Goal: Information Seeking & Learning: Learn about a topic

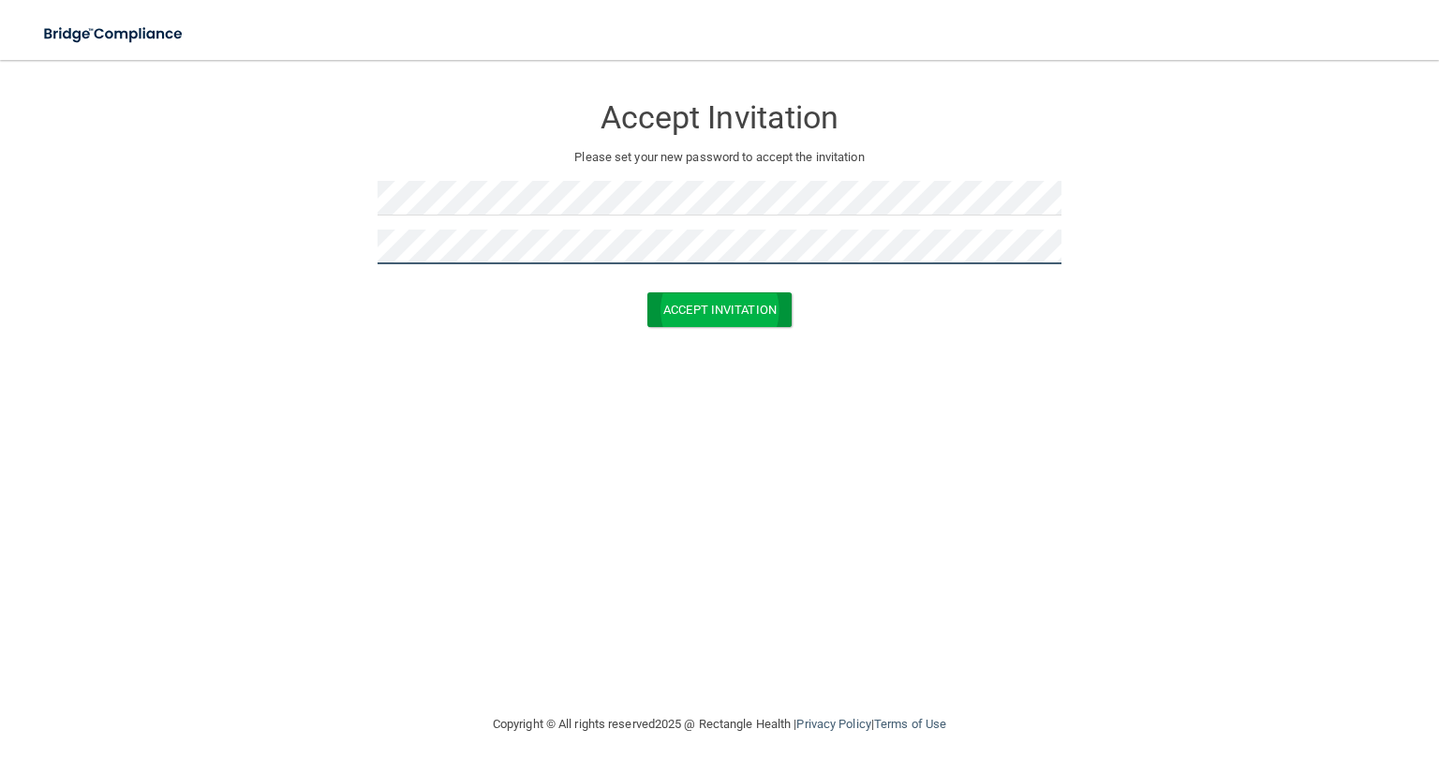
click at [647, 292] on button "Accept Invitation" at bounding box center [719, 309] width 144 height 35
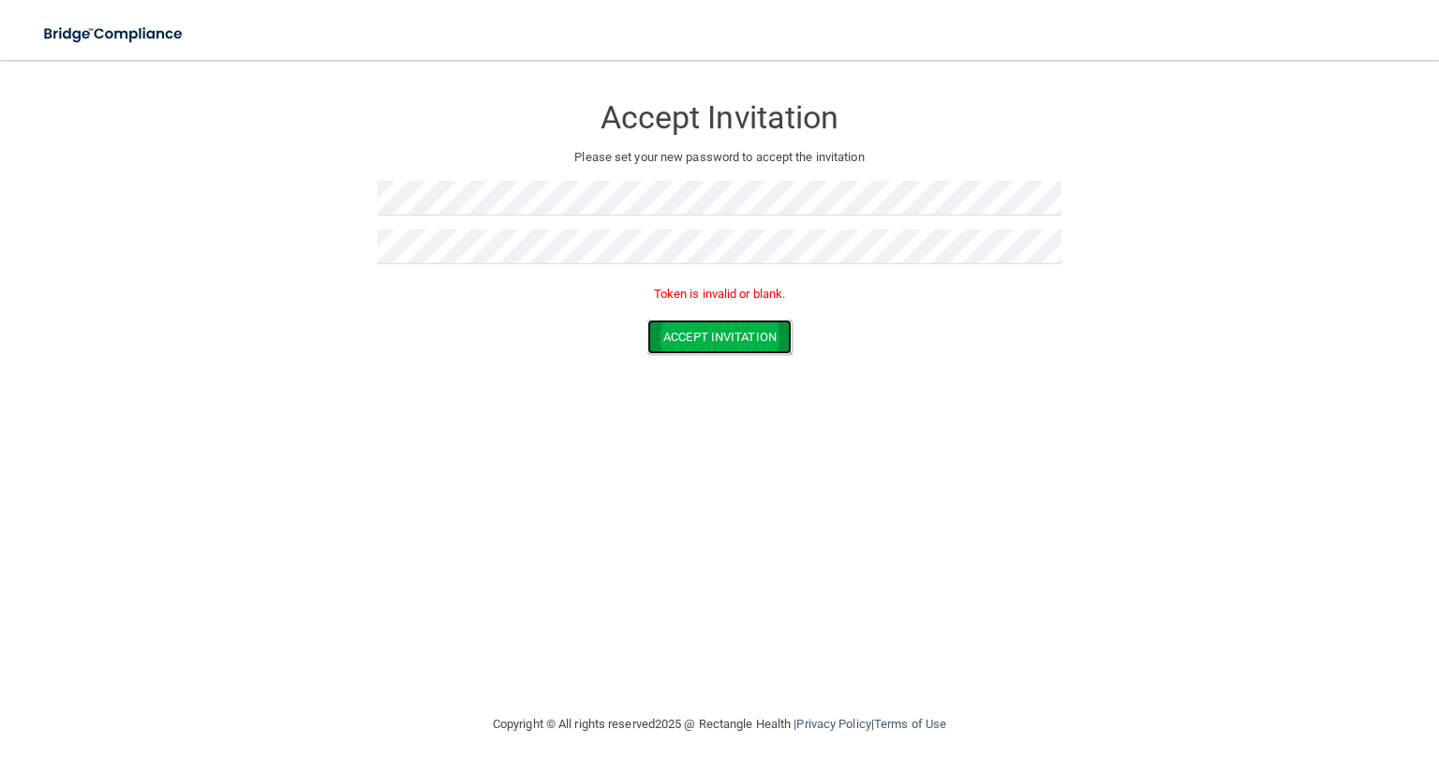
click at [735, 336] on button "Accept Invitation" at bounding box center [719, 336] width 144 height 35
click at [261, 171] on form "Accept Invitation Please set your new password to accept the invitation Token i…" at bounding box center [719, 228] width 1364 height 298
click at [647, 319] on button "Accept Invitation" at bounding box center [719, 336] width 144 height 35
drag, startPoint x: 746, startPoint y: 301, endPoint x: 754, endPoint y: 308, distance: 10.6
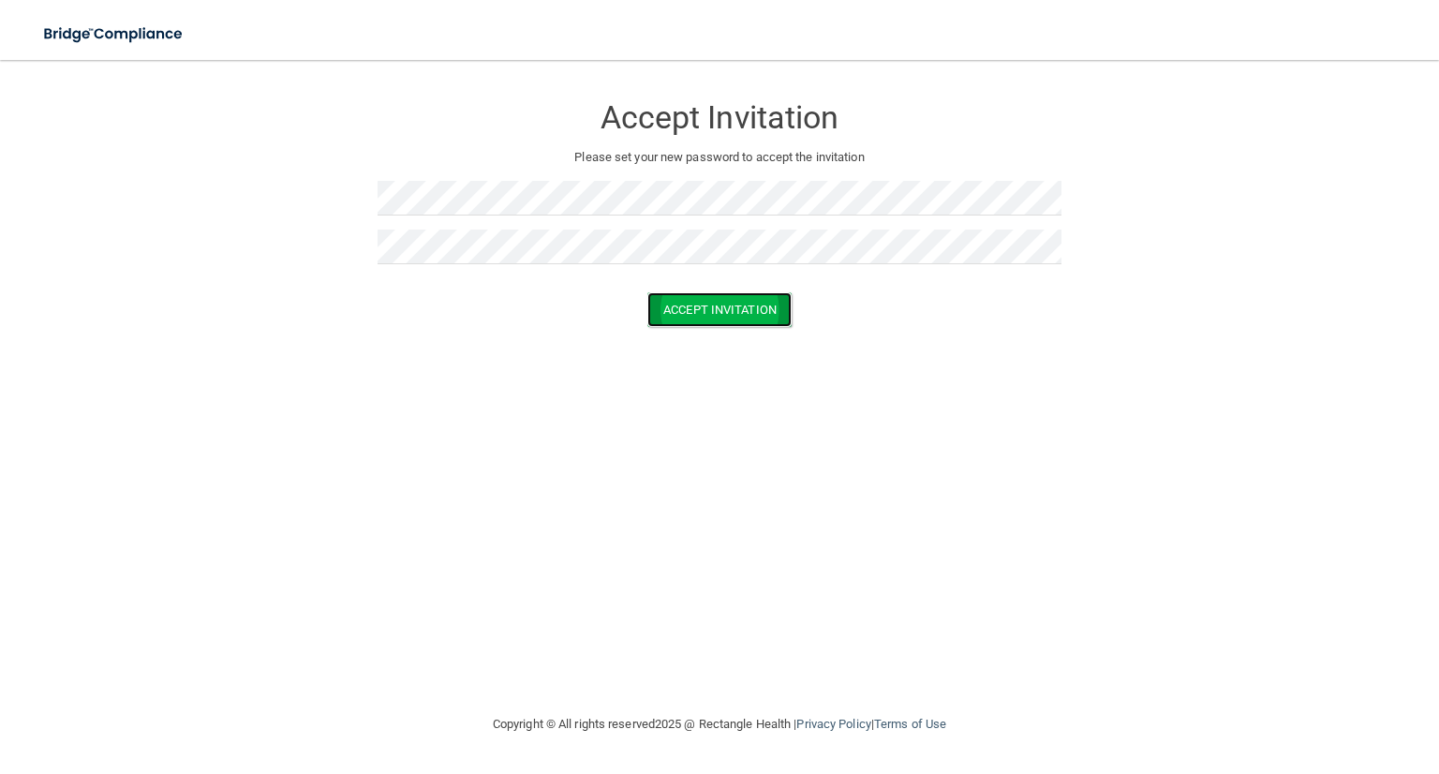
click at [746, 302] on button "Accept Invitation" at bounding box center [719, 309] width 144 height 35
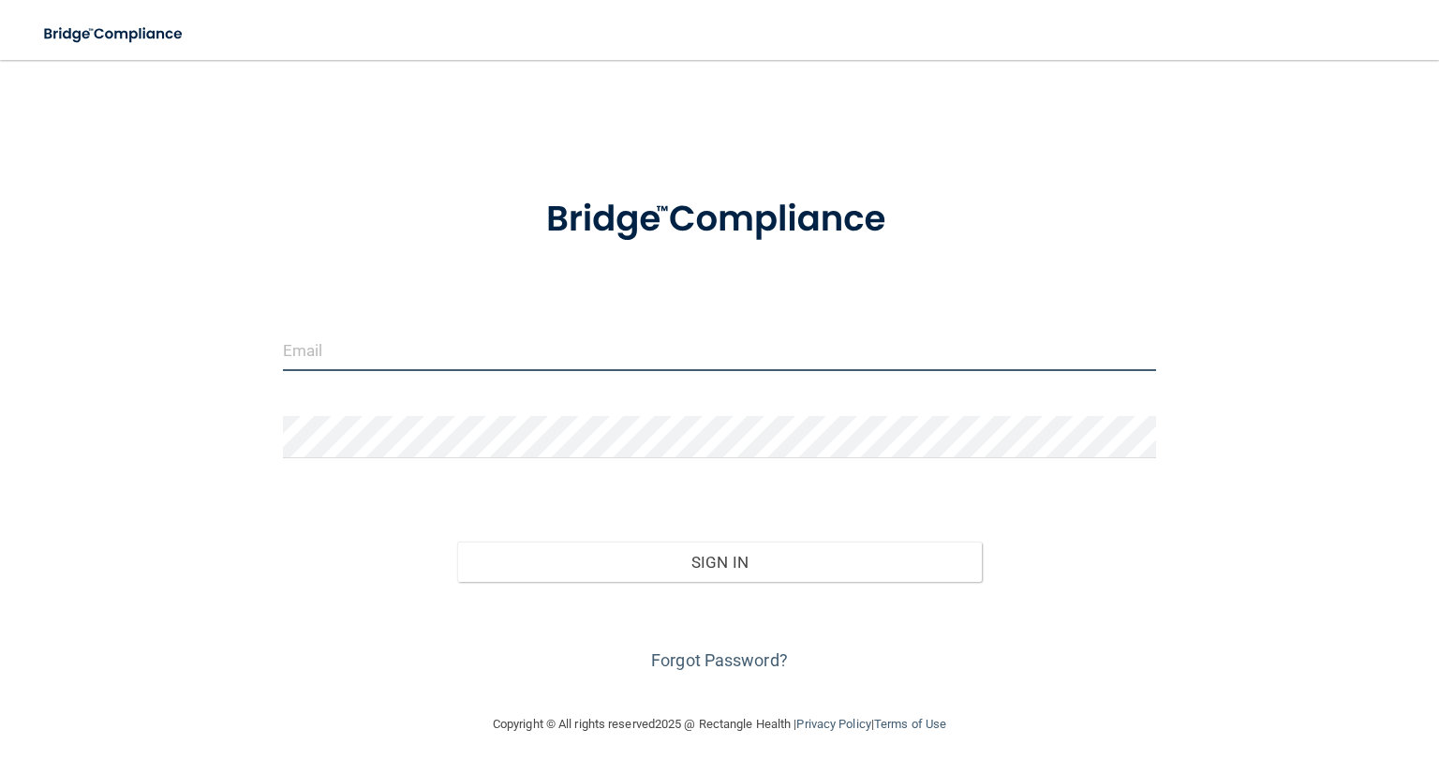
click at [724, 346] on input "email" at bounding box center [719, 350] width 873 height 42
type input "[PERSON_NAME][EMAIL_ADDRESS][PERSON_NAME][DOMAIN_NAME]"
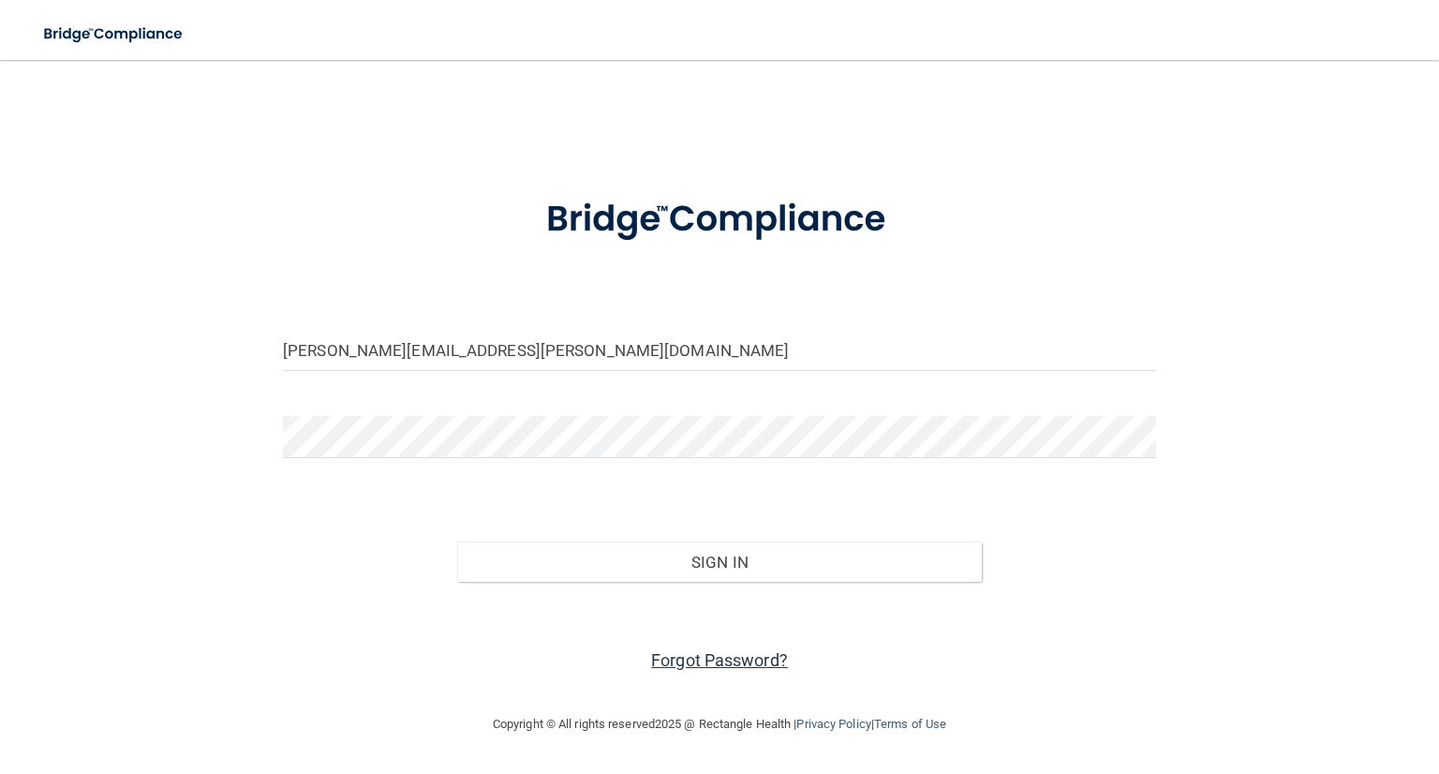
click at [704, 663] on link "Forgot Password?" at bounding box center [719, 660] width 137 height 20
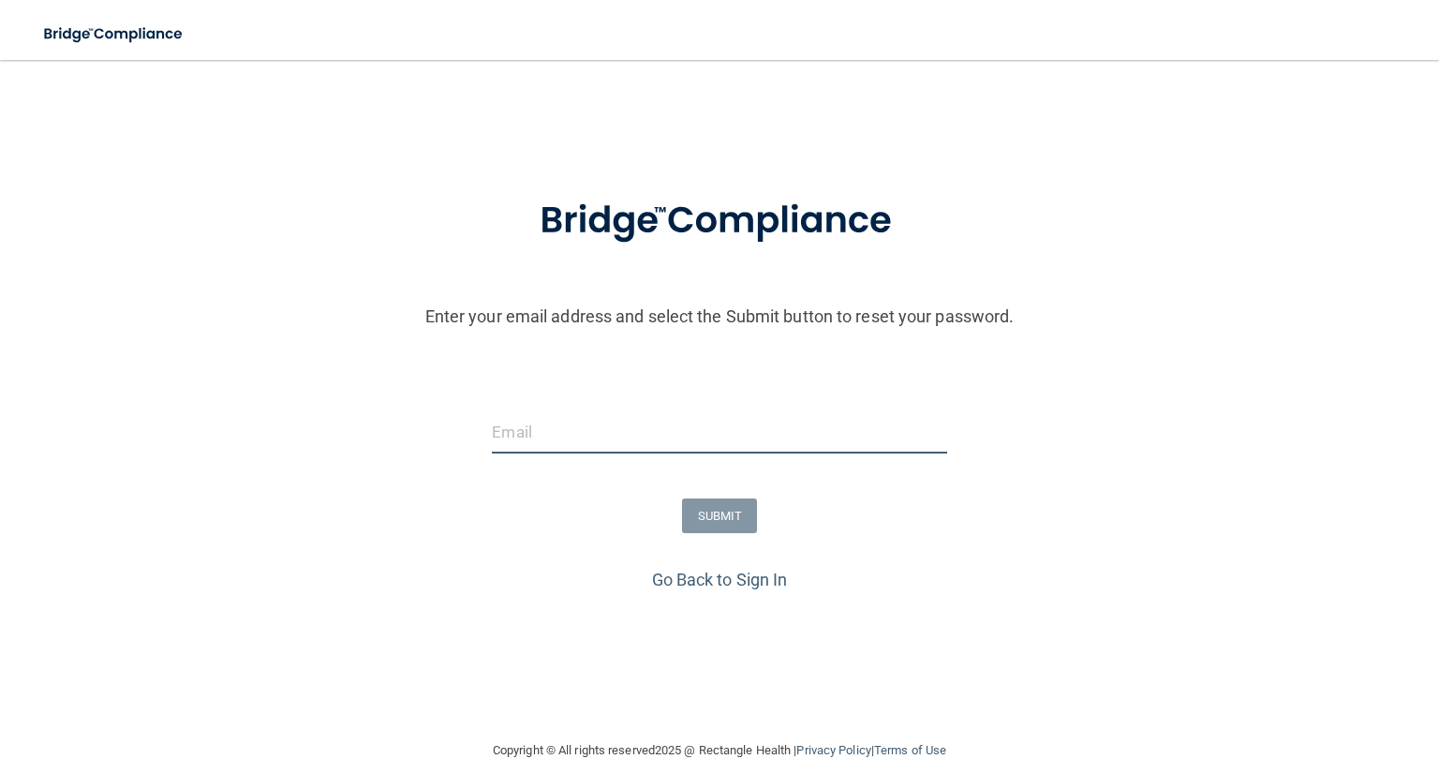
click at [519, 435] on input "email" at bounding box center [719, 432] width 454 height 42
type input "[PERSON_NAME][EMAIL_ADDRESS][PERSON_NAME][DOMAIN_NAME]"
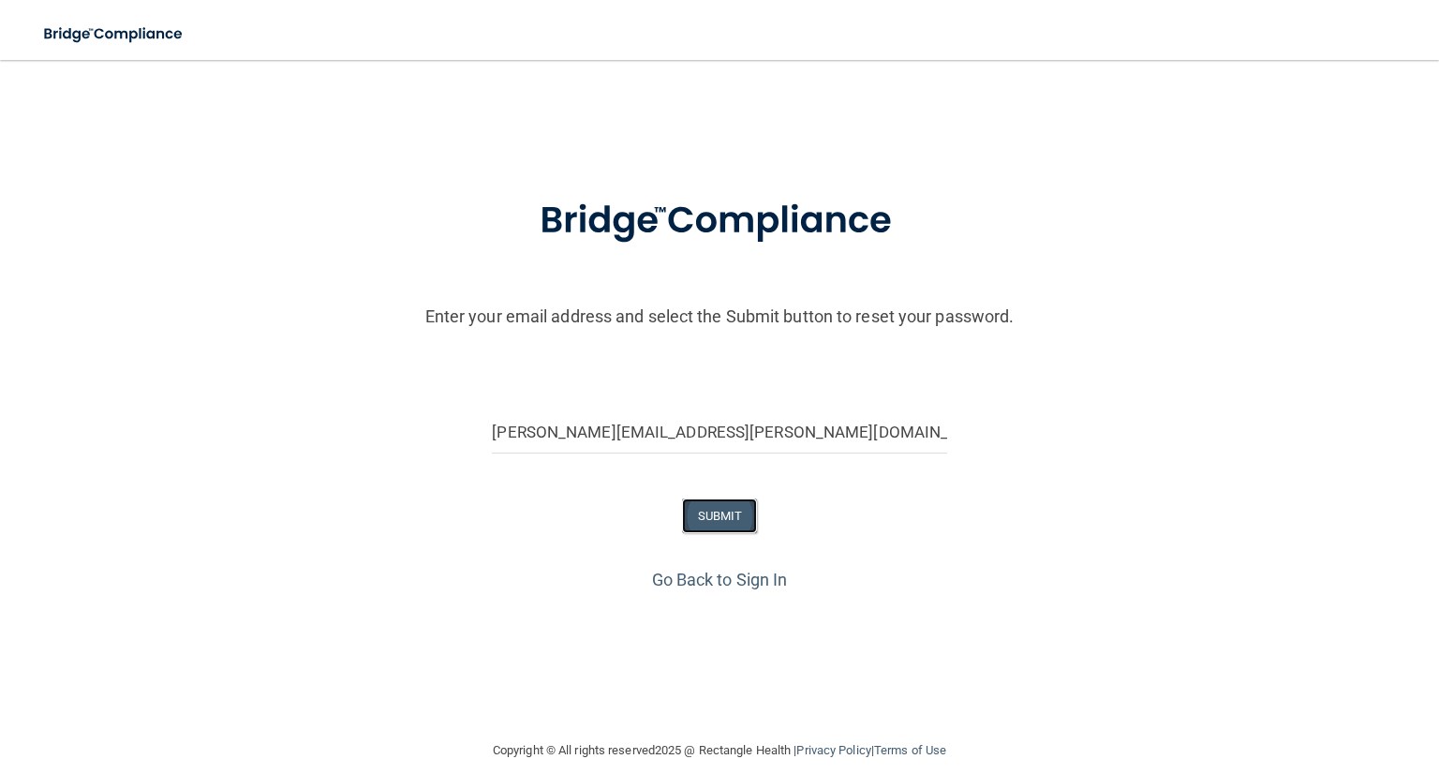
click at [734, 515] on button "SUBMIT" at bounding box center [720, 515] width 76 height 35
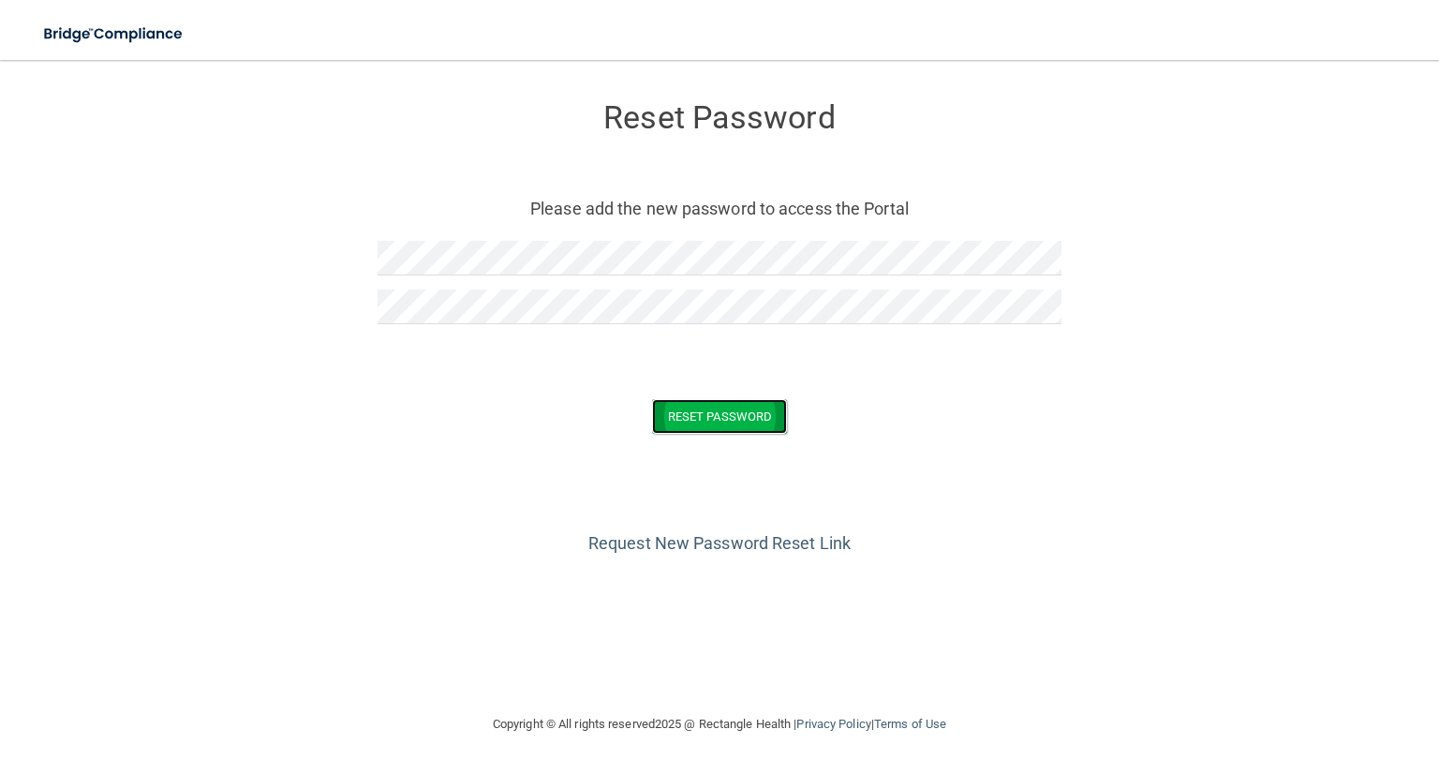
click at [718, 422] on button "Reset Password" at bounding box center [719, 416] width 135 height 35
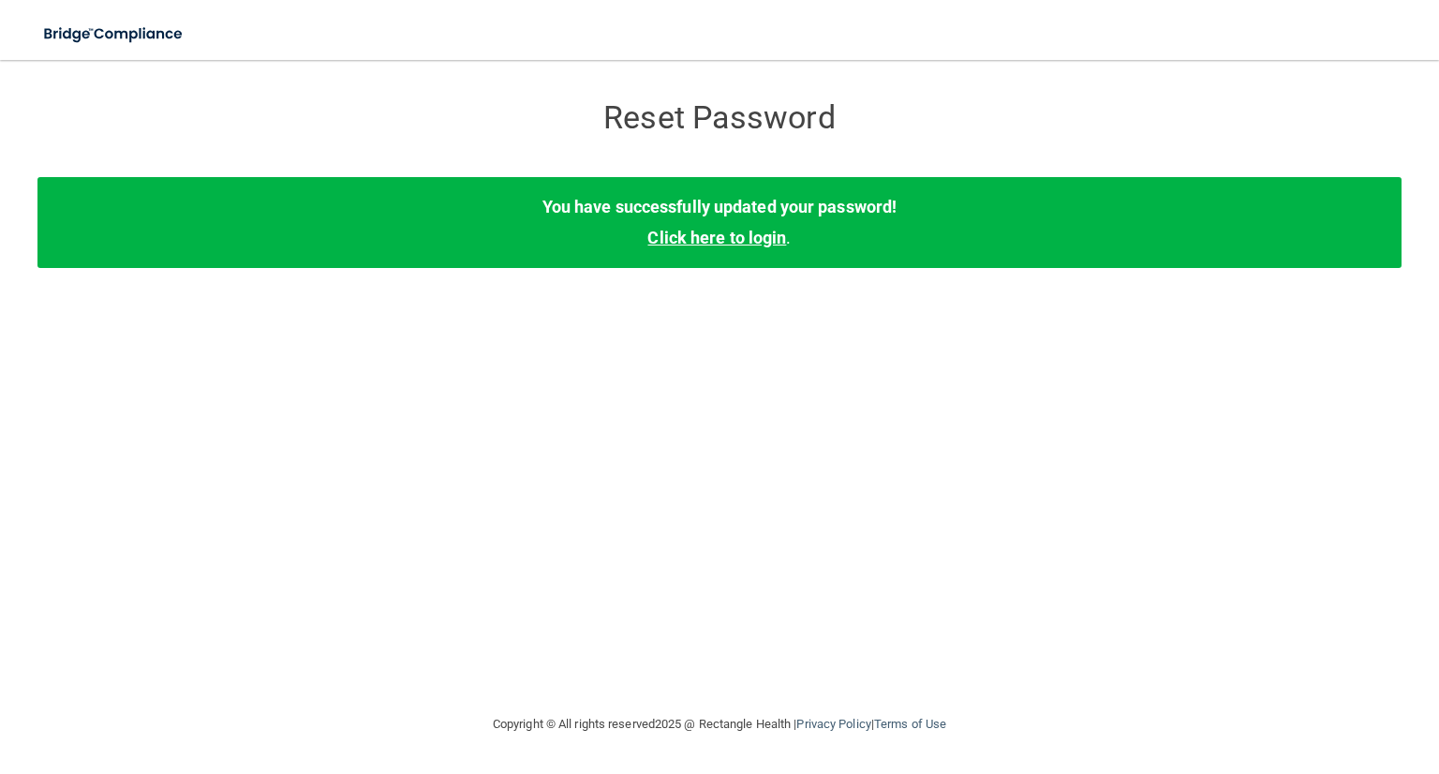
click at [708, 245] on link "Click here to login" at bounding box center [716, 238] width 139 height 20
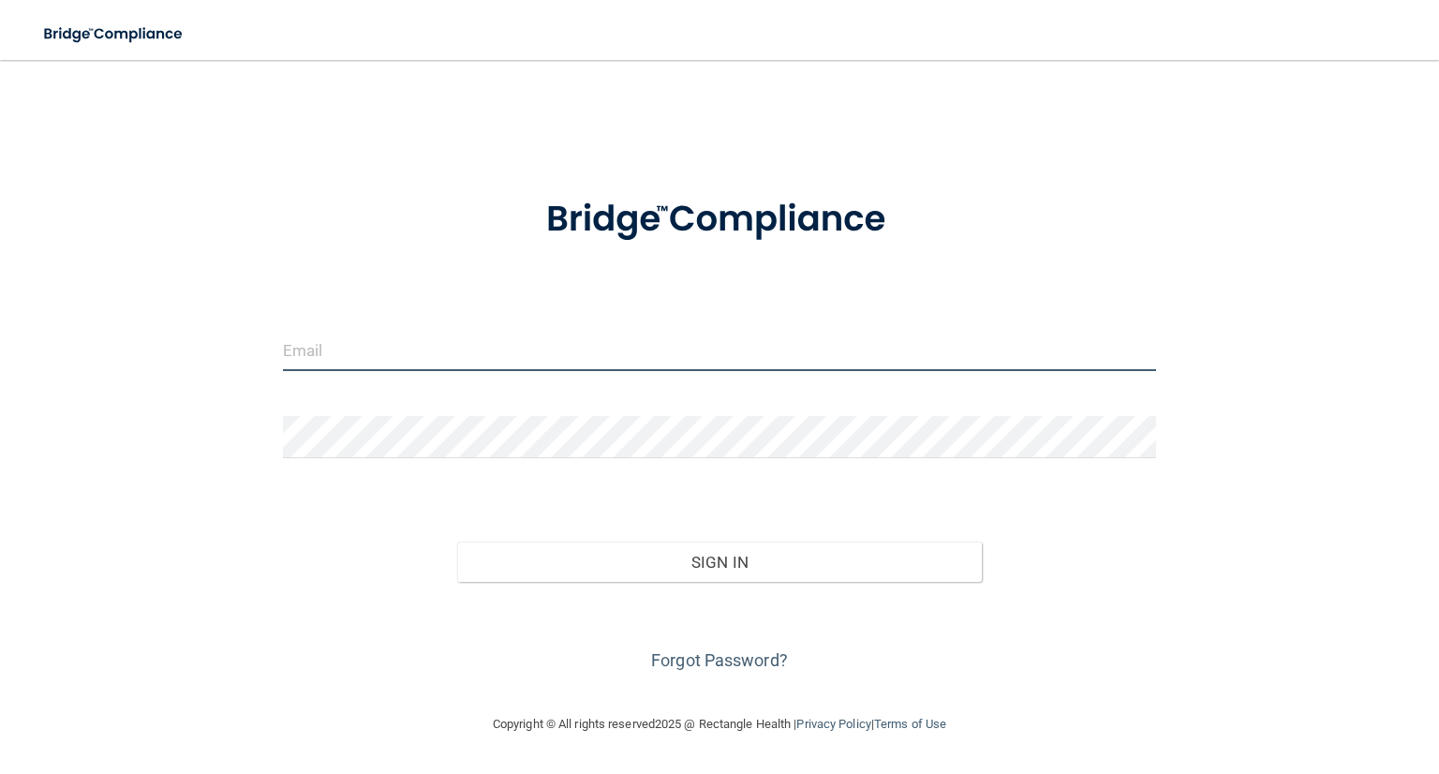
type input "[PERSON_NAME][EMAIL_ADDRESS][PERSON_NAME][DOMAIN_NAME]"
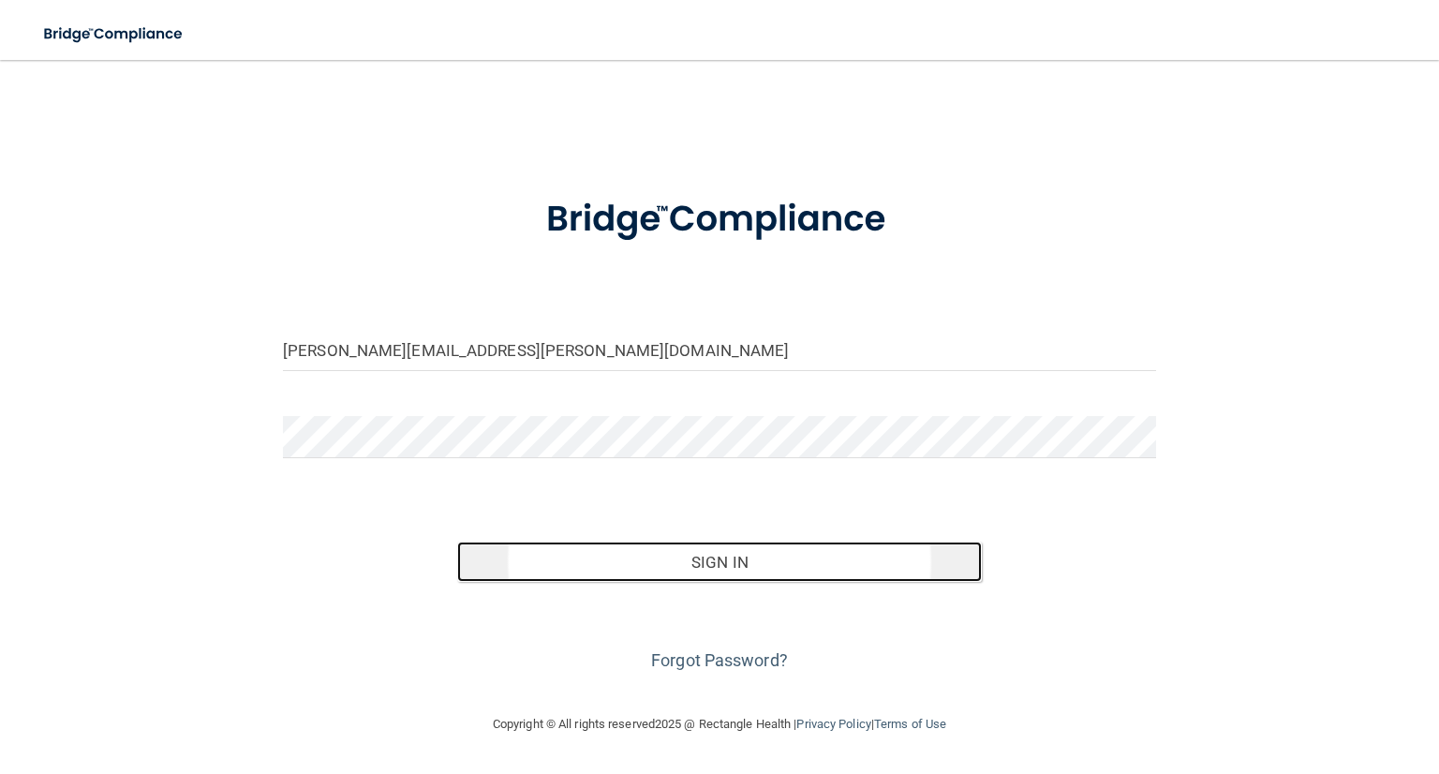
click at [671, 572] on button "Sign In" at bounding box center [719, 561] width 524 height 41
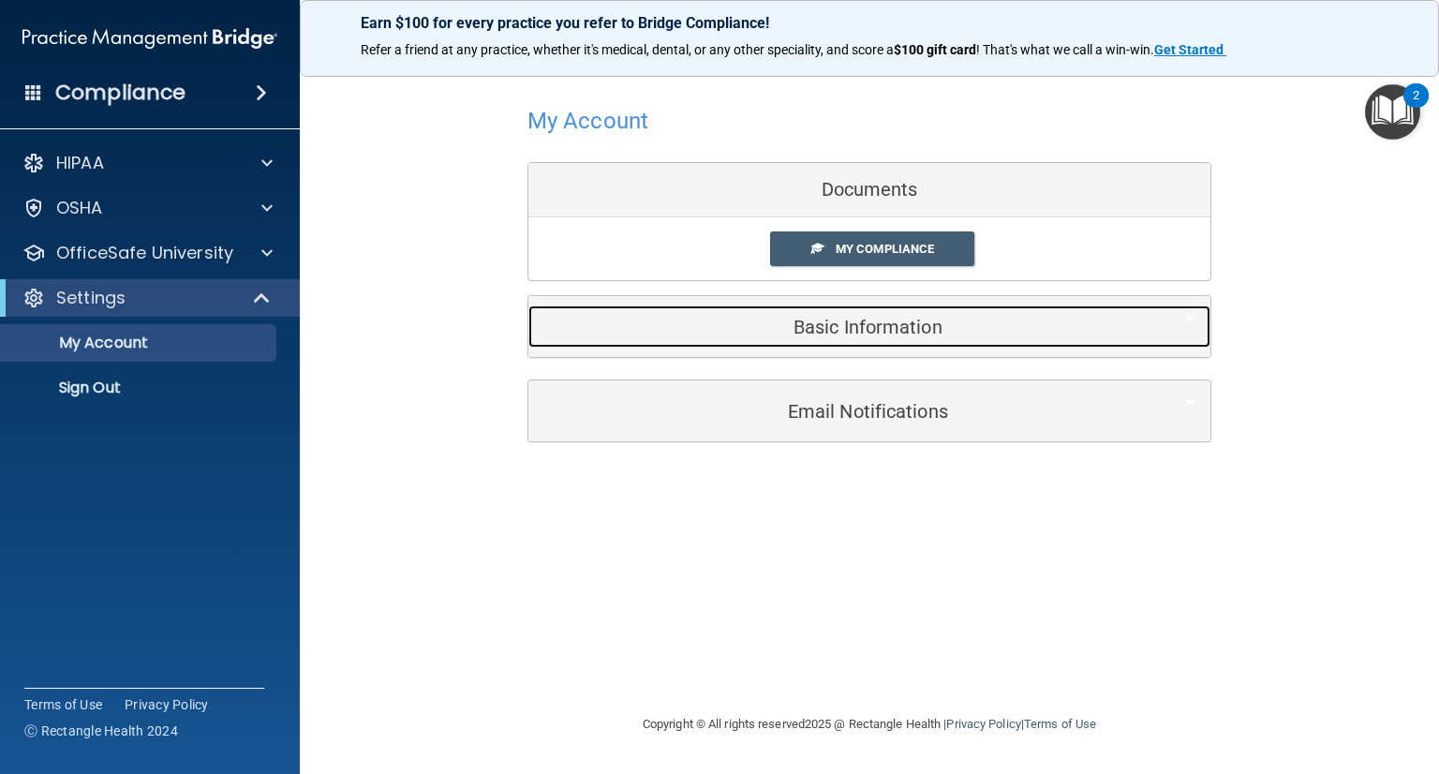
click at [843, 323] on h5 "Basic Information" at bounding box center [840, 327] width 597 height 21
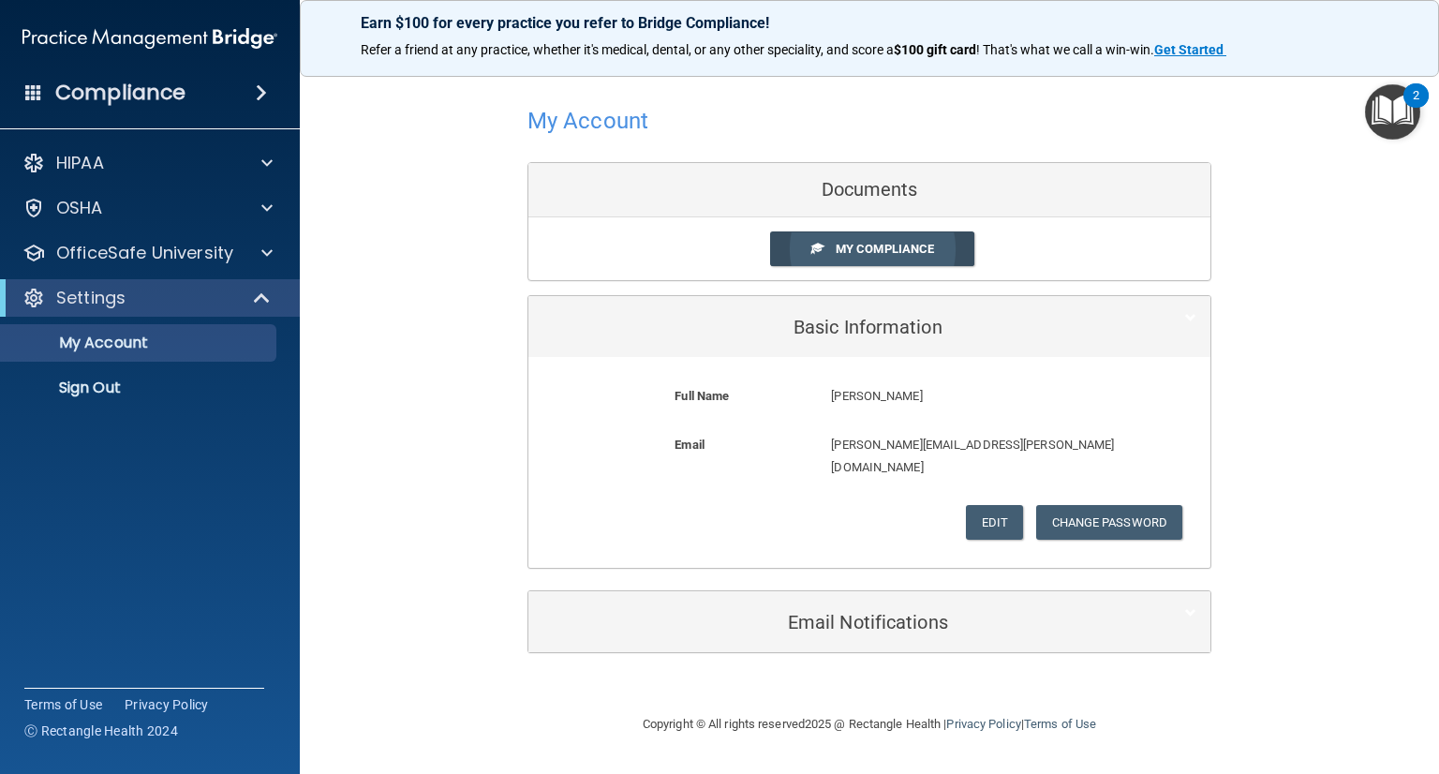
click at [875, 258] on link "My Compliance" at bounding box center [872, 248] width 205 height 35
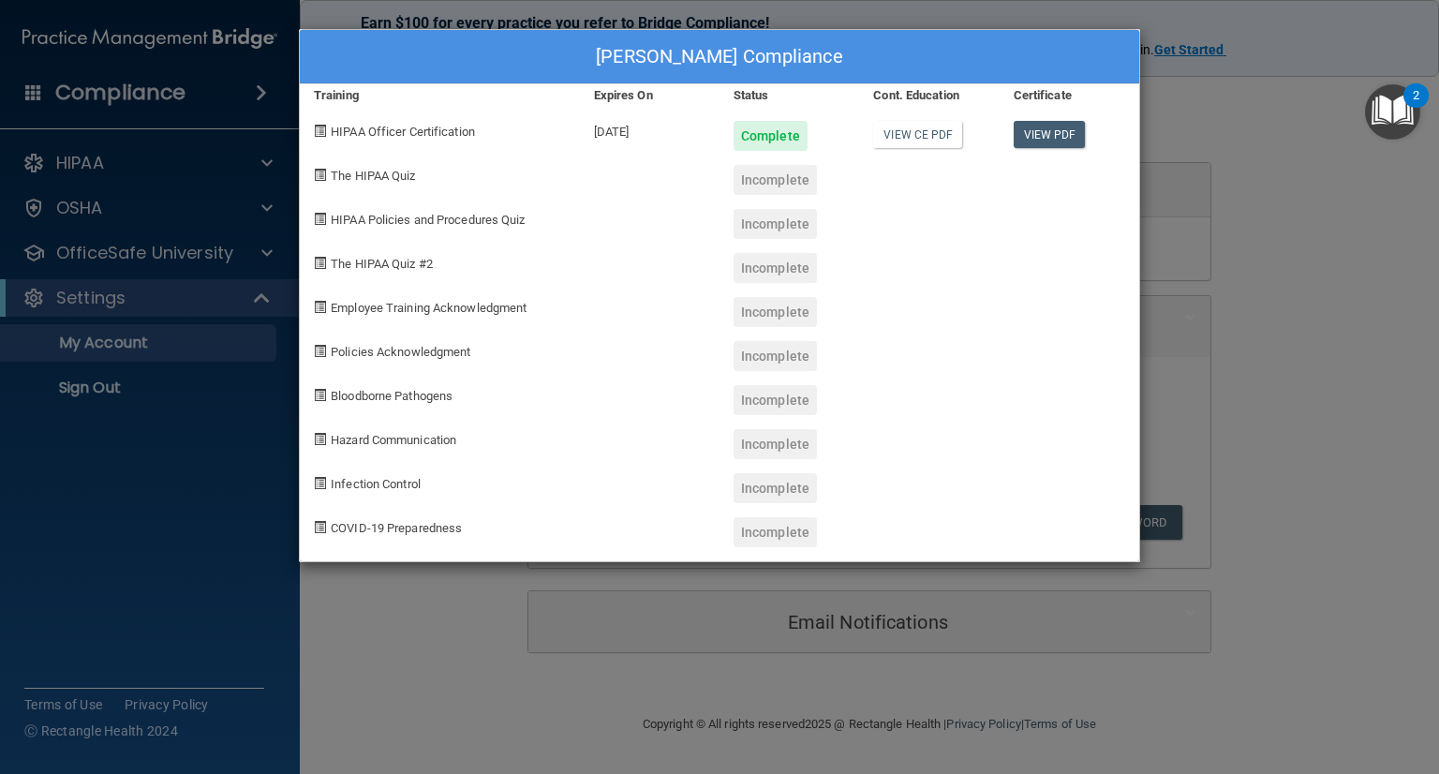
drag, startPoint x: 313, startPoint y: 173, endPoint x: 324, endPoint y: 171, distance: 11.4
click at [322, 171] on span at bounding box center [320, 175] width 12 height 12
click at [324, 170] on span at bounding box center [320, 175] width 12 height 12
click at [363, 179] on span "The HIPAA Quiz" at bounding box center [373, 176] width 84 height 14
click at [1285, 196] on div "Angie Abshere's Compliance Training Expires On Status Cont. Education Certifica…" at bounding box center [719, 387] width 1439 height 774
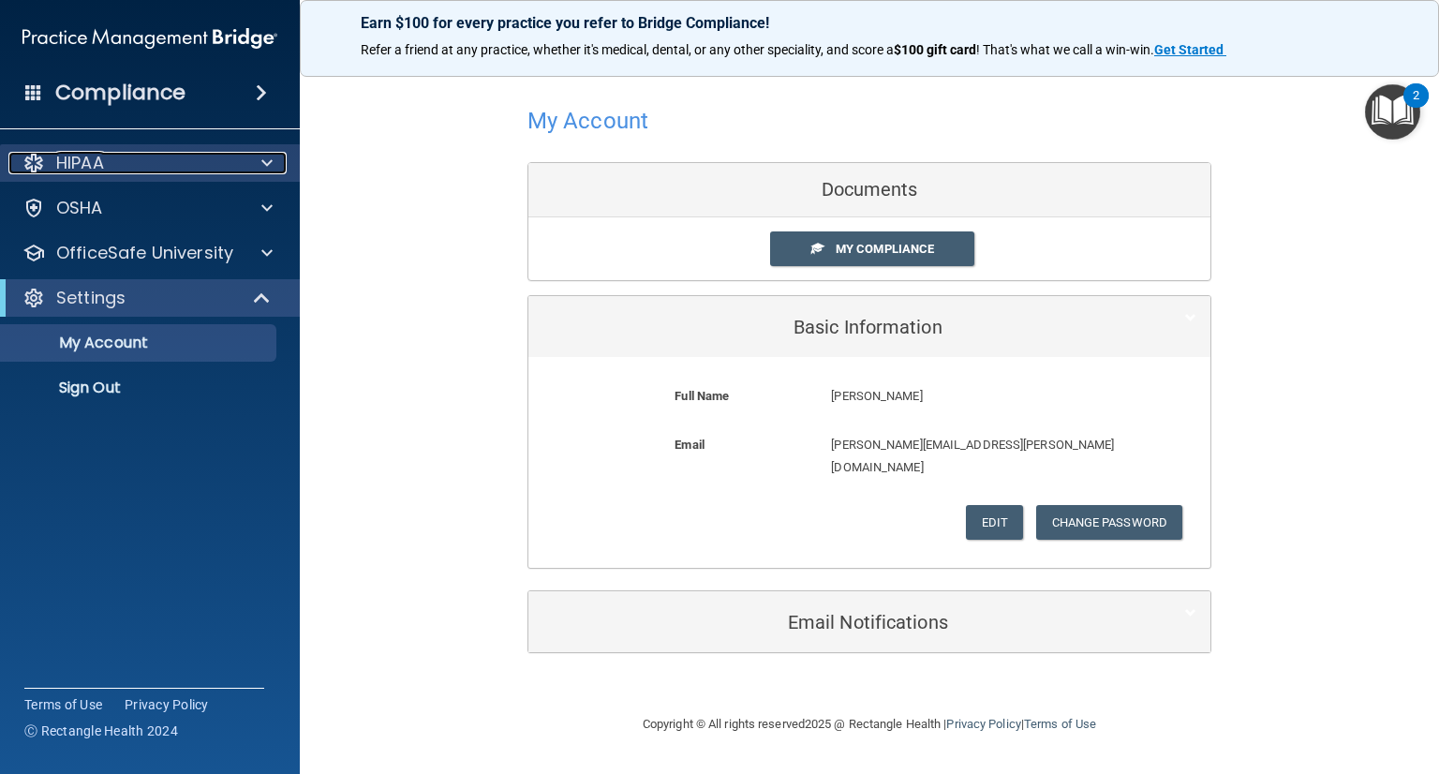
click at [135, 163] on div "HIPAA" at bounding box center [124, 163] width 232 height 22
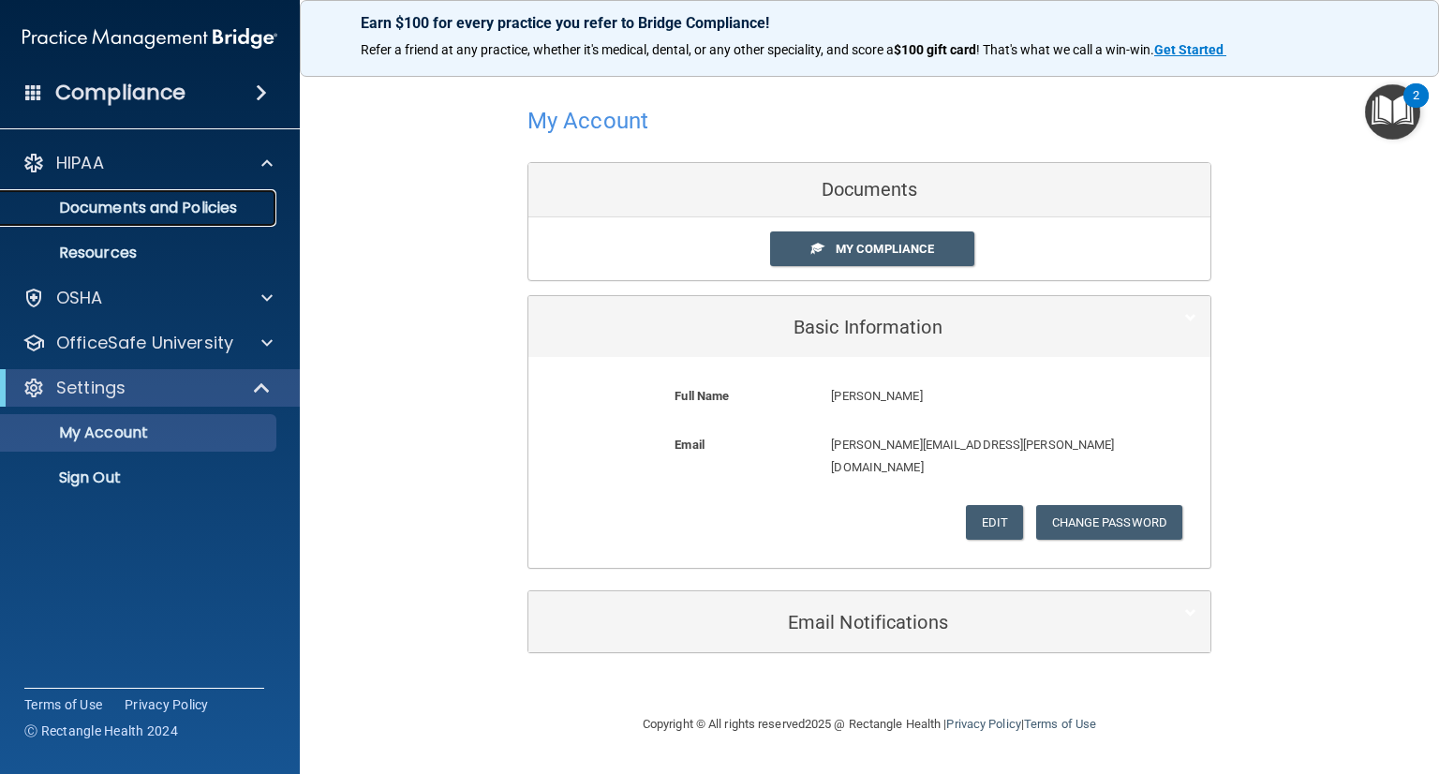
click at [133, 203] on p "Documents and Policies" at bounding box center [140, 208] width 256 height 19
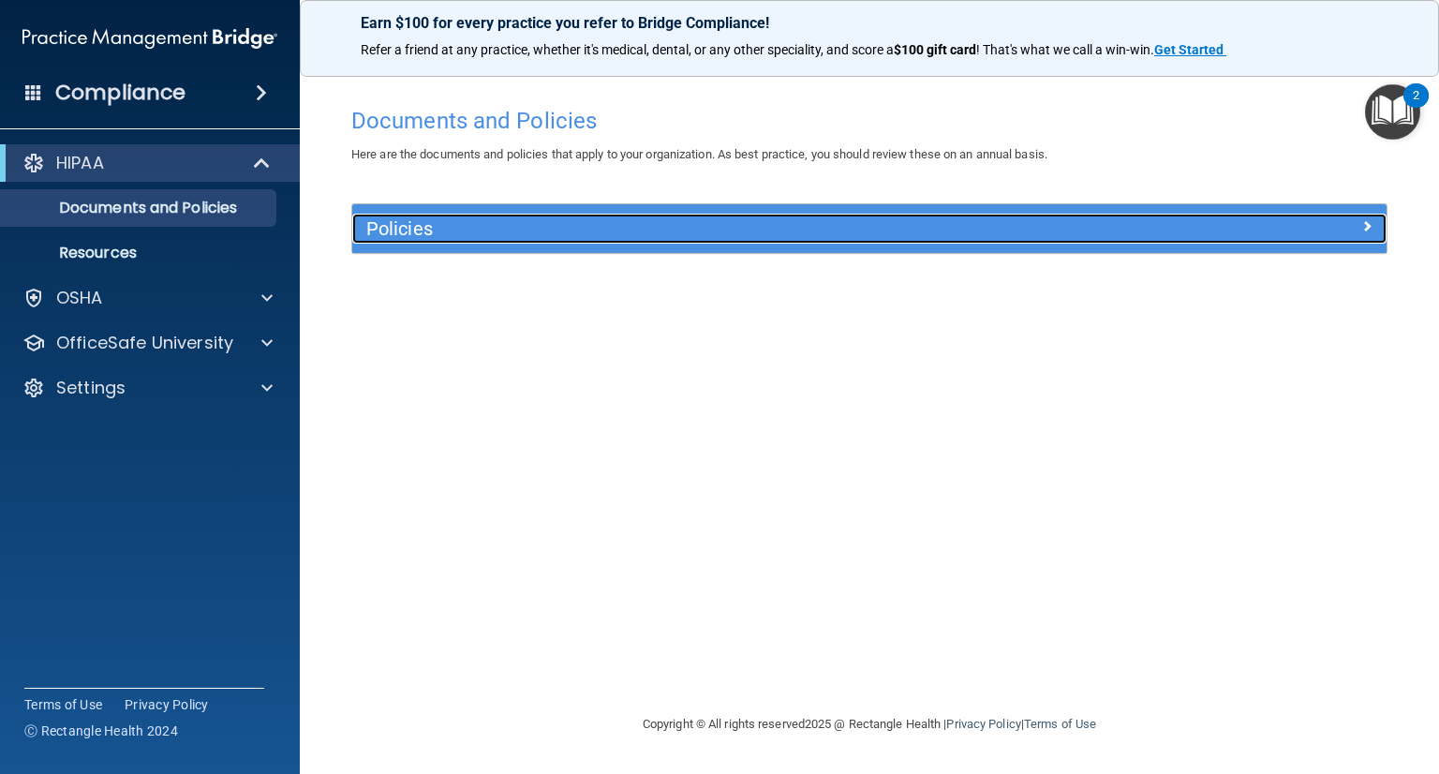
click at [404, 225] on h5 "Policies" at bounding box center [739, 228] width 747 height 21
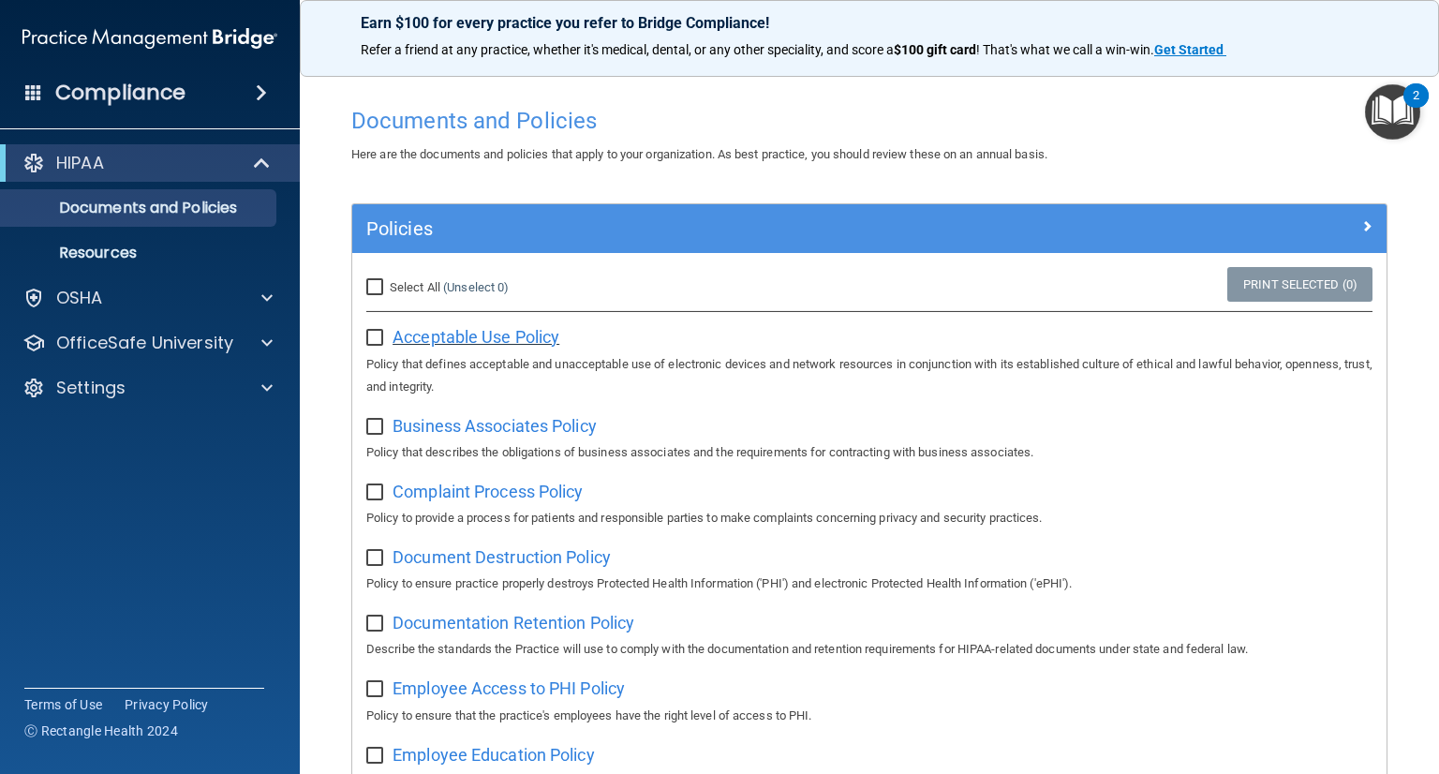
click at [418, 338] on span "Acceptable Use Policy" at bounding box center [475, 337] width 167 height 20
click at [372, 335] on input "checkbox" at bounding box center [377, 338] width 22 height 15
click at [374, 331] on input "checkbox" at bounding box center [377, 338] width 22 height 15
checkbox input "false"
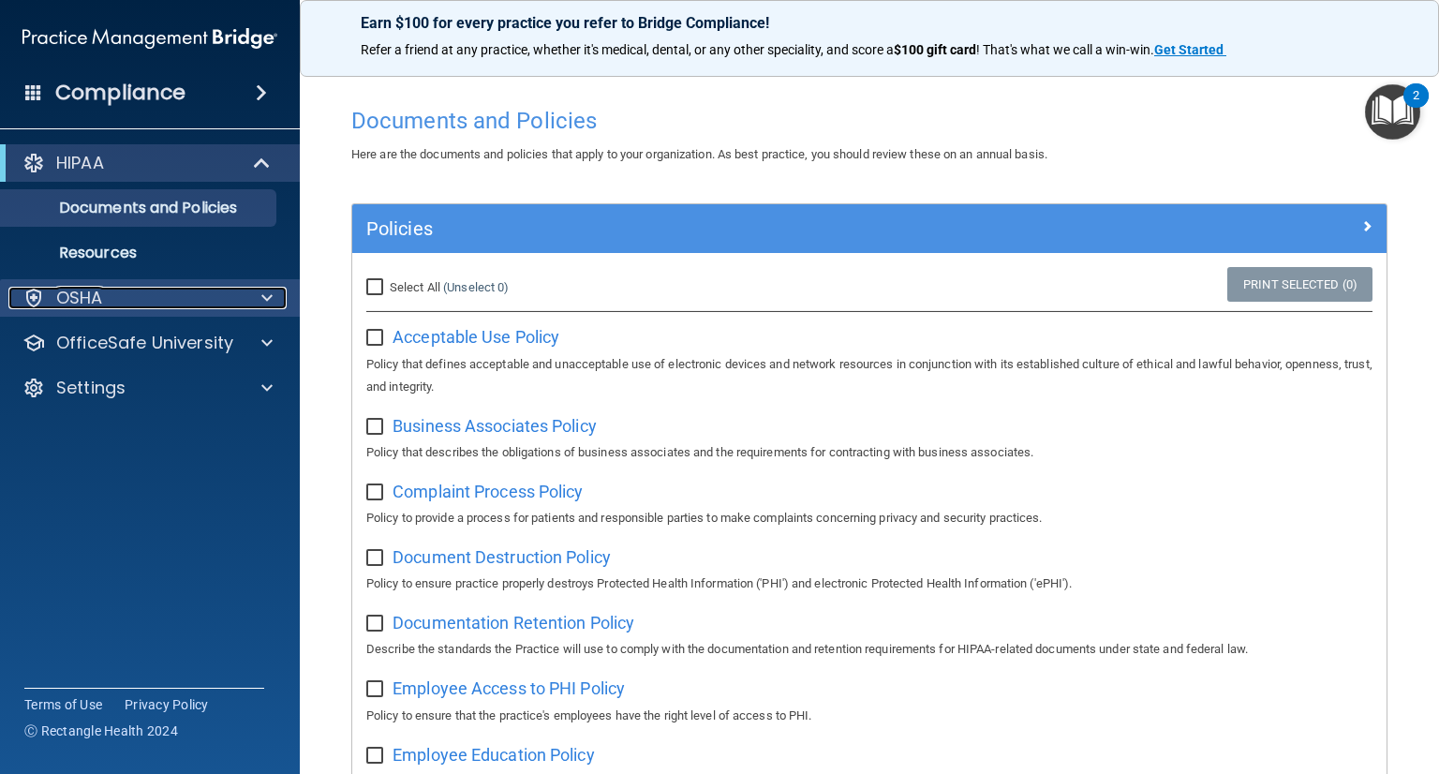
click at [91, 301] on p "OSHA" at bounding box center [79, 298] width 47 height 22
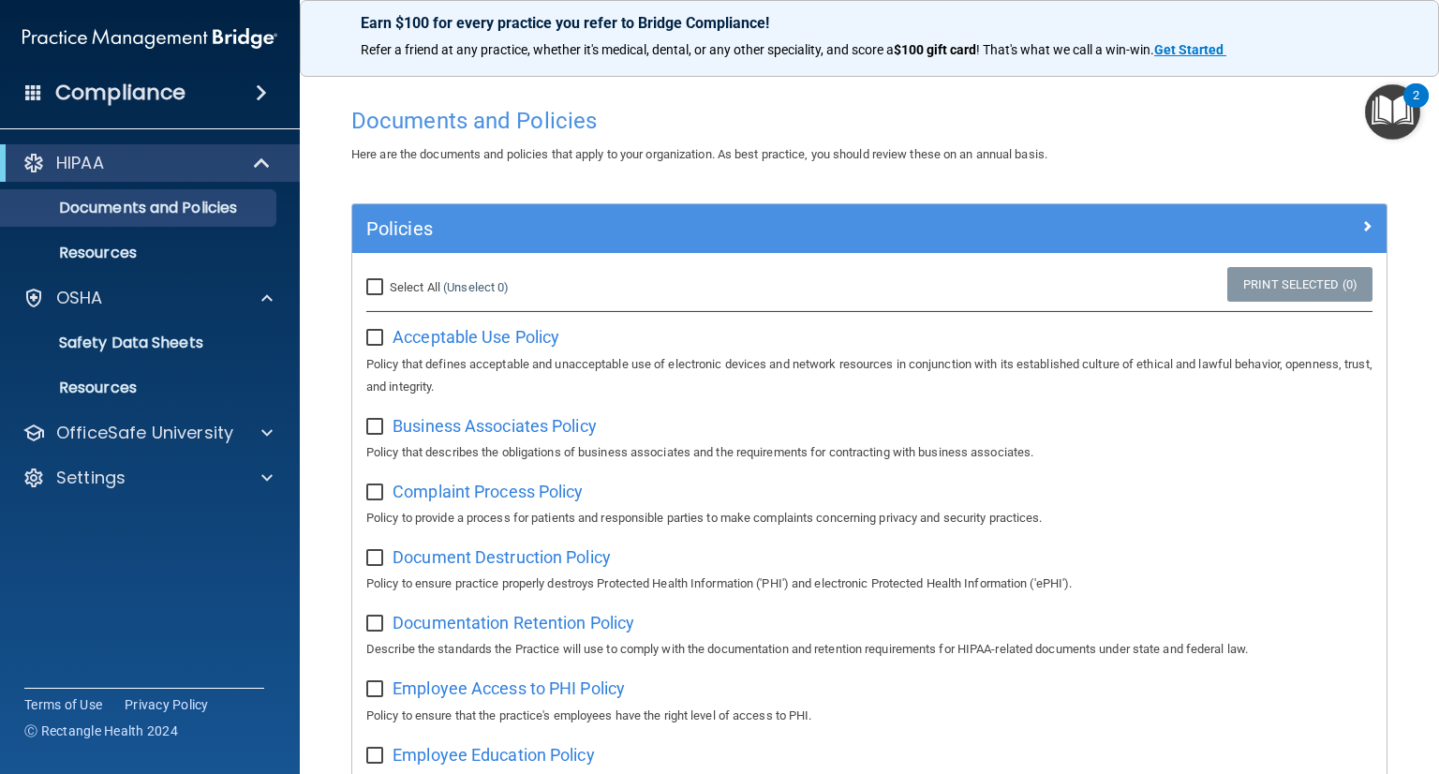
click at [179, 91] on h4 "Compliance" at bounding box center [120, 93] width 130 height 26
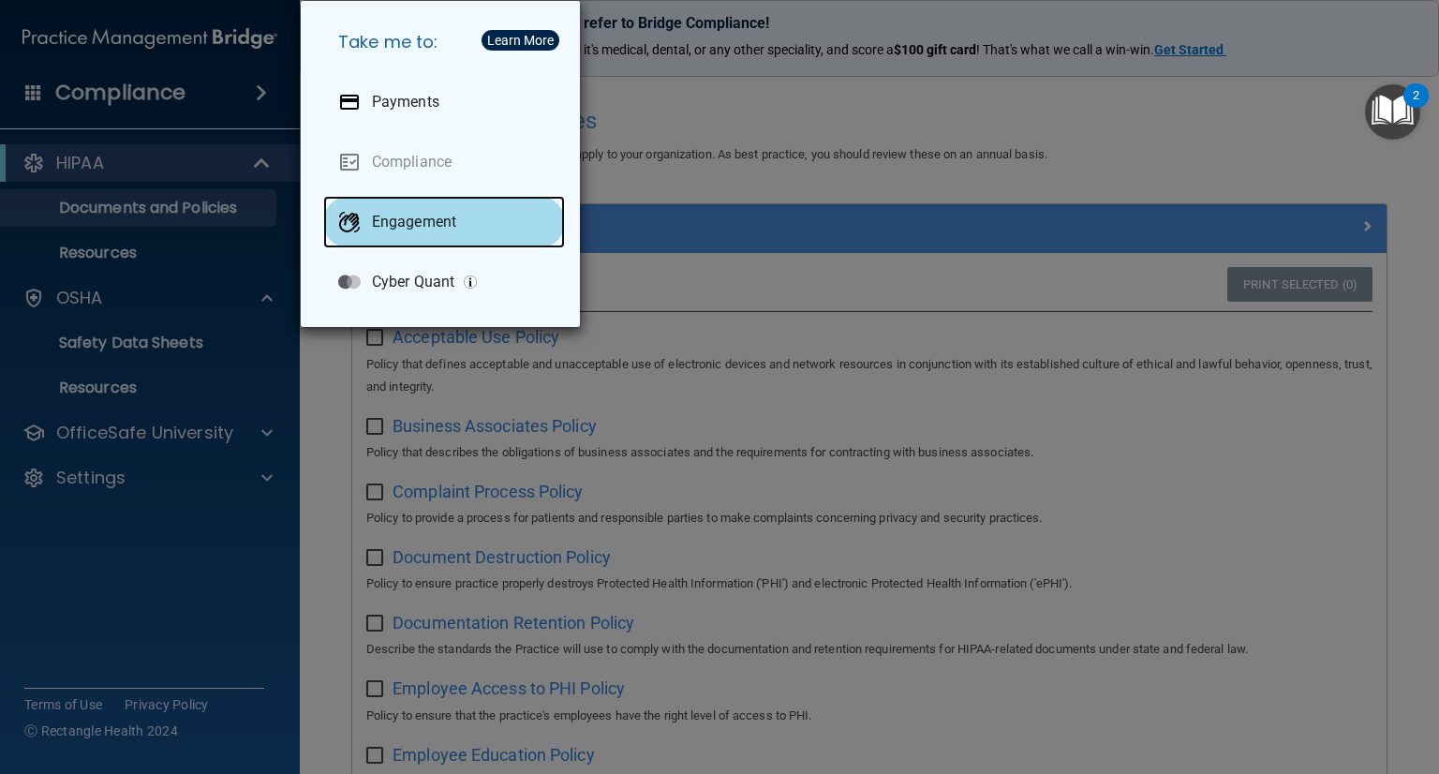
click at [413, 224] on p "Engagement" at bounding box center [414, 222] width 84 height 19
click at [766, 112] on div "Take me to: Payments Compliance Engagement Cyber Quant" at bounding box center [719, 387] width 1439 height 774
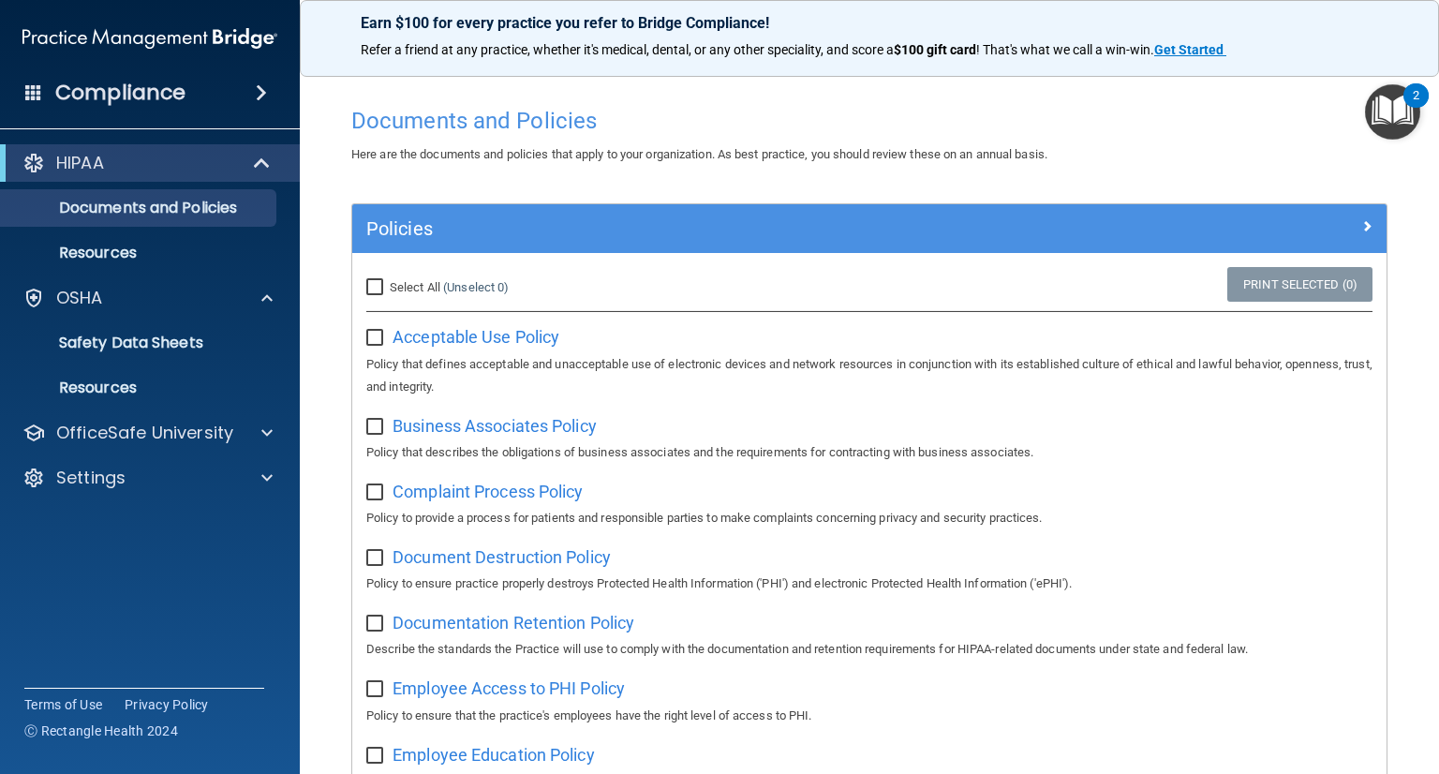
click at [154, 38] on img at bounding box center [149, 38] width 255 height 37
click at [163, 428] on p "OfficeSafe University" at bounding box center [144, 432] width 177 height 22
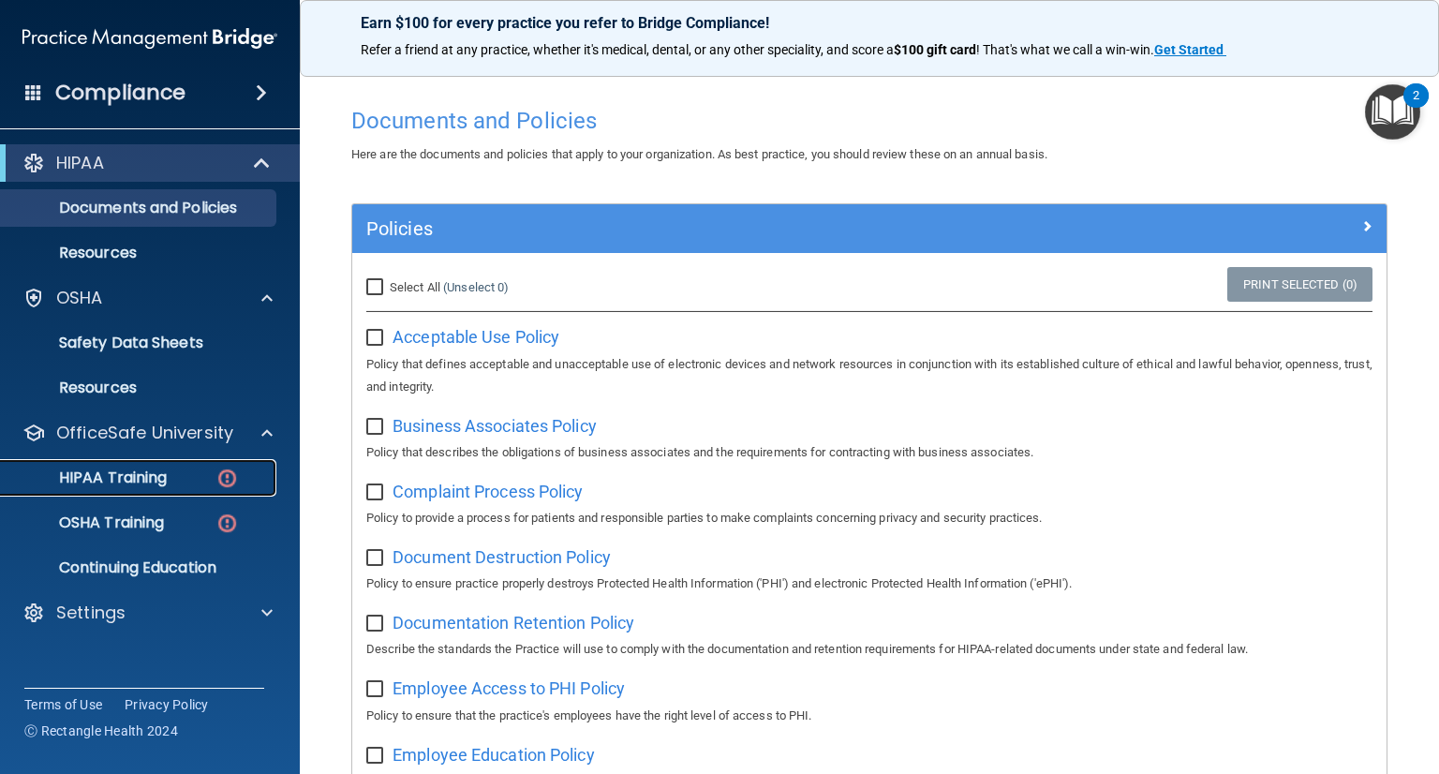
click at [169, 475] on div "HIPAA Training" at bounding box center [140, 477] width 256 height 19
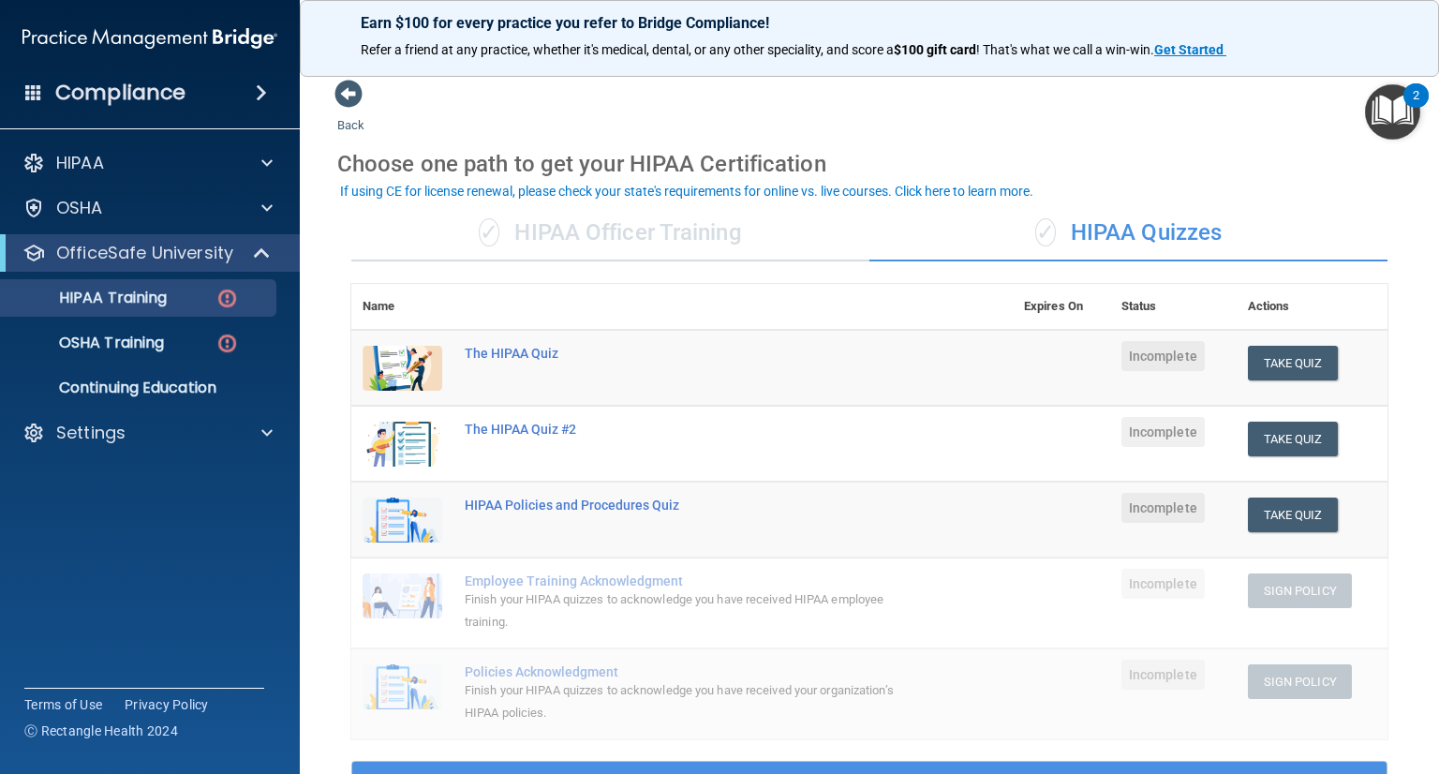
click at [563, 222] on div "✓ HIPAA Officer Training" at bounding box center [610, 233] width 518 height 56
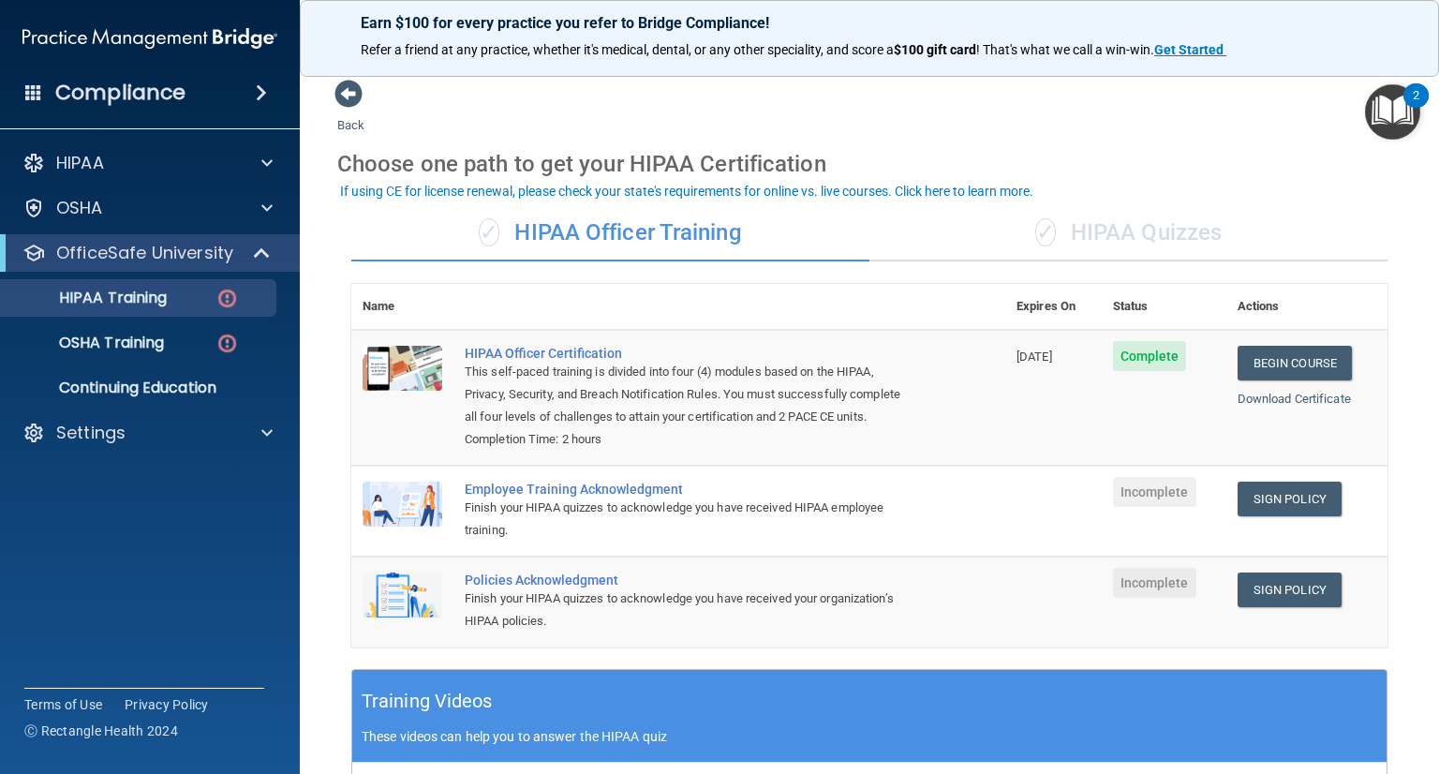
click at [1078, 224] on div "✓ HIPAA Quizzes" at bounding box center [1128, 233] width 518 height 56
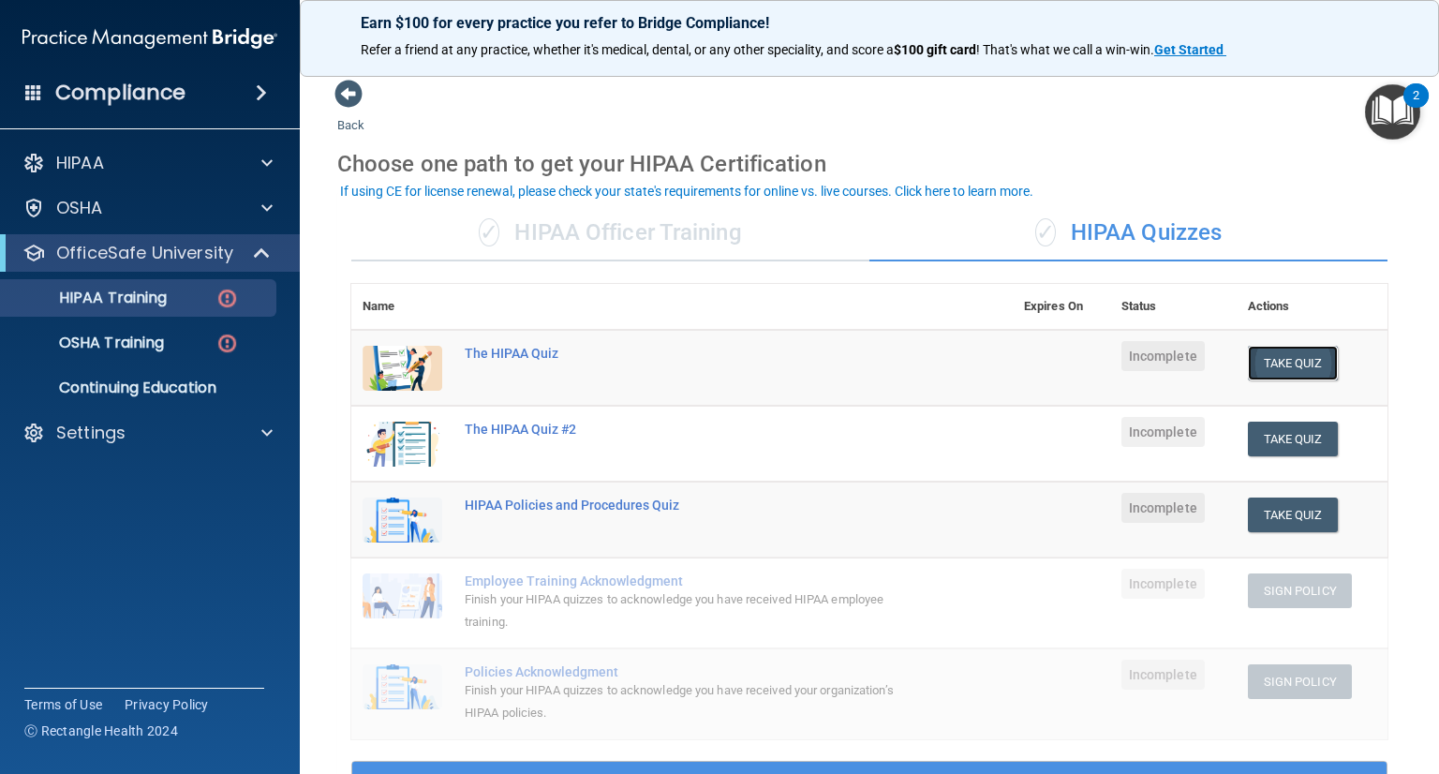
click at [1284, 364] on button "Take Quiz" at bounding box center [1292, 363] width 90 height 35
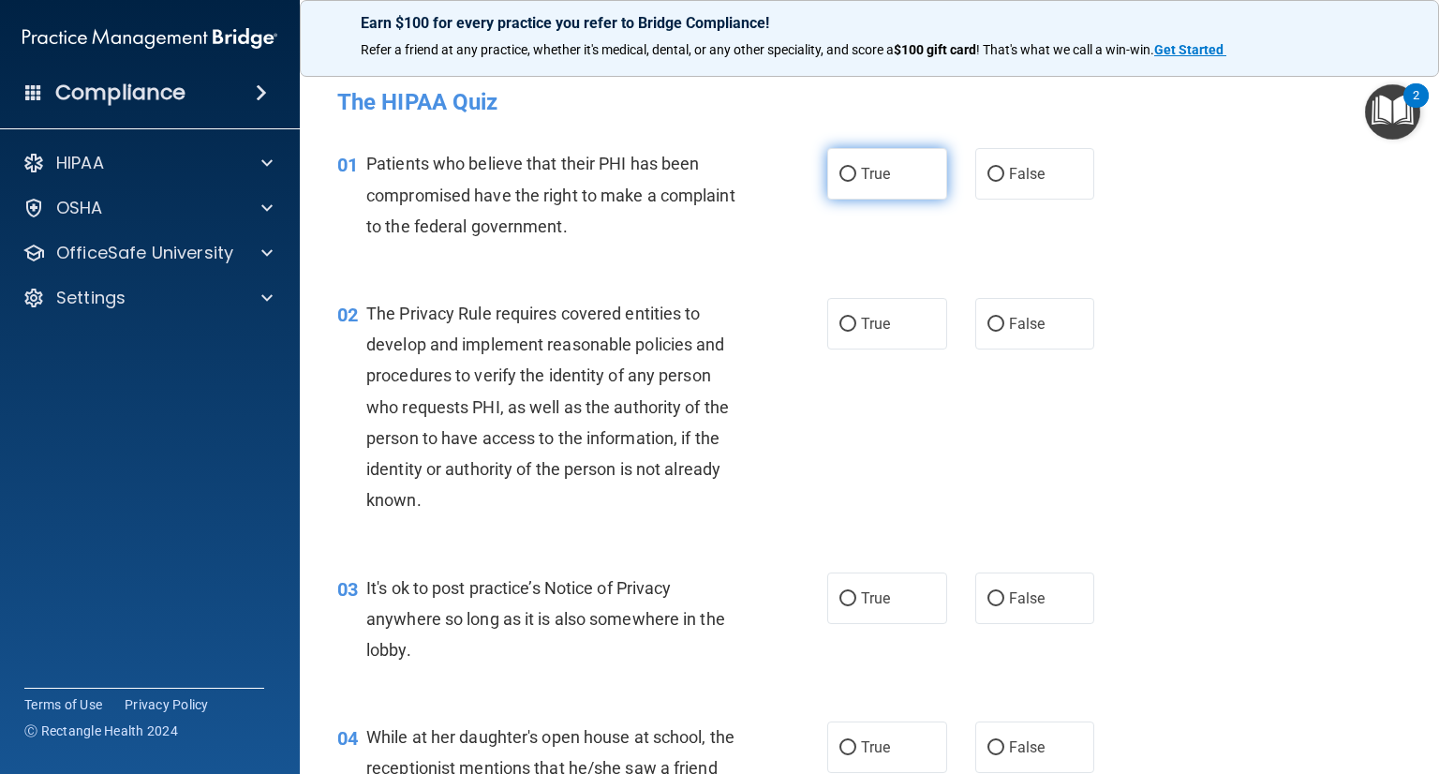
click at [884, 155] on label "True" at bounding box center [887, 174] width 120 height 52
click at [856, 168] on input "True" at bounding box center [847, 175] width 17 height 14
radio input "true"
click at [841, 597] on input "True" at bounding box center [847, 599] width 17 height 14
radio input "true"
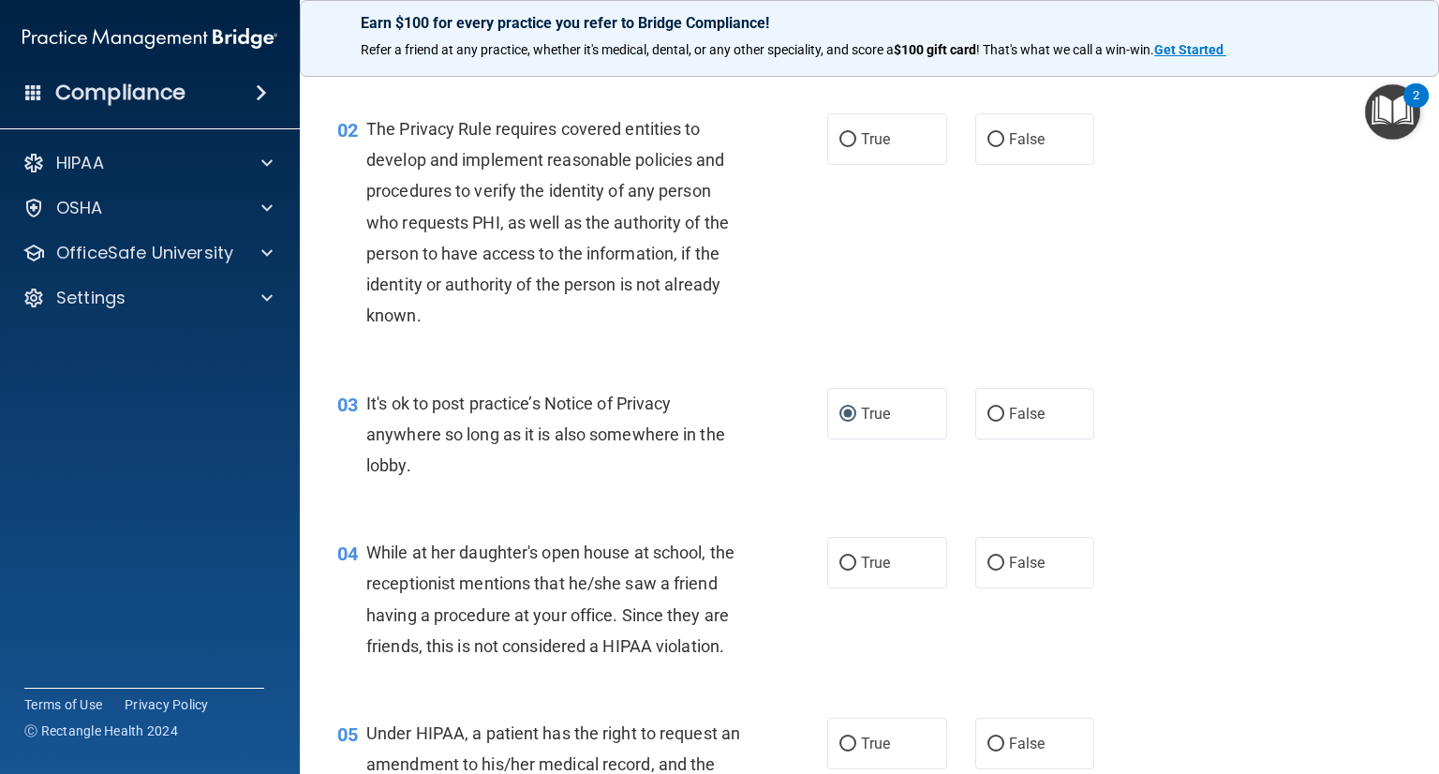
scroll to position [187, 0]
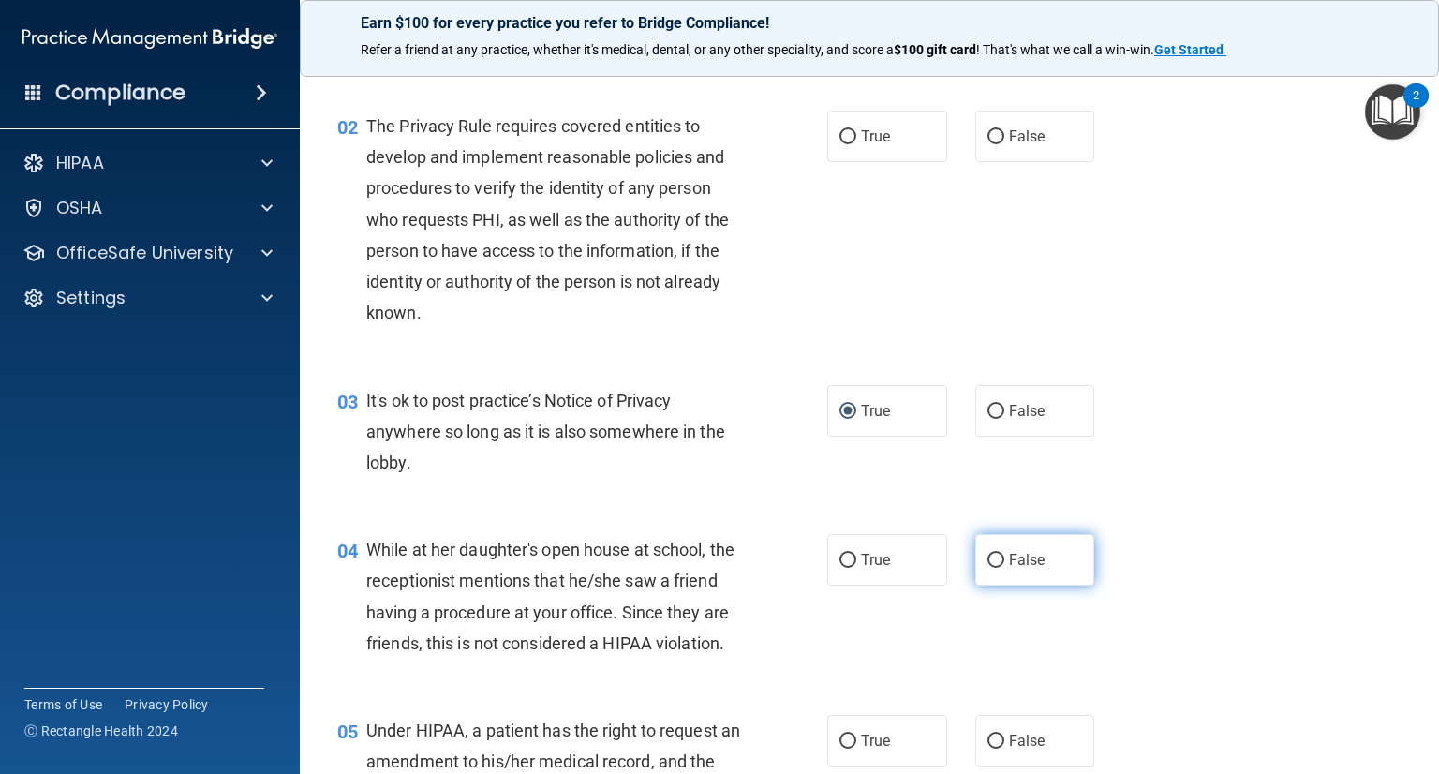
click at [995, 558] on label "False" at bounding box center [1035, 560] width 120 height 52
click at [995, 558] on input "False" at bounding box center [995, 560] width 17 height 14
radio input "true"
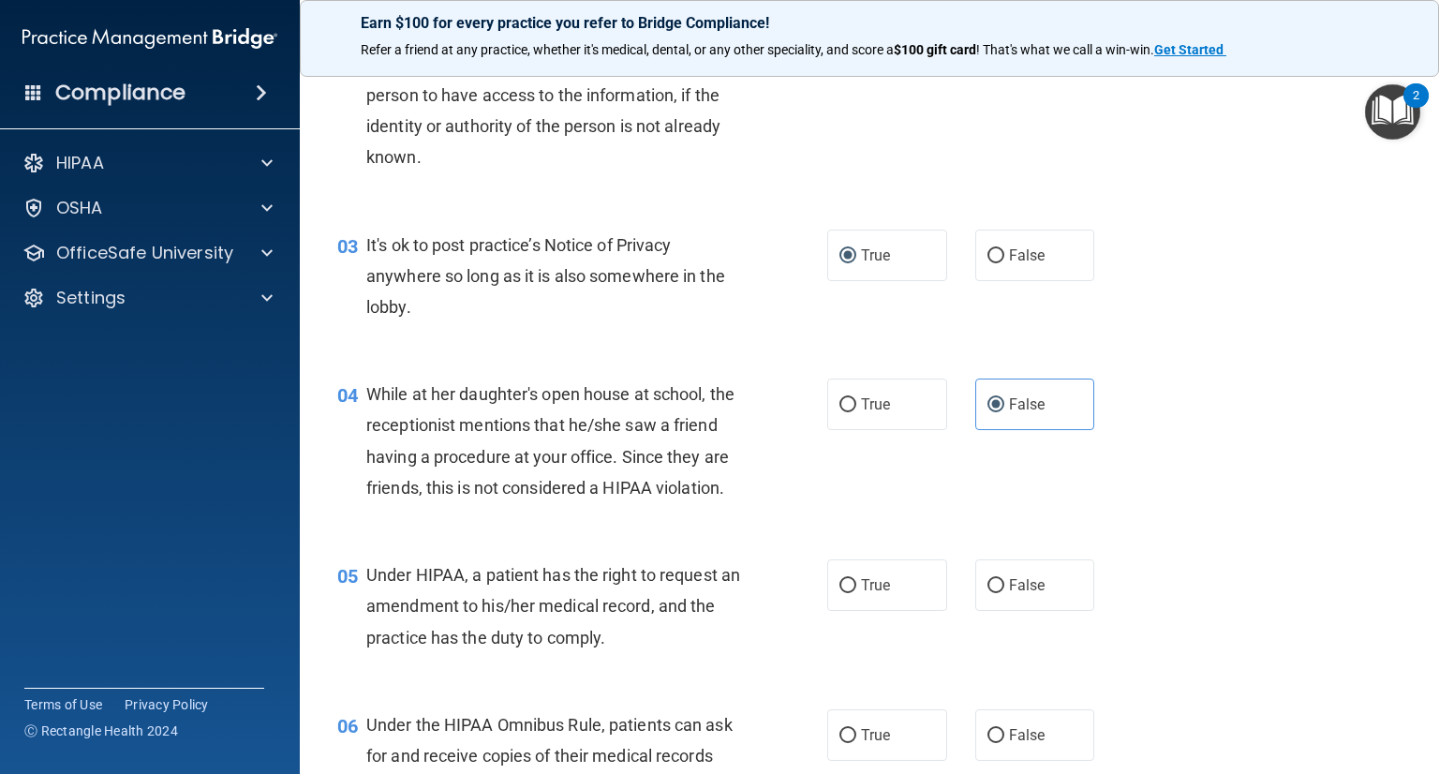
scroll to position [375, 0]
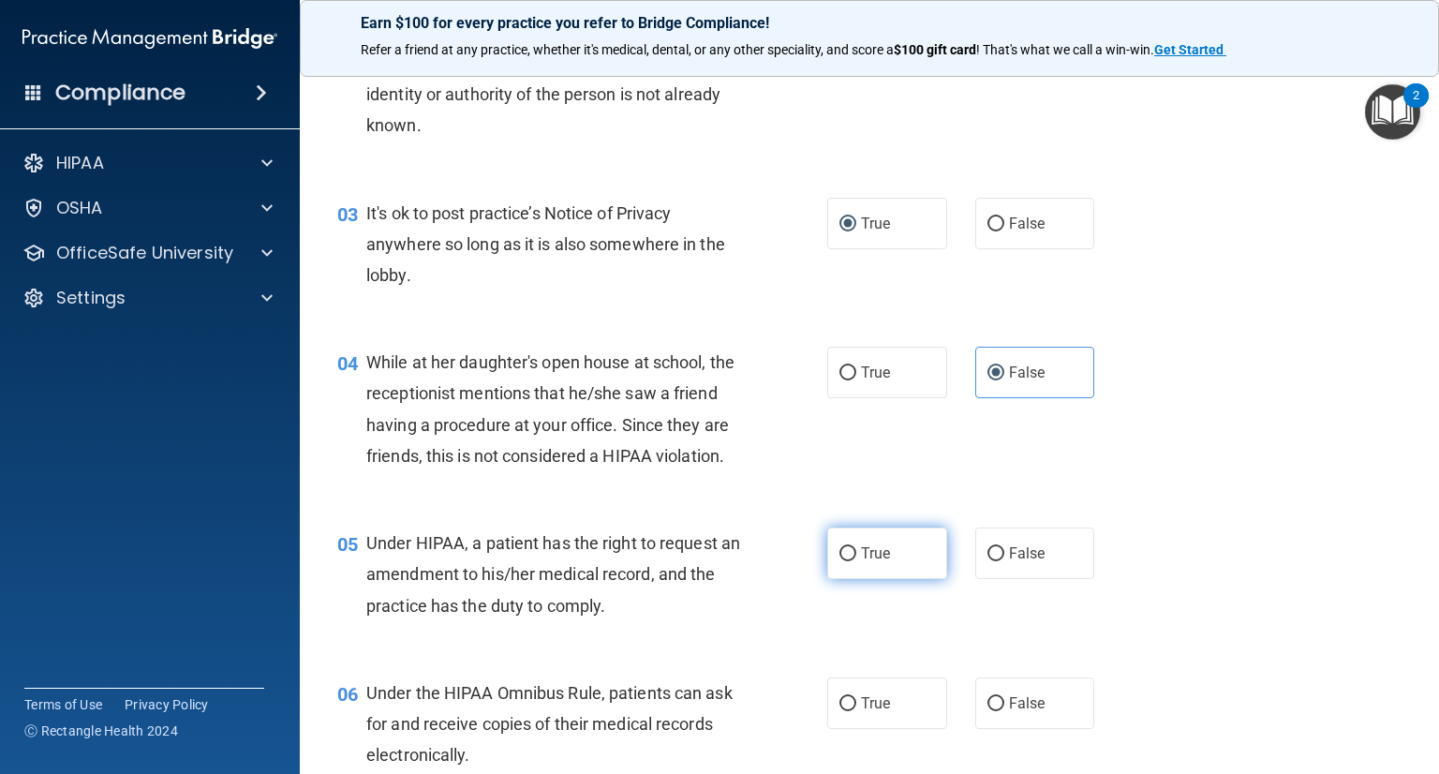
click at [881, 562] on span "True" at bounding box center [875, 553] width 29 height 18
click at [856, 561] on input "True" at bounding box center [847, 554] width 17 height 14
radio input "true"
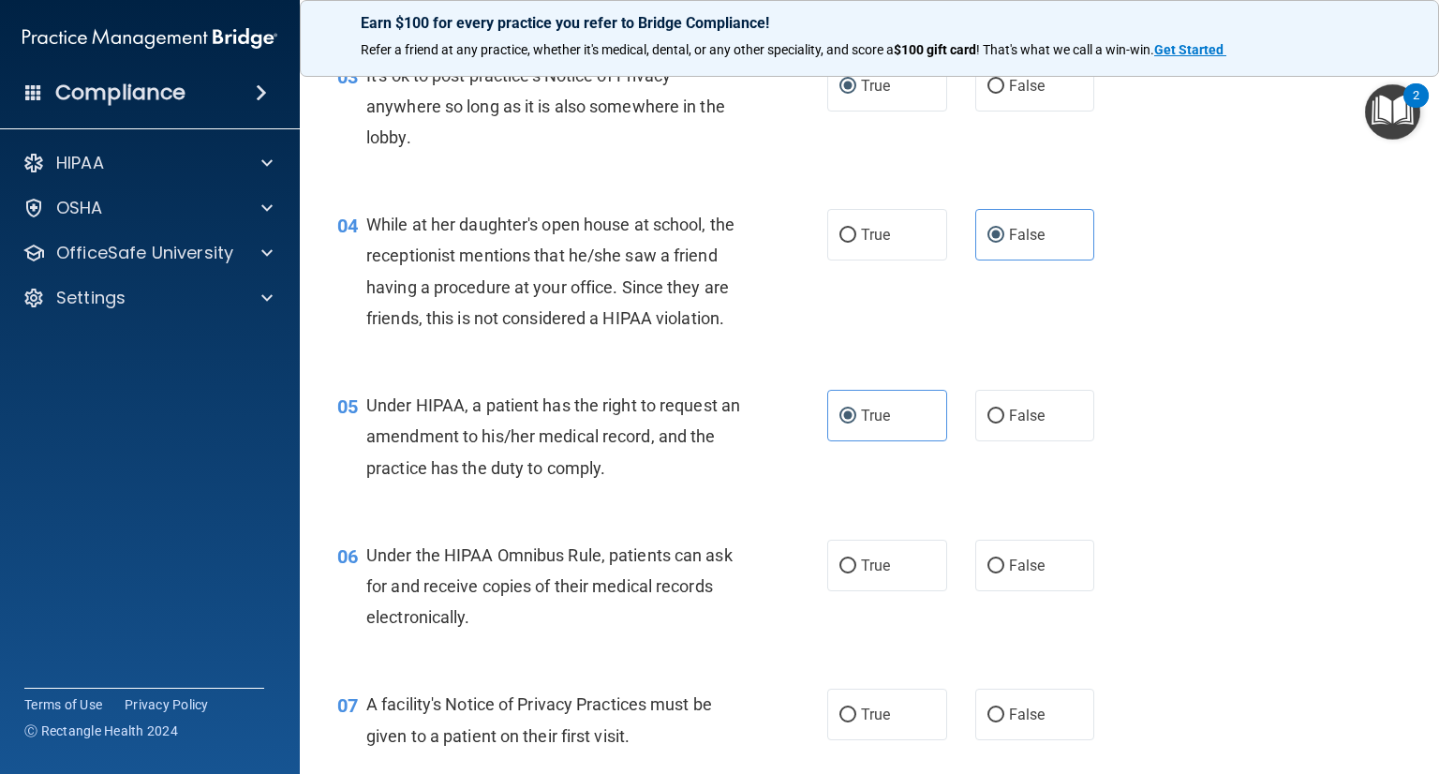
scroll to position [656, 0]
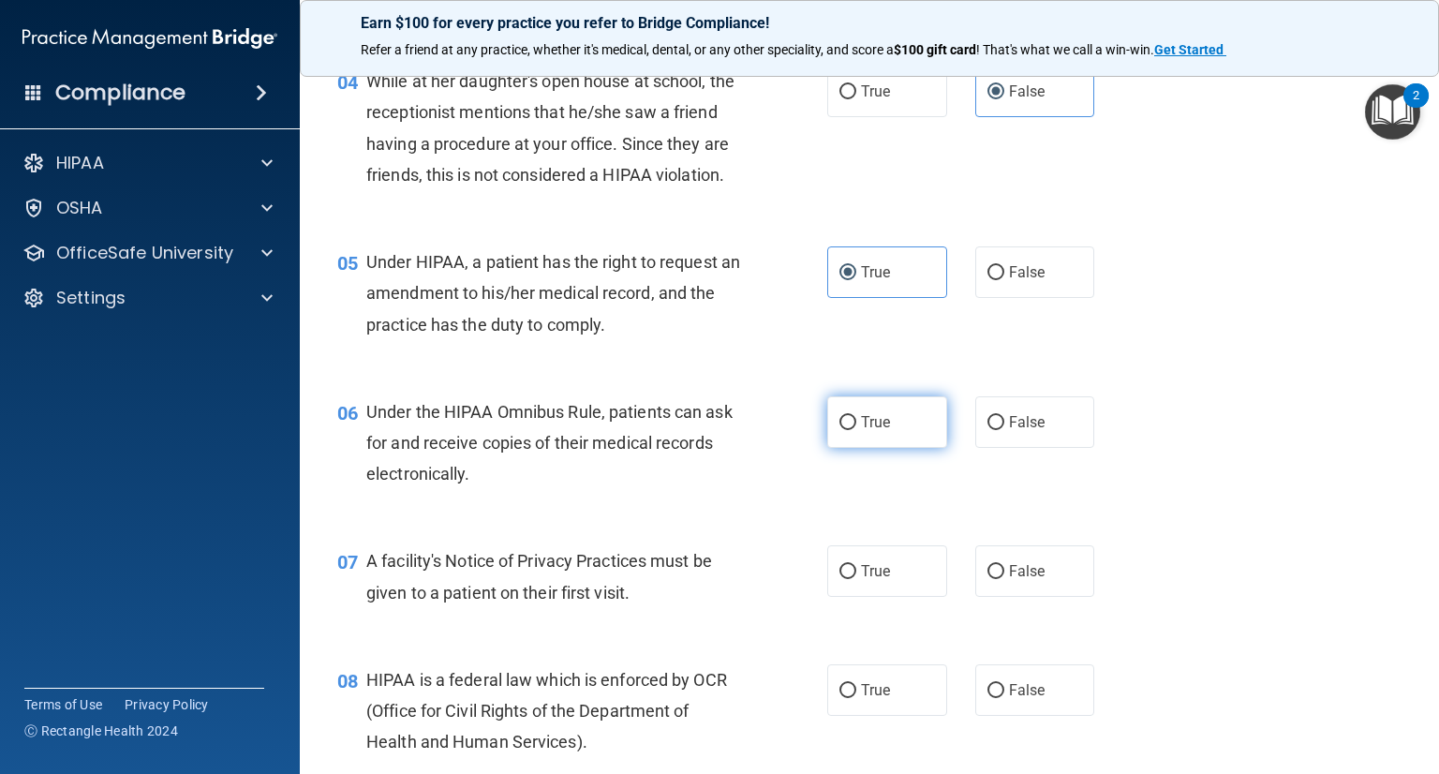
click at [862, 431] on span "True" at bounding box center [875, 422] width 29 height 18
click at [856, 430] on input "True" at bounding box center [847, 423] width 17 height 14
radio input "true"
click at [918, 597] on label "True" at bounding box center [887, 571] width 120 height 52
click at [856, 579] on input "True" at bounding box center [847, 572] width 17 height 14
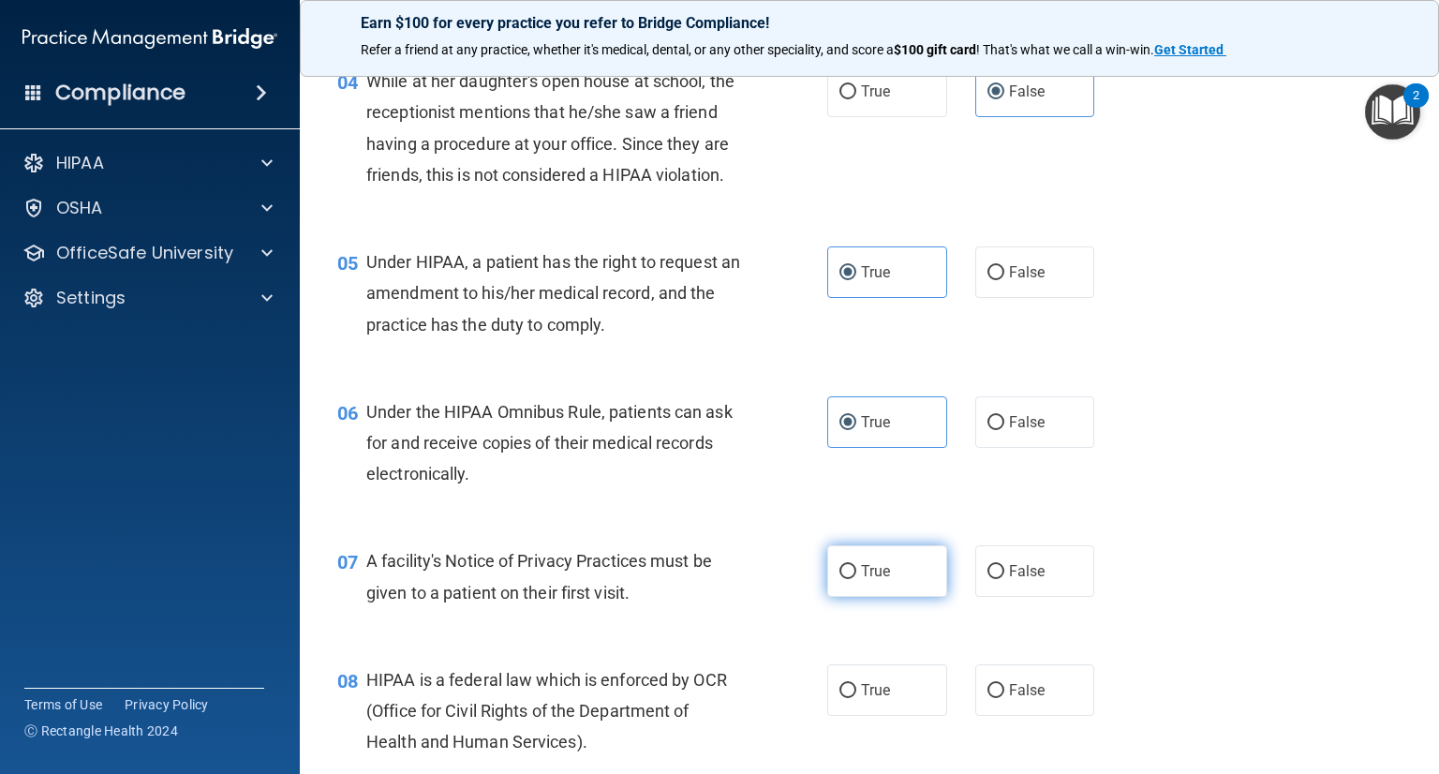
radio input "true"
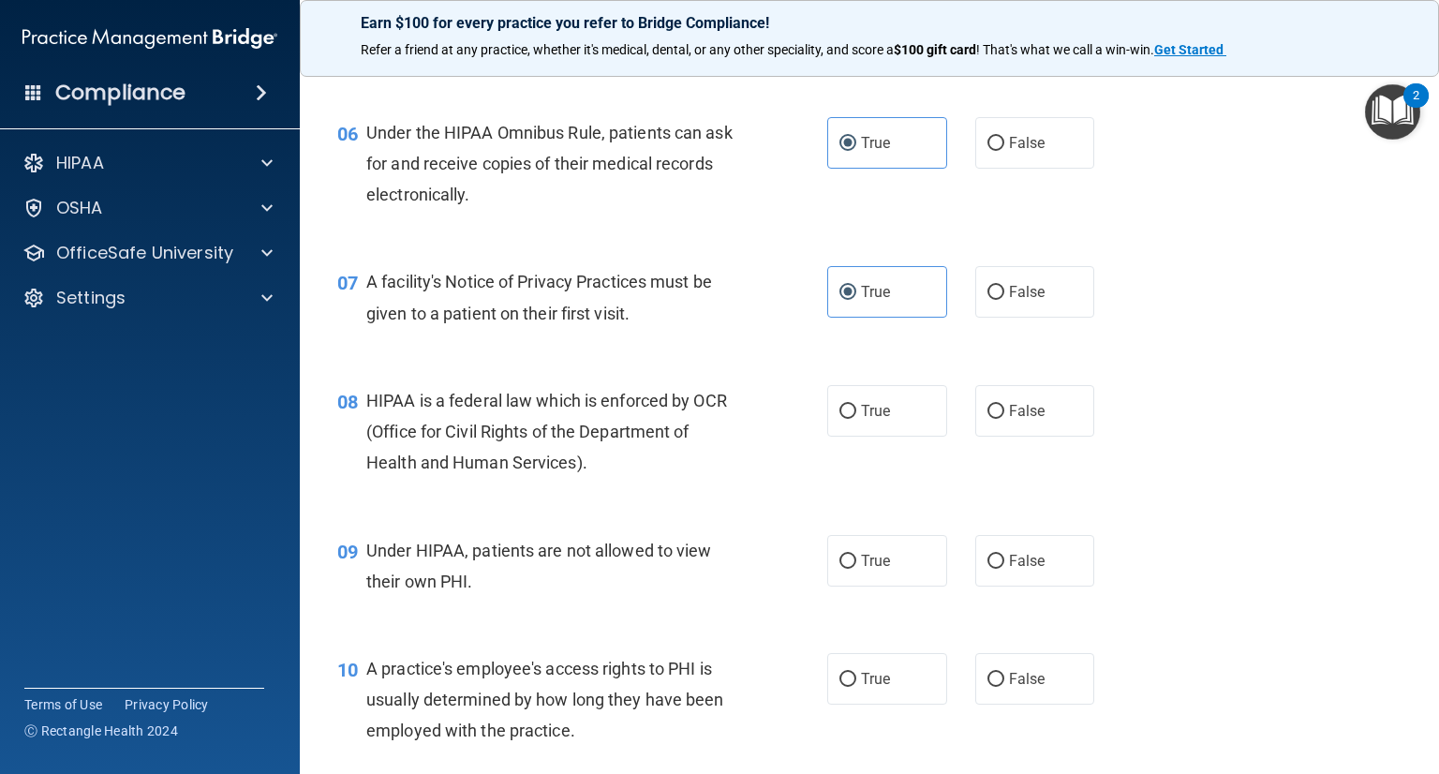
scroll to position [937, 0]
drag, startPoint x: 898, startPoint y: 436, endPoint x: 916, endPoint y: 436, distance: 17.8
click at [899, 435] on label "True" at bounding box center [887, 409] width 120 height 52
click at [856, 417] on input "True" at bounding box center [847, 410] width 17 height 14
radio input "true"
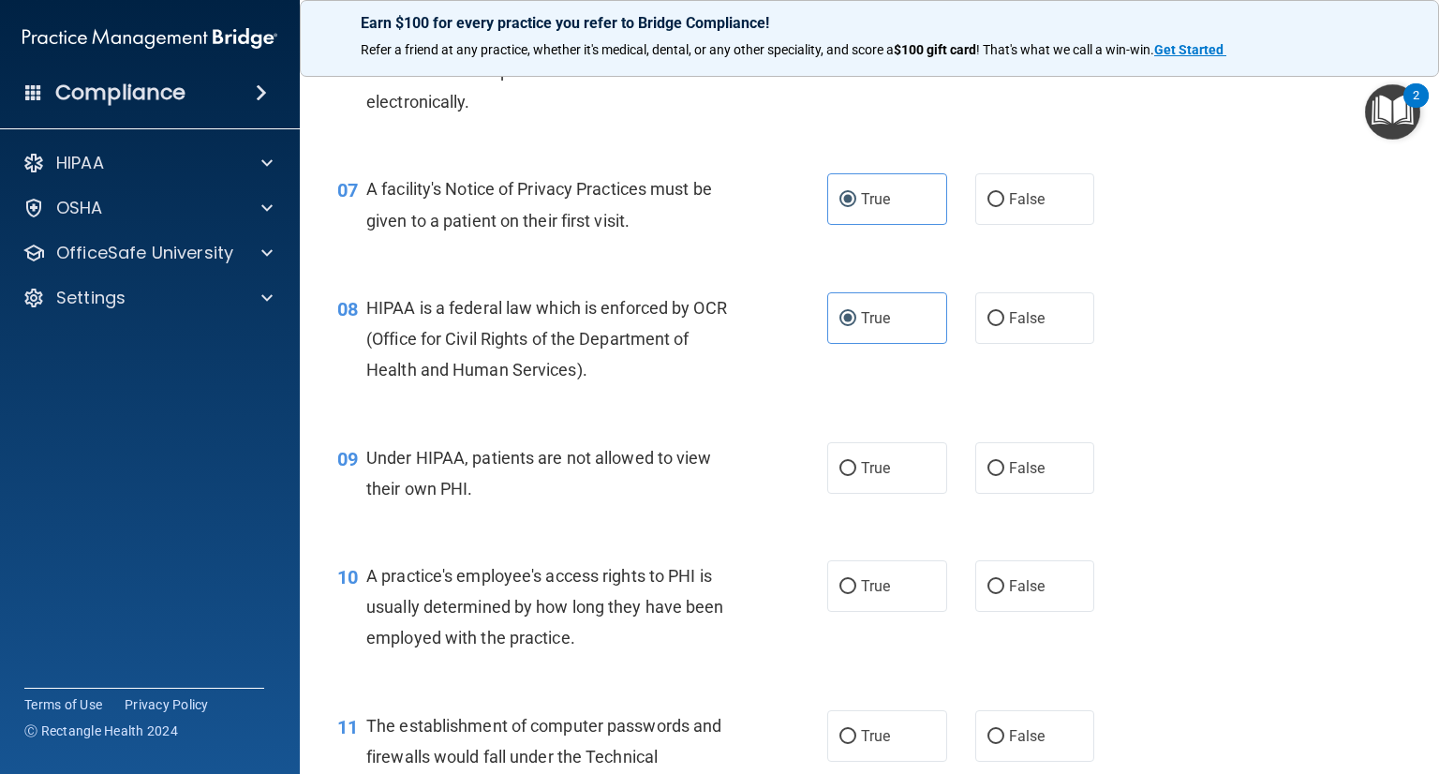
scroll to position [1030, 0]
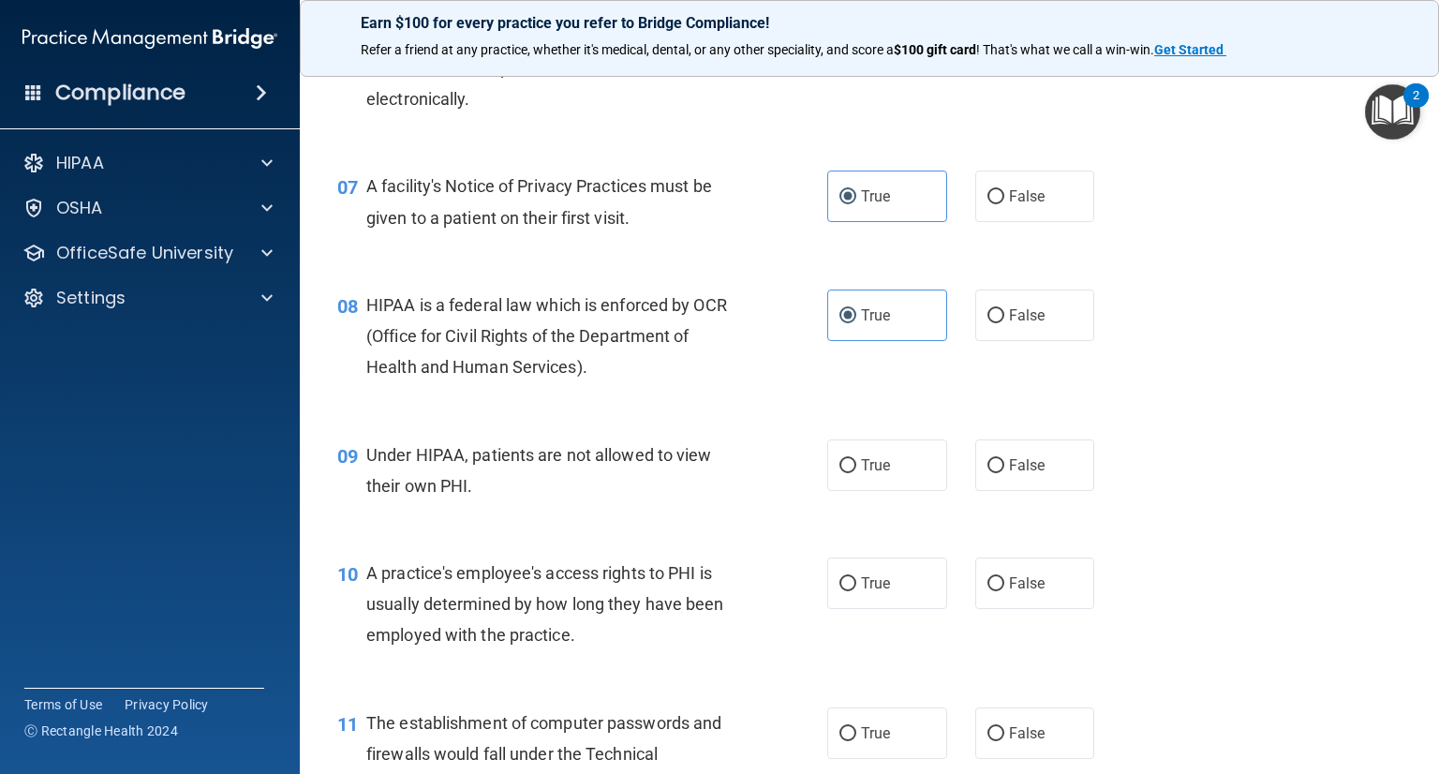
drag, startPoint x: 982, startPoint y: 500, endPoint x: 1106, endPoint y: 492, distance: 123.9
click at [987, 473] on input "False" at bounding box center [995, 466] width 17 height 14
radio input "true"
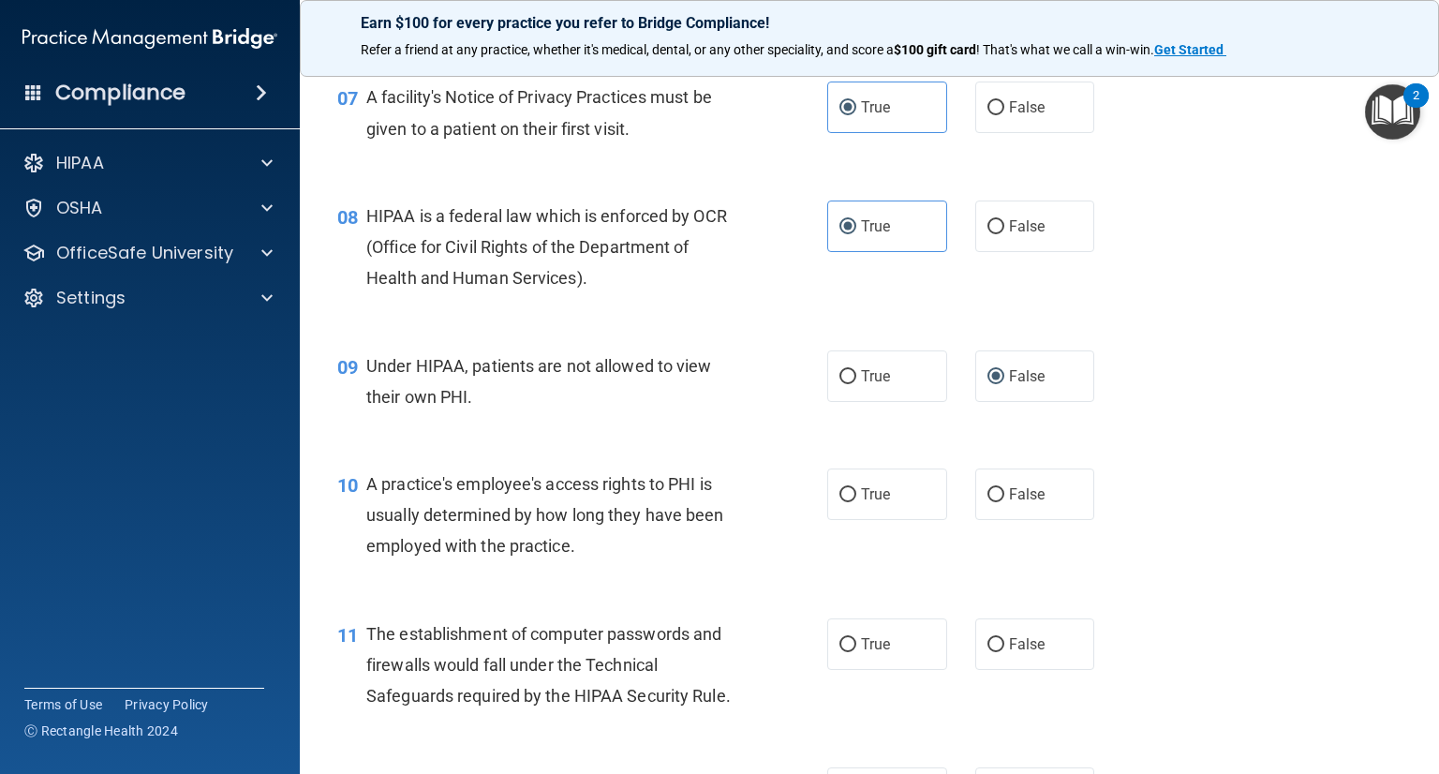
scroll to position [1124, 0]
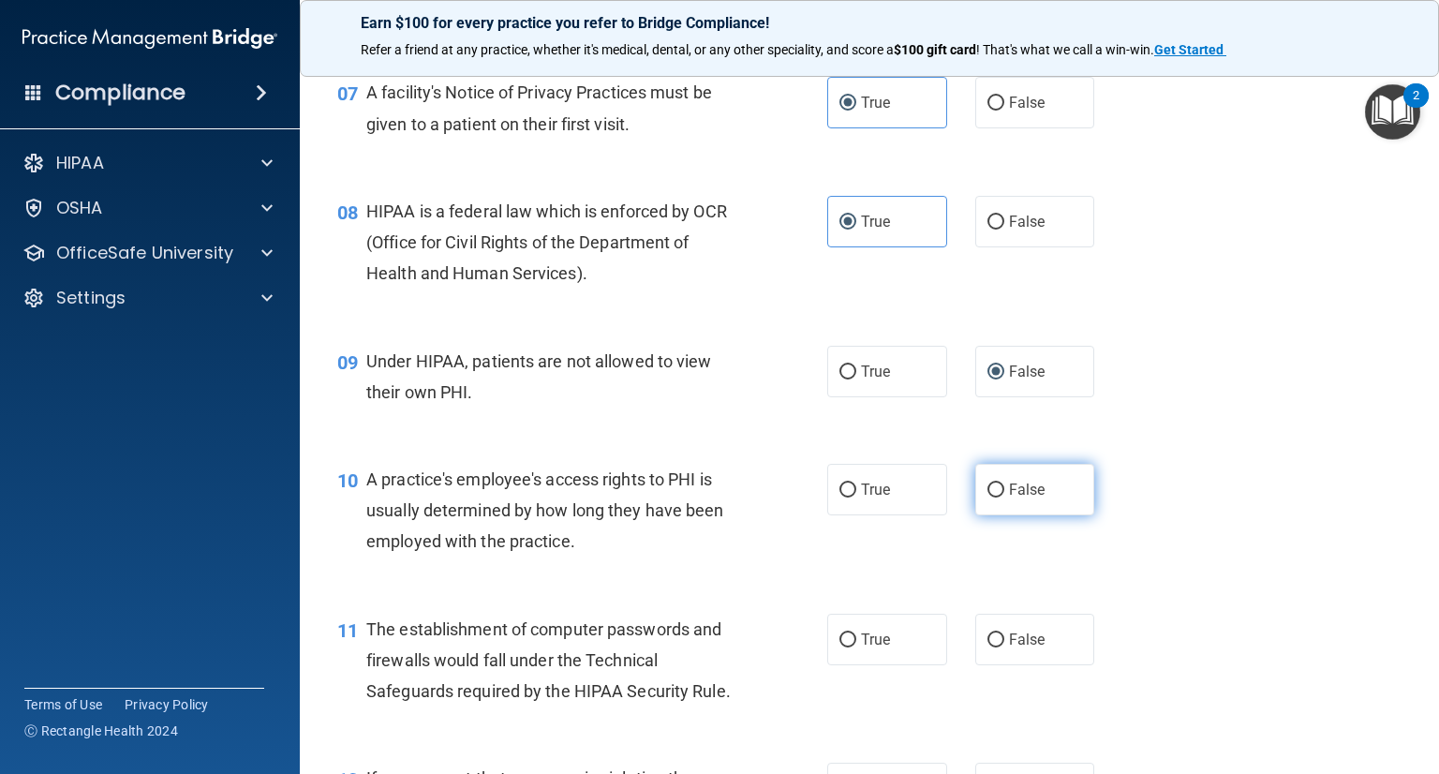
drag, startPoint x: 1009, startPoint y: 518, endPoint x: 1053, endPoint y: 509, distance: 44.8
click at [1009, 498] on span "False" at bounding box center [1027, 489] width 37 height 18
click at [1004, 497] on input "False" at bounding box center [995, 490] width 17 height 14
radio input "true"
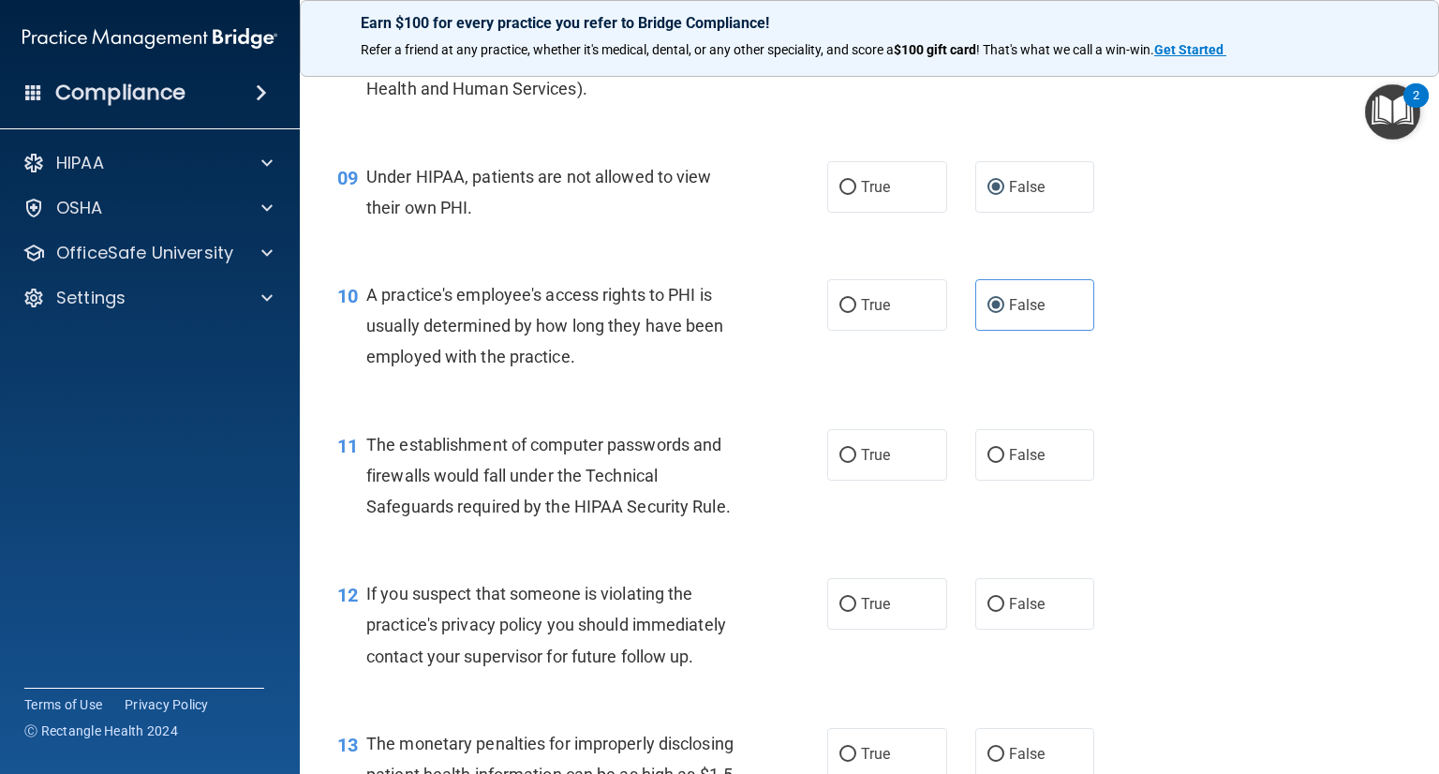
scroll to position [1311, 0]
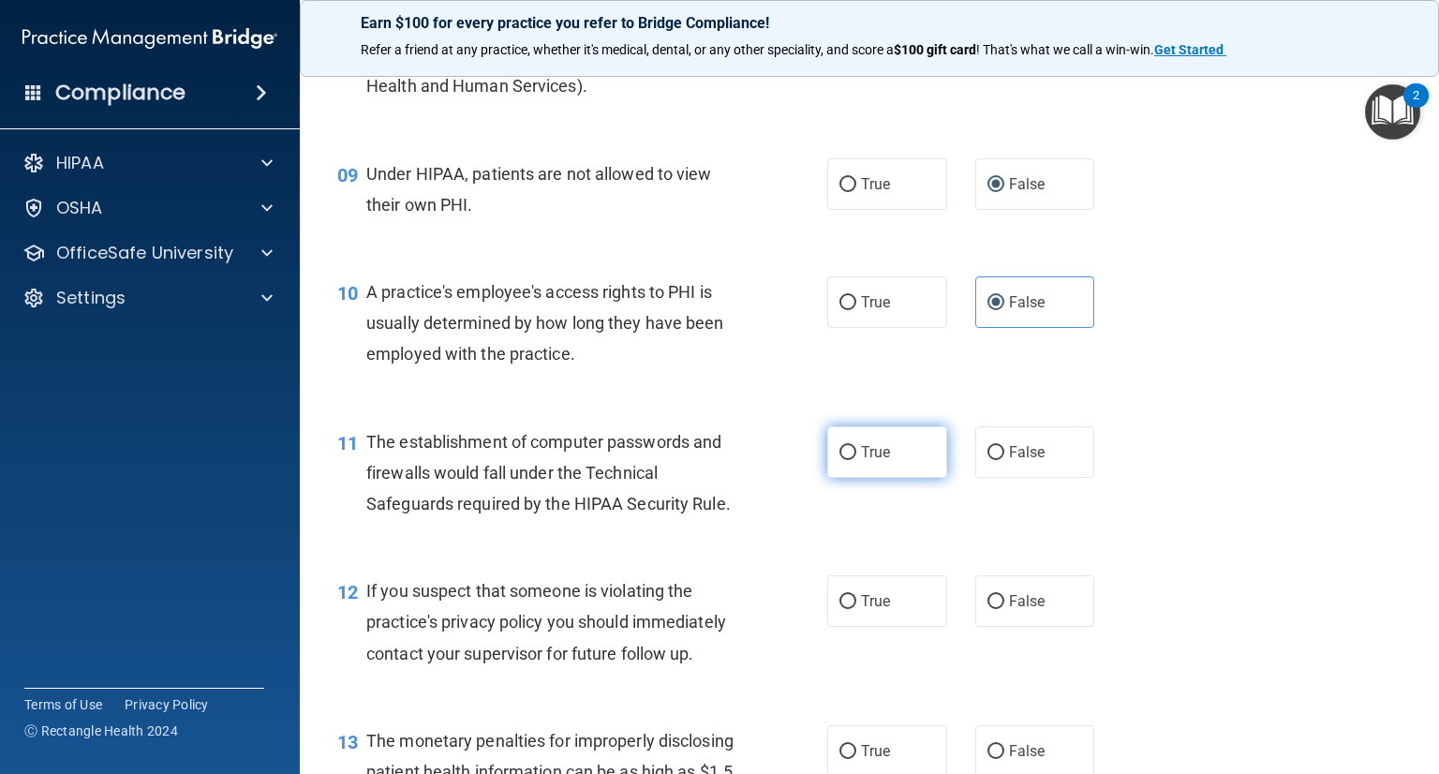
click at [871, 461] on span "True" at bounding box center [875, 452] width 29 height 18
click at [856, 460] on input "True" at bounding box center [847, 453] width 17 height 14
radio input "true"
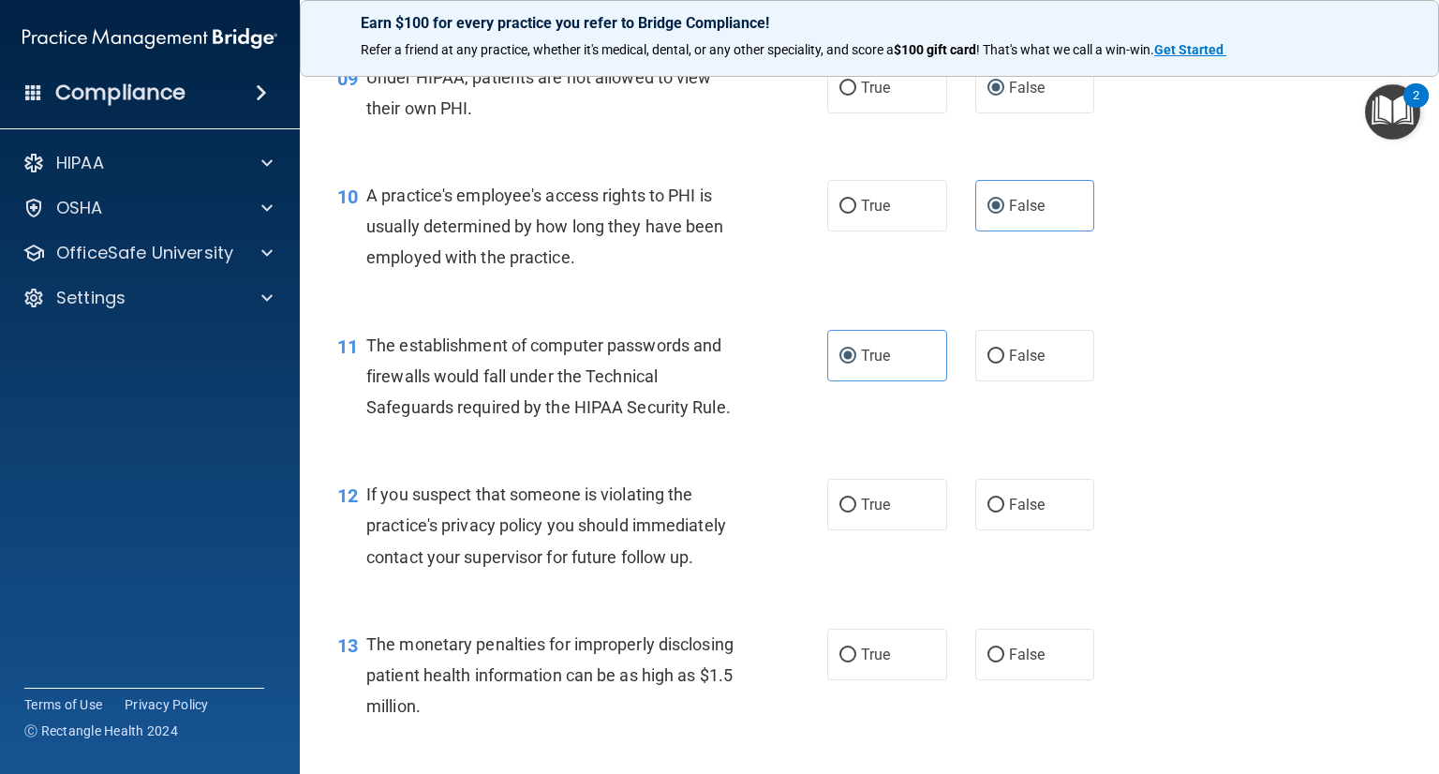
scroll to position [1498, 0]
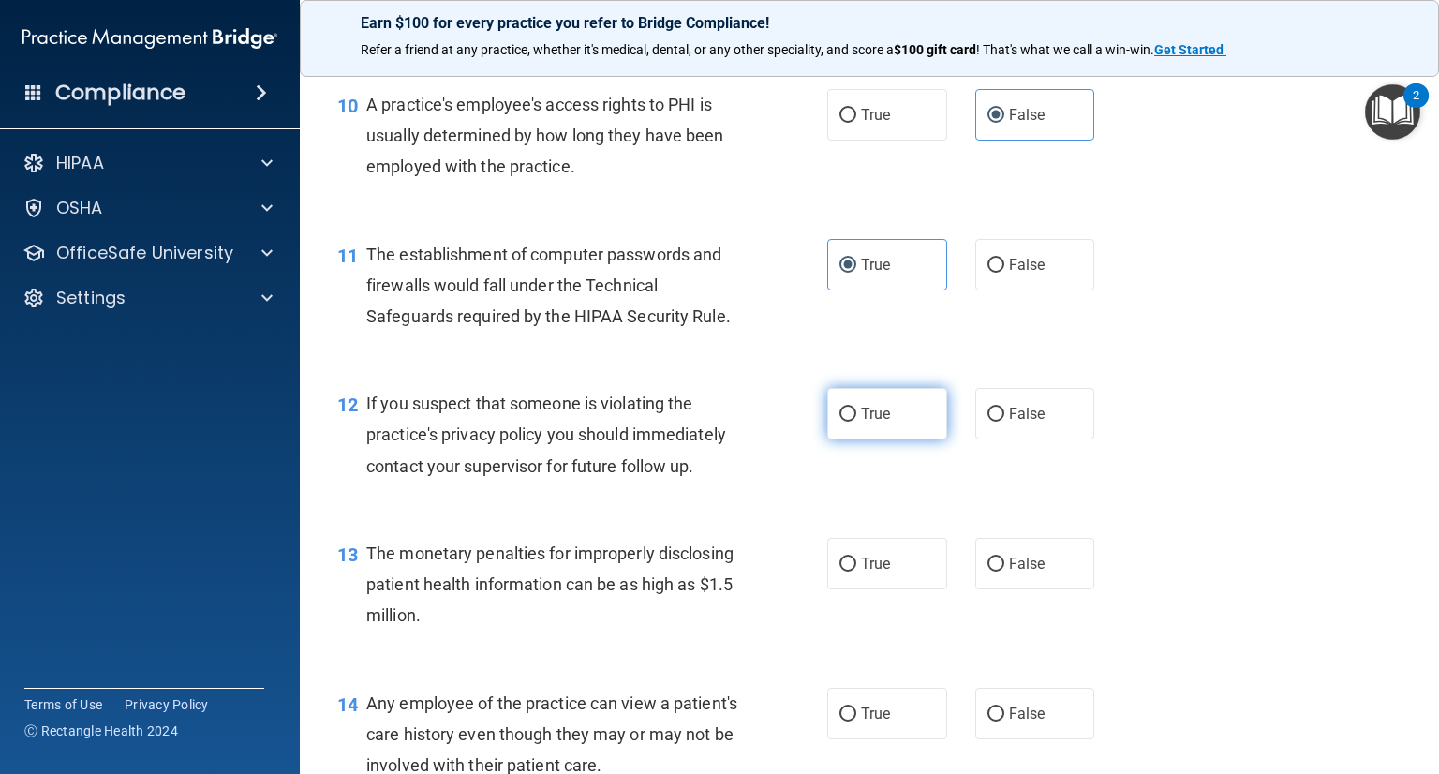
click at [880, 422] on span "True" at bounding box center [875, 414] width 29 height 18
click at [856, 421] on input "True" at bounding box center [847, 414] width 17 height 14
radio input "true"
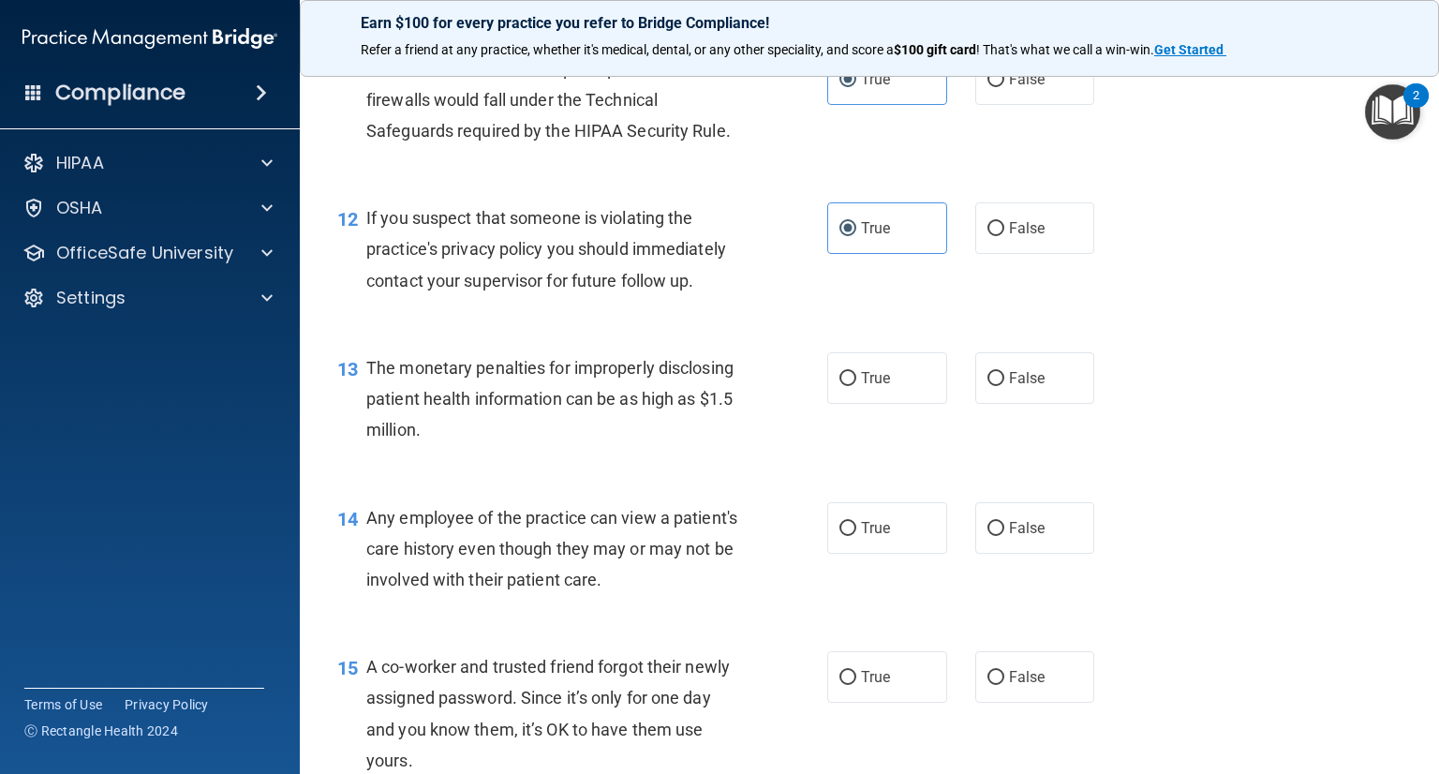
scroll to position [1686, 0]
click at [865, 402] on label "True" at bounding box center [887, 376] width 120 height 52
click at [856, 384] on input "True" at bounding box center [847, 377] width 17 height 14
radio input "true"
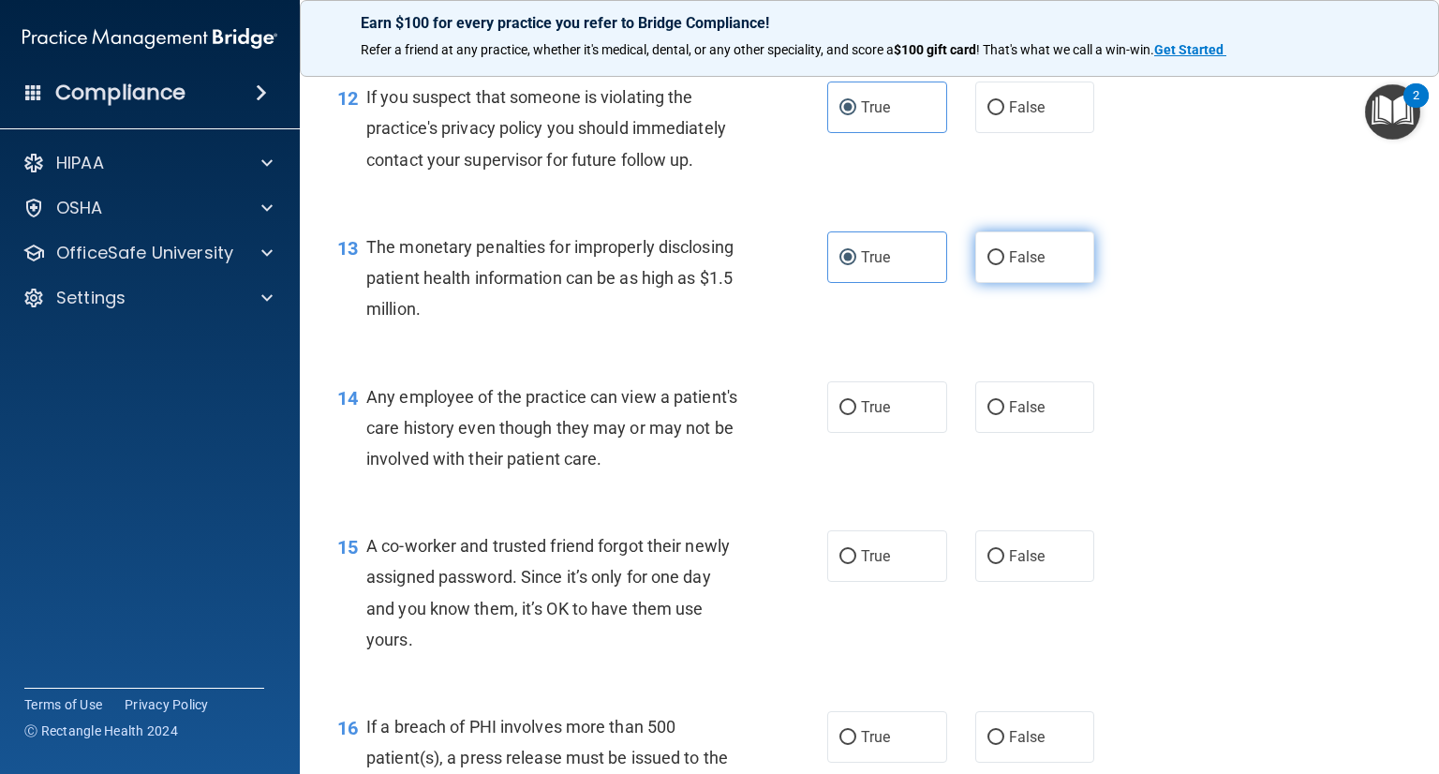
scroll to position [1873, 0]
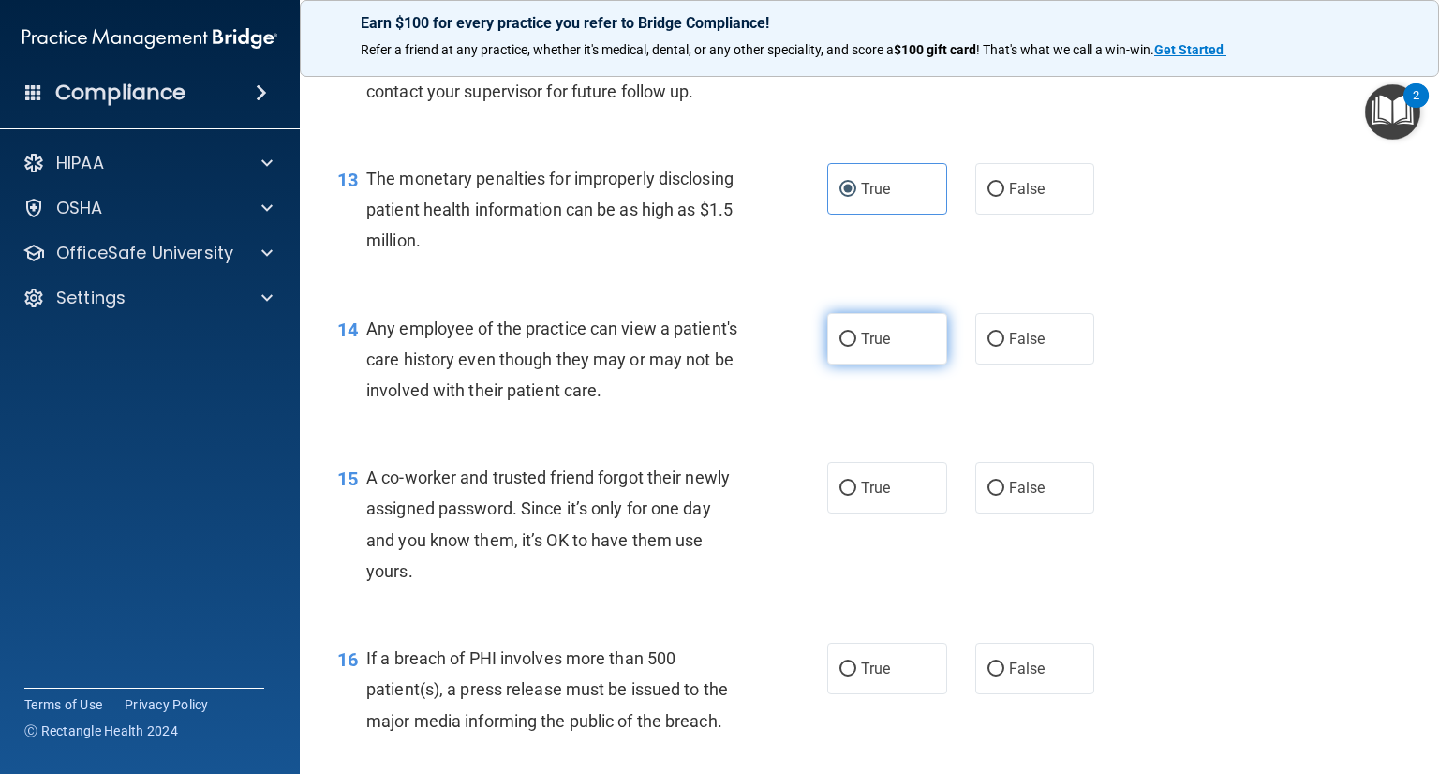
click at [847, 347] on input "True" at bounding box center [847, 339] width 17 height 14
radio input "true"
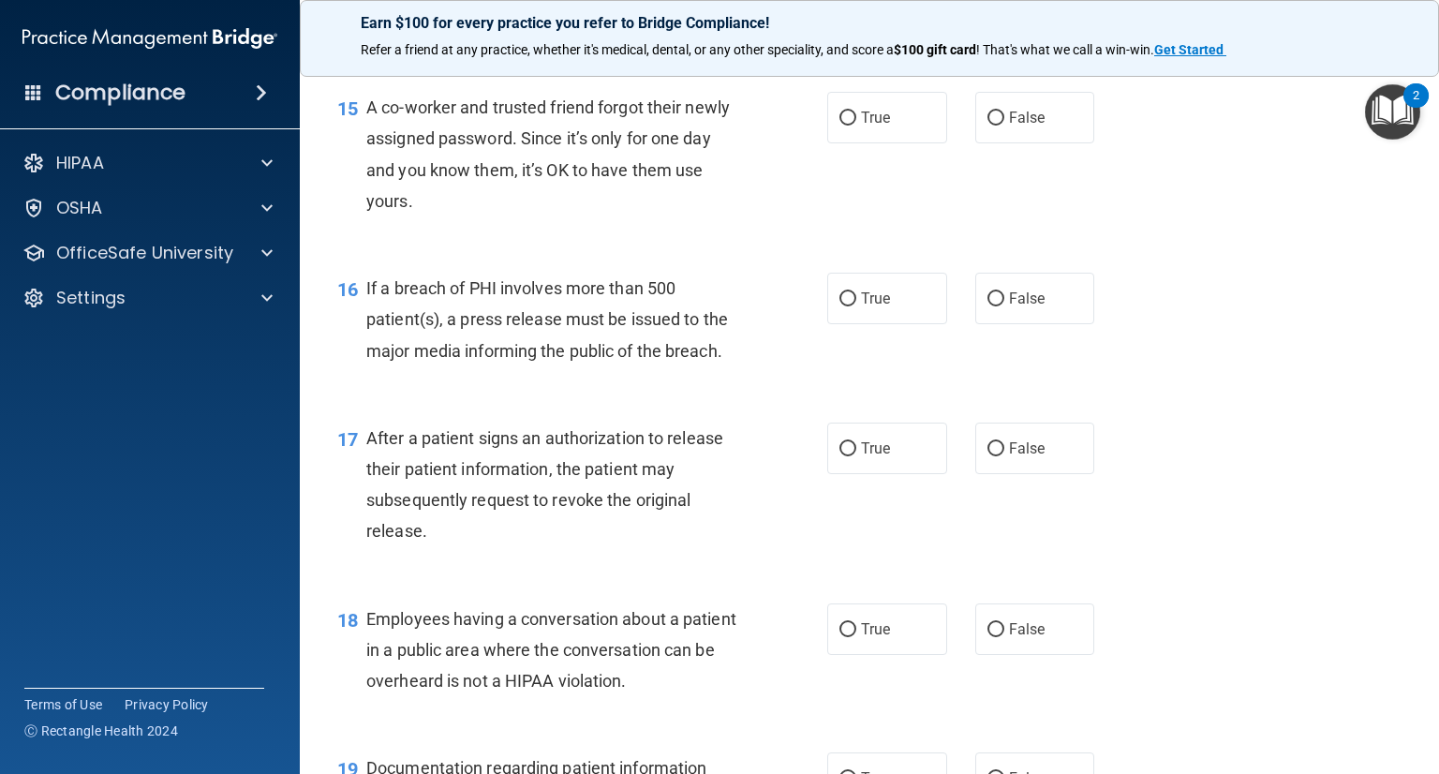
scroll to position [2248, 0]
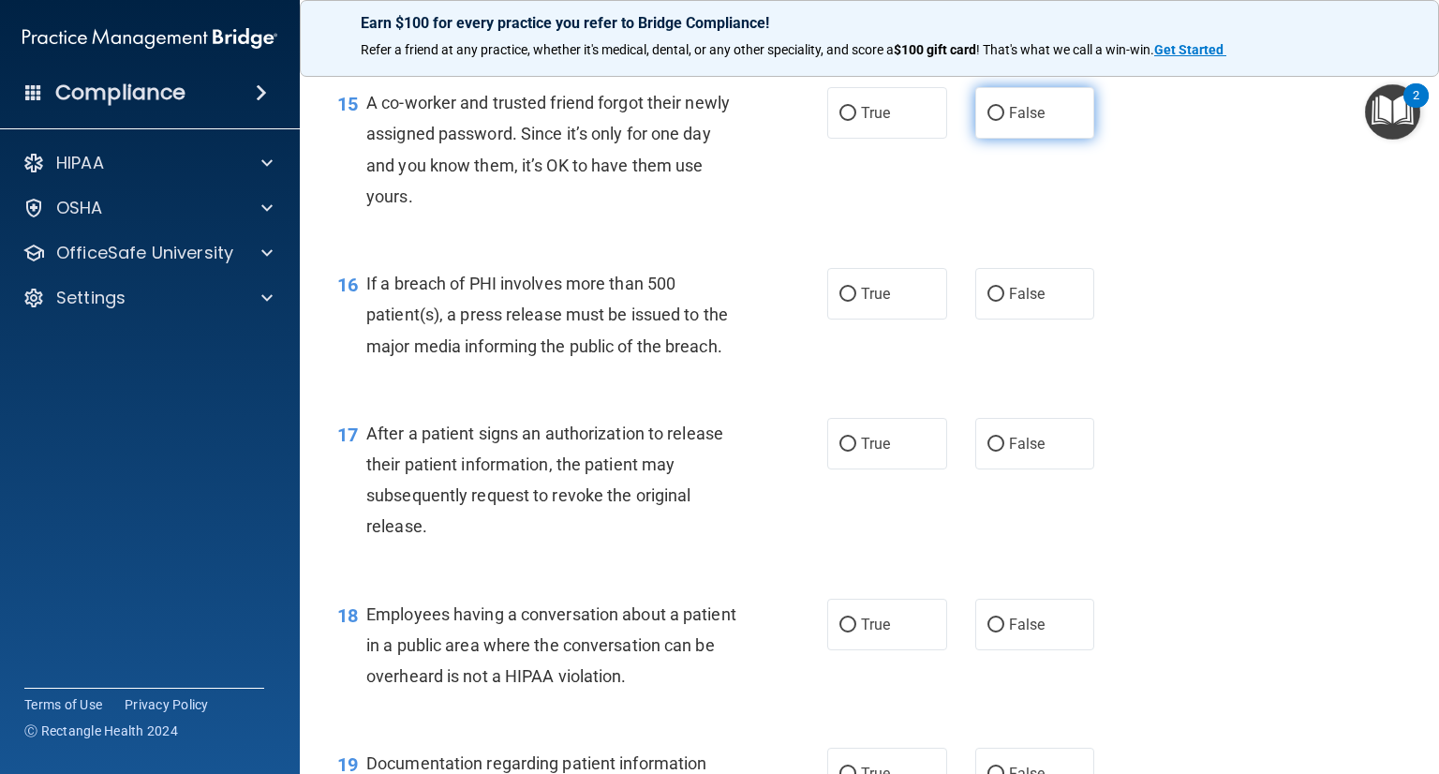
click at [1009, 122] on span "False" at bounding box center [1027, 113] width 37 height 18
click at [1004, 121] on input "False" at bounding box center [995, 114] width 17 height 14
radio input "true"
click at [985, 315] on label "False" at bounding box center [1035, 294] width 120 height 52
click at [987, 302] on input "False" at bounding box center [995, 295] width 17 height 14
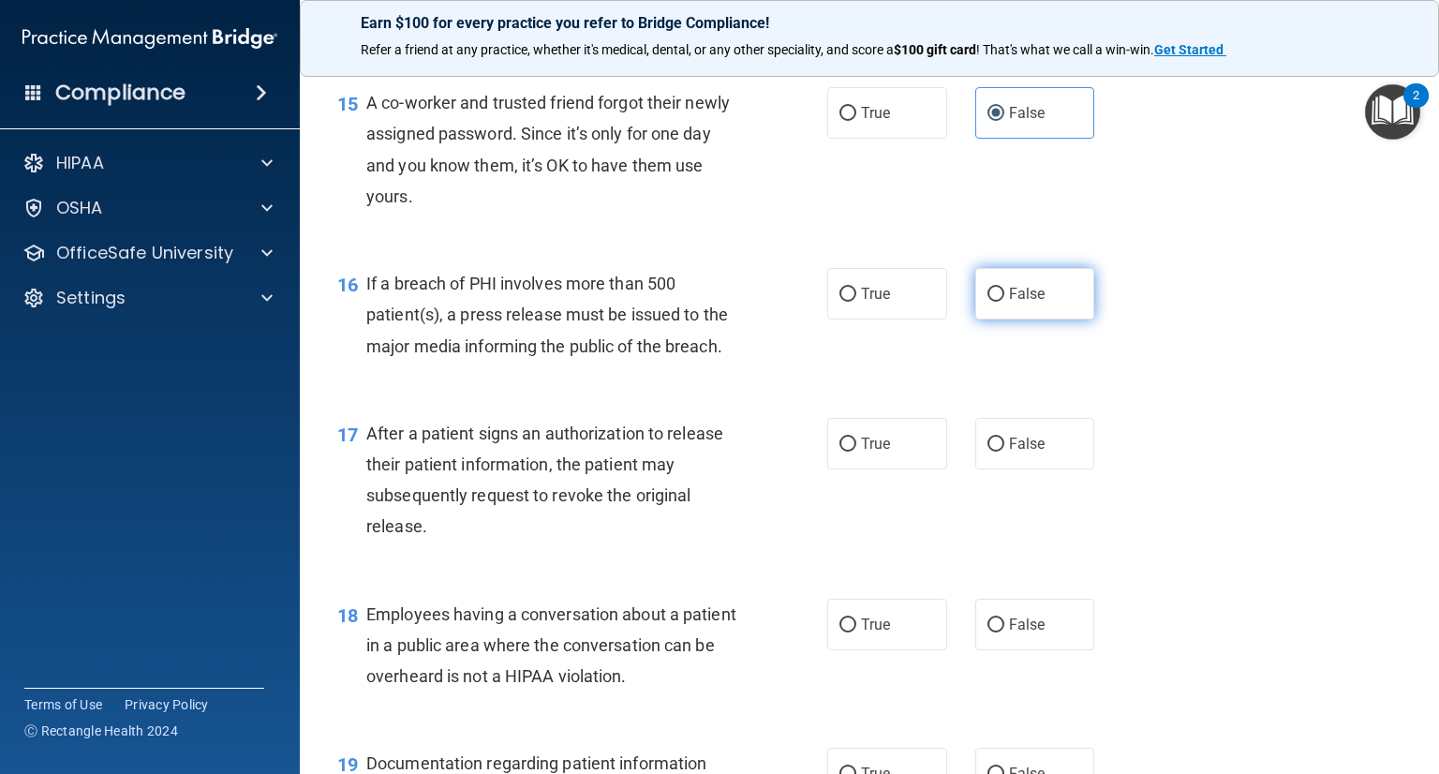
radio input "true"
drag, startPoint x: 824, startPoint y: 458, endPoint x: 838, endPoint y: 462, distance: 14.5
click at [827, 458] on label "True" at bounding box center [887, 444] width 120 height 52
click at [839, 451] on input "True" at bounding box center [847, 444] width 17 height 14
radio input "true"
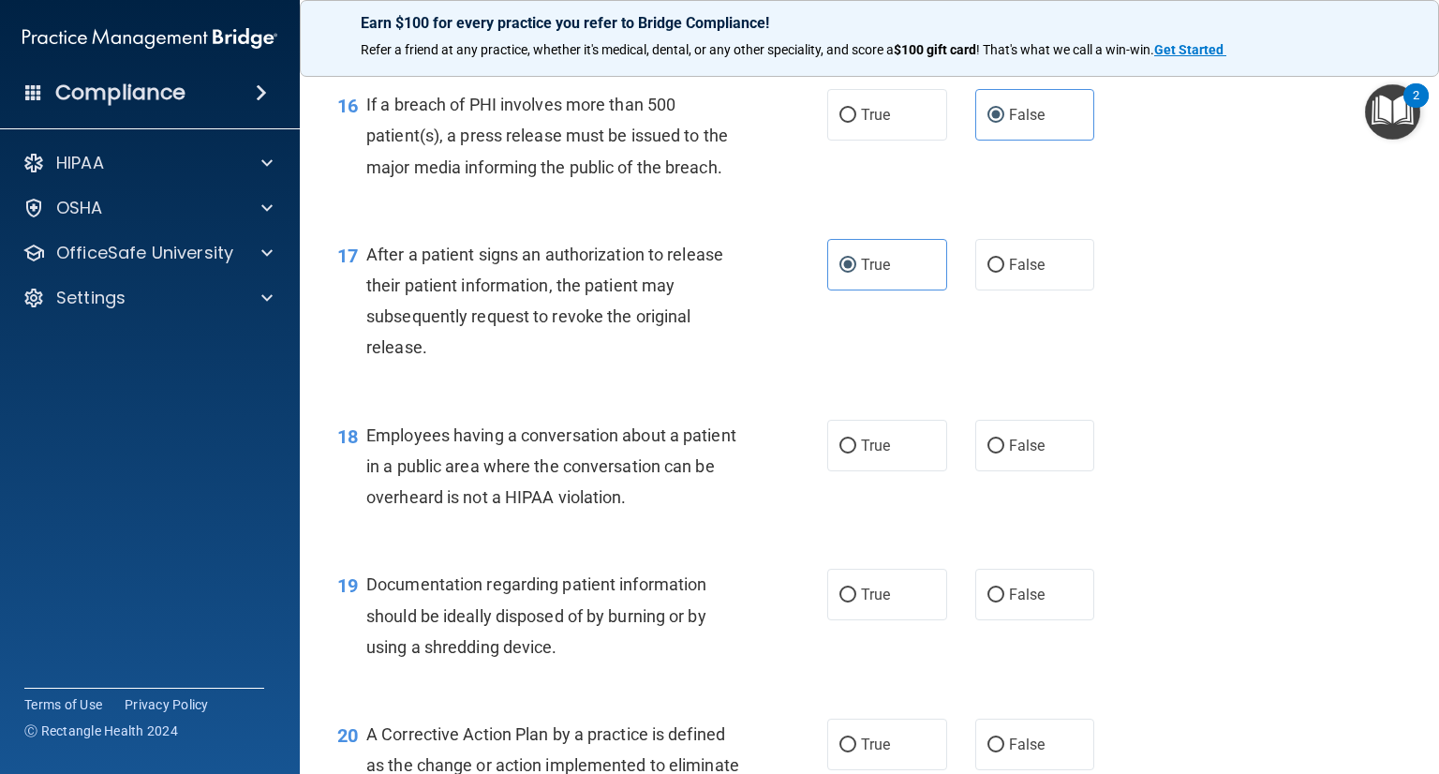
scroll to position [2435, 0]
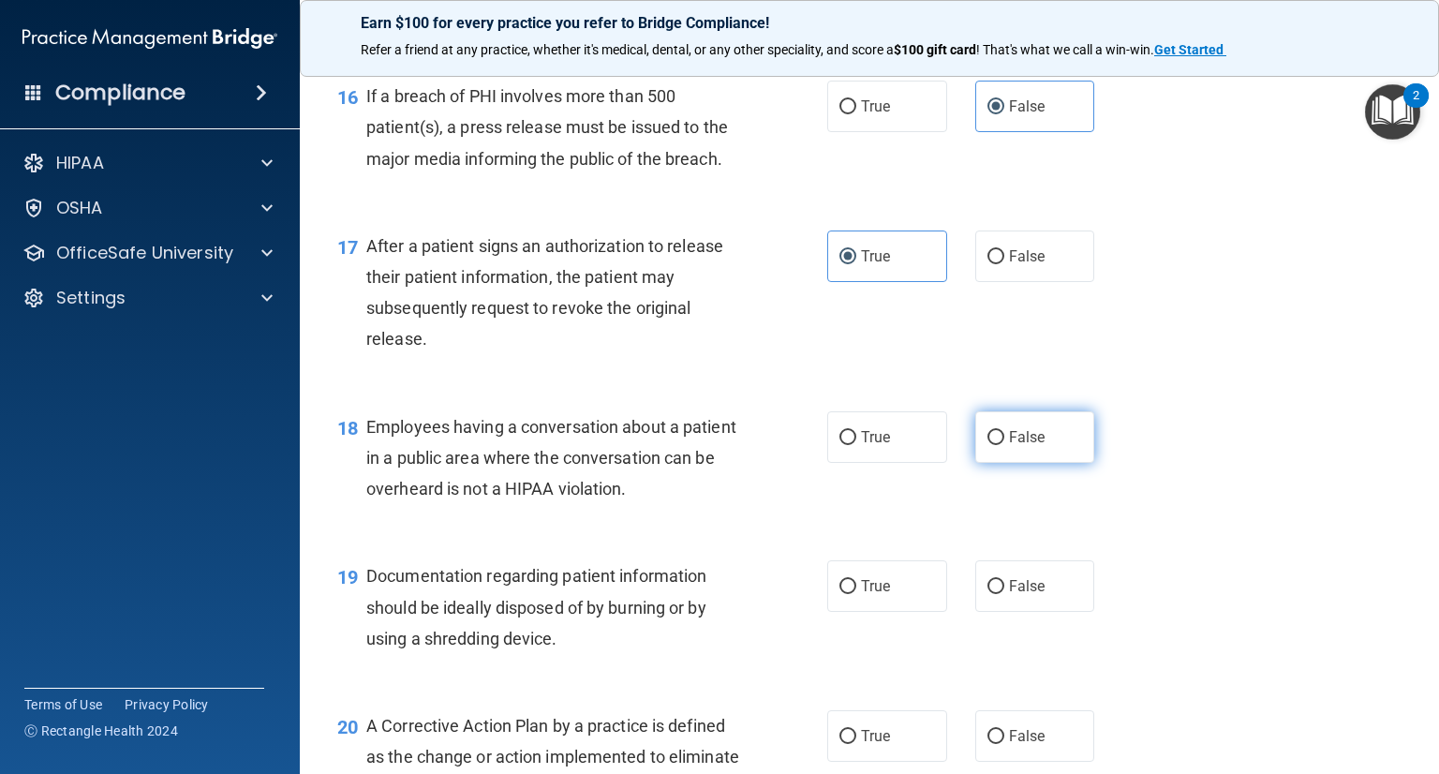
click at [1066, 457] on label "False" at bounding box center [1035, 437] width 120 height 52
click at [1004, 445] on input "False" at bounding box center [995, 438] width 17 height 14
radio input "true"
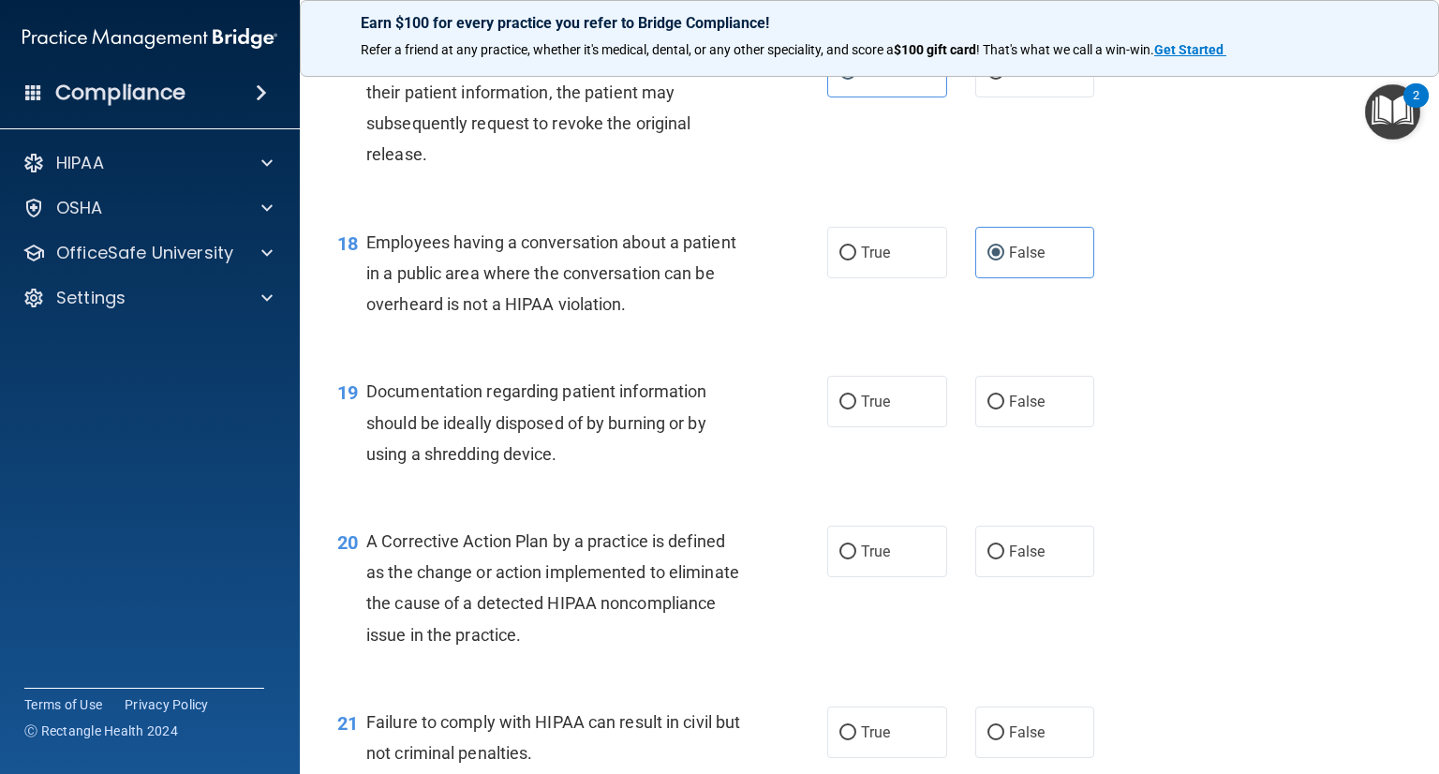
scroll to position [2622, 0]
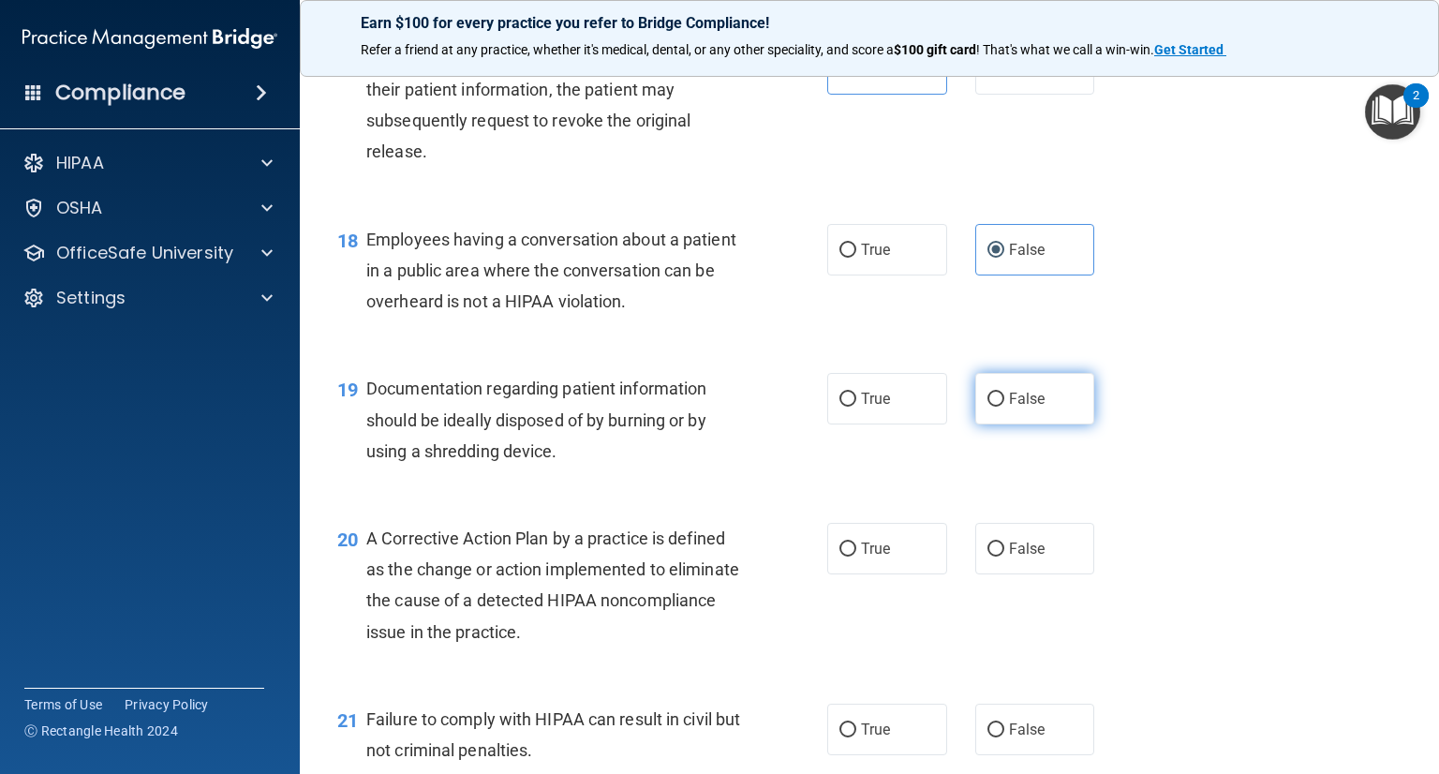
click at [1047, 424] on label "False" at bounding box center [1035, 399] width 120 height 52
click at [1004, 406] on input "False" at bounding box center [995, 399] width 17 height 14
radio input "true"
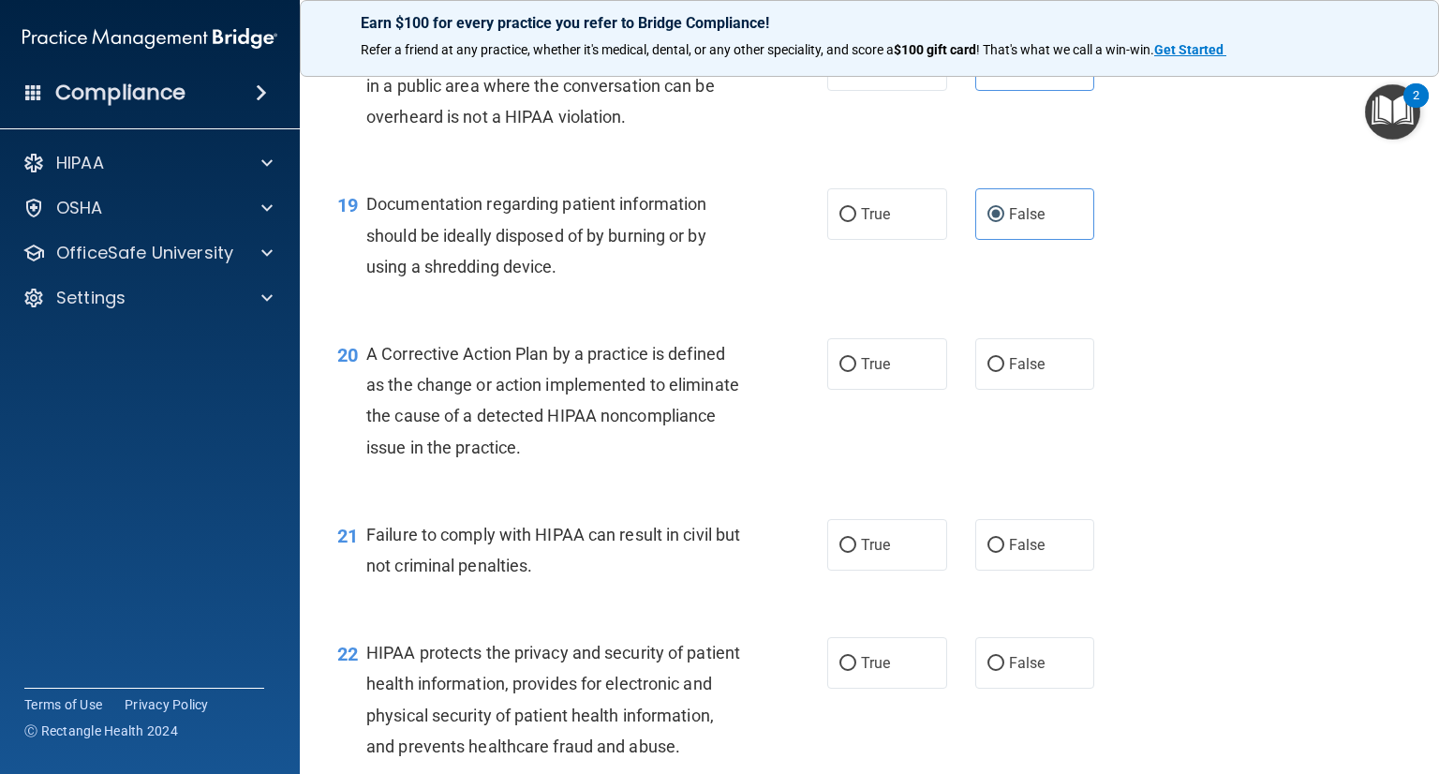
scroll to position [2810, 0]
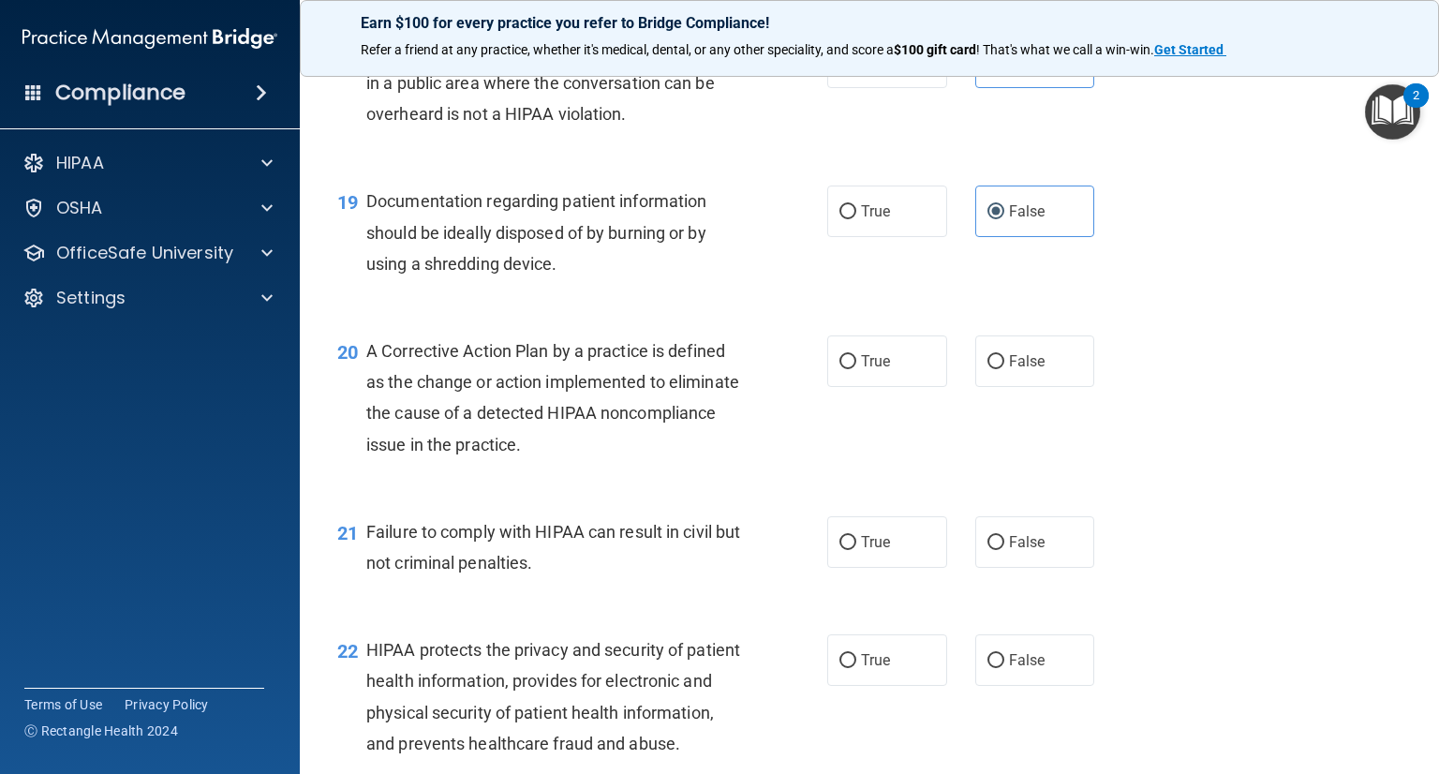
drag, startPoint x: 877, startPoint y: 391, endPoint x: 1019, endPoint y: 465, distance: 160.9
click at [878, 370] on span "True" at bounding box center [875, 361] width 29 height 18
click at [856, 369] on input "True" at bounding box center [847, 362] width 17 height 14
radio input "true"
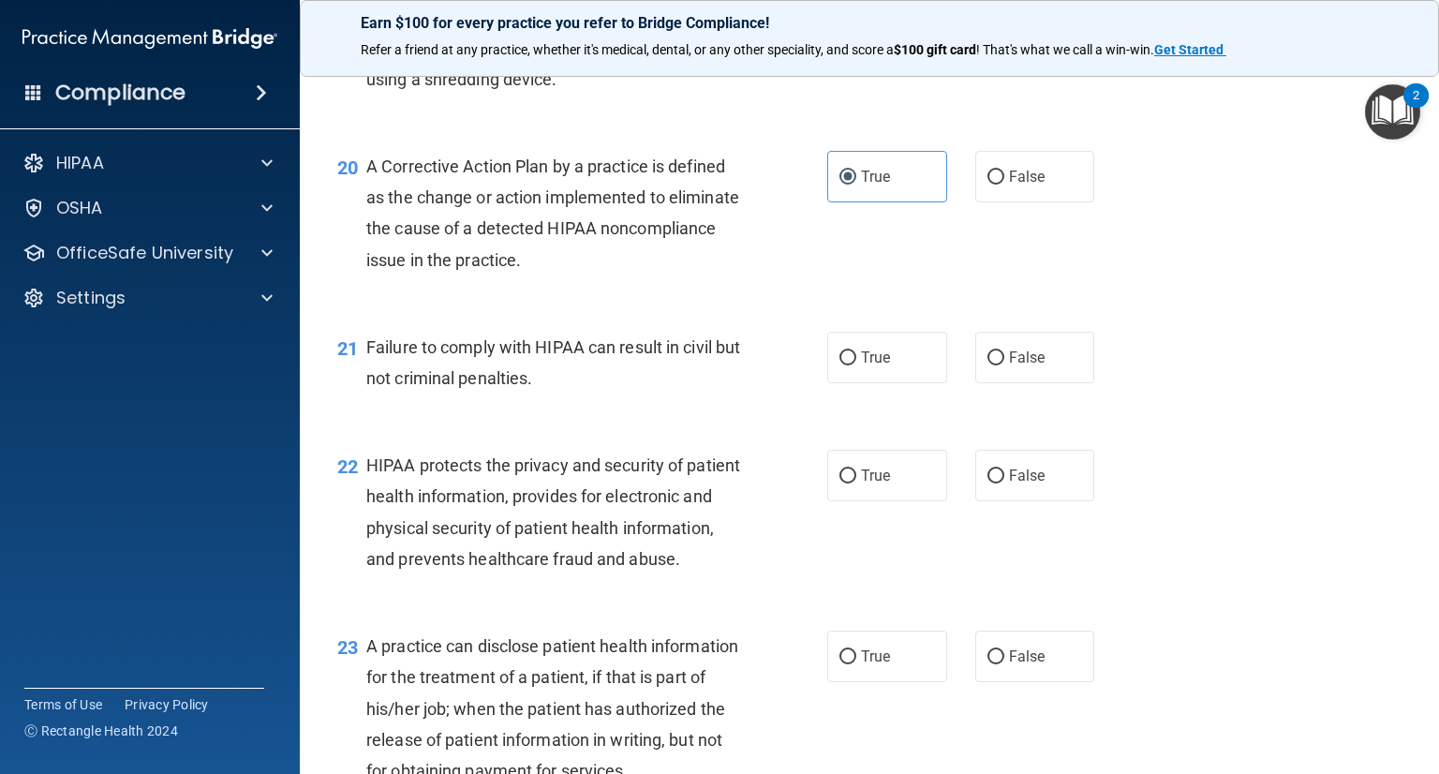
scroll to position [2997, 0]
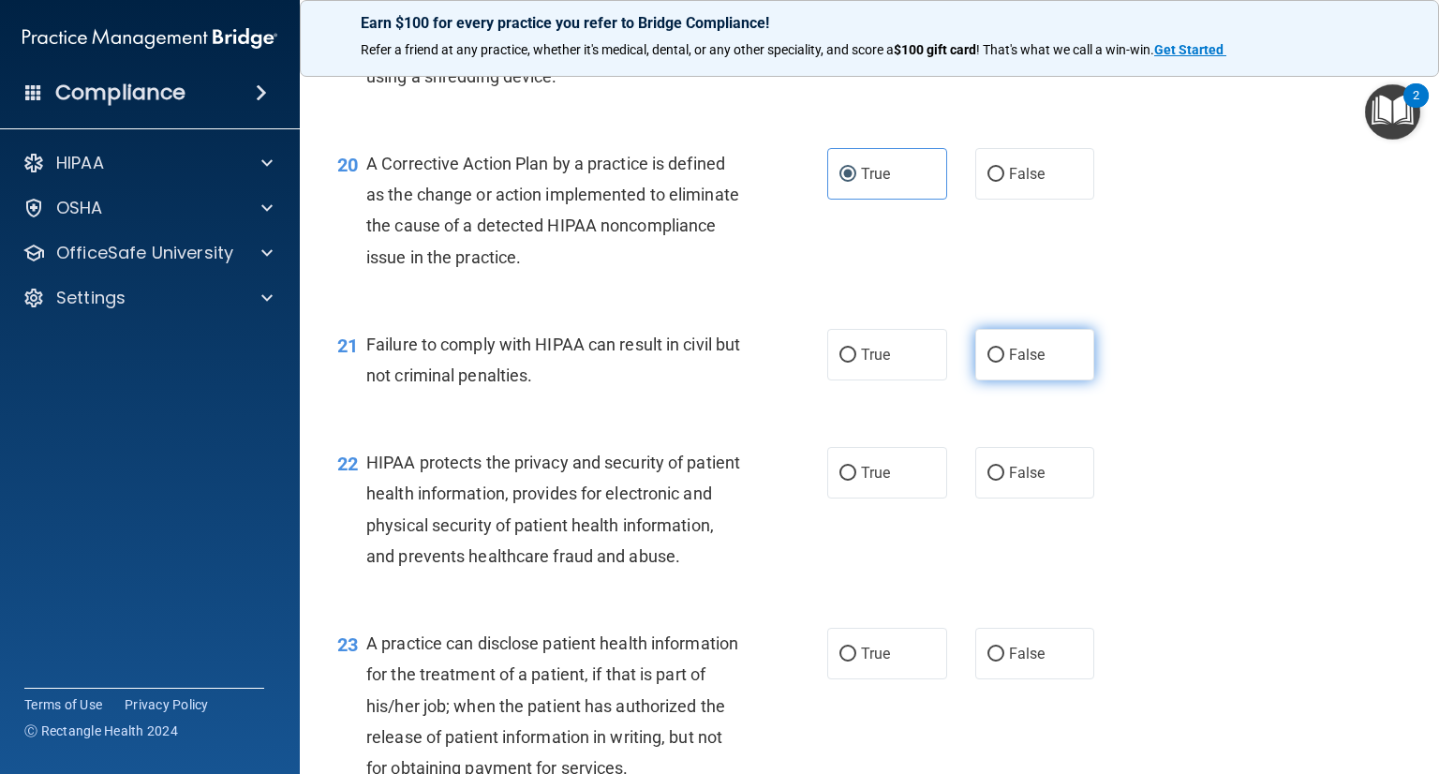
click at [1037, 380] on label "False" at bounding box center [1035, 355] width 120 height 52
click at [1004, 362] on input "False" at bounding box center [995, 355] width 17 height 14
radio input "true"
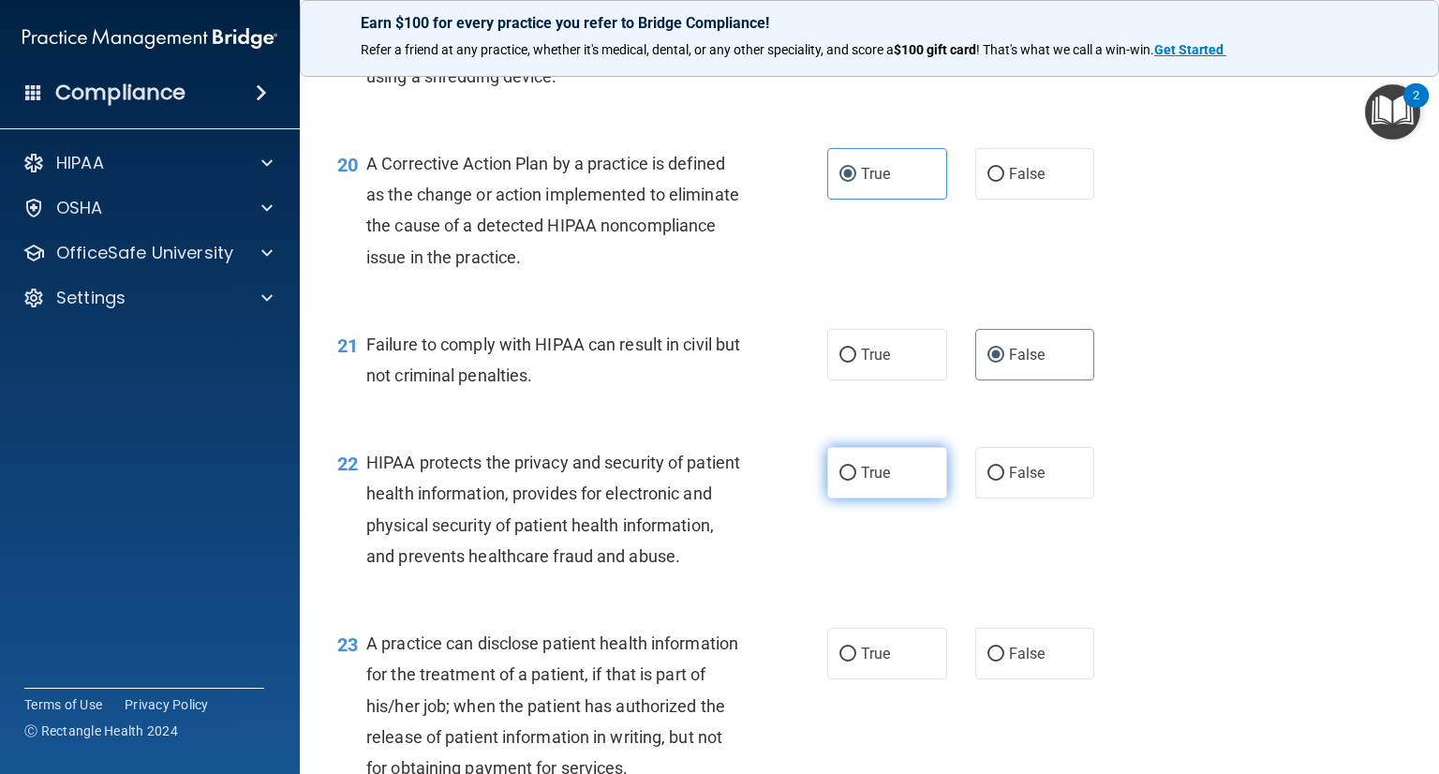
click at [874, 481] on span "True" at bounding box center [875, 473] width 29 height 18
click at [856, 480] on input "True" at bounding box center [847, 473] width 17 height 14
radio input "true"
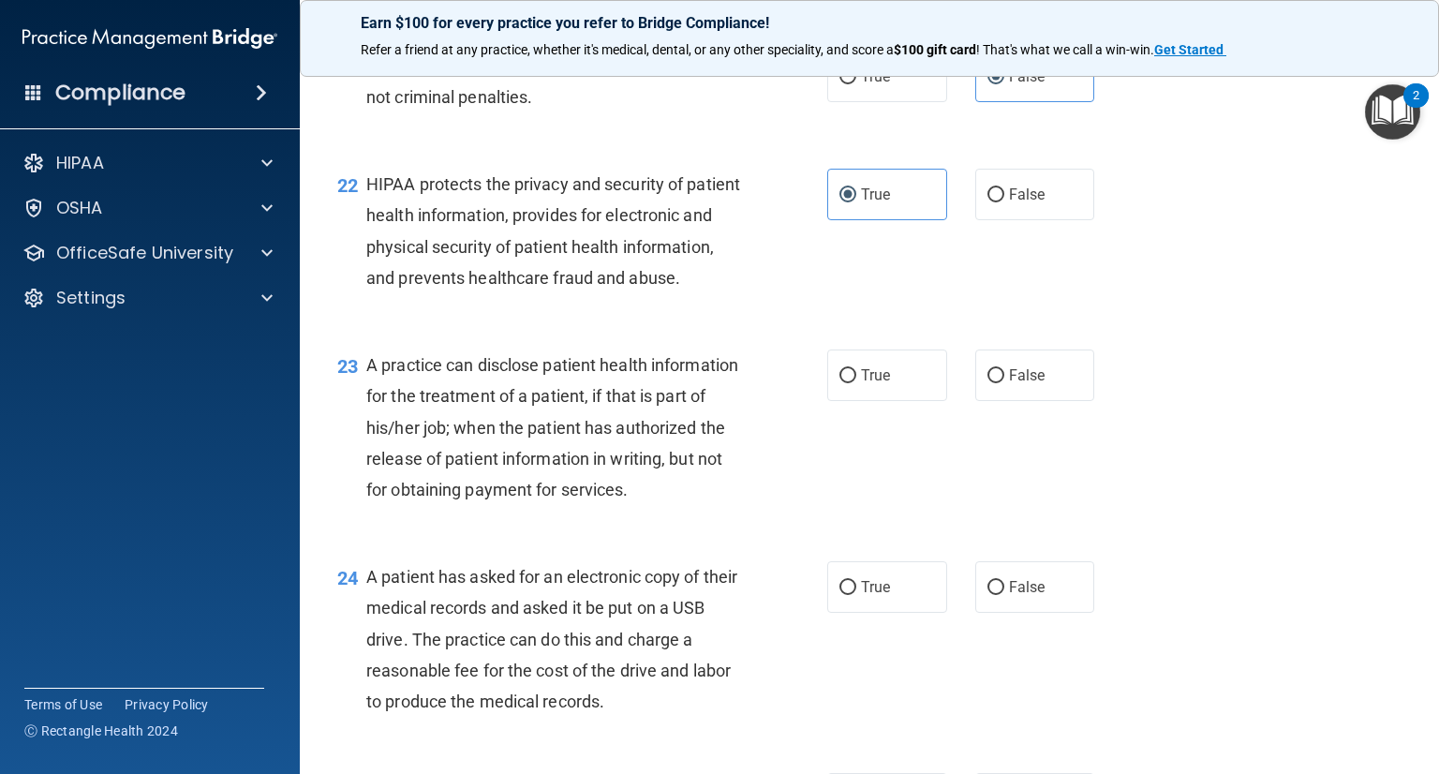
scroll to position [3278, 0]
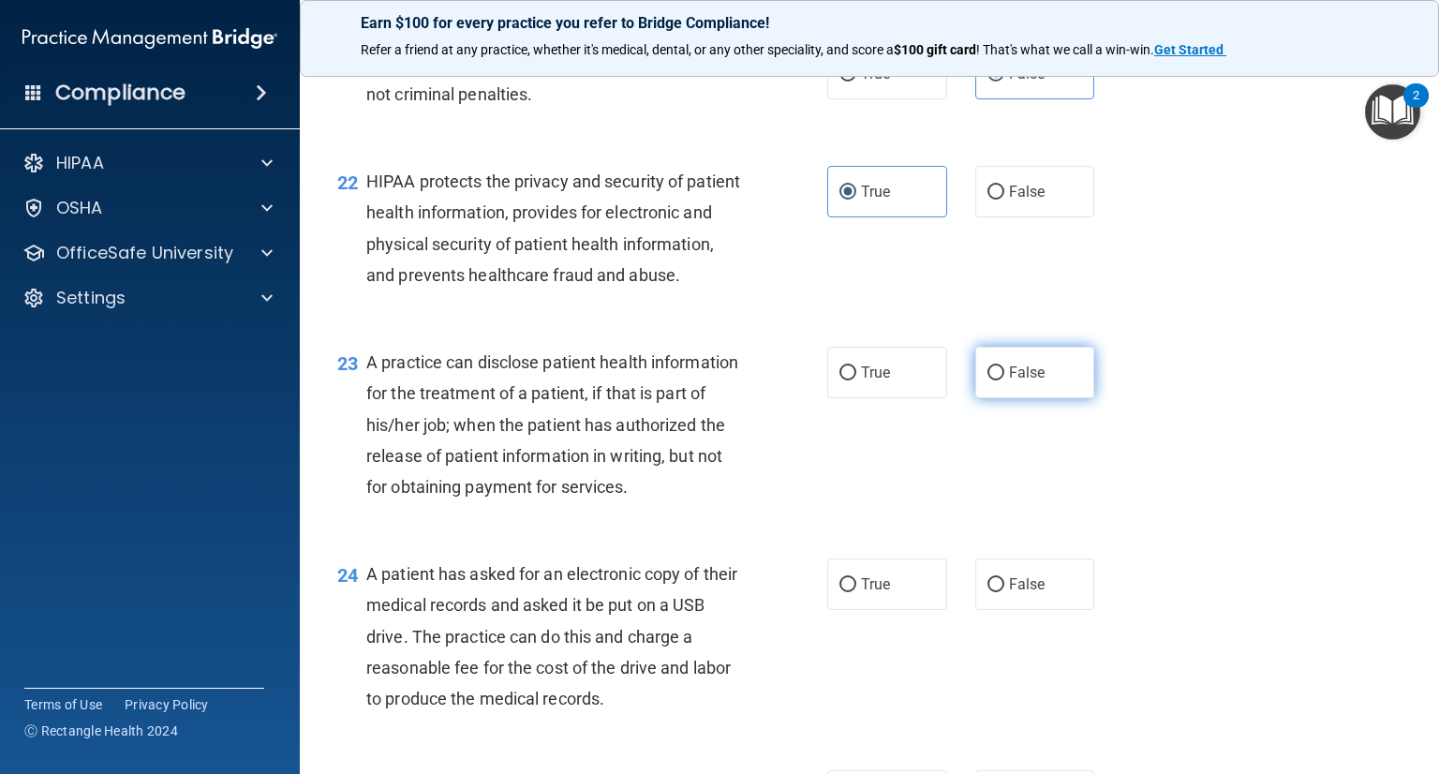
click at [1022, 398] on label "False" at bounding box center [1035, 373] width 120 height 52
click at [1004, 380] on input "False" at bounding box center [995, 373] width 17 height 14
radio input "true"
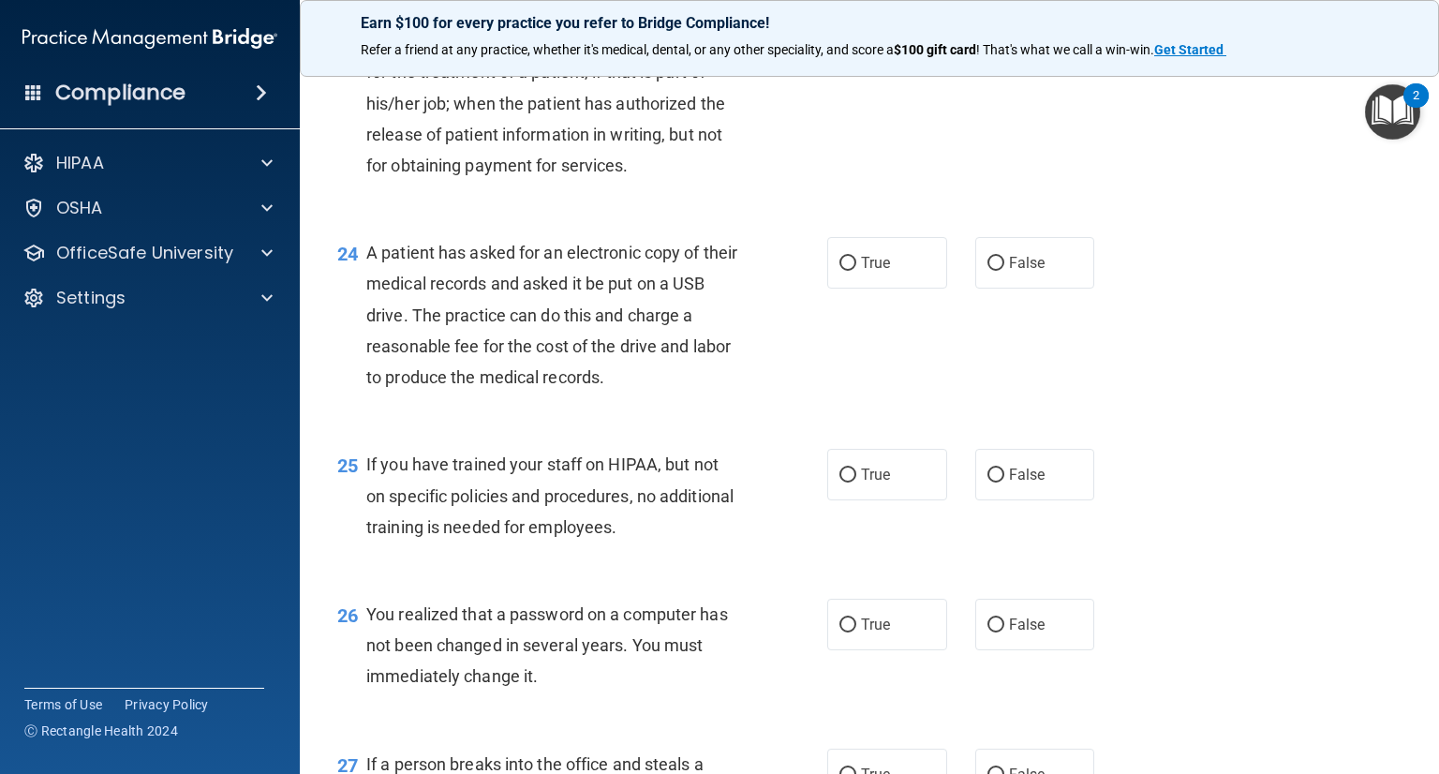
scroll to position [3653, 0]
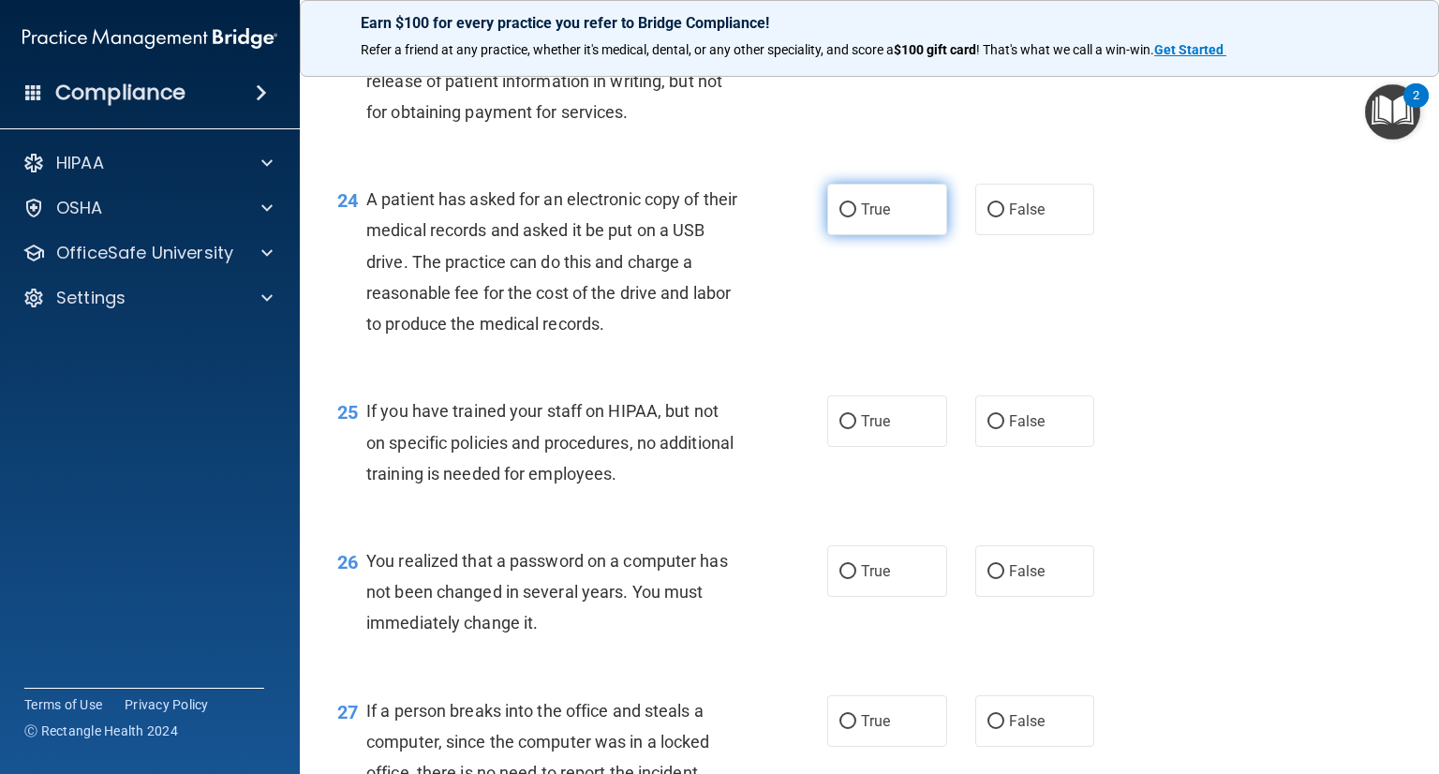
click at [881, 235] on label "True" at bounding box center [887, 210] width 120 height 52
click at [856, 217] on input "True" at bounding box center [847, 210] width 17 height 14
radio input "true"
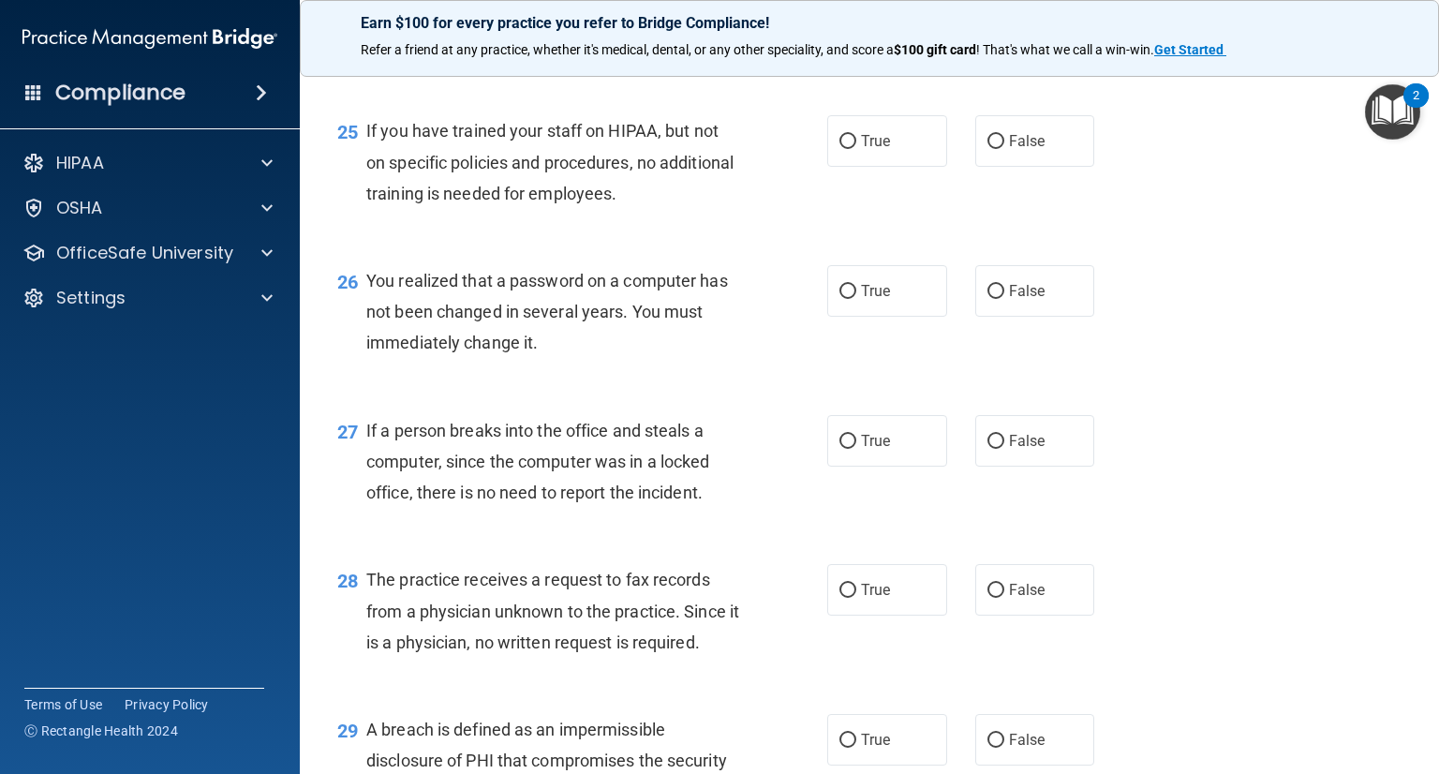
scroll to position [3933, 0]
click at [952, 166] on div "True False" at bounding box center [971, 140] width 288 height 52
click at [927, 166] on label "True" at bounding box center [887, 140] width 120 height 52
click at [856, 148] on input "True" at bounding box center [847, 141] width 17 height 14
radio input "true"
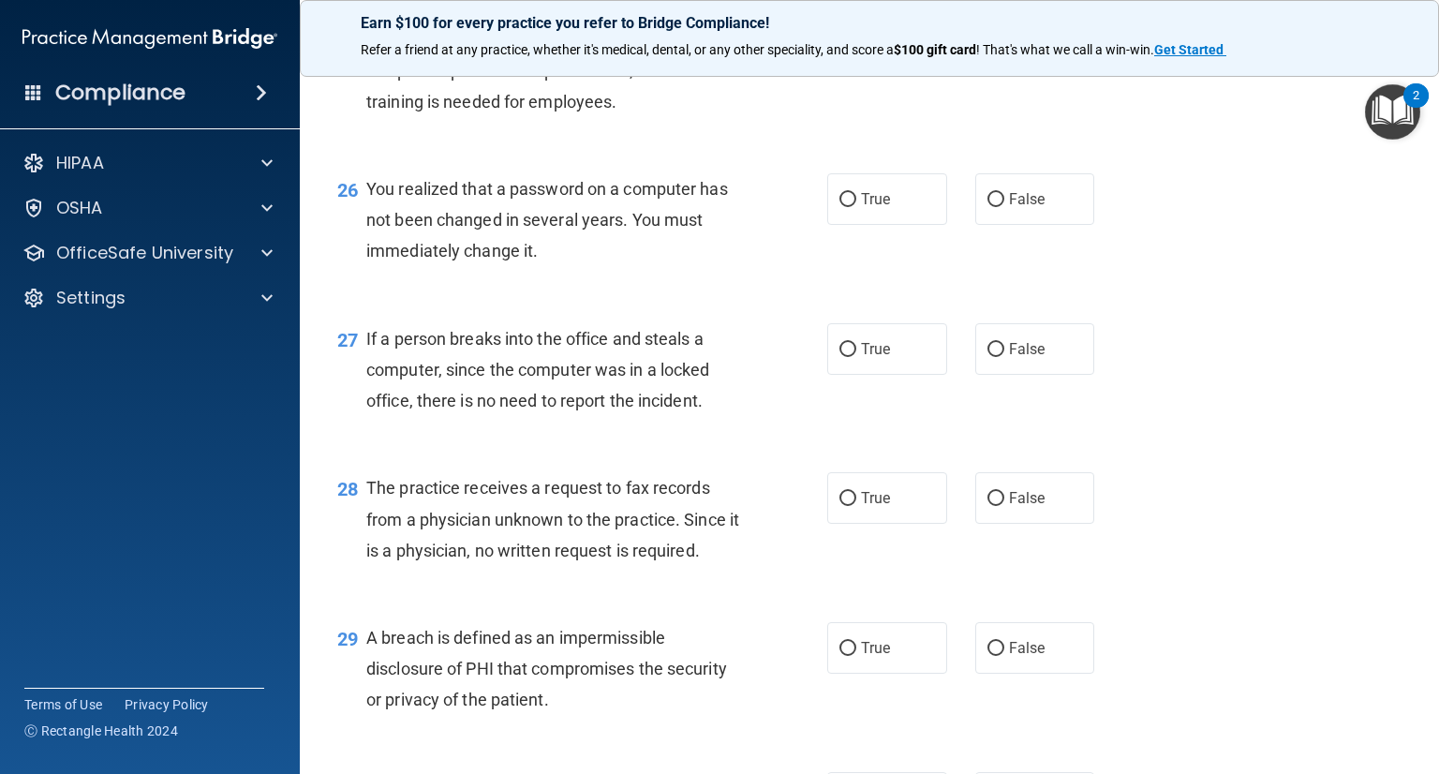
scroll to position [4027, 0]
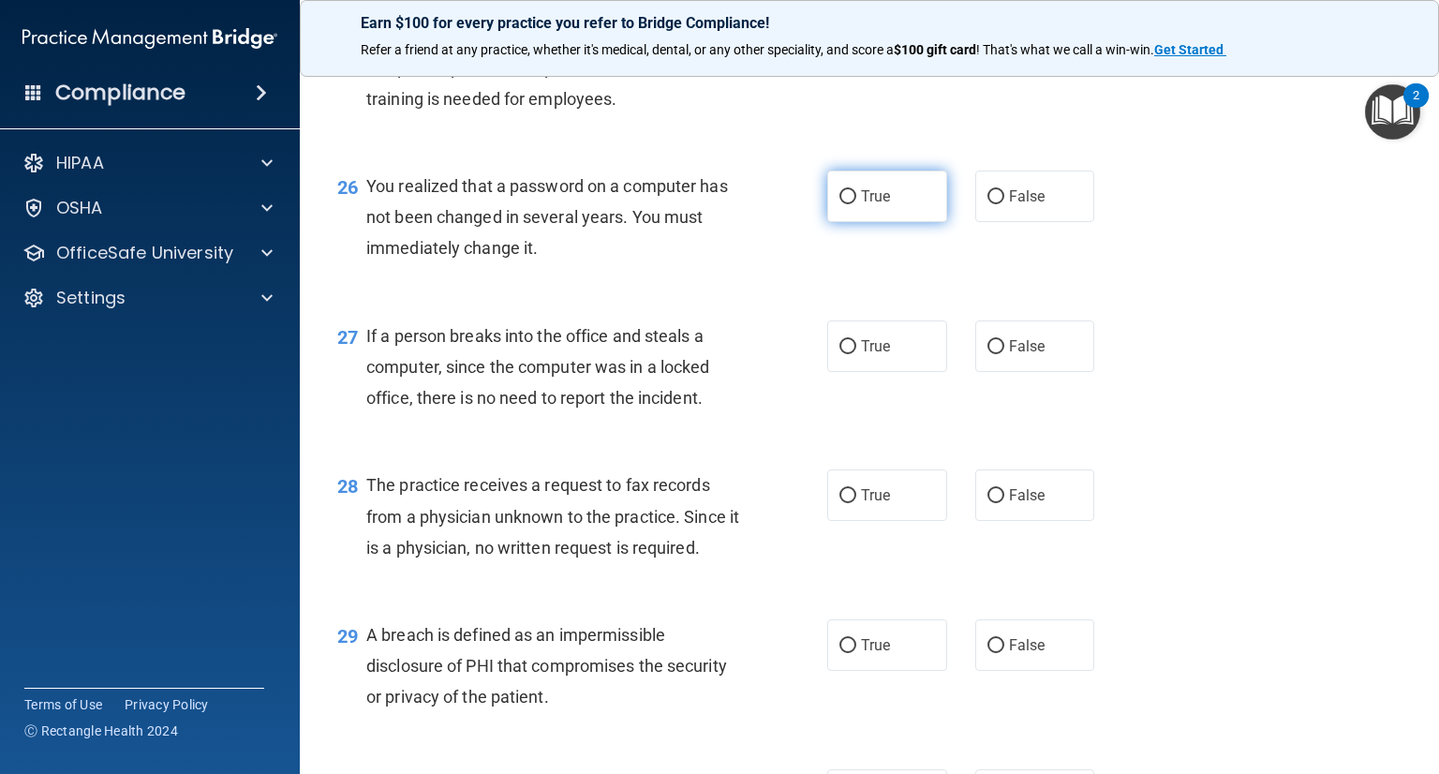
click at [868, 205] on span "True" at bounding box center [875, 196] width 29 height 18
click at [856, 204] on input "True" at bounding box center [847, 197] width 17 height 14
radio input "true"
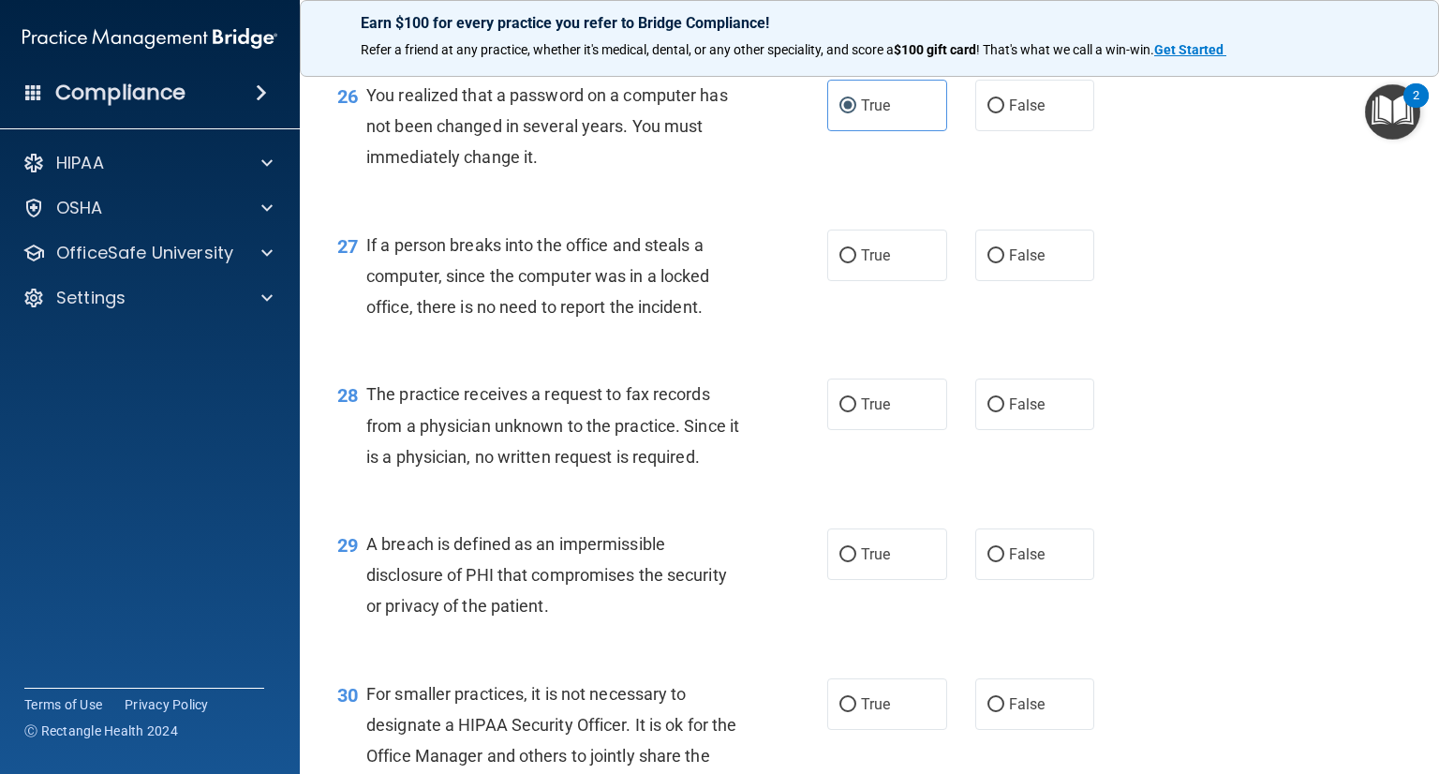
scroll to position [4121, 0]
click at [1015, 278] on label "False" at bounding box center [1035, 253] width 120 height 52
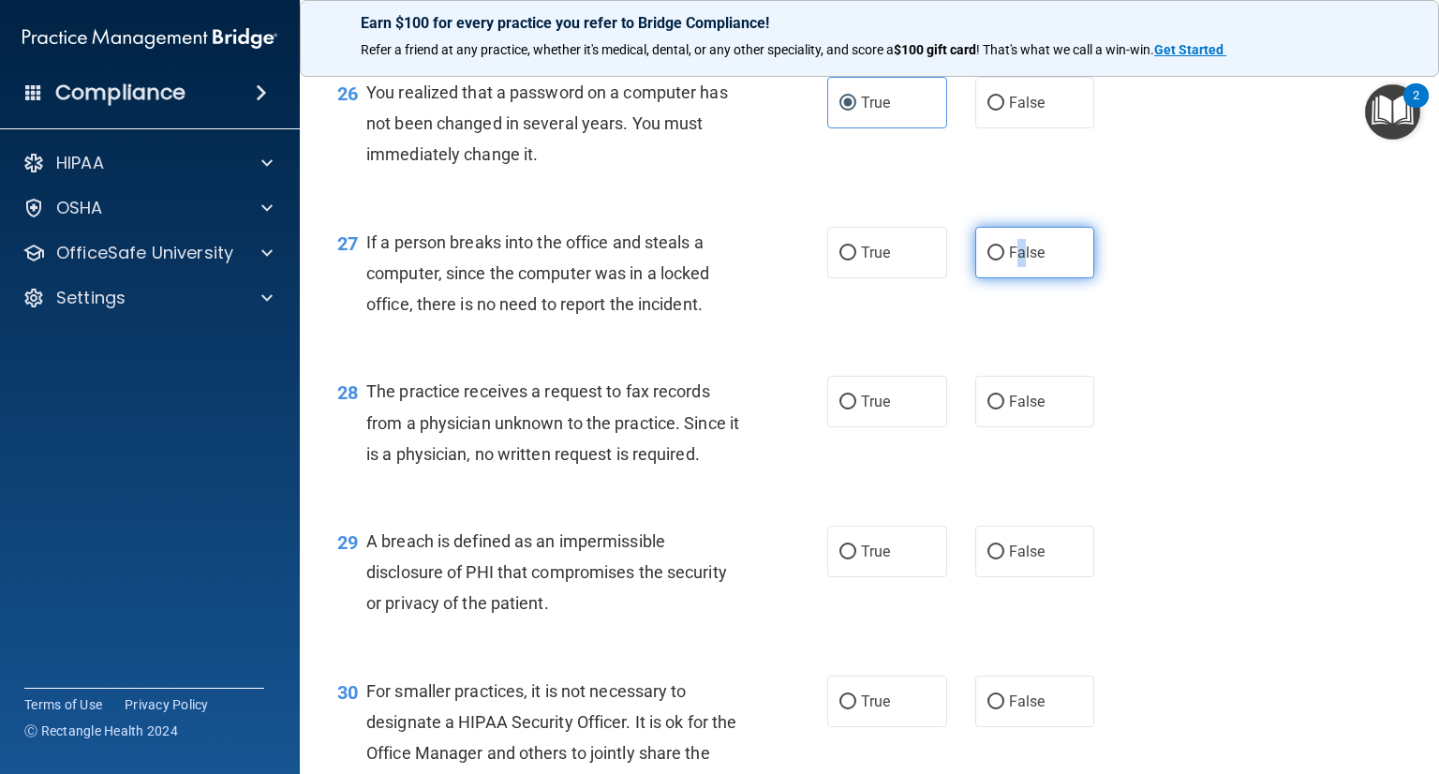
click at [987, 260] on input "False" at bounding box center [995, 253] width 17 height 14
radio input "true"
drag, startPoint x: 624, startPoint y: 452, endPoint x: 637, endPoint y: 450, distance: 13.2
click at [628, 450] on div "28 The practice receives a request to fax records from a physician unknown to t…" at bounding box center [869, 427] width 1092 height 150
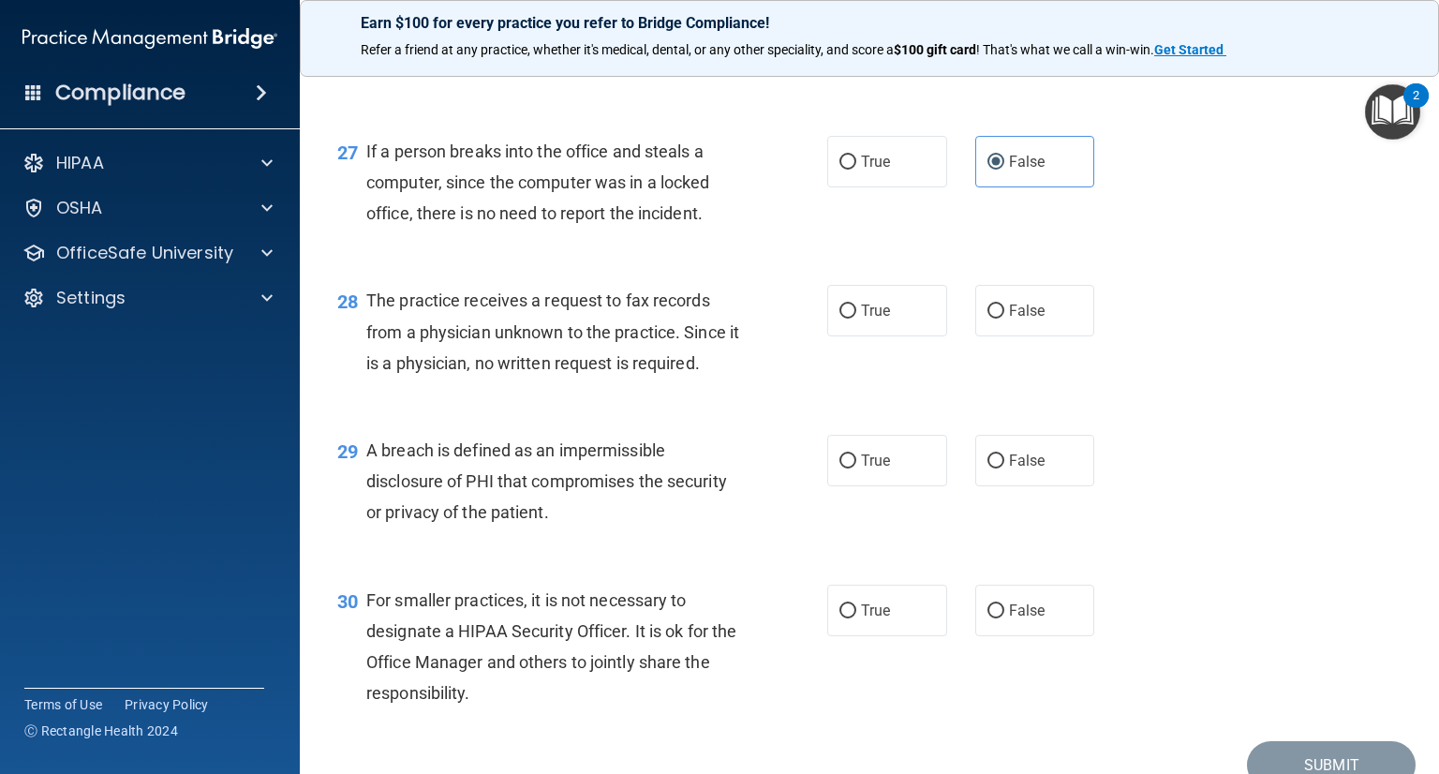
scroll to position [4214, 0]
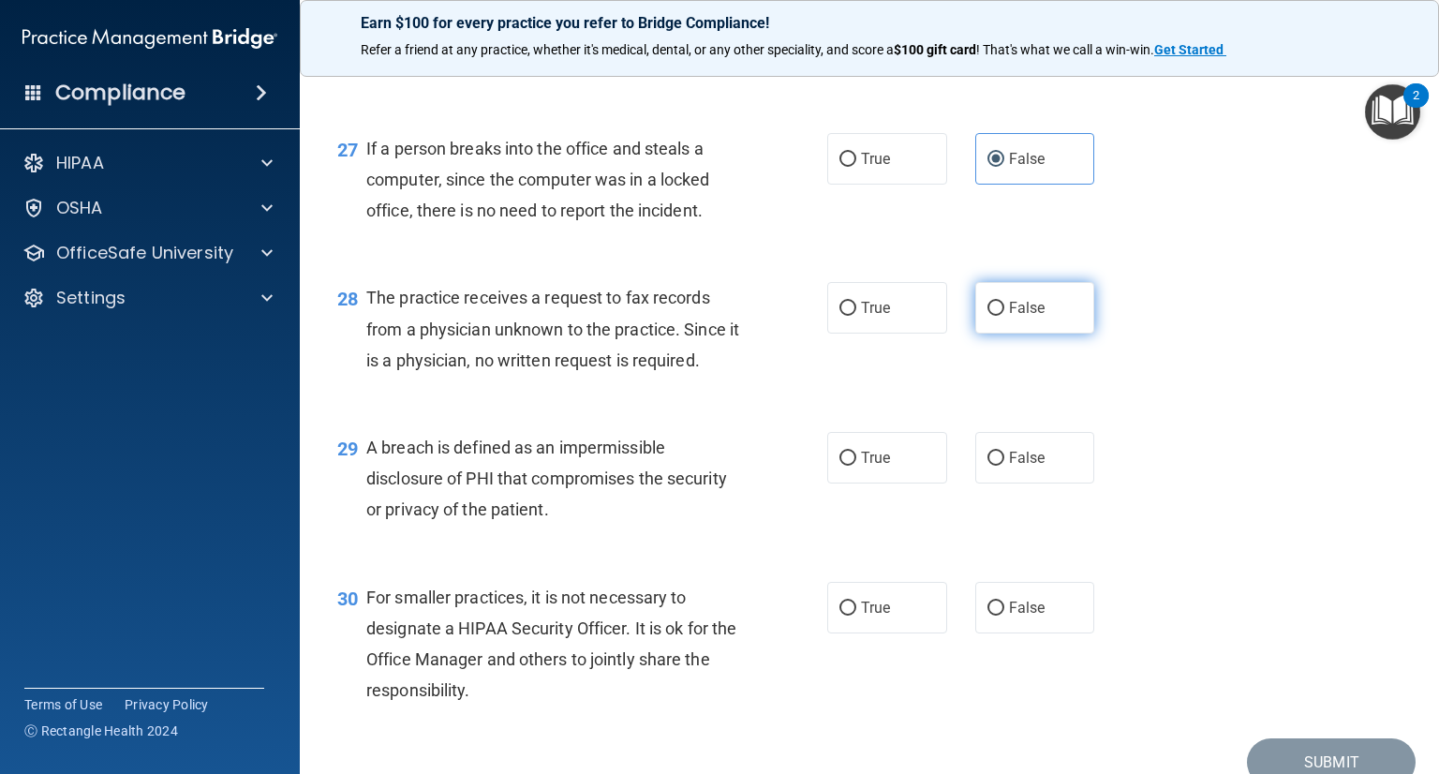
click at [1028, 317] on span "False" at bounding box center [1027, 308] width 37 height 18
click at [1004, 316] on input "False" at bounding box center [995, 309] width 17 height 14
radio input "true"
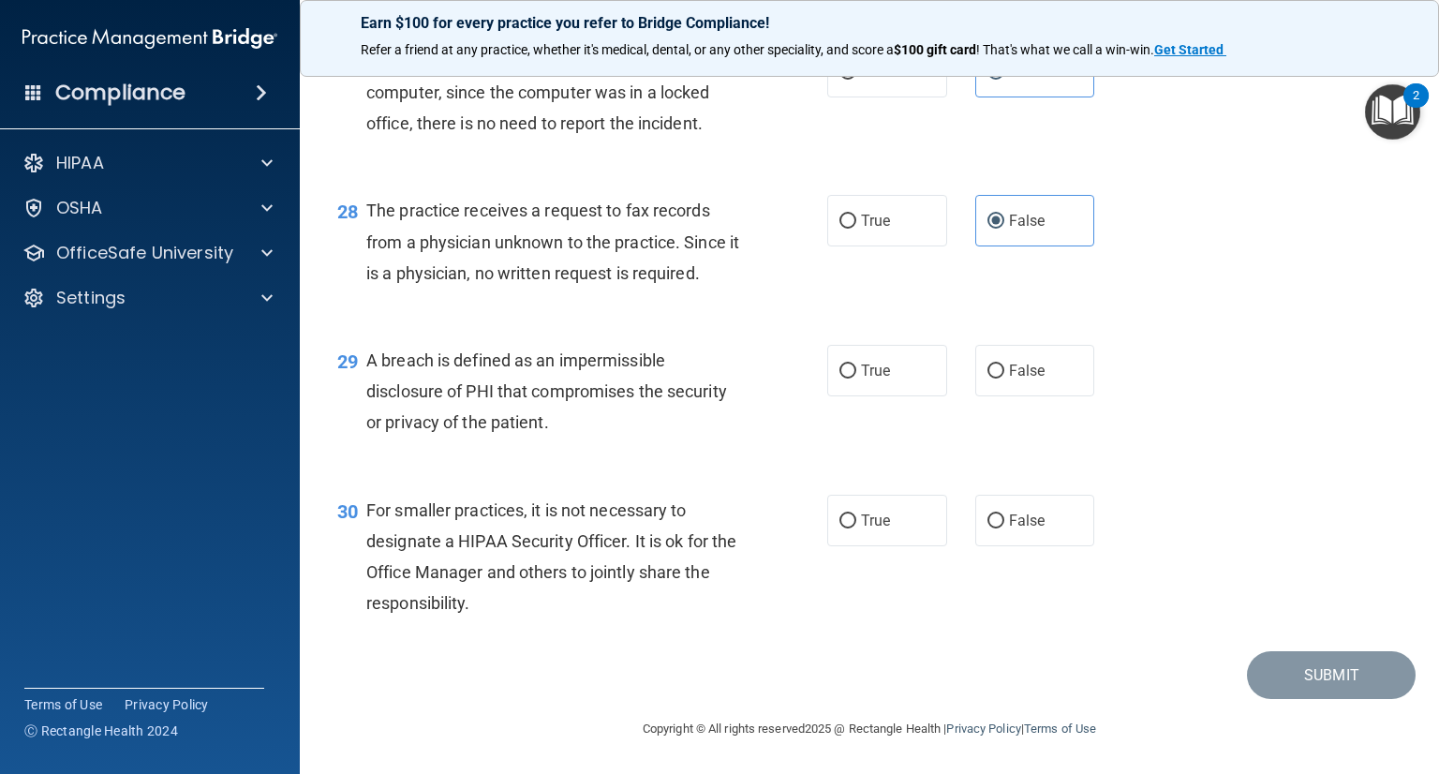
scroll to position [4395, 0]
click at [862, 362] on span "True" at bounding box center [875, 371] width 29 height 18
click at [856, 364] on input "True" at bounding box center [847, 371] width 17 height 14
radio input "true"
click at [1042, 520] on label "False" at bounding box center [1035, 520] width 120 height 52
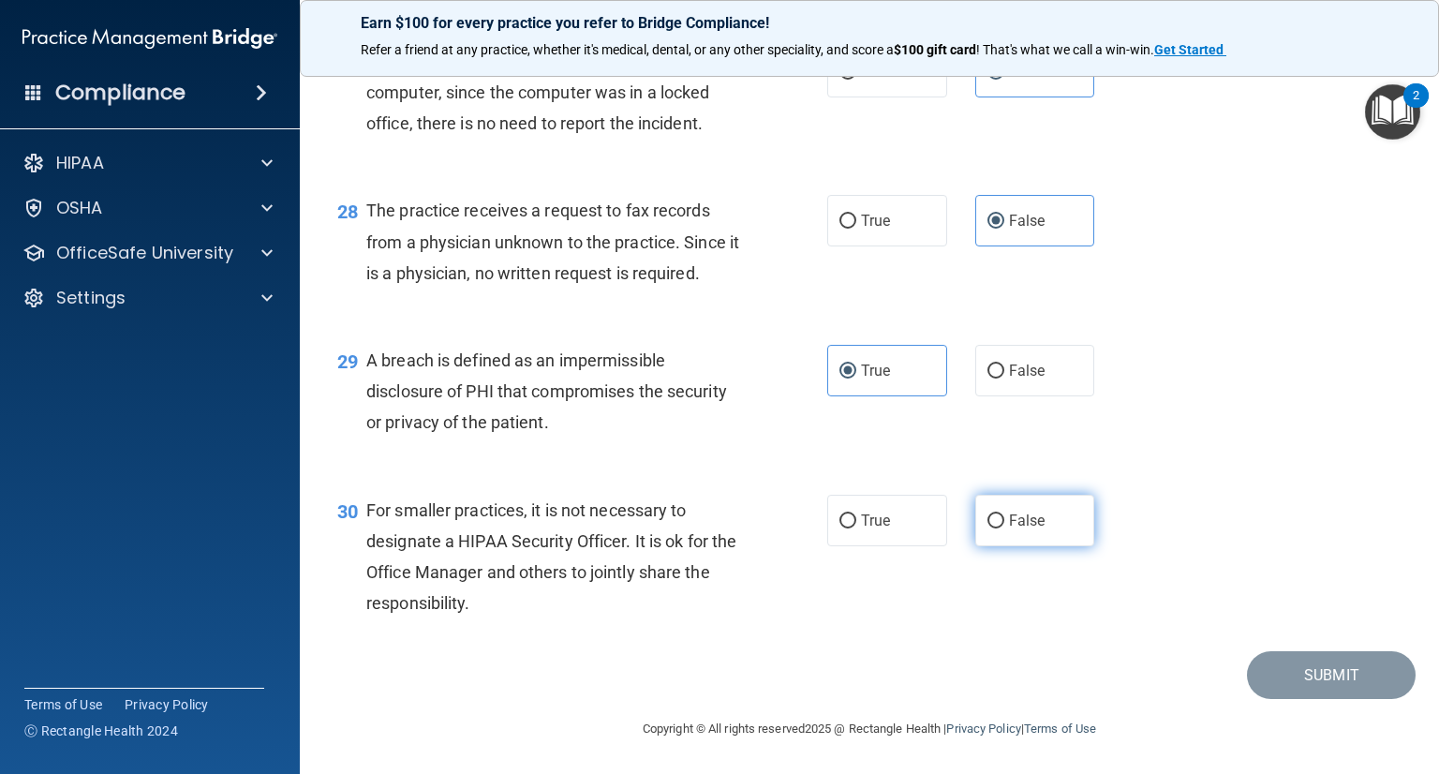
click at [1004, 520] on input "False" at bounding box center [995, 521] width 17 height 14
radio input "true"
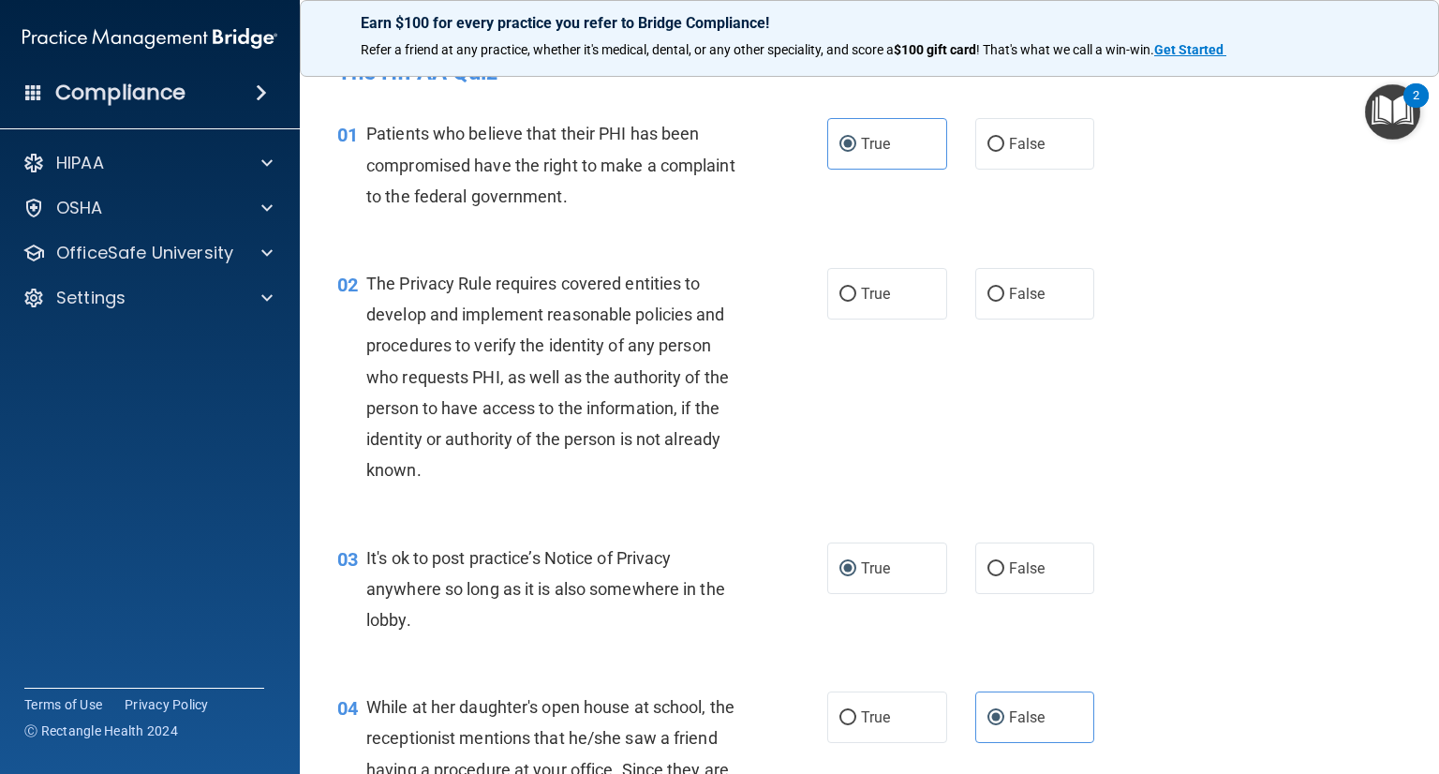
scroll to position [0, 0]
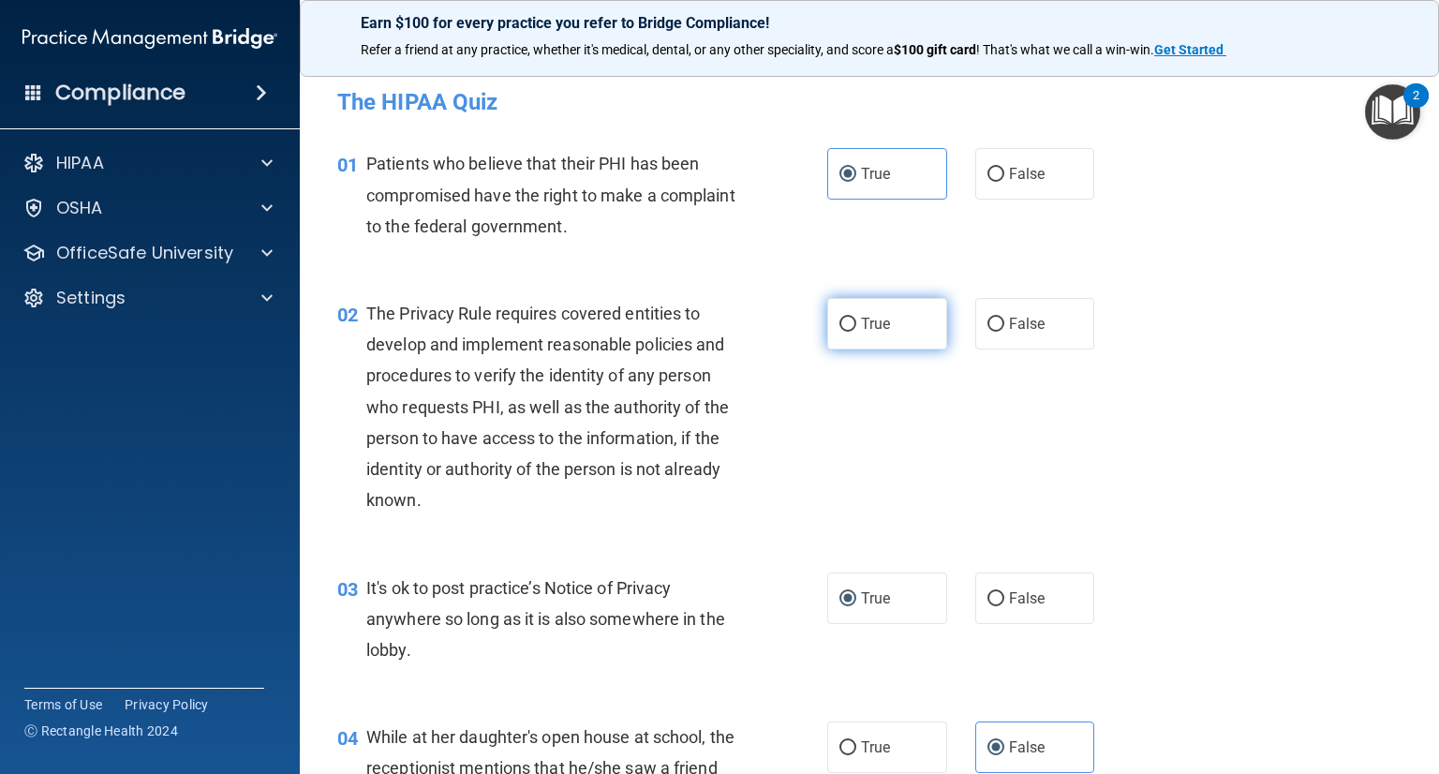
drag, startPoint x: 844, startPoint y: 312, endPoint x: 865, endPoint y: 325, distance: 25.2
click at [848, 312] on label "True" at bounding box center [887, 324] width 120 height 52
click at [848, 317] on input "True" at bounding box center [847, 324] width 17 height 14
radio input "true"
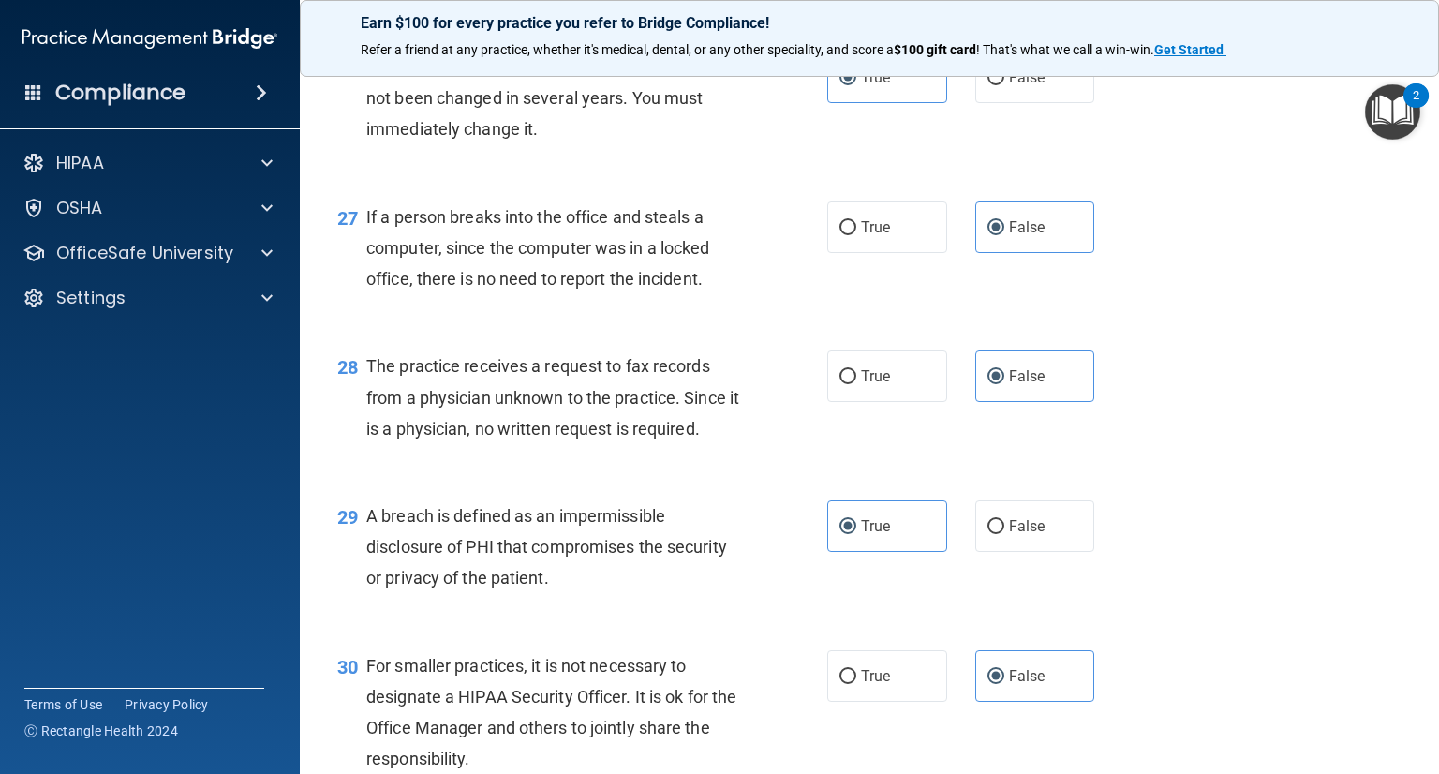
scroll to position [4395, 0]
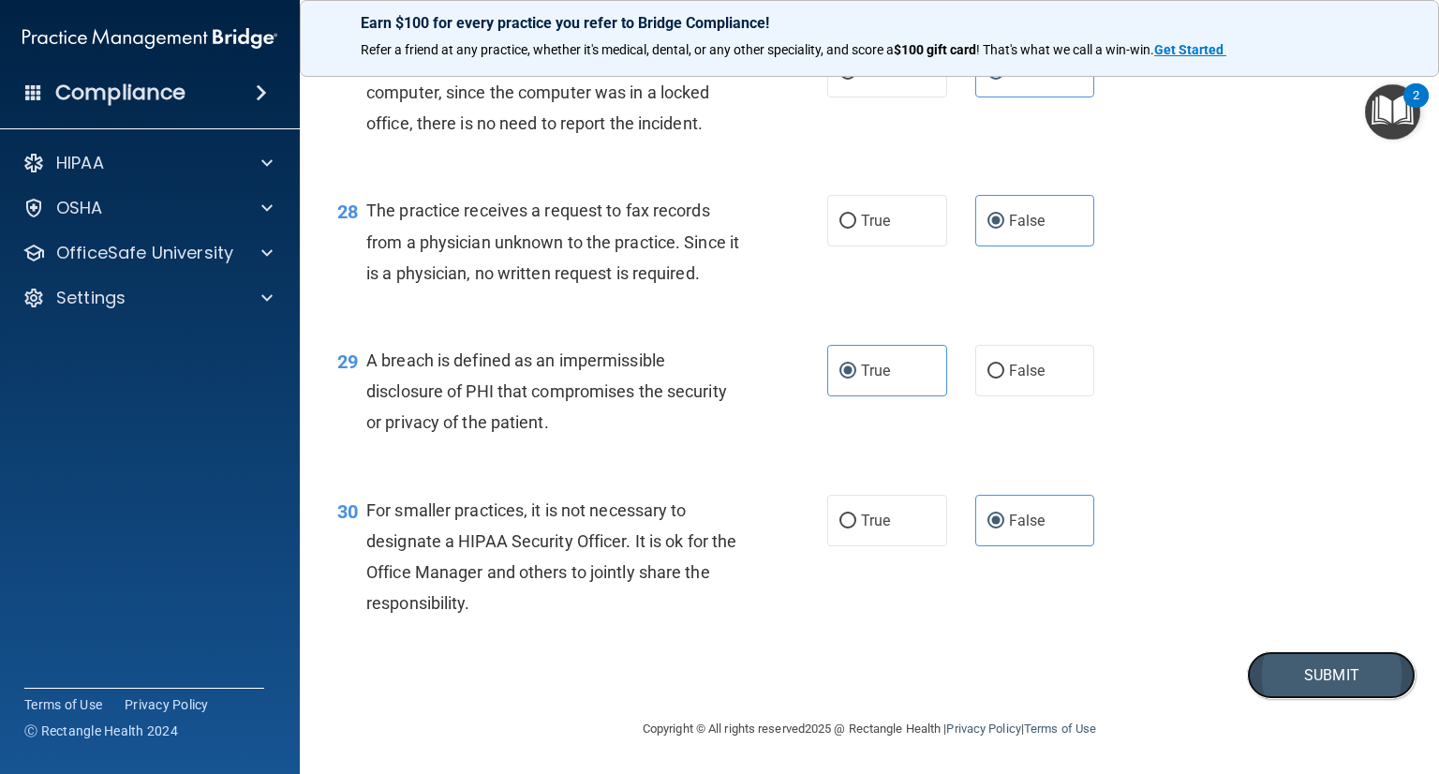
drag, startPoint x: 1333, startPoint y: 670, endPoint x: 1331, endPoint y: 653, distance: 17.0
click at [1334, 670] on button "Submit" at bounding box center [1331, 675] width 169 height 48
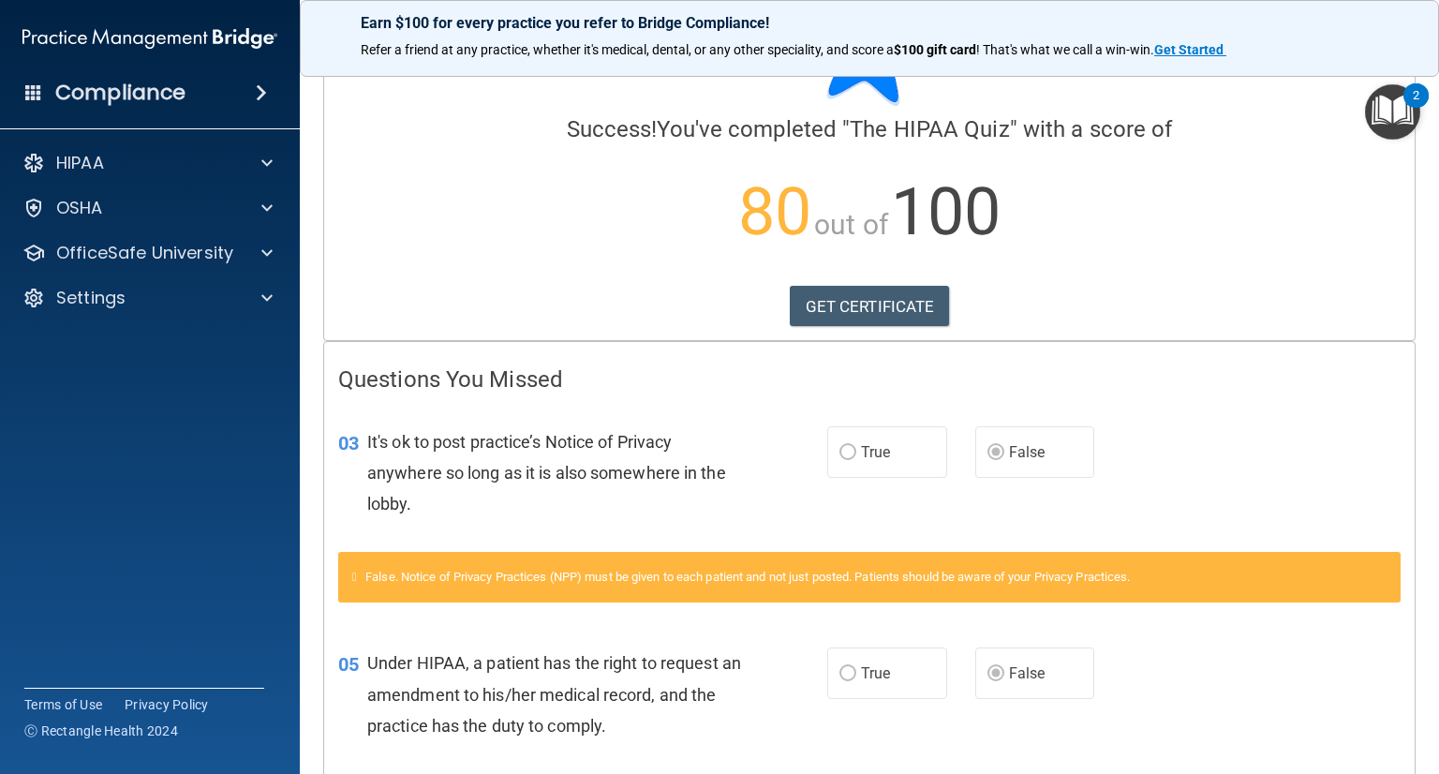
scroll to position [47, 0]
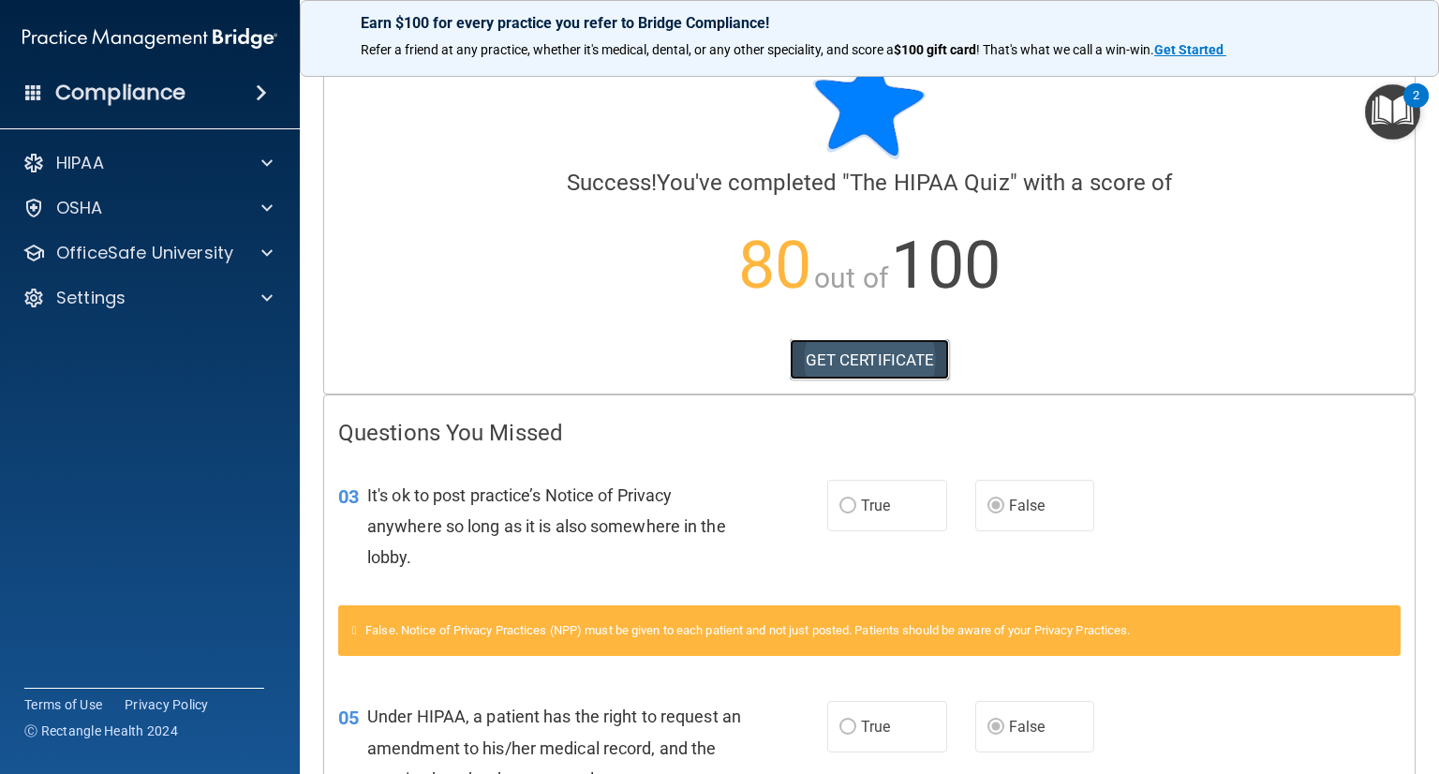
click at [872, 350] on link "GET CERTIFICATE" at bounding box center [870, 359] width 160 height 41
click at [139, 90] on h4 "Compliance" at bounding box center [120, 93] width 130 height 26
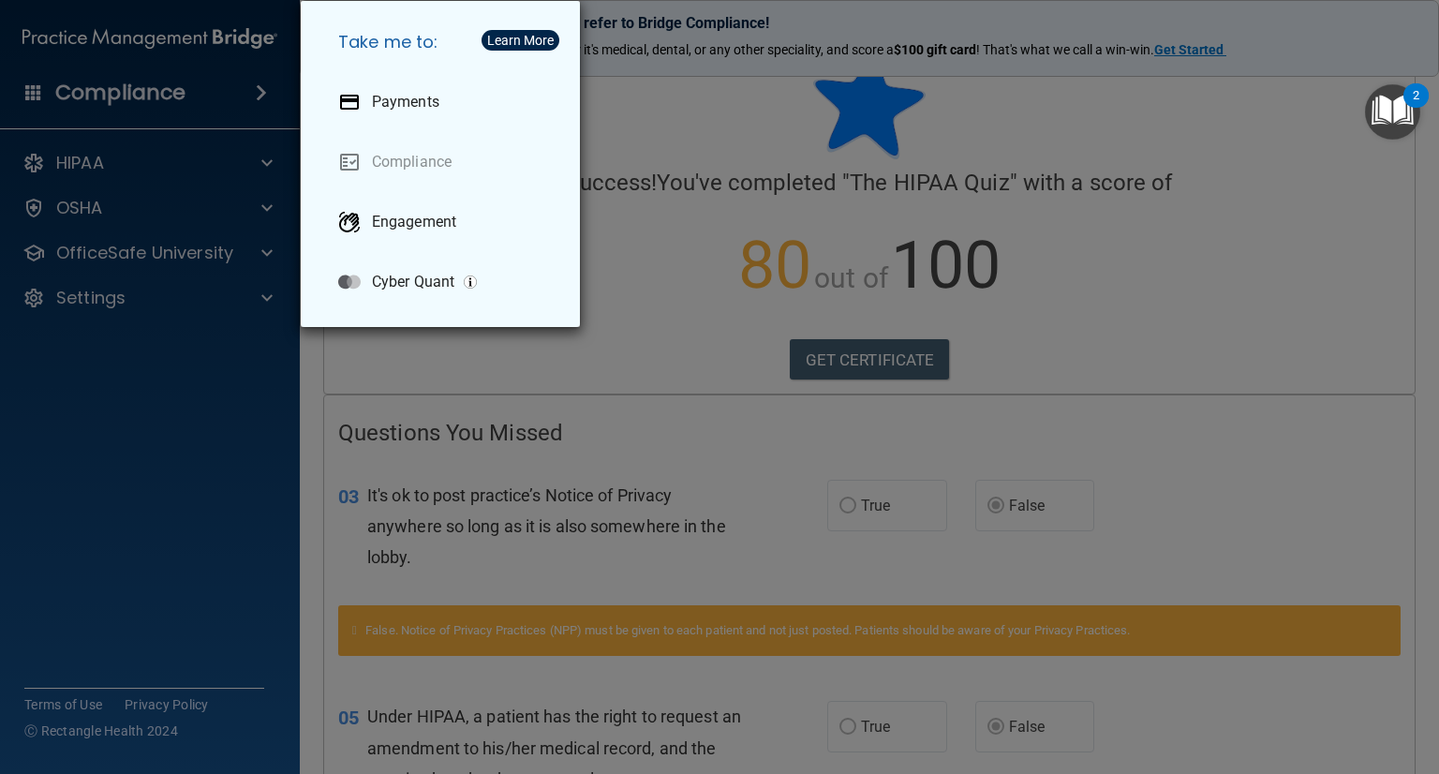
click at [153, 95] on div "Take me to: Payments Compliance Engagement Cyber Quant" at bounding box center [719, 387] width 1439 height 774
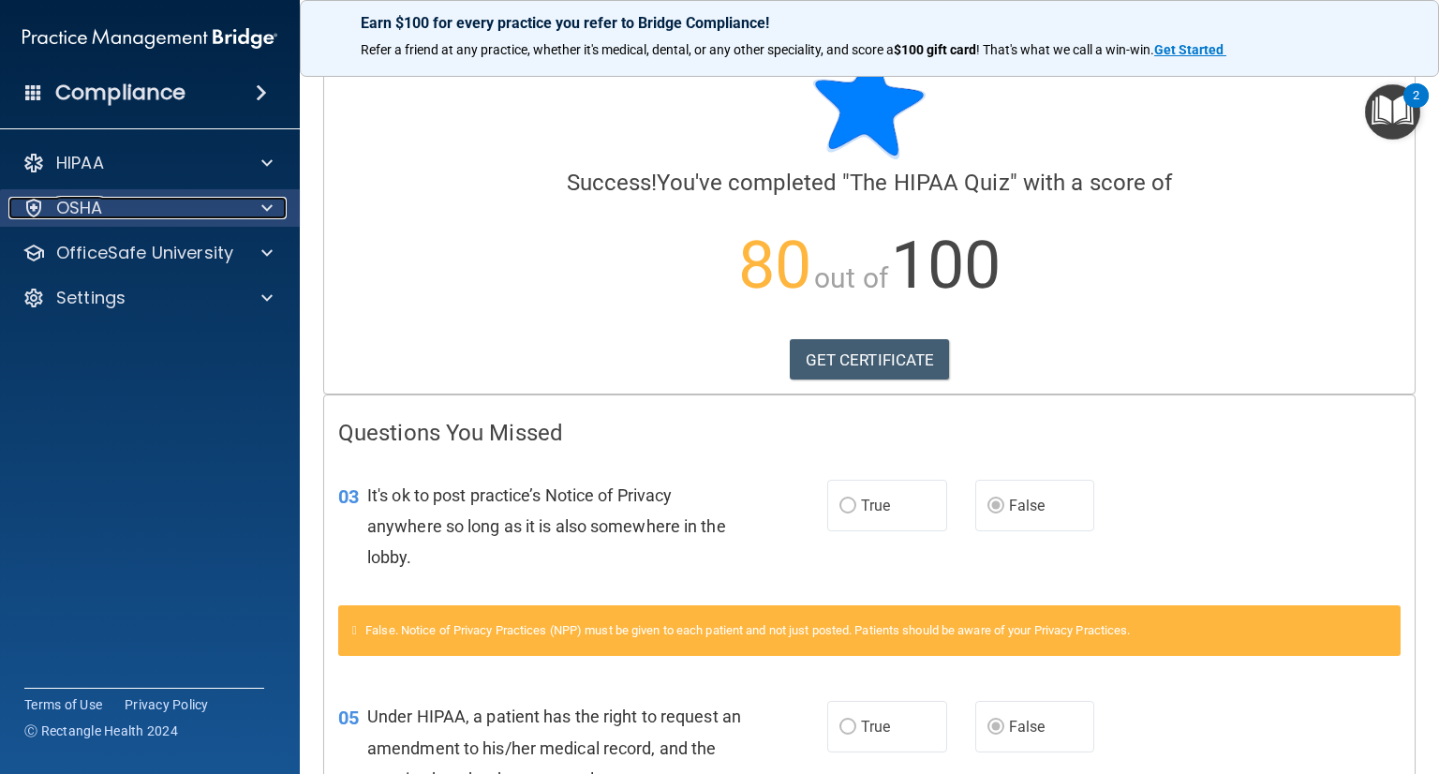
click at [75, 197] on p "OSHA" at bounding box center [79, 208] width 47 height 22
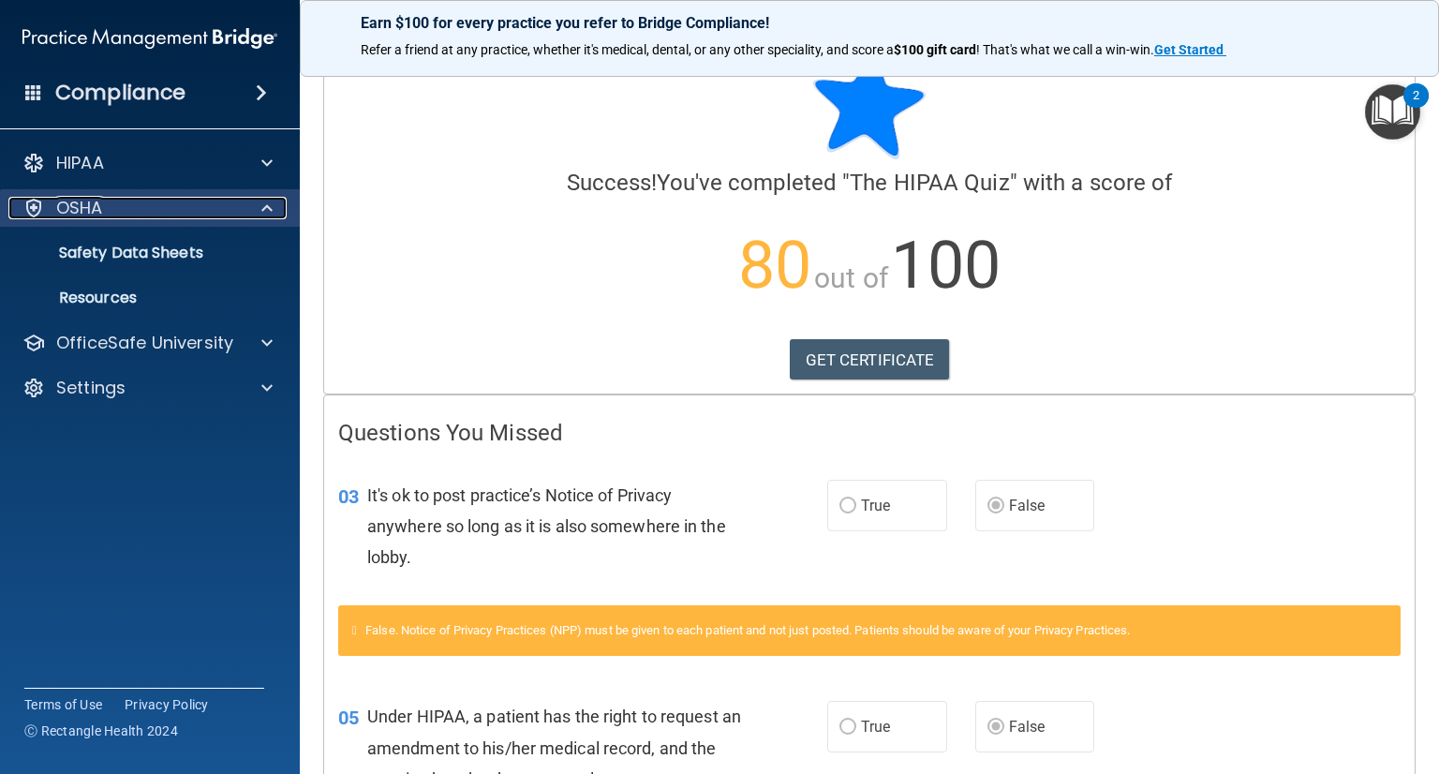
click at [75, 197] on p "OSHA" at bounding box center [79, 208] width 47 height 22
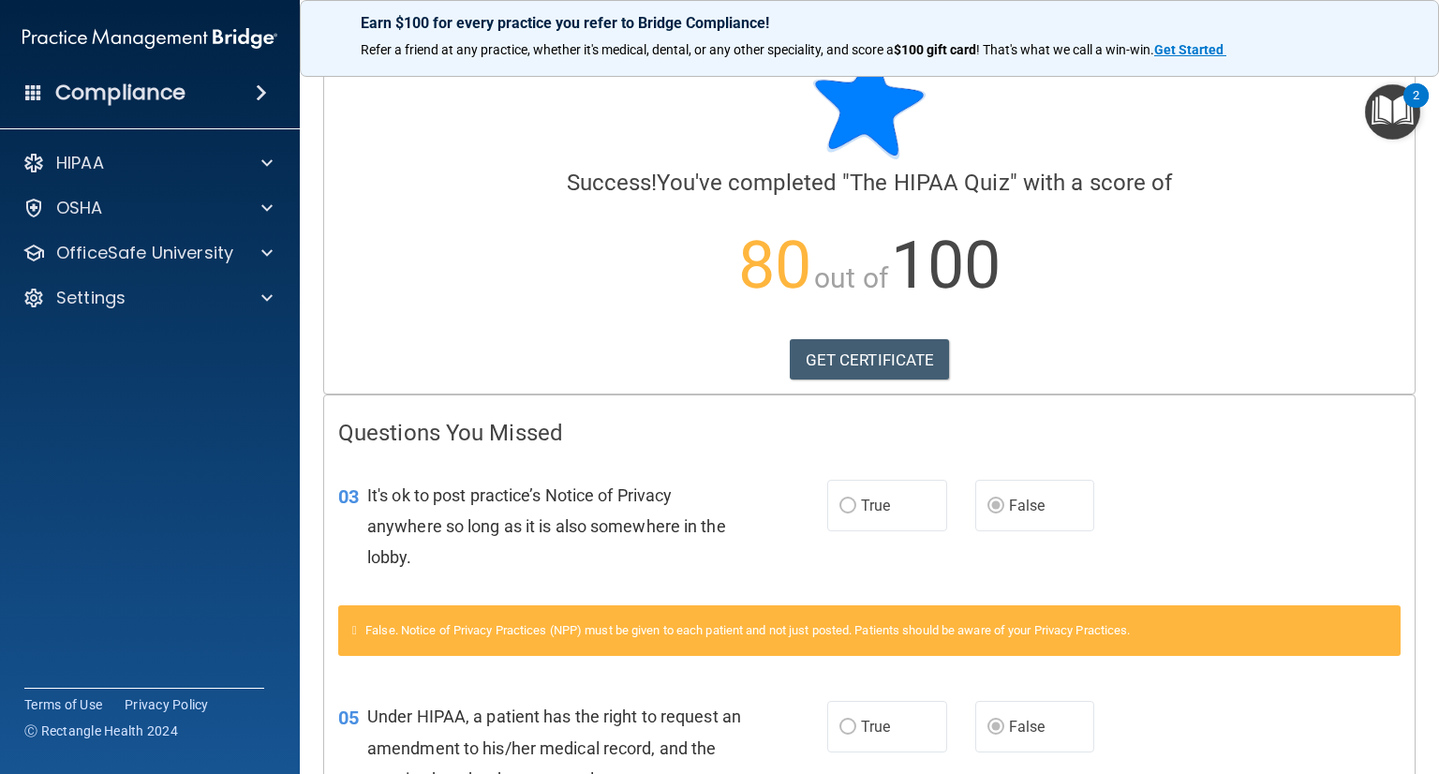
click at [26, 86] on span at bounding box center [33, 91] width 17 height 17
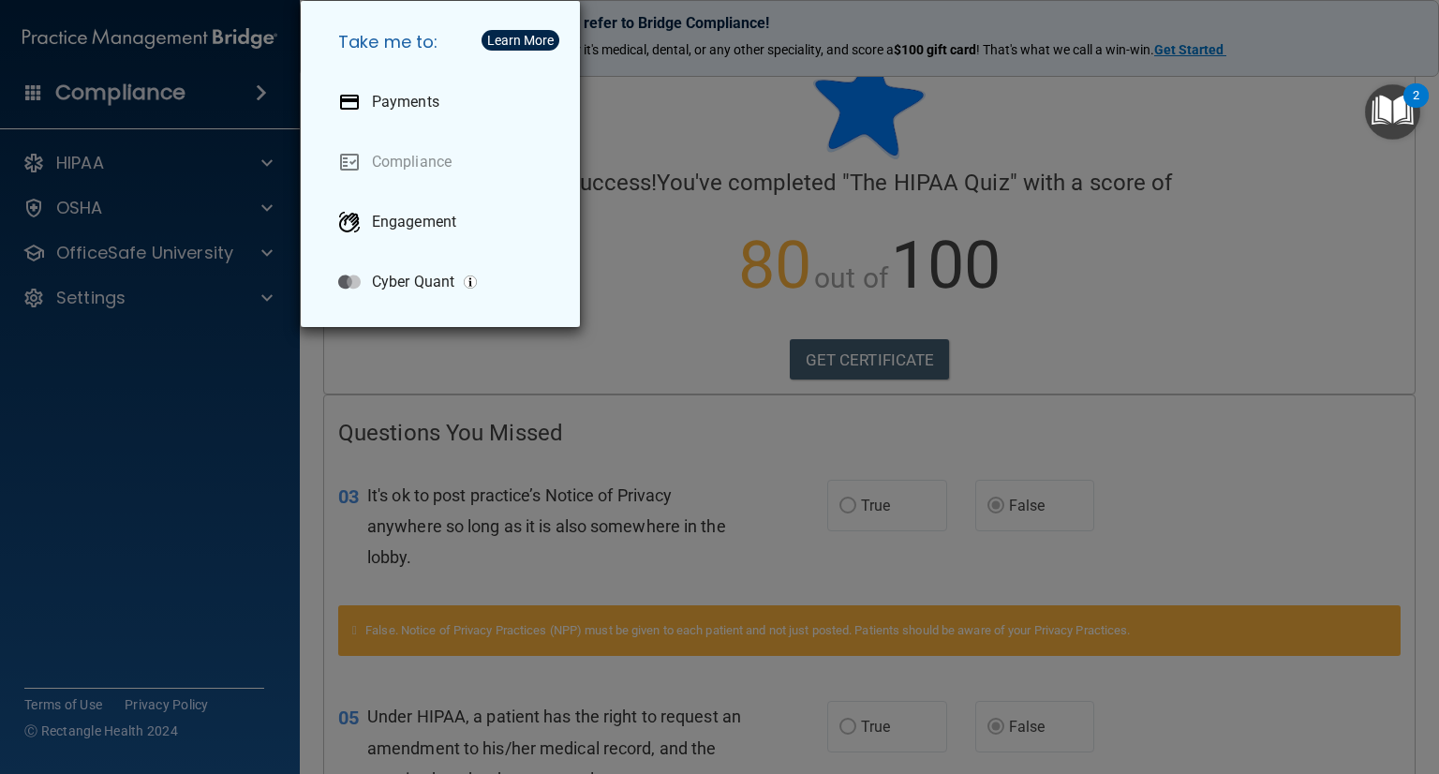
click at [26, 86] on div "Take me to: Payments Compliance Engagement Cyber Quant" at bounding box center [719, 387] width 1439 height 774
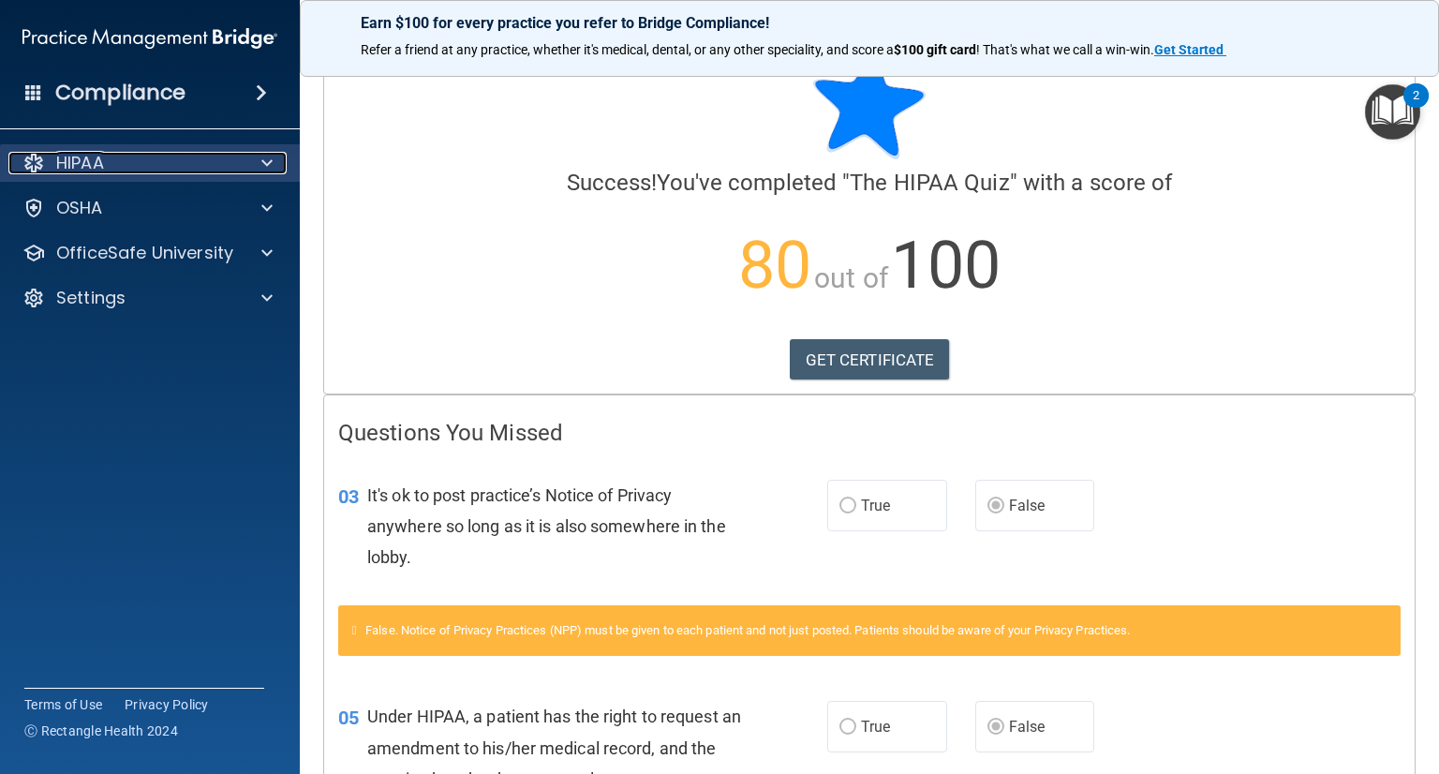
click at [94, 166] on p "HIPAA" at bounding box center [80, 163] width 48 height 22
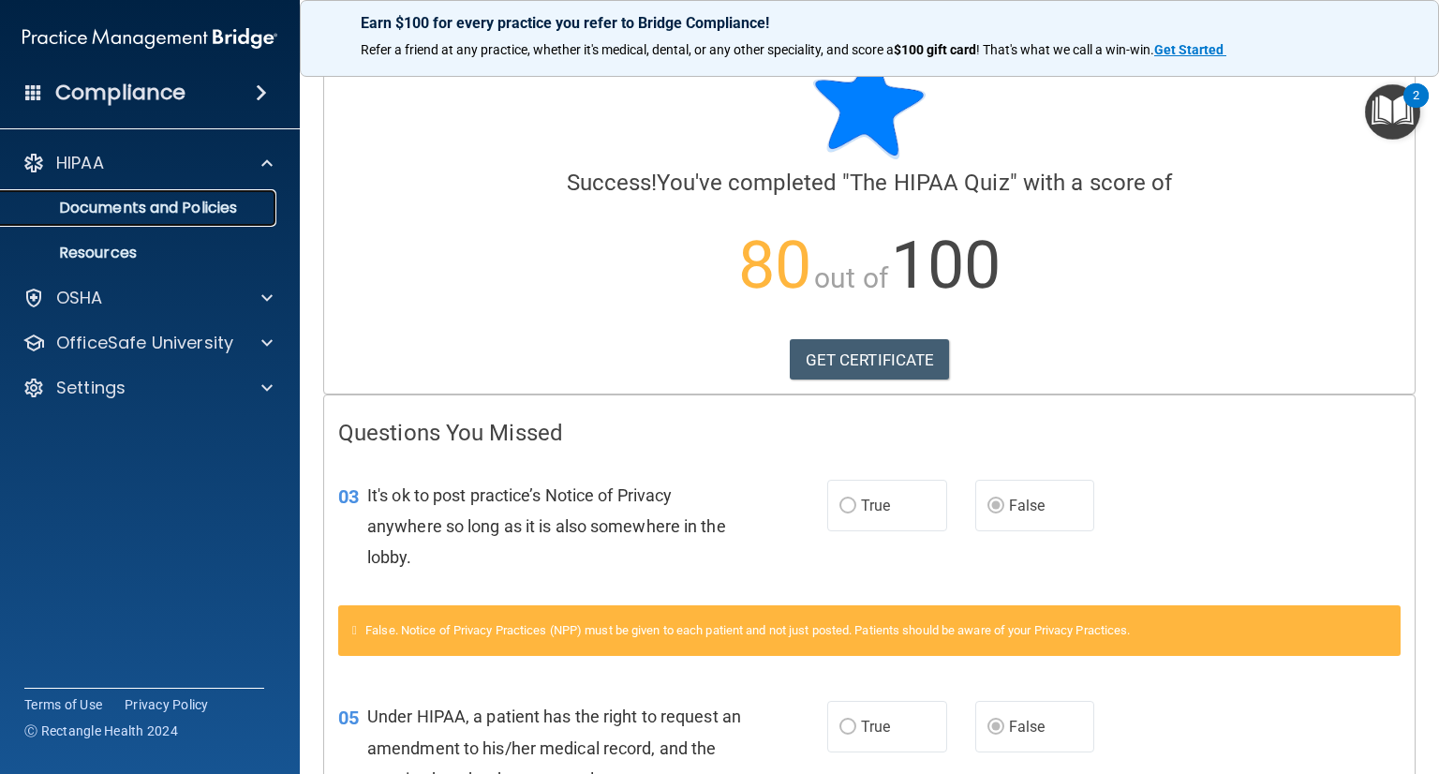
click at [86, 203] on p "Documents and Policies" at bounding box center [140, 208] width 256 height 19
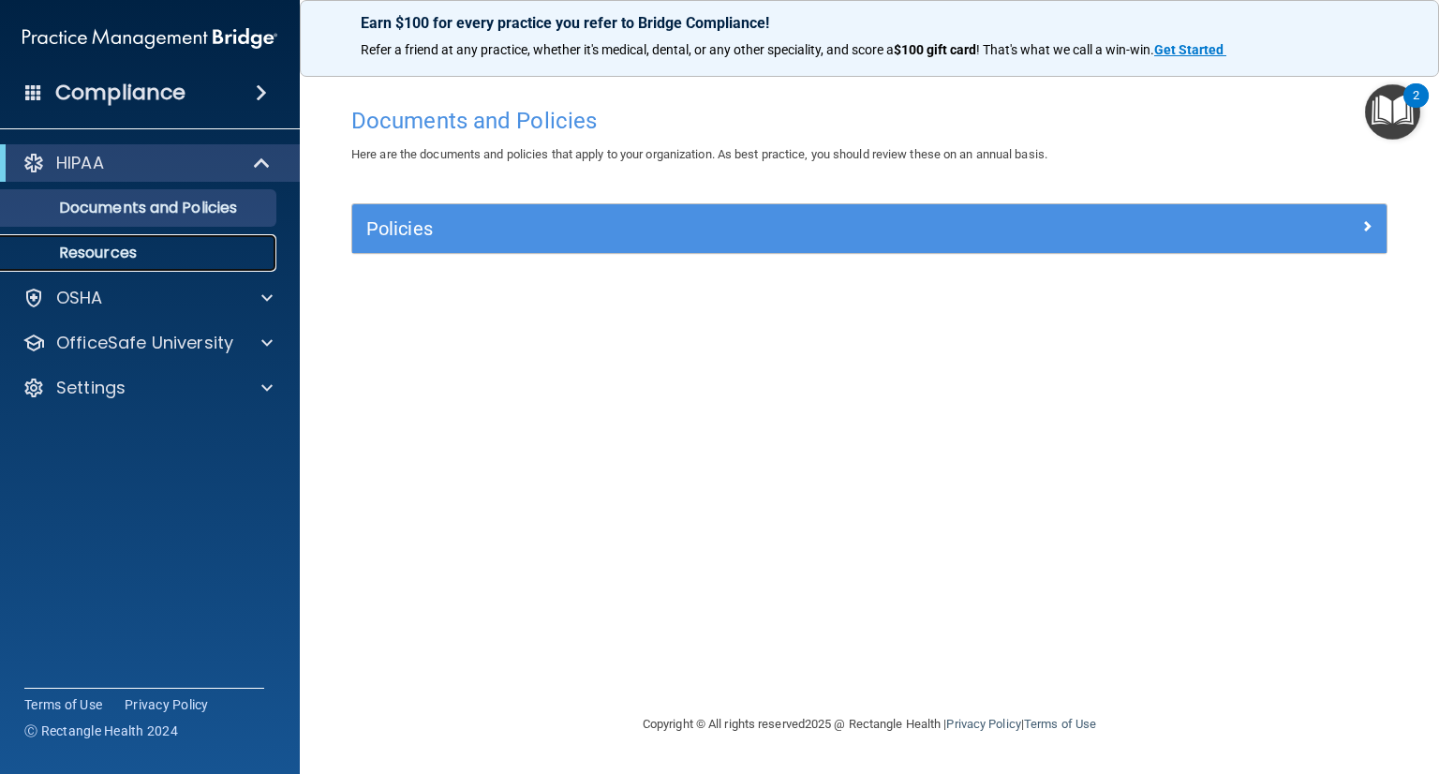
click at [99, 260] on p "Resources" at bounding box center [140, 253] width 256 height 19
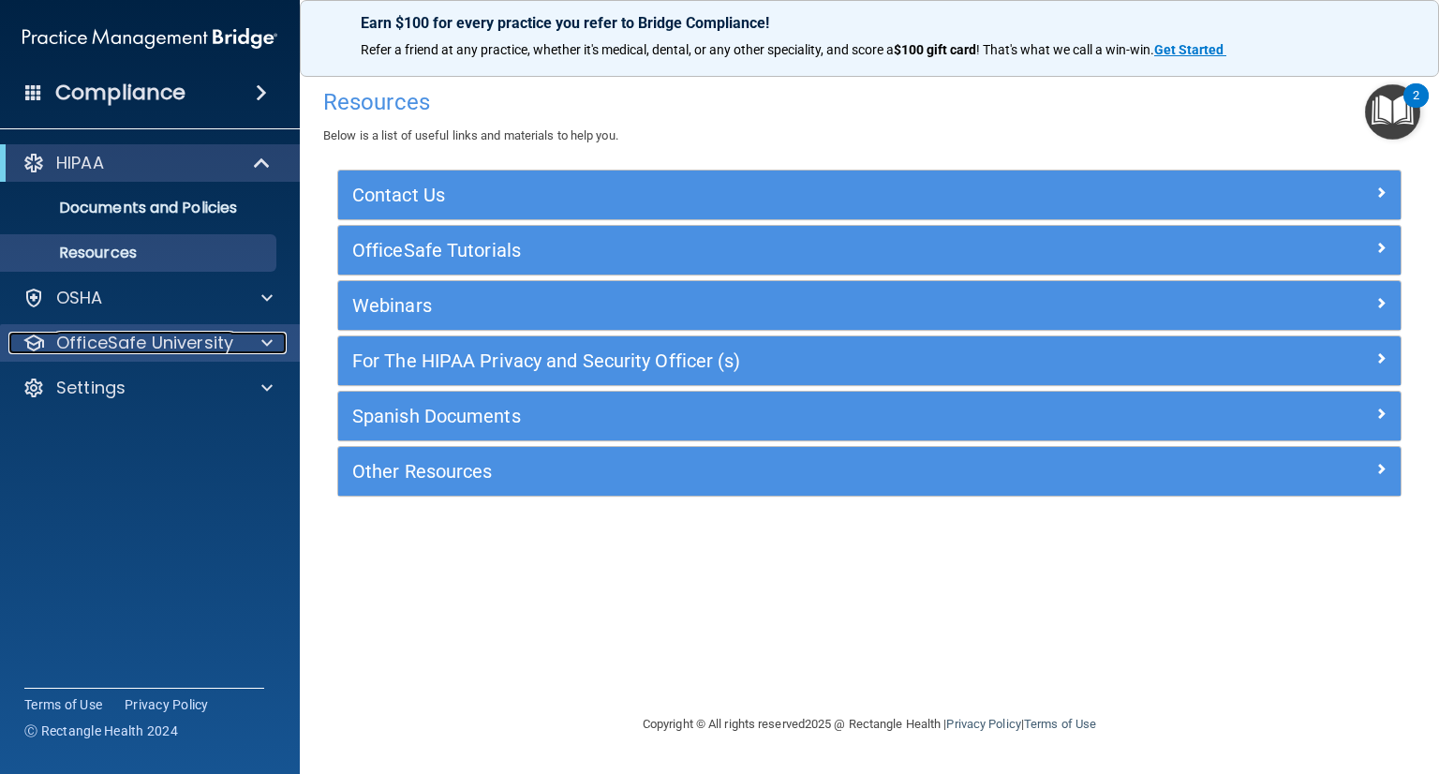
click at [187, 342] on p "OfficeSafe University" at bounding box center [144, 343] width 177 height 22
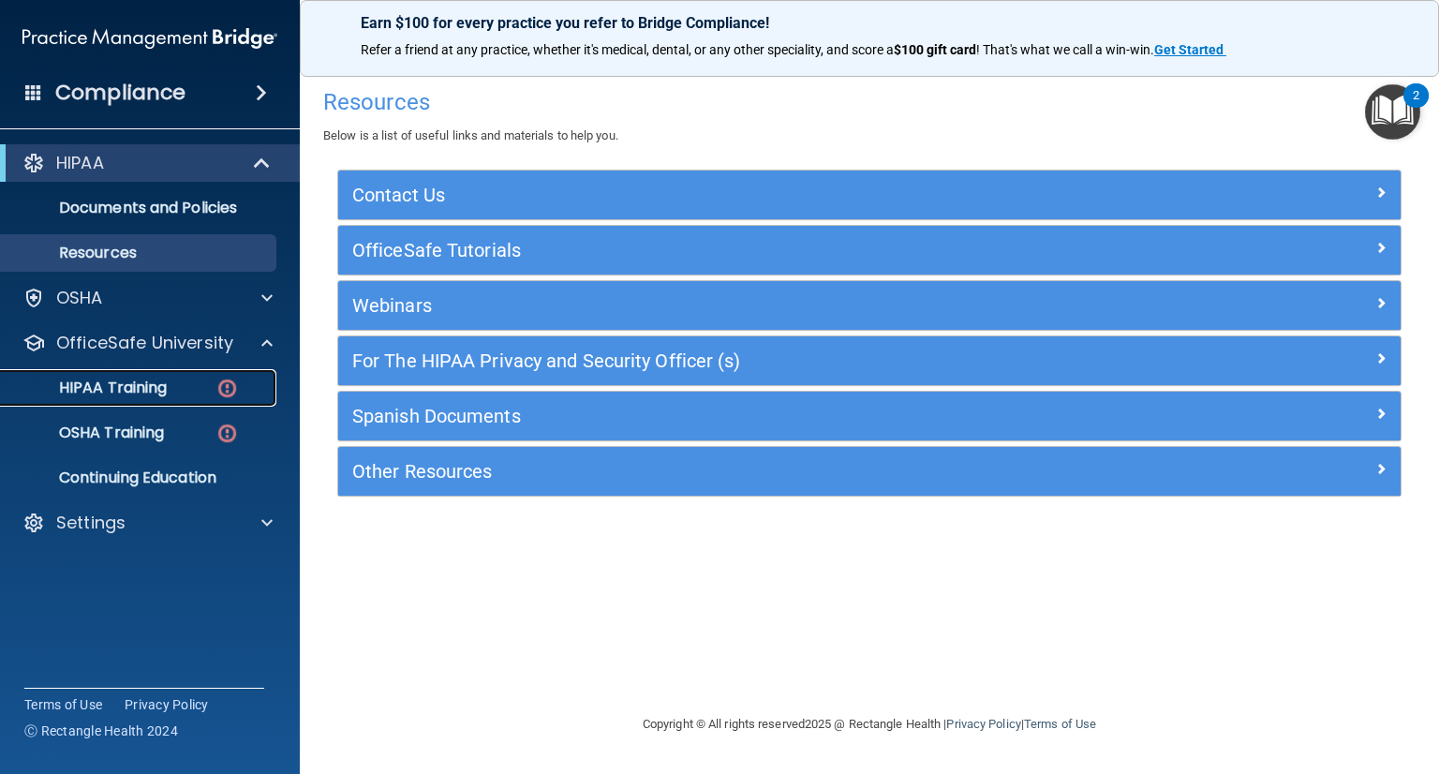
click at [157, 379] on p "HIPAA Training" at bounding box center [89, 387] width 155 height 19
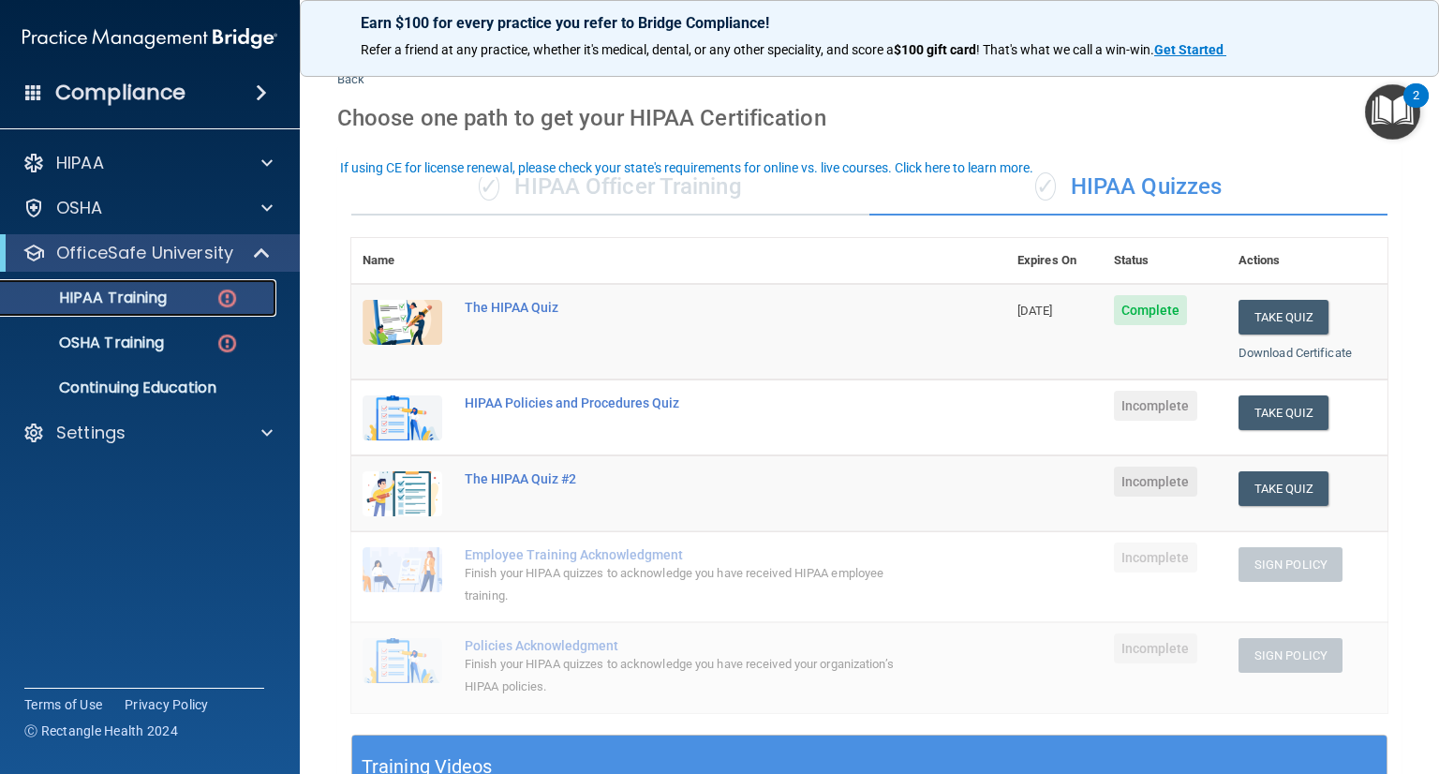
scroll to position [187, 0]
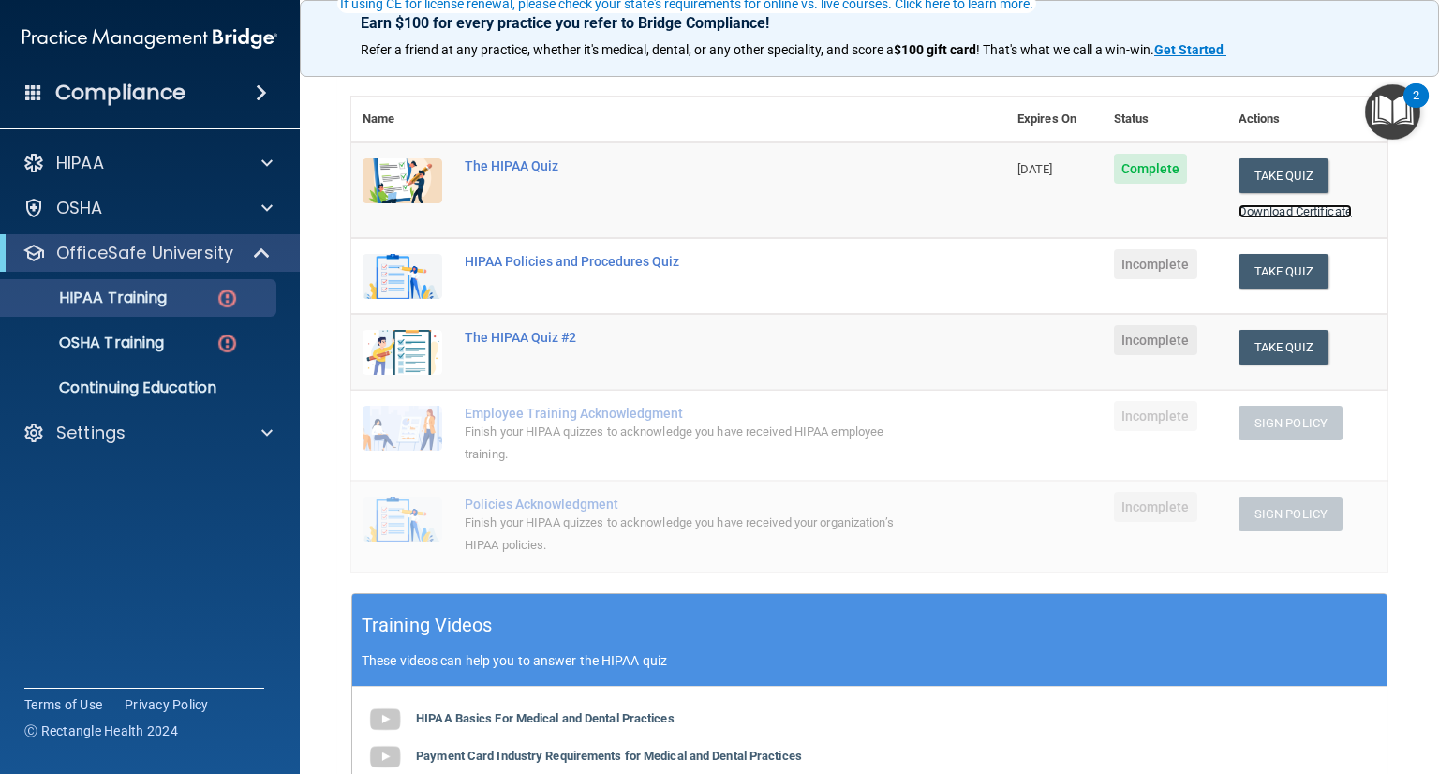
click at [1294, 206] on link "Download Certificate" at bounding box center [1294, 211] width 113 height 14
click at [537, 254] on div "HIPAA Policies and Procedures Quiz" at bounding box center [689, 261] width 448 height 15
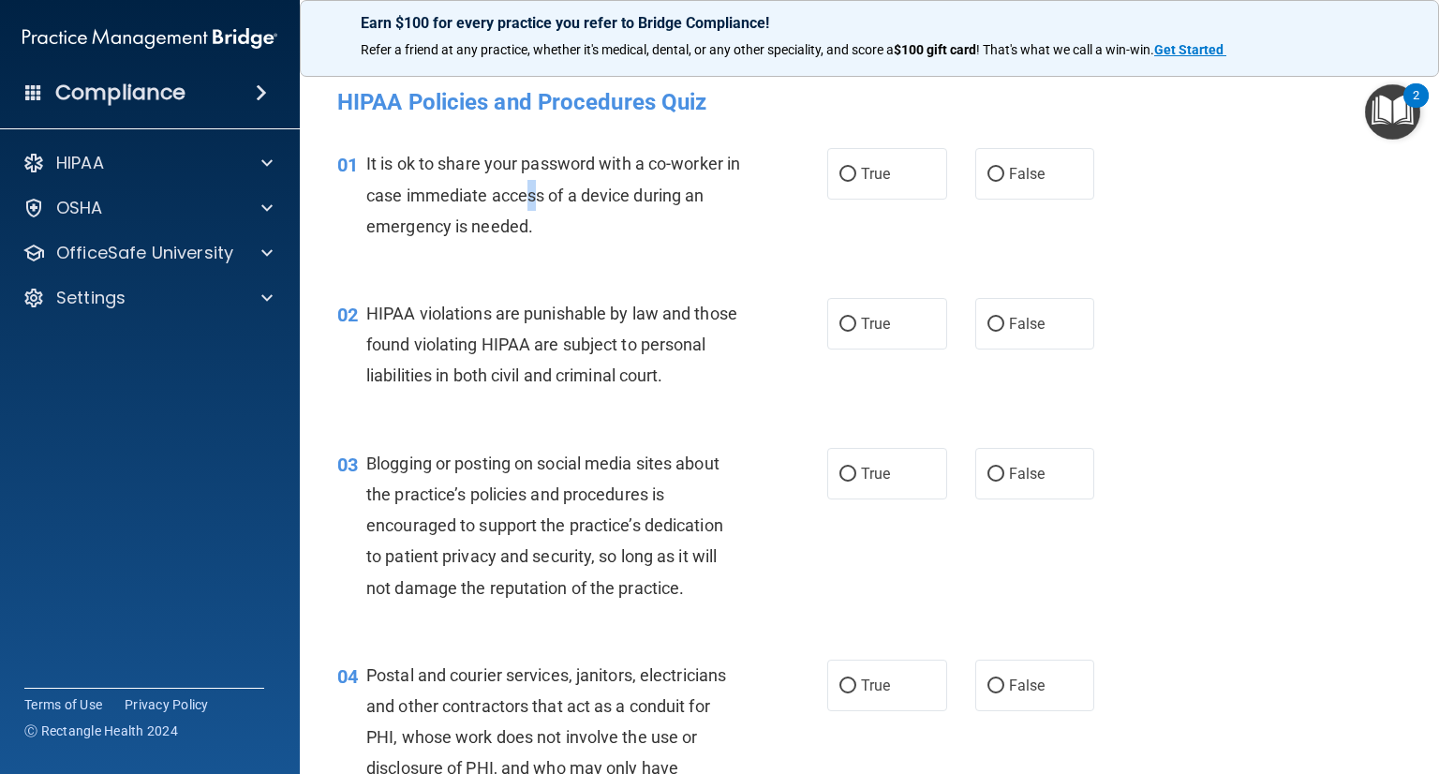
drag, startPoint x: 546, startPoint y: 187, endPoint x: 556, endPoint y: 187, distance: 10.3
click at [556, 187] on span "It is ok to share your password with a co-worker in case immediate access of a …" at bounding box center [553, 194] width 374 height 81
click at [611, 229] on div "It is ok to share your password with a co-worker in case immediate access of a …" at bounding box center [560, 195] width 389 height 94
click at [1013, 175] on span "False" at bounding box center [1027, 174] width 37 height 18
click at [1004, 175] on input "False" at bounding box center [995, 175] width 17 height 14
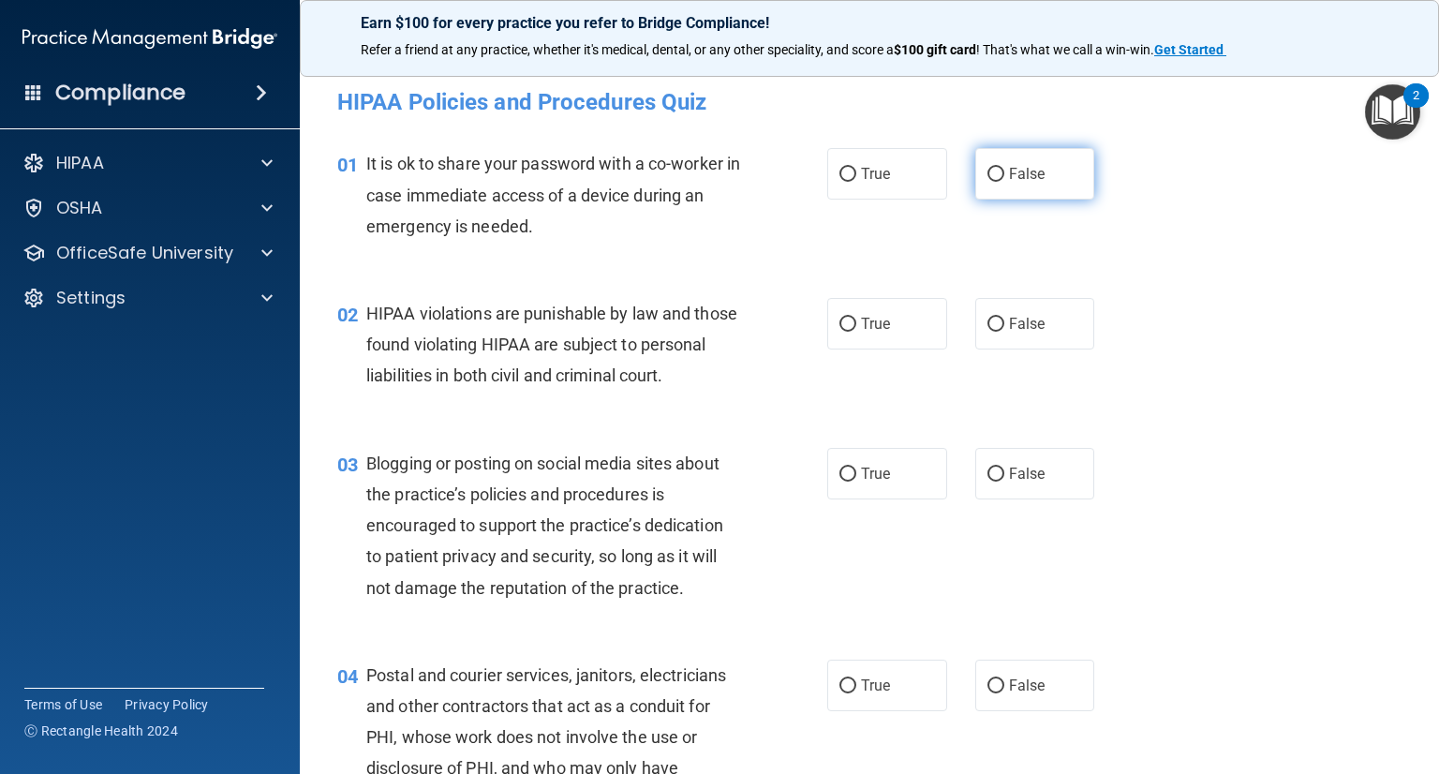
radio input "true"
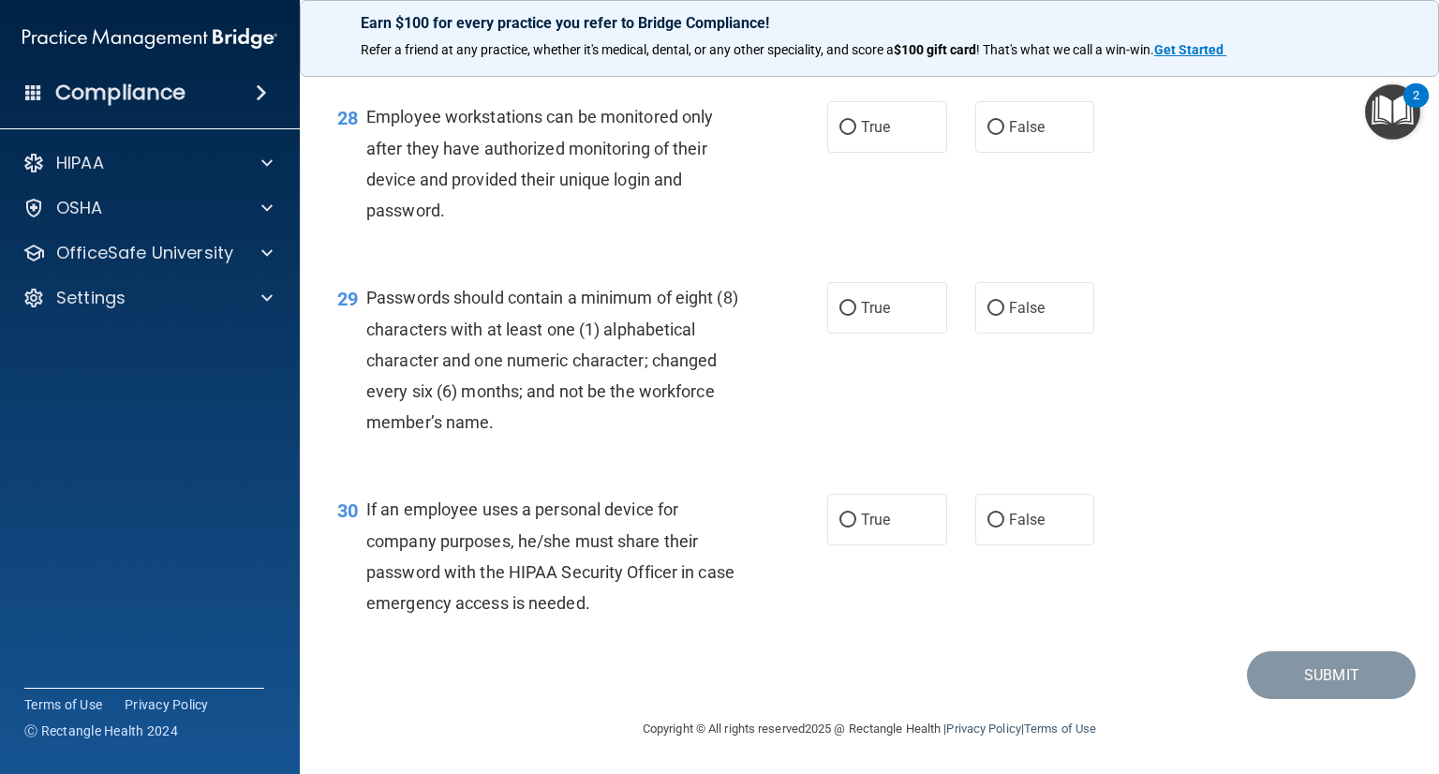
scroll to position [4800, 0]
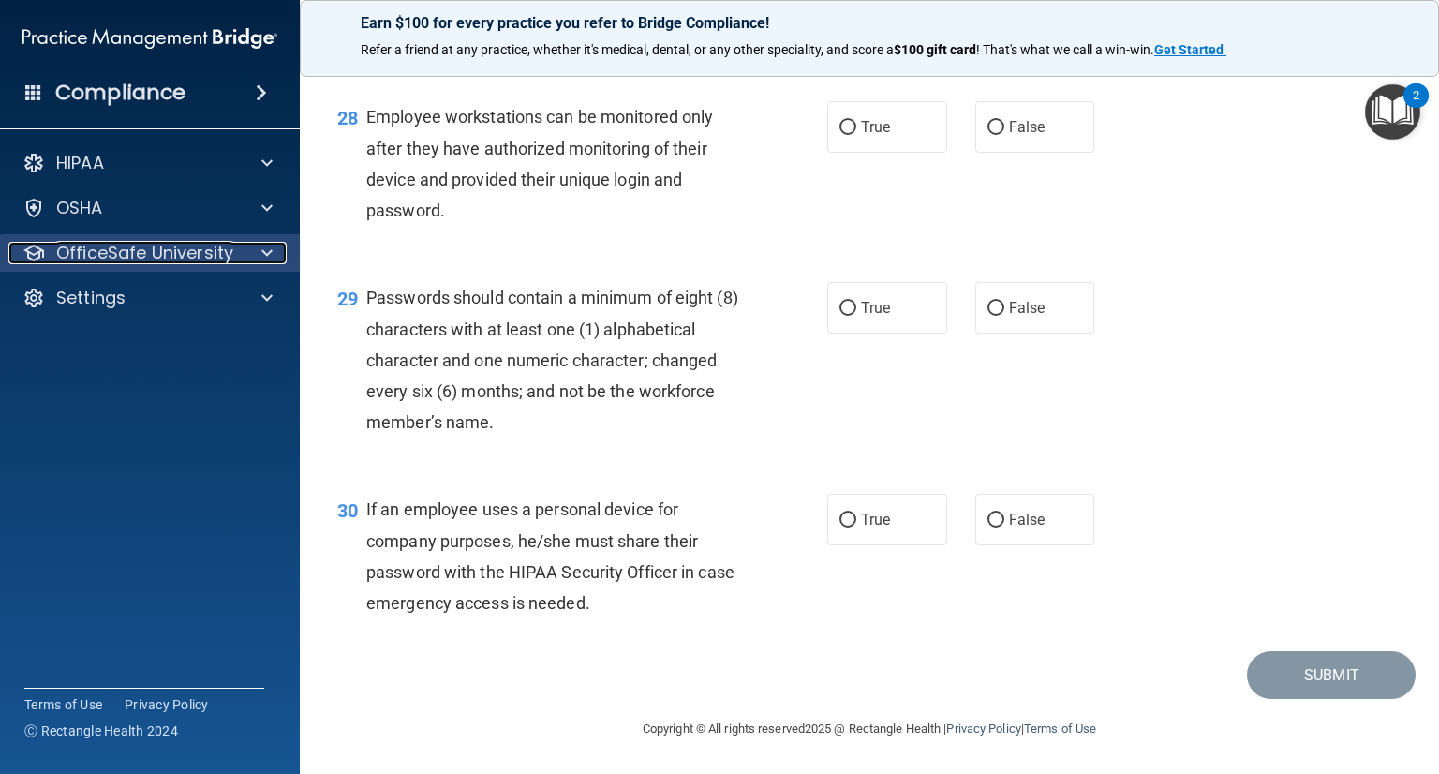
click at [110, 252] on p "OfficeSafe University" at bounding box center [144, 253] width 177 height 22
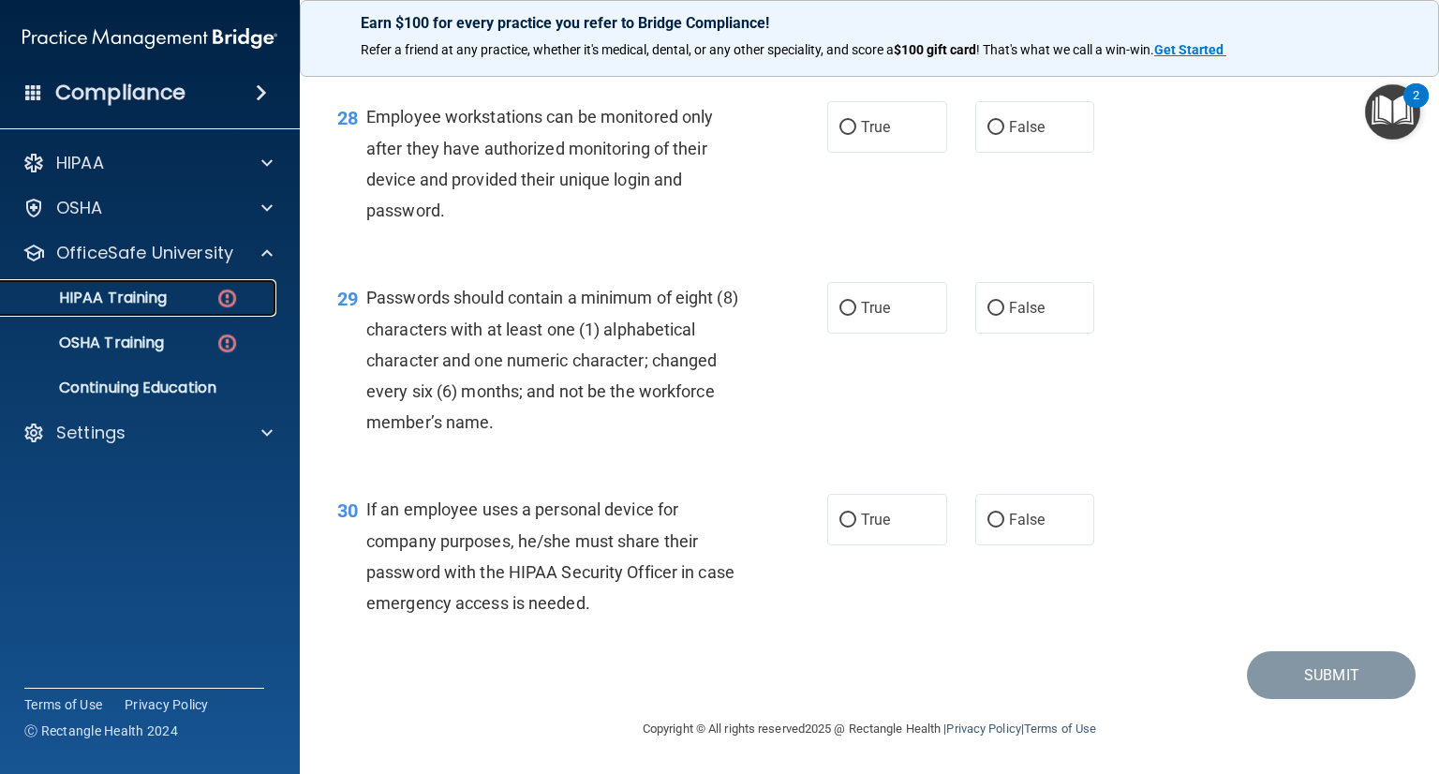
click at [138, 288] on p "HIPAA Training" at bounding box center [89, 297] width 155 height 19
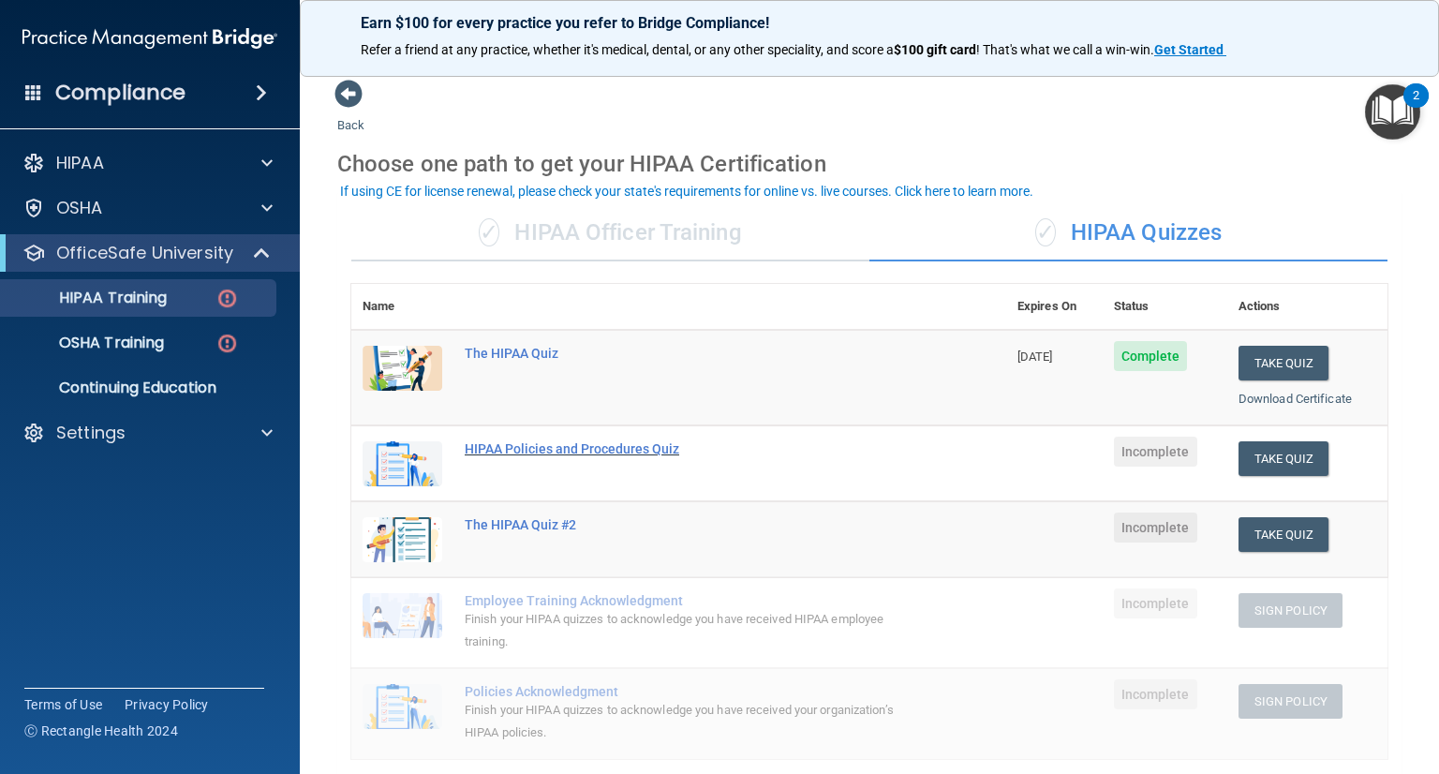
click at [648, 450] on div "HIPAA Policies and Procedures Quiz" at bounding box center [689, 448] width 448 height 15
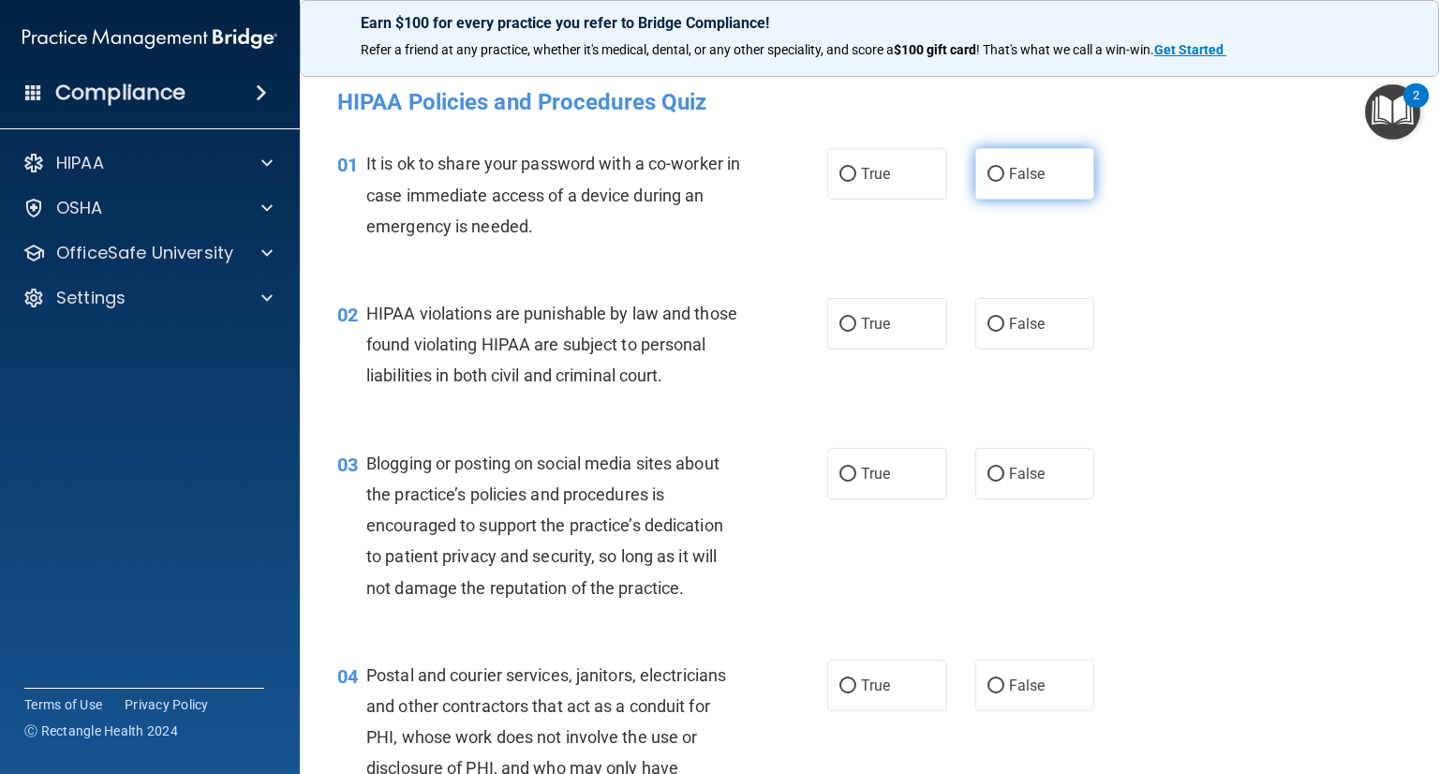
click at [998, 178] on label "False" at bounding box center [1035, 174] width 120 height 52
click at [998, 178] on input "False" at bounding box center [995, 175] width 17 height 14
radio input "true"
click at [845, 319] on input "True" at bounding box center [847, 324] width 17 height 14
radio input "true"
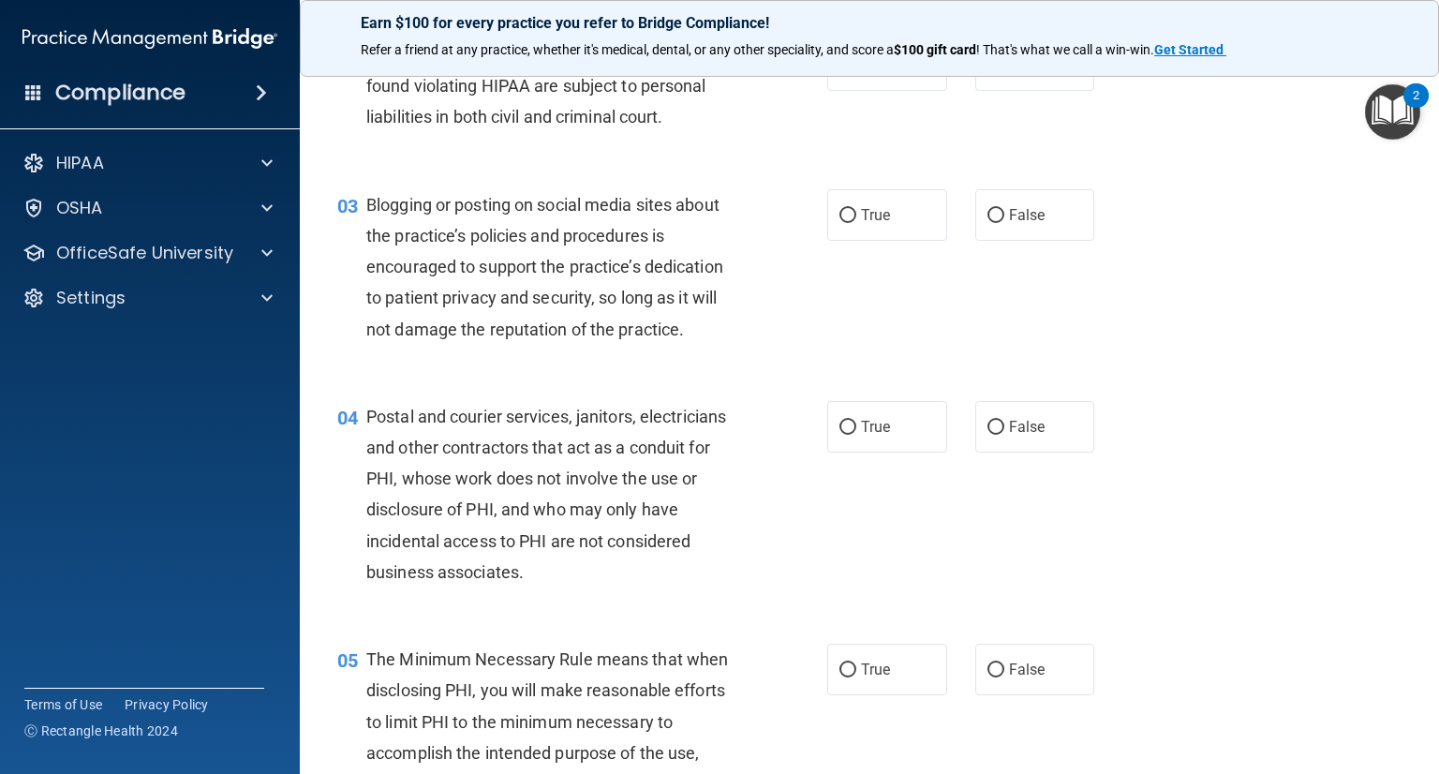
scroll to position [281, 0]
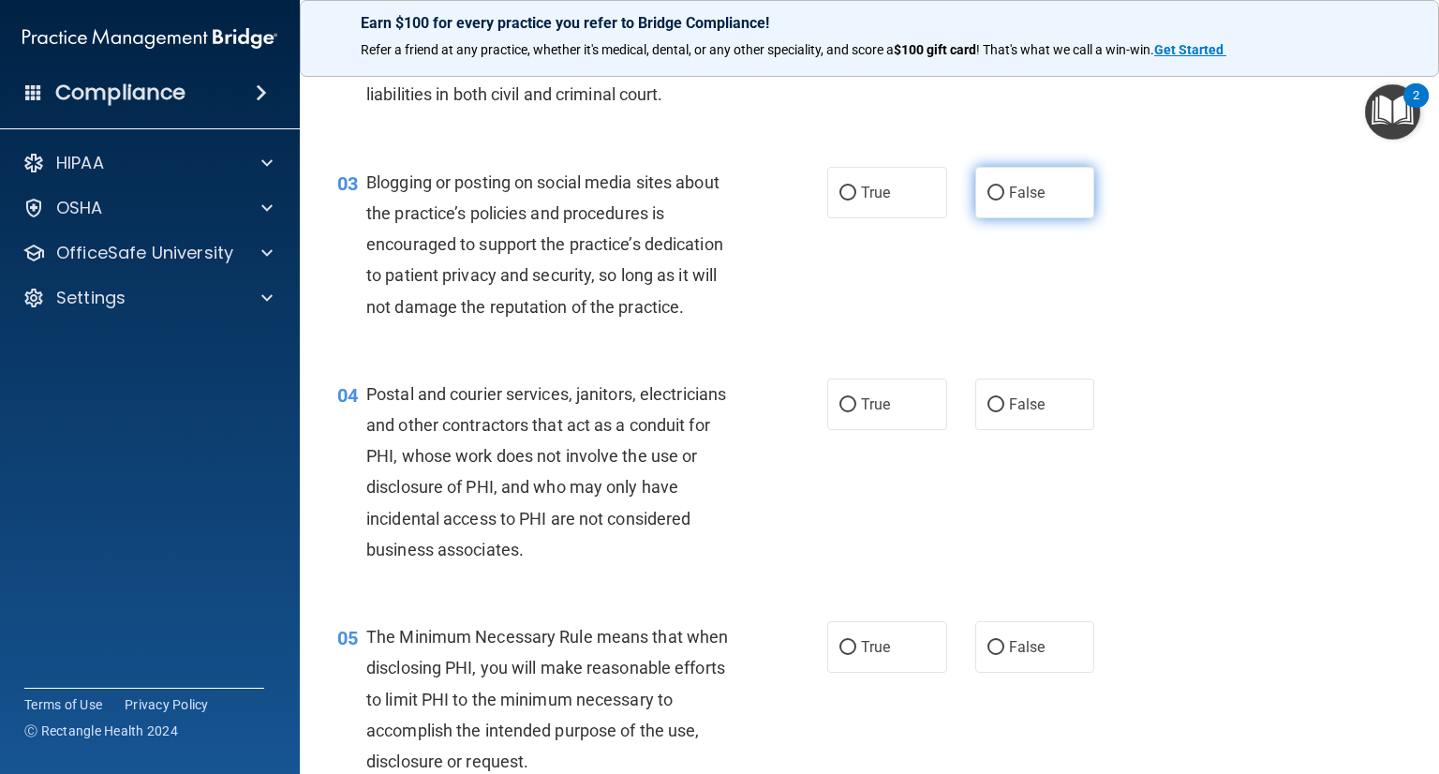
click at [1065, 218] on label "False" at bounding box center [1035, 193] width 120 height 52
click at [1004, 200] on input "False" at bounding box center [995, 193] width 17 height 14
radio input "true"
drag, startPoint x: 1009, startPoint y: 446, endPoint x: 1139, endPoint y: 413, distance: 134.2
click at [1010, 430] on label "False" at bounding box center [1035, 404] width 120 height 52
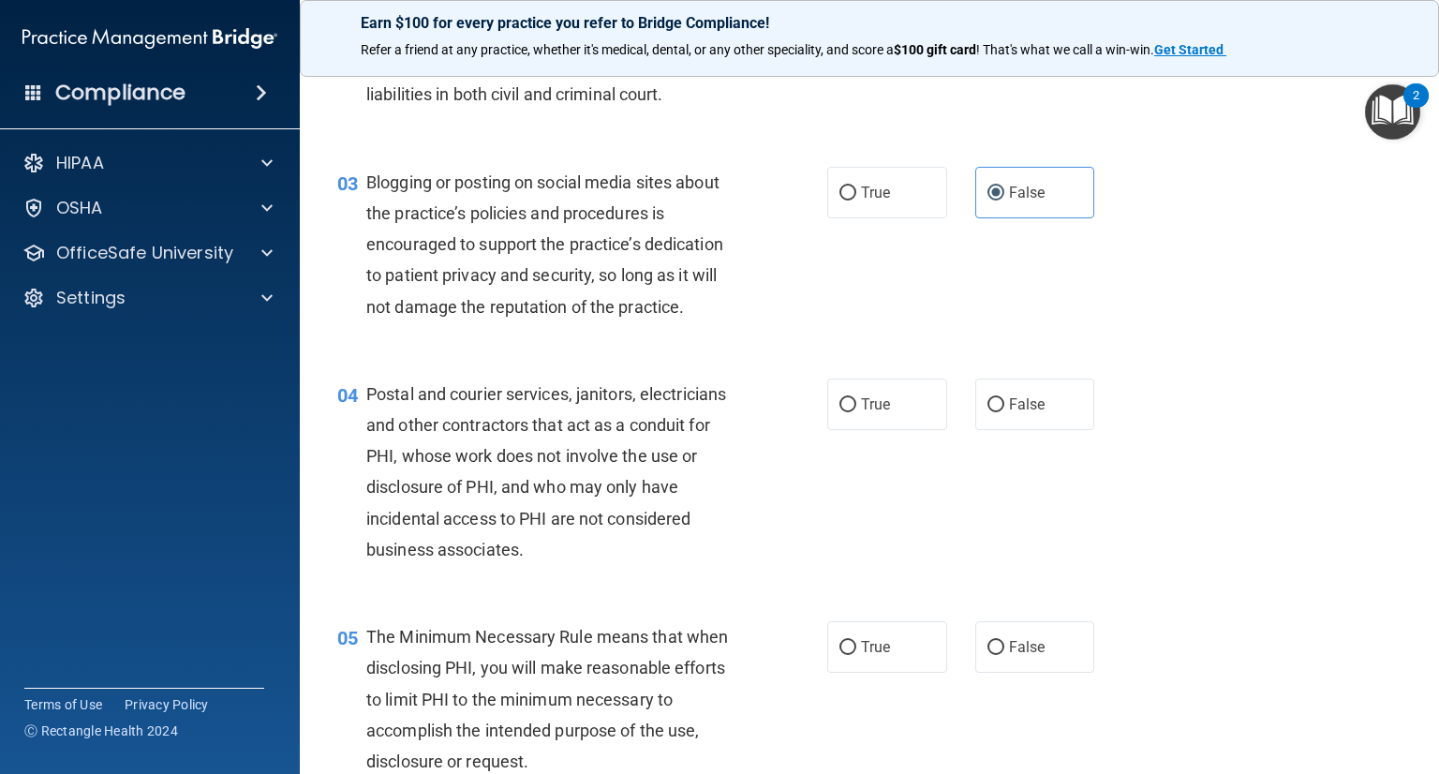
click at [1004, 412] on input "False" at bounding box center [995, 405] width 17 height 14
radio input "true"
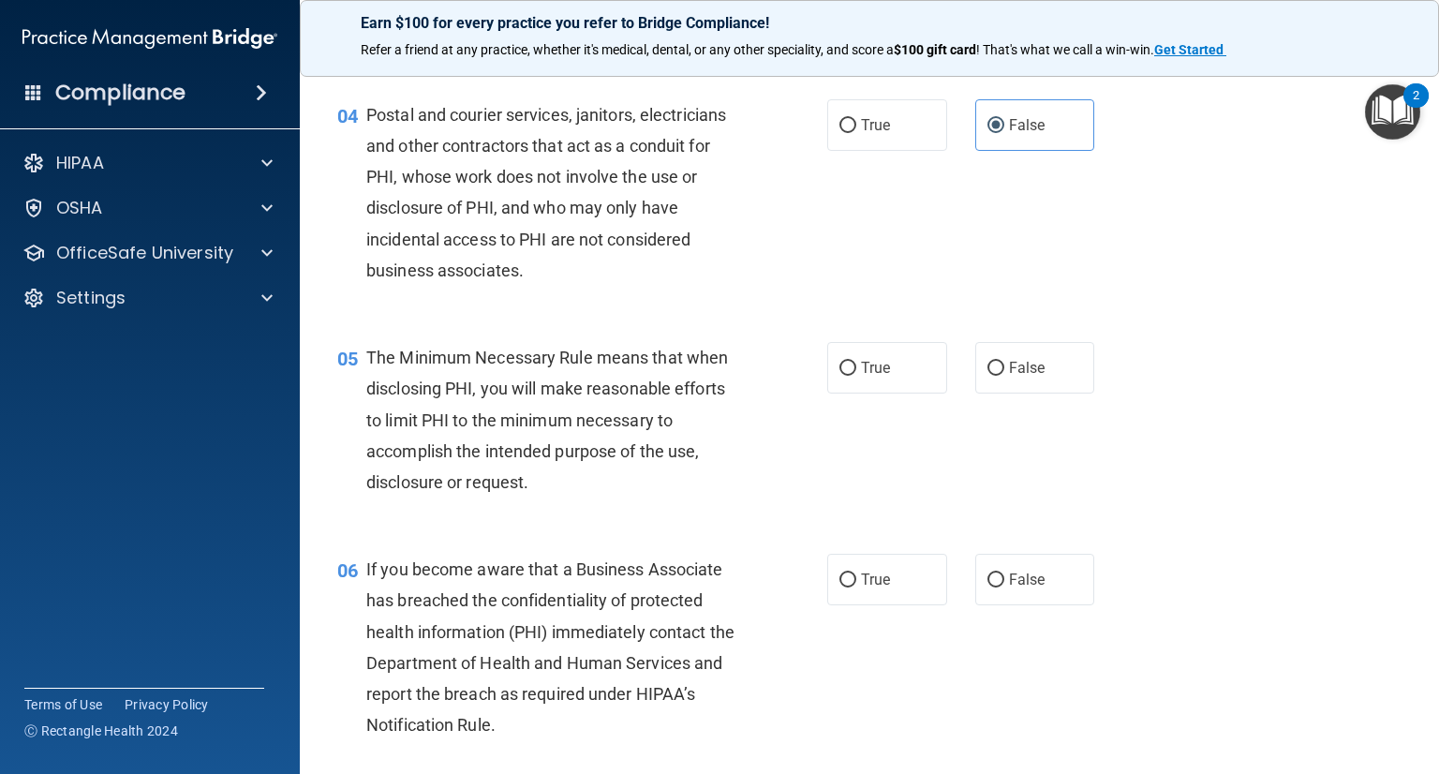
scroll to position [562, 0]
click at [884, 391] on label "True" at bounding box center [887, 366] width 120 height 52
click at [856, 374] on input "True" at bounding box center [847, 367] width 17 height 14
radio input "true"
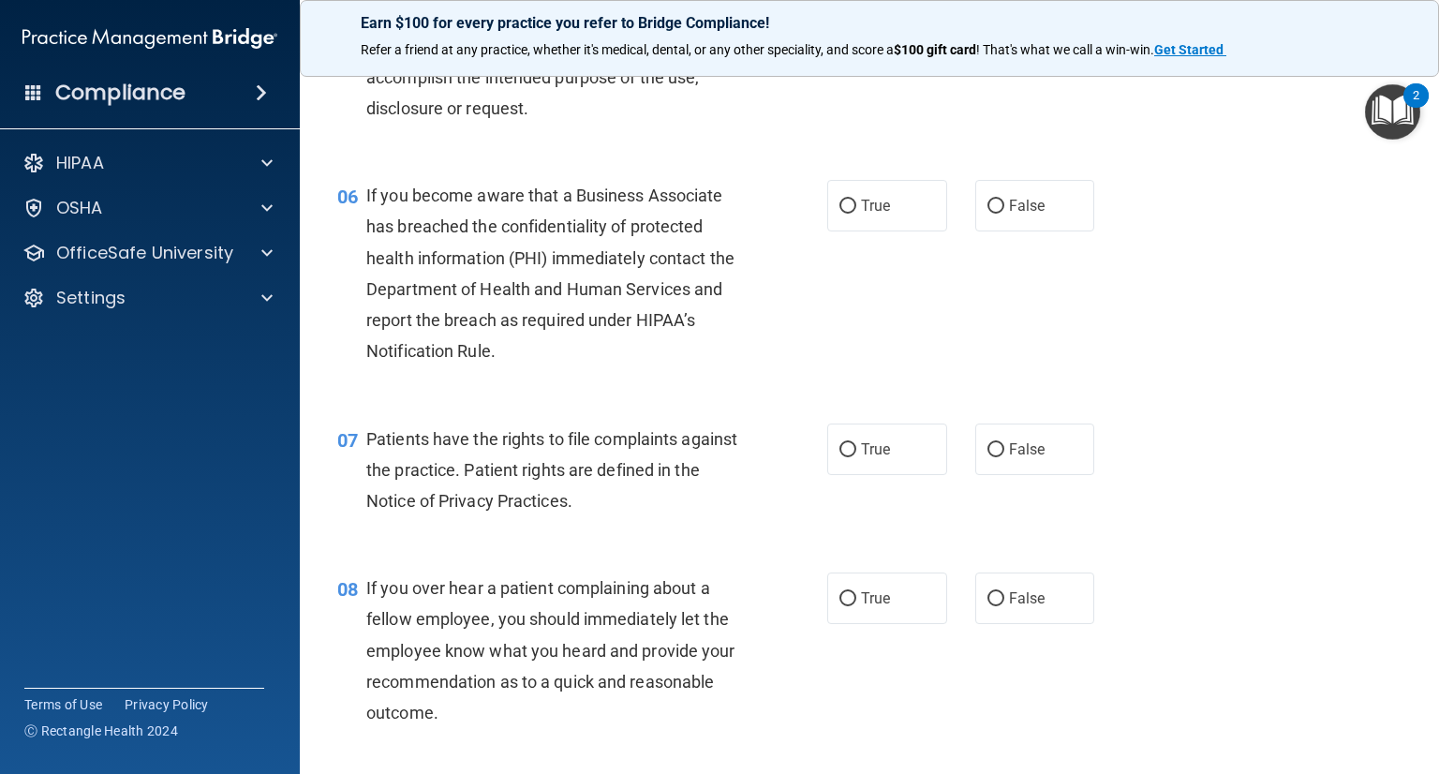
scroll to position [937, 0]
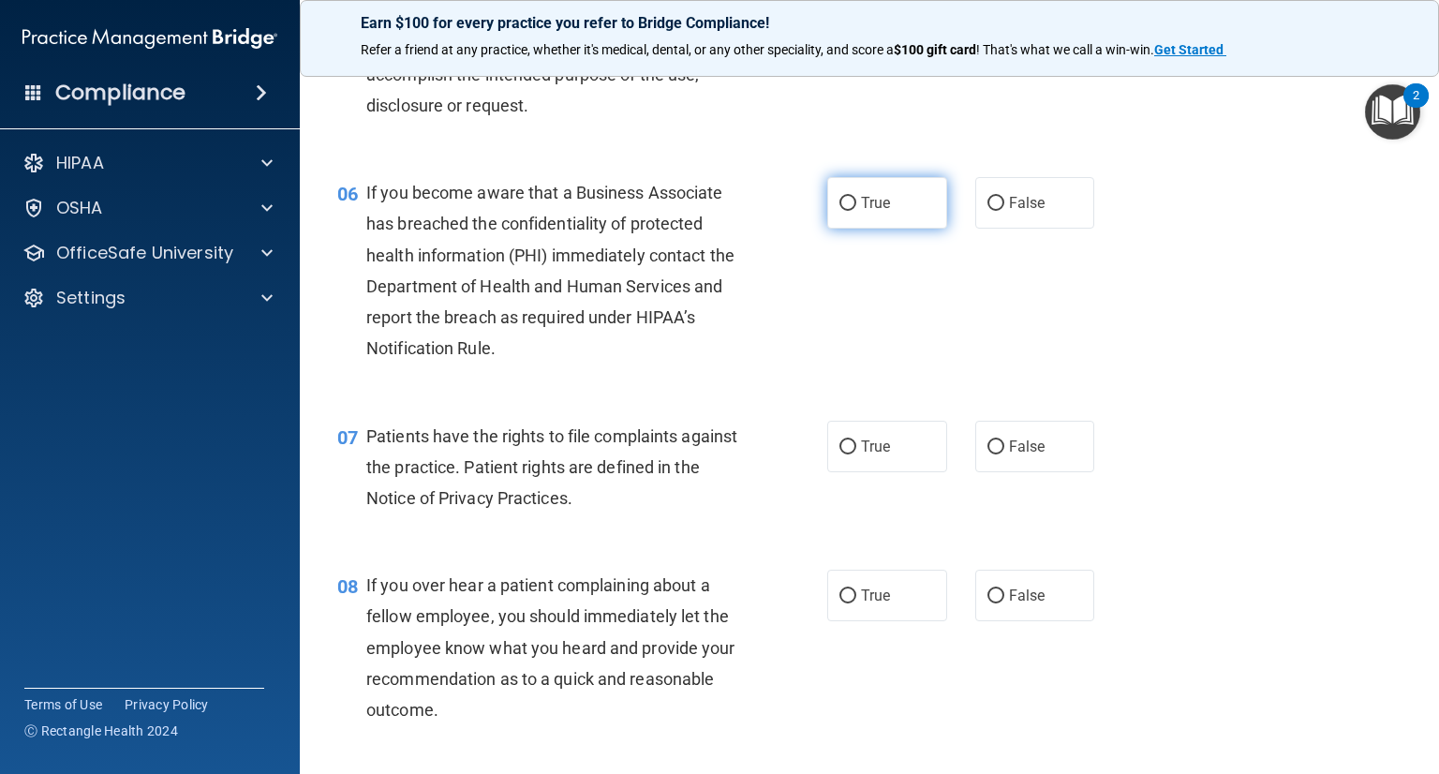
click at [930, 229] on label "True" at bounding box center [887, 203] width 120 height 52
click at [856, 211] on input "True" at bounding box center [847, 204] width 17 height 14
radio input "true"
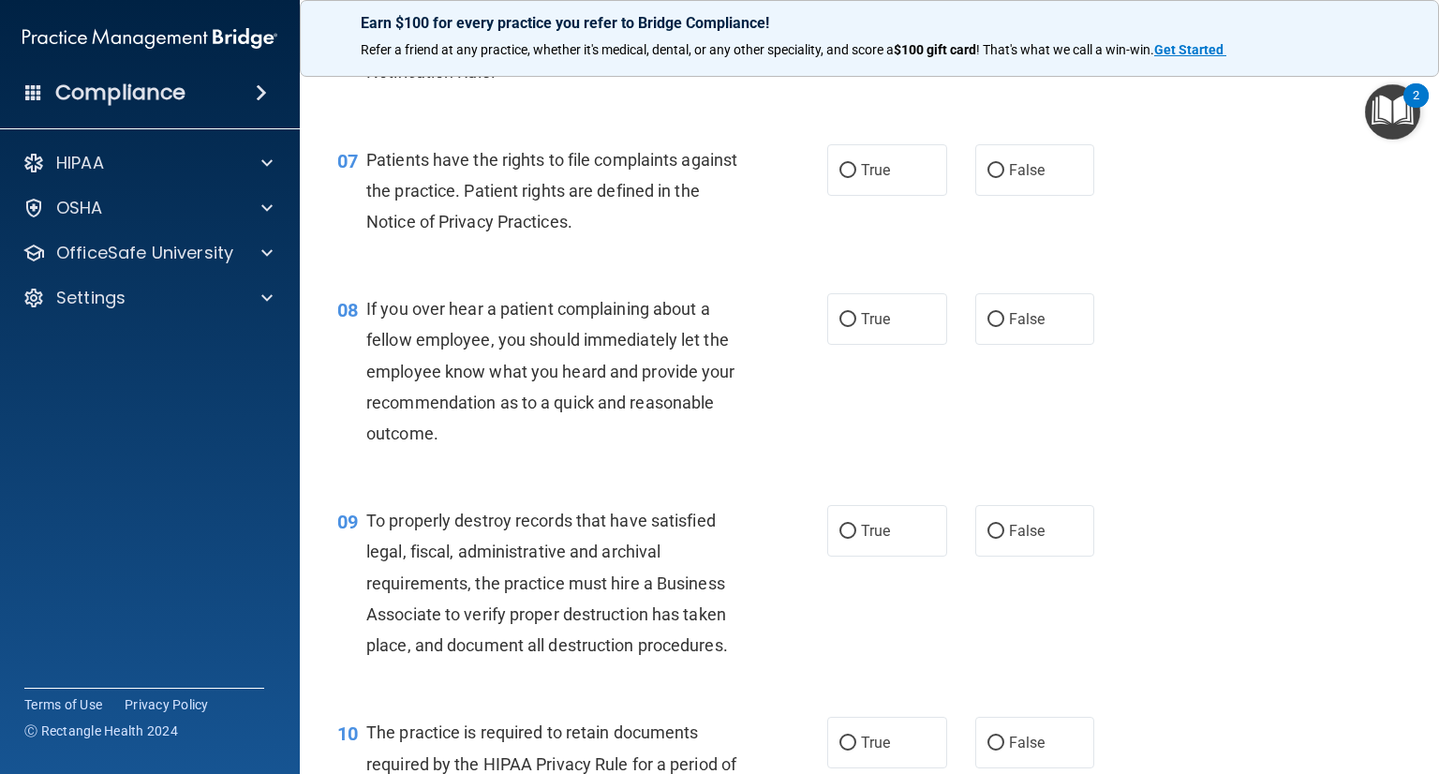
scroll to position [1218, 0]
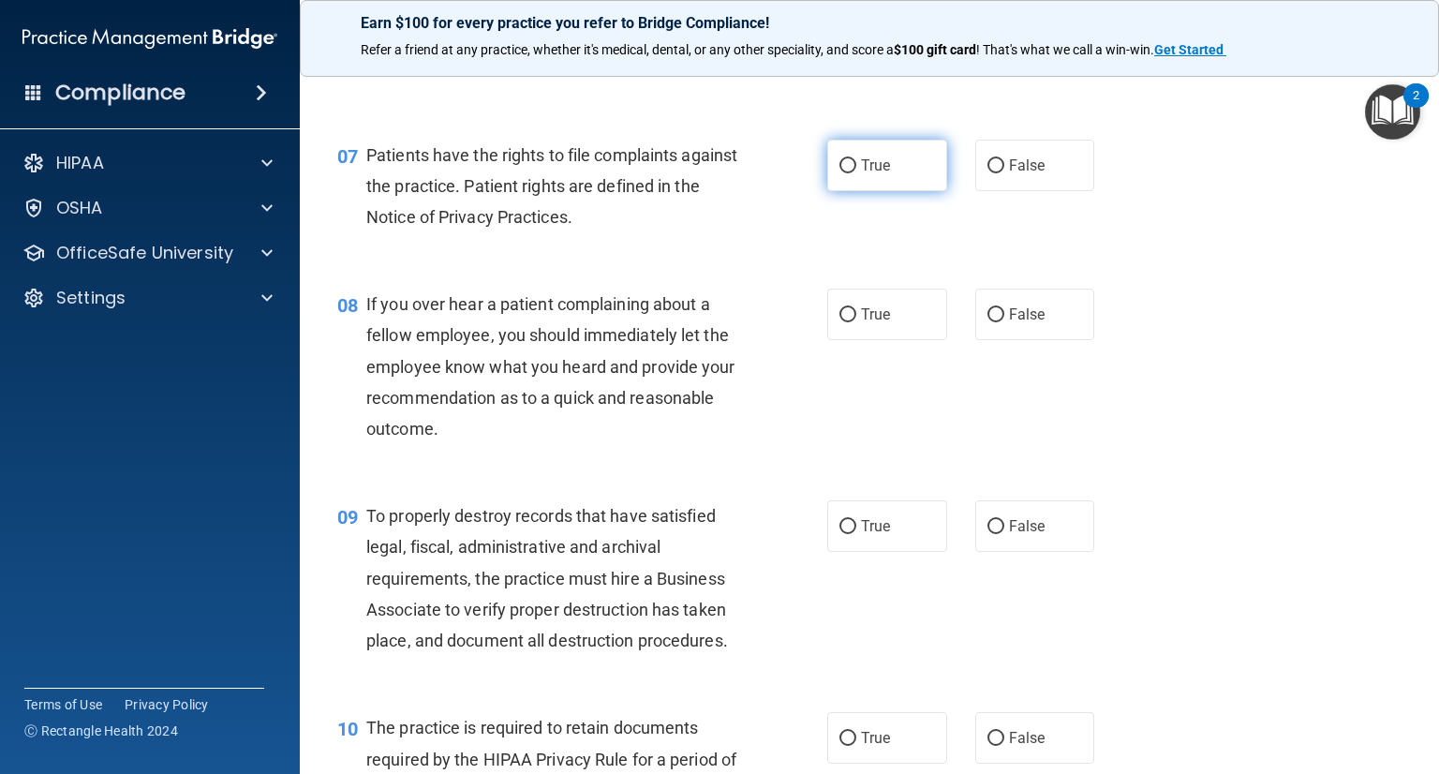
click at [881, 174] on span "True" at bounding box center [875, 165] width 29 height 18
click at [856, 173] on input "True" at bounding box center [847, 166] width 17 height 14
radio input "true"
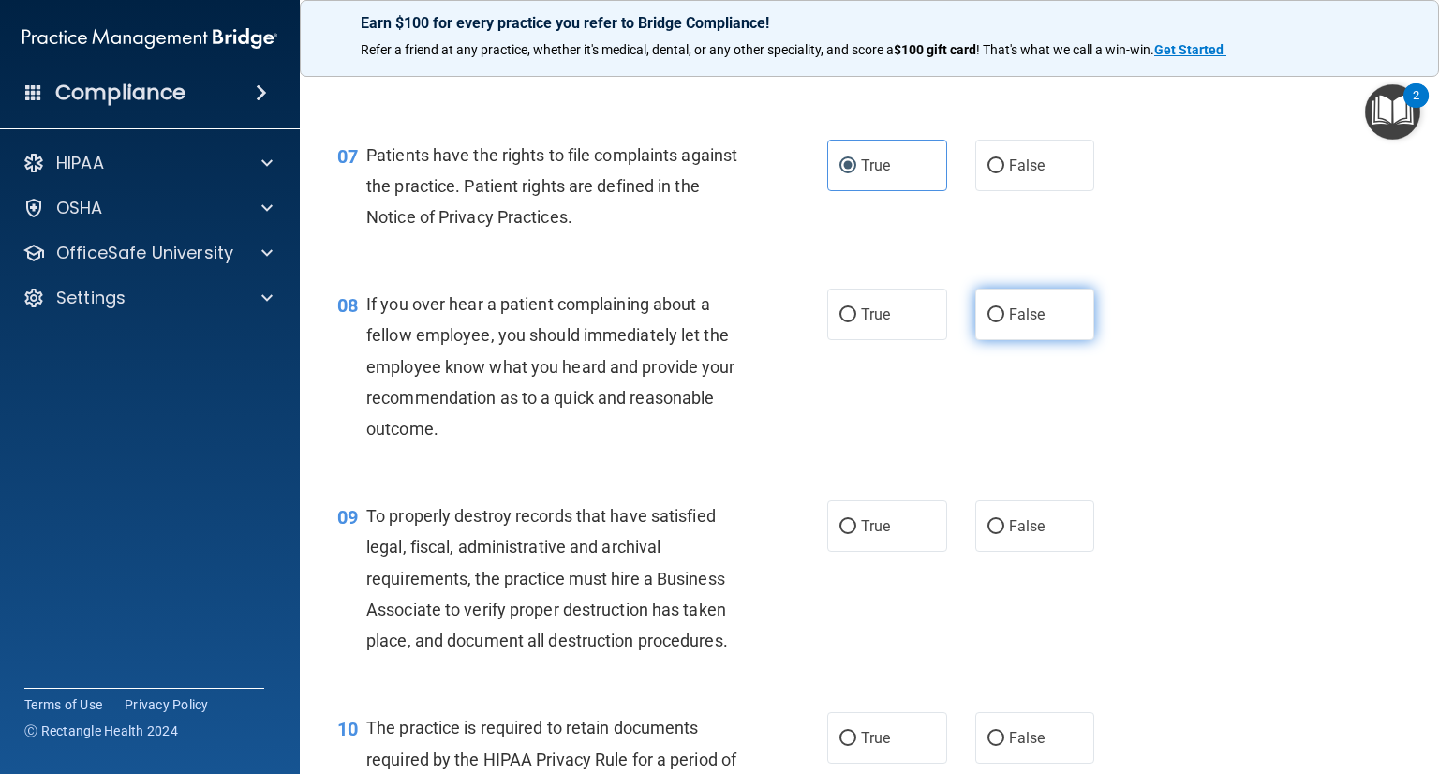
click at [995, 340] on label "False" at bounding box center [1035, 314] width 120 height 52
click at [995, 322] on input "False" at bounding box center [995, 315] width 17 height 14
radio input "true"
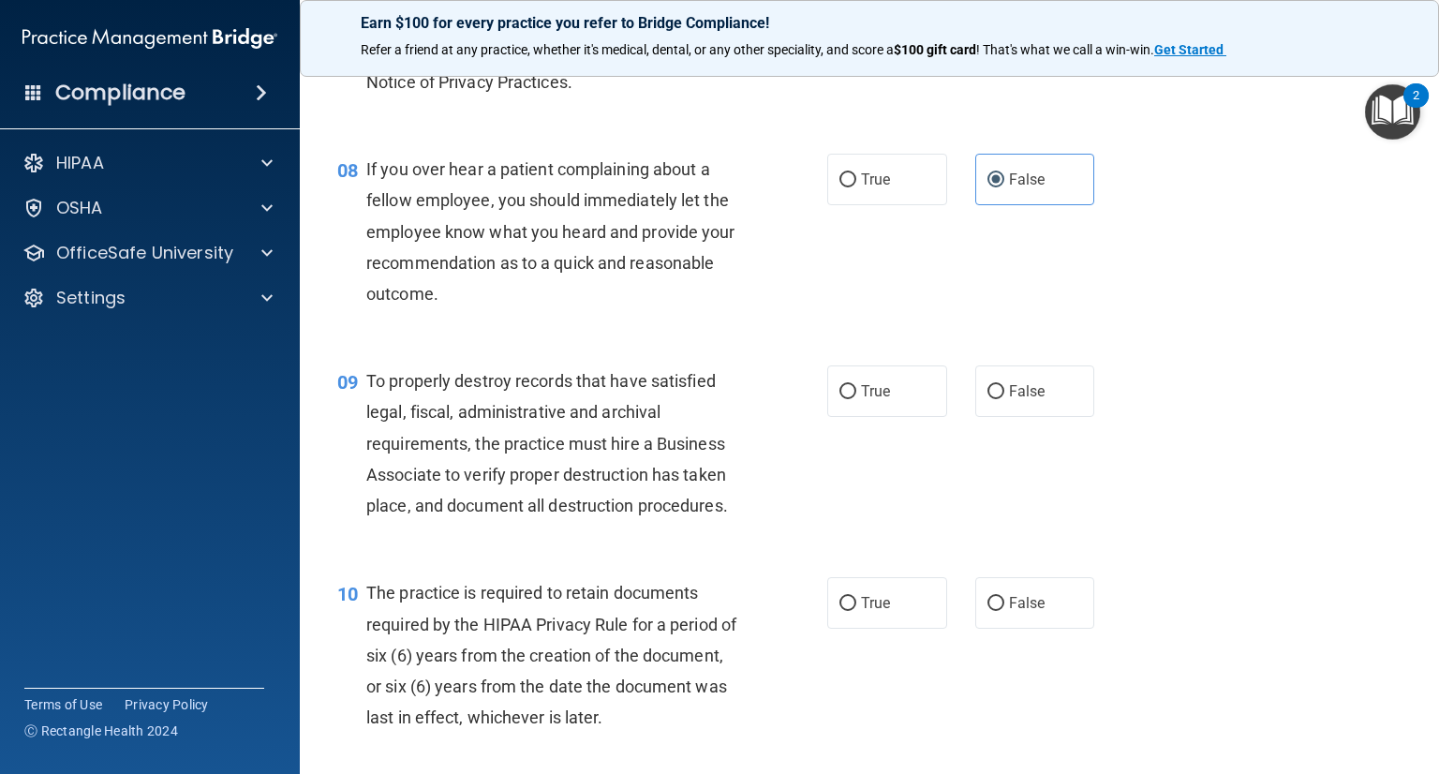
scroll to position [1405, 0]
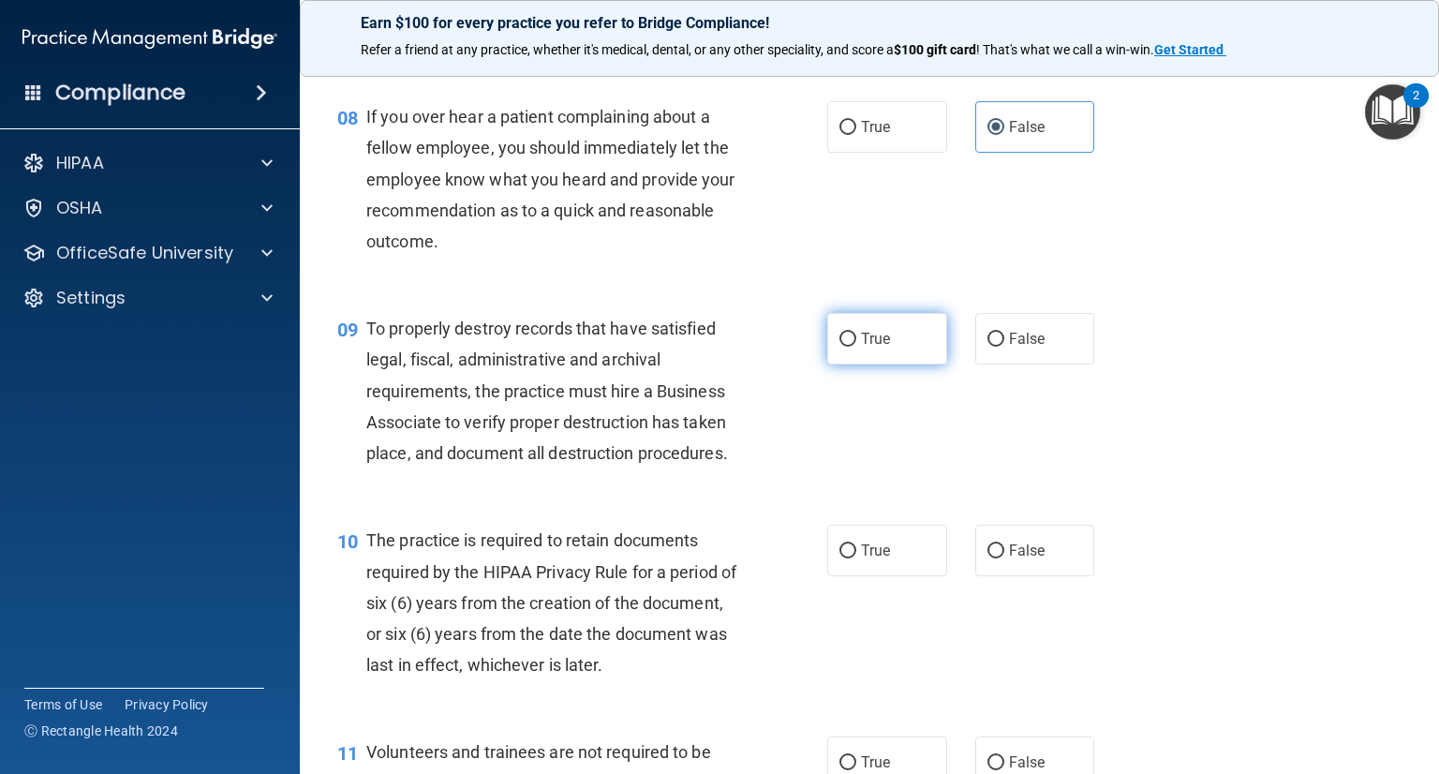
click at [865, 364] on label "True" at bounding box center [887, 339] width 120 height 52
click at [856, 347] on input "True" at bounding box center [847, 339] width 17 height 14
radio input "true"
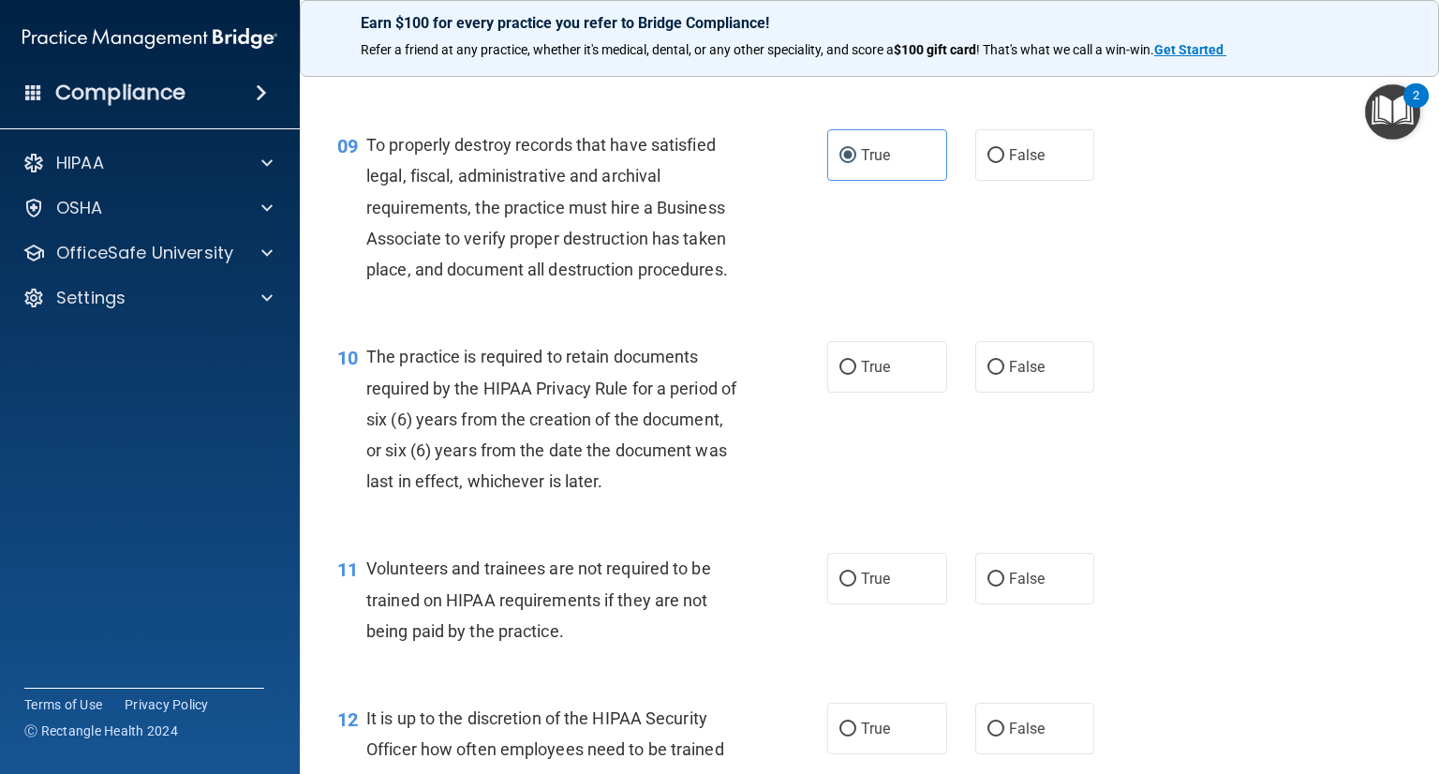
scroll to position [1592, 0]
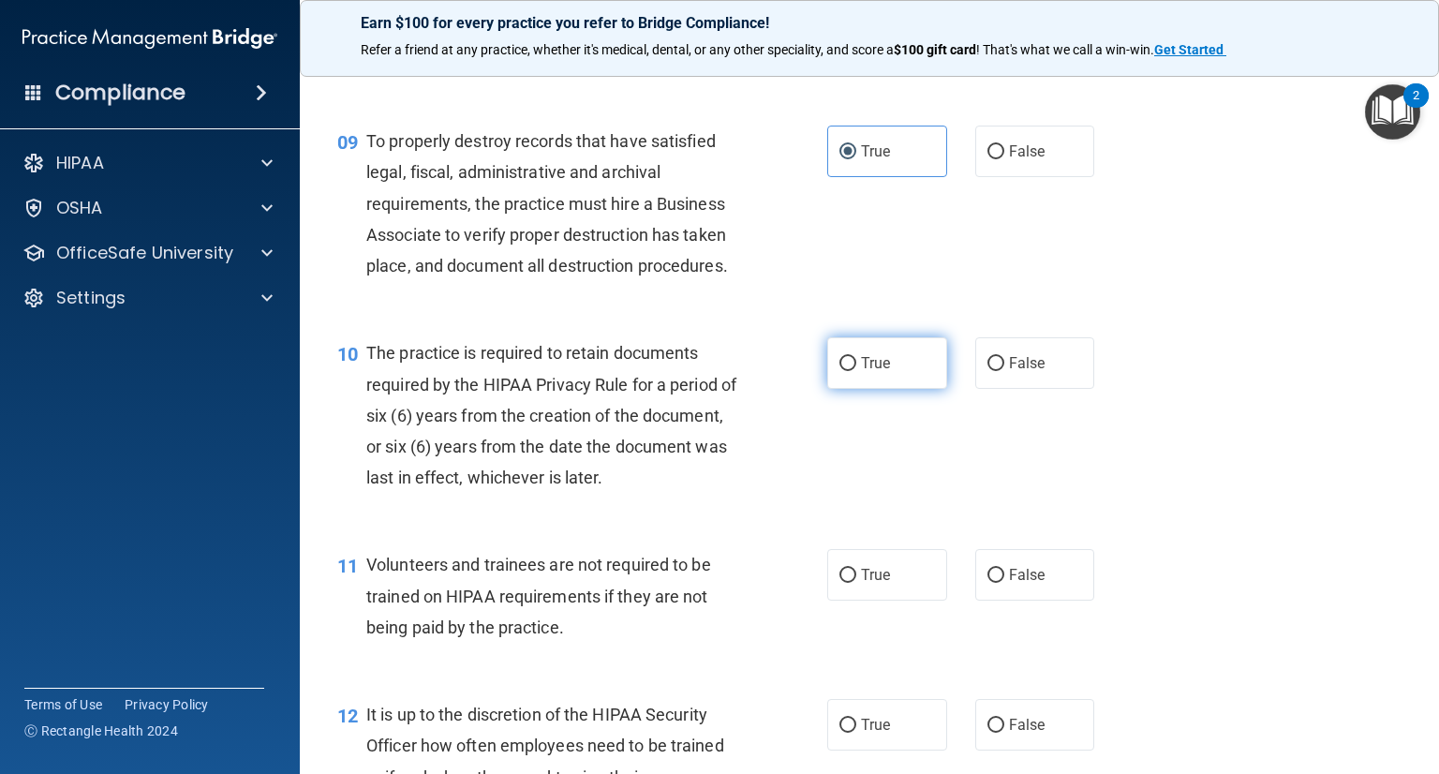
click at [895, 389] on label "True" at bounding box center [887, 363] width 120 height 52
click at [856, 371] on input "True" at bounding box center [847, 364] width 17 height 14
radio input "true"
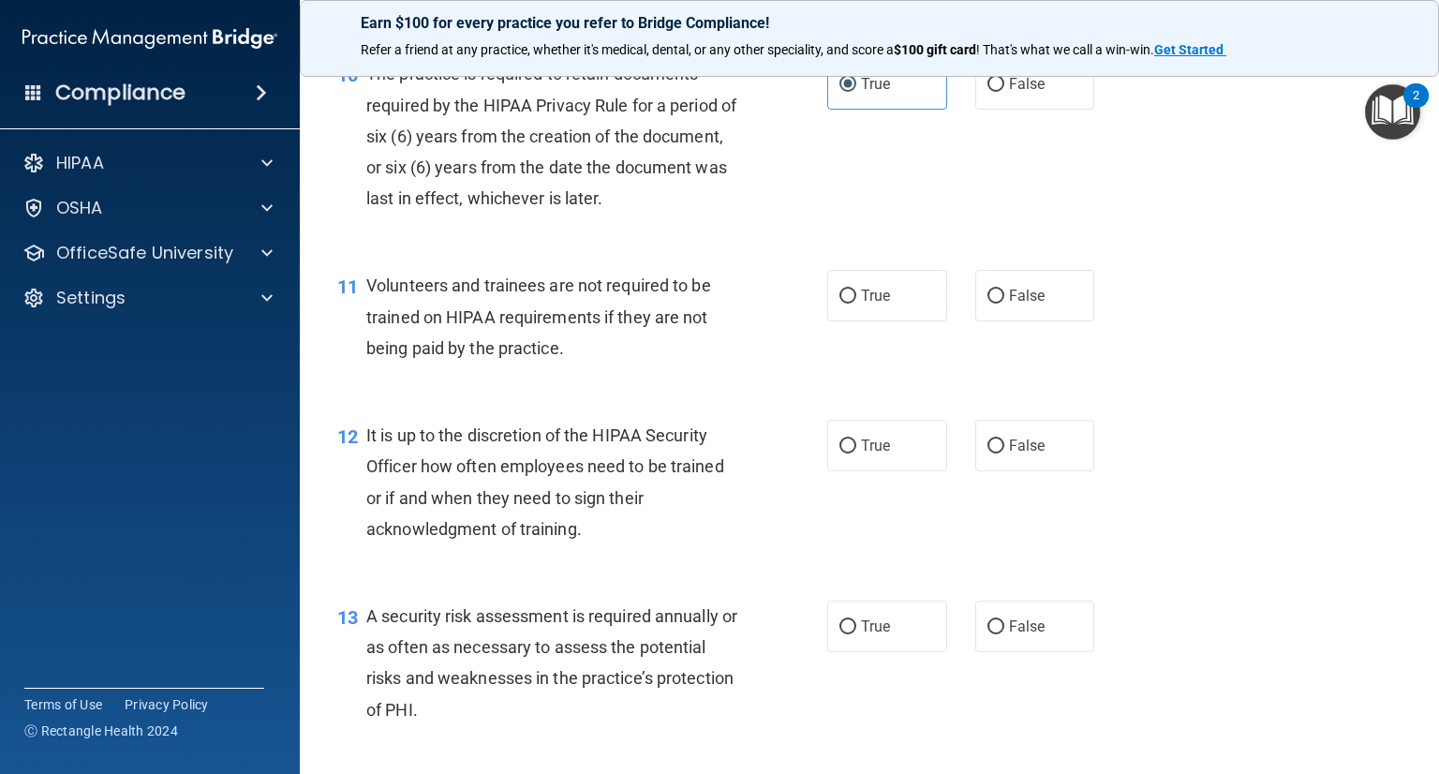
scroll to position [1873, 0]
click at [1022, 303] on span "False" at bounding box center [1027, 294] width 37 height 18
click at [1004, 302] on input "False" at bounding box center [995, 295] width 17 height 14
radio input "true"
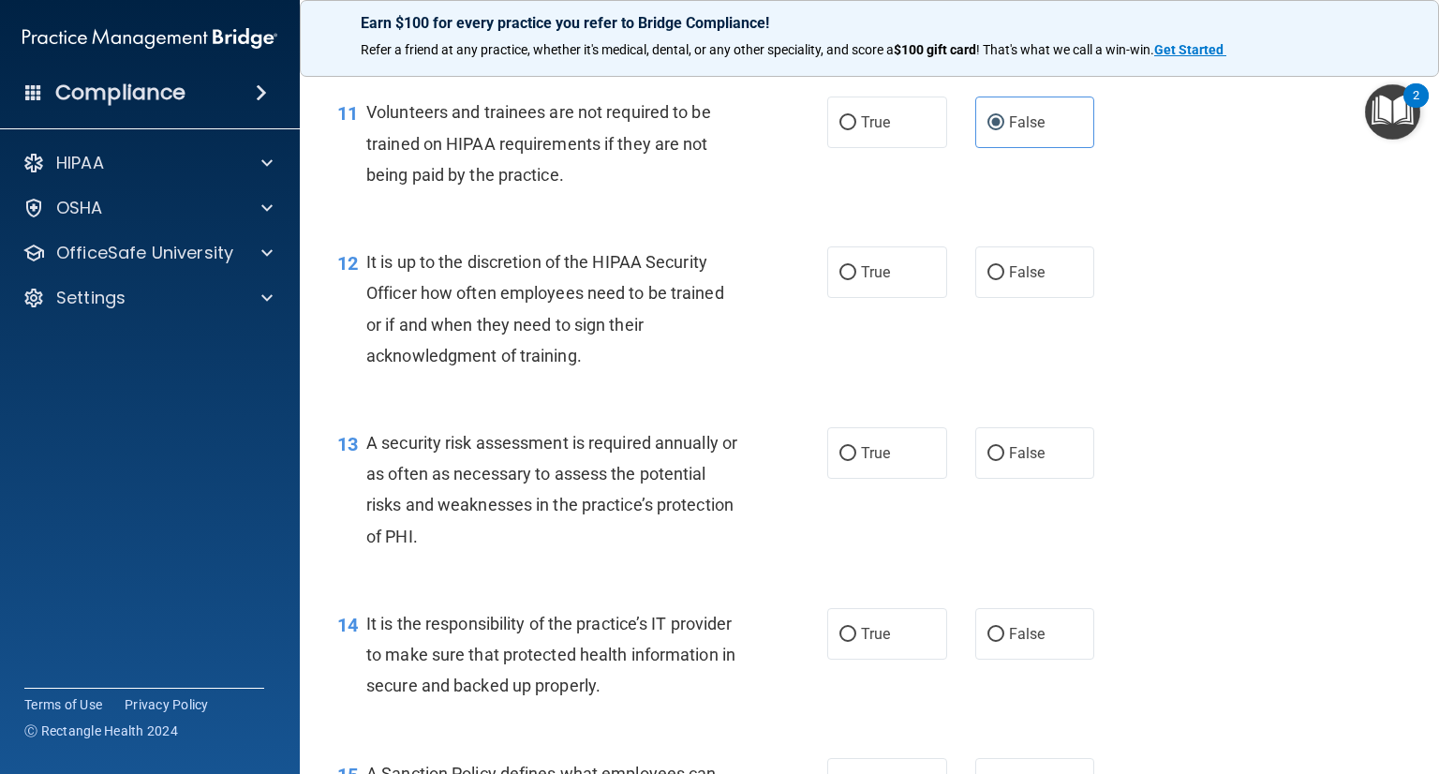
scroll to position [2060, 0]
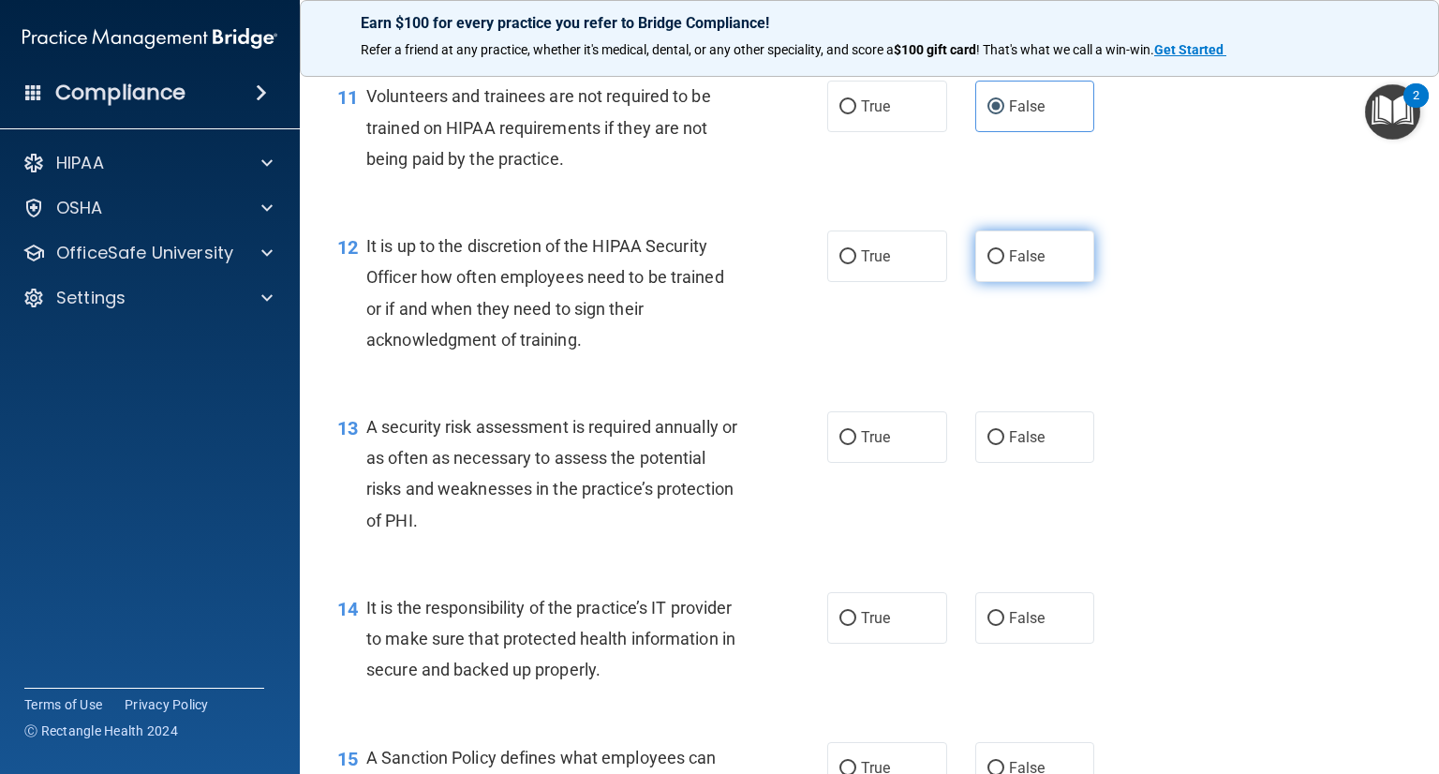
click at [1015, 282] on label "False" at bounding box center [1035, 256] width 120 height 52
click at [1004, 264] on input "False" at bounding box center [995, 257] width 17 height 14
radio input "true"
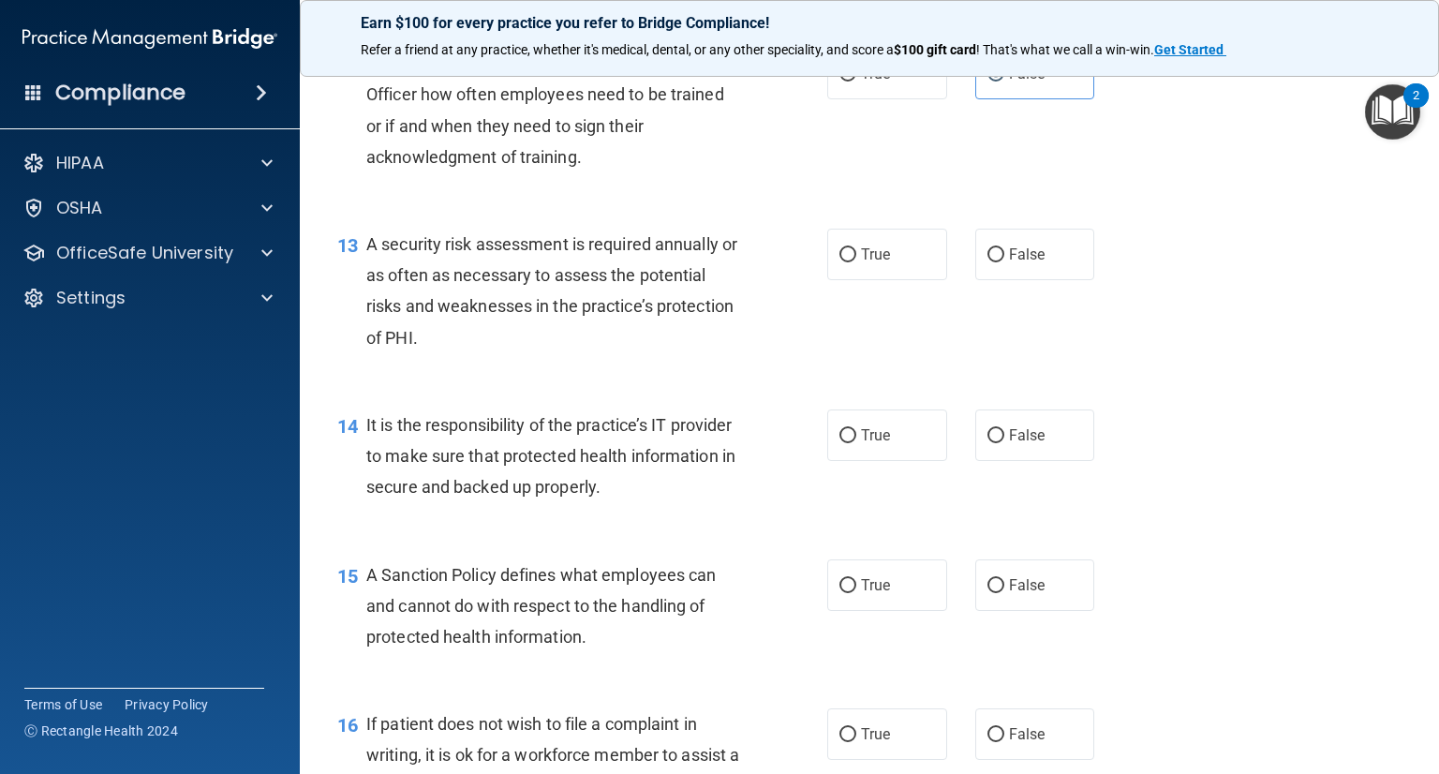
scroll to position [2248, 0]
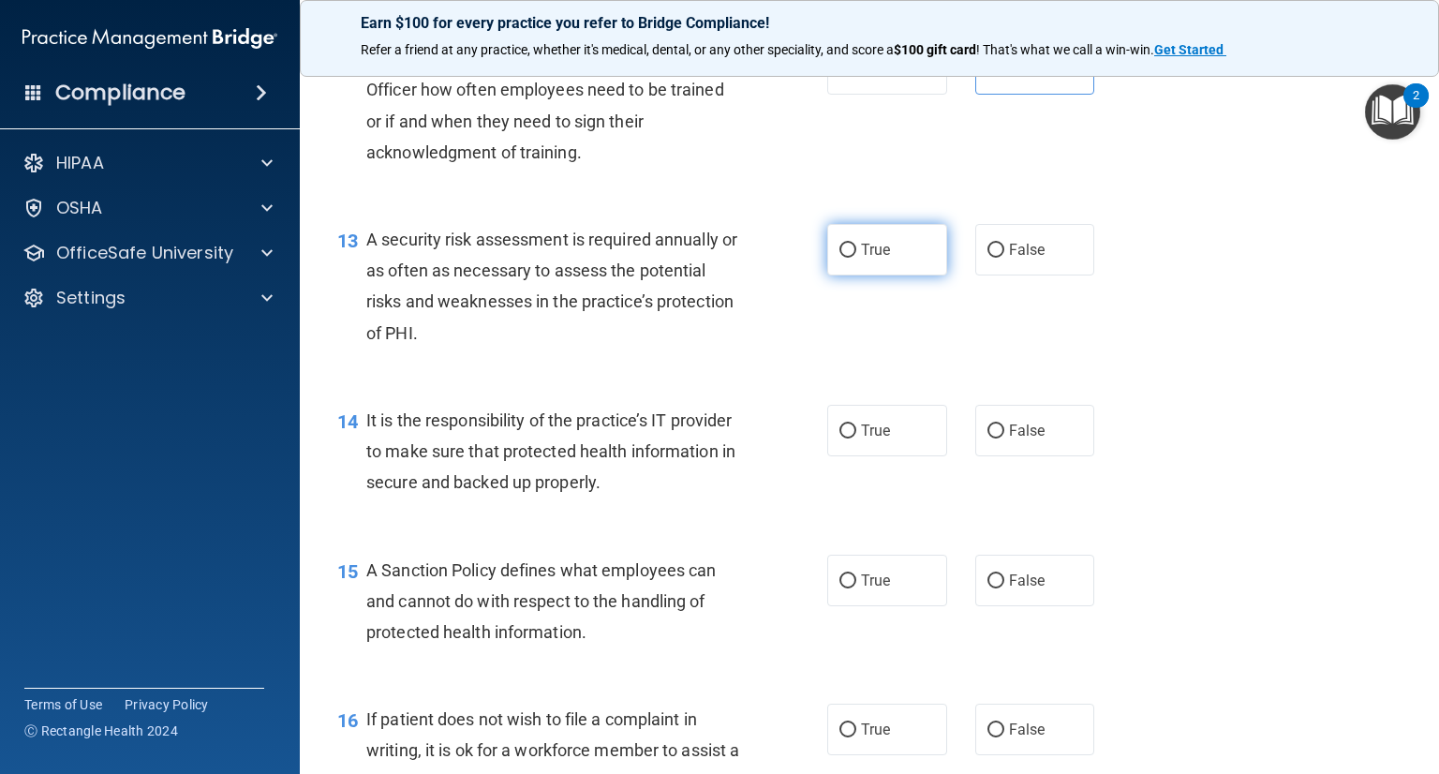
click at [851, 267] on label "True" at bounding box center [887, 250] width 120 height 52
click at [851, 258] on input "True" at bounding box center [847, 251] width 17 height 14
radio input "true"
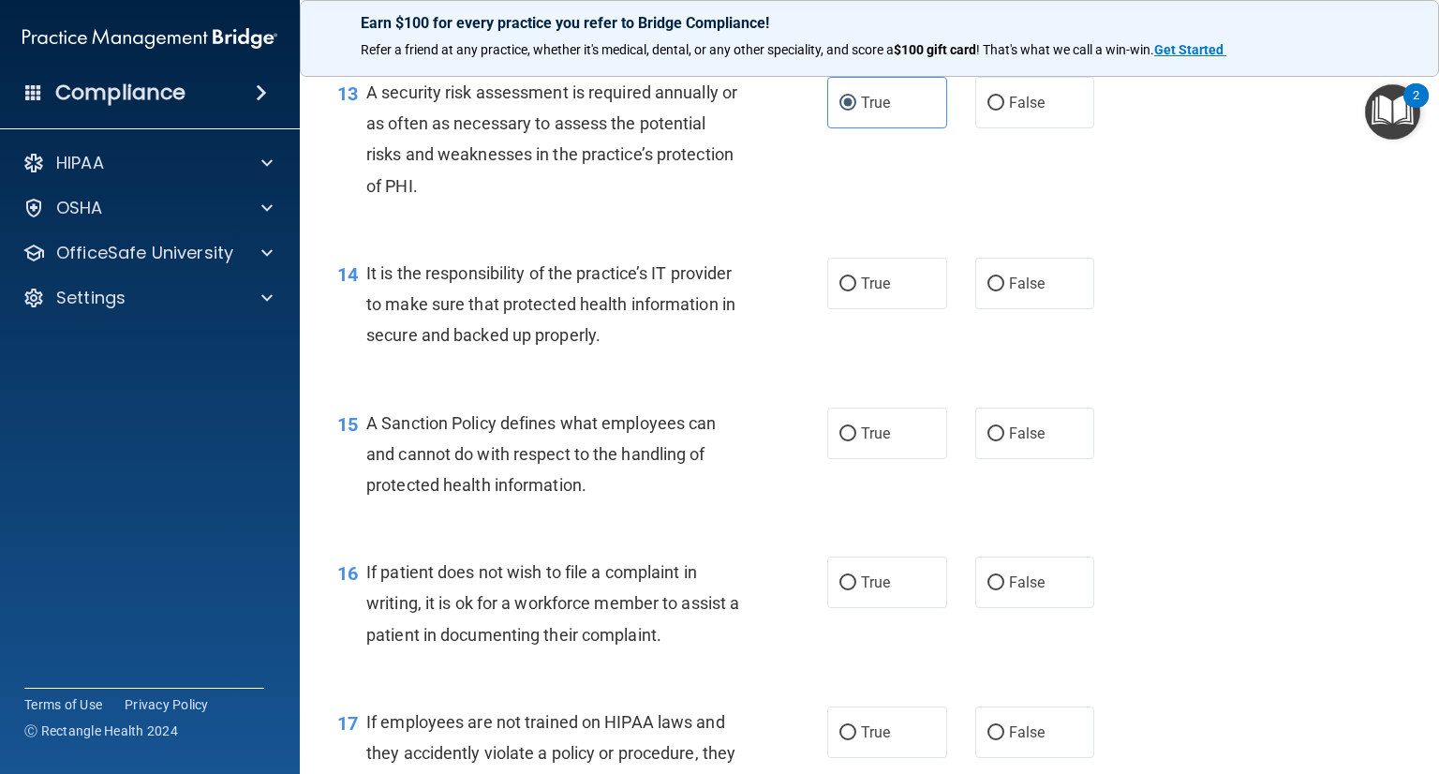
scroll to position [2435, 0]
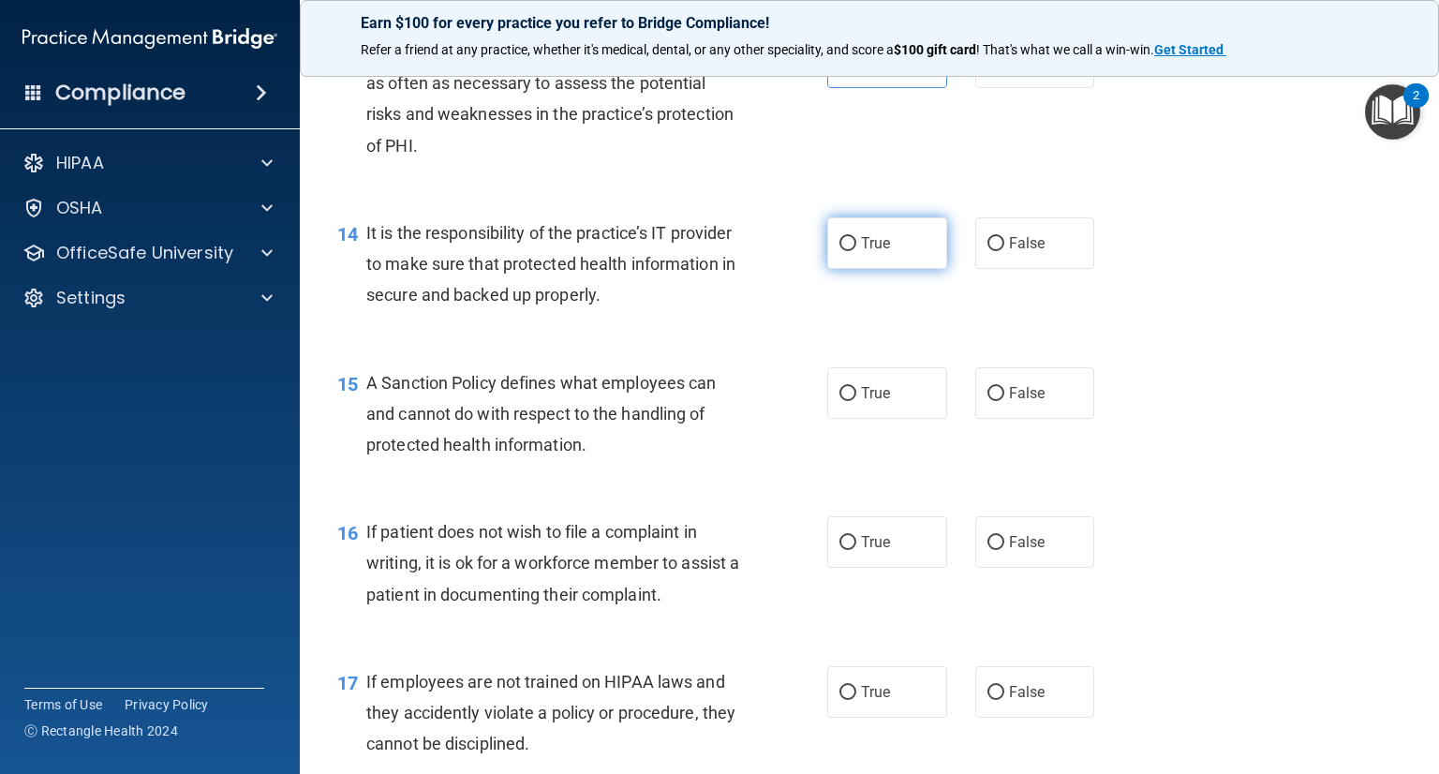
click at [864, 269] on label "True" at bounding box center [887, 243] width 120 height 52
click at [856, 251] on input "True" at bounding box center [847, 244] width 17 height 14
radio input "true"
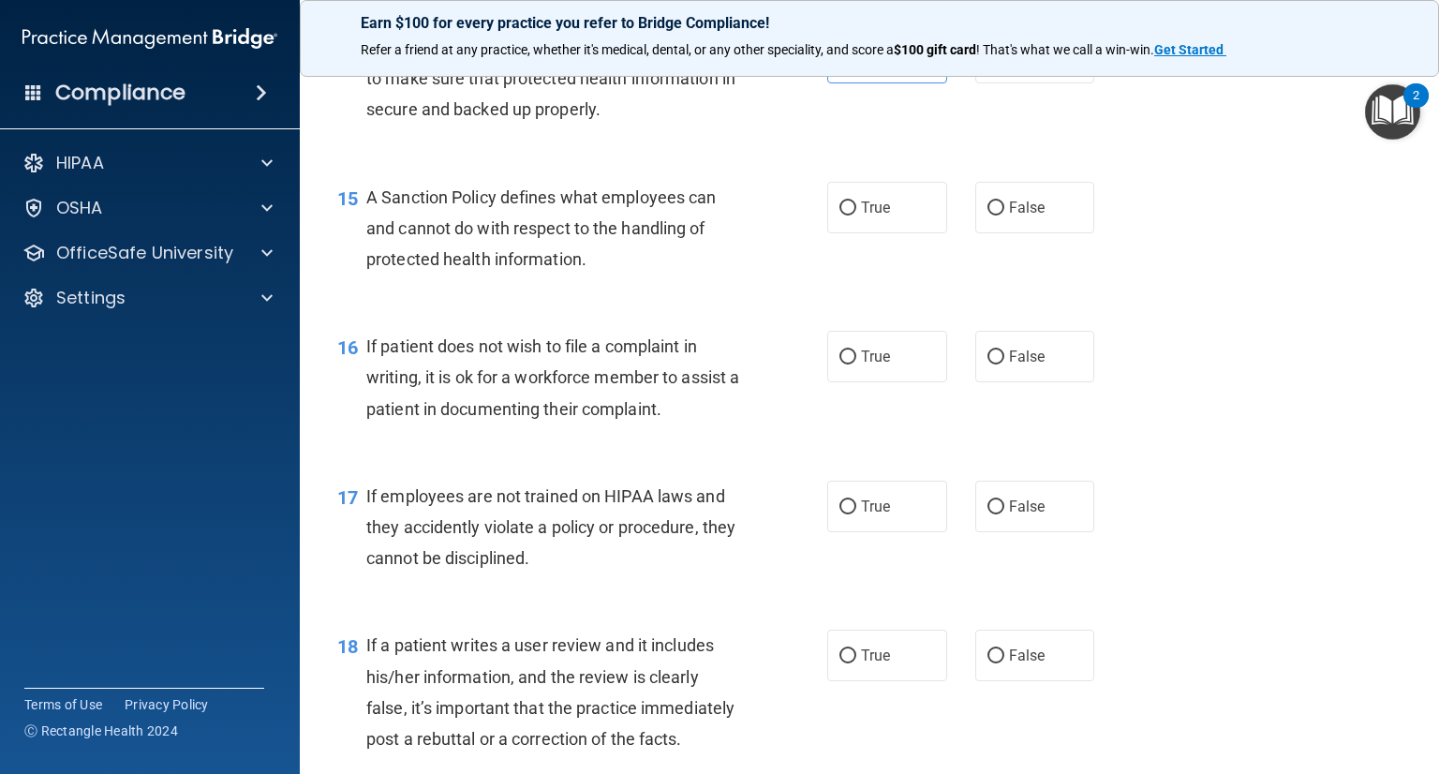
scroll to position [2622, 0]
click at [909, 214] on label "True" at bounding box center [887, 206] width 120 height 52
click at [856, 214] on input "True" at bounding box center [847, 206] width 17 height 14
radio input "true"
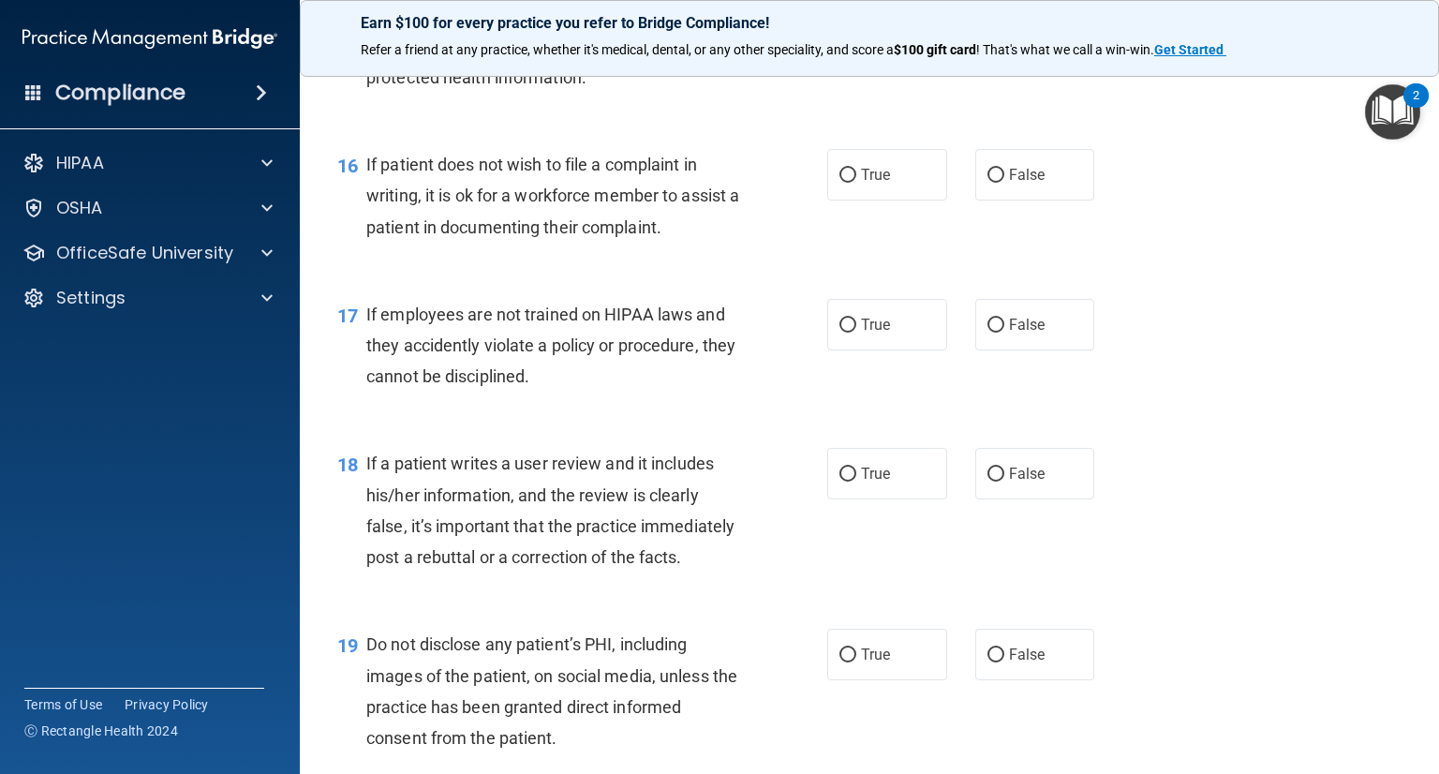
scroll to position [2810, 0]
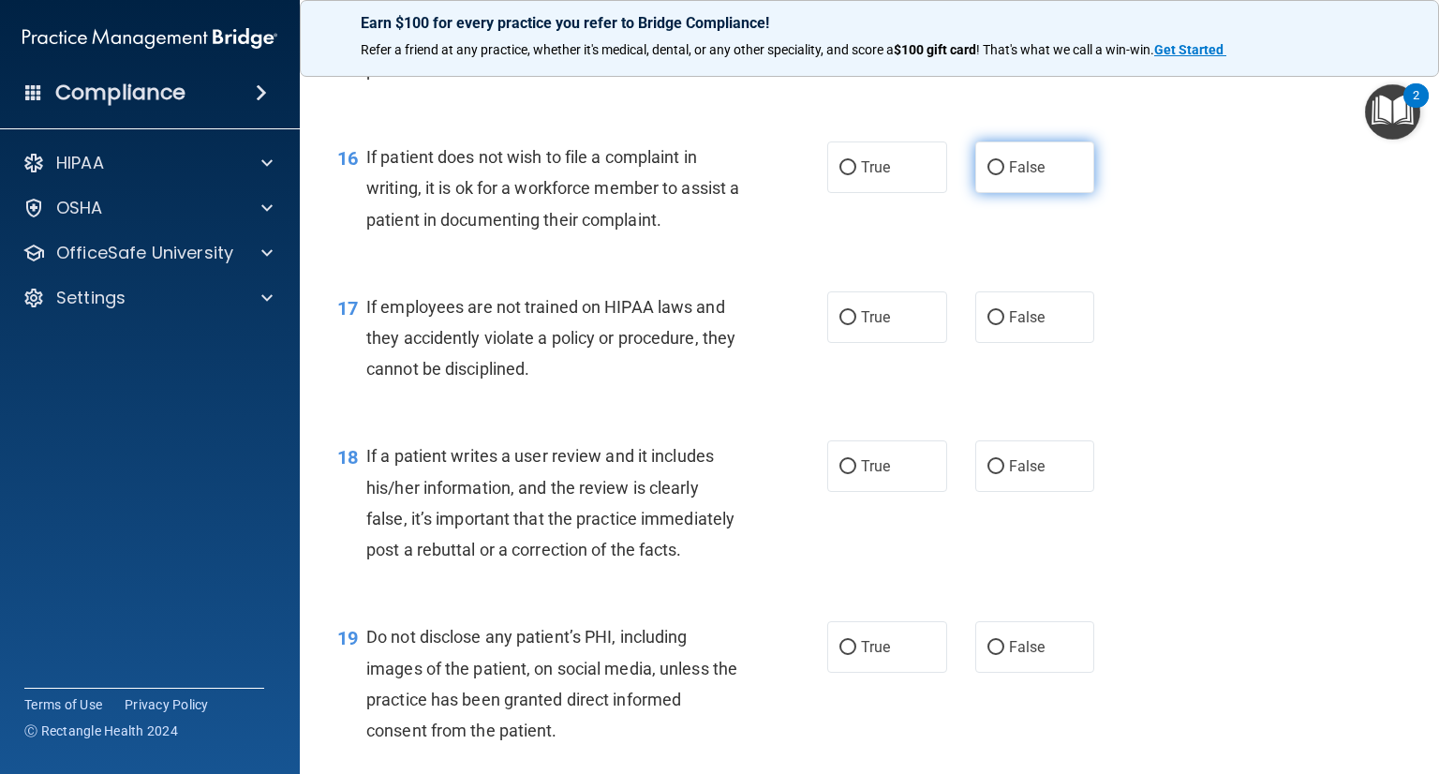
click at [1032, 193] on label "False" at bounding box center [1035, 167] width 120 height 52
click at [1004, 175] on input "False" at bounding box center [995, 168] width 17 height 14
radio input "true"
click at [1029, 326] on span "False" at bounding box center [1027, 317] width 37 height 18
click at [1004, 325] on input "False" at bounding box center [995, 318] width 17 height 14
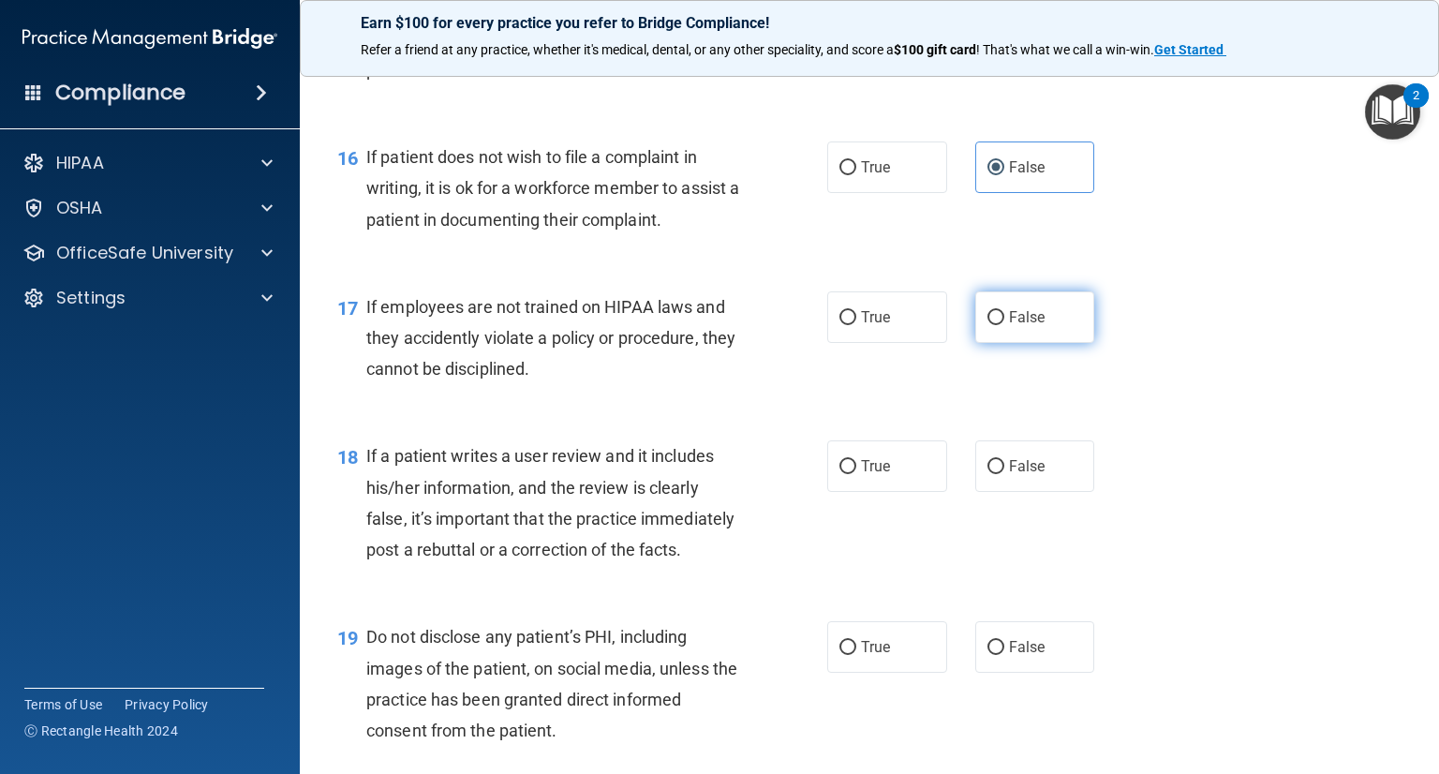
radio input "true"
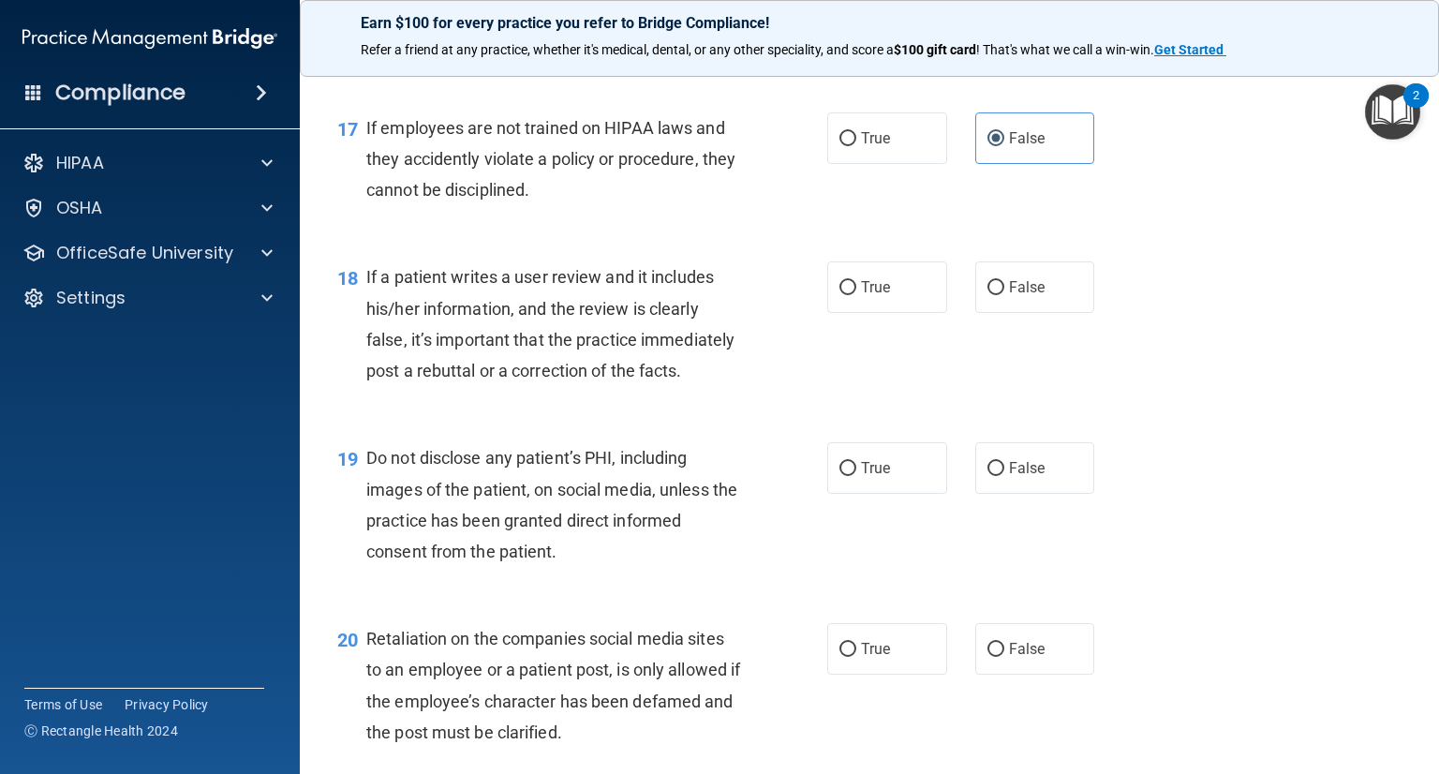
scroll to position [2997, 0]
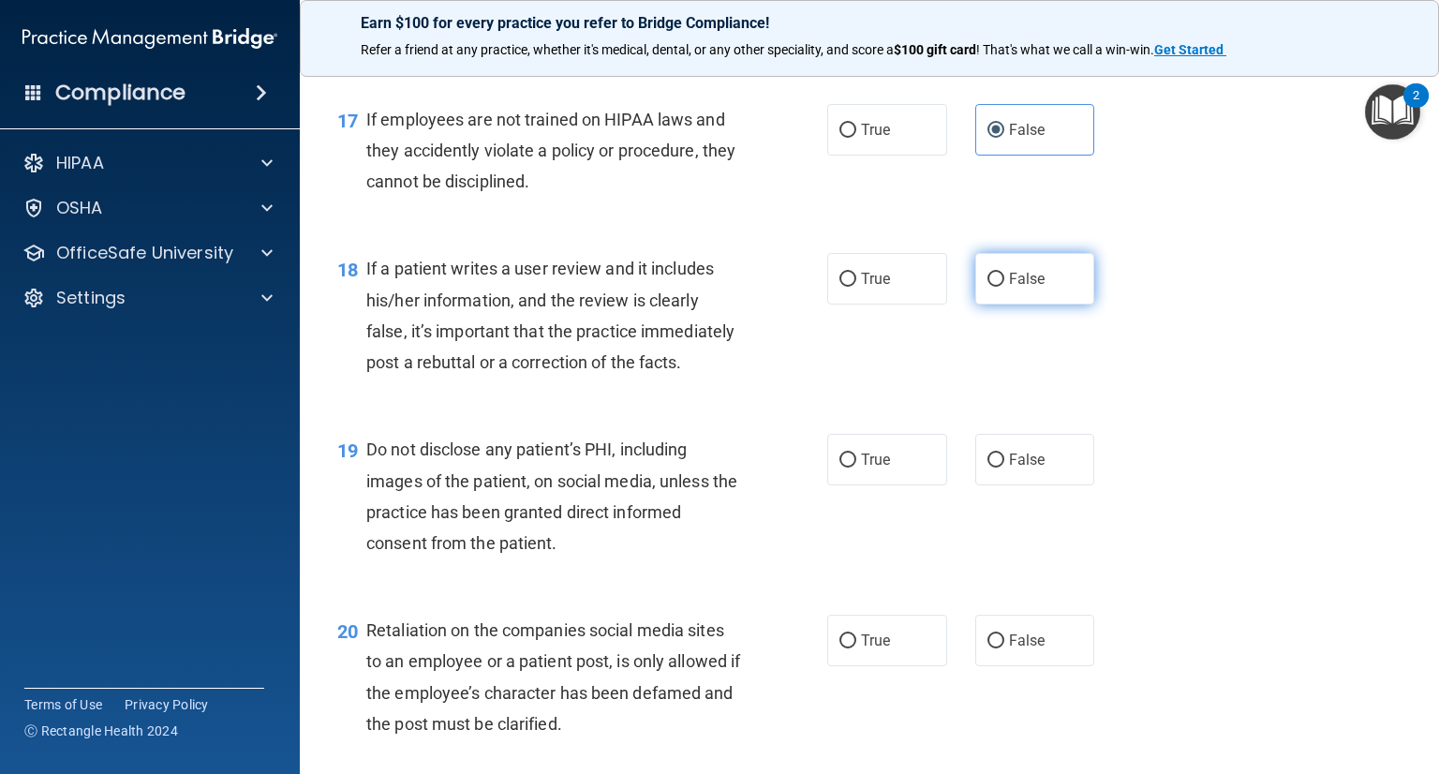
click at [1067, 304] on label "False" at bounding box center [1035, 279] width 120 height 52
click at [1004, 287] on input "False" at bounding box center [995, 280] width 17 height 14
radio input "true"
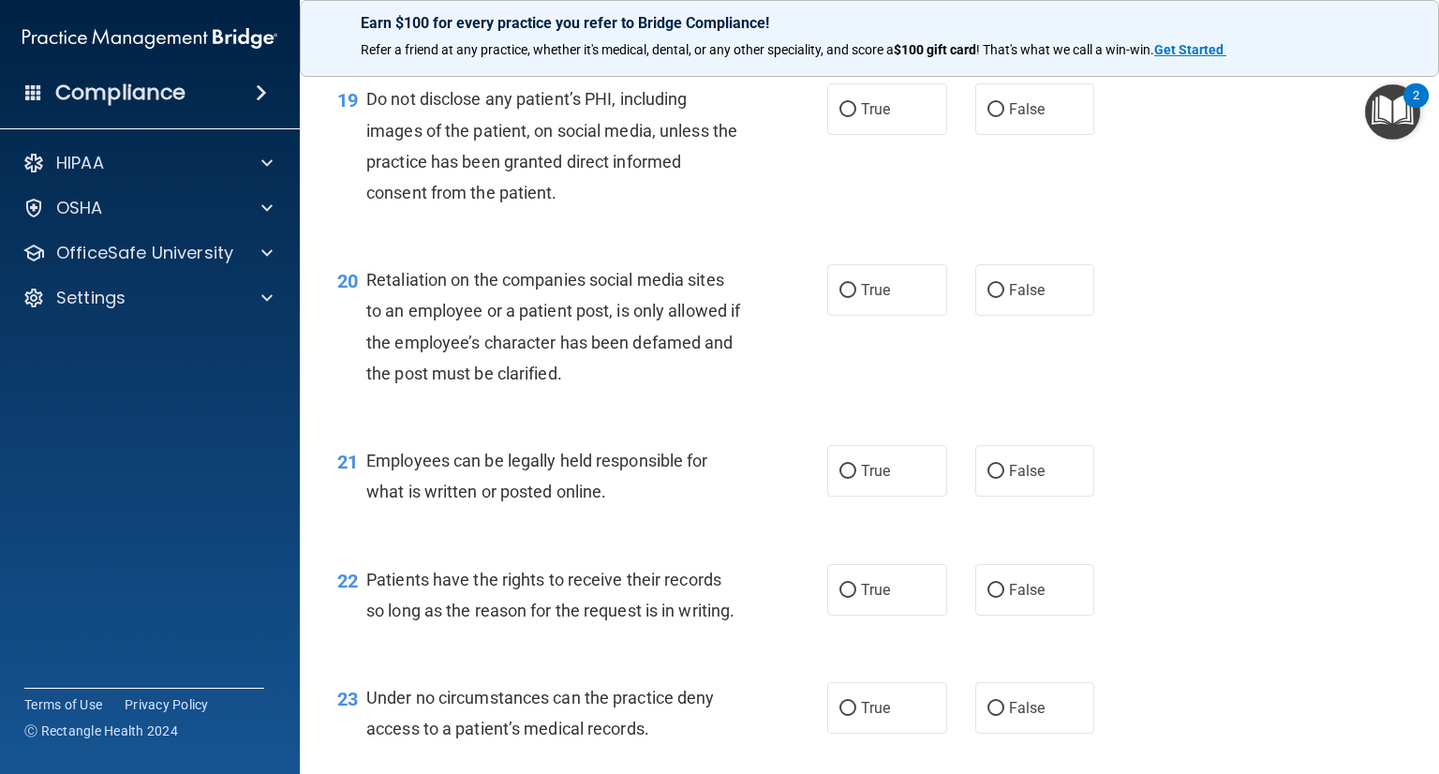
scroll to position [3372, 0]
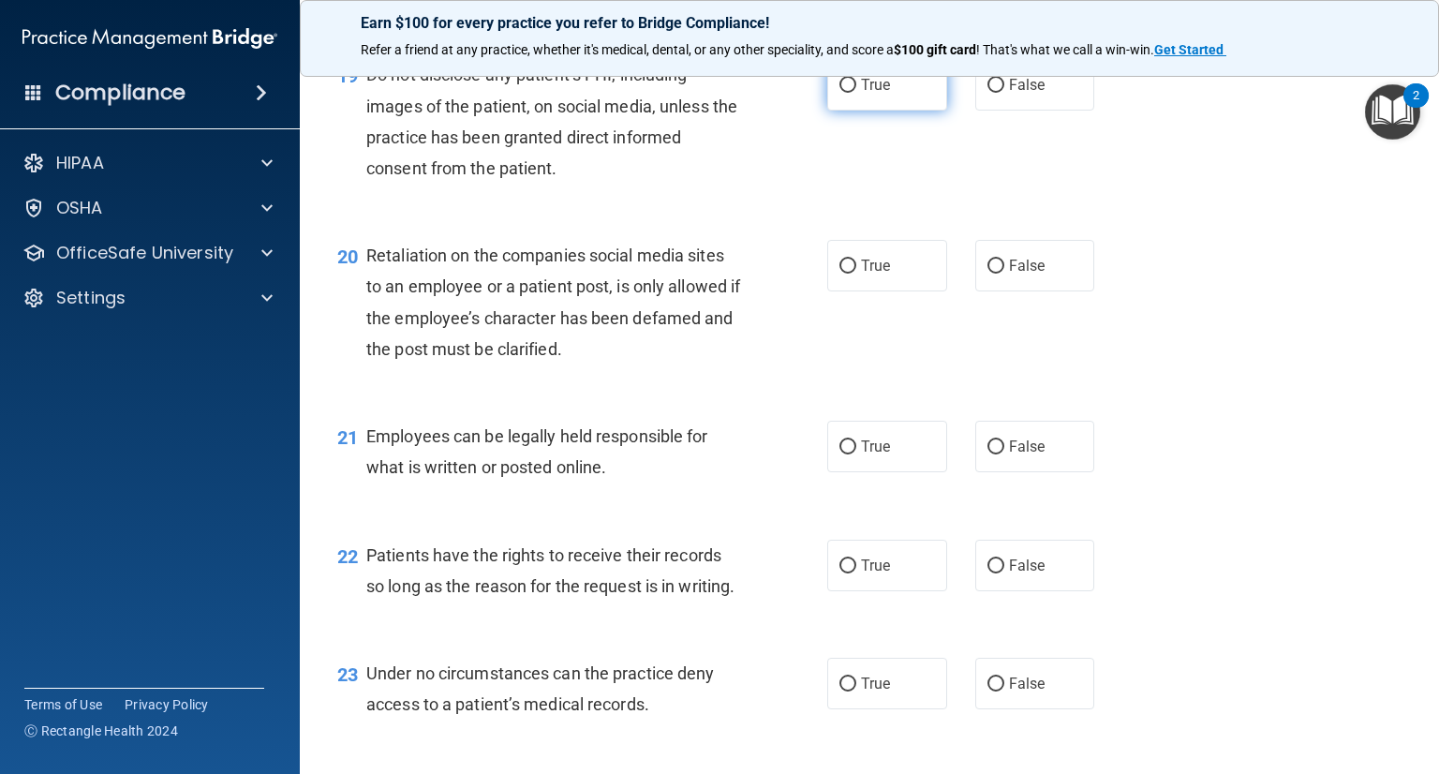
click at [893, 111] on label "True" at bounding box center [887, 85] width 120 height 52
click at [856, 93] on input "True" at bounding box center [847, 86] width 17 height 14
radio input "true"
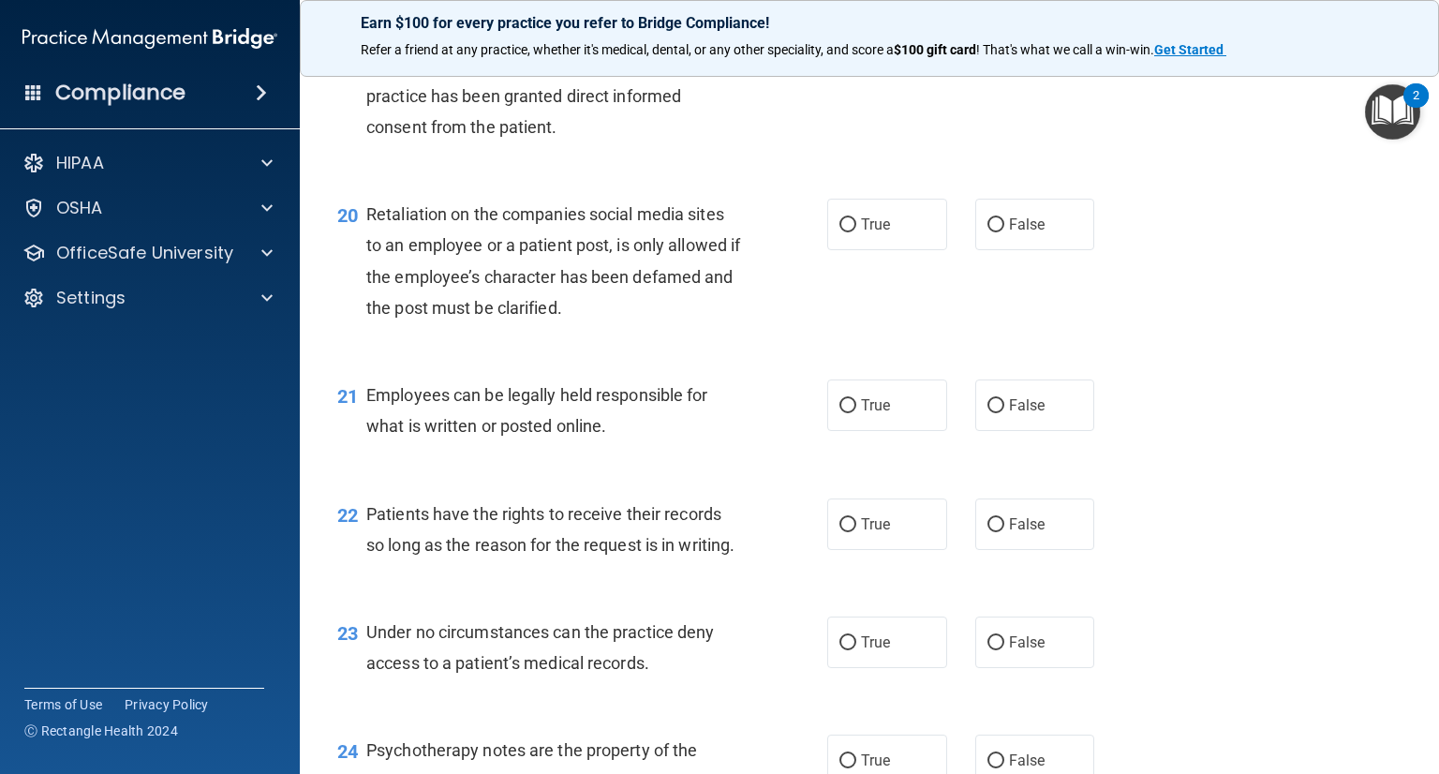
scroll to position [3559, 0]
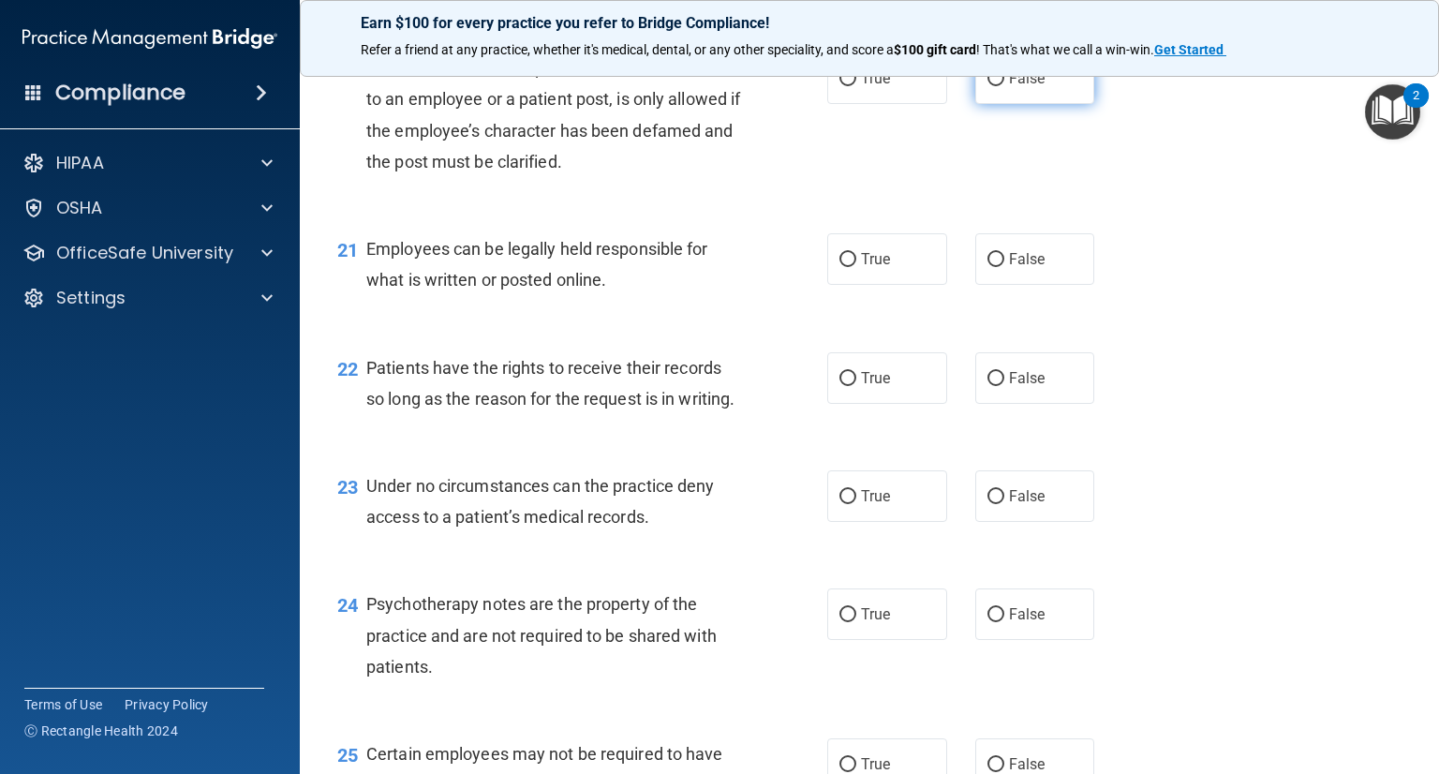
drag, startPoint x: 1031, startPoint y: 136, endPoint x: 1011, endPoint y: 143, distance: 21.9
click at [1031, 87] on span "False" at bounding box center [1027, 78] width 37 height 18
click at [1004, 86] on input "False" at bounding box center [995, 79] width 17 height 14
radio input "true"
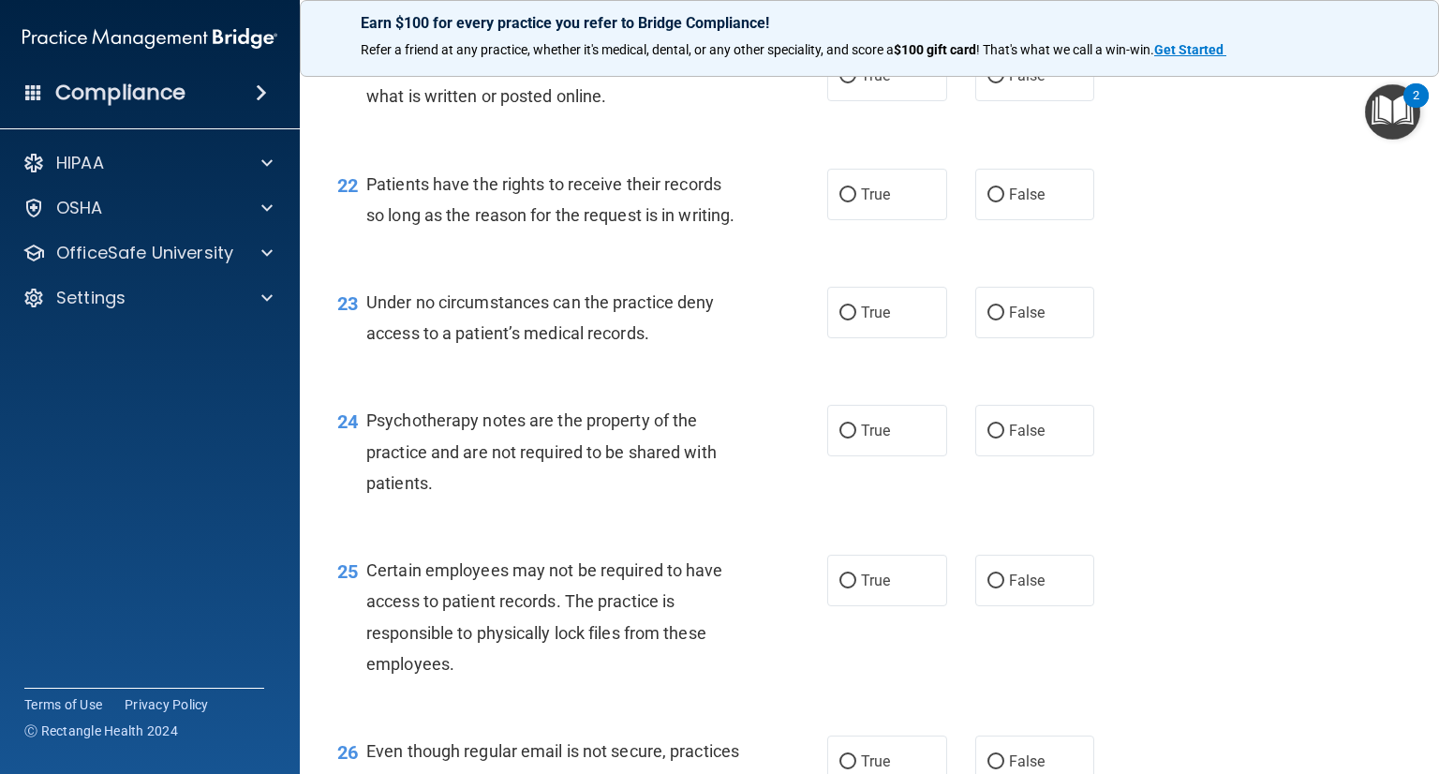
scroll to position [3746, 0]
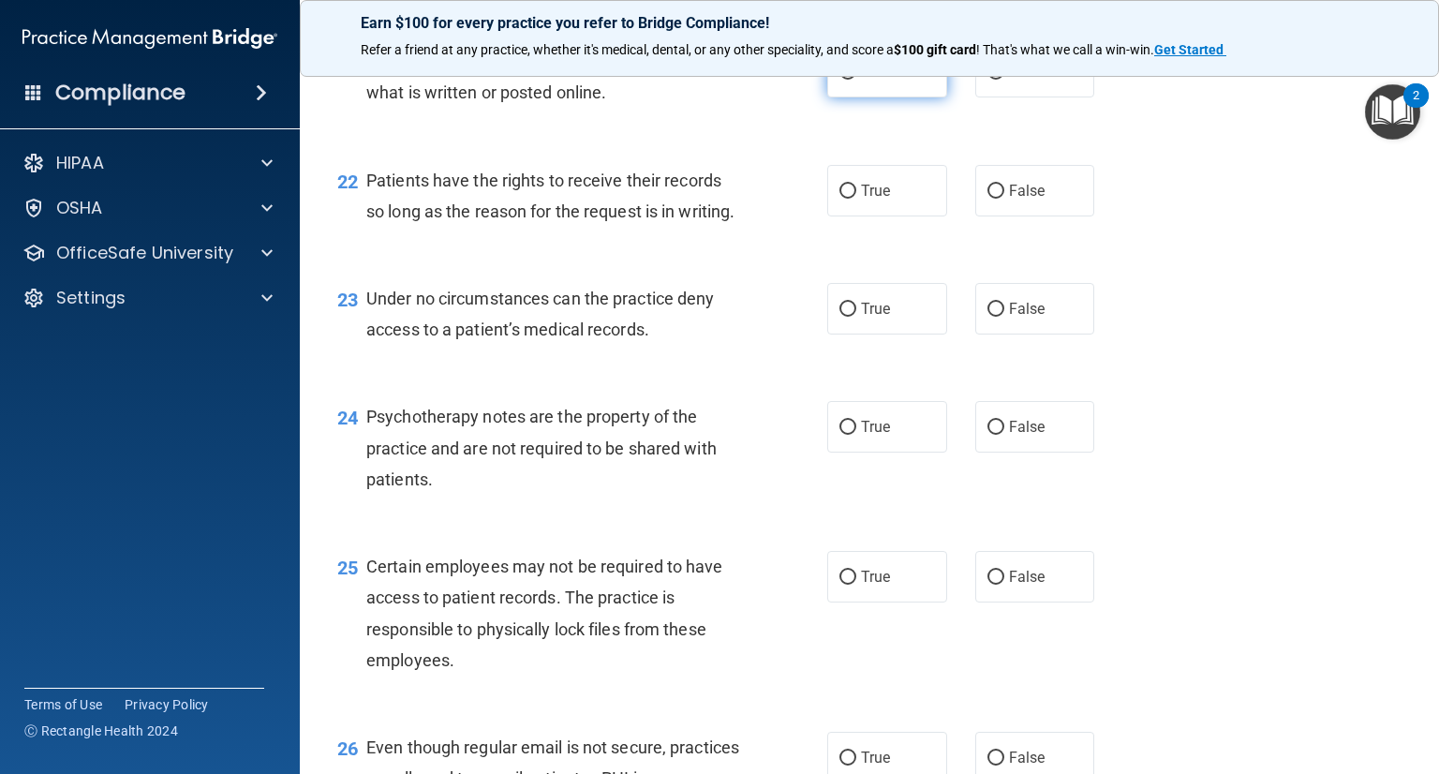
click at [882, 97] on label "True" at bounding box center [887, 72] width 120 height 52
click at [856, 80] on input "True" at bounding box center [847, 73] width 17 height 14
radio input "true"
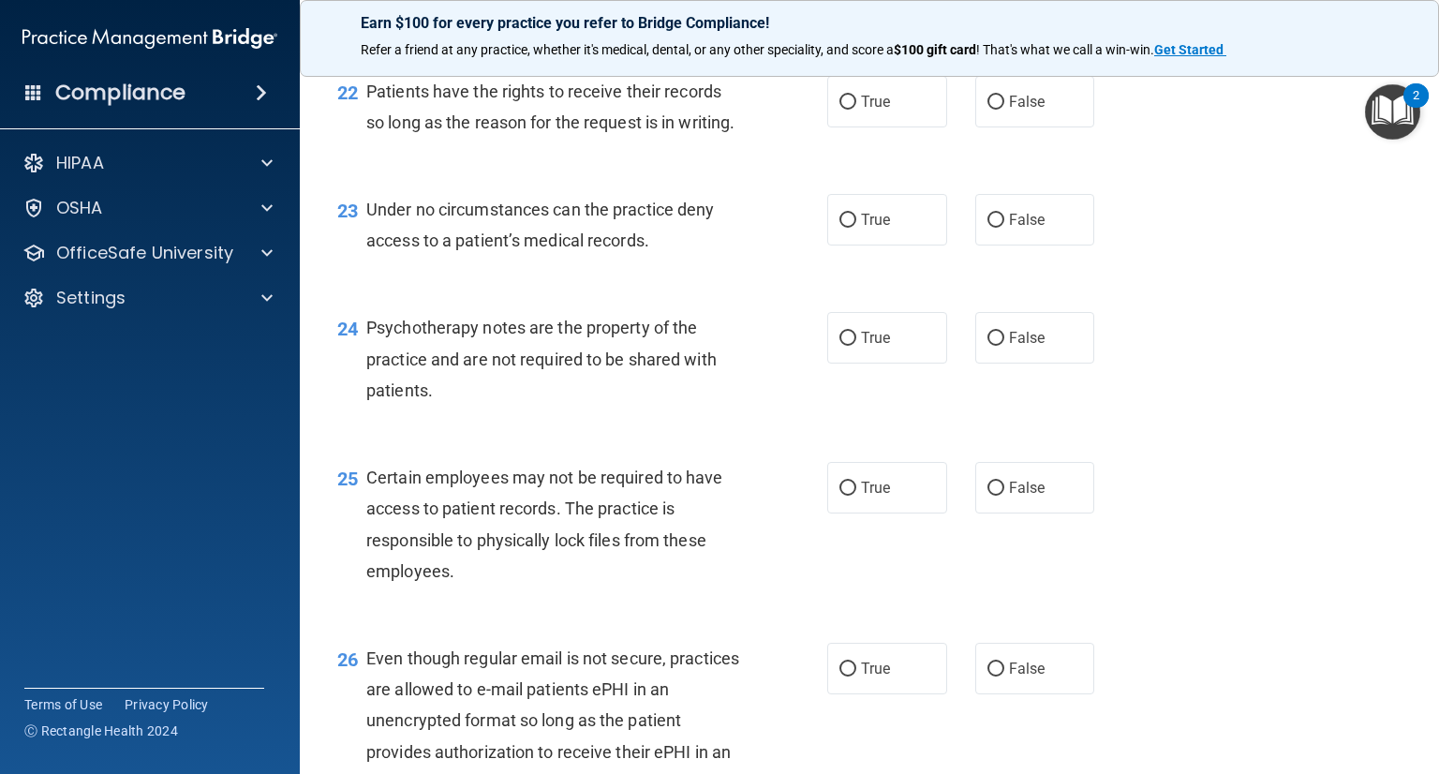
scroll to position [3840, 0]
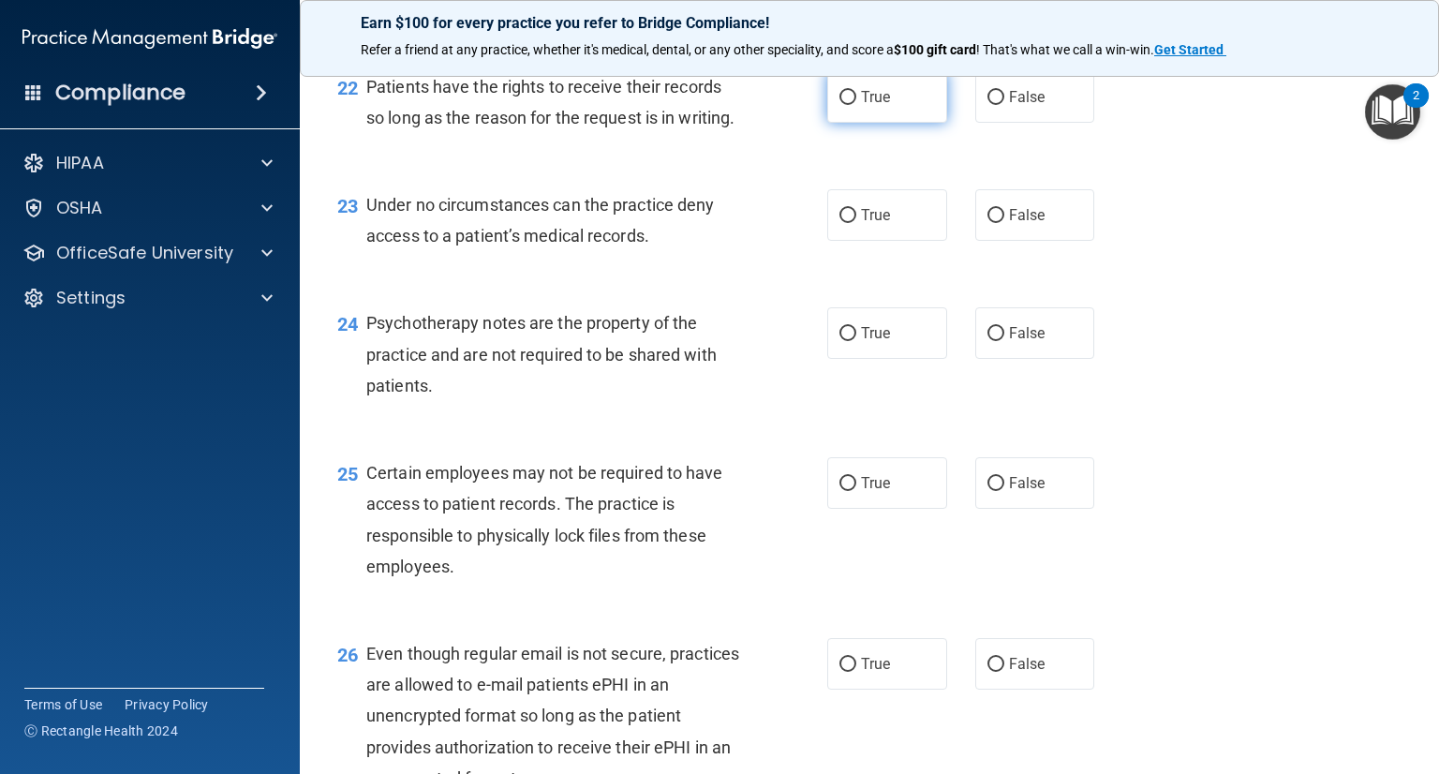
click at [878, 106] on span "True" at bounding box center [875, 97] width 29 height 18
click at [856, 105] on input "True" at bounding box center [847, 98] width 17 height 14
radio input "true"
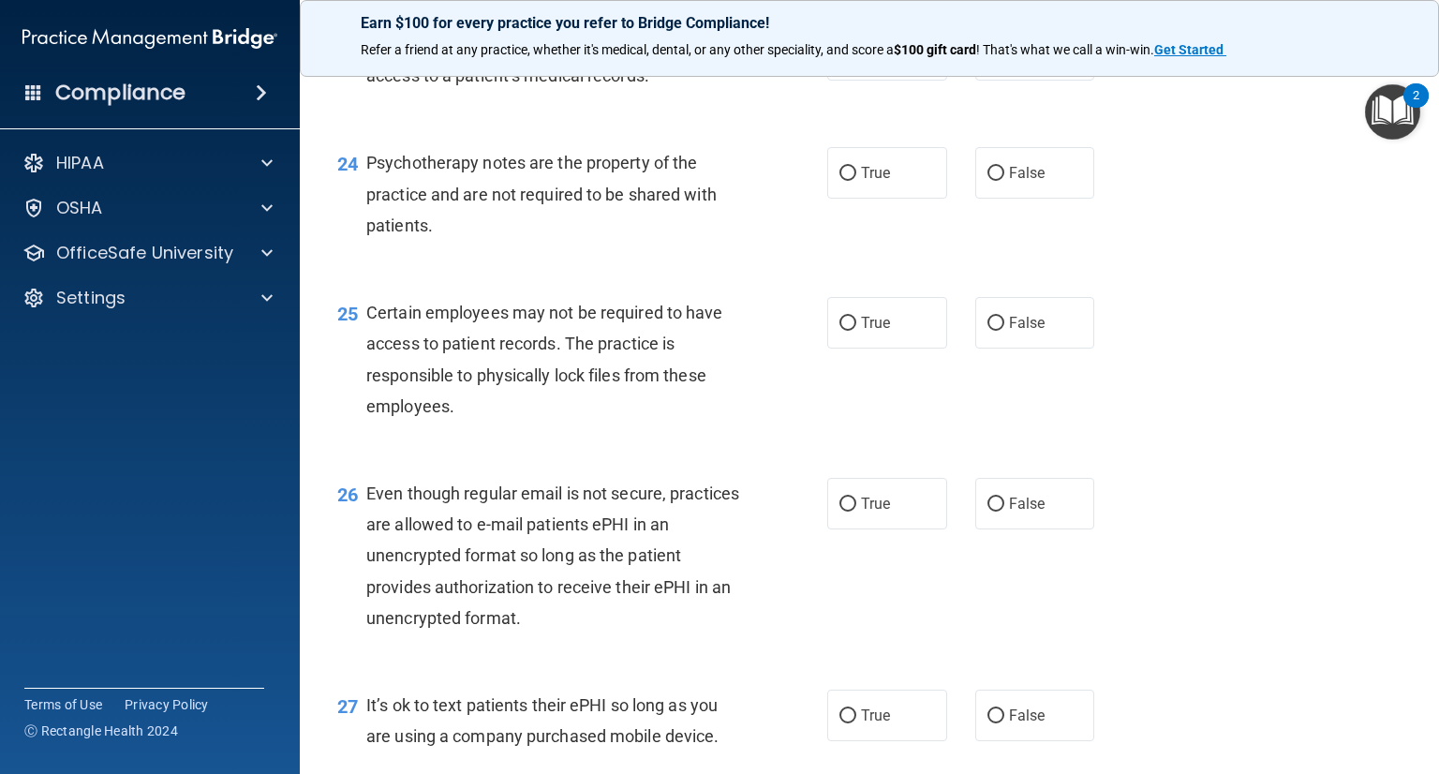
scroll to position [4027, 0]
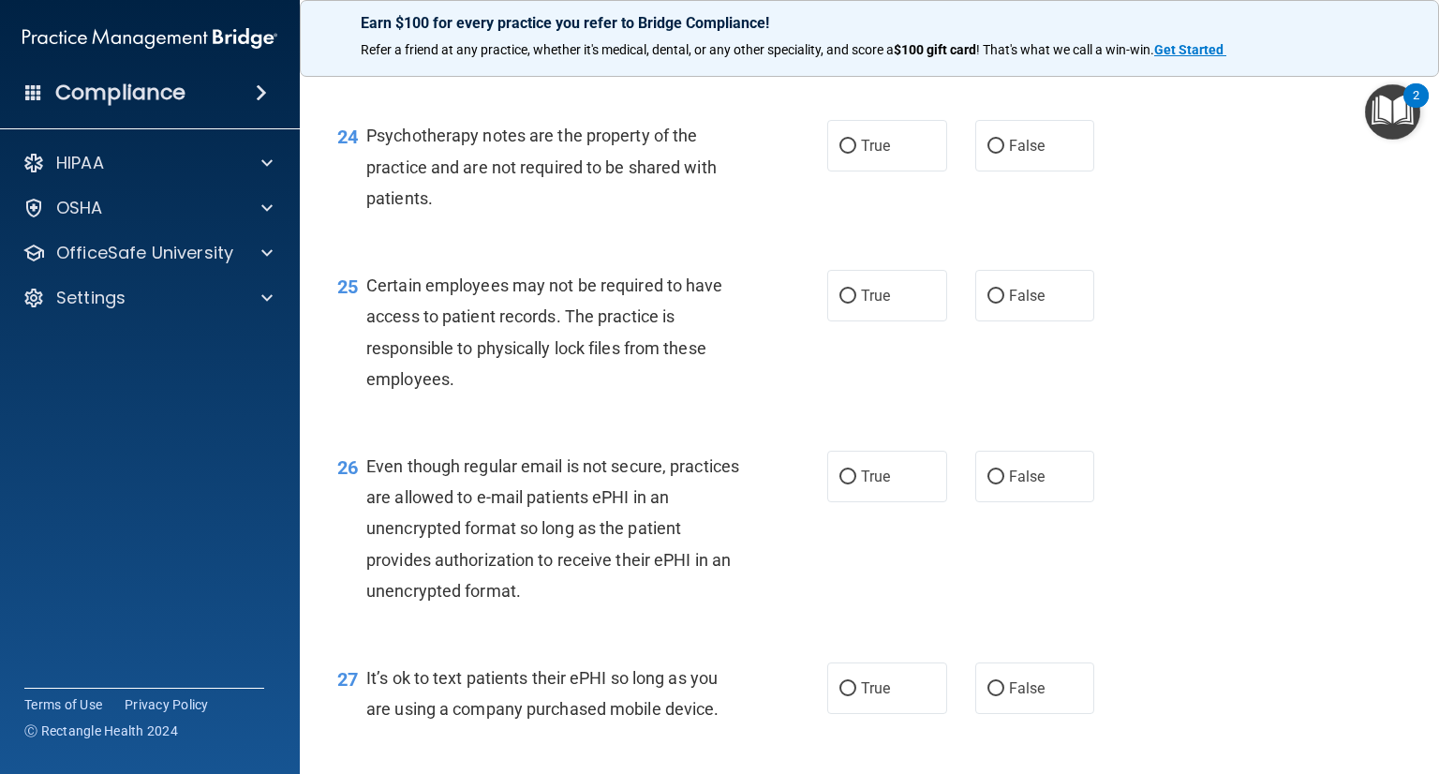
click at [892, 53] on label "True" at bounding box center [887, 28] width 120 height 52
click at [856, 36] on input "True" at bounding box center [847, 29] width 17 height 14
radio input "true"
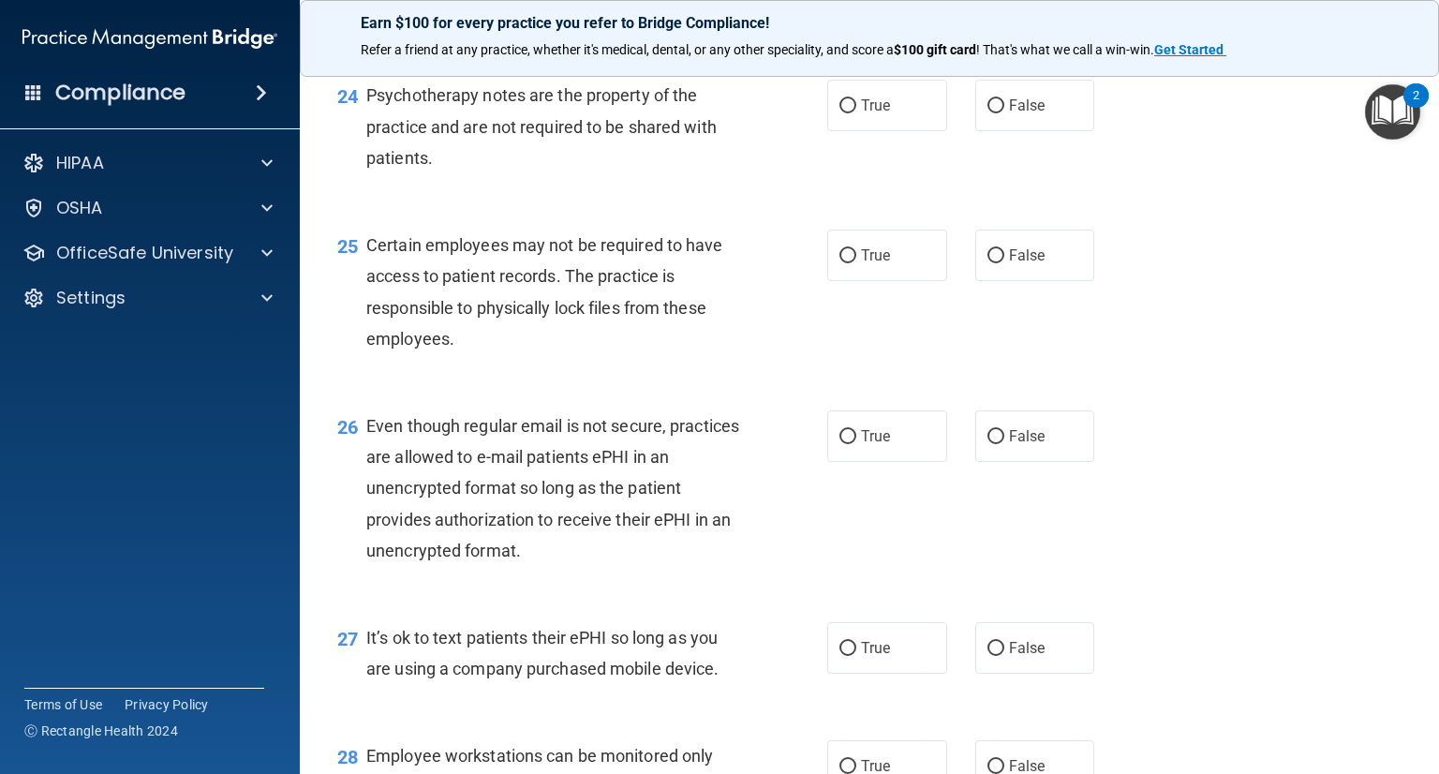
scroll to position [4121, 0]
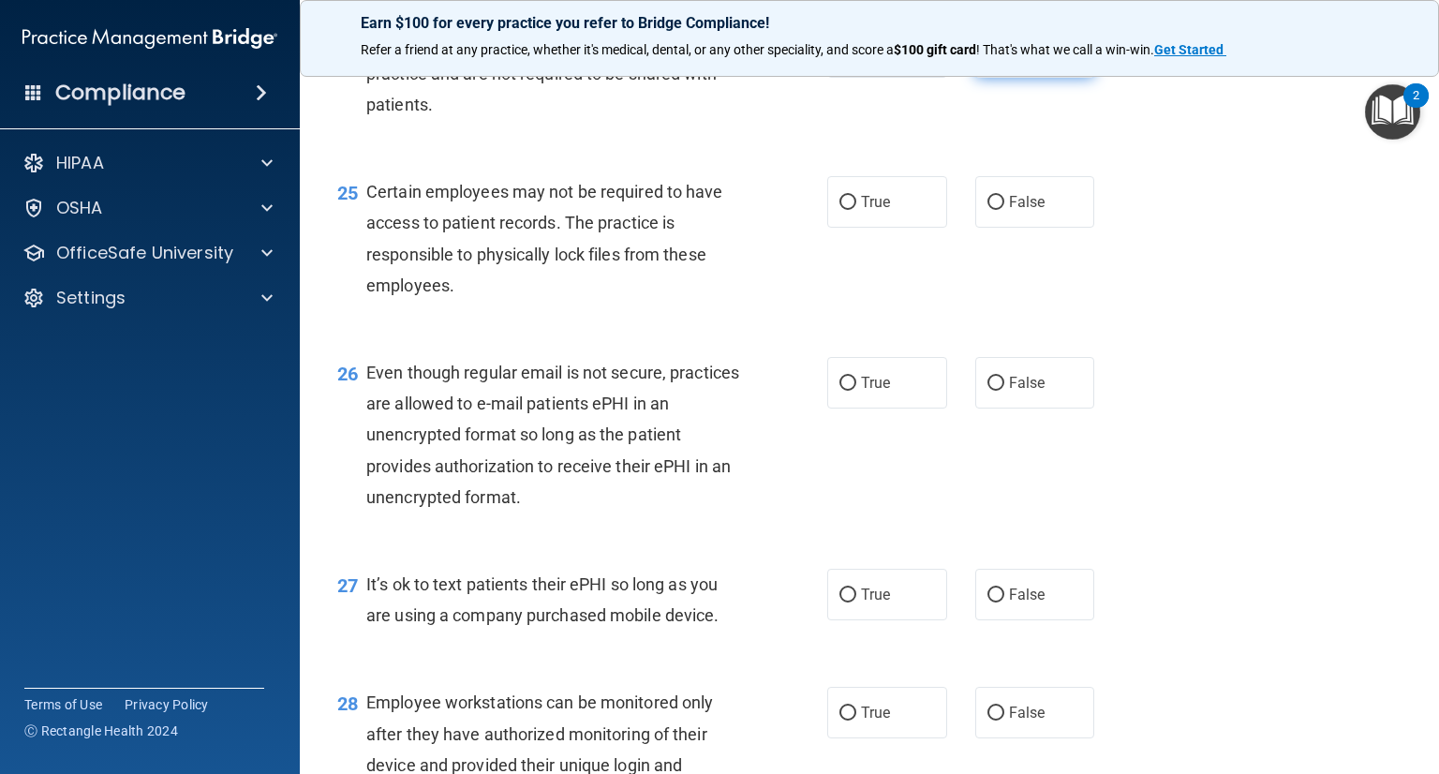
click at [1020, 61] on span "False" at bounding box center [1027, 52] width 37 height 18
click at [1004, 60] on input "False" at bounding box center [995, 53] width 17 height 14
radio input "true"
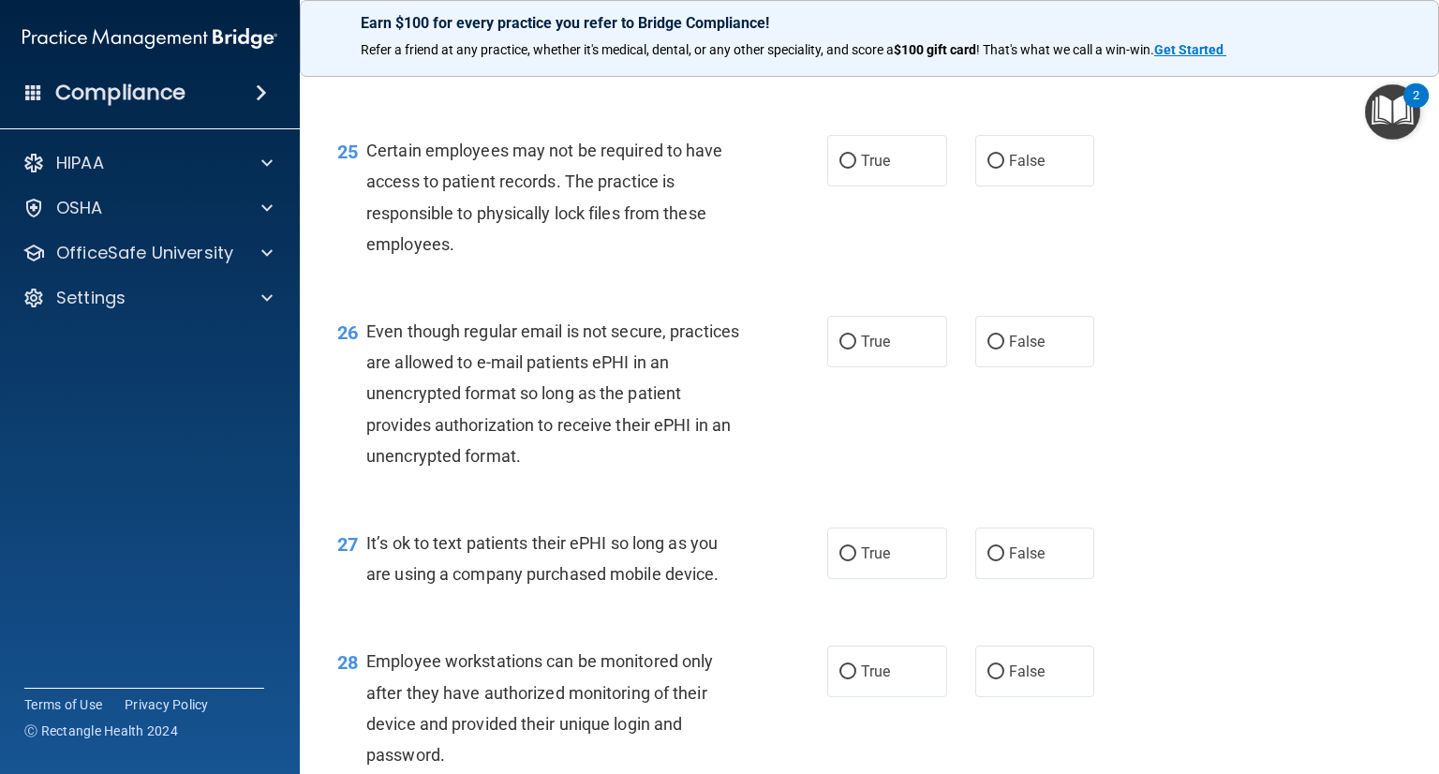
scroll to position [4214, 0]
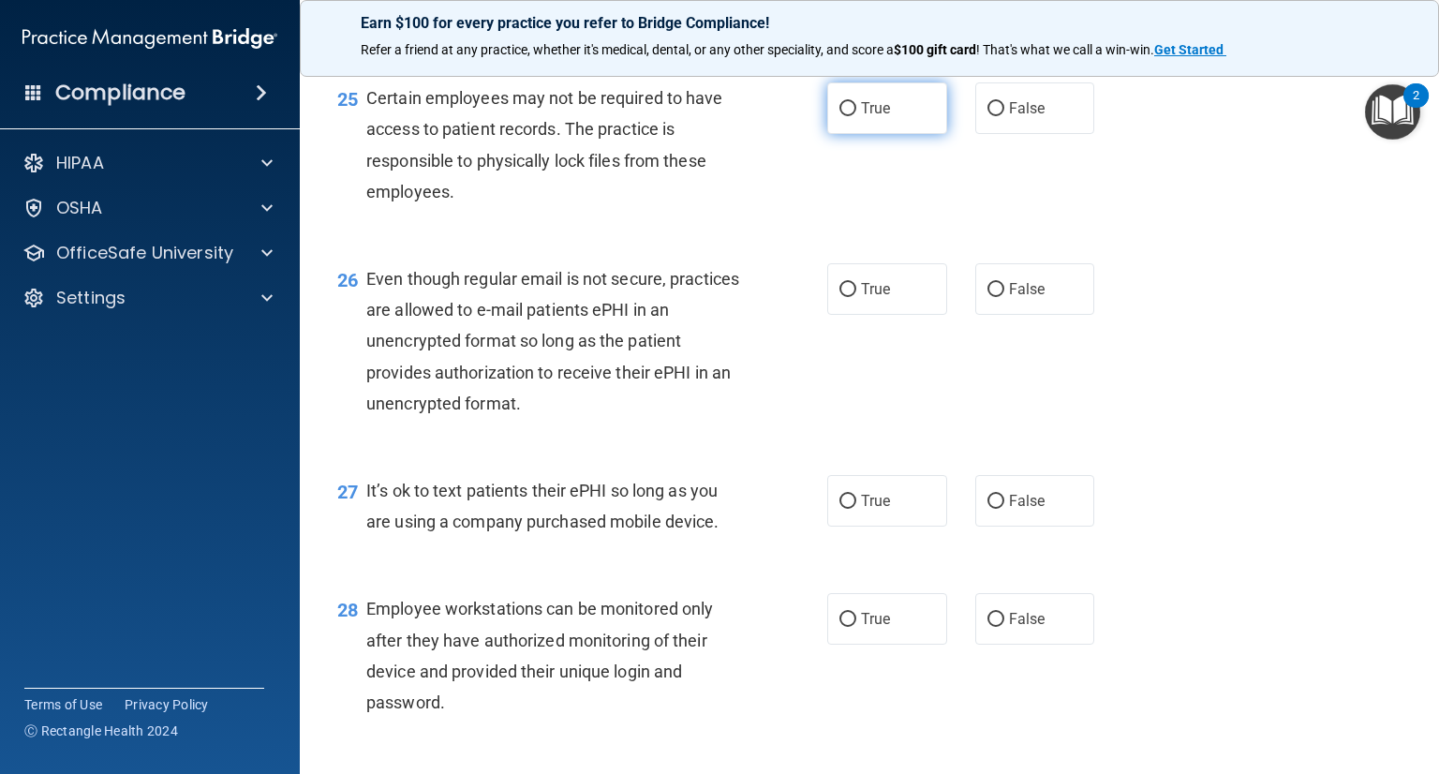
click at [866, 134] on label "True" at bounding box center [887, 108] width 120 height 52
click at [856, 116] on input "True" at bounding box center [847, 109] width 17 height 14
radio input "true"
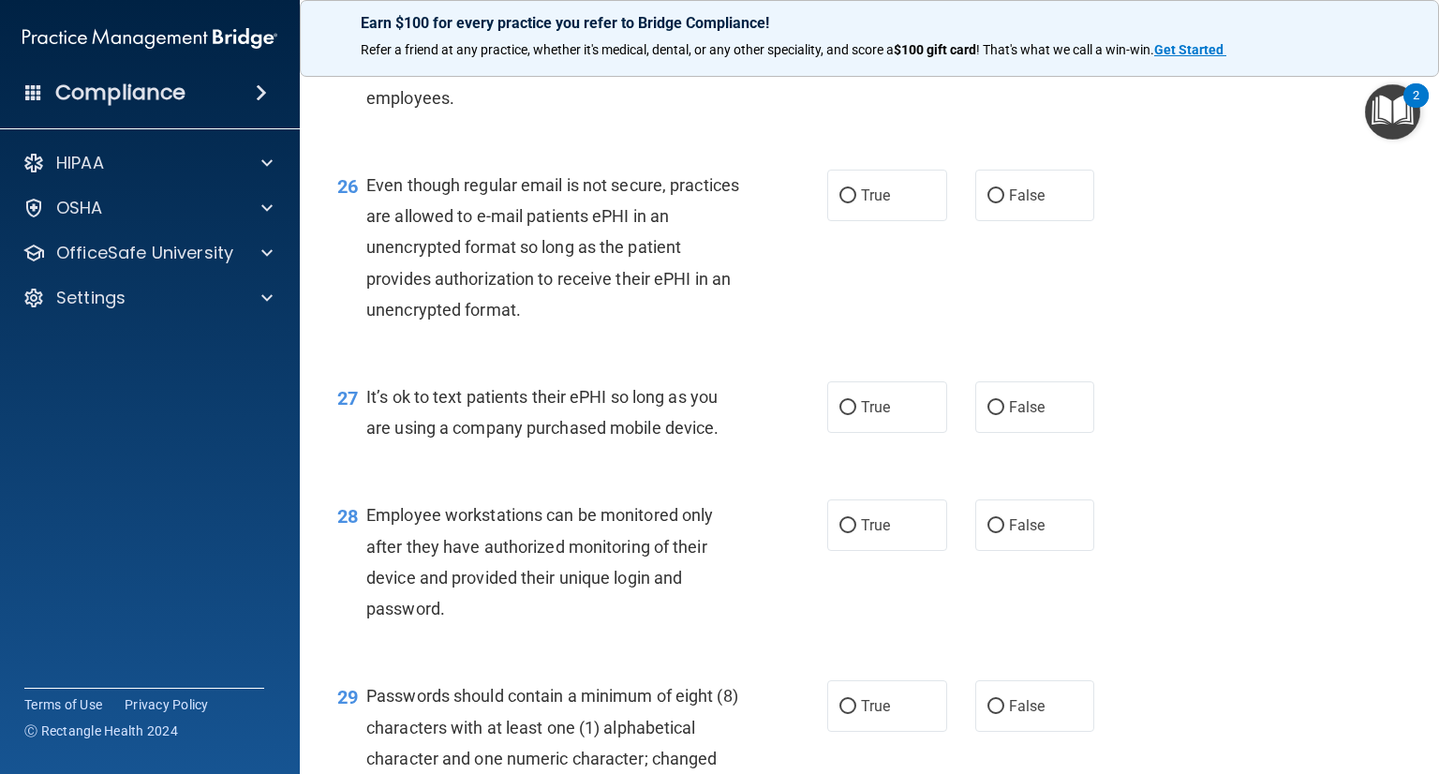
scroll to position [4402, 0]
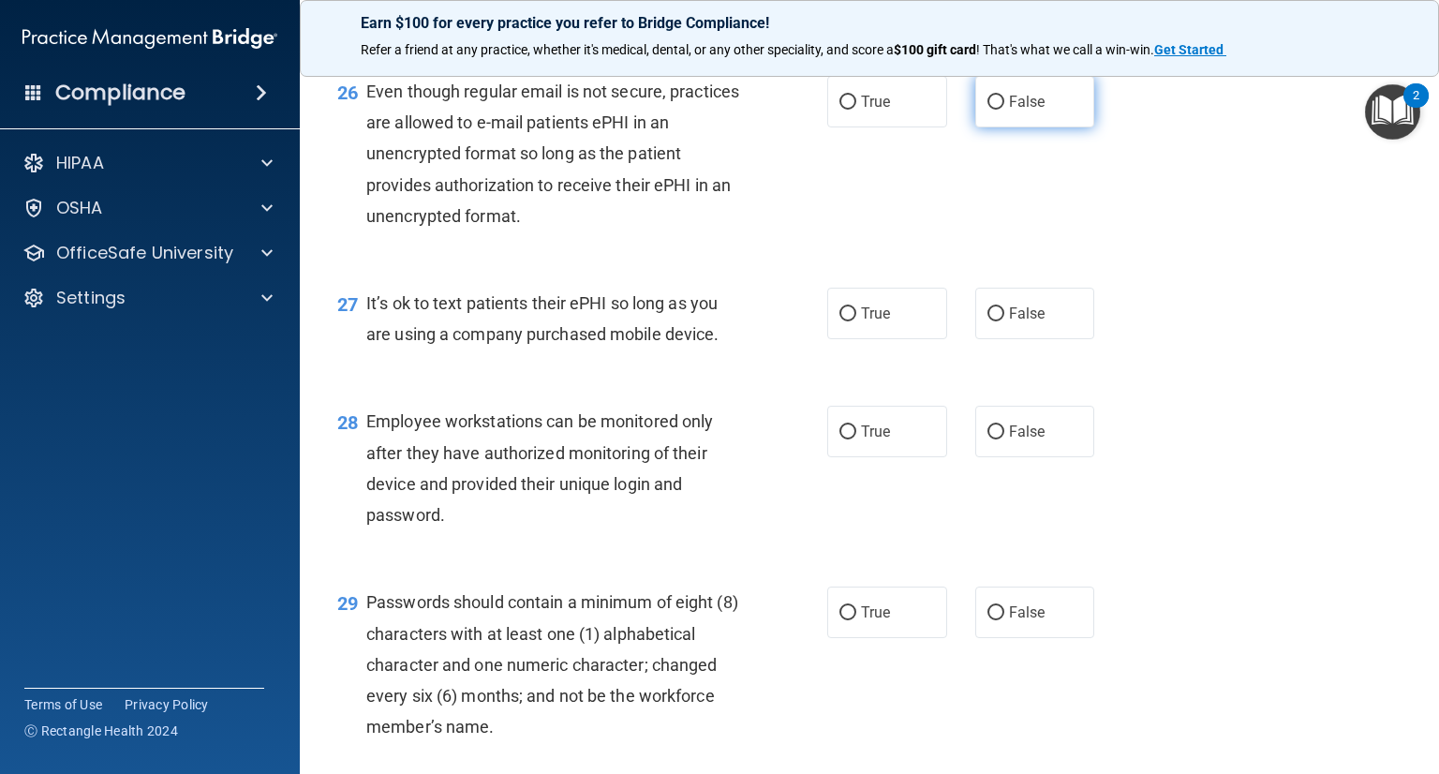
click at [1013, 111] on span "False" at bounding box center [1027, 102] width 37 height 18
click at [1004, 110] on input "False" at bounding box center [995, 103] width 17 height 14
radio input "true"
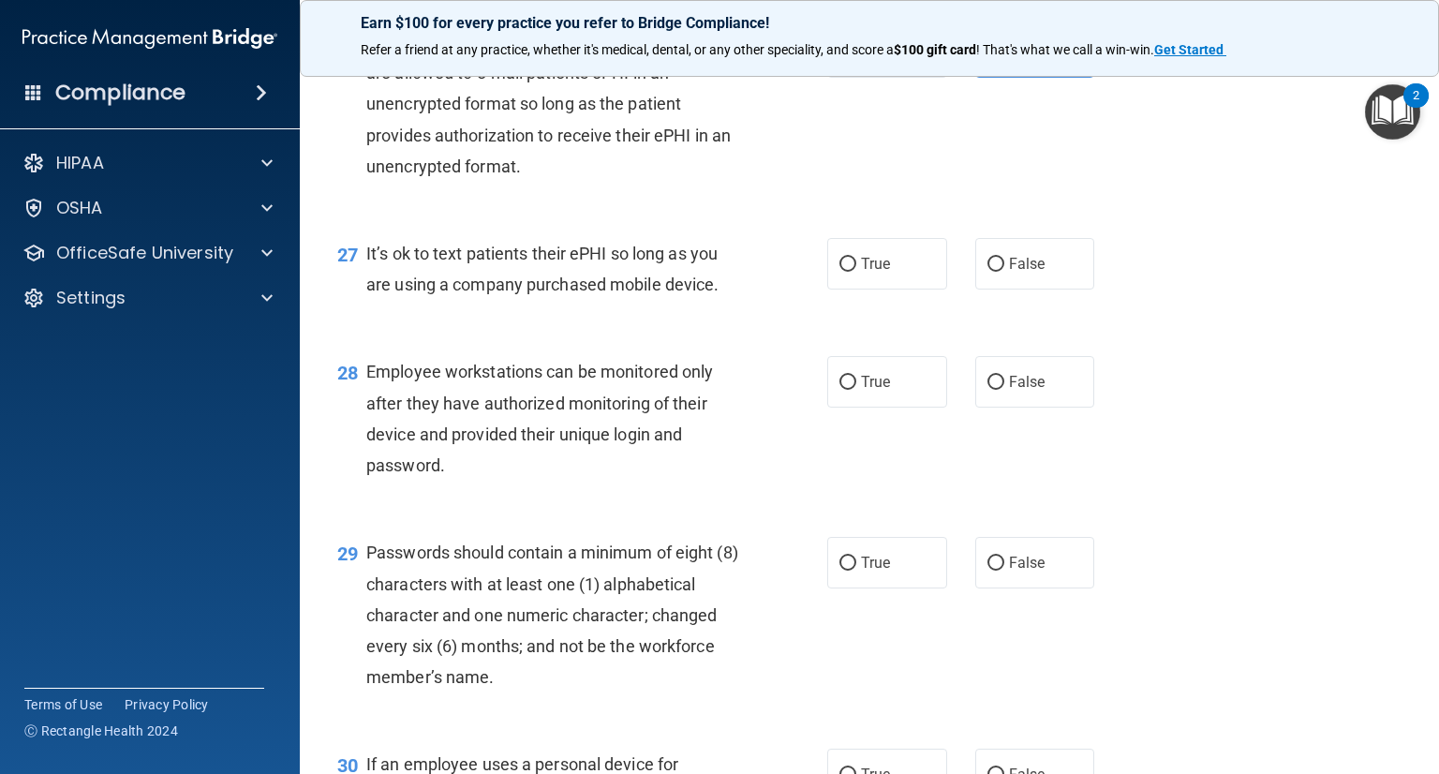
scroll to position [4589, 0]
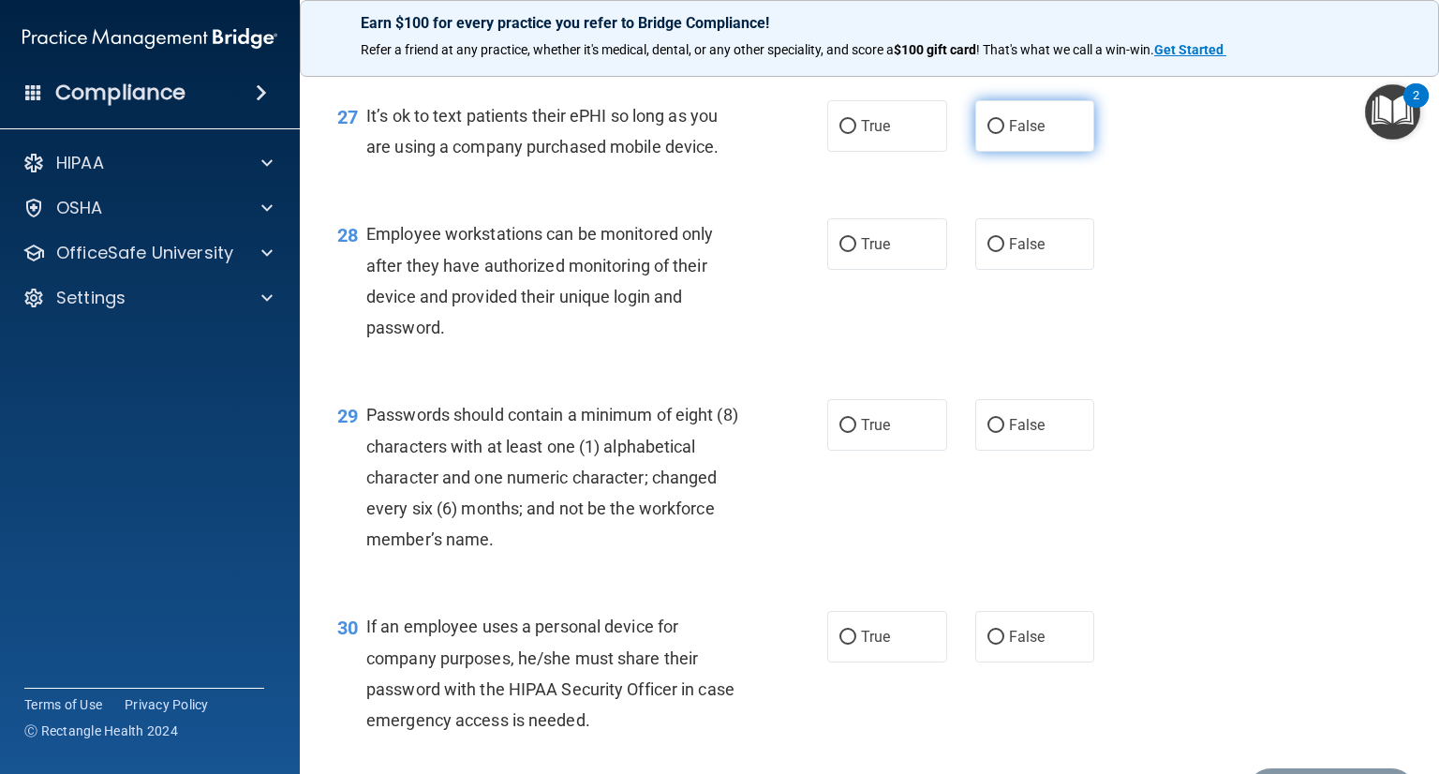
click at [1024, 135] on span "False" at bounding box center [1027, 126] width 37 height 18
click at [1004, 134] on input "False" at bounding box center [995, 127] width 17 height 14
radio input "true"
click at [1031, 270] on label "False" at bounding box center [1035, 244] width 120 height 52
click at [988, 252] on input "False" at bounding box center [995, 245] width 17 height 14
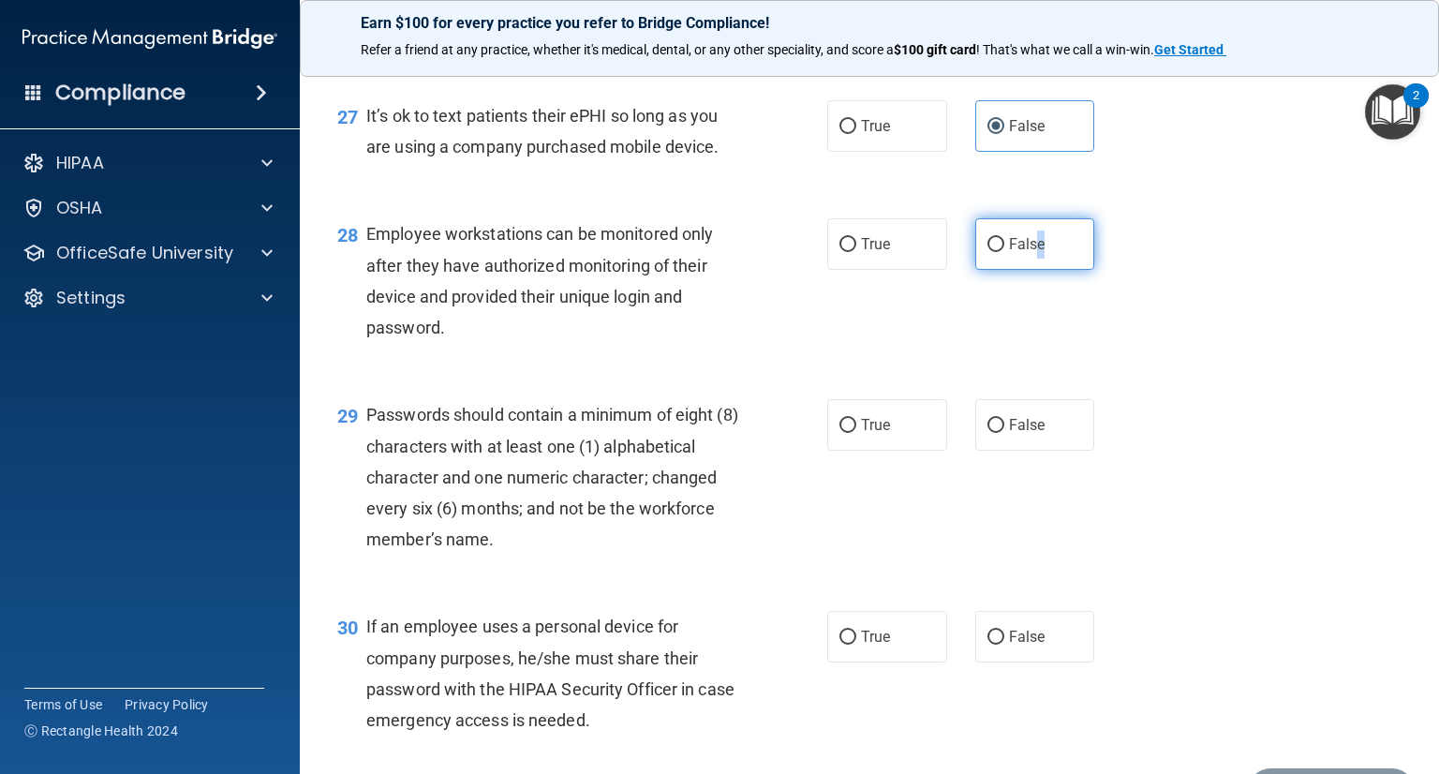
radio input "true"
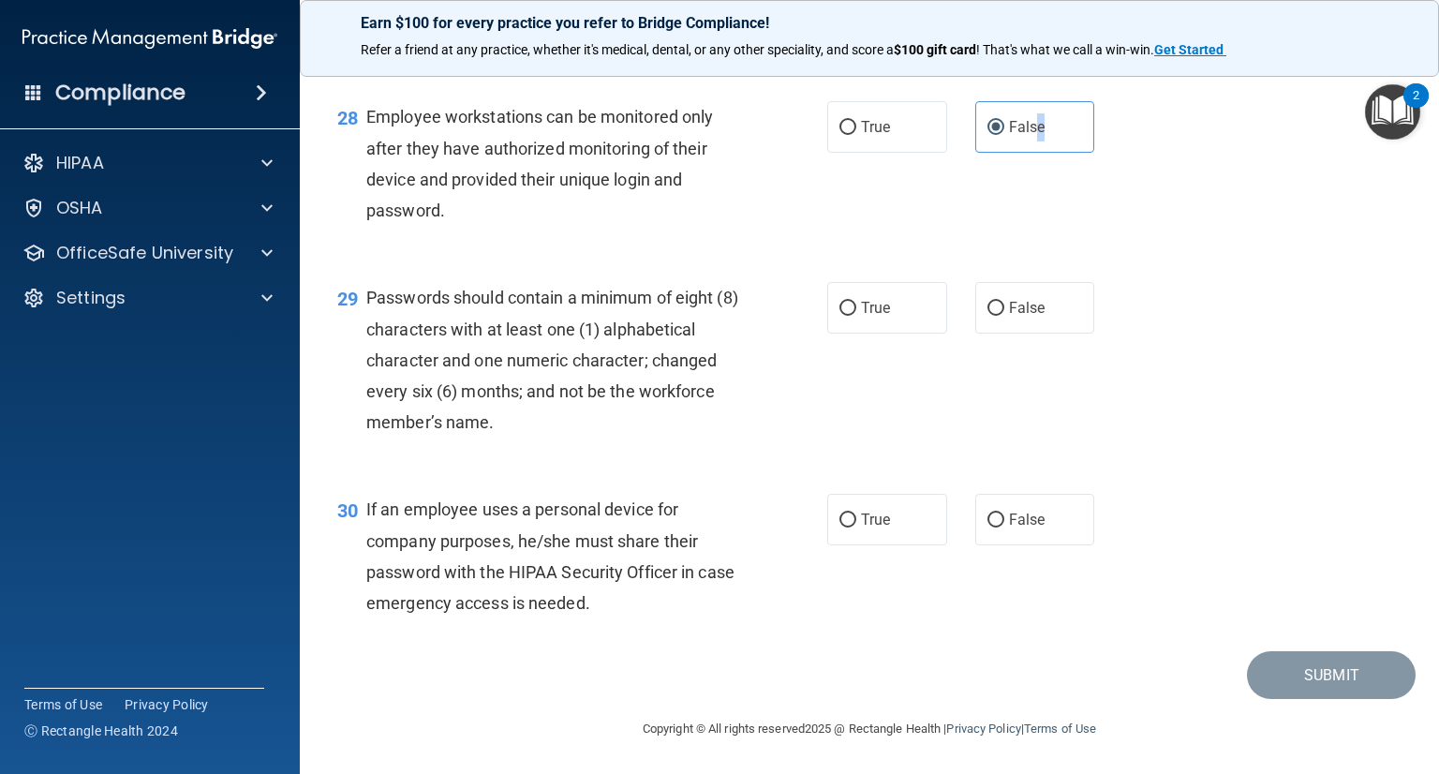
scroll to position [4776, 0]
click at [394, 470] on div "29 Passwords should contain a minimum of eight (8) characters with at least one…" at bounding box center [869, 364] width 1092 height 212
click at [846, 316] on input "True" at bounding box center [847, 309] width 17 height 14
radio input "true"
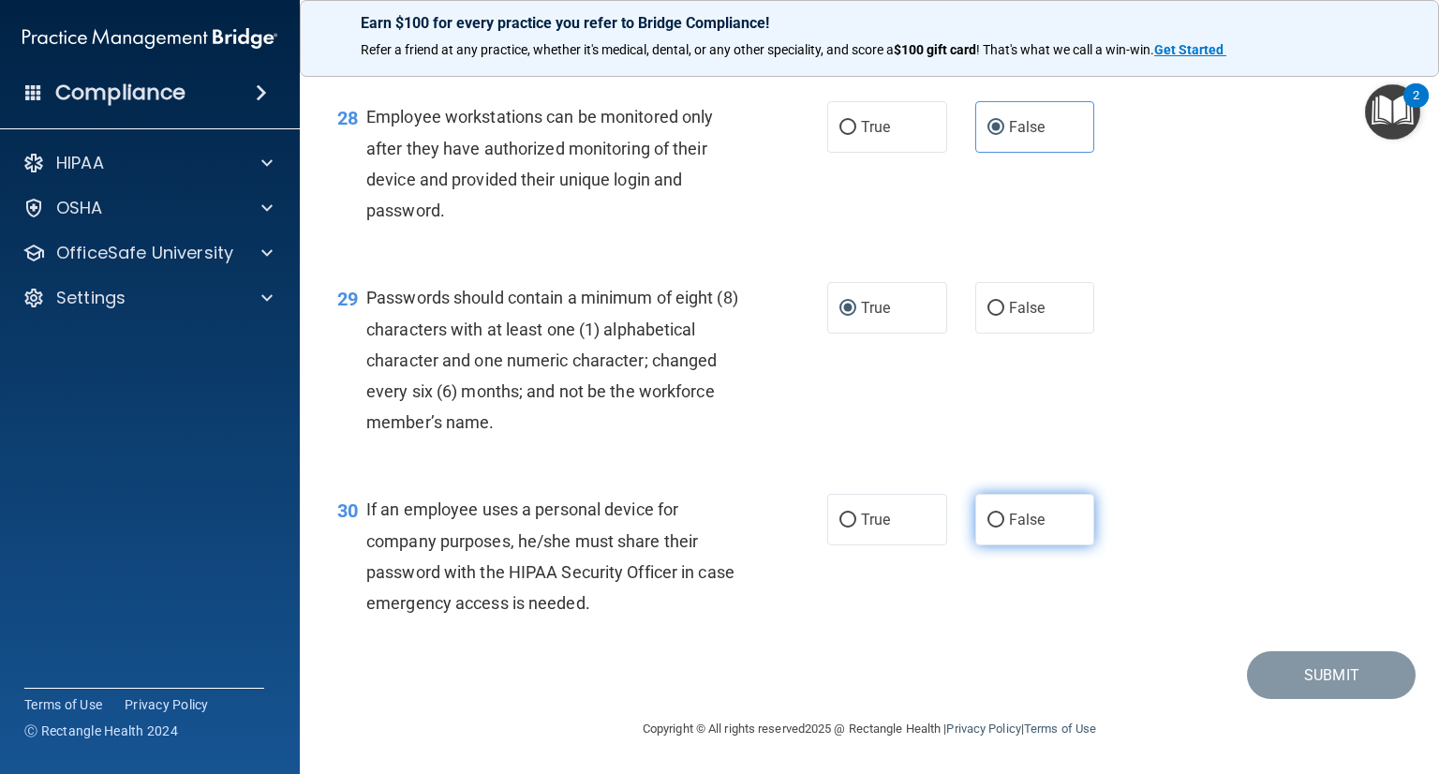
click at [1036, 507] on label "False" at bounding box center [1035, 520] width 120 height 52
click at [1004, 513] on input "False" at bounding box center [995, 520] width 17 height 14
radio input "true"
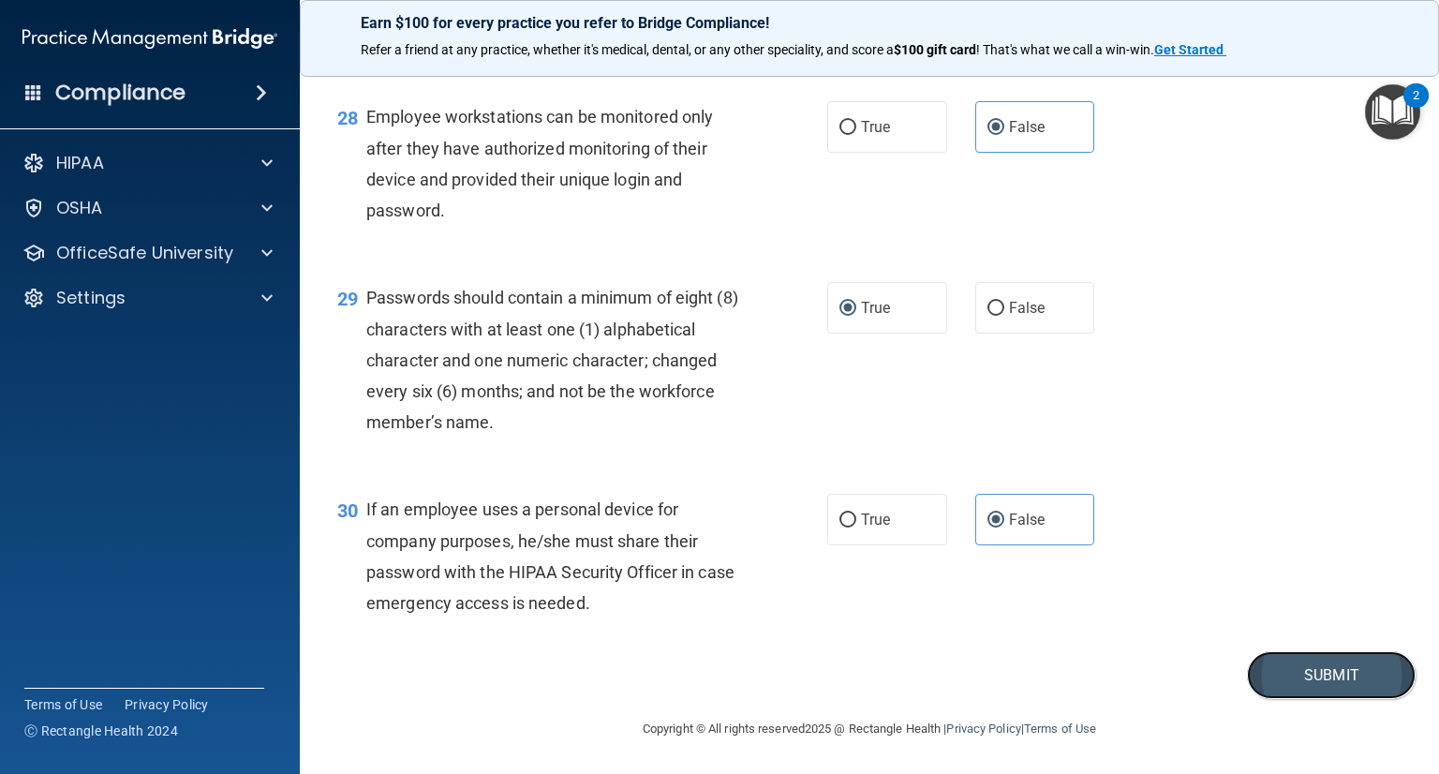
click at [1350, 675] on button "Submit" at bounding box center [1331, 675] width 169 height 48
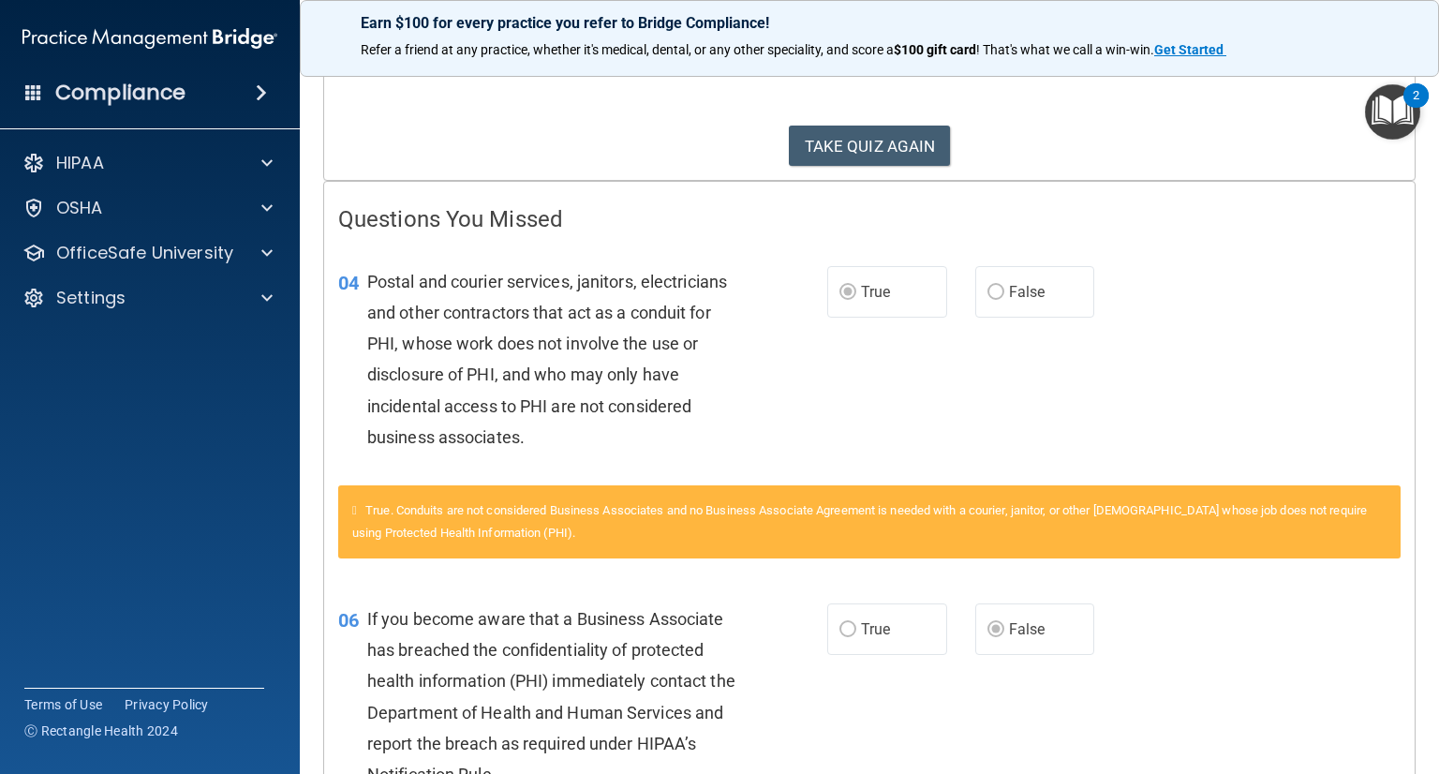
scroll to position [251, 0]
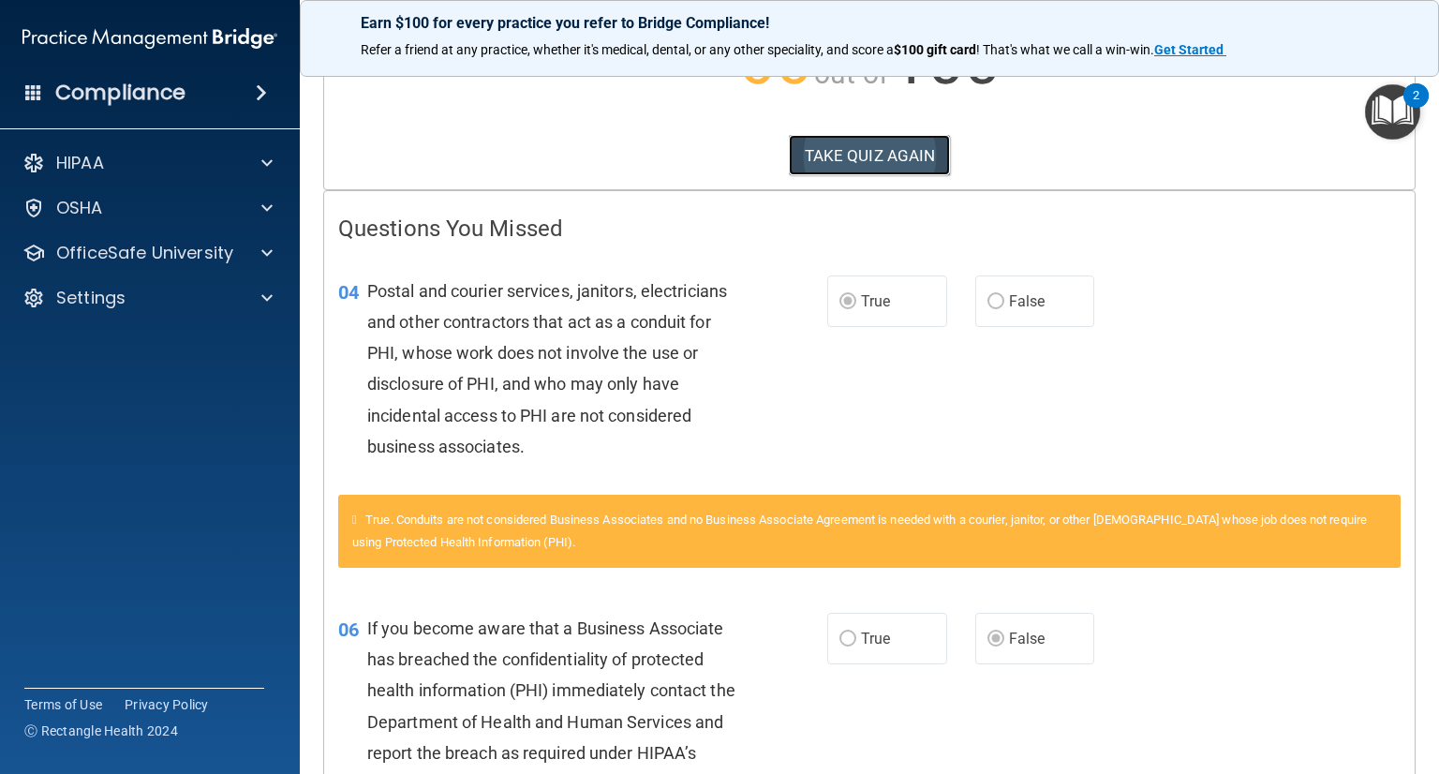
click at [915, 150] on button "TAKE QUIZ AGAIN" at bounding box center [870, 155] width 162 height 41
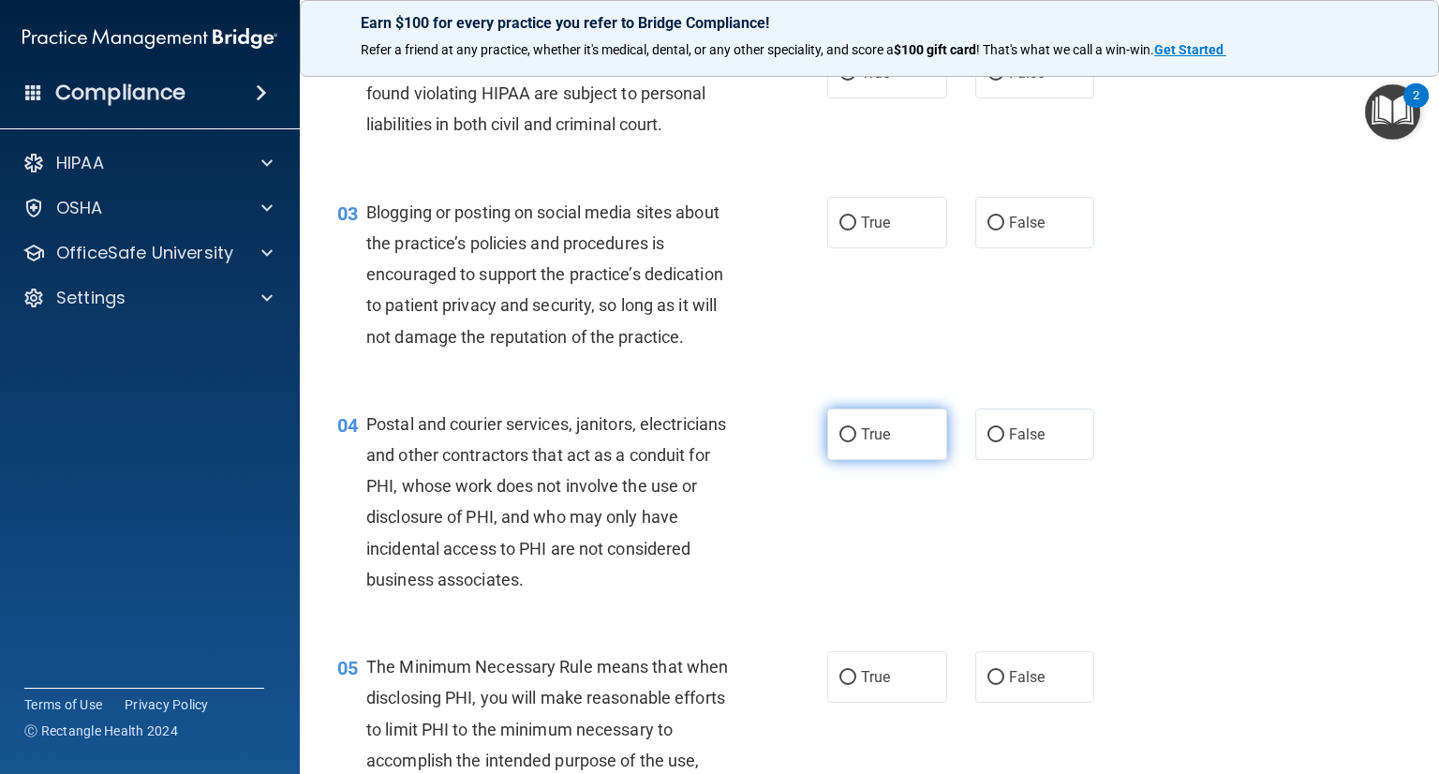
click at [877, 443] on span "True" at bounding box center [875, 434] width 29 height 18
click at [856, 442] on input "True" at bounding box center [847, 435] width 17 height 14
radio input "true"
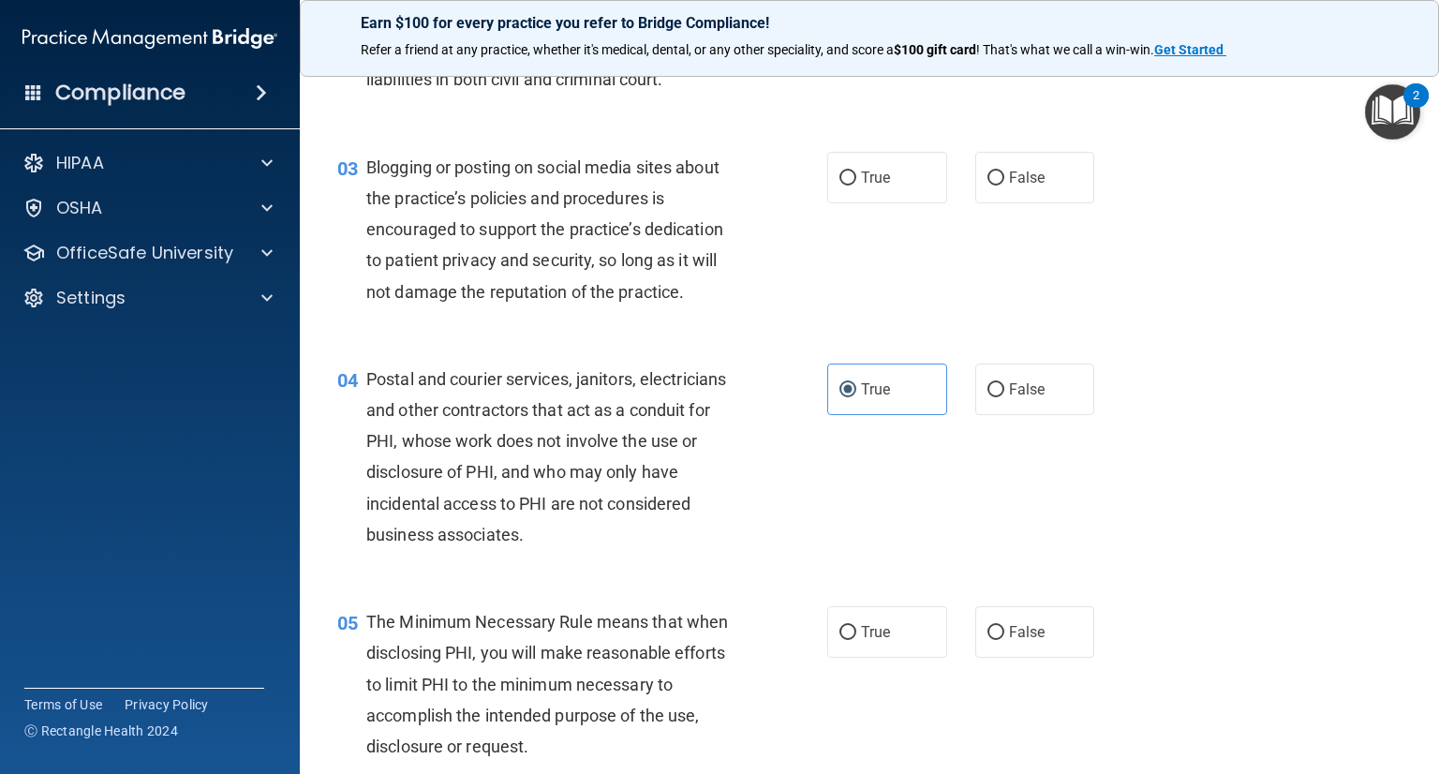
scroll to position [438, 0]
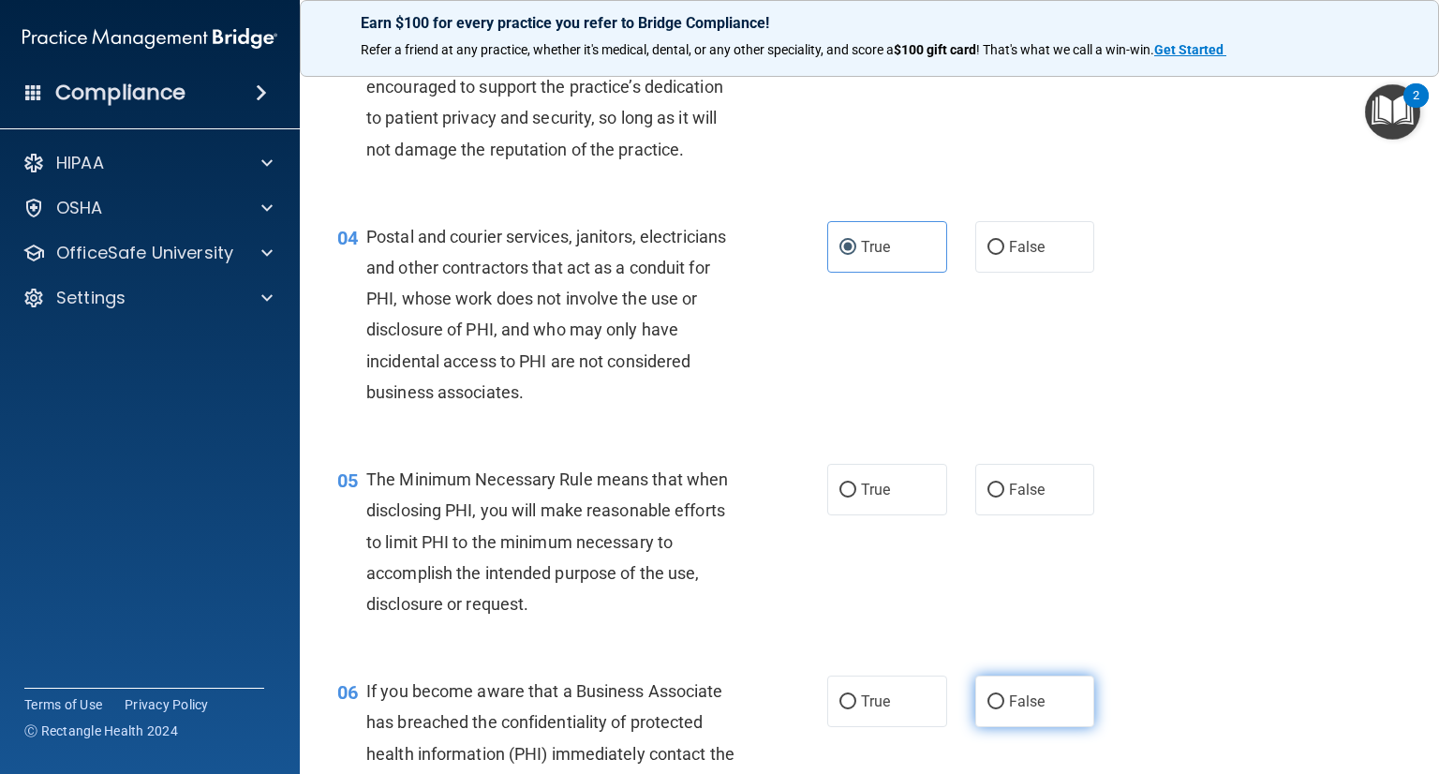
click at [1046, 720] on label "False" at bounding box center [1035, 701] width 120 height 52
click at [1004, 709] on input "False" at bounding box center [995, 702] width 17 height 14
radio input "true"
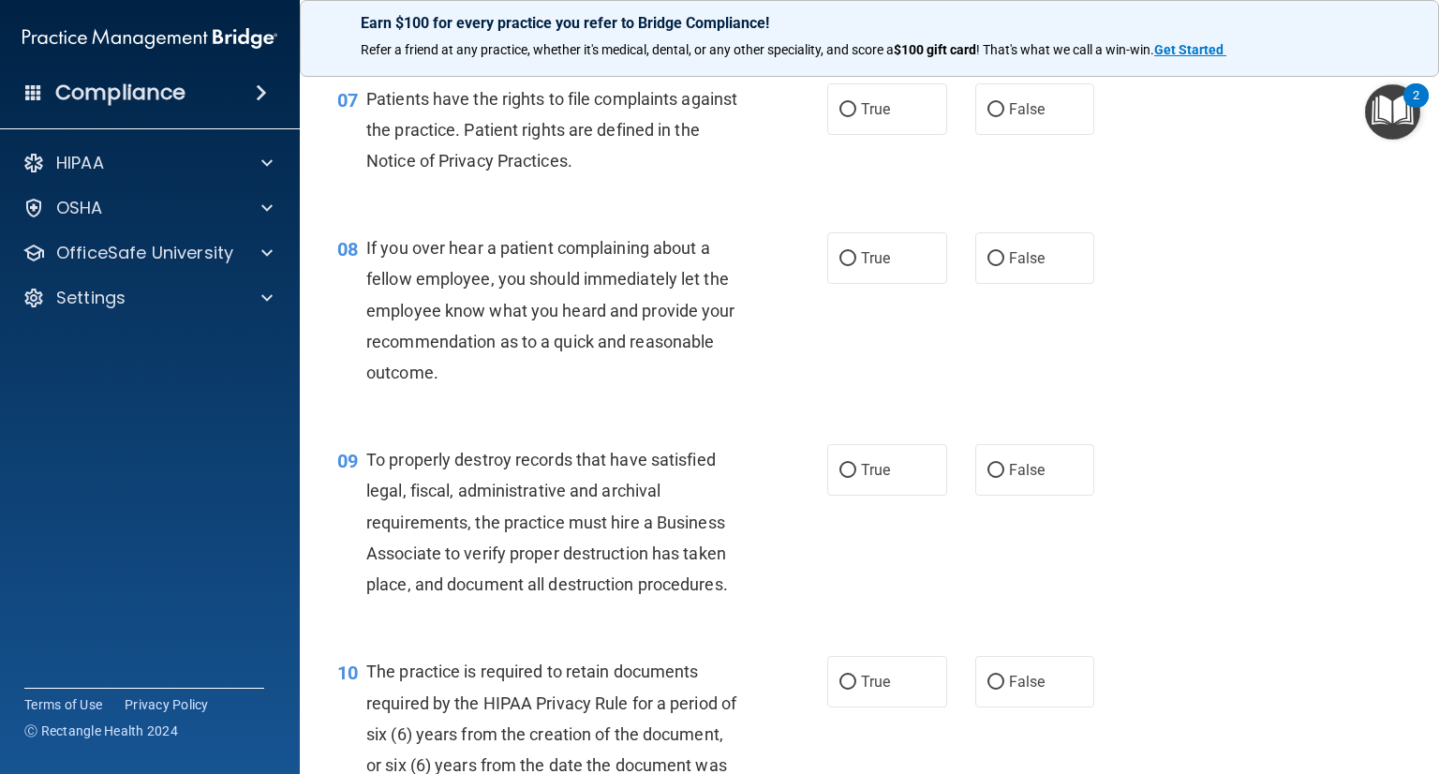
scroll to position [1281, 0]
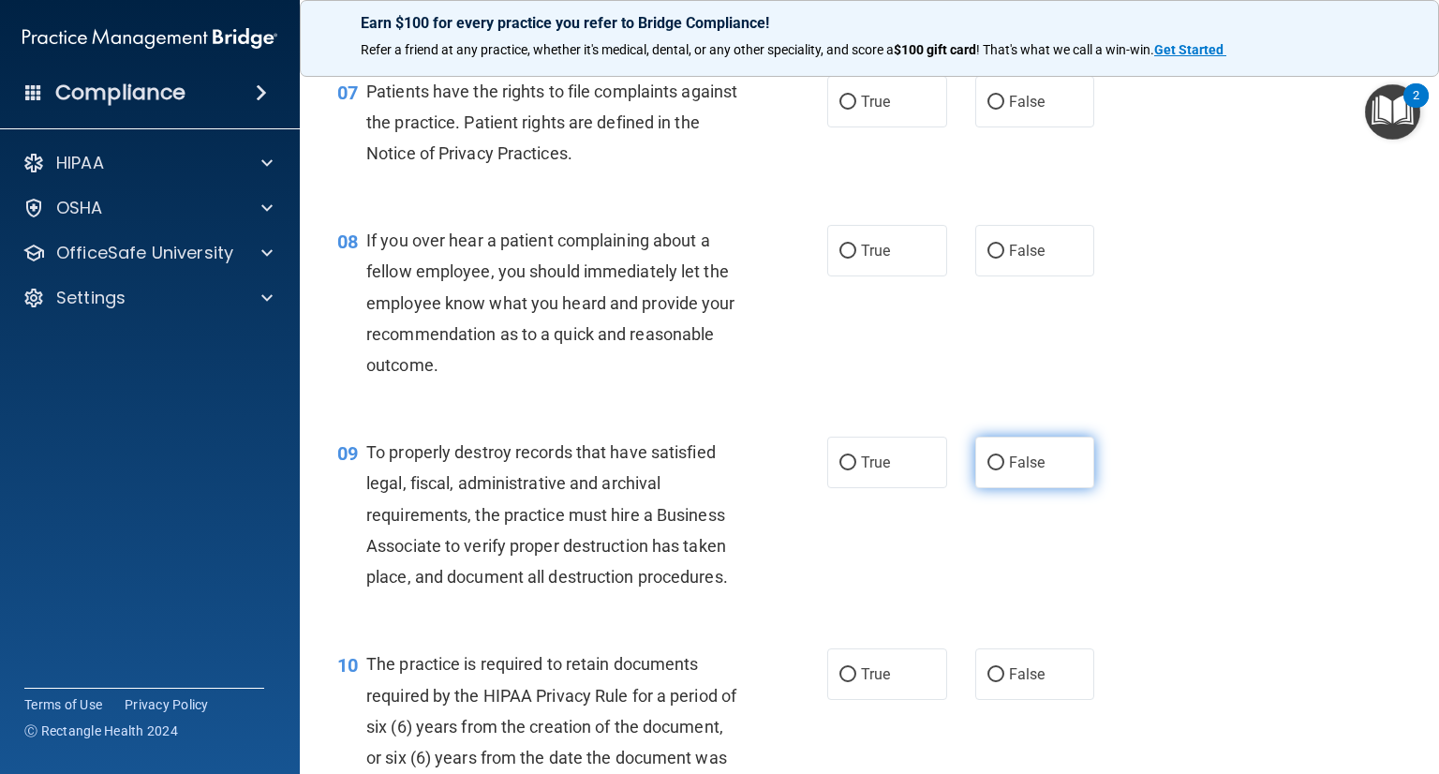
click at [1071, 484] on label "False" at bounding box center [1035, 462] width 120 height 52
click at [1004, 470] on input "False" at bounding box center [995, 463] width 17 height 14
radio input "true"
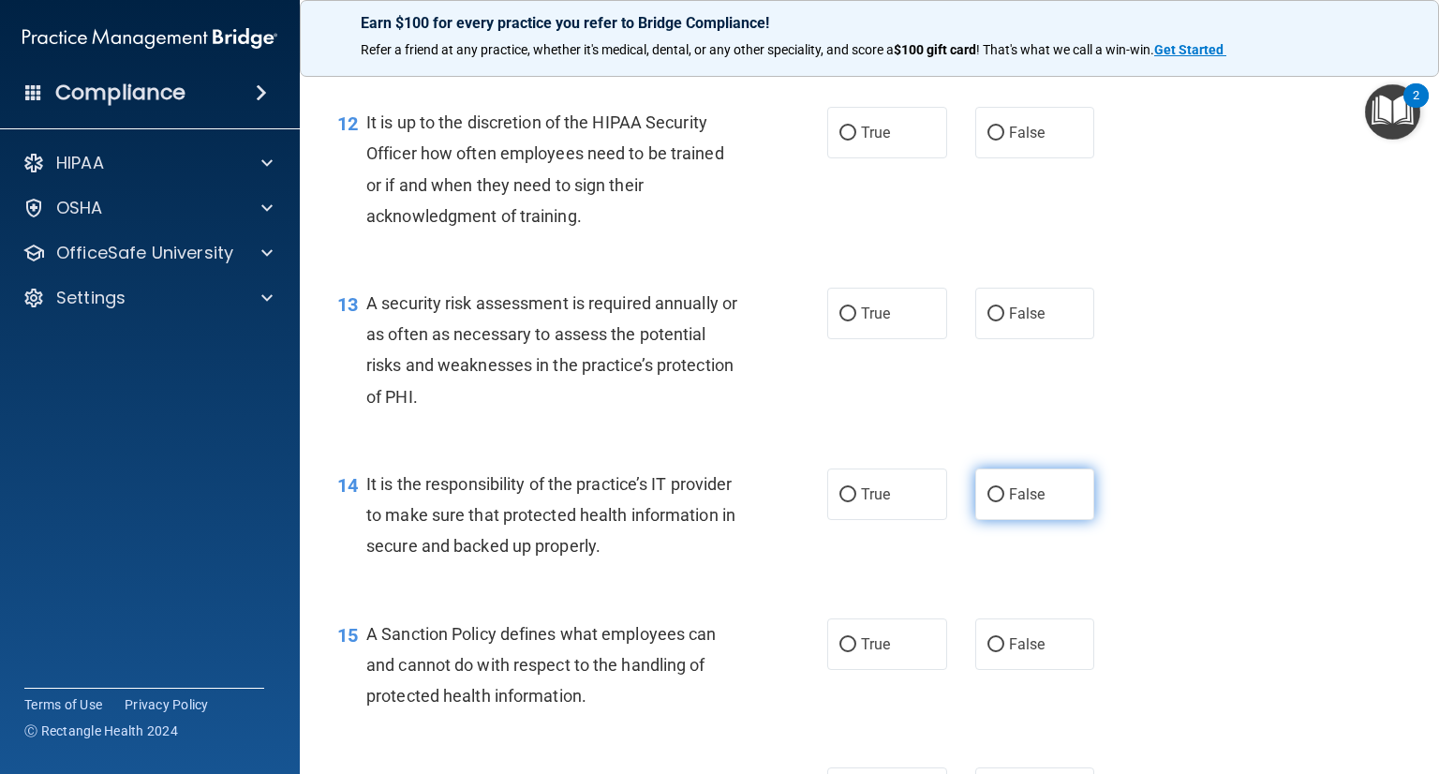
scroll to position [2218, 0]
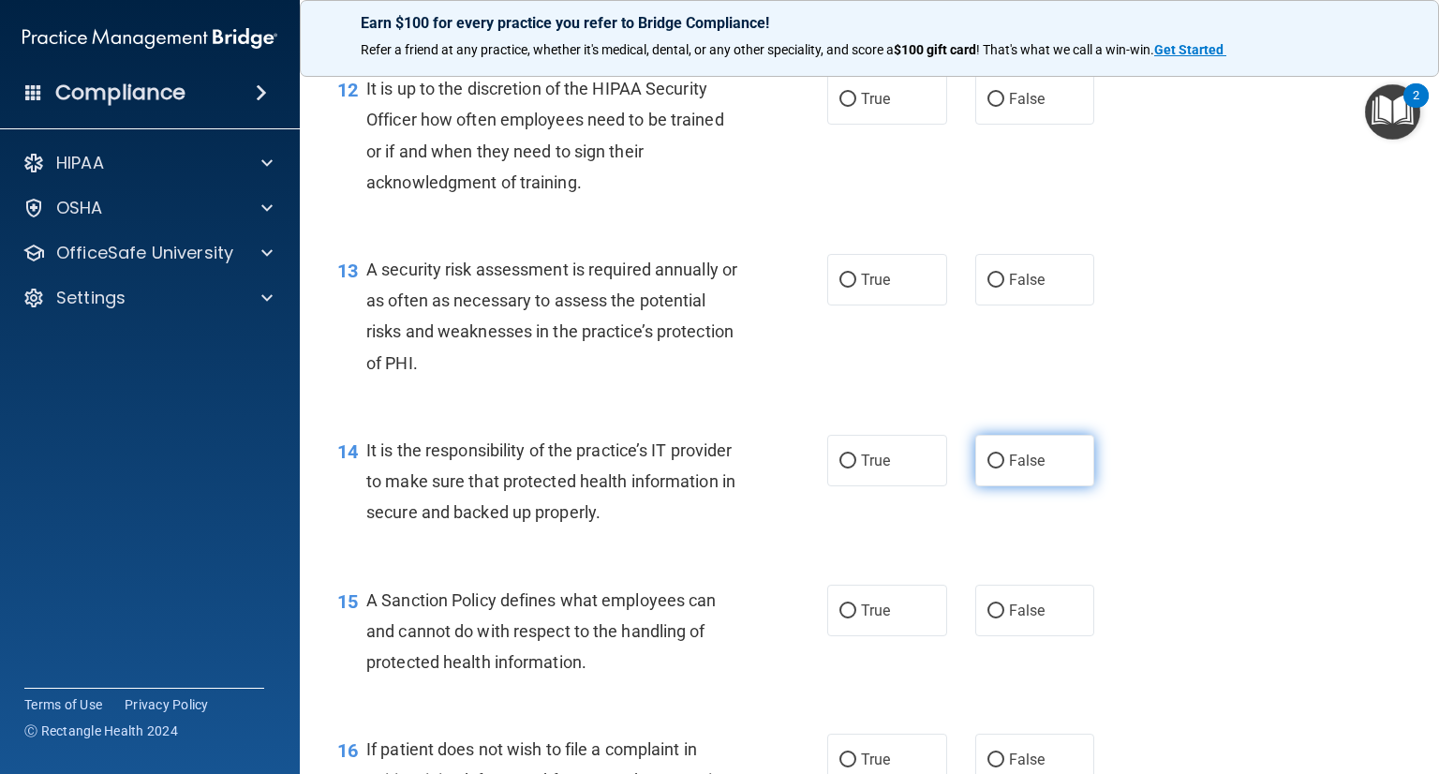
click at [996, 486] on label "False" at bounding box center [1035, 461] width 120 height 52
click at [996, 468] on input "False" at bounding box center [995, 461] width 17 height 14
radio input "true"
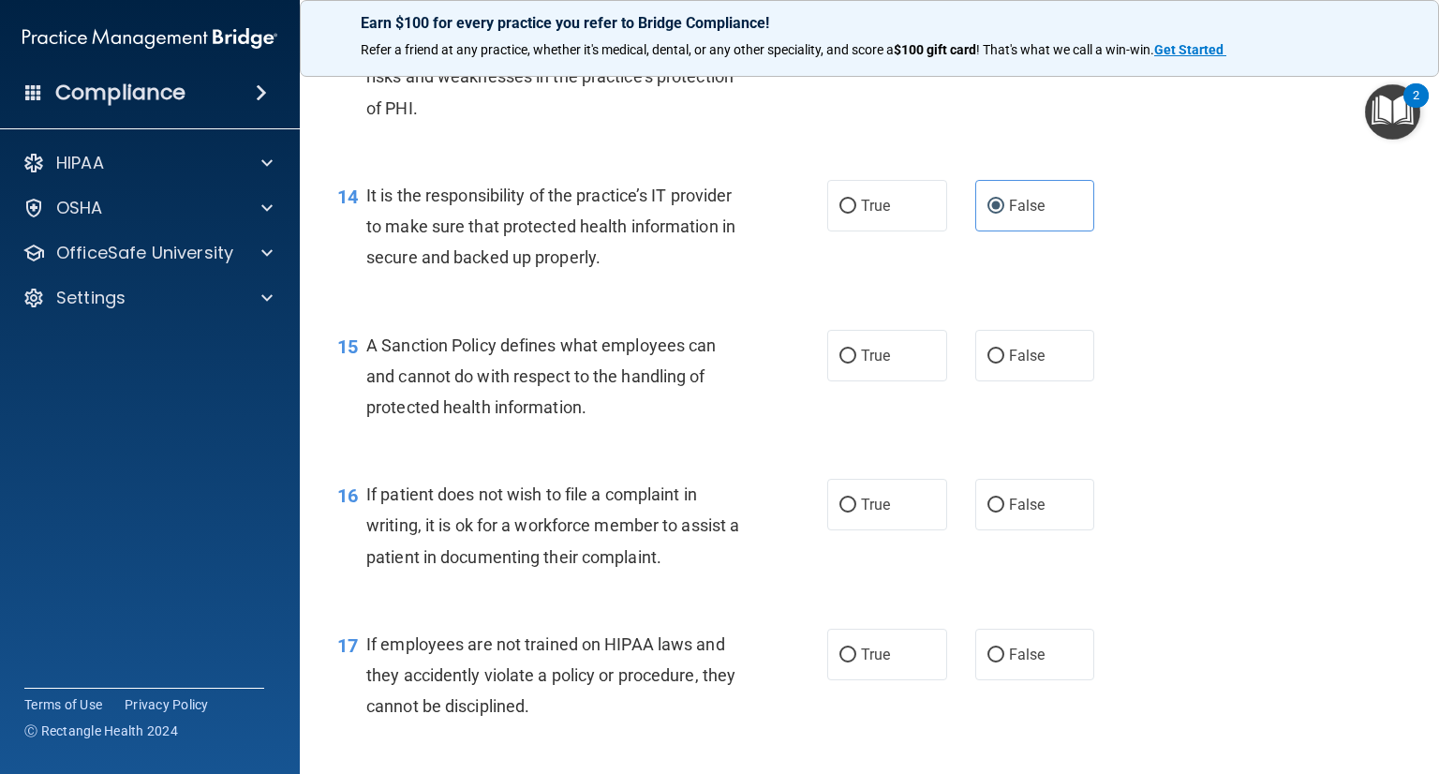
scroll to position [2499, 0]
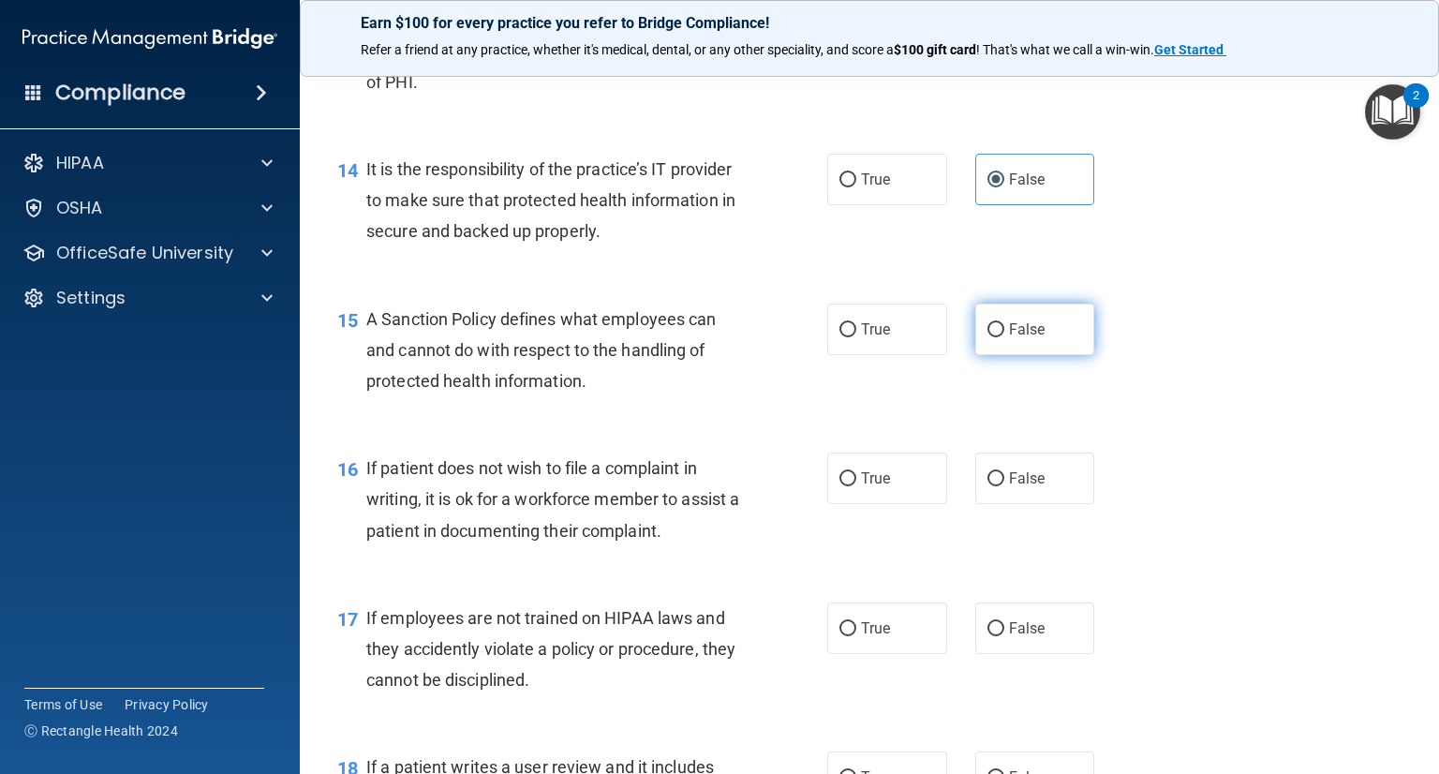
click at [1047, 355] on label "False" at bounding box center [1035, 329] width 120 height 52
click at [1004, 337] on input "False" at bounding box center [995, 330] width 17 height 14
radio input "true"
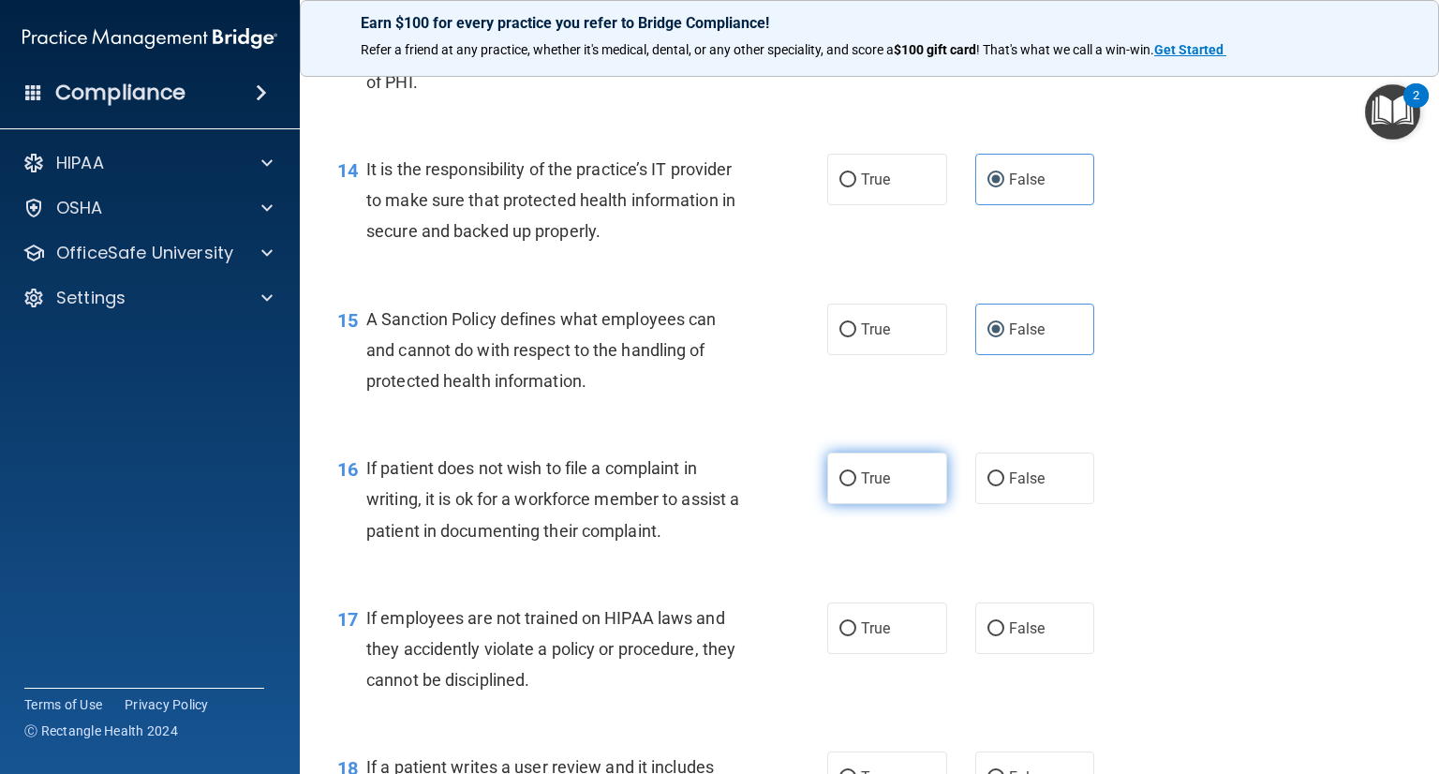
click at [871, 487] on span "True" at bounding box center [875, 478] width 29 height 18
click at [856, 486] on input "True" at bounding box center [847, 479] width 17 height 14
radio input "true"
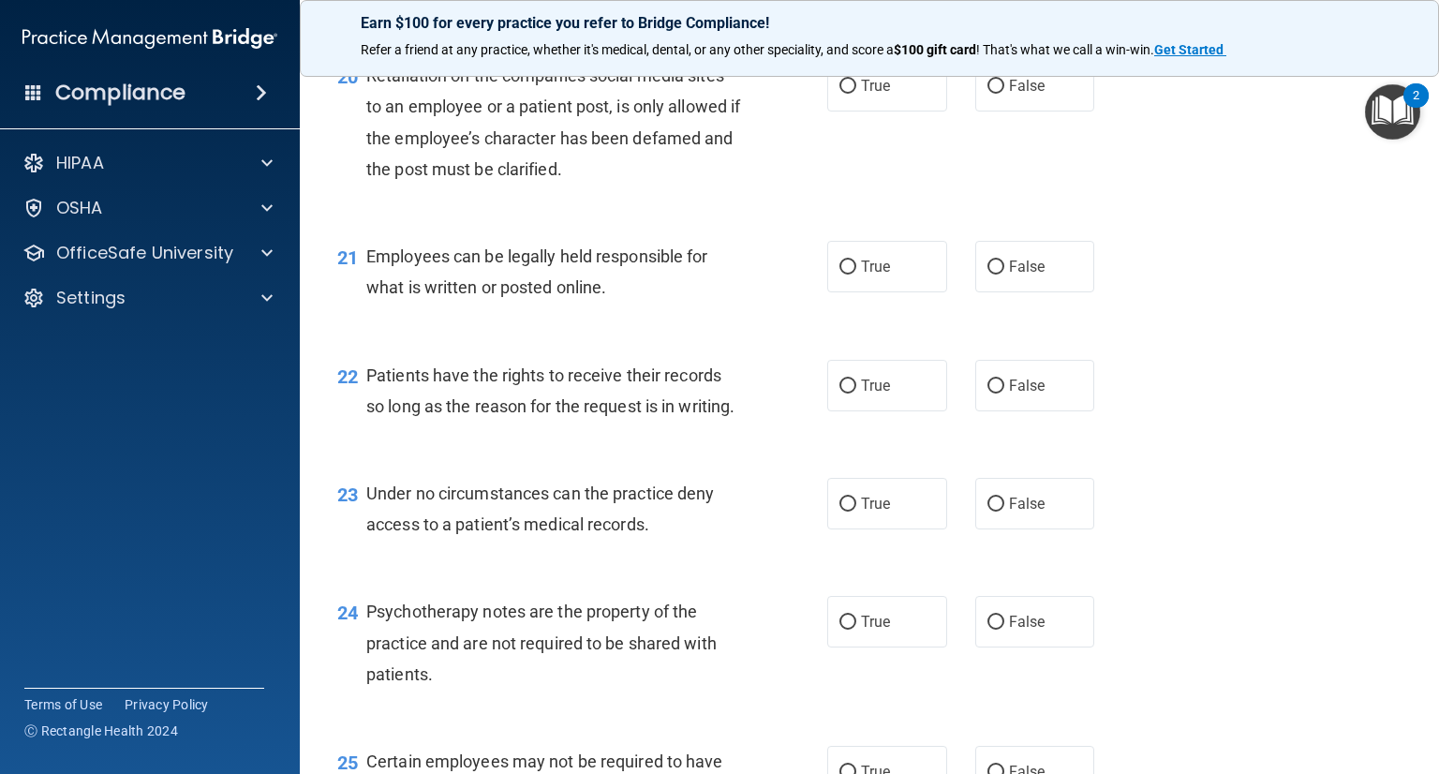
scroll to position [3623, 0]
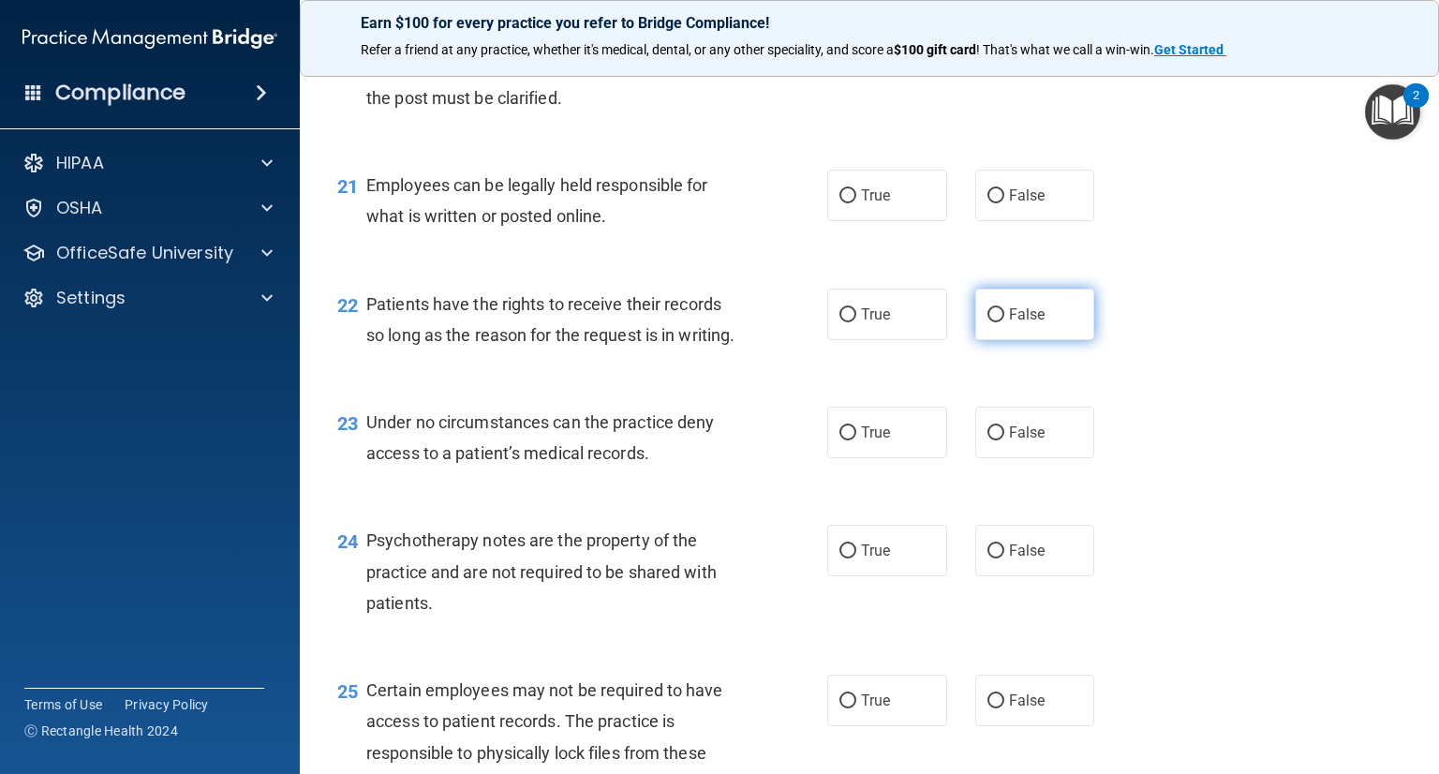
click at [1018, 323] on span "False" at bounding box center [1027, 314] width 37 height 18
click at [1004, 322] on input "False" at bounding box center [995, 315] width 17 height 14
radio input "true"
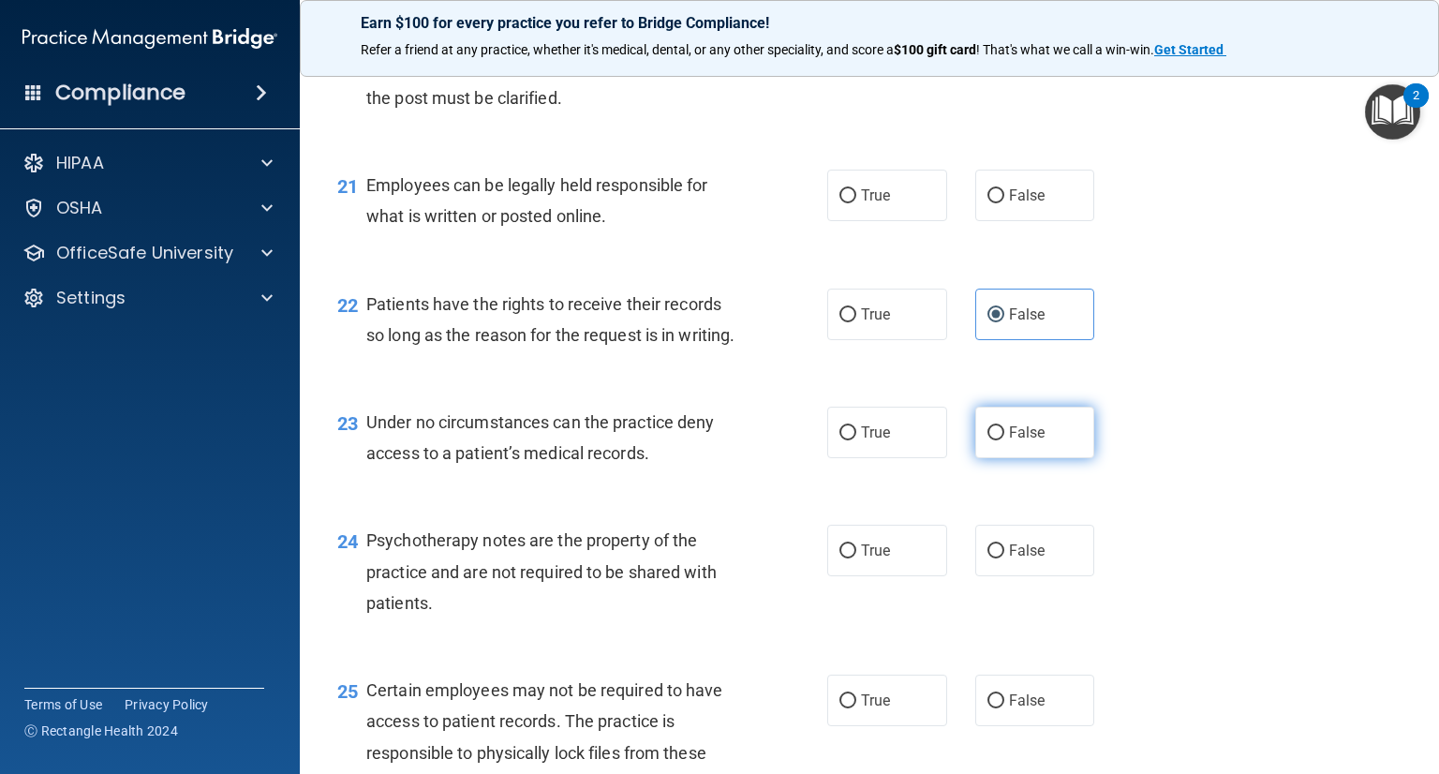
click at [1052, 458] on label "False" at bounding box center [1035, 432] width 120 height 52
click at [1004, 440] on input "False" at bounding box center [995, 433] width 17 height 14
radio input "true"
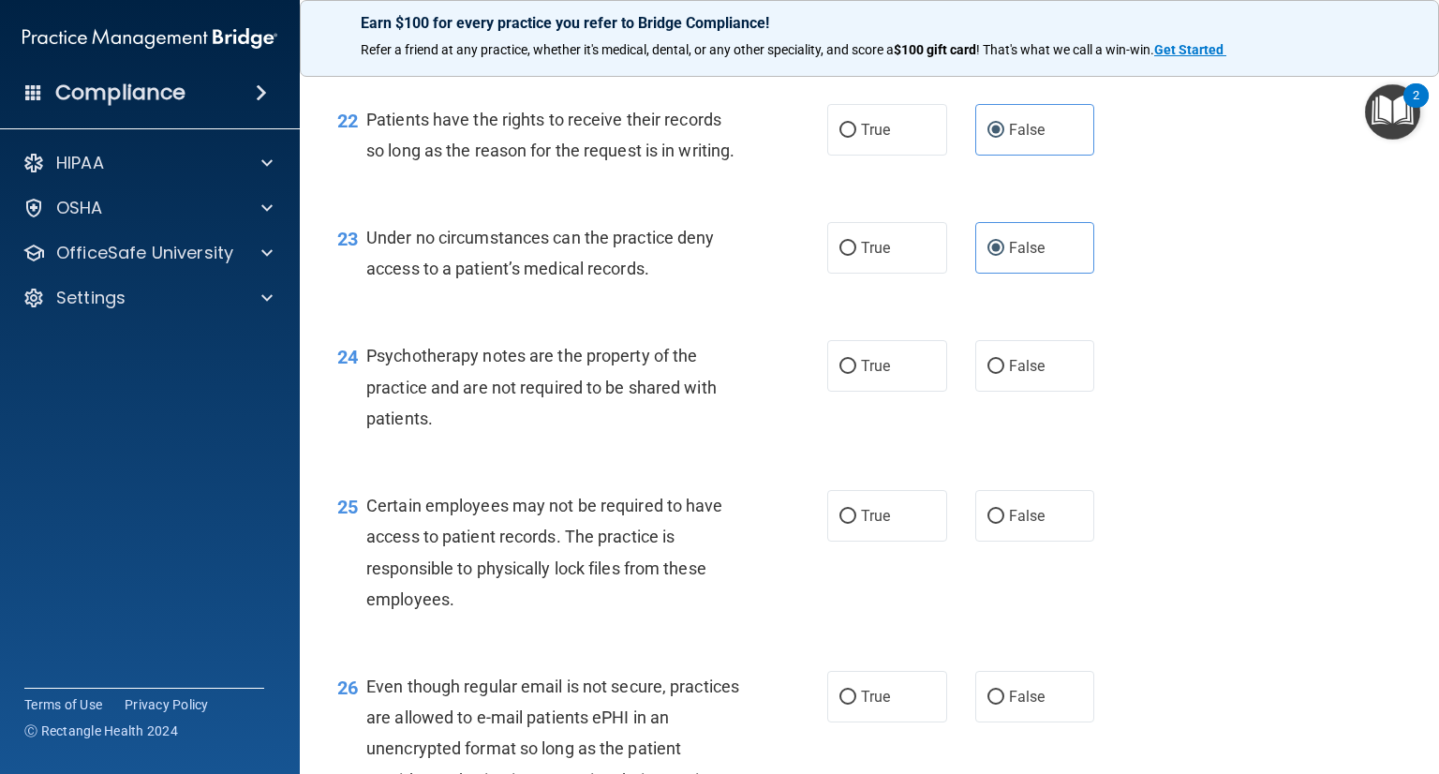
scroll to position [3810, 0]
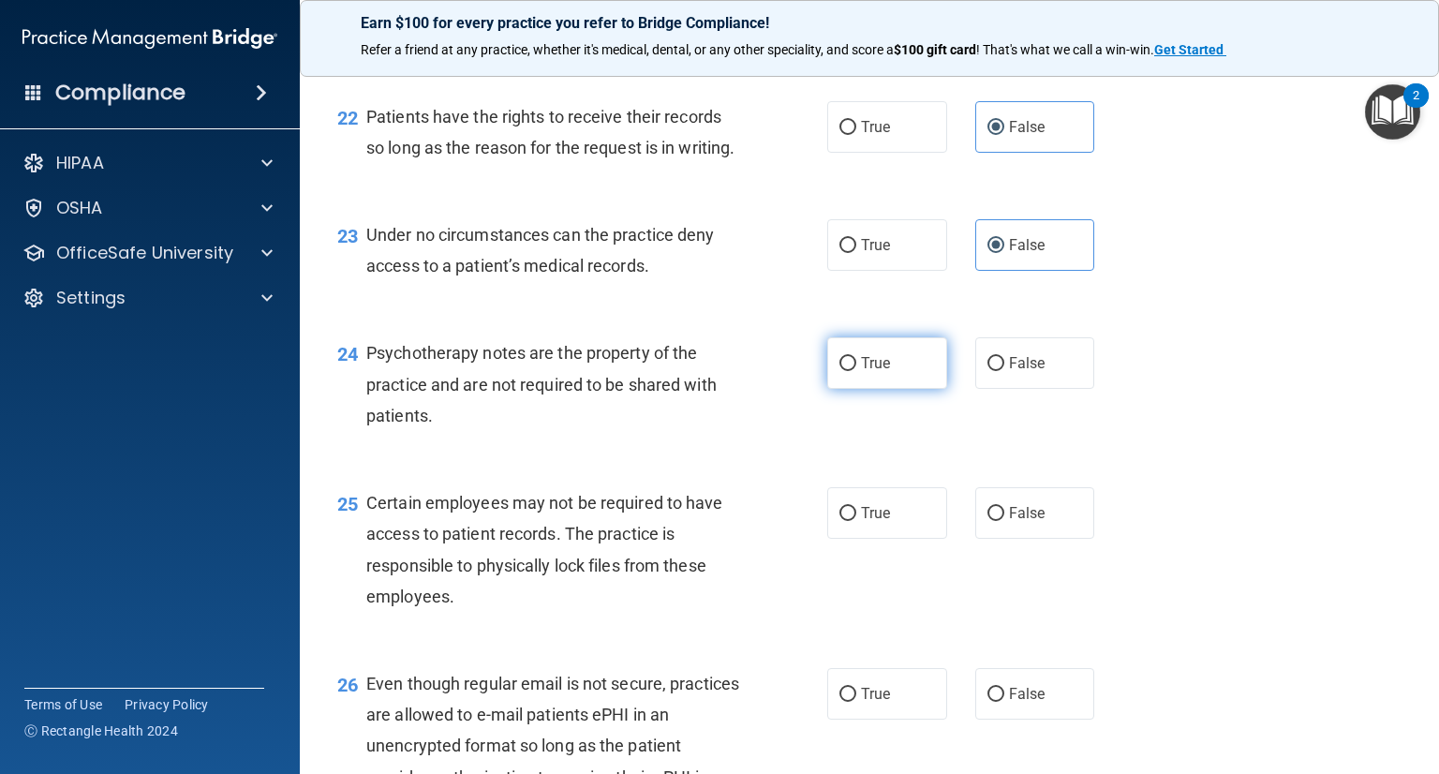
click at [892, 389] on label "True" at bounding box center [887, 363] width 120 height 52
click at [856, 371] on input "True" at bounding box center [847, 364] width 17 height 14
radio input "true"
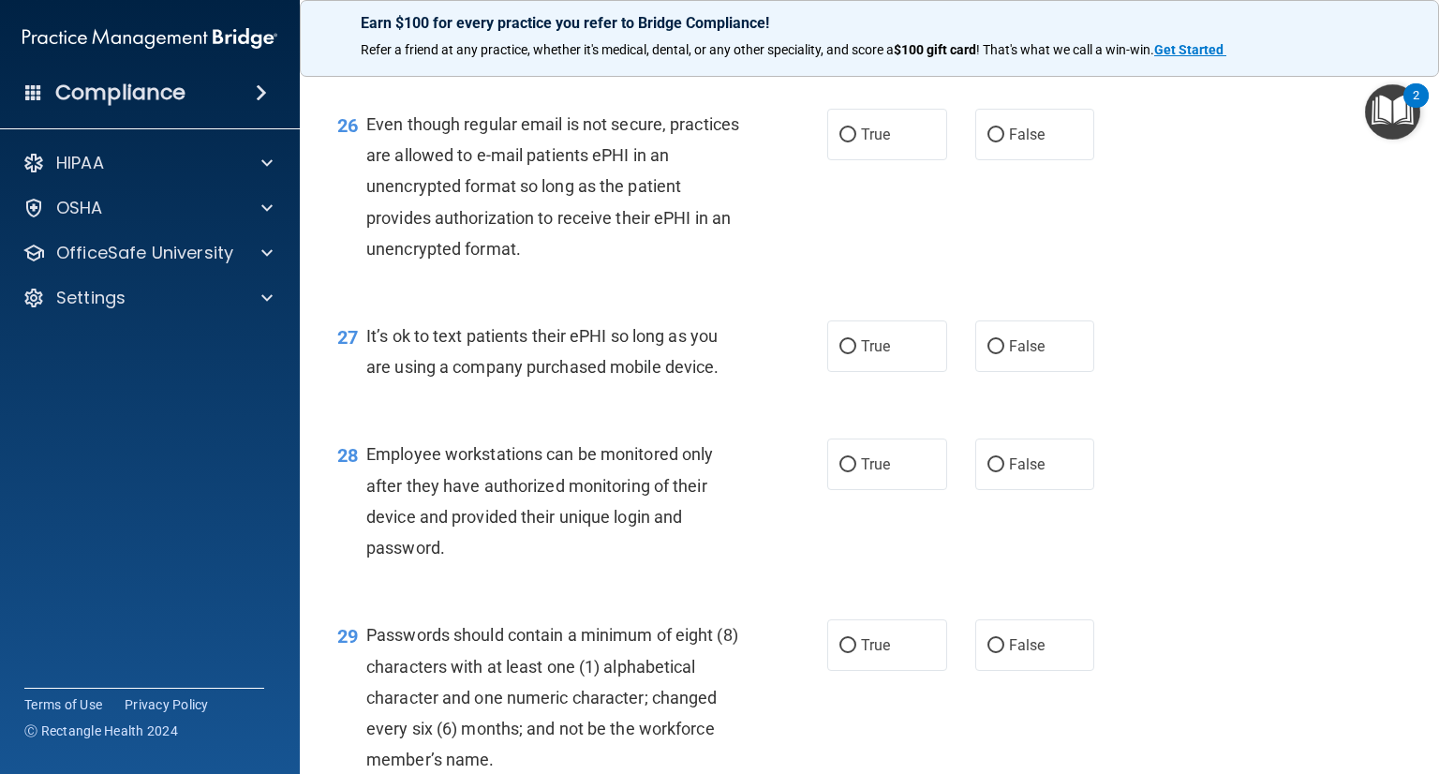
scroll to position [4372, 0]
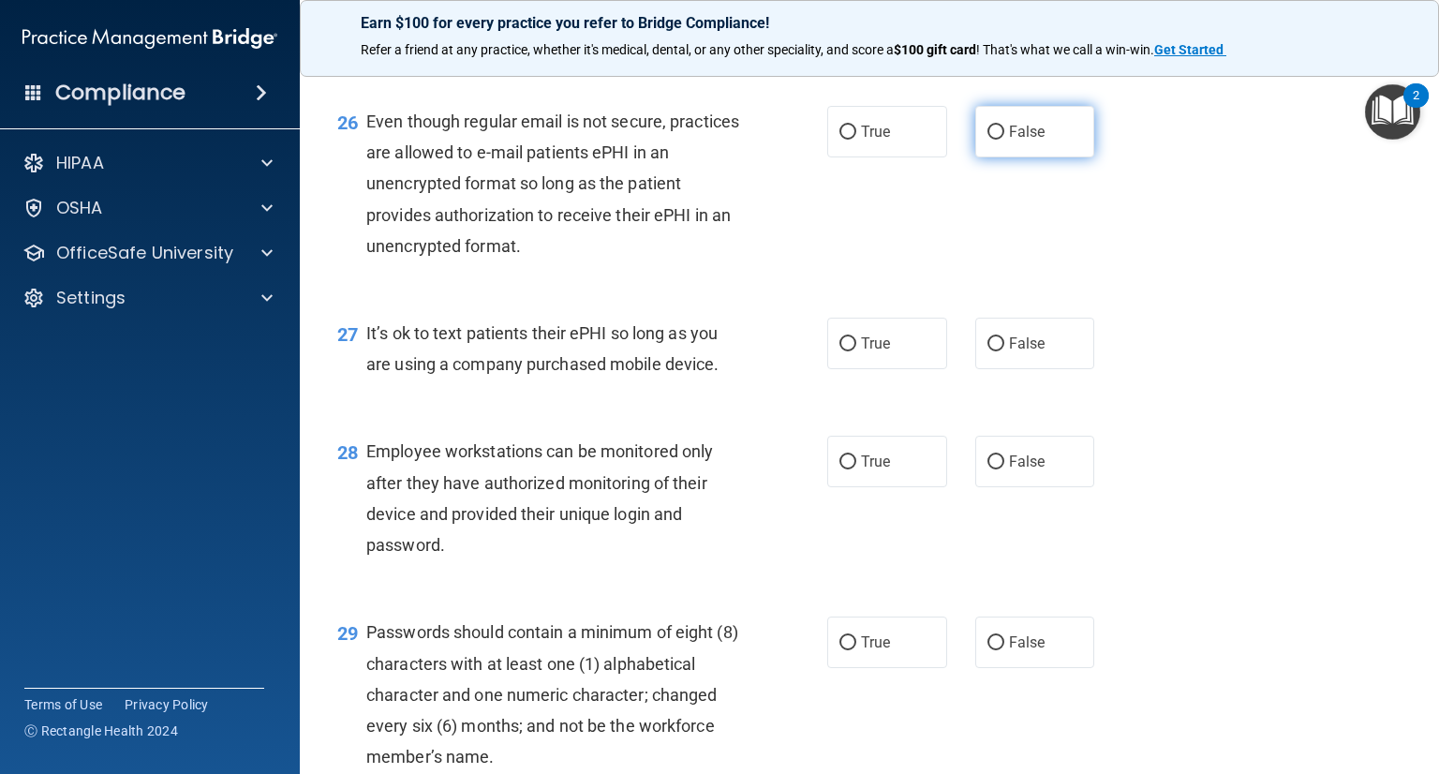
click at [1068, 157] on label "False" at bounding box center [1035, 132] width 120 height 52
click at [1004, 140] on input "False" at bounding box center [995, 132] width 17 height 14
radio input "true"
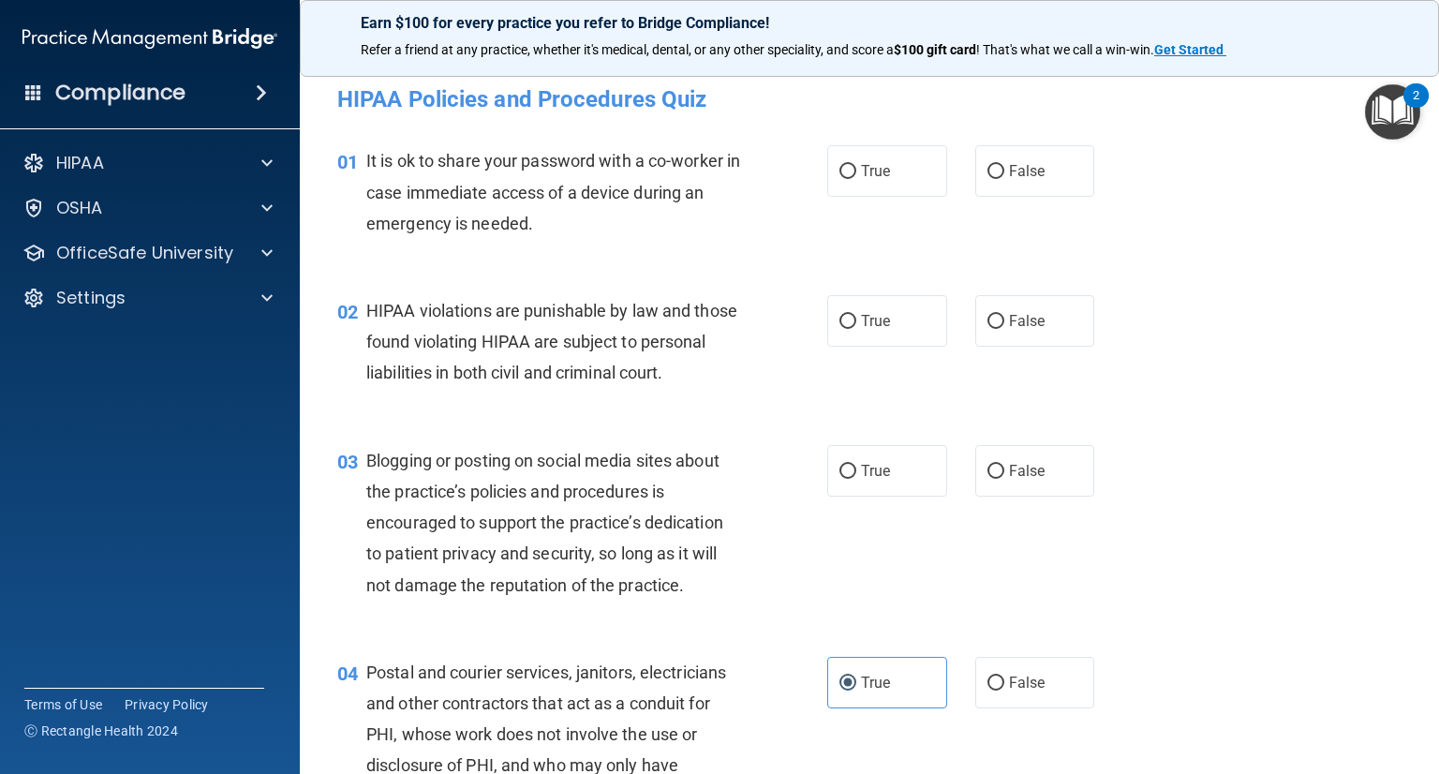
scroll to position [0, 0]
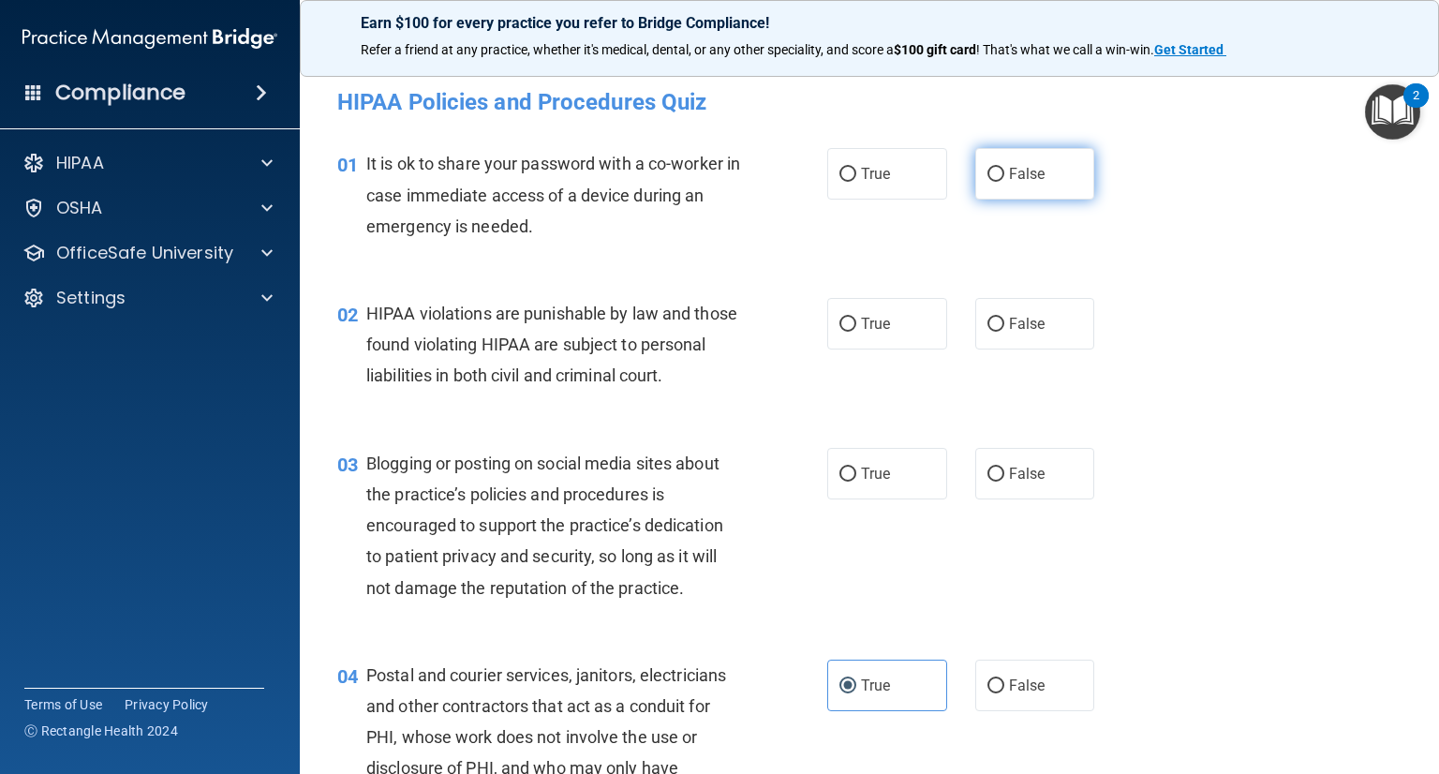
click at [1040, 177] on label "False" at bounding box center [1035, 174] width 120 height 52
click at [1004, 177] on input "False" at bounding box center [995, 175] width 17 height 14
radio input "true"
click at [883, 319] on label "True" at bounding box center [887, 324] width 120 height 52
click at [856, 319] on input "True" at bounding box center [847, 324] width 17 height 14
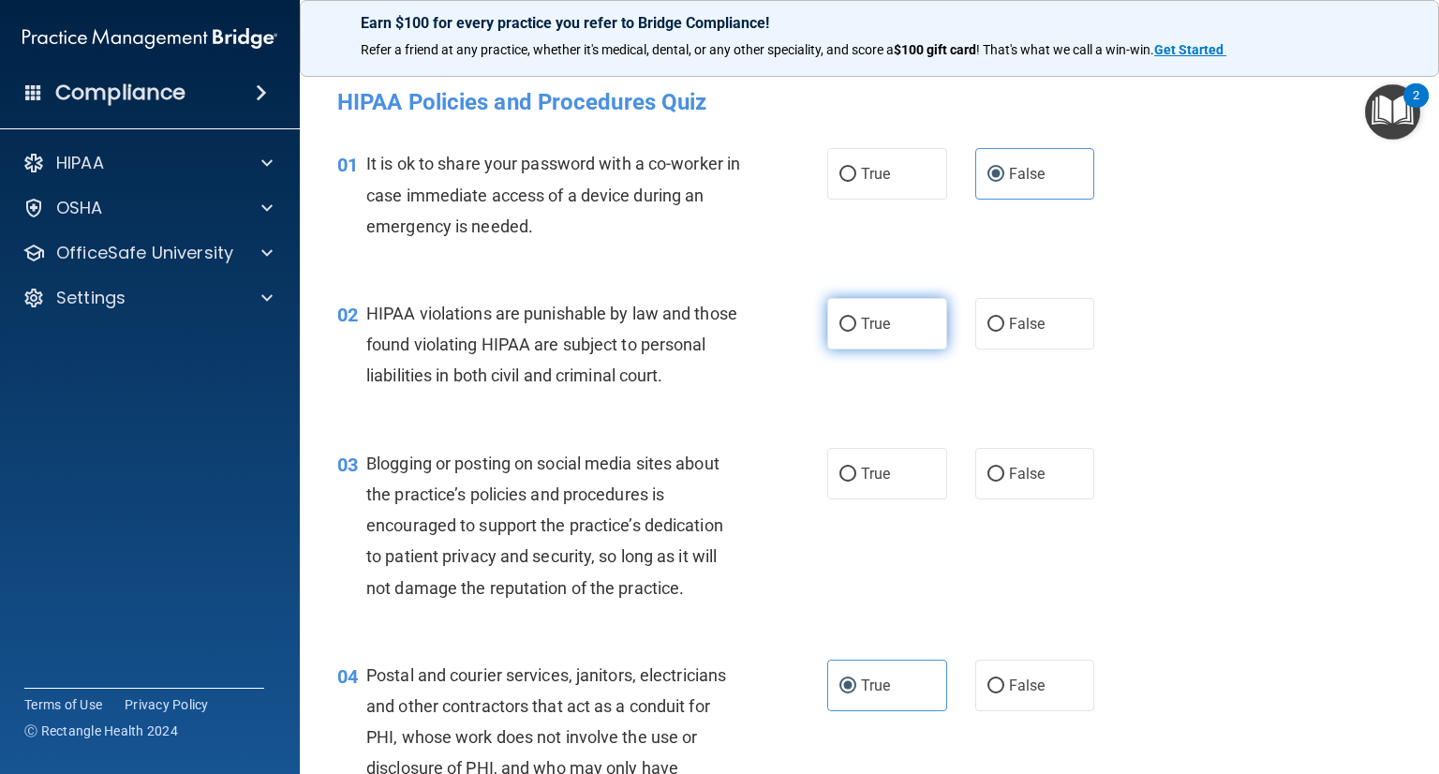
radio input "true"
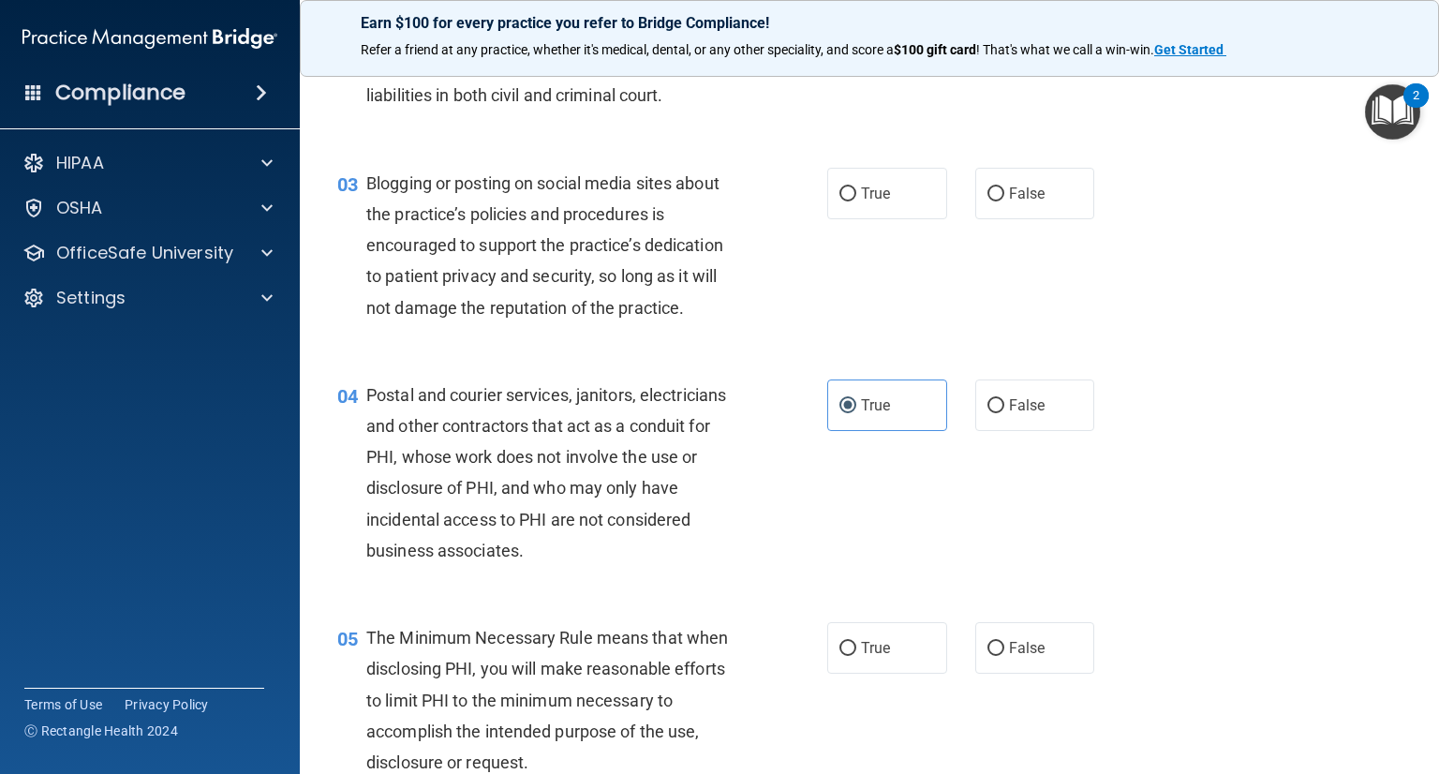
scroll to position [281, 0]
click at [1026, 210] on label "False" at bounding box center [1035, 193] width 120 height 52
click at [1004, 200] on input "False" at bounding box center [995, 193] width 17 height 14
radio input "true"
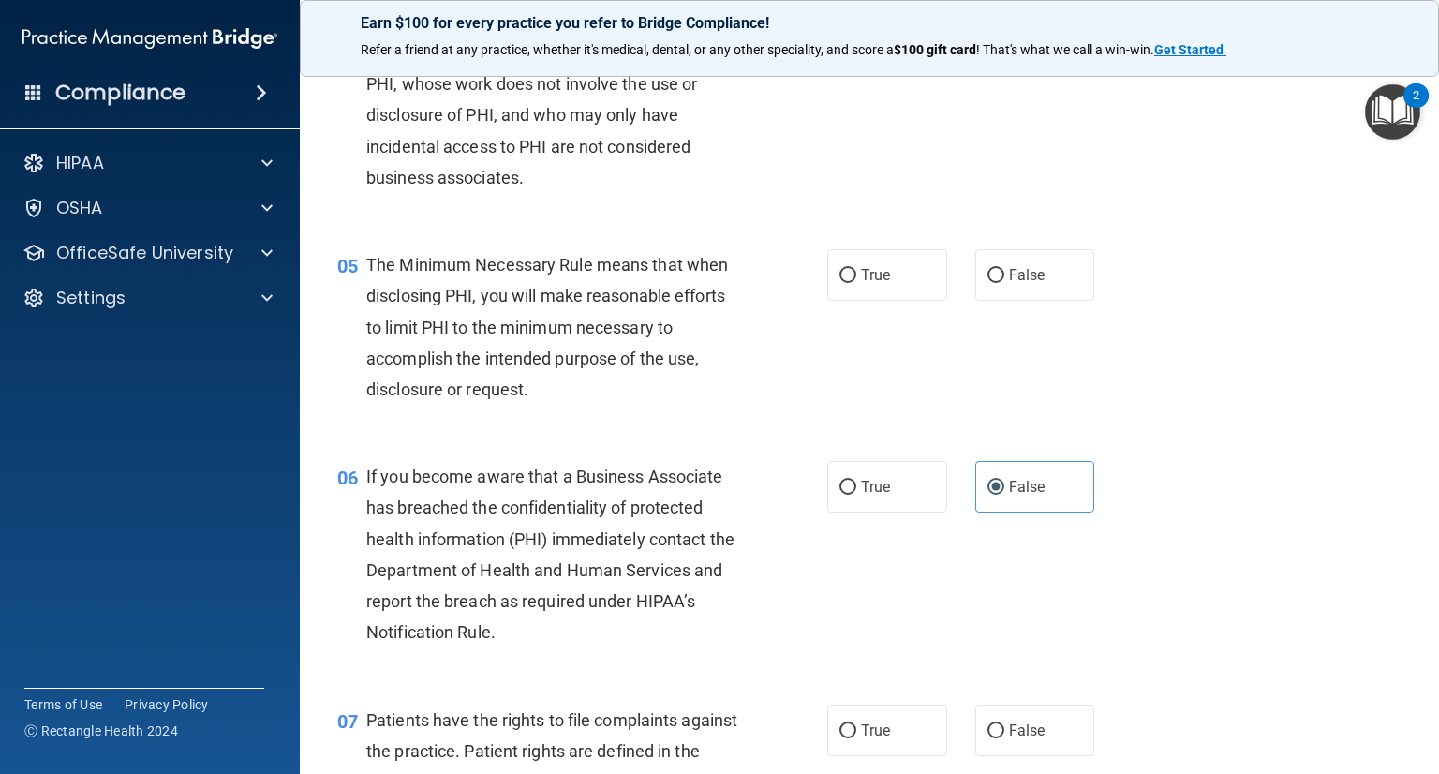
scroll to position [656, 0]
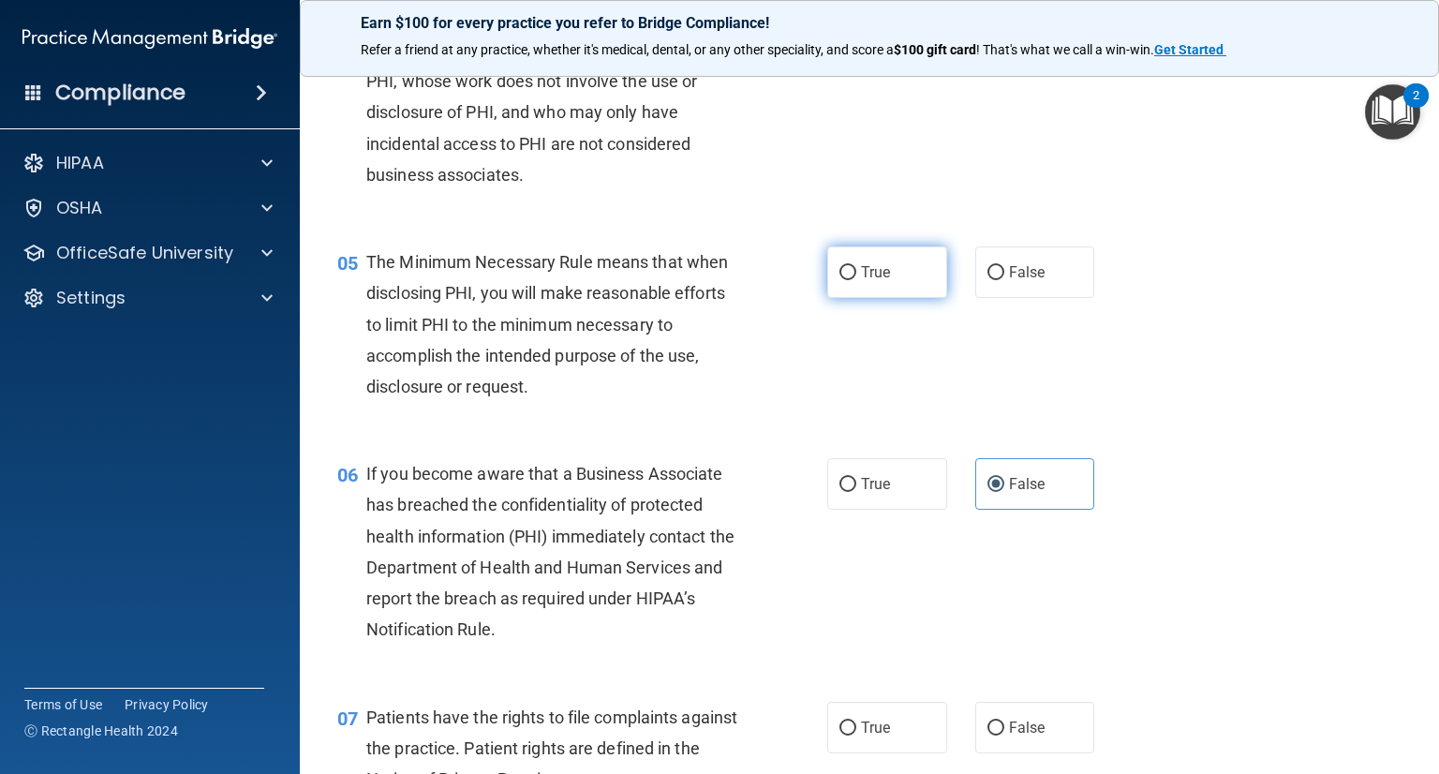
click at [839, 280] on input "True" at bounding box center [847, 273] width 17 height 14
radio input "true"
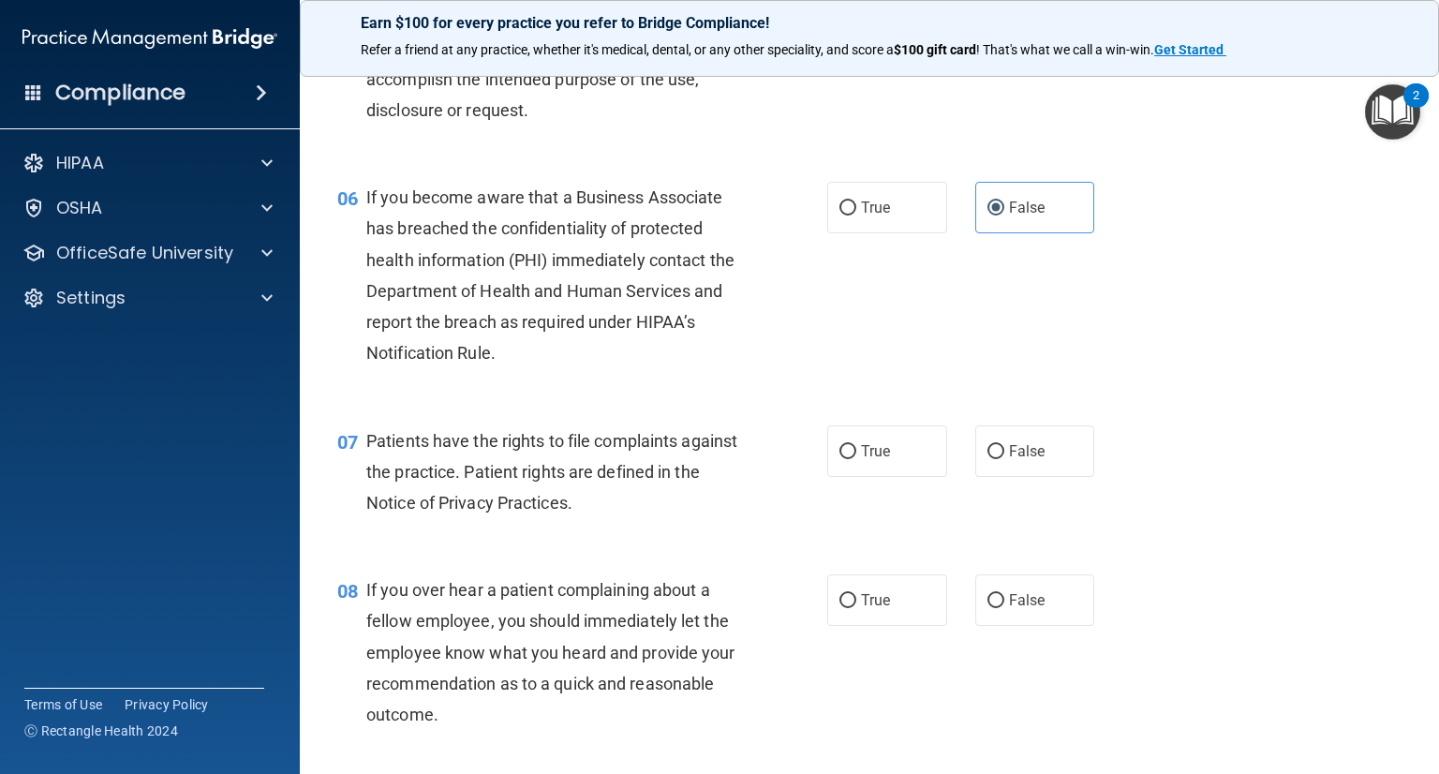
scroll to position [937, 0]
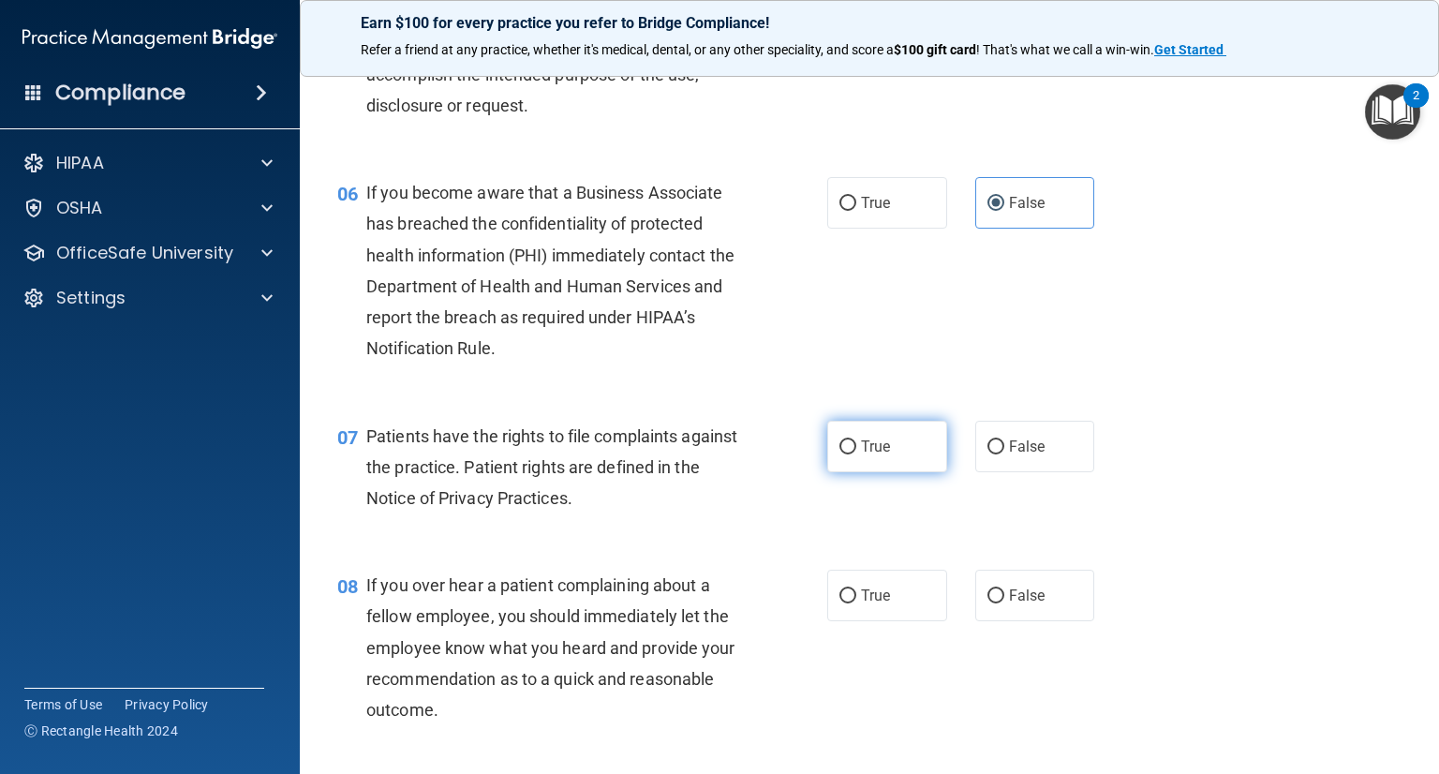
click at [895, 466] on label "True" at bounding box center [887, 447] width 120 height 52
click at [856, 454] on input "True" at bounding box center [847, 447] width 17 height 14
radio input "true"
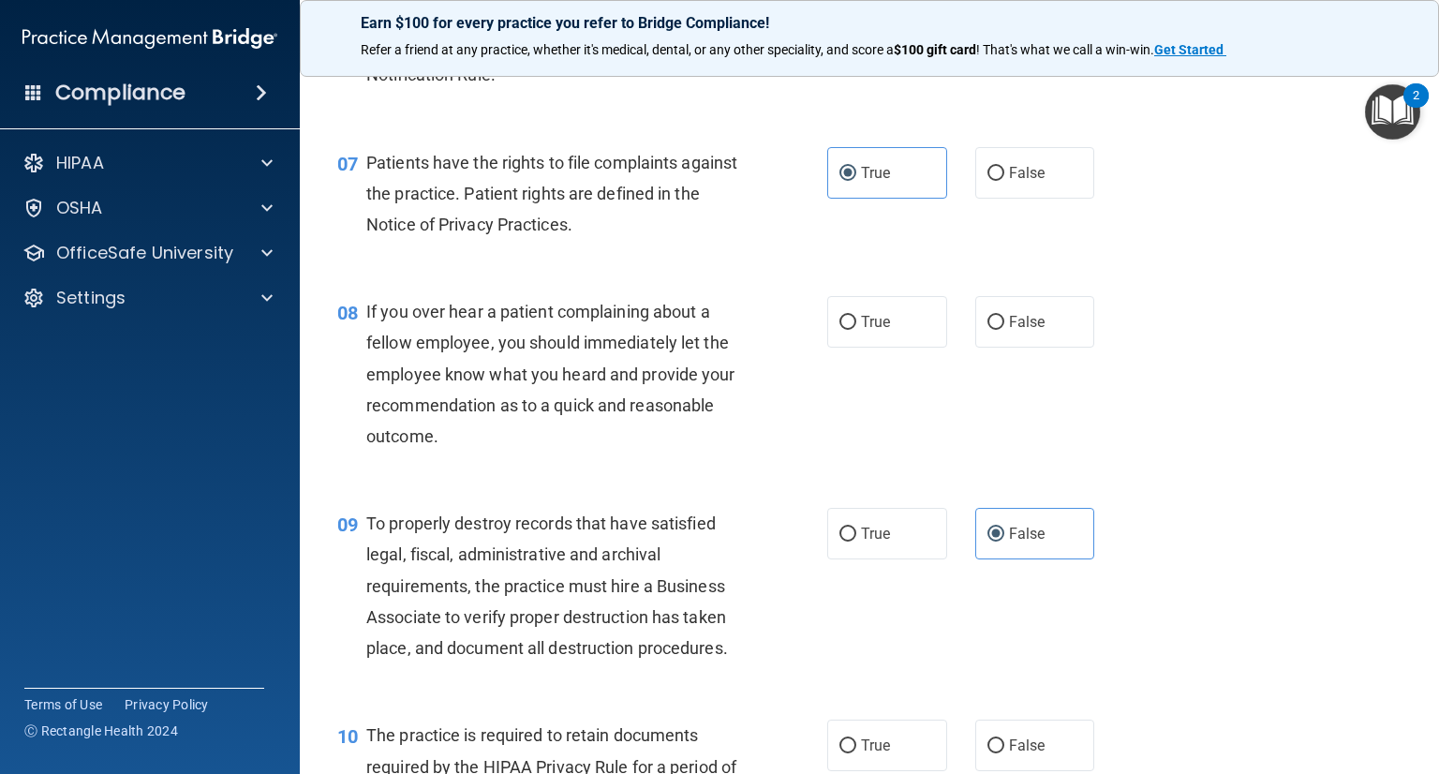
scroll to position [1218, 0]
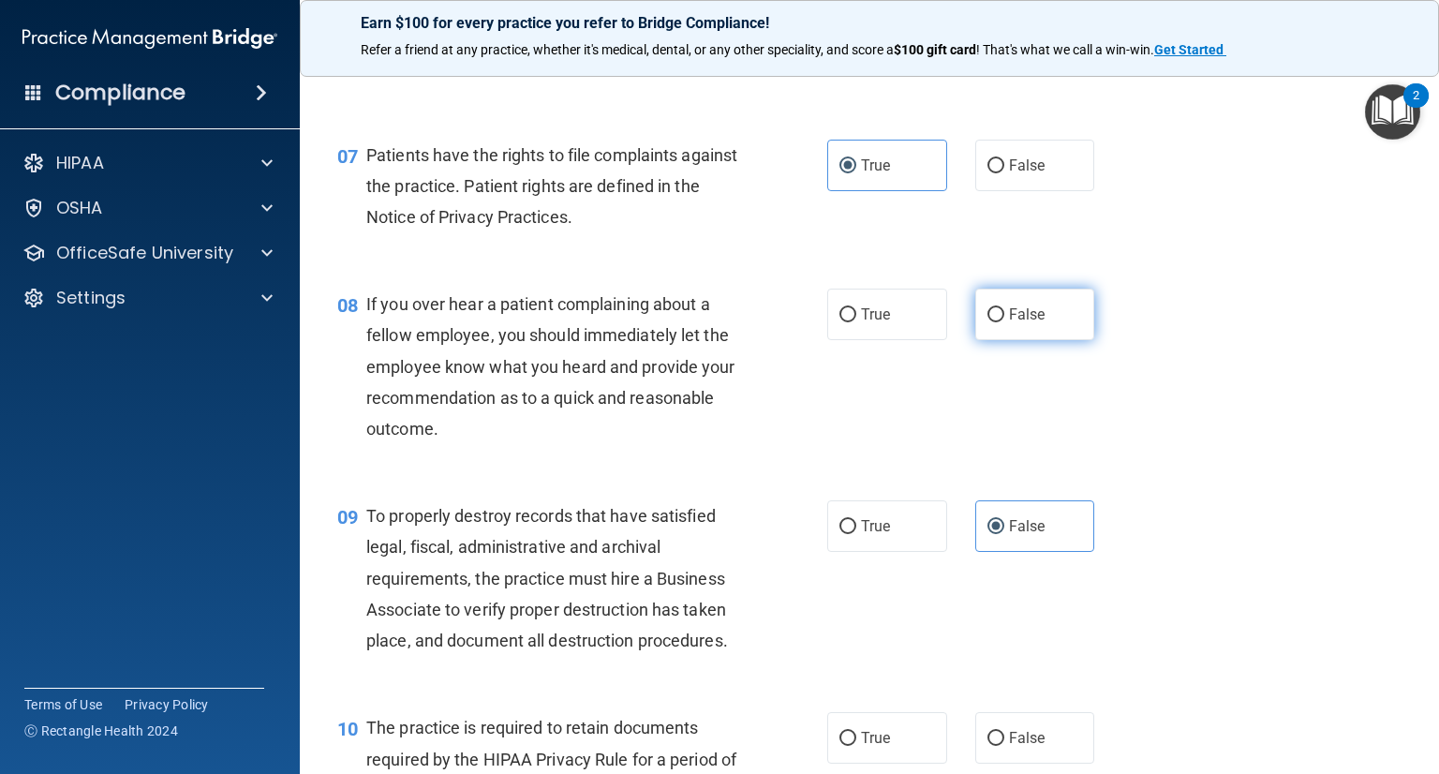
click at [1041, 327] on label "False" at bounding box center [1035, 314] width 120 height 52
click at [1004, 322] on input "False" at bounding box center [995, 315] width 17 height 14
radio input "true"
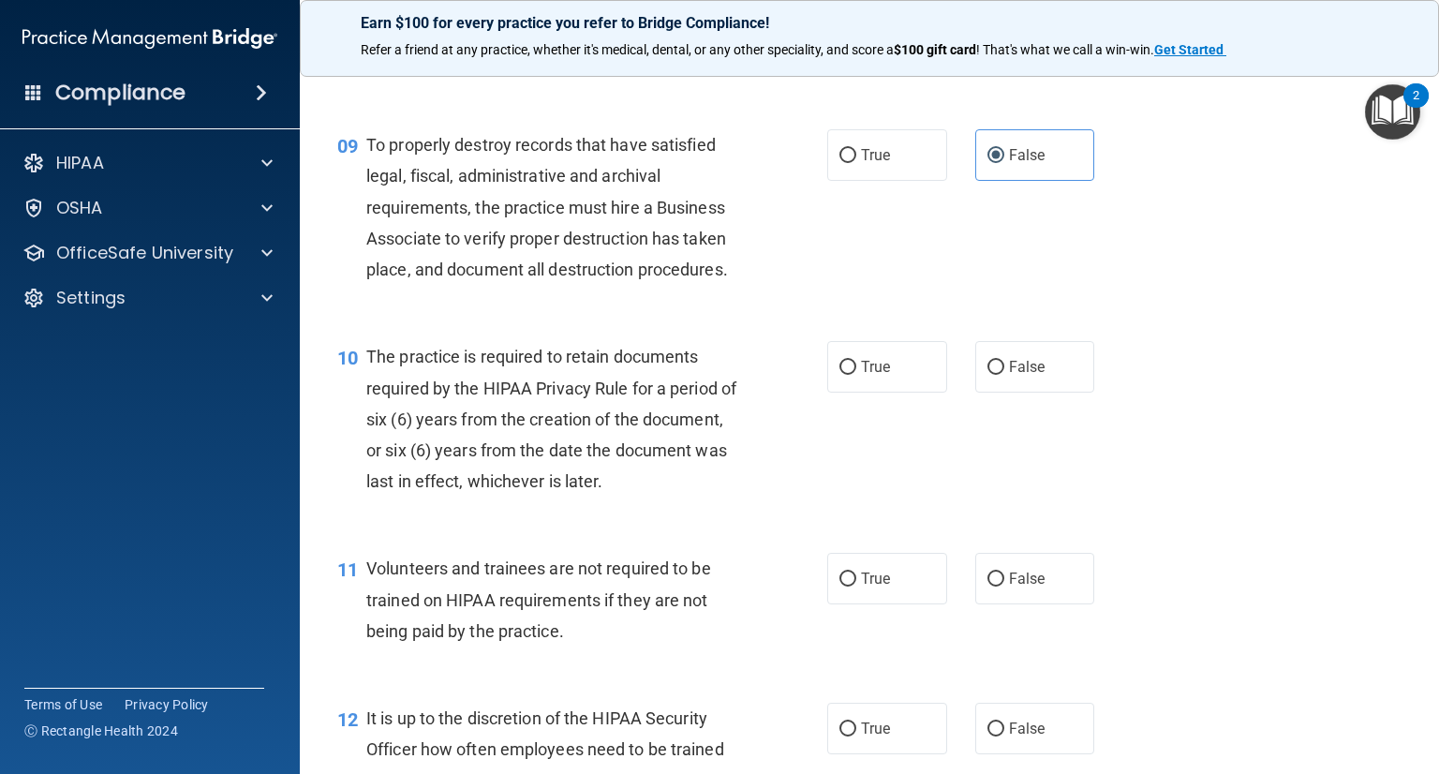
scroll to position [1592, 0]
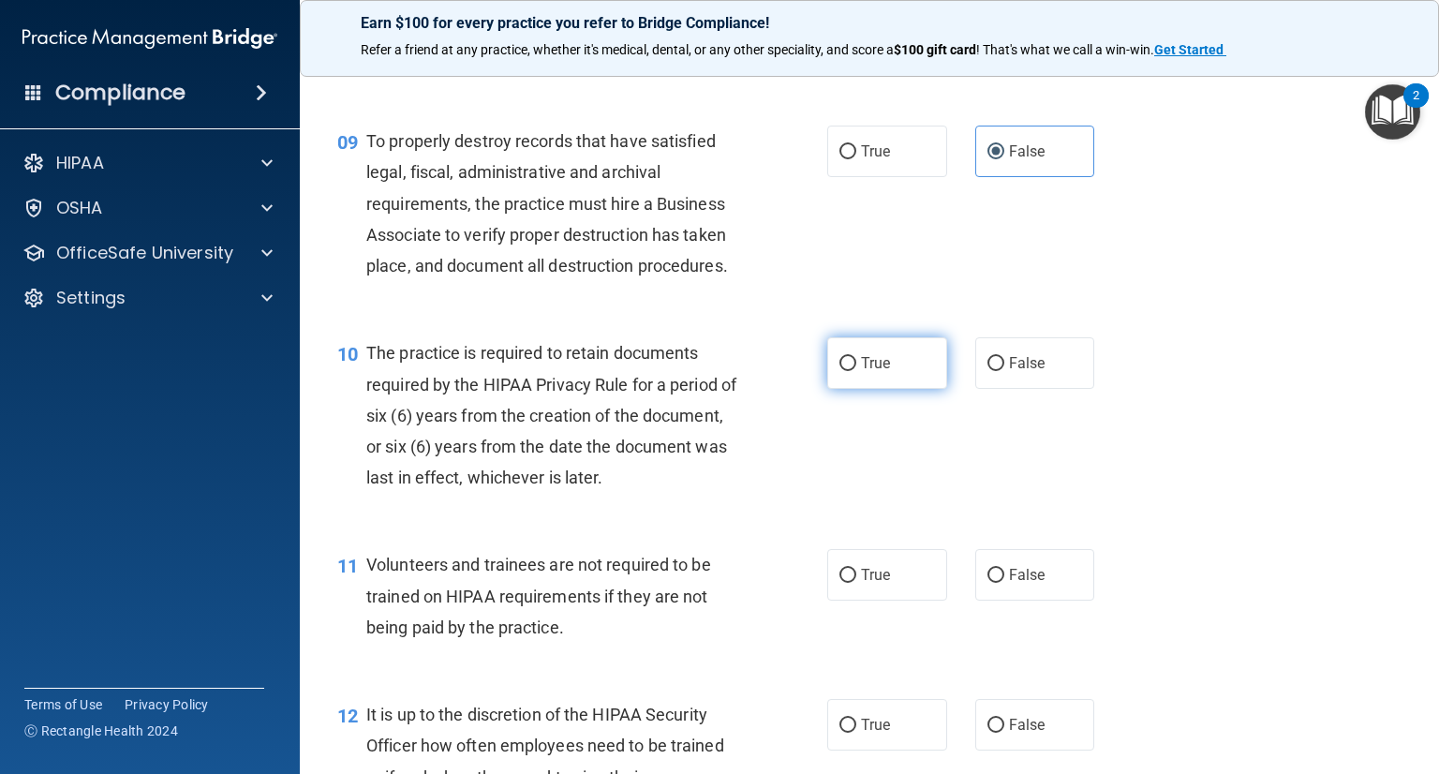
click at [889, 389] on label "True" at bounding box center [887, 363] width 120 height 52
click at [856, 371] on input "True" at bounding box center [847, 364] width 17 height 14
radio input "true"
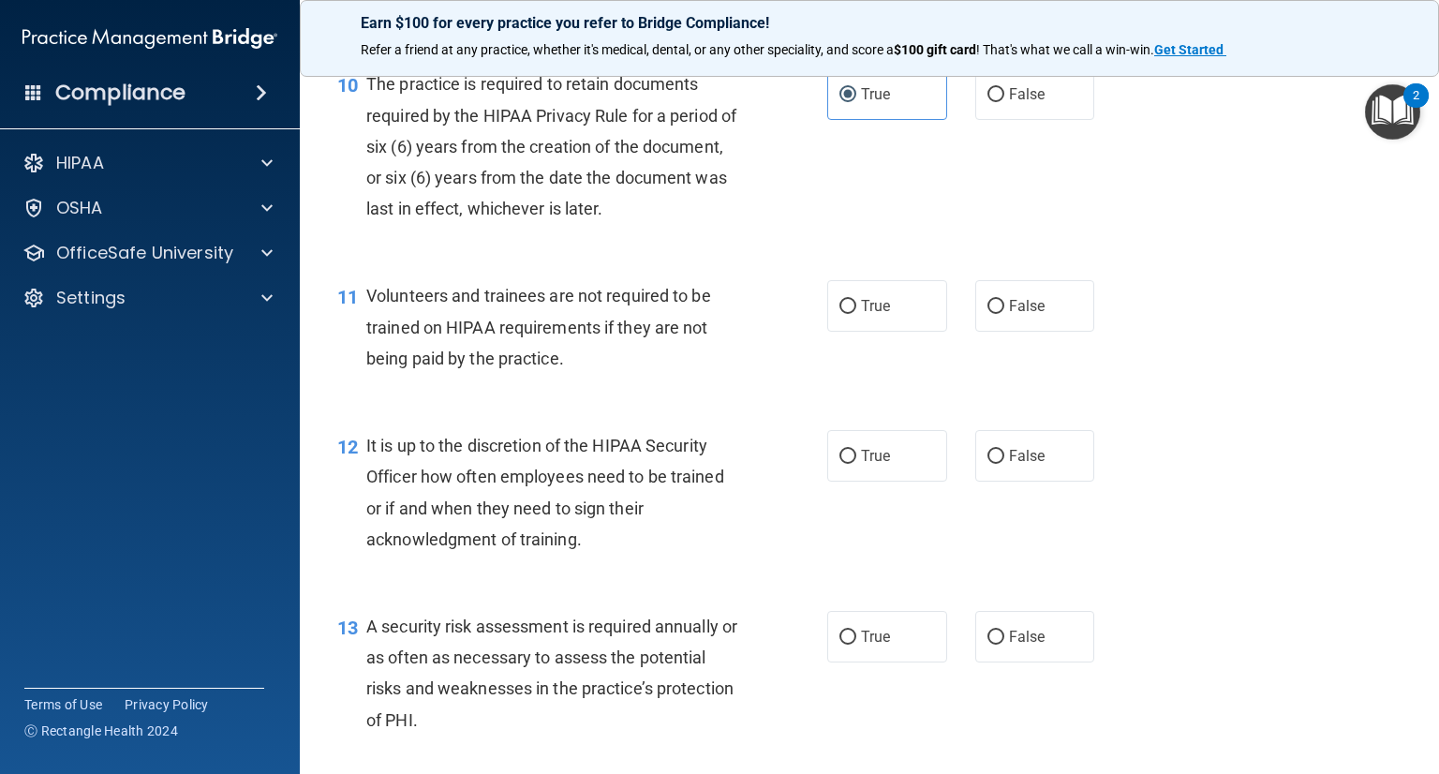
scroll to position [1873, 0]
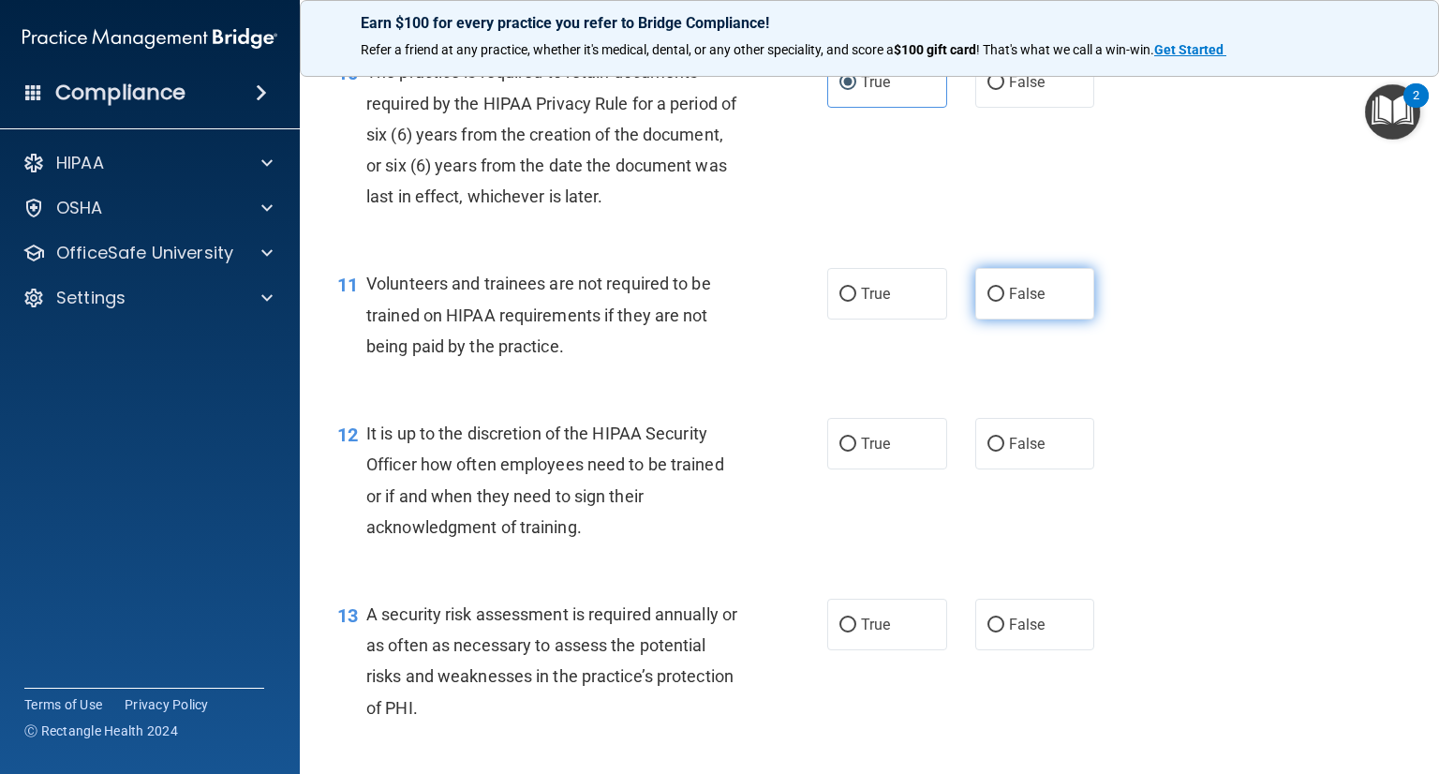
click at [1028, 303] on span "False" at bounding box center [1027, 294] width 37 height 18
click at [1004, 302] on input "False" at bounding box center [995, 295] width 17 height 14
radio input "true"
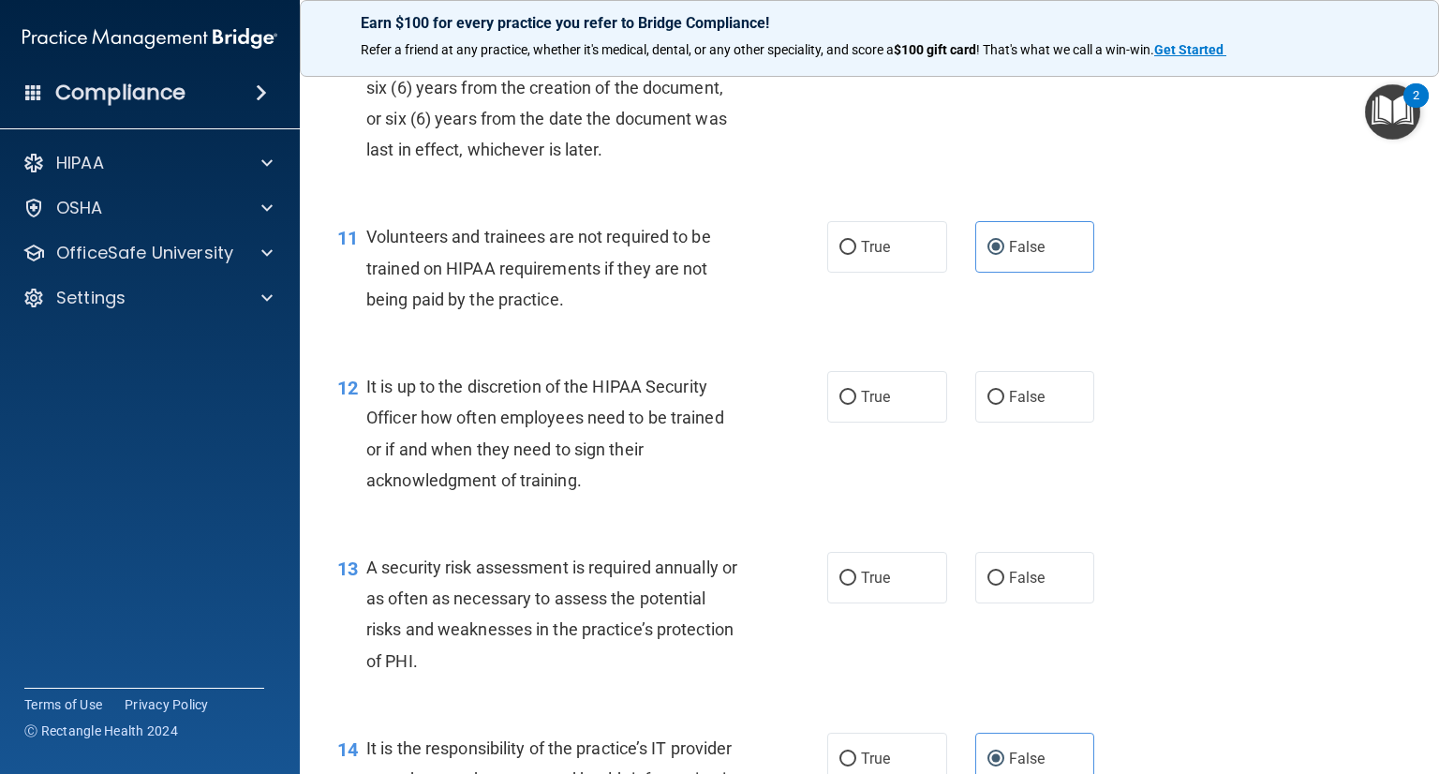
scroll to position [2060, 0]
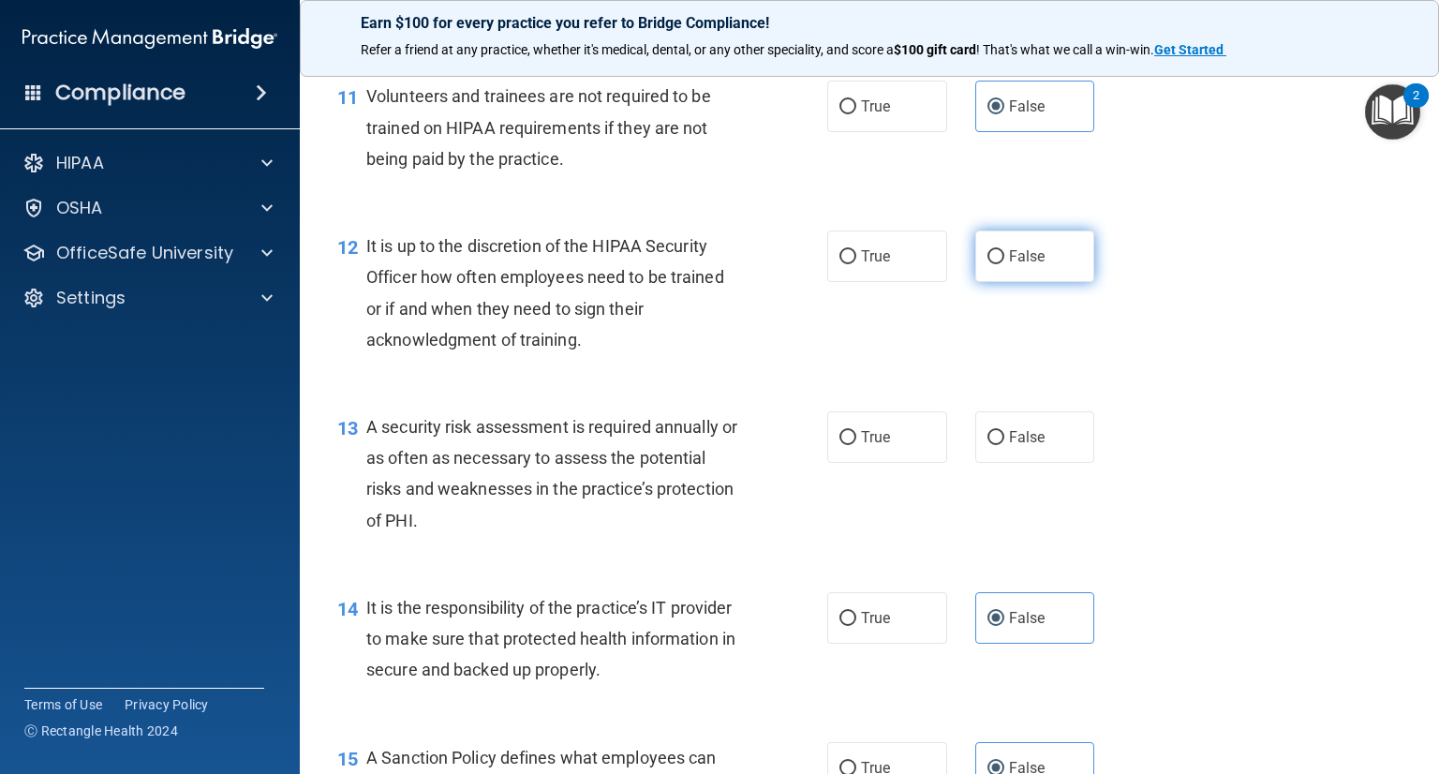
click at [1052, 282] on label "False" at bounding box center [1035, 256] width 120 height 52
click at [1004, 264] on input "False" at bounding box center [995, 257] width 17 height 14
radio input "true"
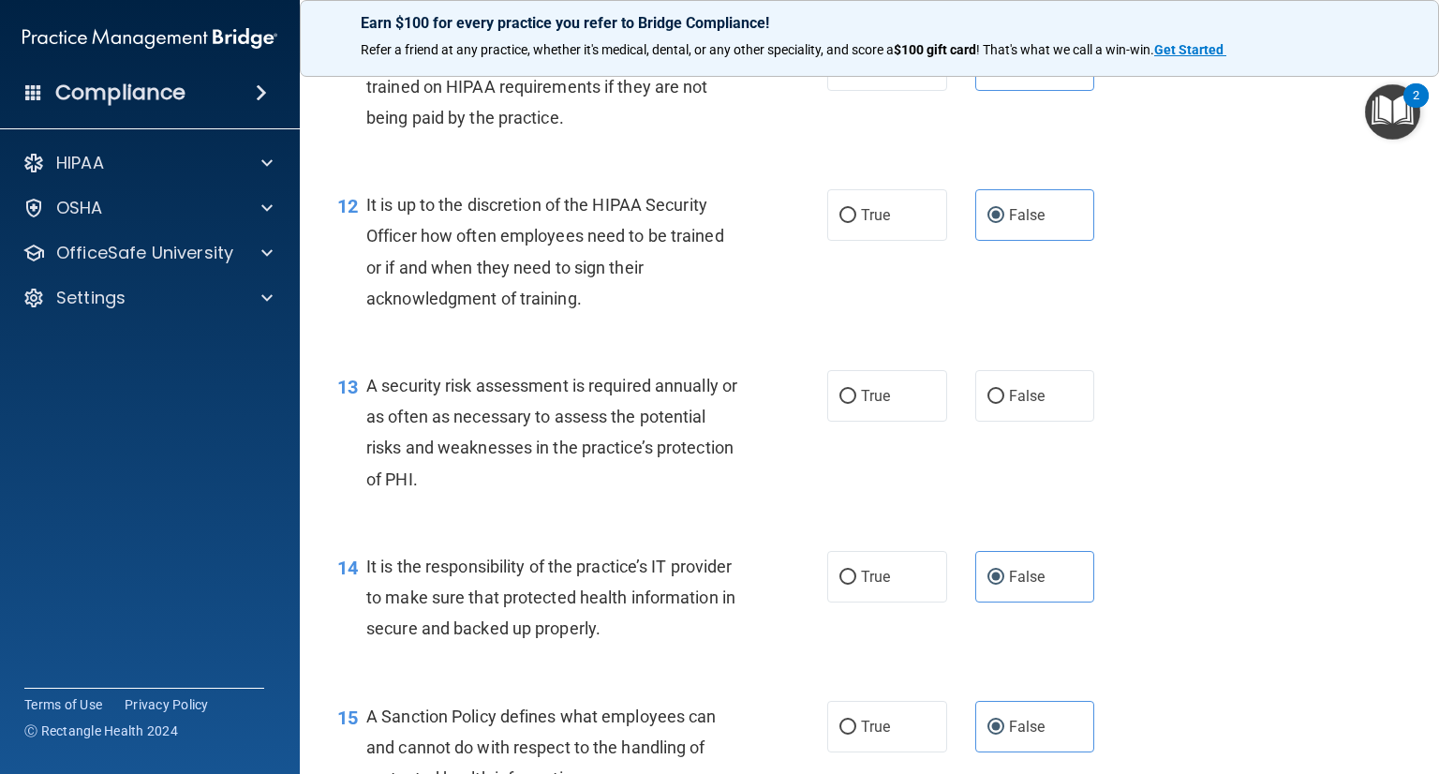
scroll to position [2154, 0]
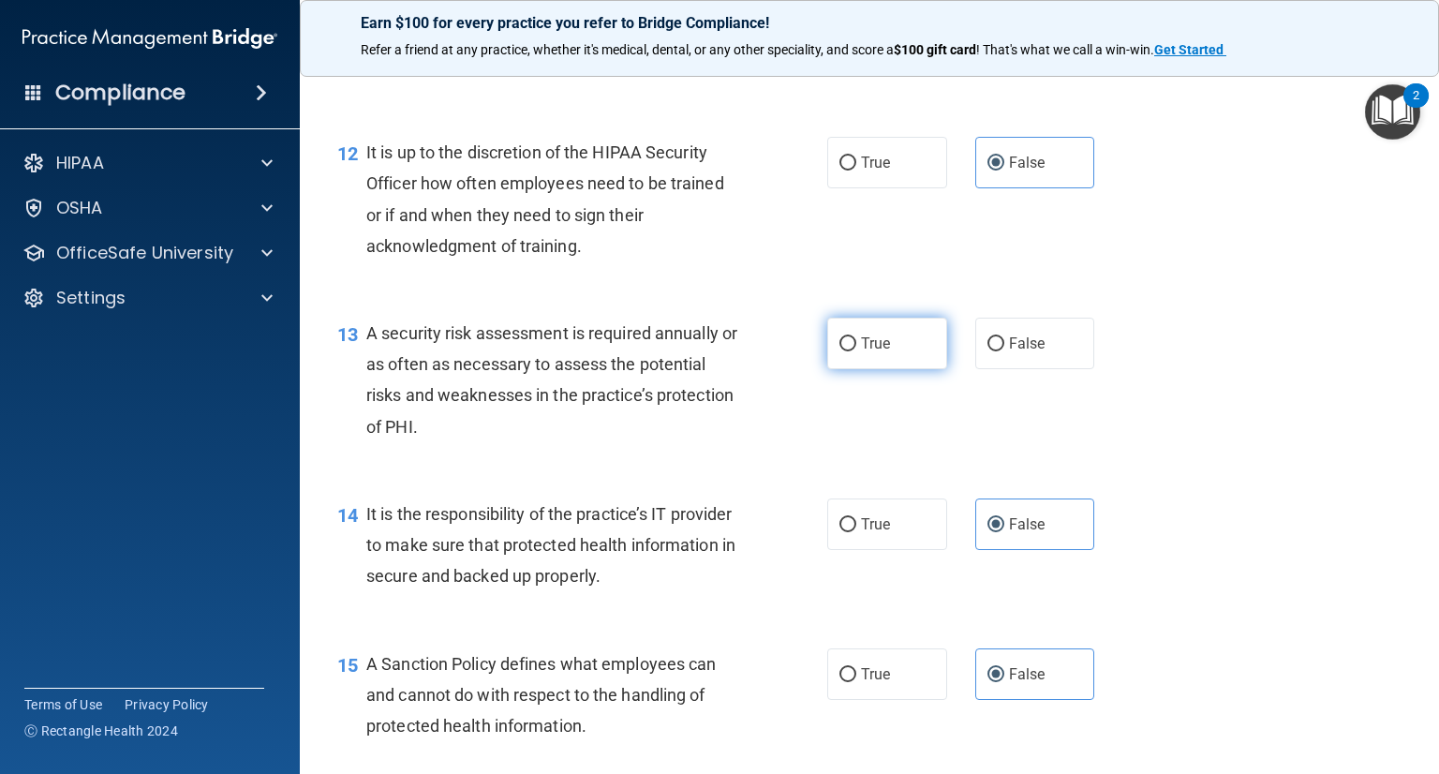
drag, startPoint x: 871, startPoint y: 388, endPoint x: 989, endPoint y: 376, distance: 118.5
click at [872, 369] on label "True" at bounding box center [887, 343] width 120 height 52
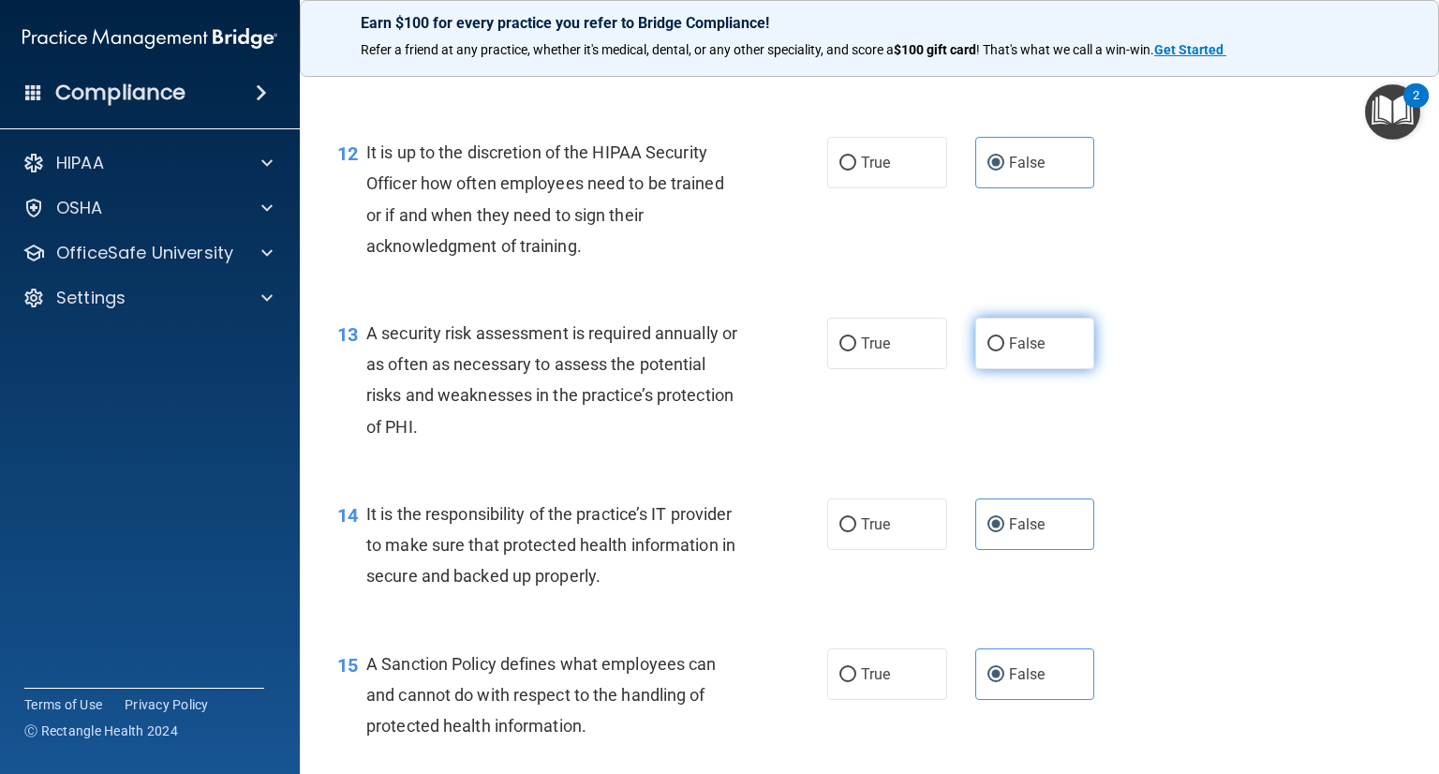
click at [856, 351] on input "True" at bounding box center [847, 344] width 17 height 14
radio input "true"
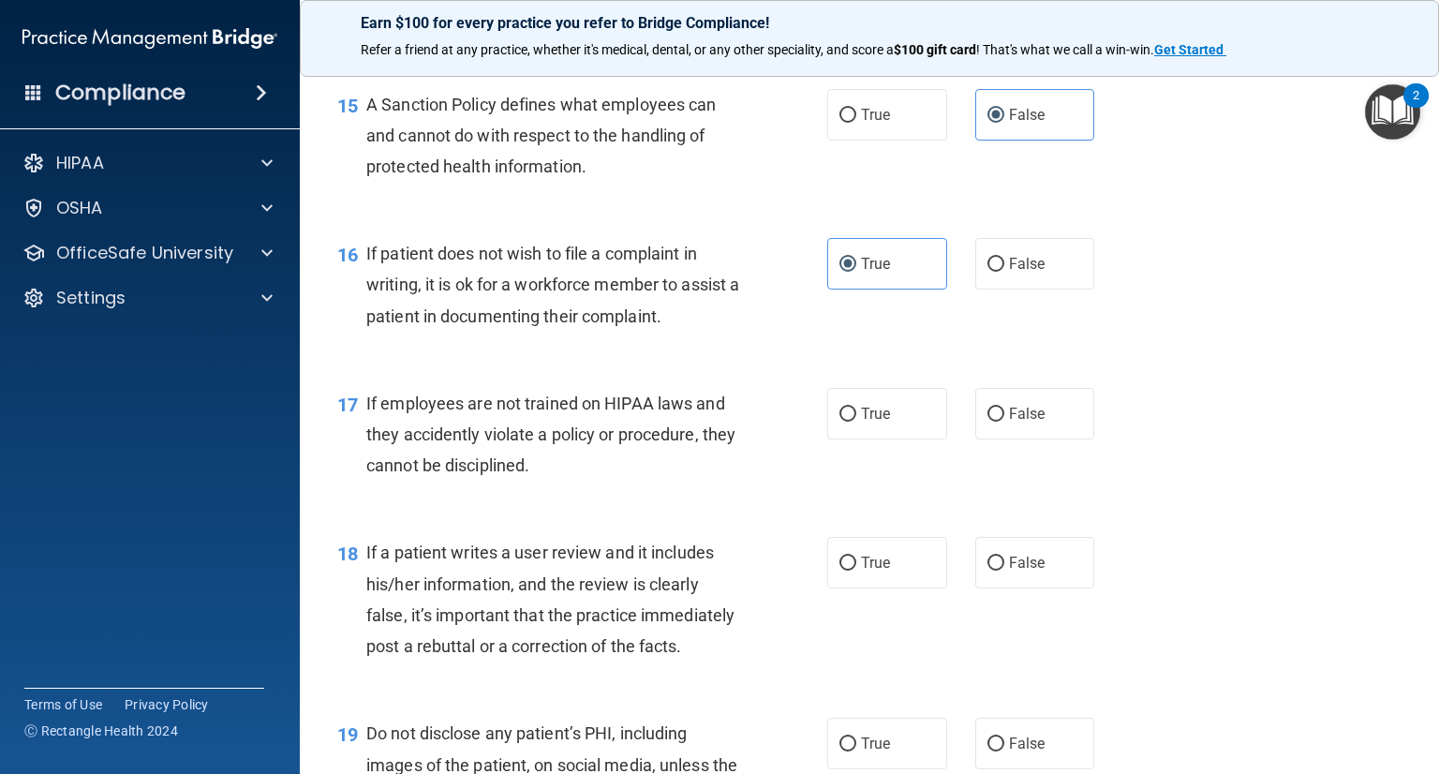
scroll to position [2716, 0]
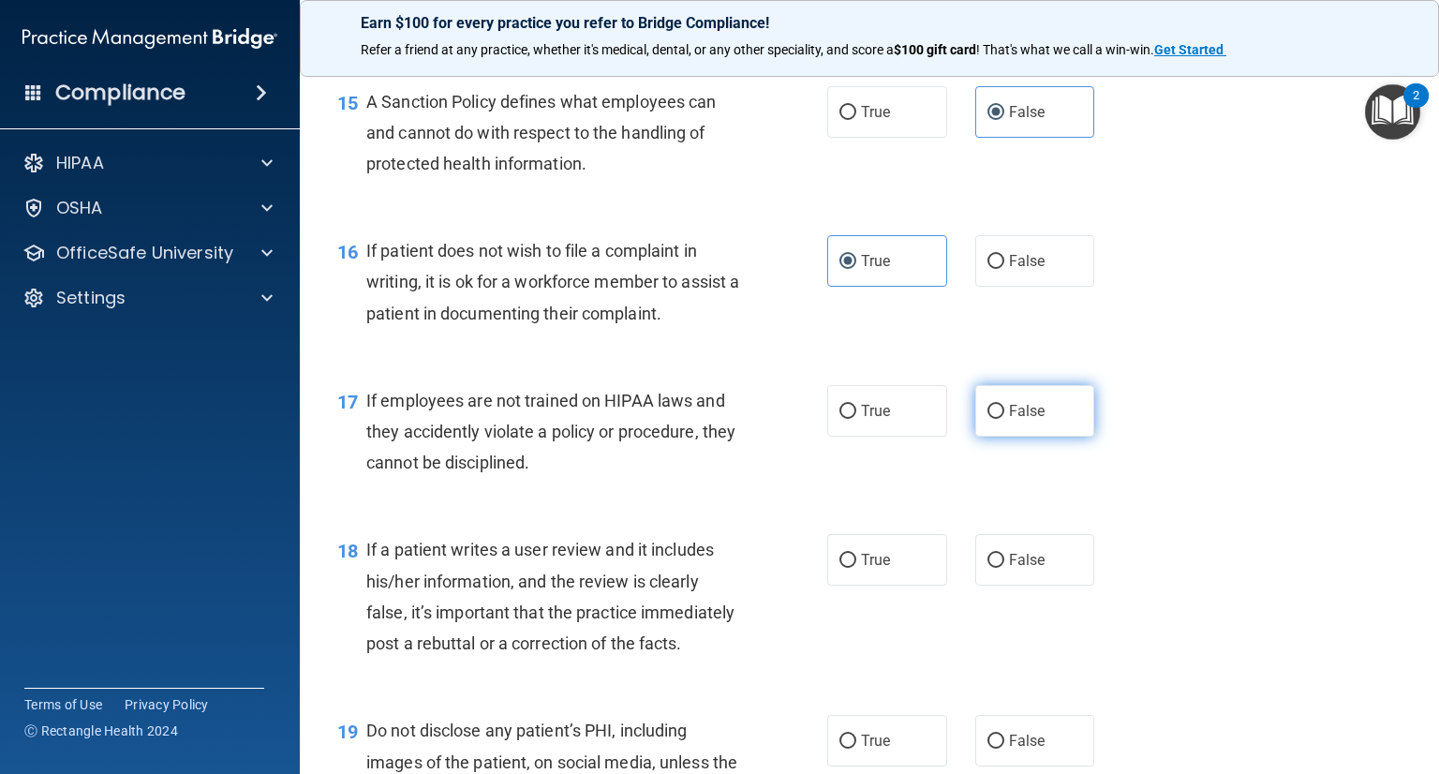
click at [1006, 436] on label "False" at bounding box center [1035, 411] width 120 height 52
click at [1004, 419] on input "False" at bounding box center [995, 412] width 17 height 14
radio input "true"
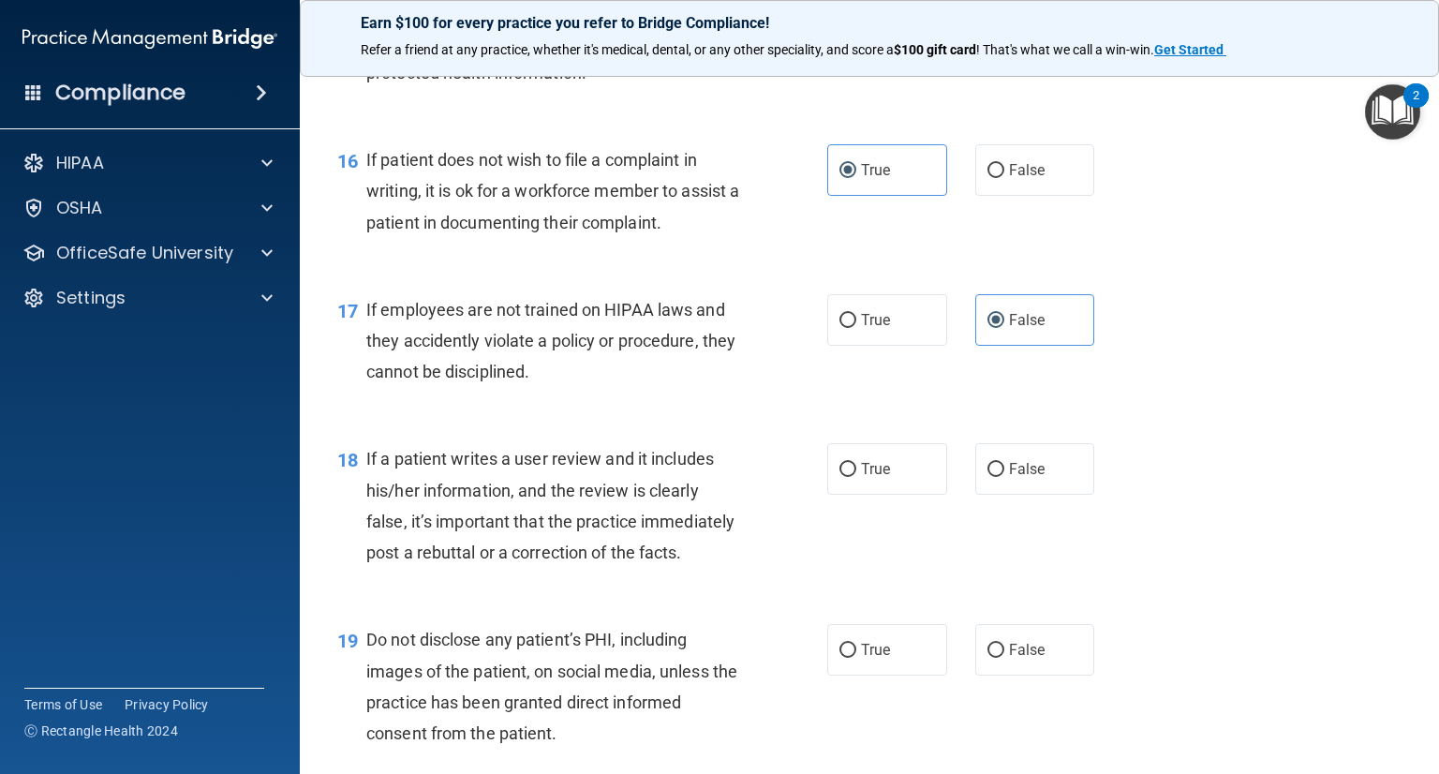
scroll to position [2810, 0]
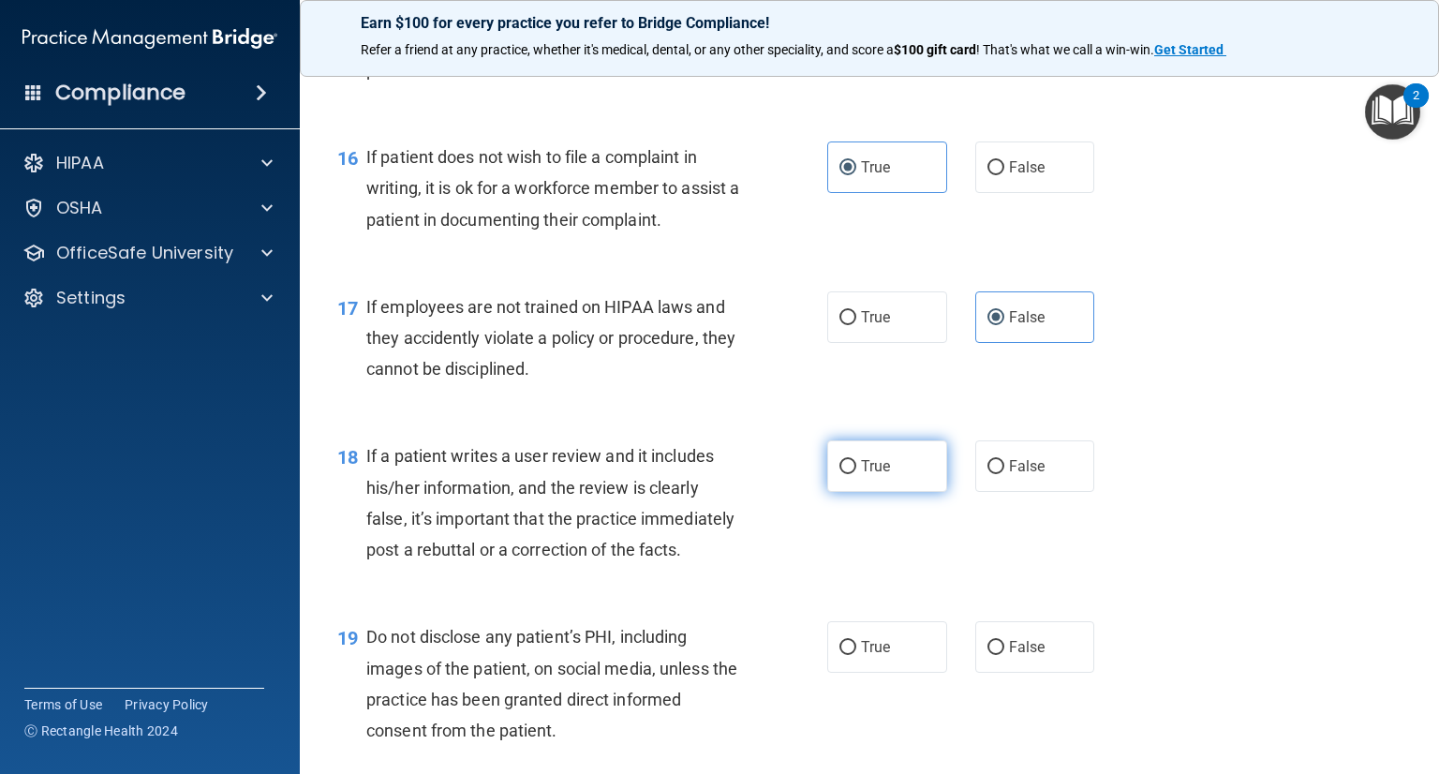
click at [903, 492] on label "True" at bounding box center [887, 466] width 120 height 52
click at [856, 474] on input "True" at bounding box center [847, 467] width 17 height 14
radio input "true"
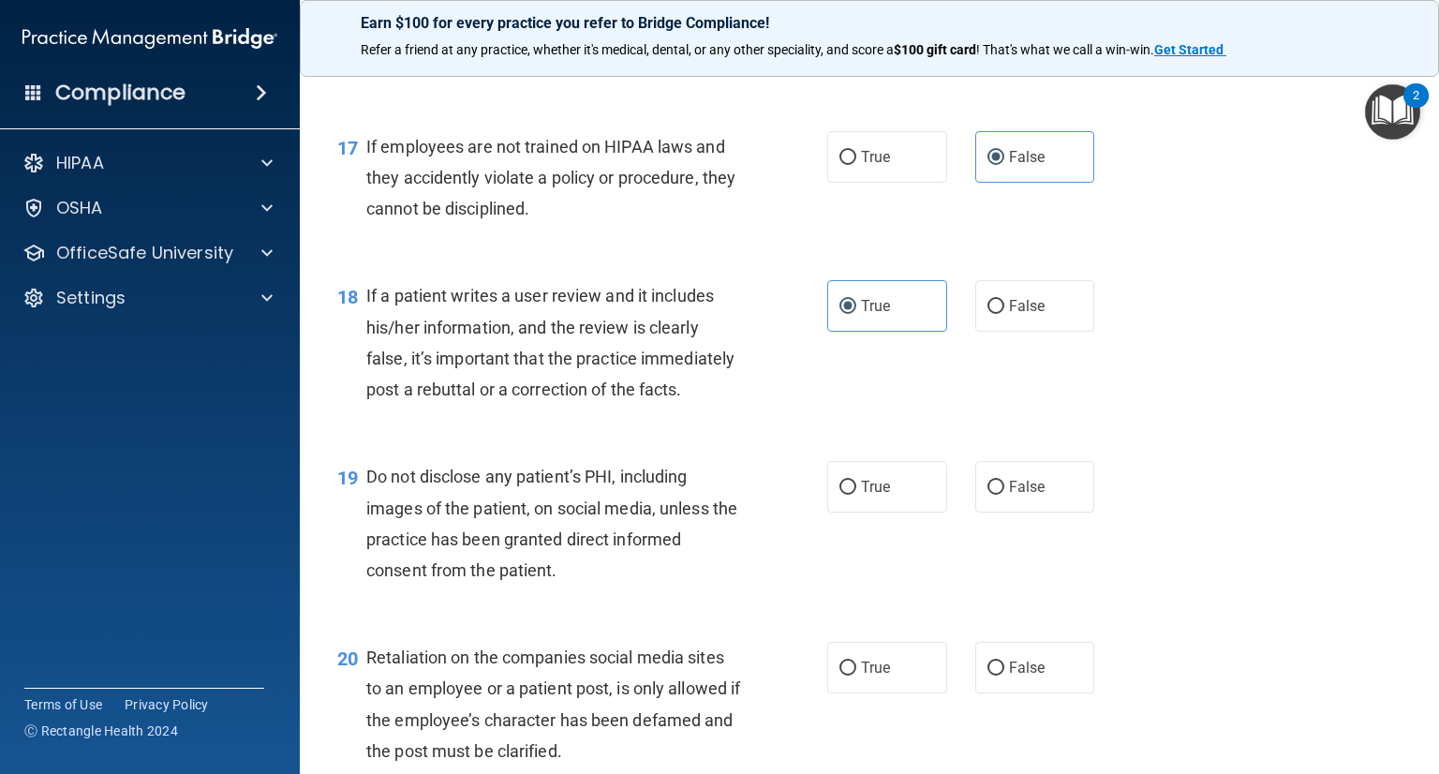
scroll to position [2997, 0]
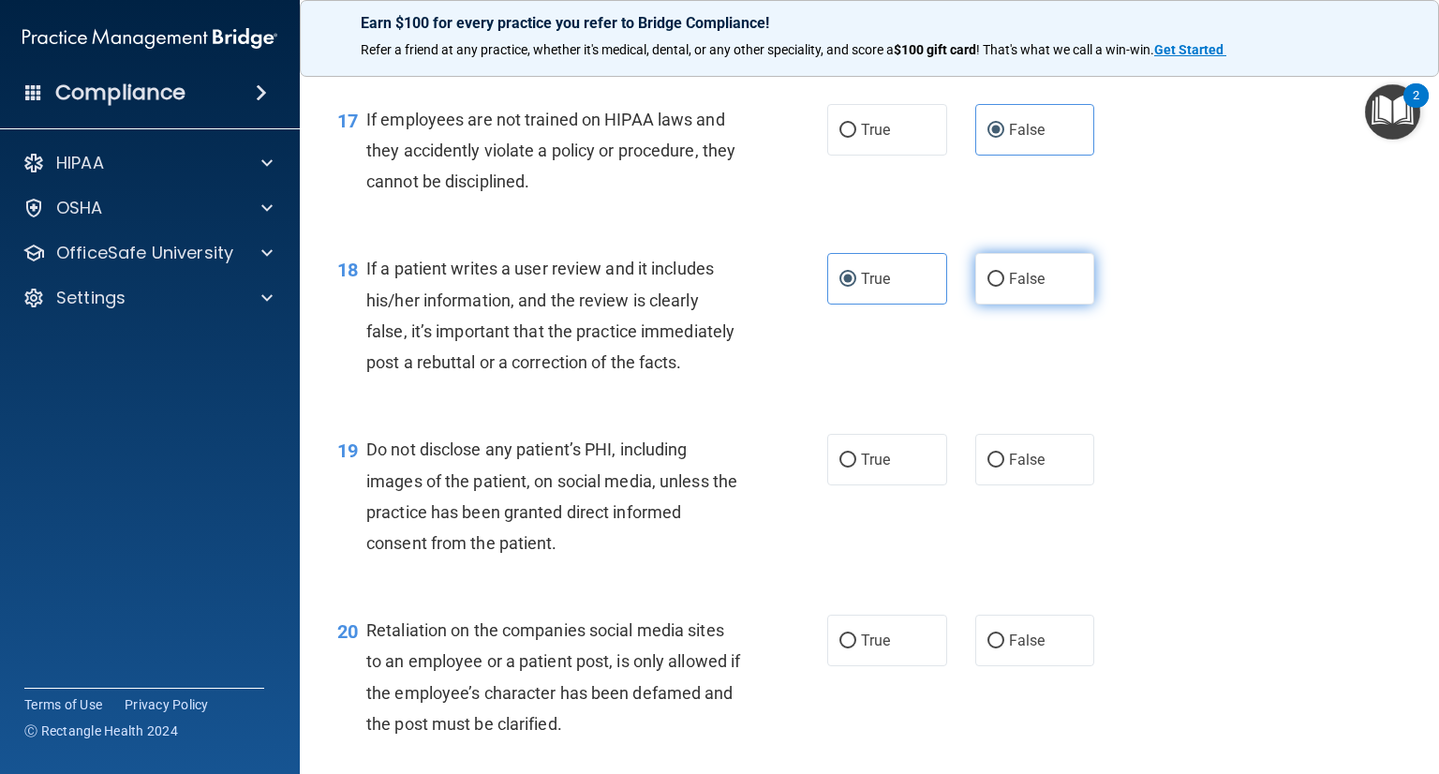
click at [1075, 304] on label "False" at bounding box center [1035, 279] width 120 height 52
click at [1004, 287] on input "False" at bounding box center [995, 280] width 17 height 14
radio input "true"
radio input "false"
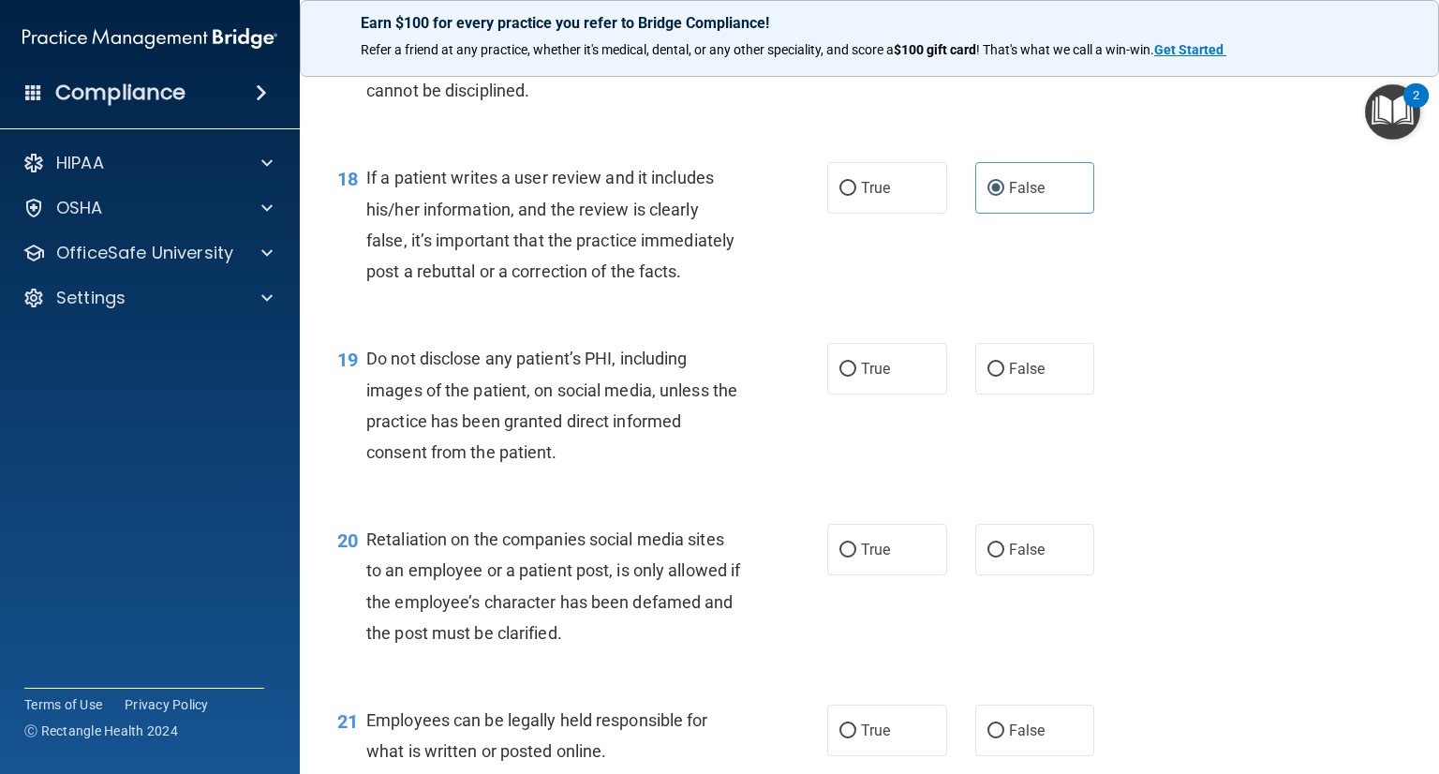
scroll to position [3091, 0]
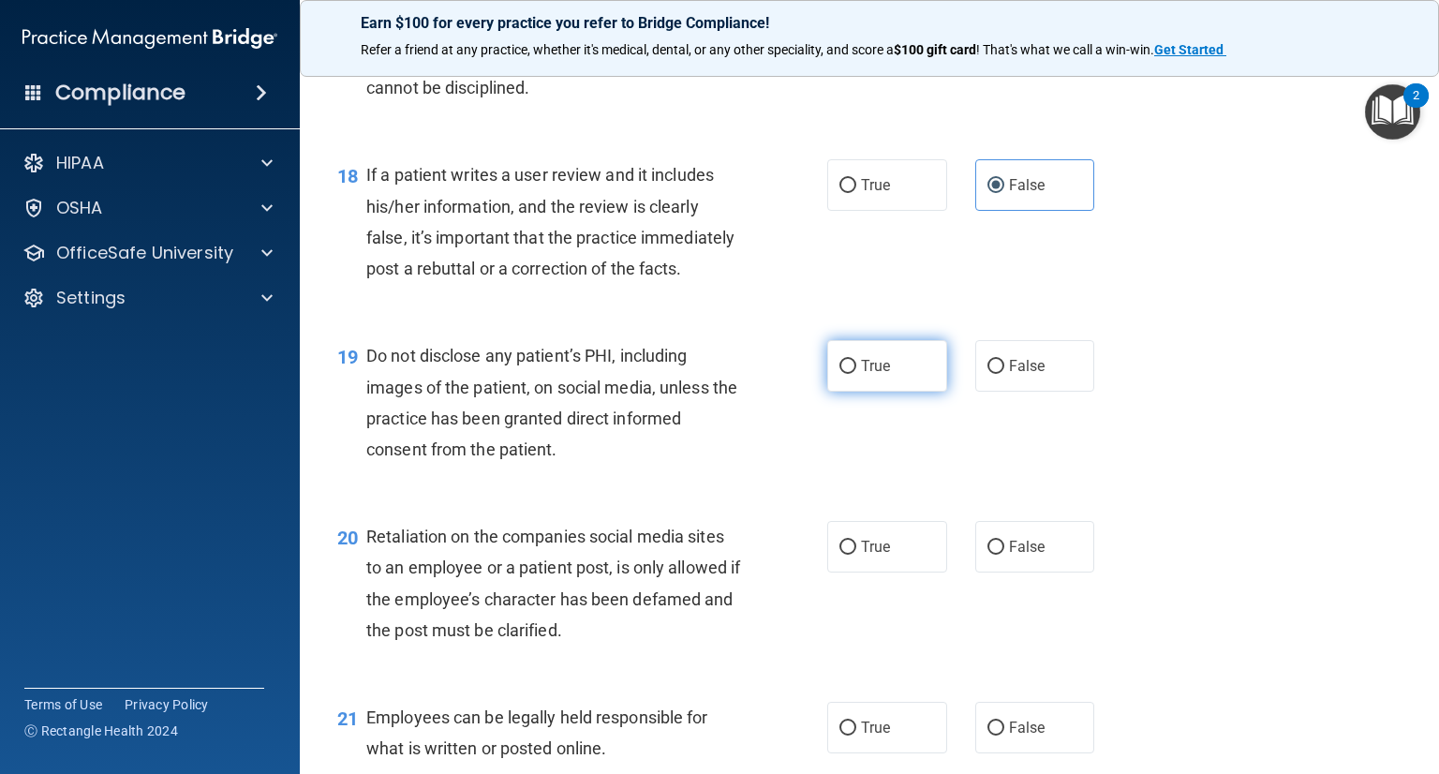
click at [929, 391] on label "True" at bounding box center [887, 366] width 120 height 52
click at [856, 374] on input "True" at bounding box center [847, 367] width 17 height 14
radio input "true"
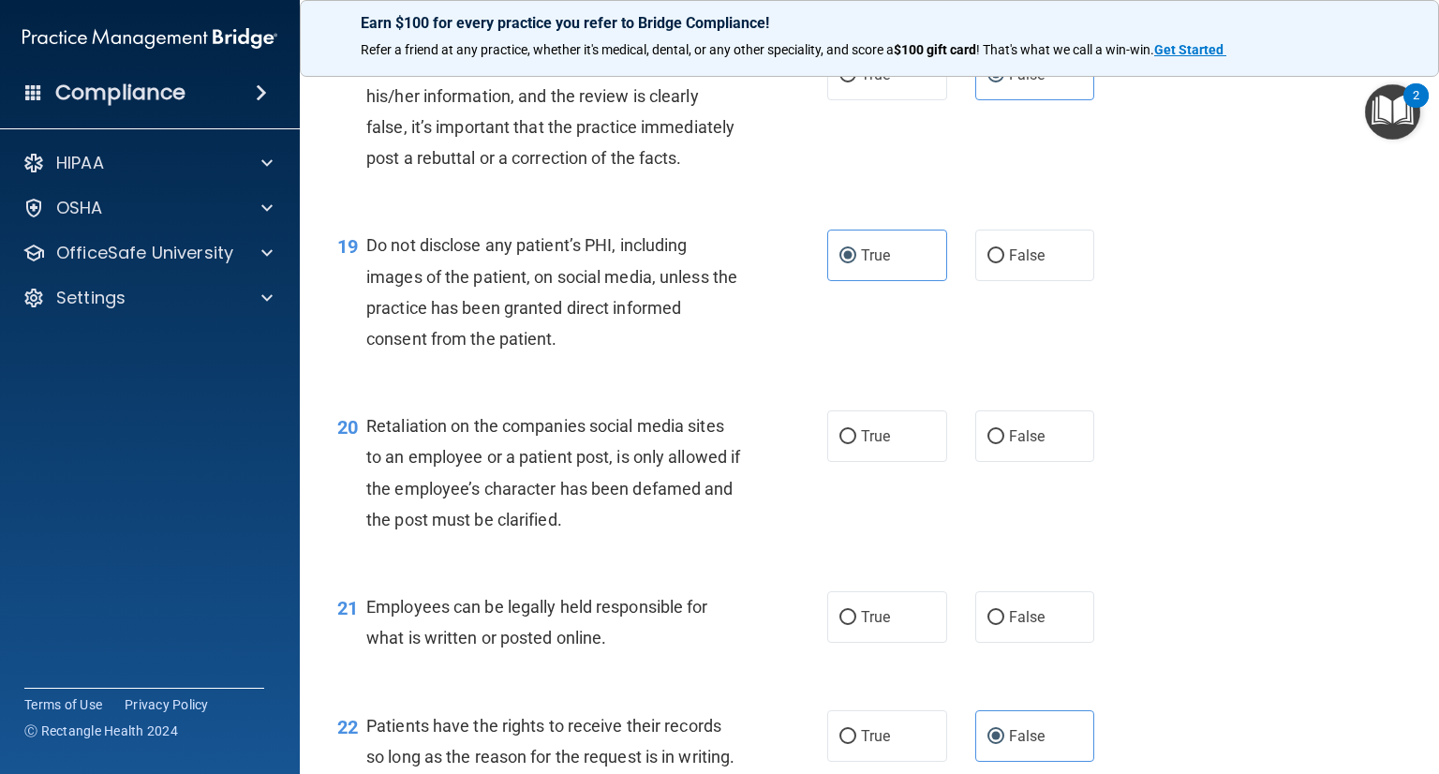
scroll to position [3278, 0]
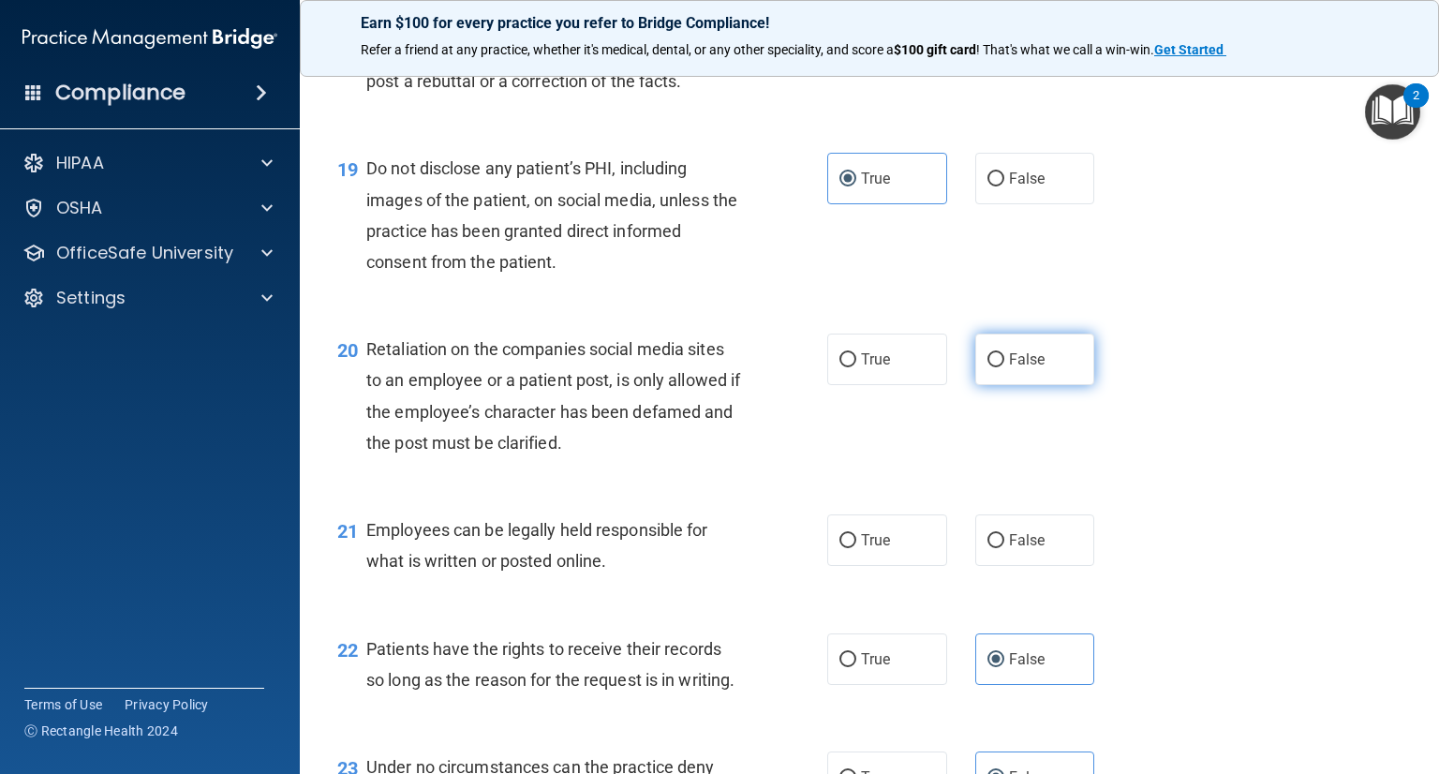
click at [1064, 385] on label "False" at bounding box center [1035, 359] width 120 height 52
click at [1004, 367] on input "False" at bounding box center [995, 360] width 17 height 14
radio input "true"
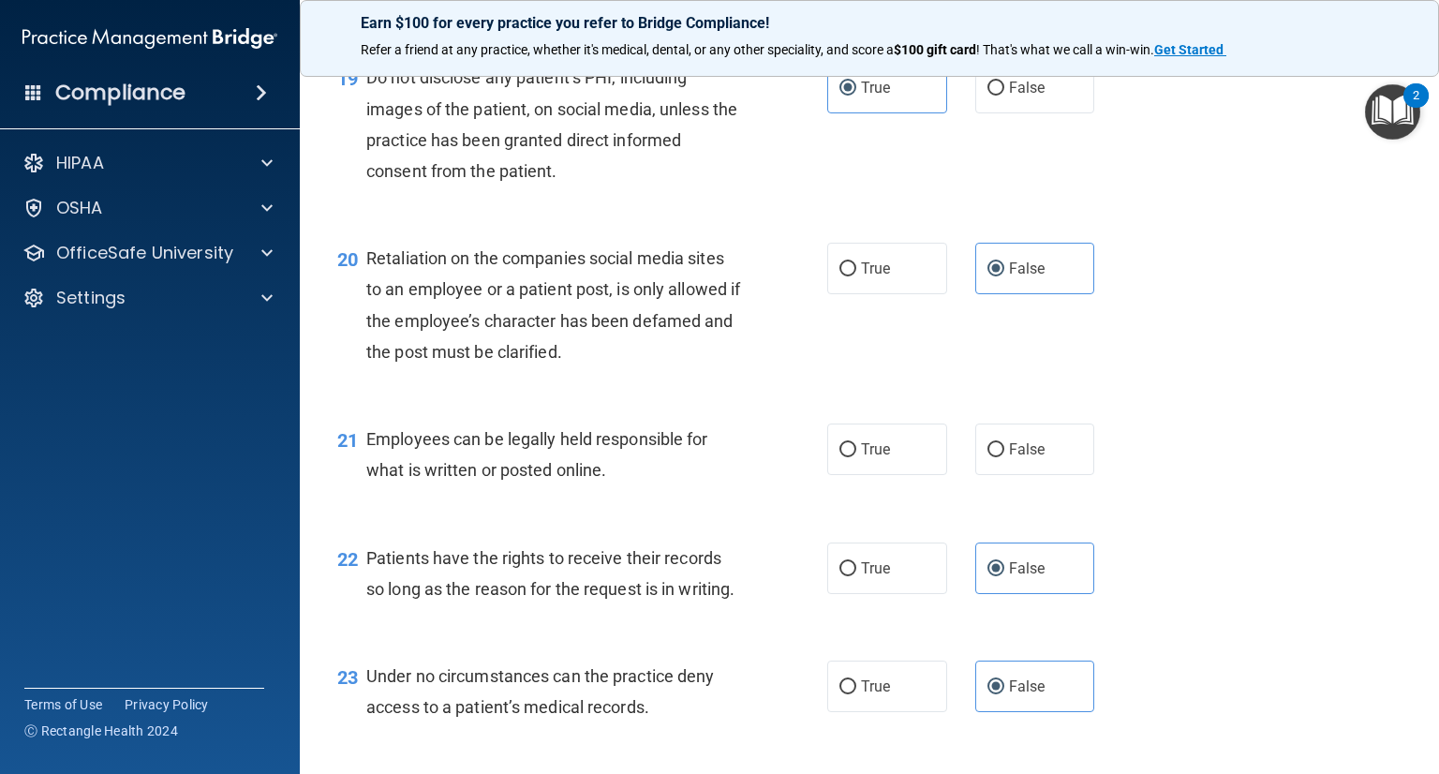
scroll to position [3372, 0]
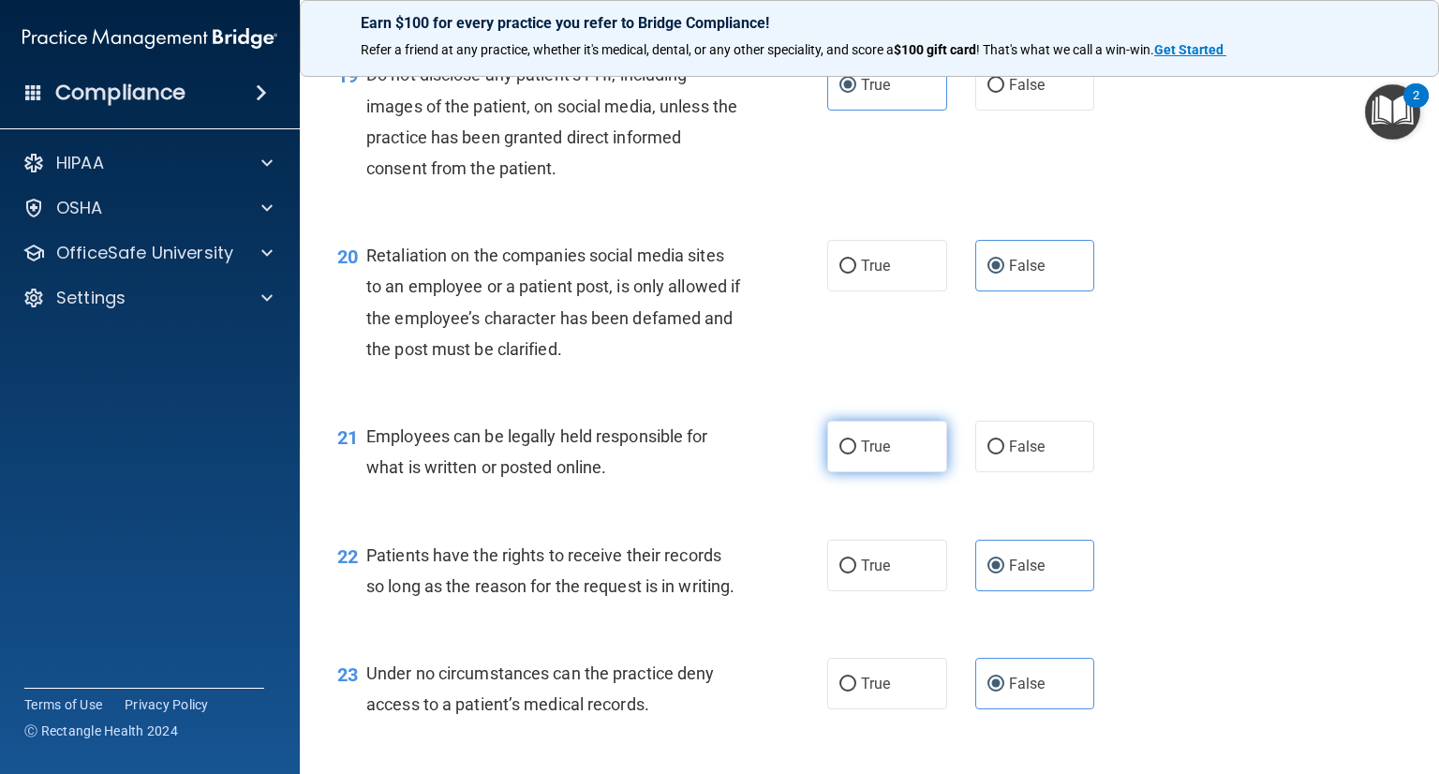
click at [892, 472] on label "True" at bounding box center [887, 447] width 120 height 52
click at [856, 454] on input "True" at bounding box center [847, 447] width 17 height 14
radio input "true"
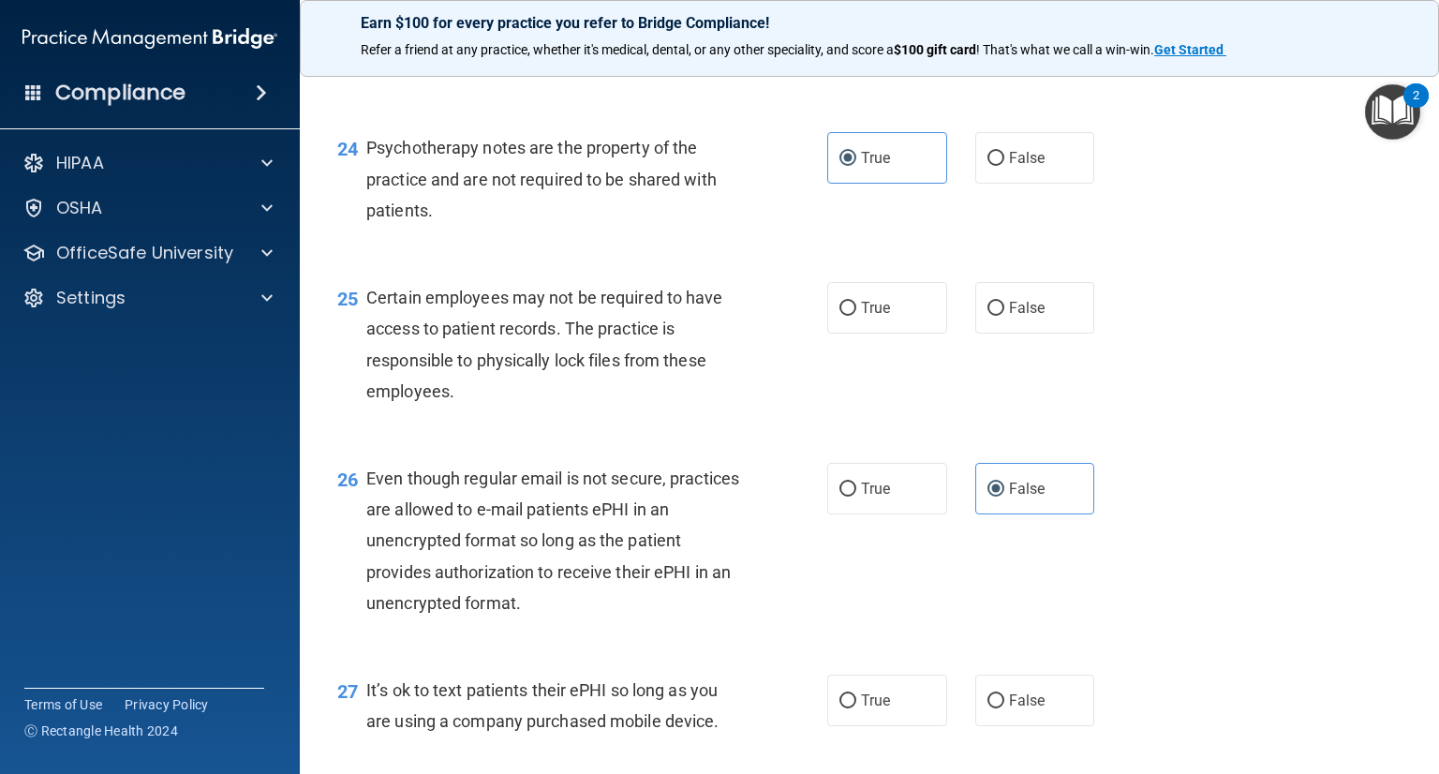
scroll to position [4027, 0]
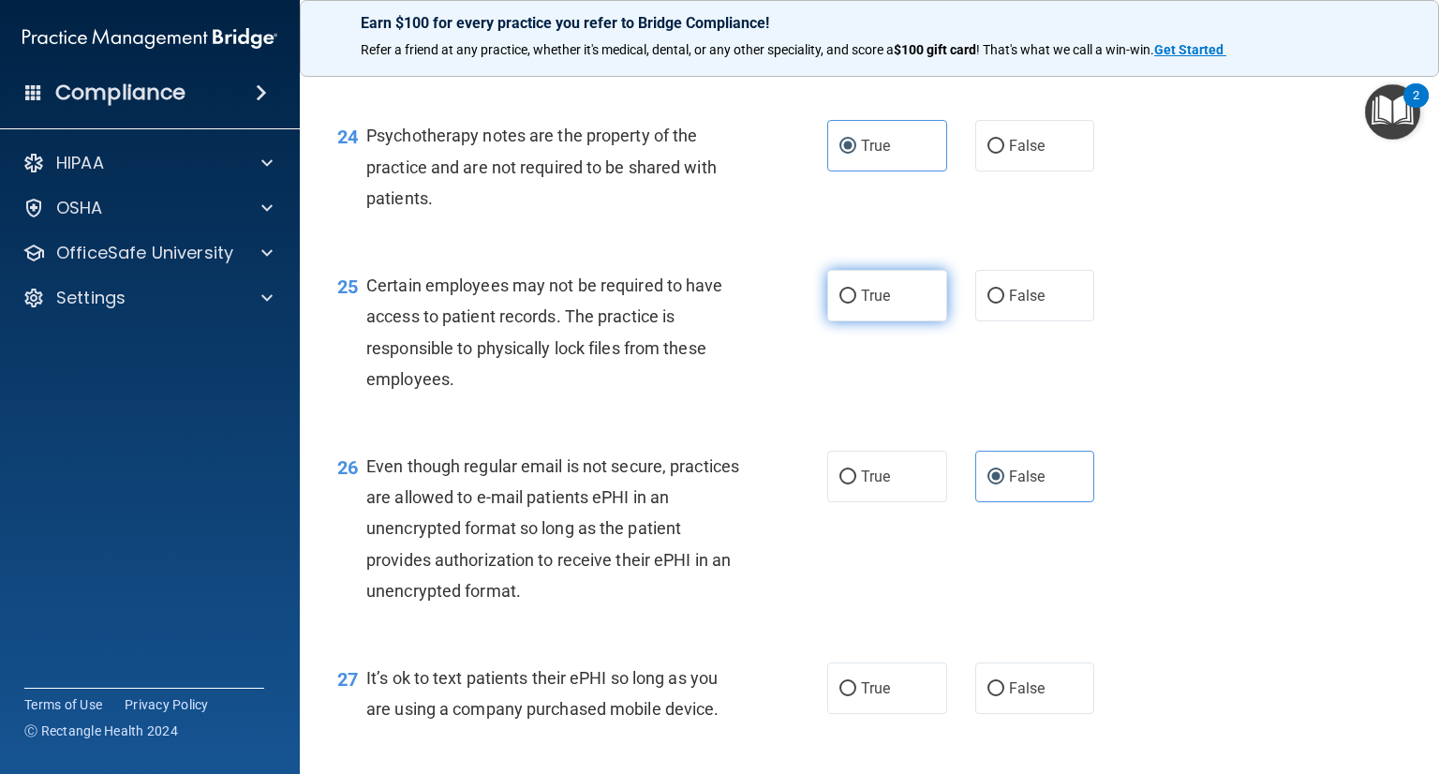
click at [847, 303] on input "True" at bounding box center [847, 296] width 17 height 14
radio input "true"
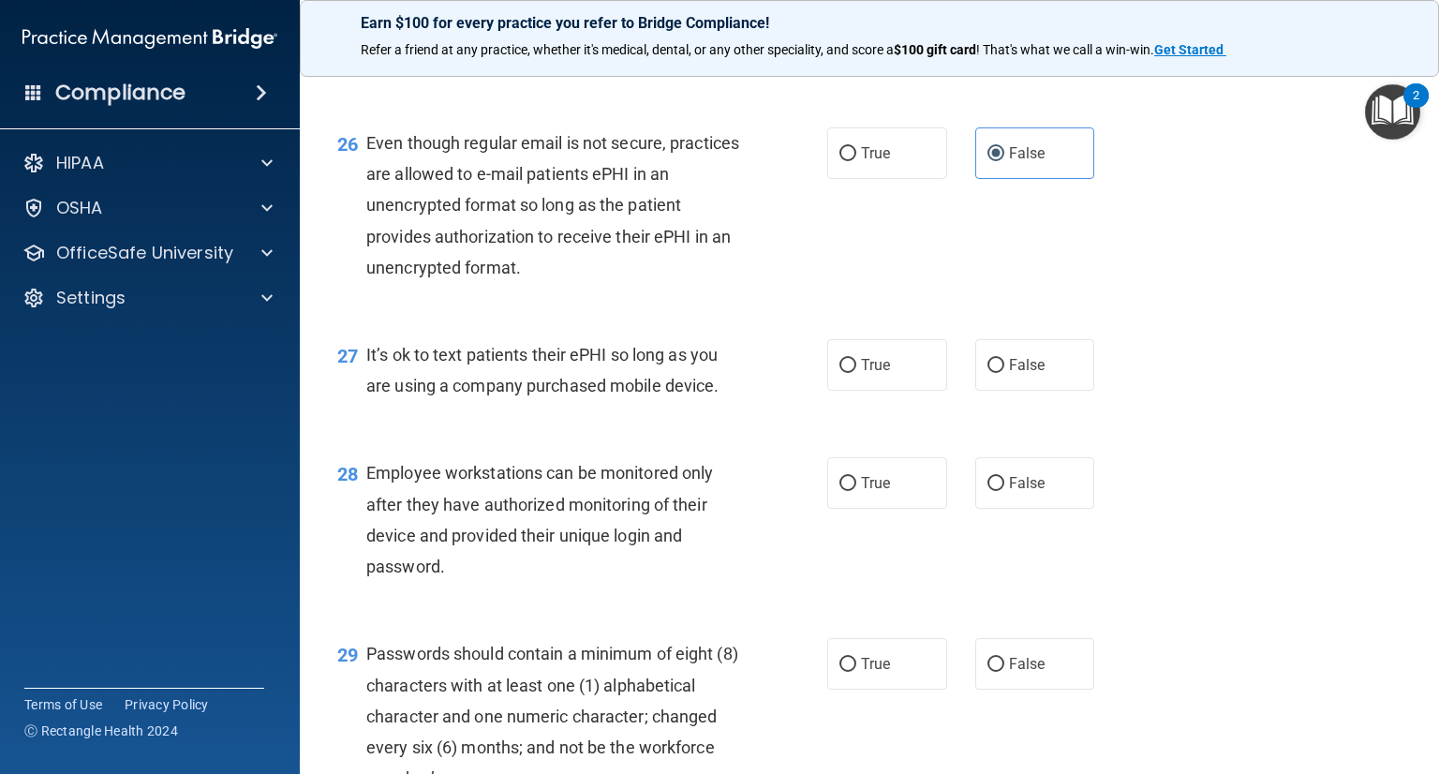
scroll to position [4402, 0]
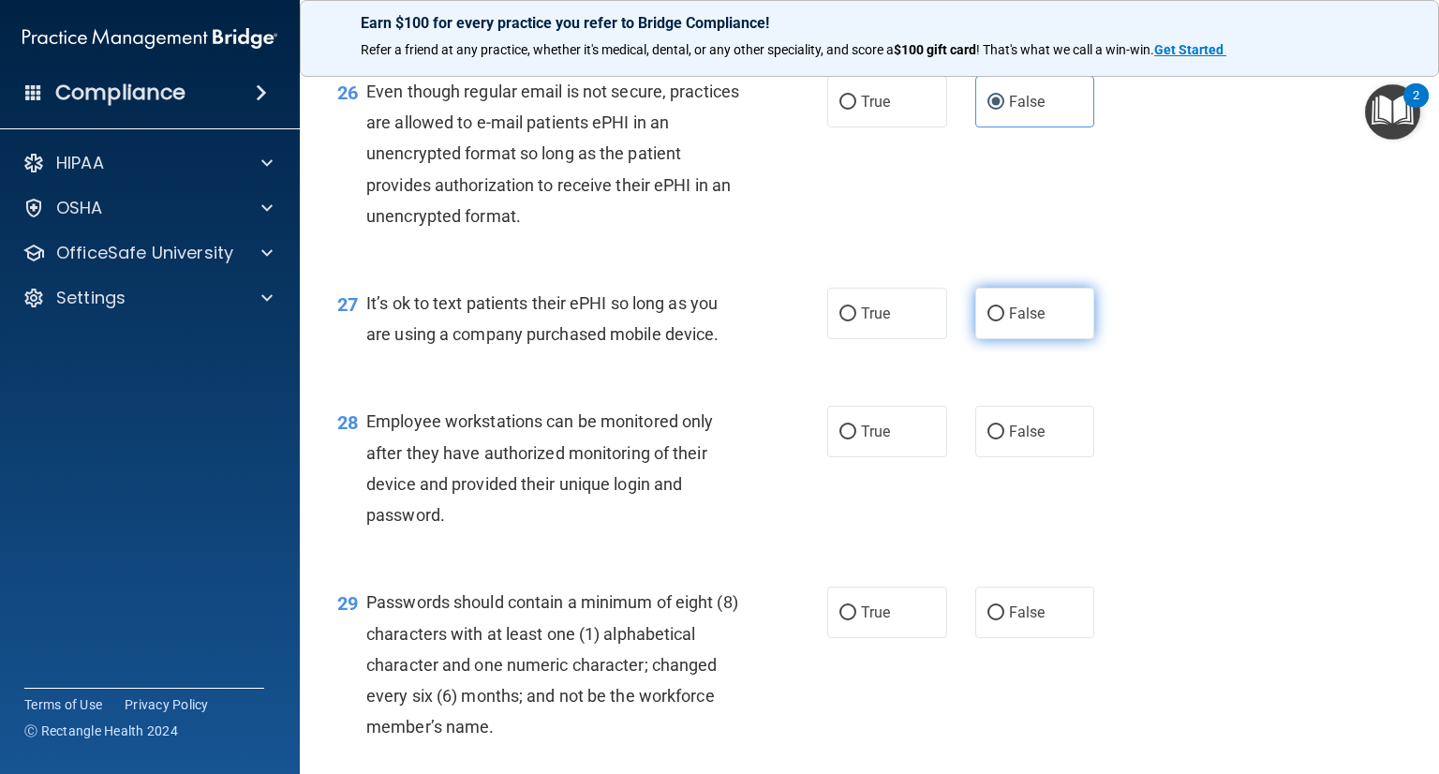
click at [1026, 322] on span "False" at bounding box center [1027, 313] width 37 height 18
click at [1004, 321] on input "False" at bounding box center [995, 314] width 17 height 14
radio input "true"
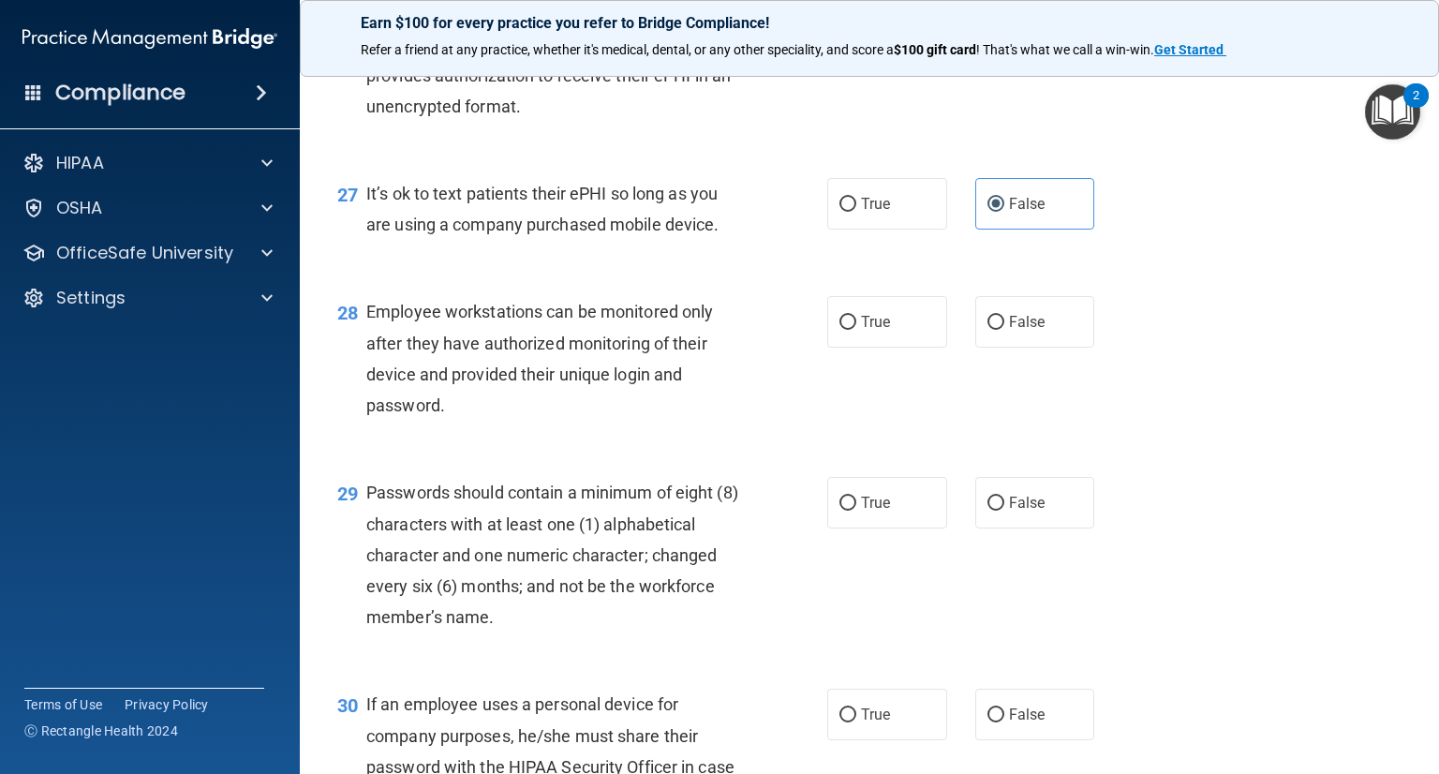
scroll to position [4589, 0]
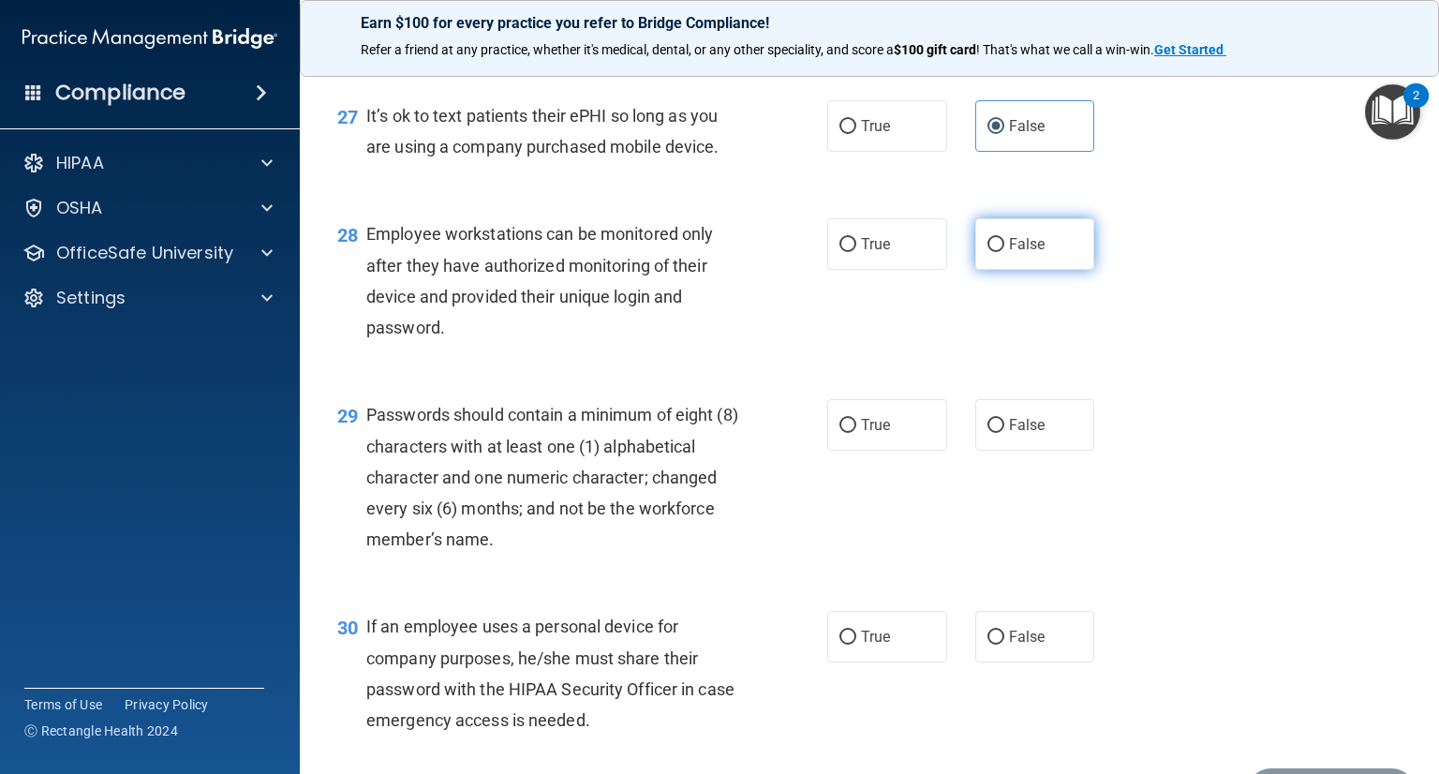
click at [1011, 253] on span "False" at bounding box center [1027, 244] width 37 height 18
click at [1004, 252] on input "False" at bounding box center [995, 245] width 17 height 14
radio input "true"
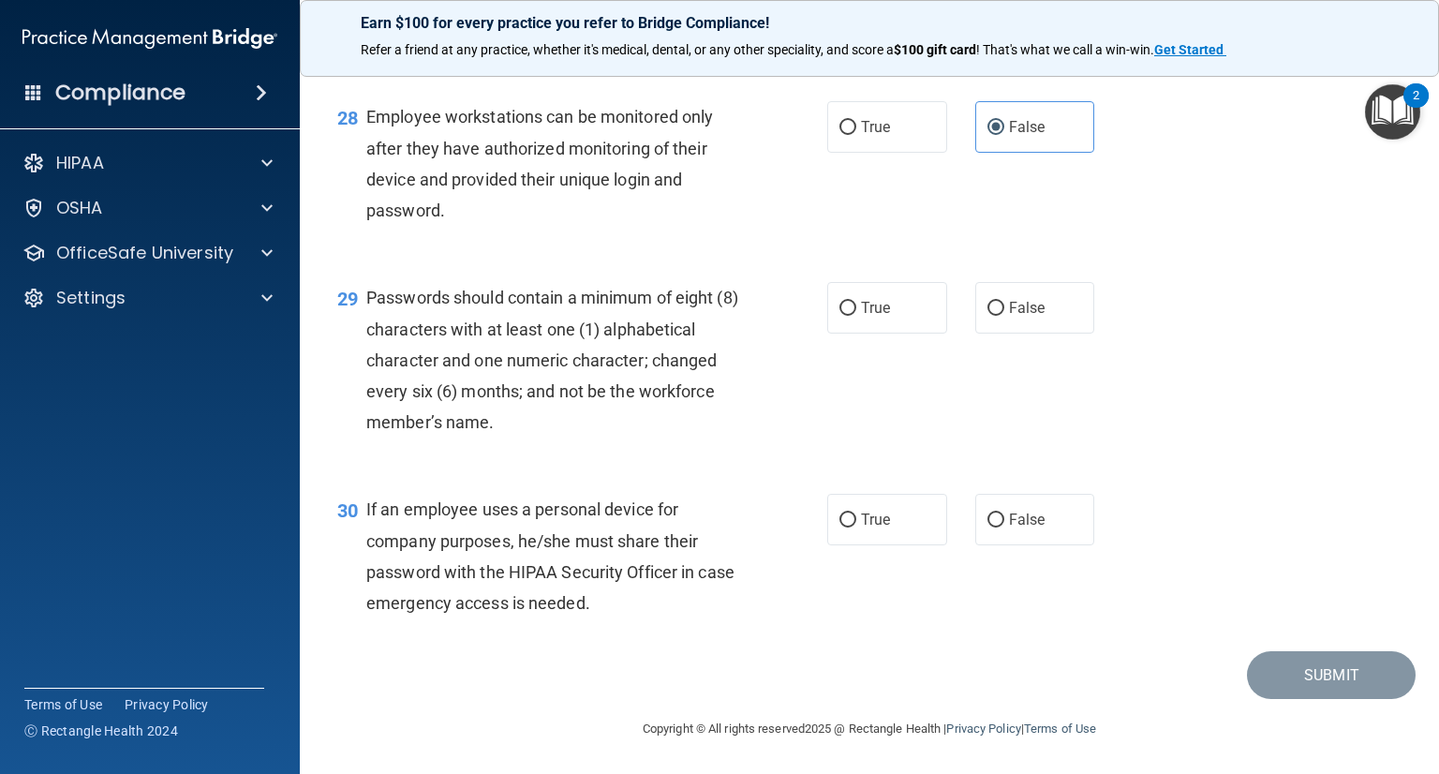
scroll to position [4776, 0]
click at [892, 323] on label "True" at bounding box center [887, 308] width 120 height 52
click at [856, 316] on input "True" at bounding box center [847, 309] width 17 height 14
radio input "true"
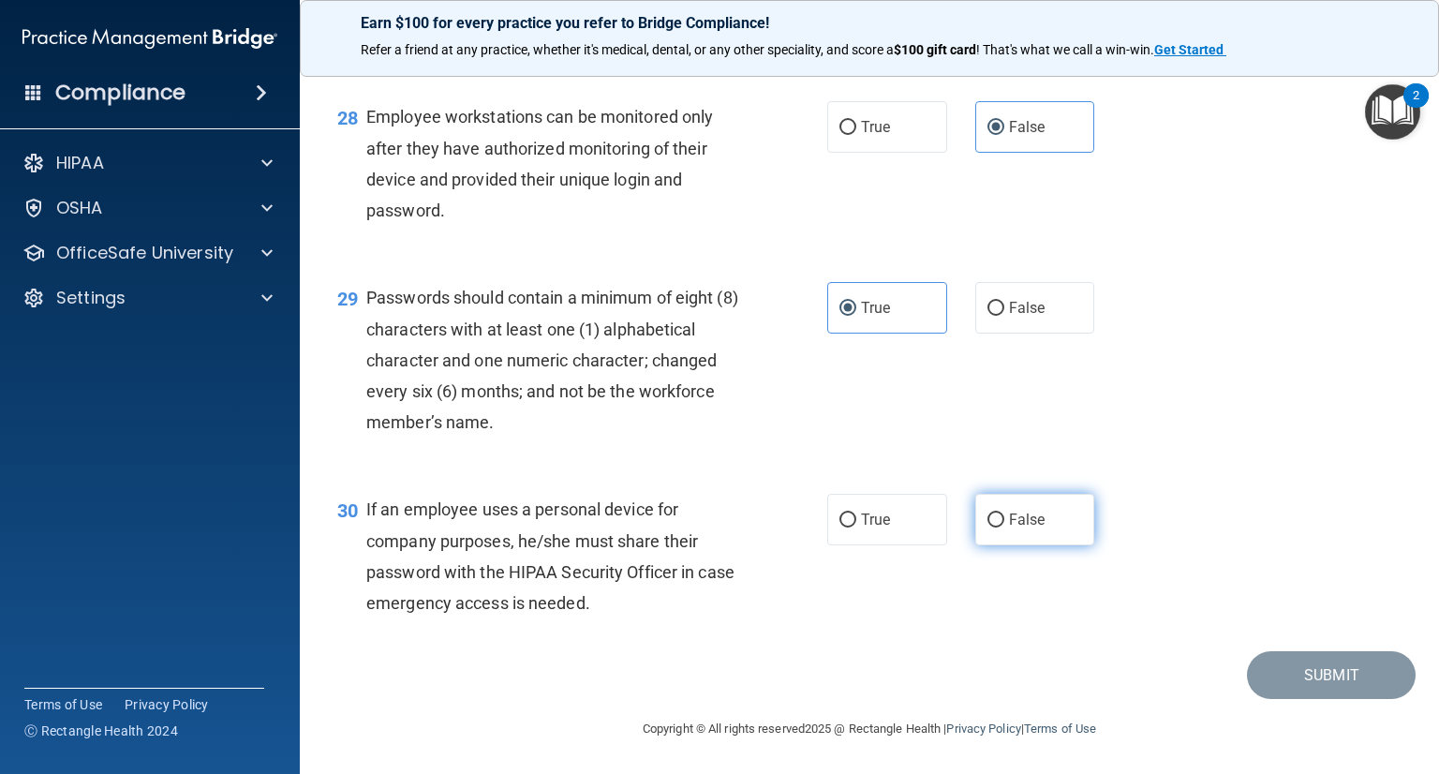
click at [1015, 525] on span "False" at bounding box center [1027, 519] width 37 height 18
click at [1004, 525] on input "False" at bounding box center [995, 520] width 17 height 14
radio input "true"
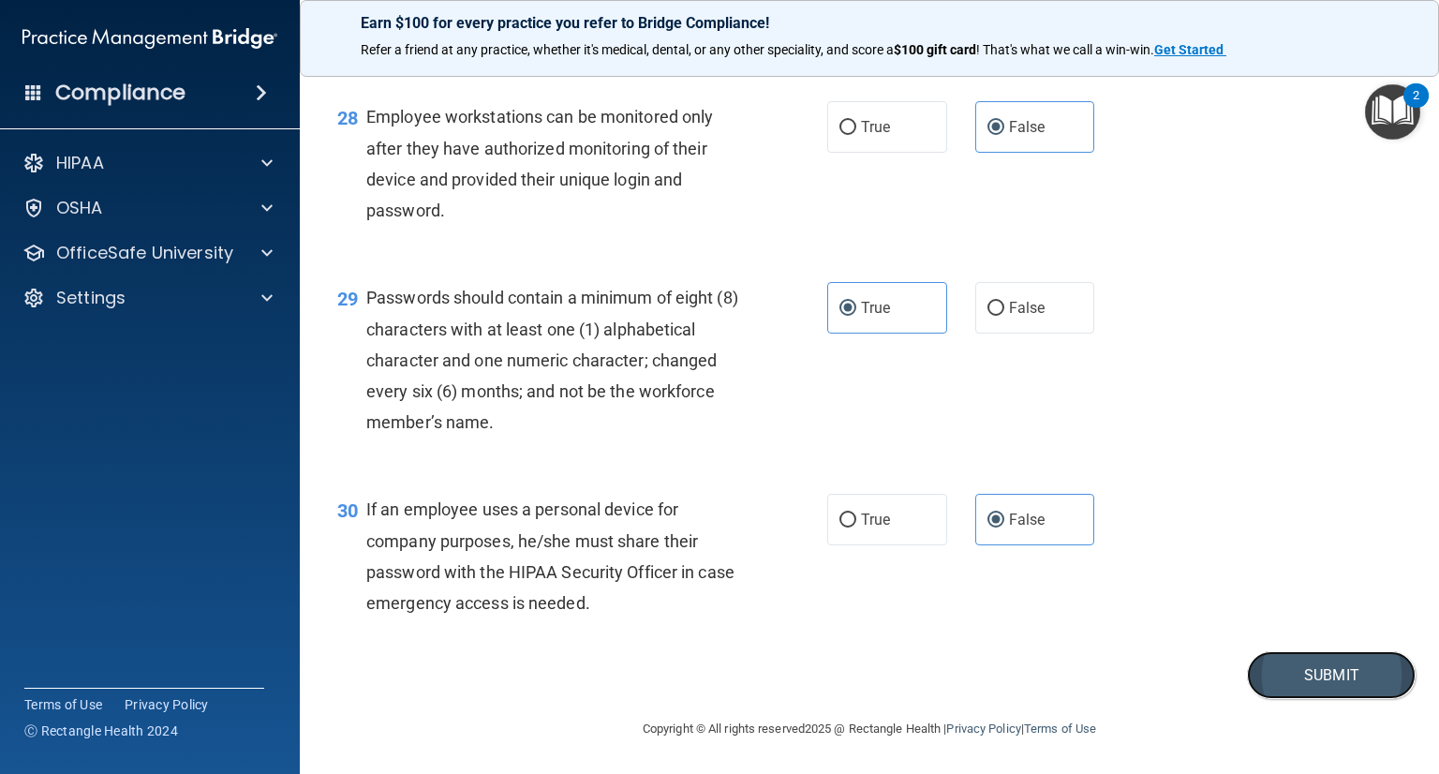
click at [1309, 672] on button "Submit" at bounding box center [1331, 675] width 169 height 48
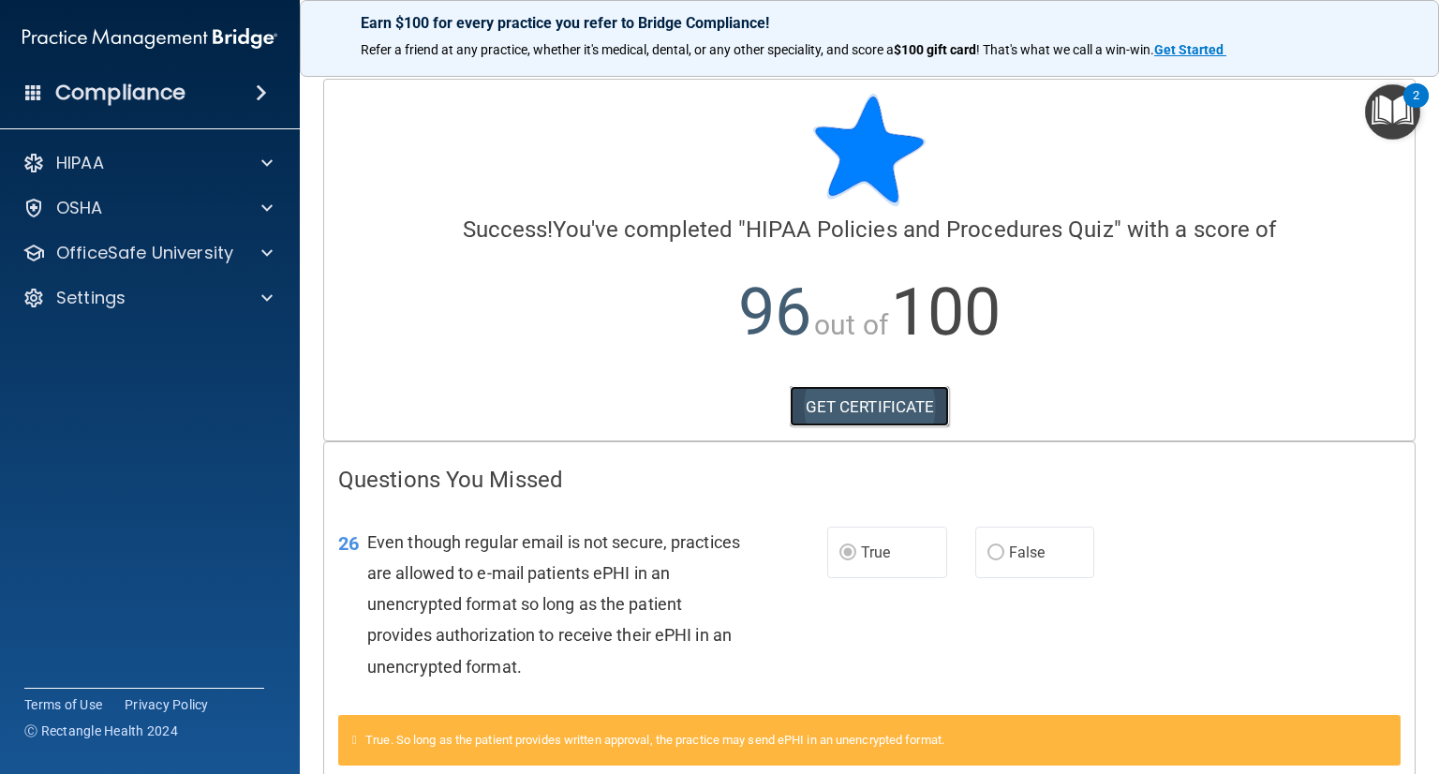
click at [842, 404] on link "GET CERTIFICATE" at bounding box center [870, 406] width 160 height 41
click at [1396, 106] on img "Open Resource Center, 2 new notifications" at bounding box center [1392, 111] width 55 height 55
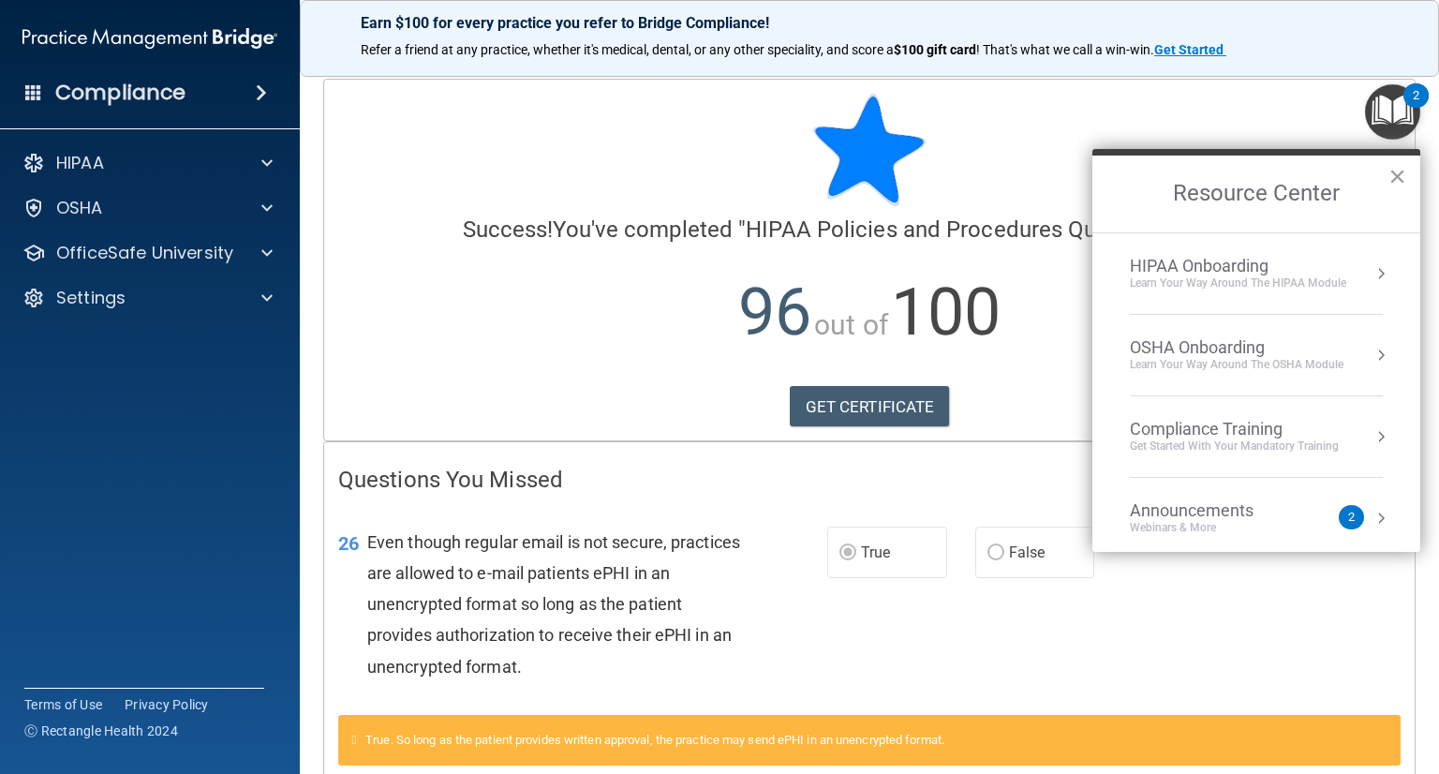
click at [1383, 110] on img "Open Resource Center, 2 new notifications" at bounding box center [1392, 111] width 55 height 55
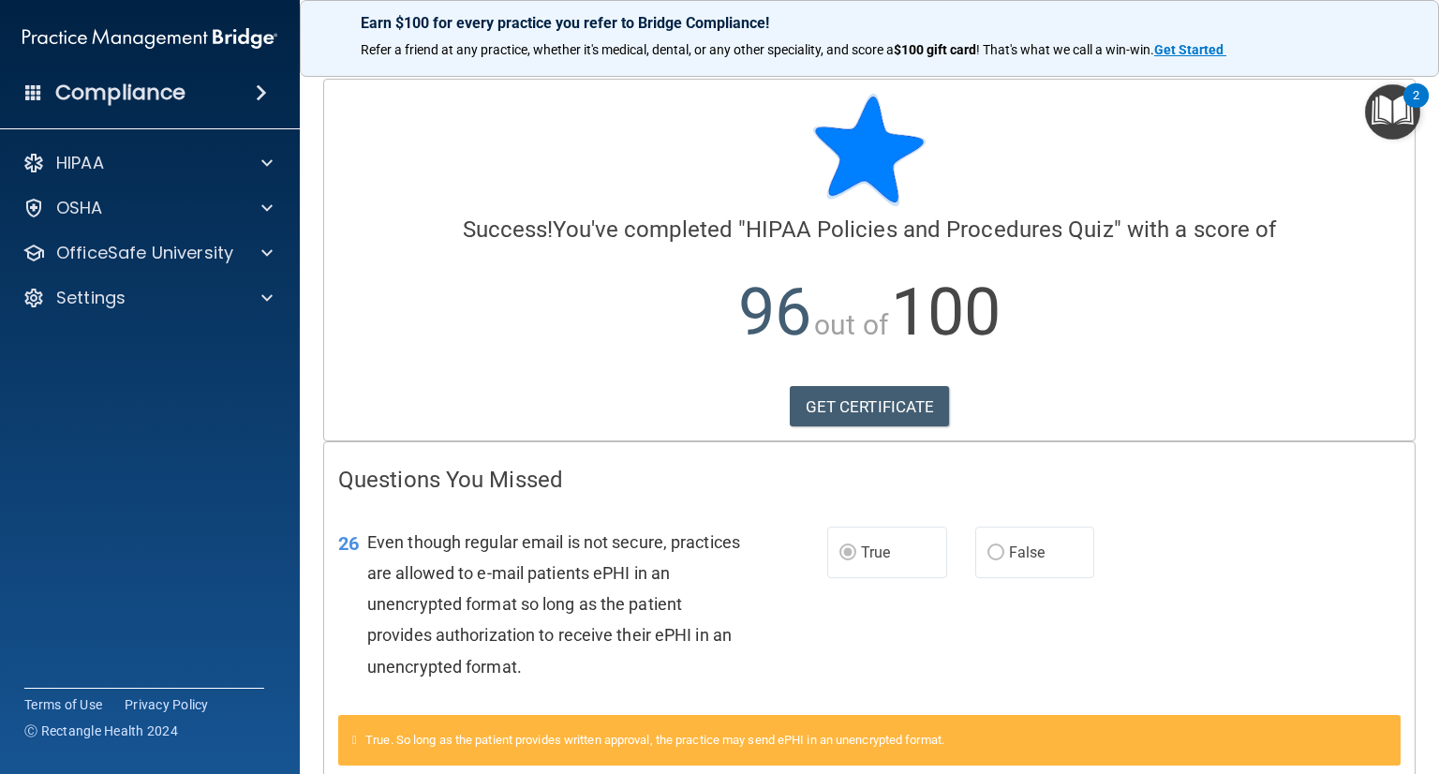
click at [148, 85] on h4 "Compliance" at bounding box center [120, 93] width 130 height 26
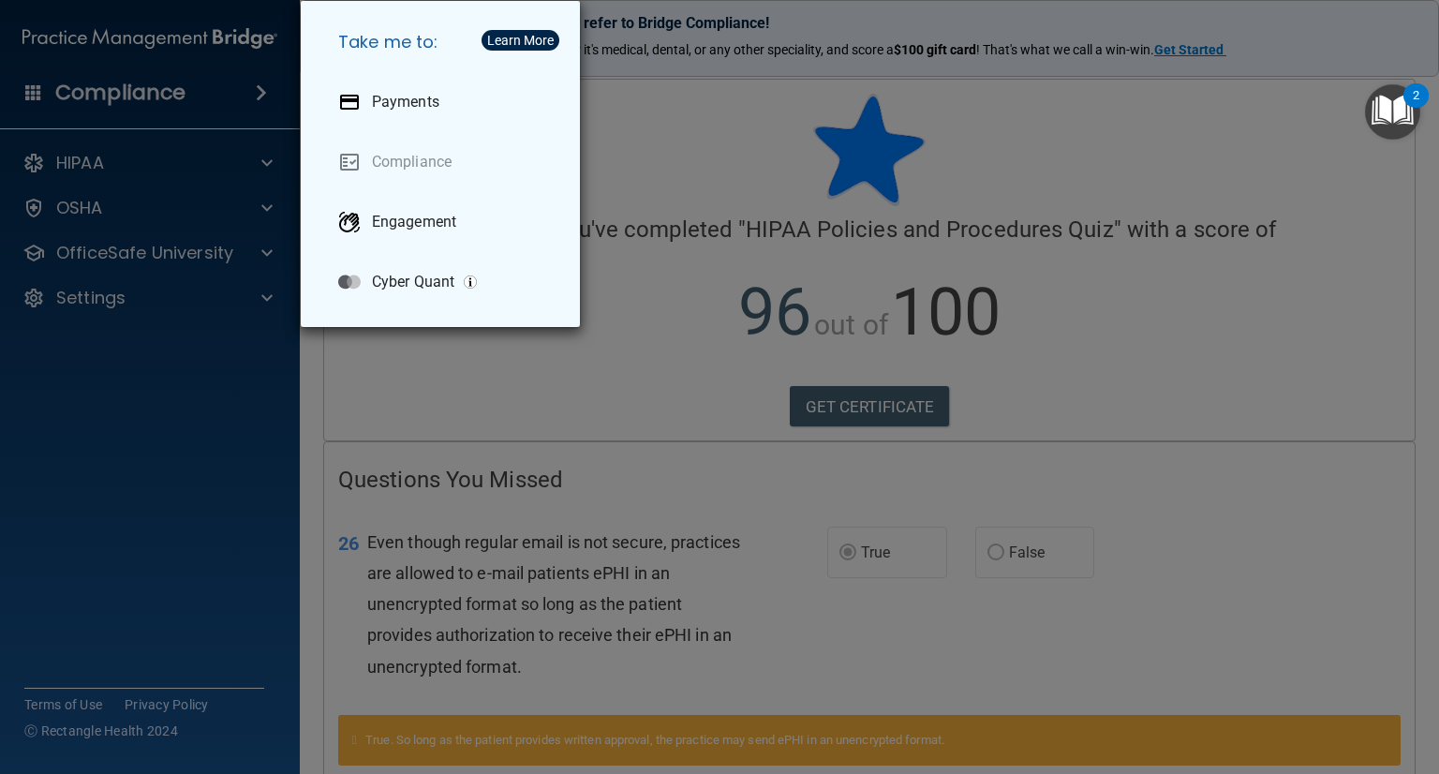
click at [145, 87] on div "Take me to: Payments Compliance Engagement Cyber Quant" at bounding box center [719, 387] width 1439 height 774
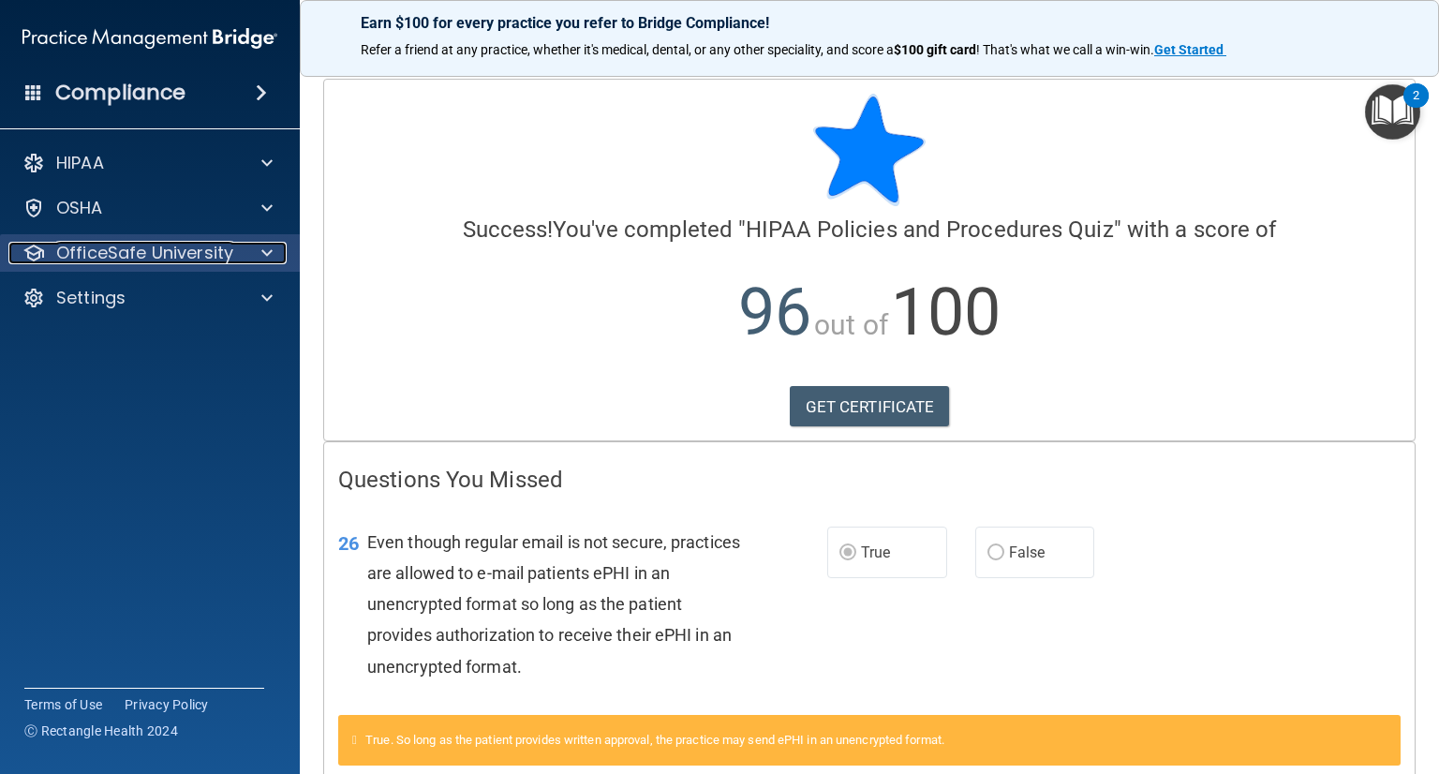
click at [135, 252] on p "OfficeSafe University" at bounding box center [144, 253] width 177 height 22
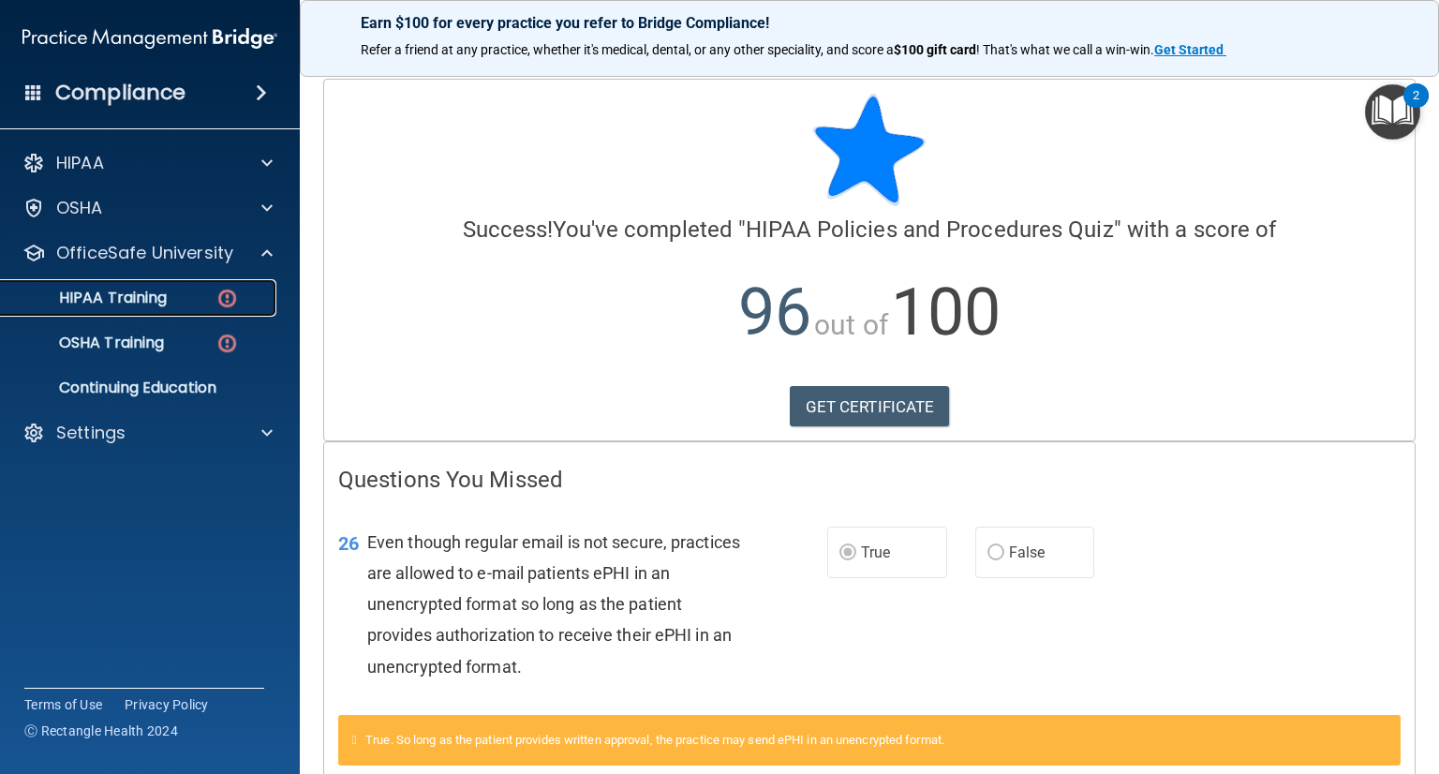
click at [140, 303] on p "HIPAA Training" at bounding box center [89, 297] width 155 height 19
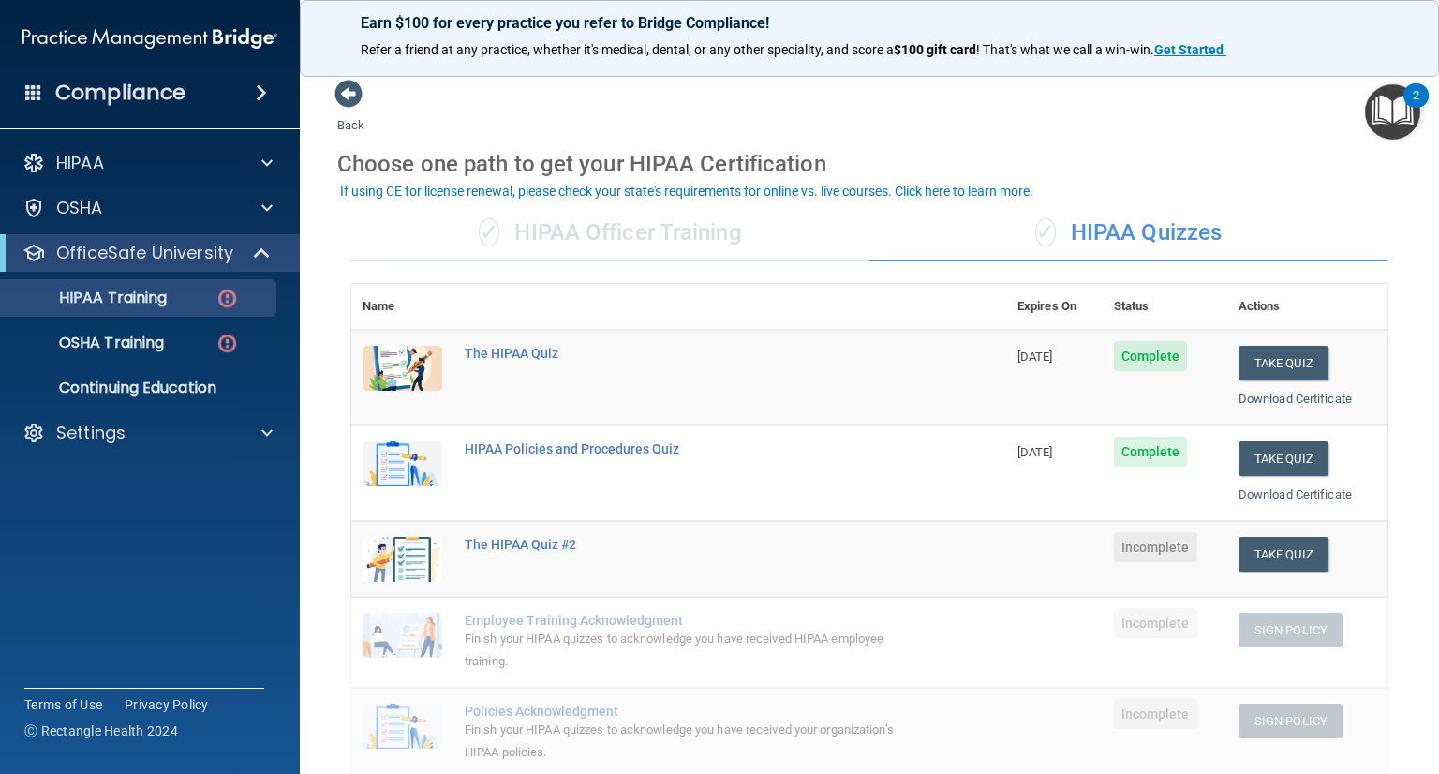
click at [634, 228] on div "✓ HIPAA Officer Training" at bounding box center [610, 233] width 518 height 56
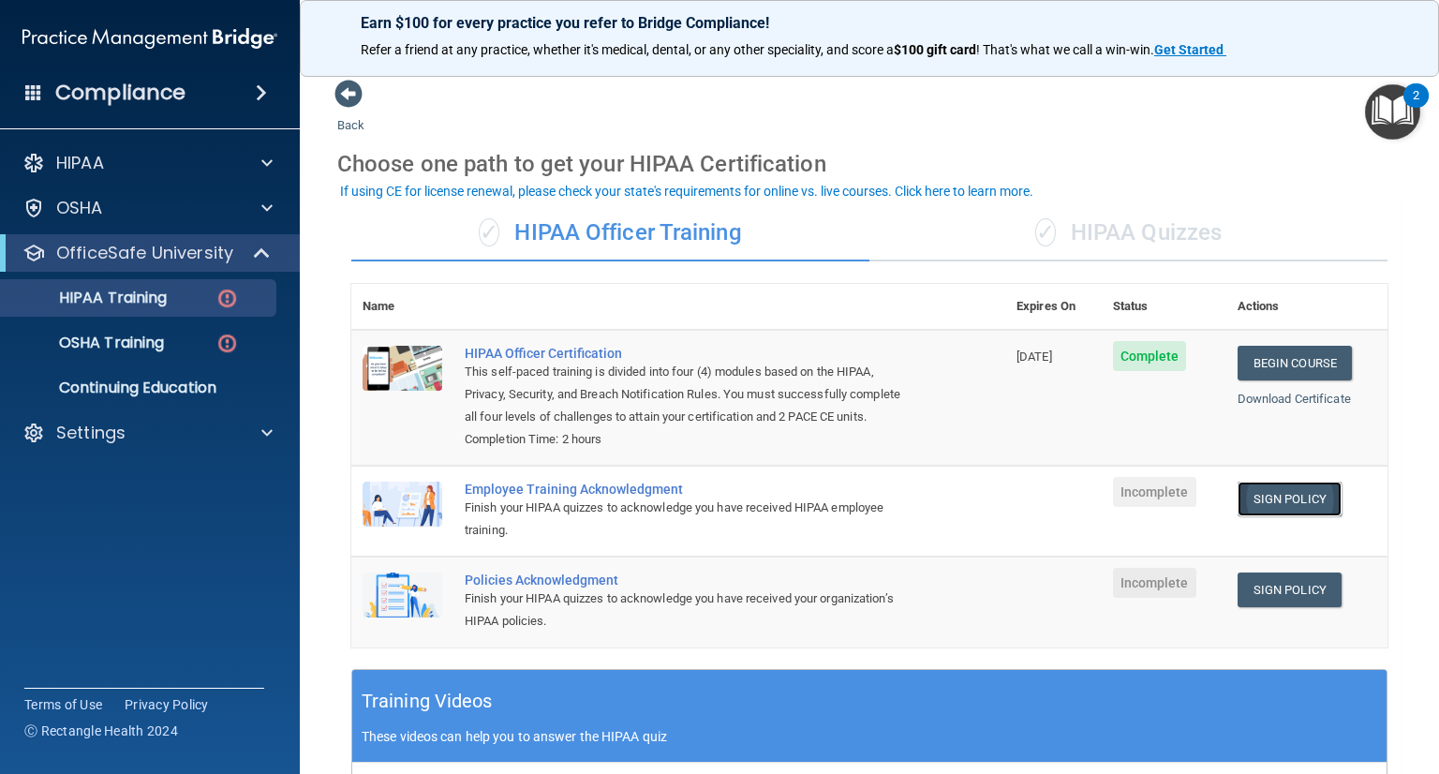
click at [1283, 516] on link "Sign Policy" at bounding box center [1289, 498] width 104 height 35
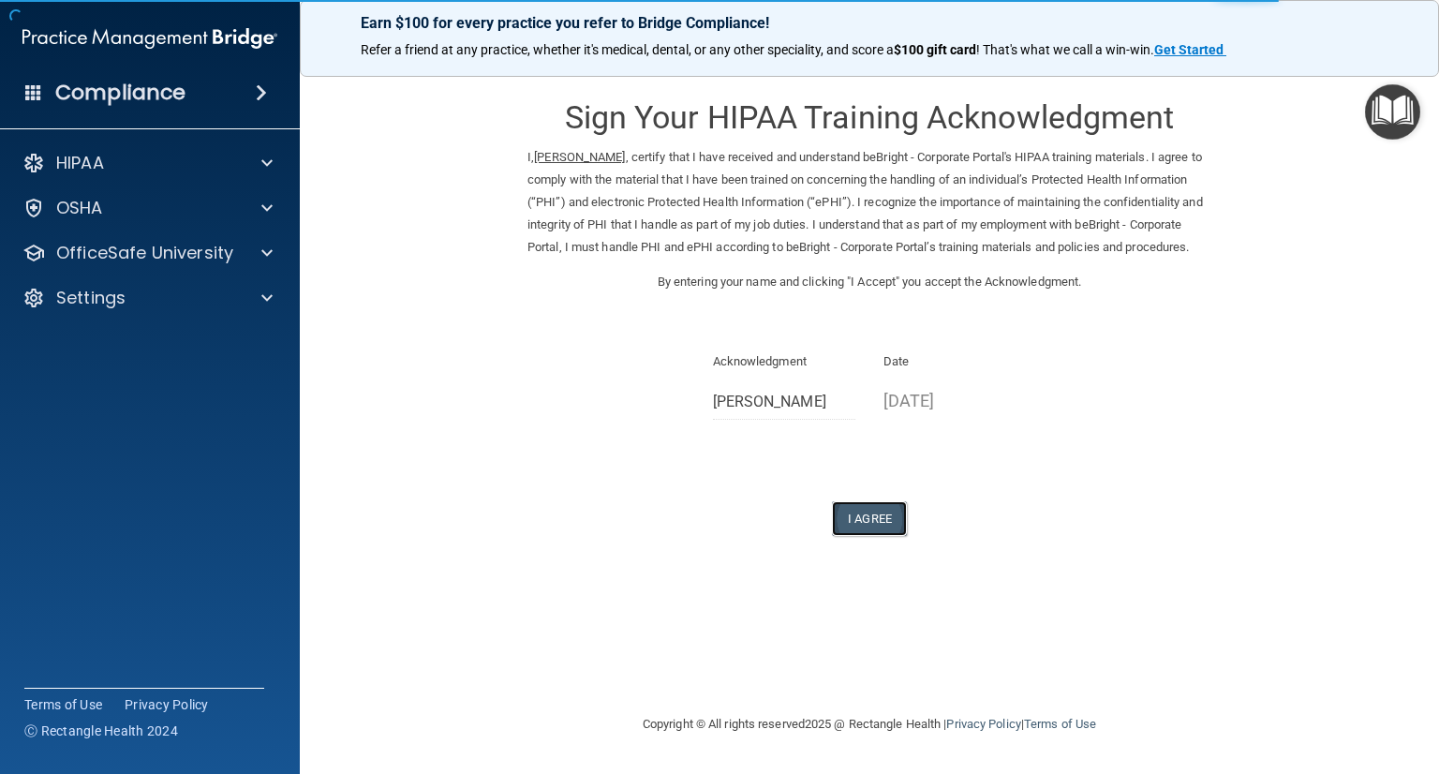
click at [877, 536] on button "I Agree" at bounding box center [869, 518] width 75 height 35
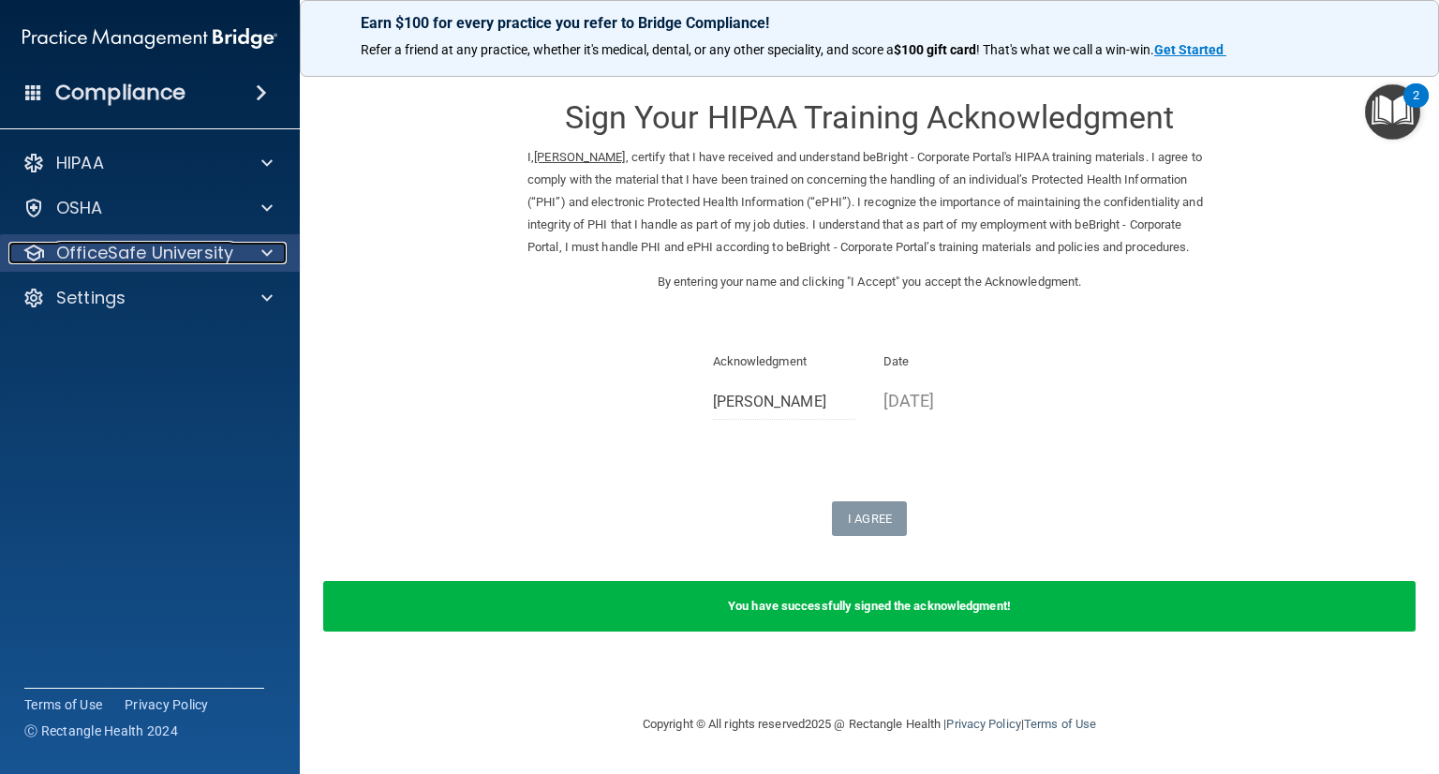
click at [127, 259] on p "OfficeSafe University" at bounding box center [144, 253] width 177 height 22
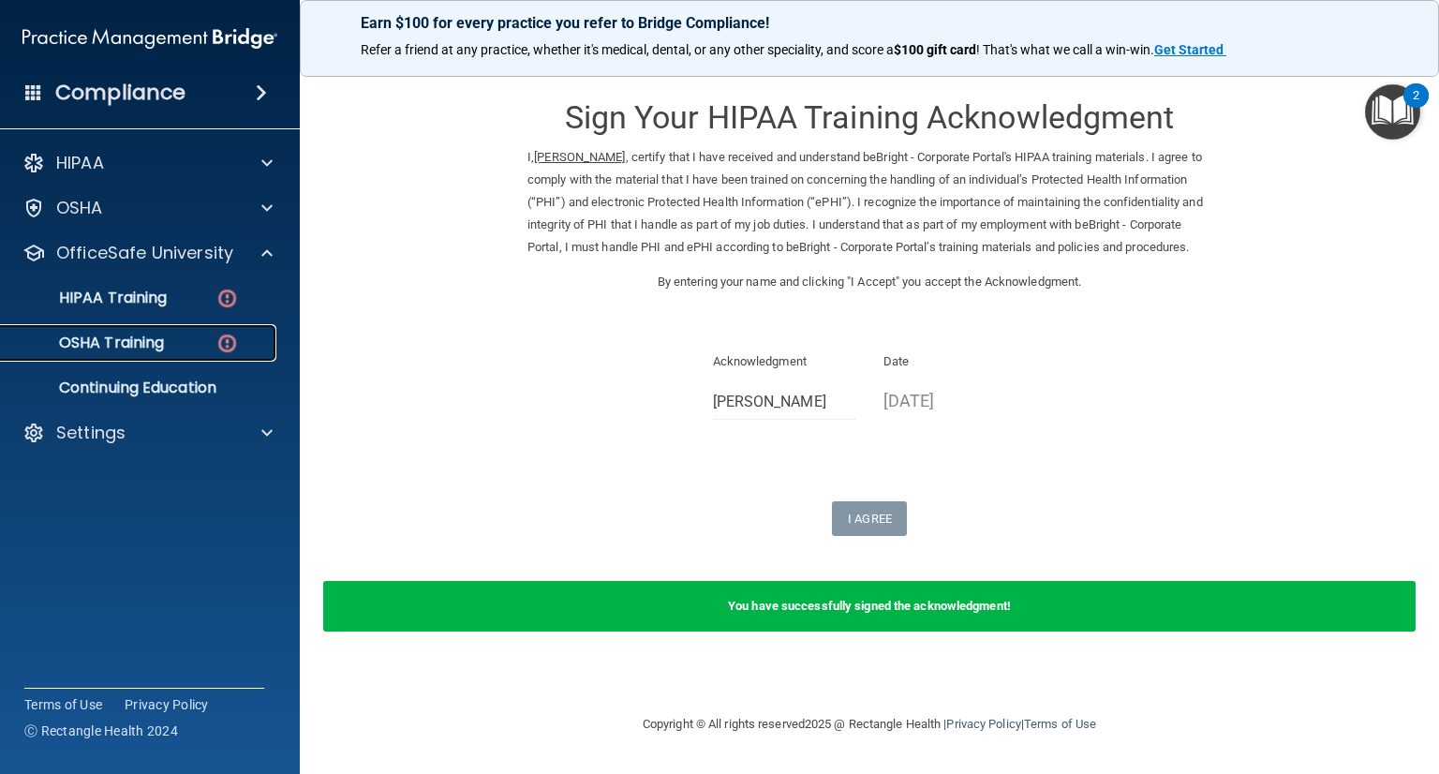
click at [172, 336] on div "OSHA Training" at bounding box center [140, 342] width 256 height 19
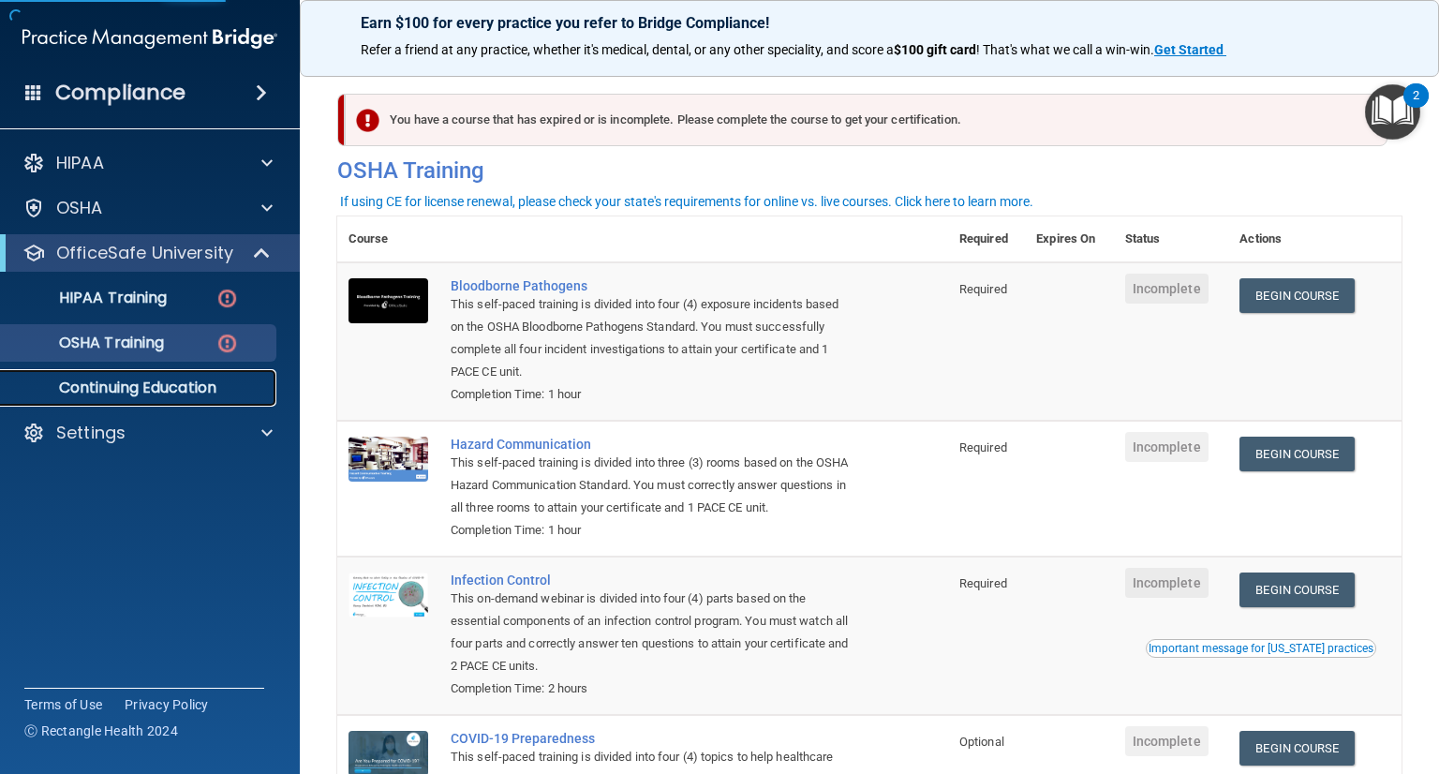
click at [164, 387] on p "Continuing Education" at bounding box center [140, 387] width 256 height 19
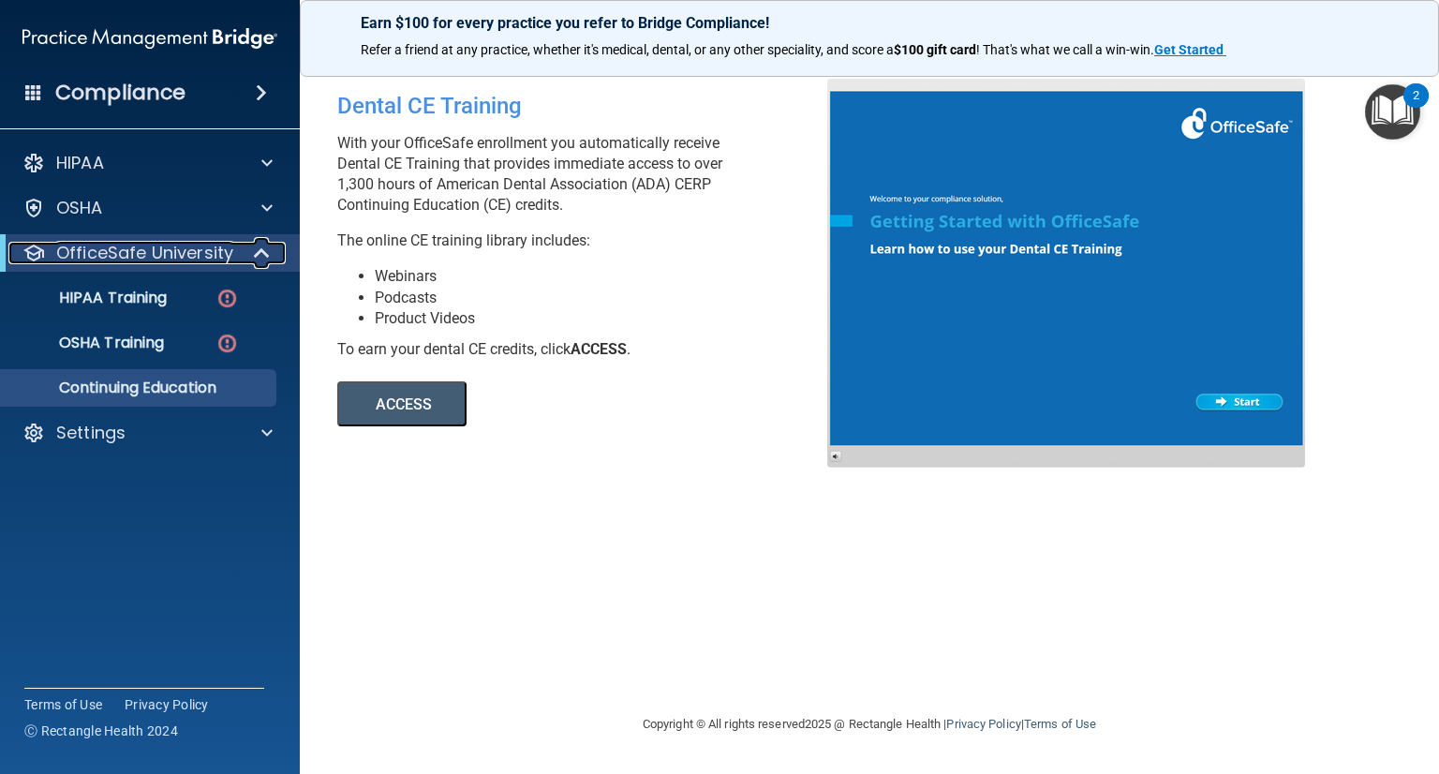
click at [105, 244] on p "OfficeSafe University" at bounding box center [144, 253] width 177 height 22
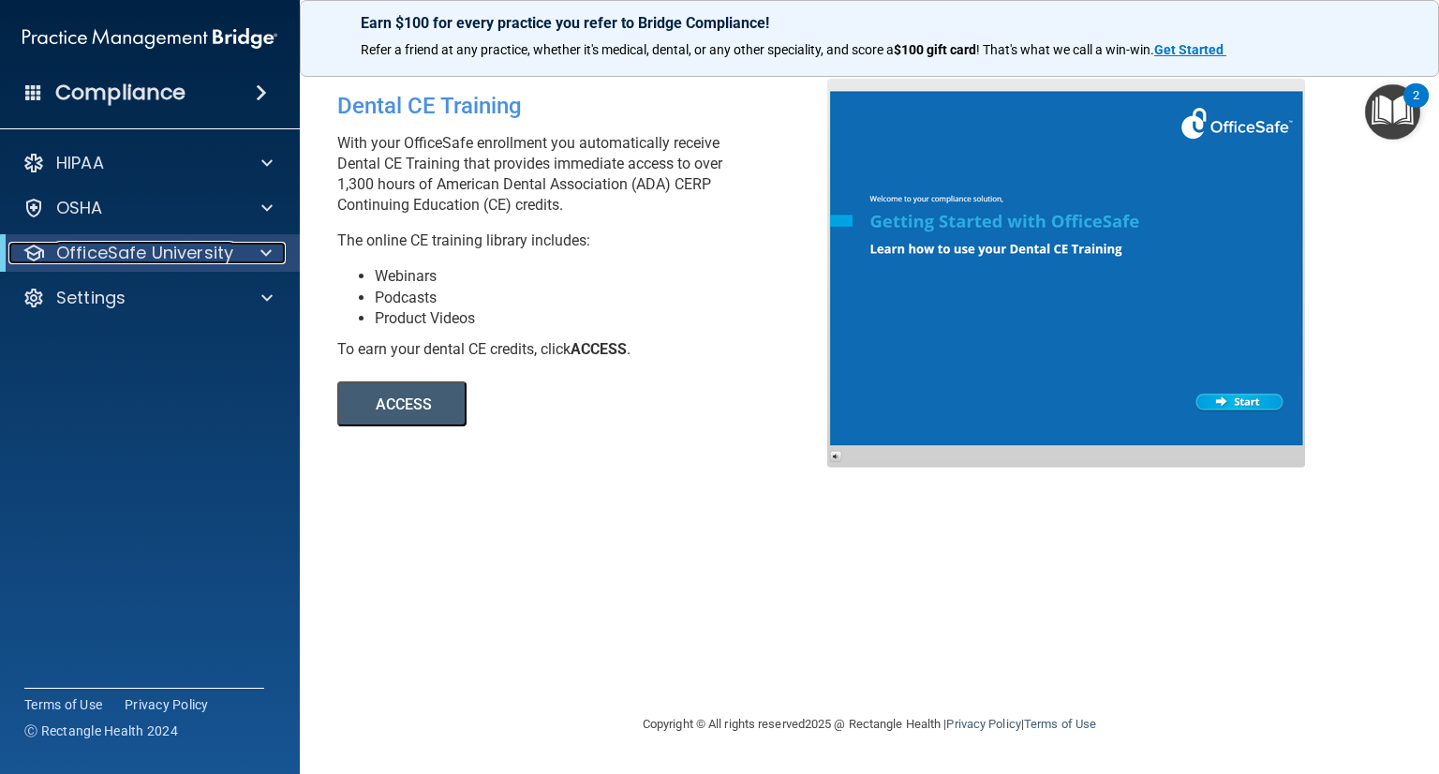
click at [104, 244] on p "OfficeSafe University" at bounding box center [144, 253] width 177 height 22
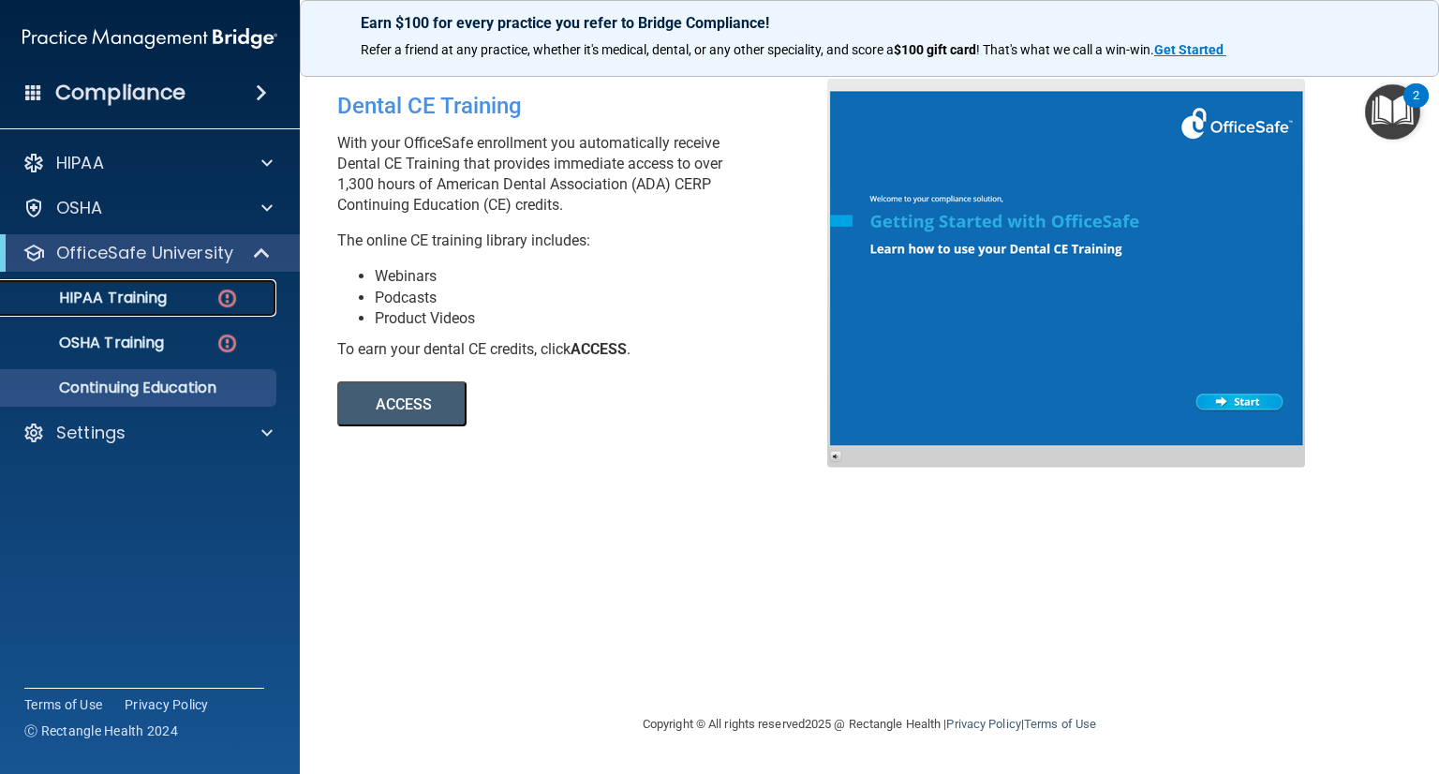
click at [124, 297] on p "HIPAA Training" at bounding box center [89, 297] width 155 height 19
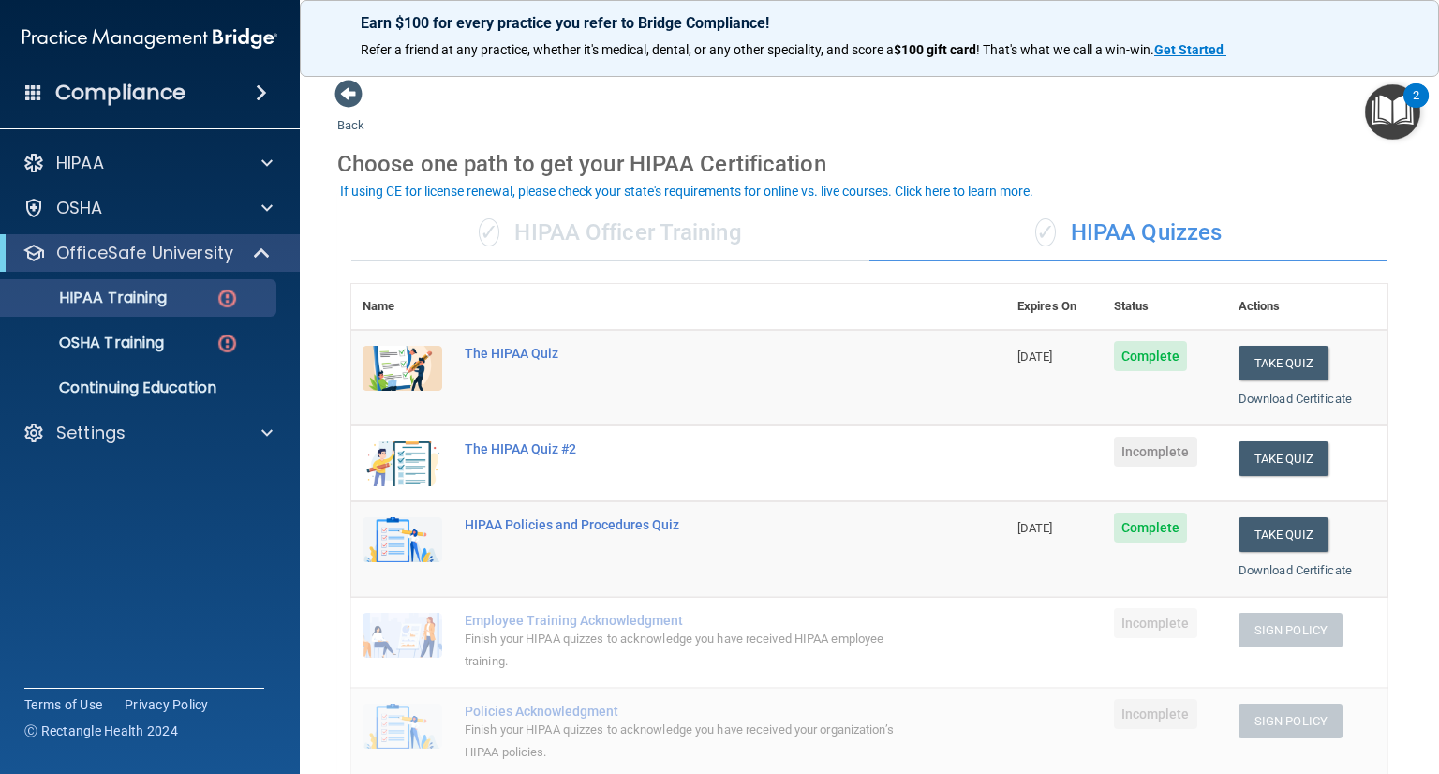
click at [736, 228] on div "✓ HIPAA Officer Training" at bounding box center [610, 233] width 518 height 56
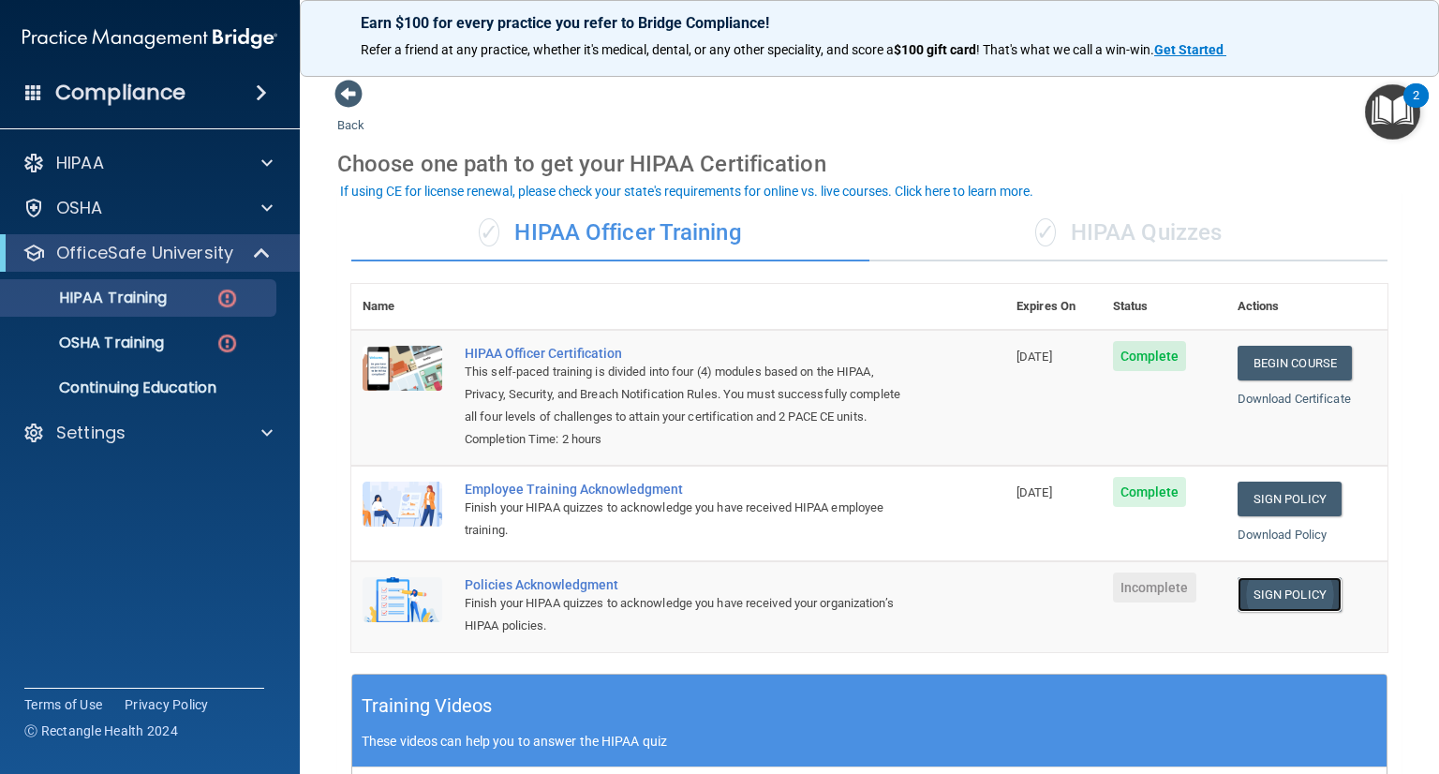
click at [1277, 612] on link "Sign Policy" at bounding box center [1289, 594] width 104 height 35
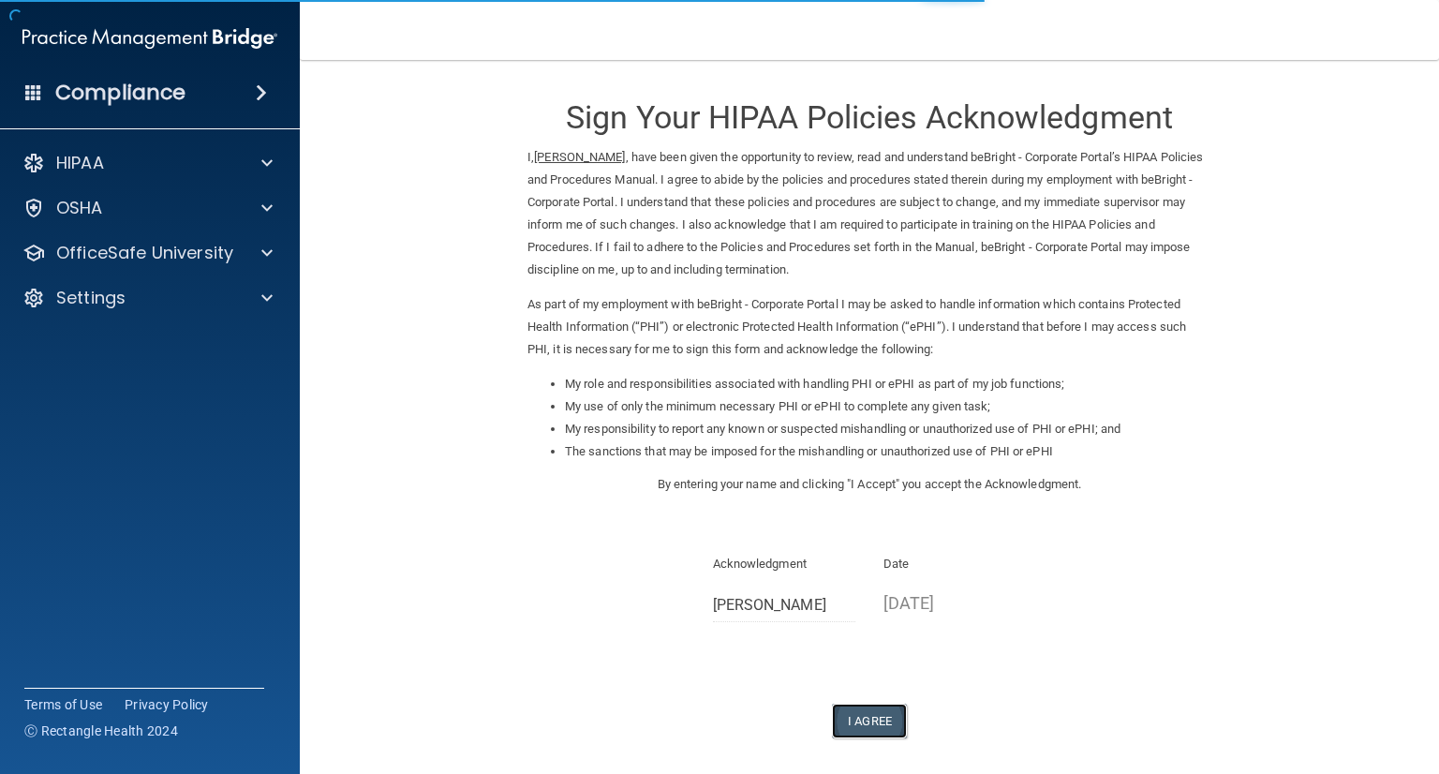
click at [862, 724] on button "I Agree" at bounding box center [869, 720] width 75 height 35
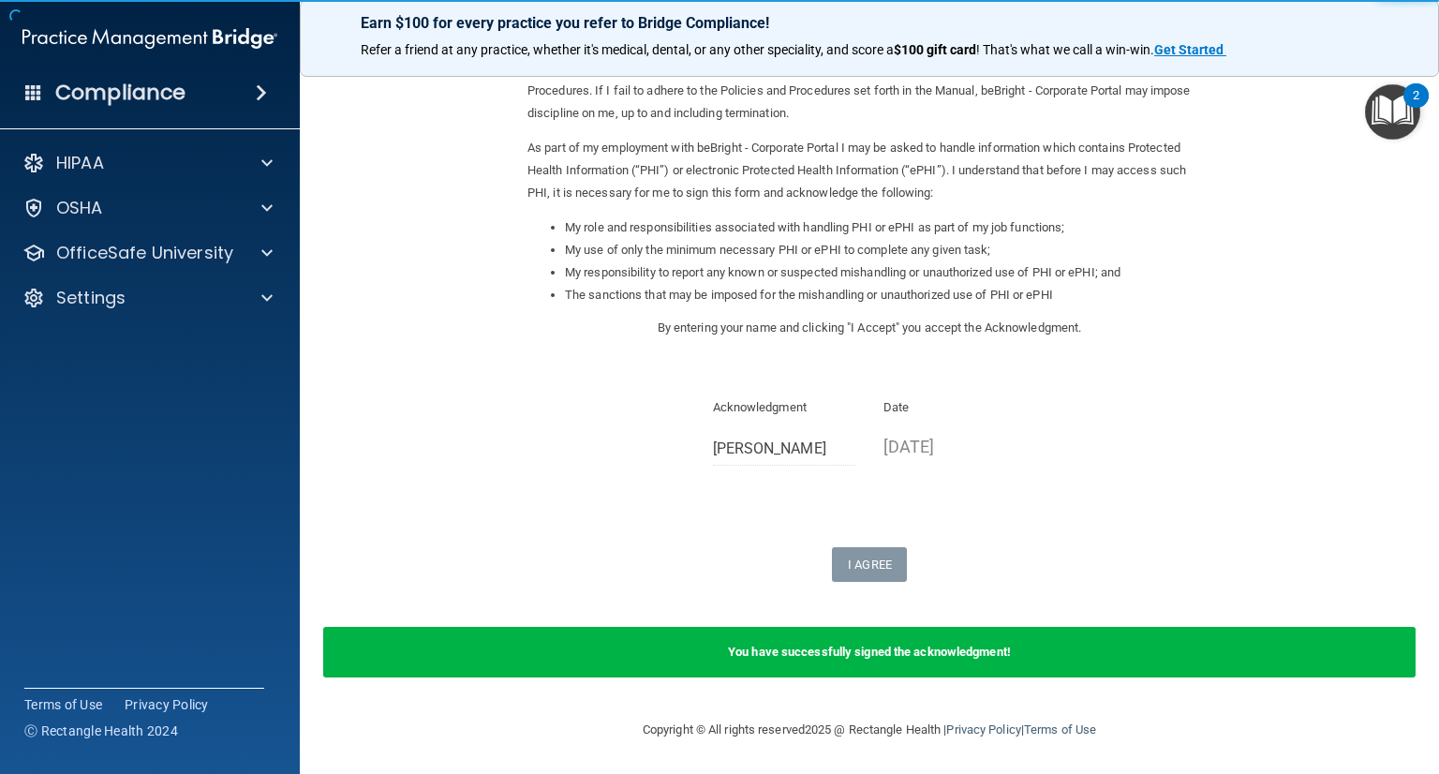
scroll to position [157, 0]
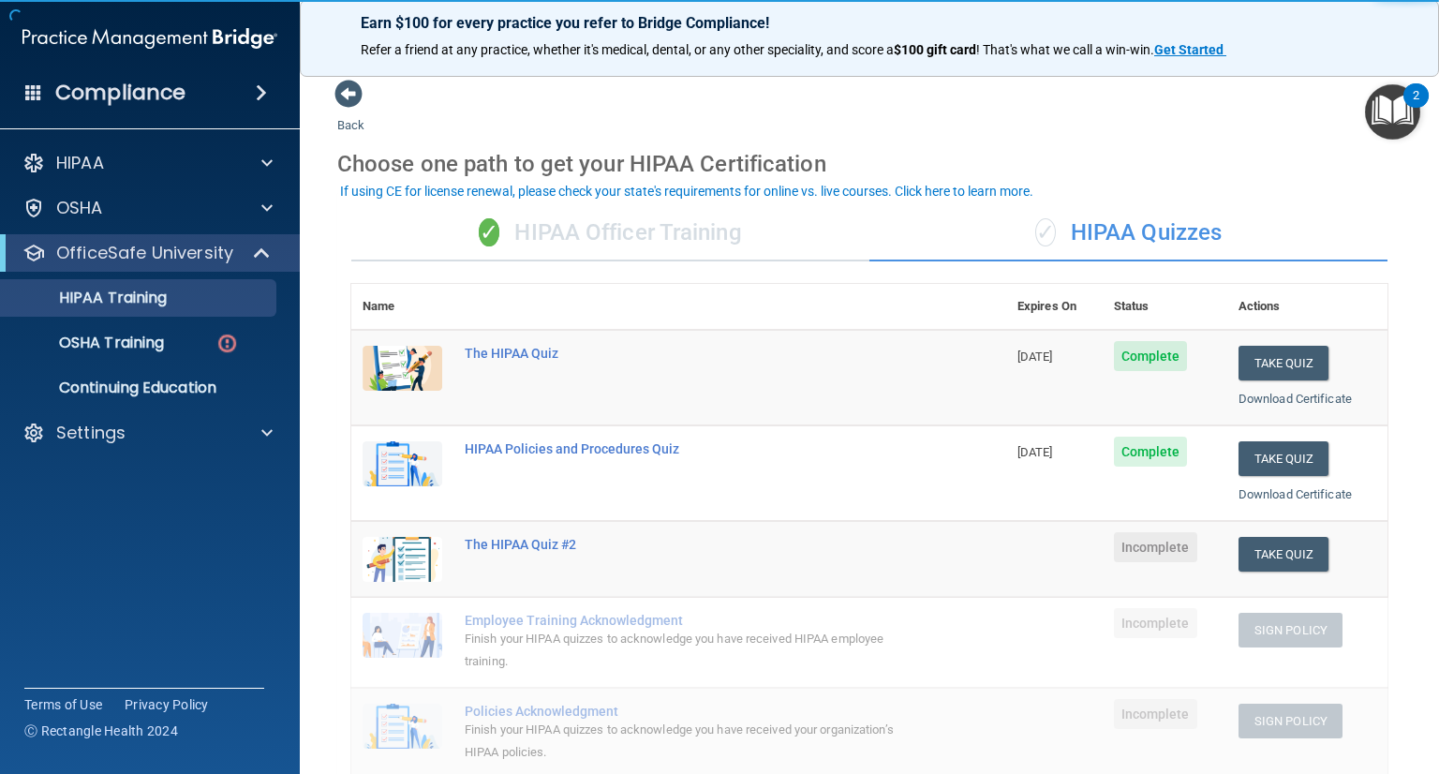
click at [678, 234] on div "✓ HIPAA Officer Training" at bounding box center [610, 233] width 518 height 56
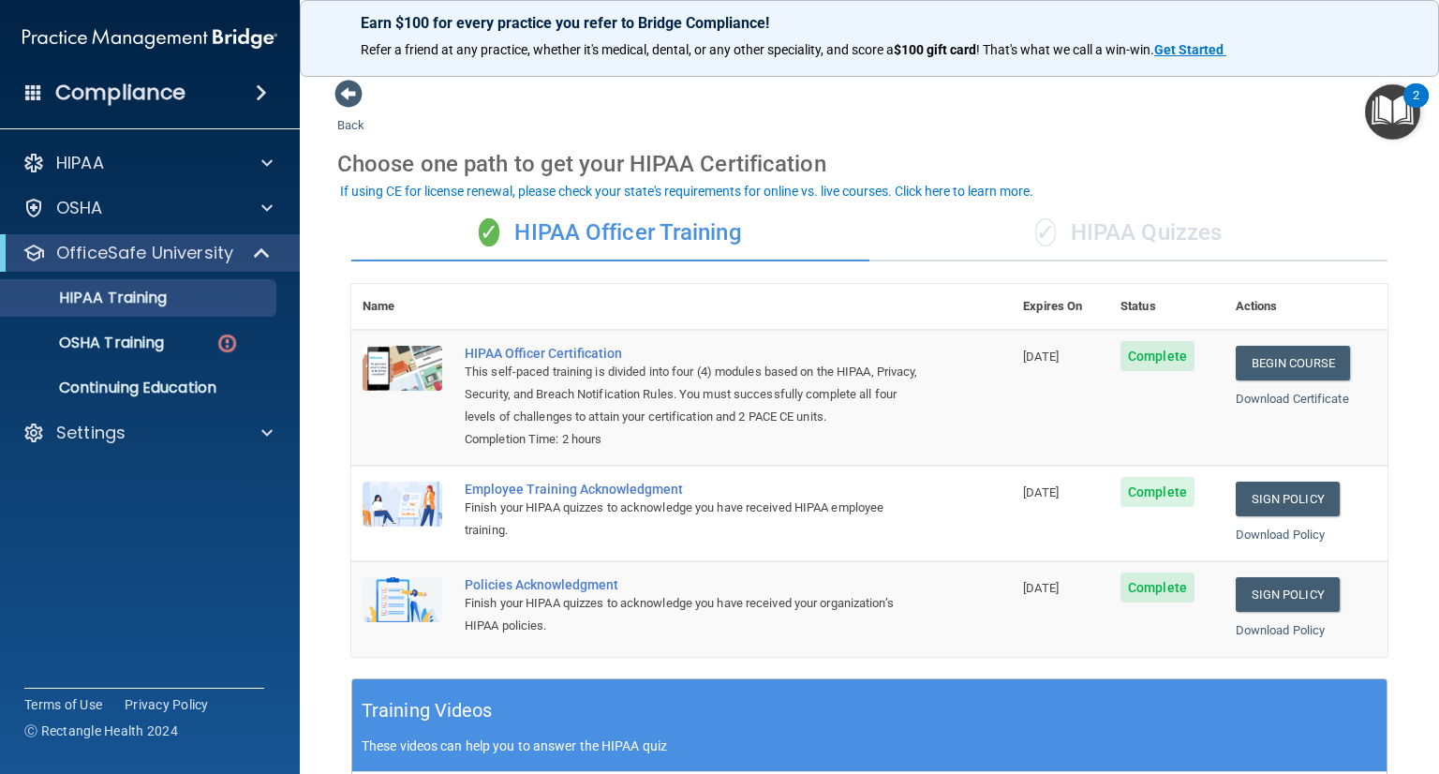
click at [1113, 230] on div "✓ HIPAA Quizzes" at bounding box center [1128, 233] width 518 height 56
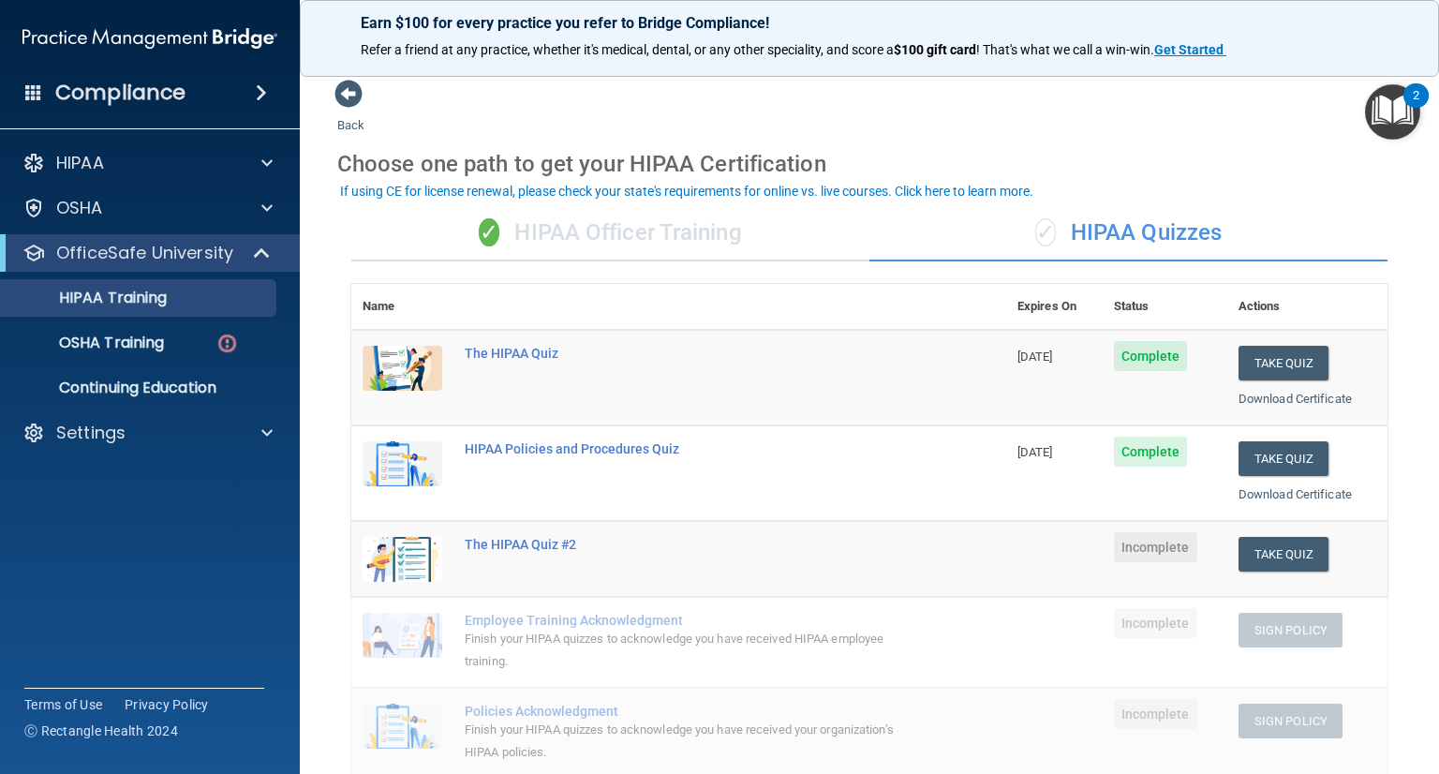
drag, startPoint x: 487, startPoint y: 543, endPoint x: 598, endPoint y: 566, distance: 112.8
click at [487, 543] on div "The HIPAA Quiz #2" at bounding box center [689, 544] width 448 height 15
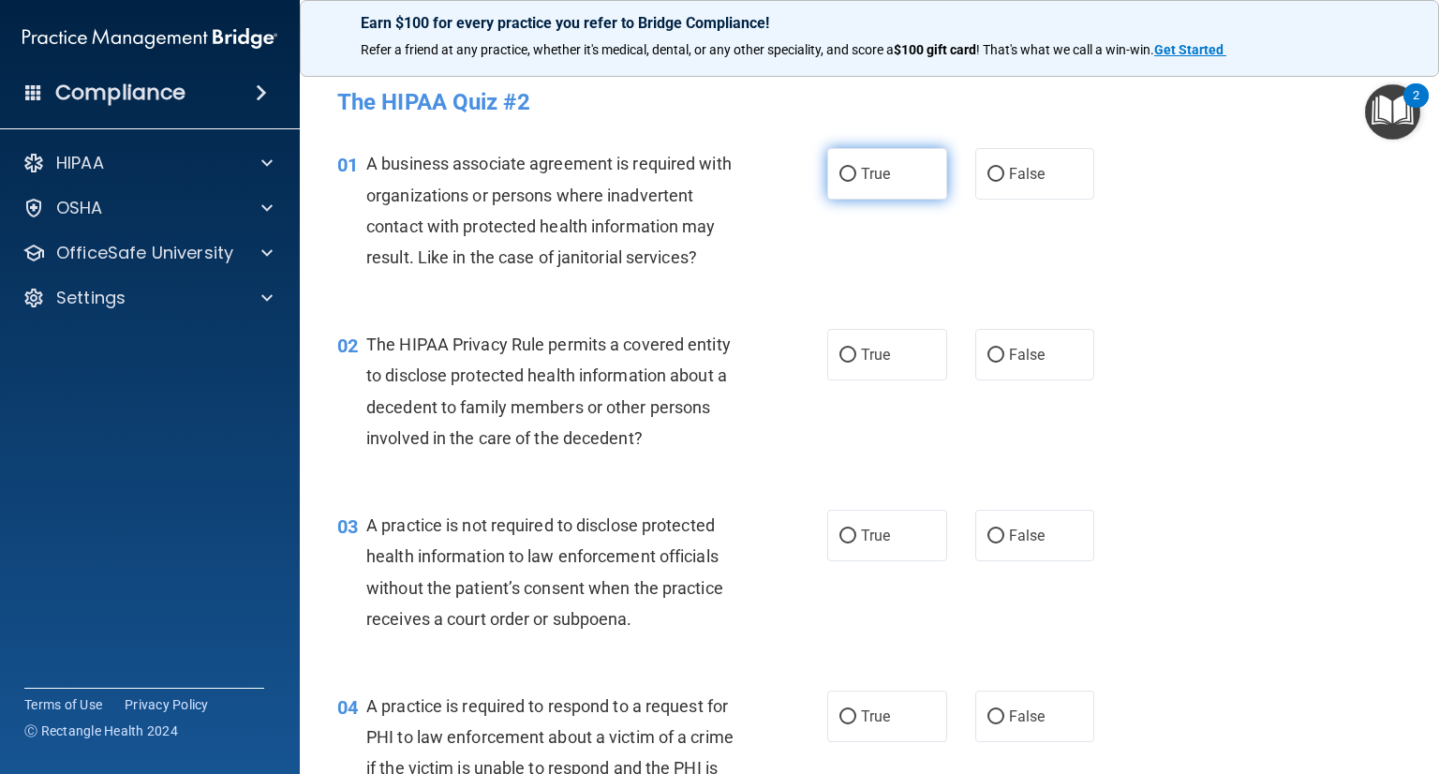
click at [902, 180] on label "True" at bounding box center [887, 174] width 120 height 52
click at [856, 180] on input "True" at bounding box center [847, 175] width 17 height 14
radio input "true"
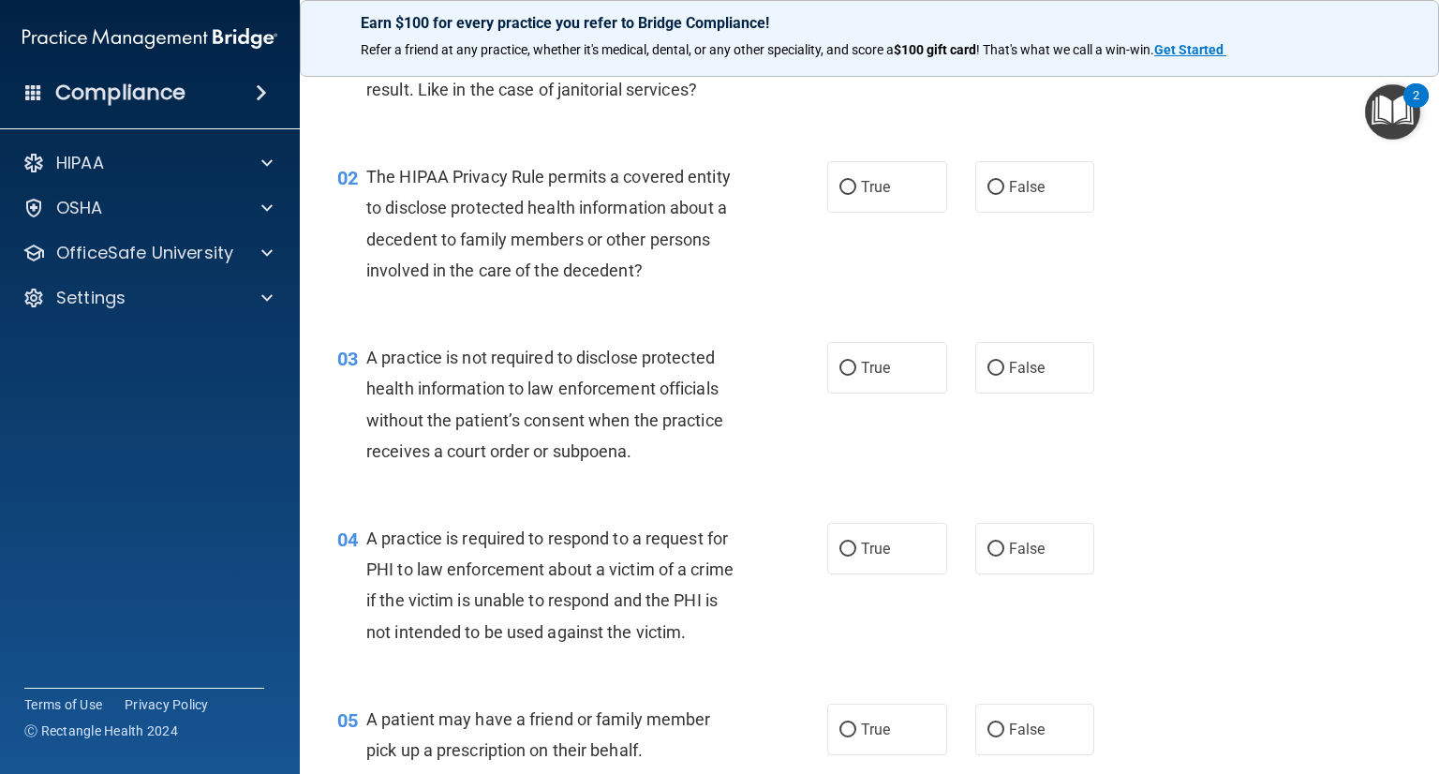
scroll to position [187, 0]
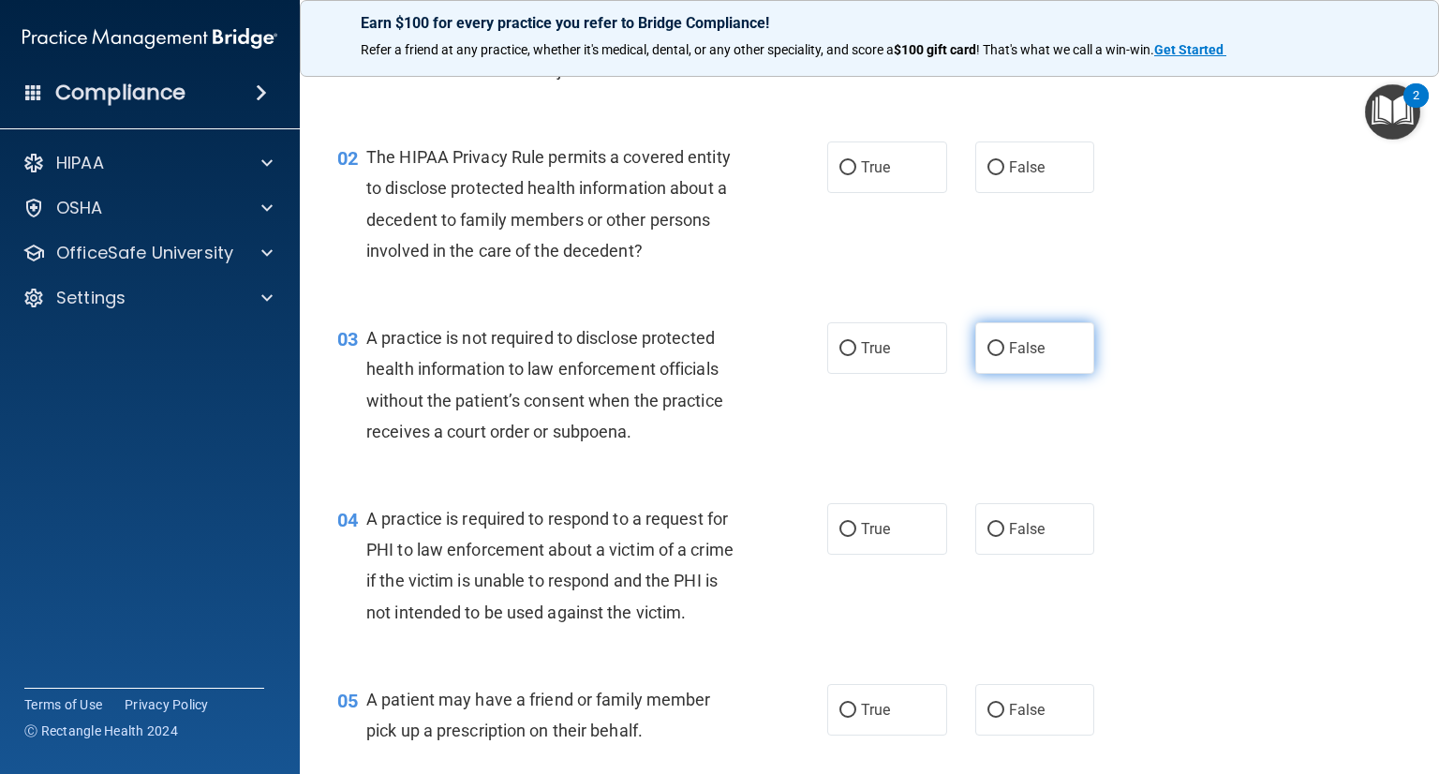
click at [1026, 330] on label "False" at bounding box center [1035, 348] width 120 height 52
click at [1004, 342] on input "False" at bounding box center [995, 349] width 17 height 14
radio input "true"
click at [1068, 164] on label "False" at bounding box center [1035, 167] width 120 height 52
click at [1004, 164] on input "False" at bounding box center [995, 168] width 17 height 14
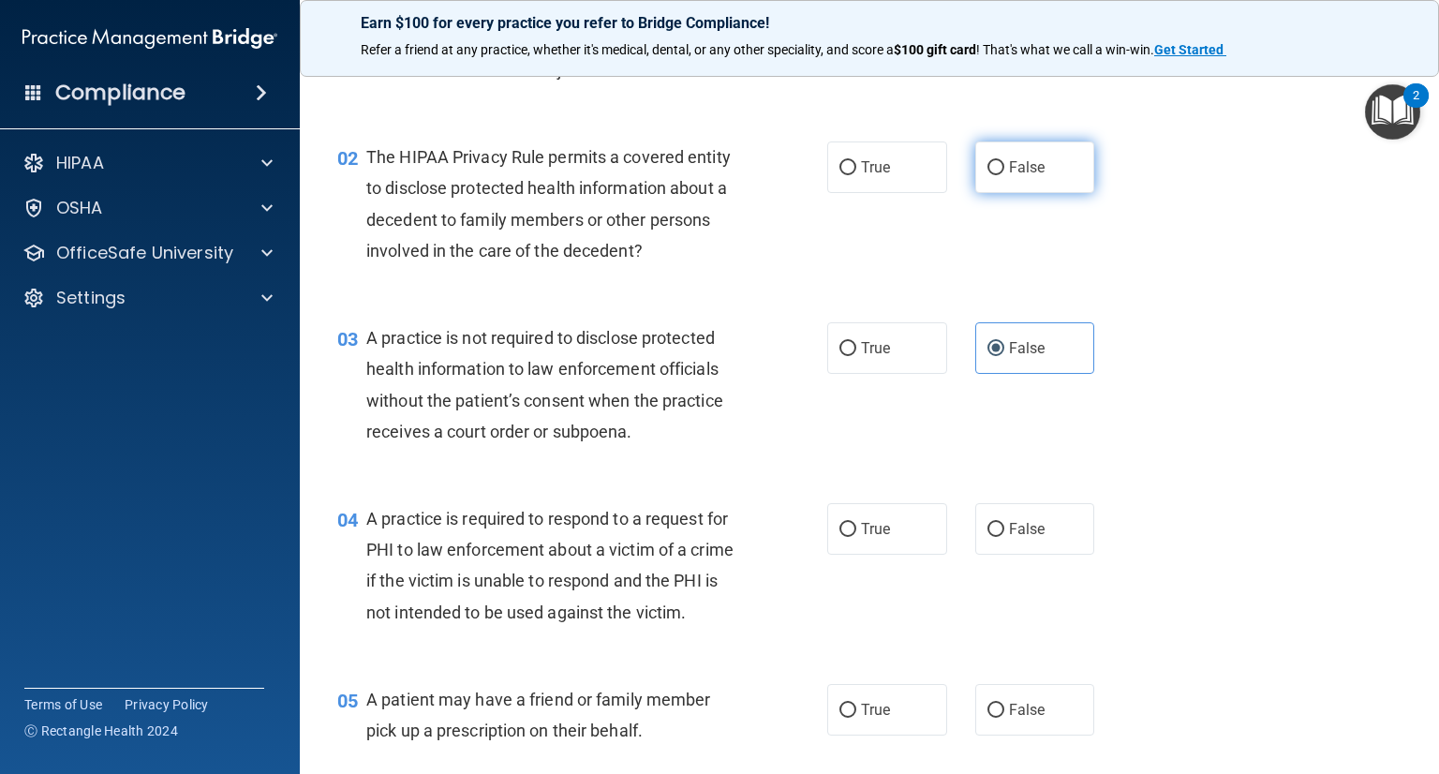
radio input "true"
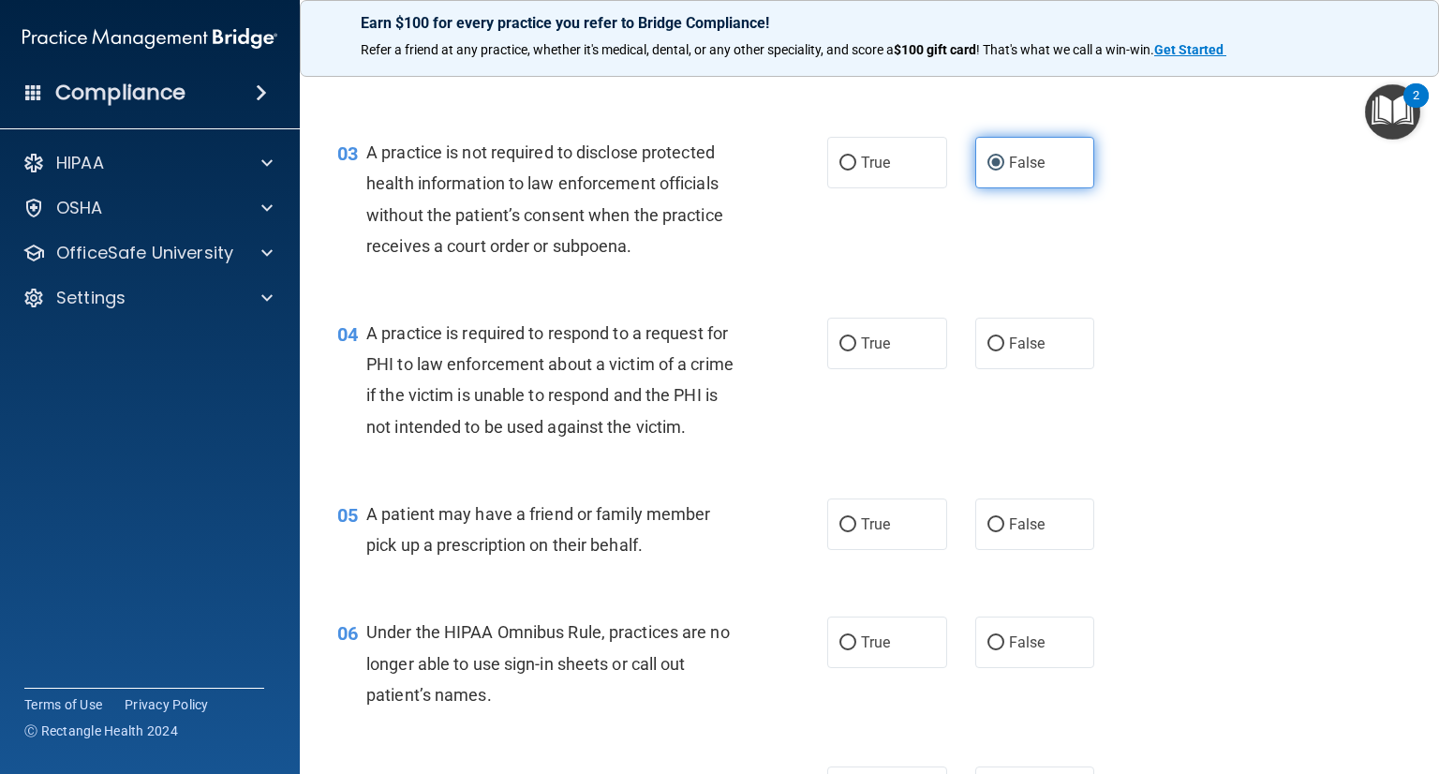
scroll to position [375, 0]
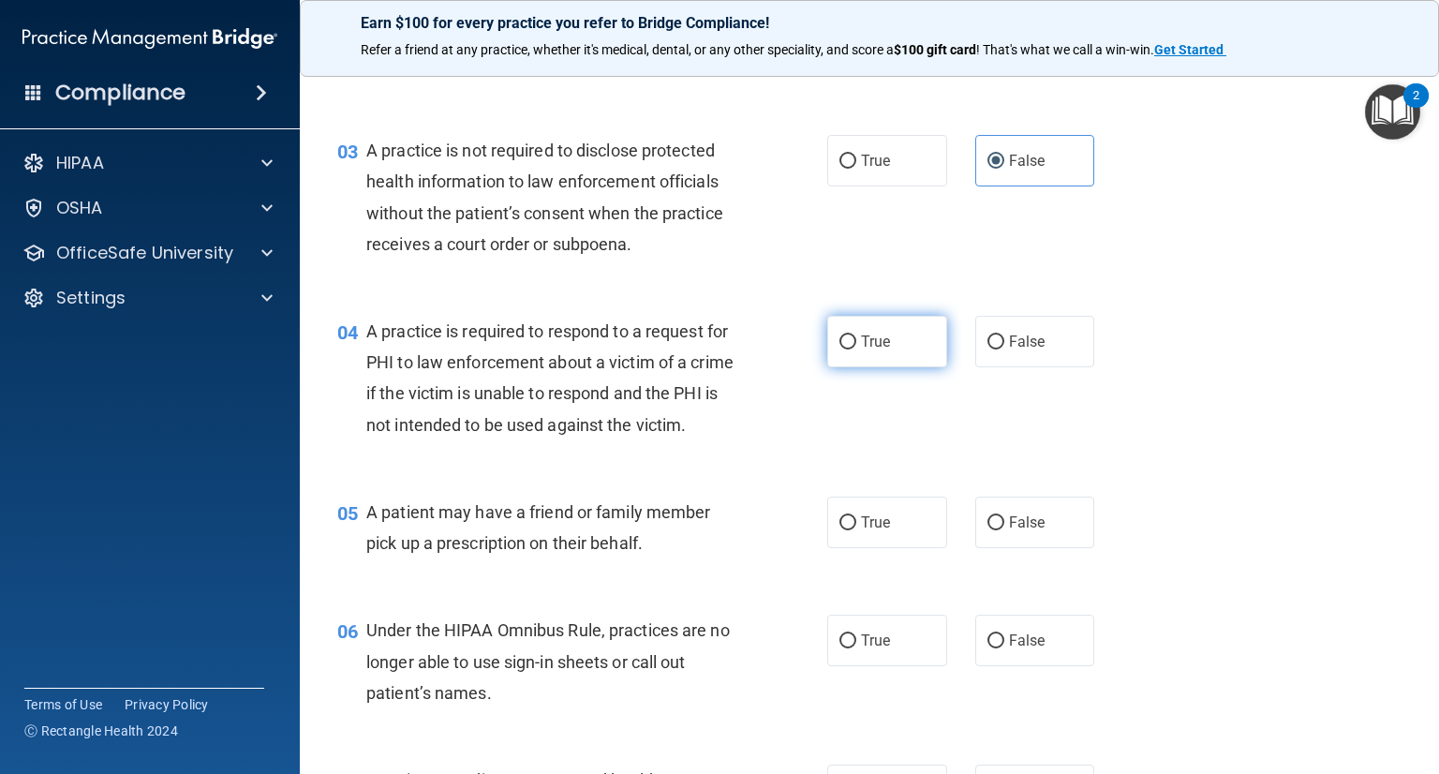
click at [903, 327] on label "True" at bounding box center [887, 342] width 120 height 52
click at [856, 335] on input "True" at bounding box center [847, 342] width 17 height 14
radio input "true"
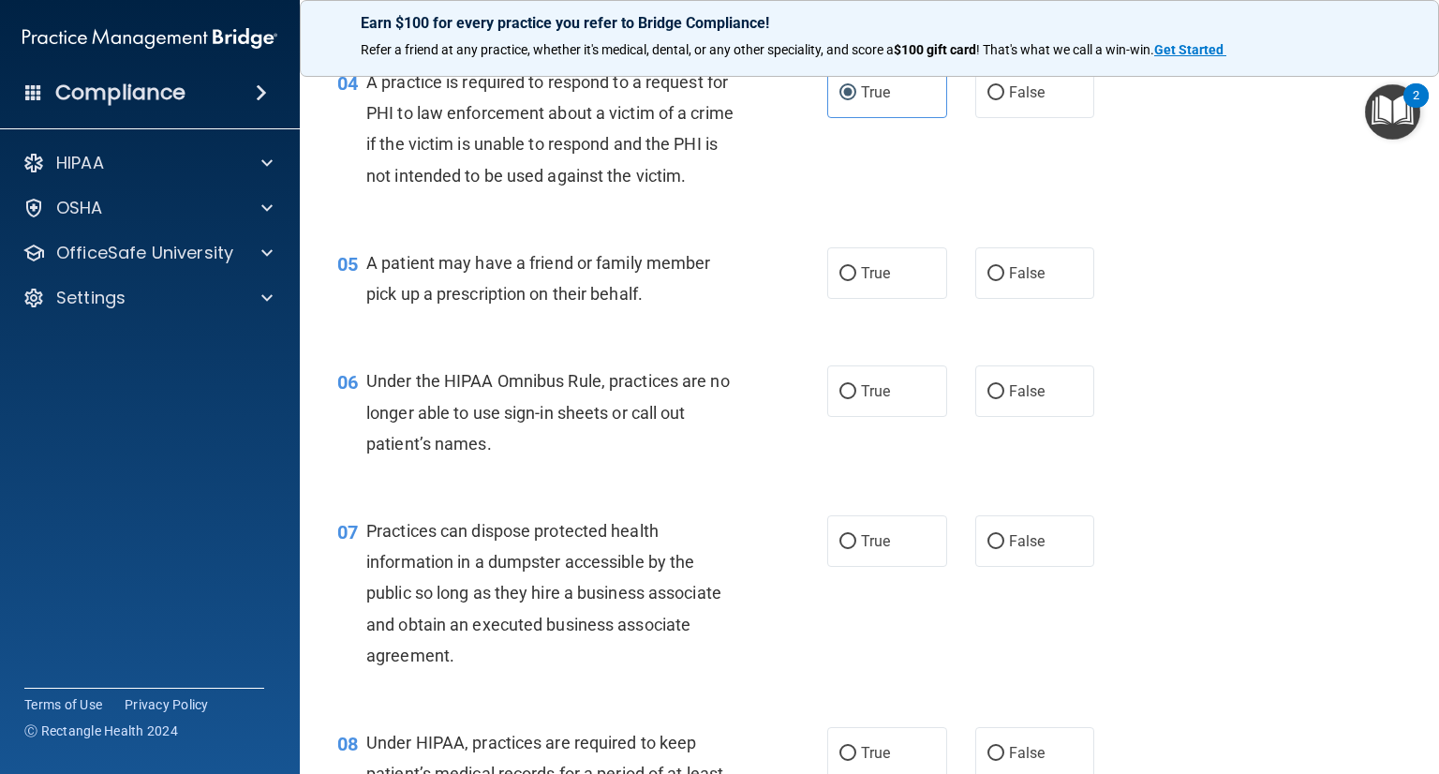
scroll to position [656, 0]
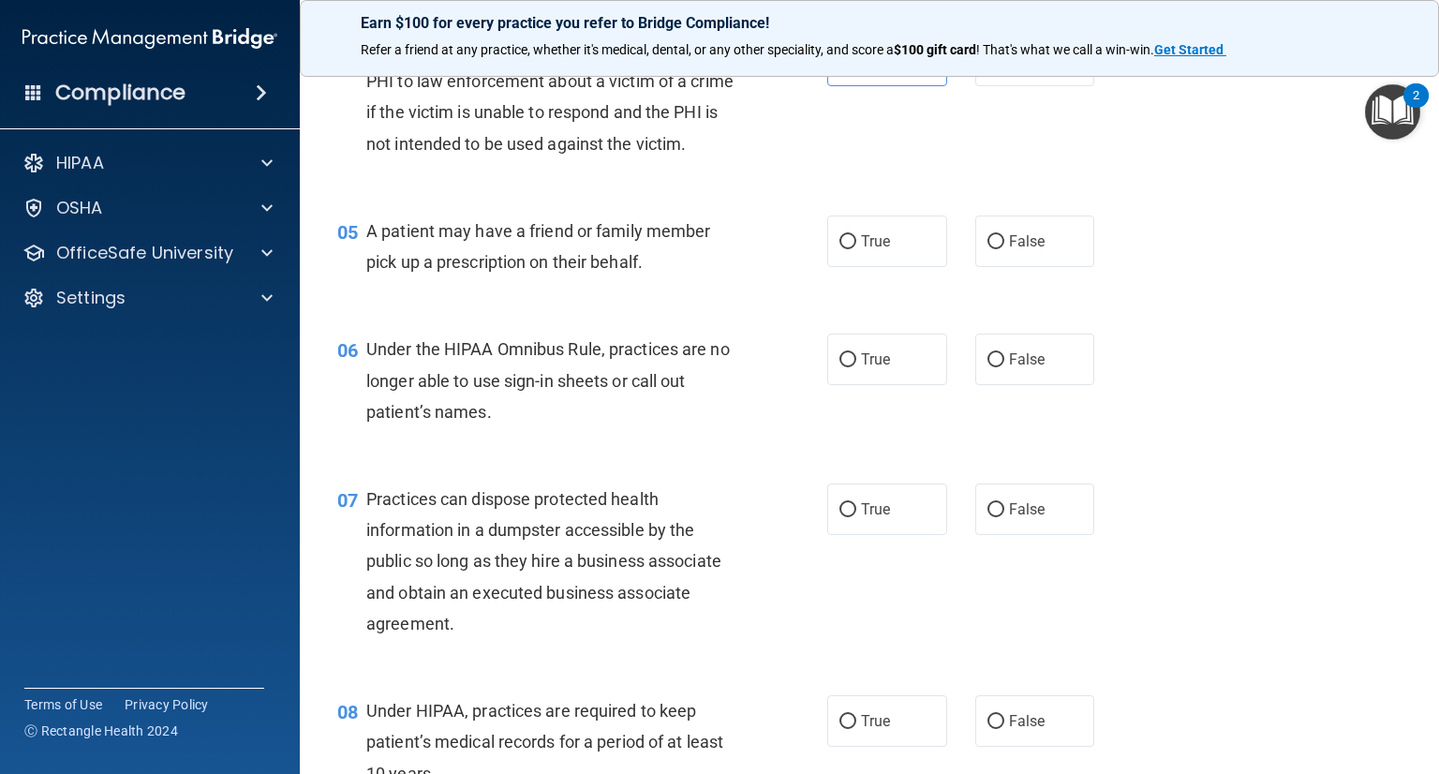
drag, startPoint x: 1288, startPoint y: 33, endPoint x: 897, endPoint y: 157, distance: 409.9
drag, startPoint x: 897, startPoint y: 157, endPoint x: 877, endPoint y: 157, distance: 20.6
click at [877, 157] on div "04 A practice is required to respond to a request for PHI to law enforcement ab…" at bounding box center [869, 101] width 1092 height 181
click at [839, 249] on input "True" at bounding box center [847, 242] width 17 height 14
radio input "true"
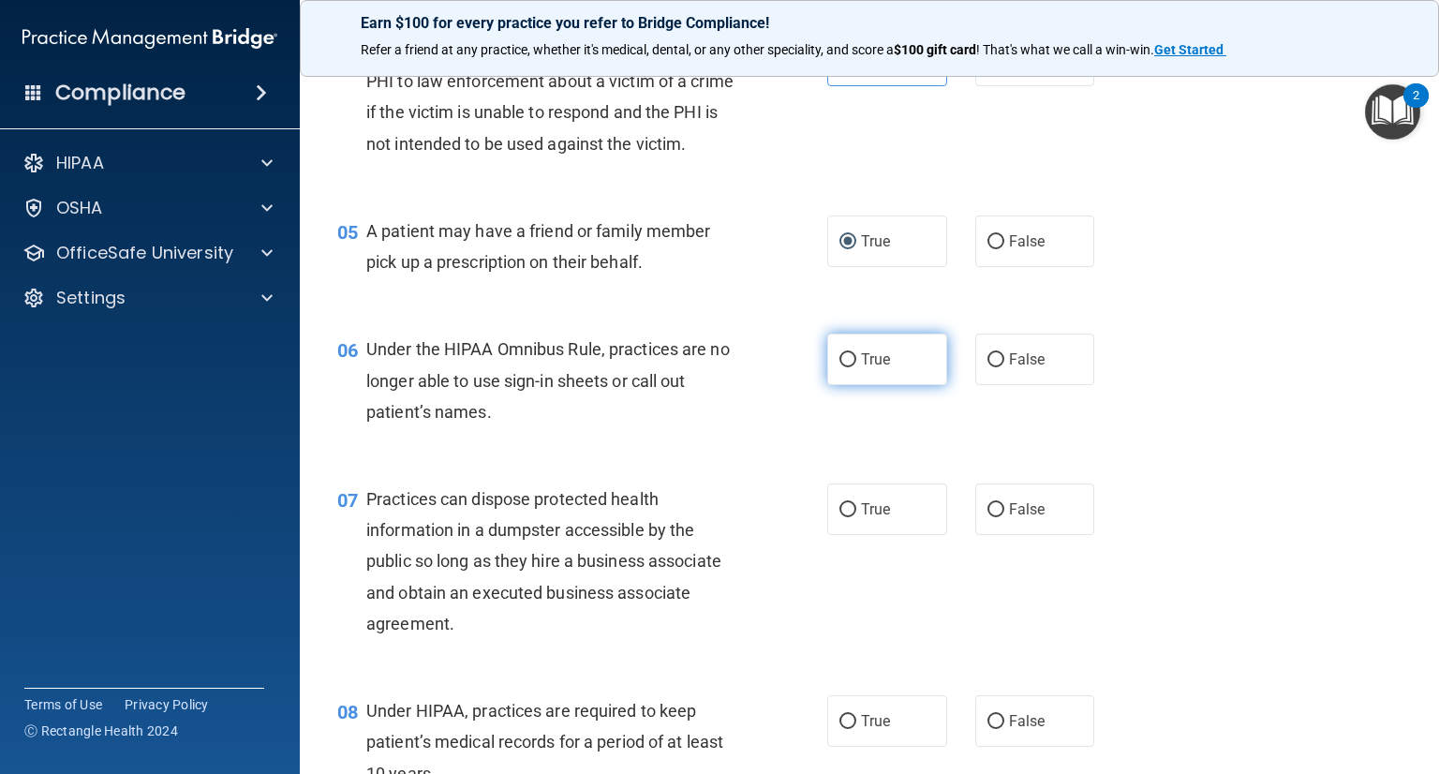
click at [896, 385] on label "True" at bounding box center [887, 359] width 120 height 52
click at [856, 367] on input "True" at bounding box center [847, 360] width 17 height 14
radio input "true"
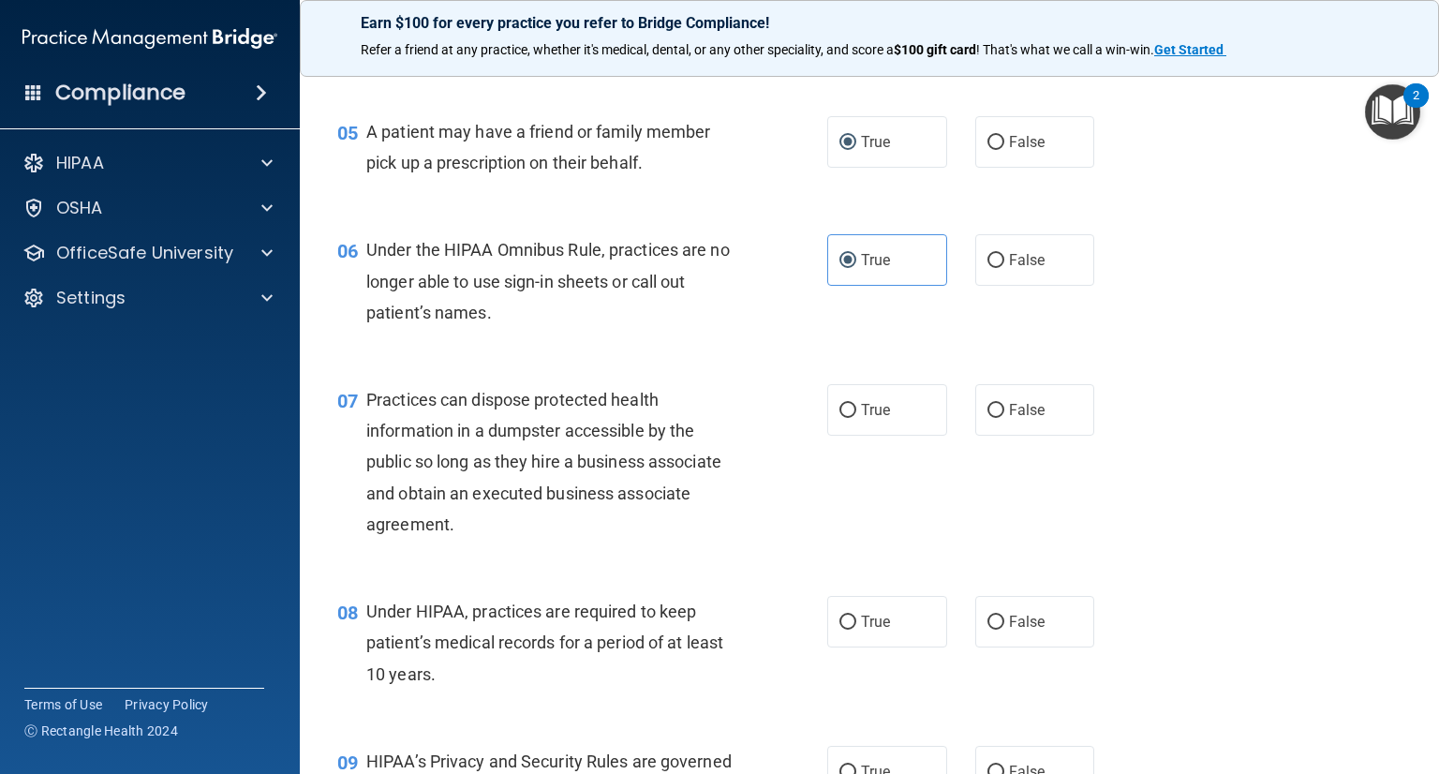
scroll to position [843, 0]
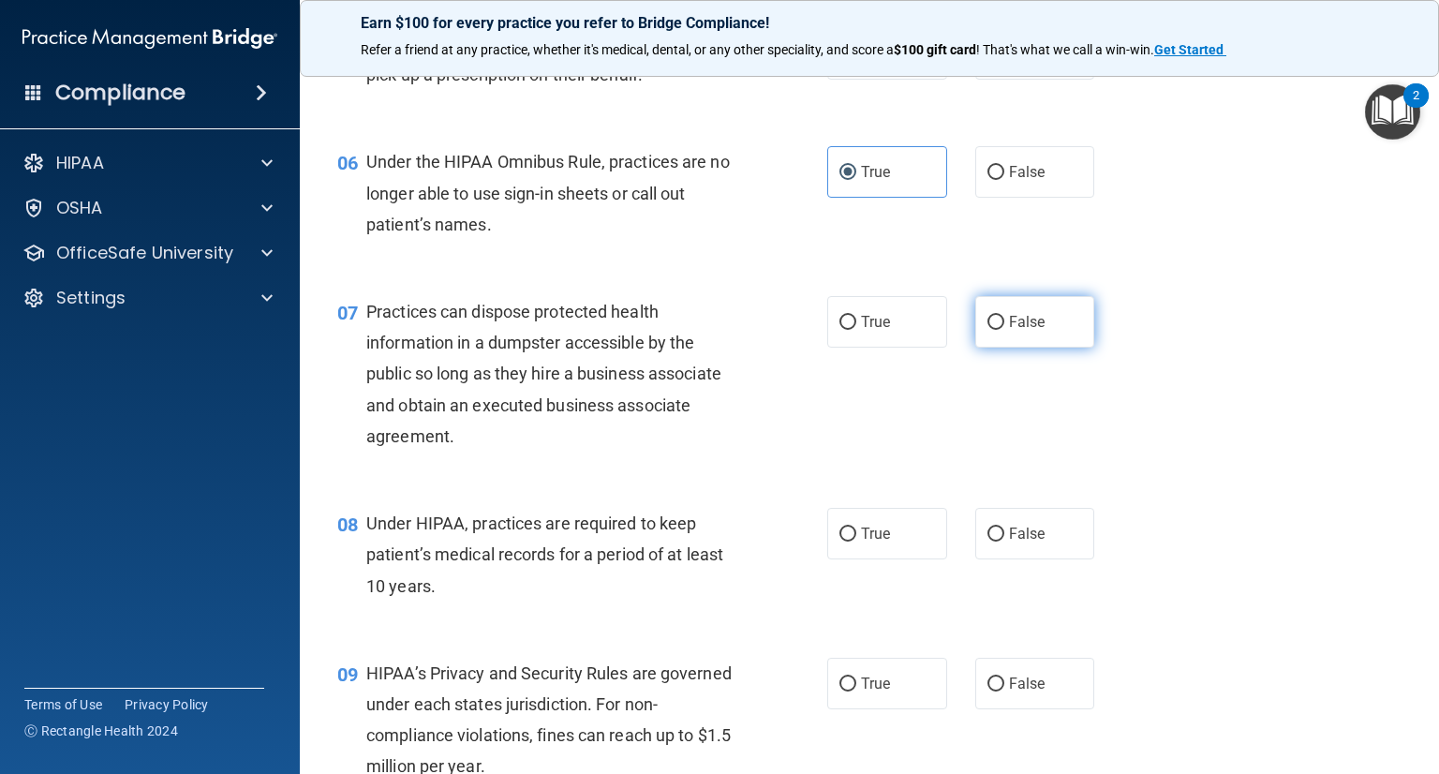
click at [1030, 347] on label "False" at bounding box center [1035, 322] width 120 height 52
click at [1004, 330] on input "False" at bounding box center [995, 323] width 17 height 14
radio input "true"
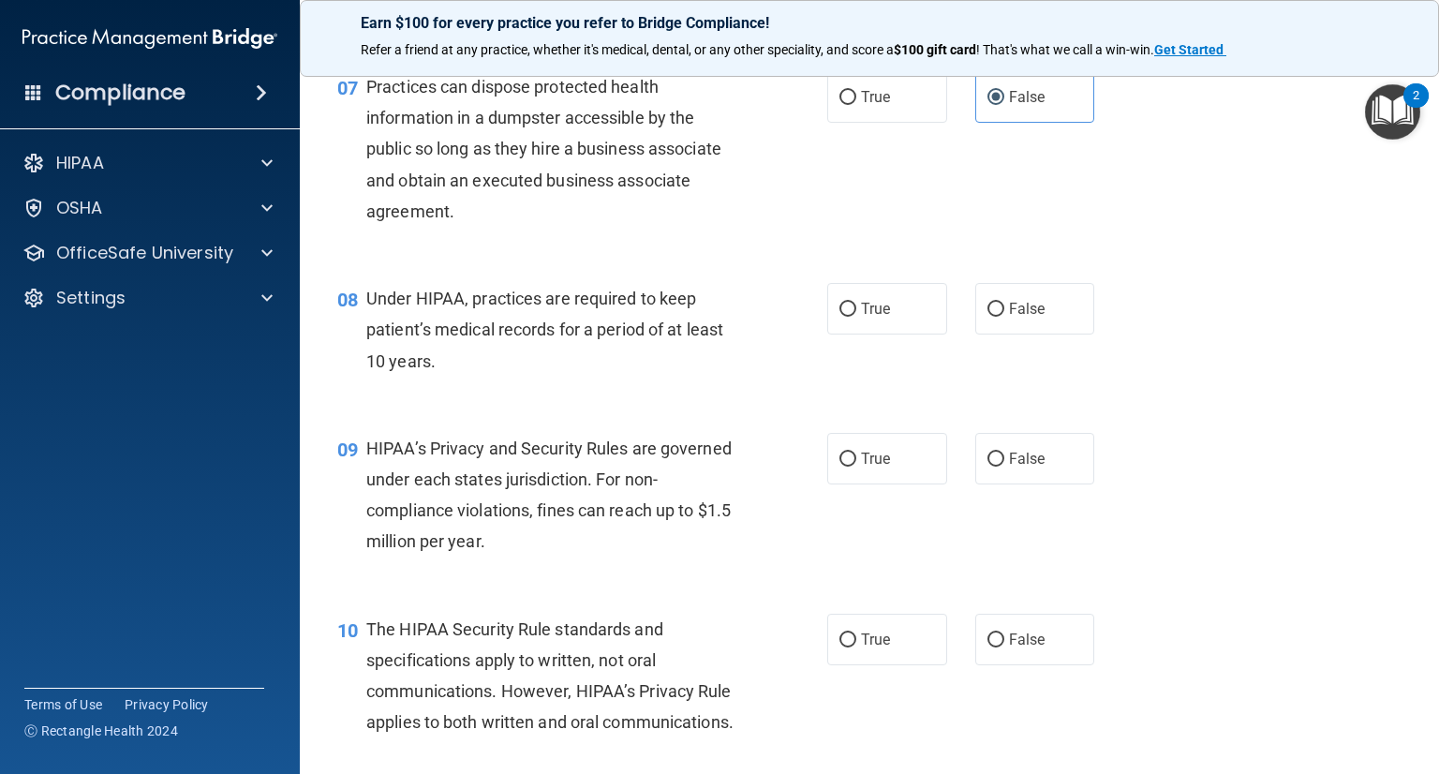
scroll to position [1124, 0]
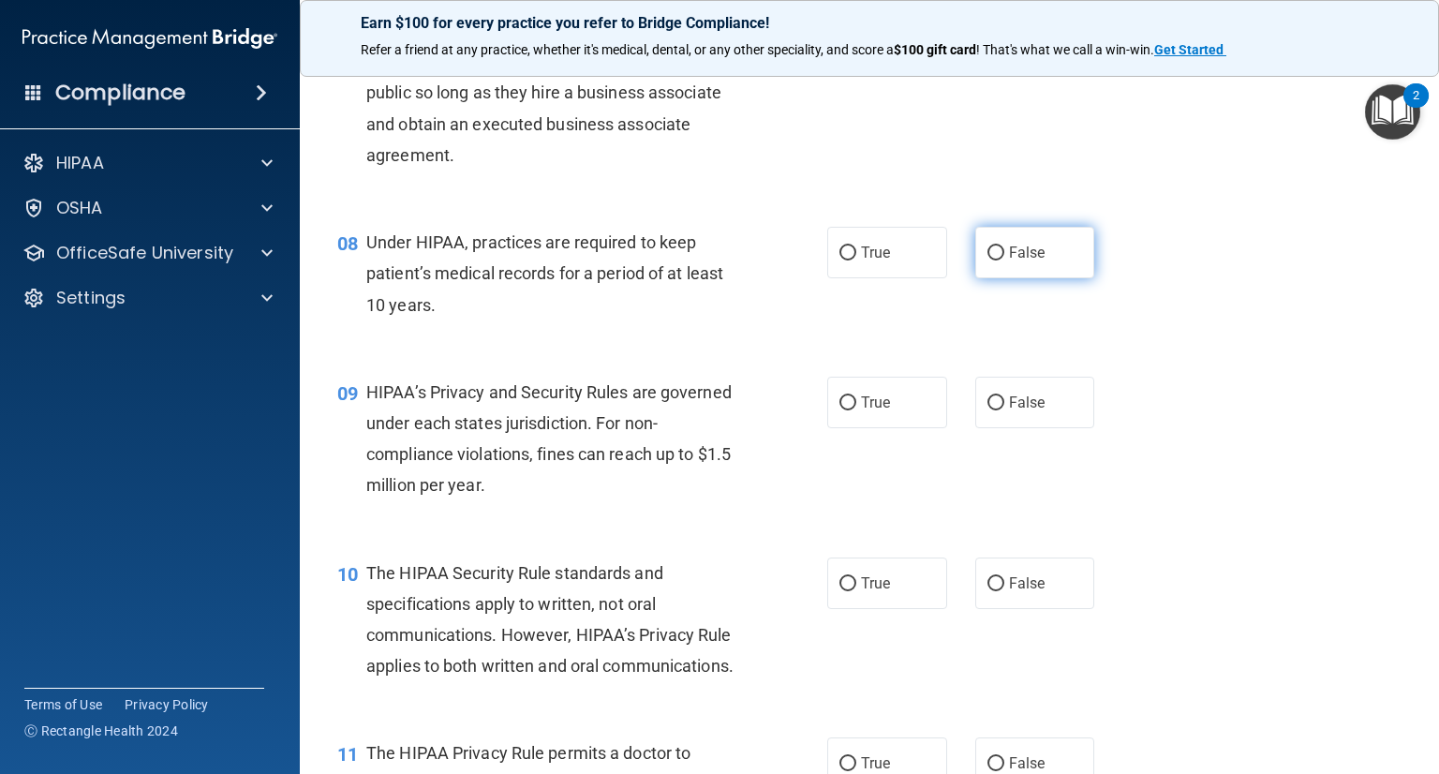
click at [1068, 278] on label "False" at bounding box center [1035, 253] width 120 height 52
click at [1004, 260] on input "False" at bounding box center [995, 253] width 17 height 14
radio input "true"
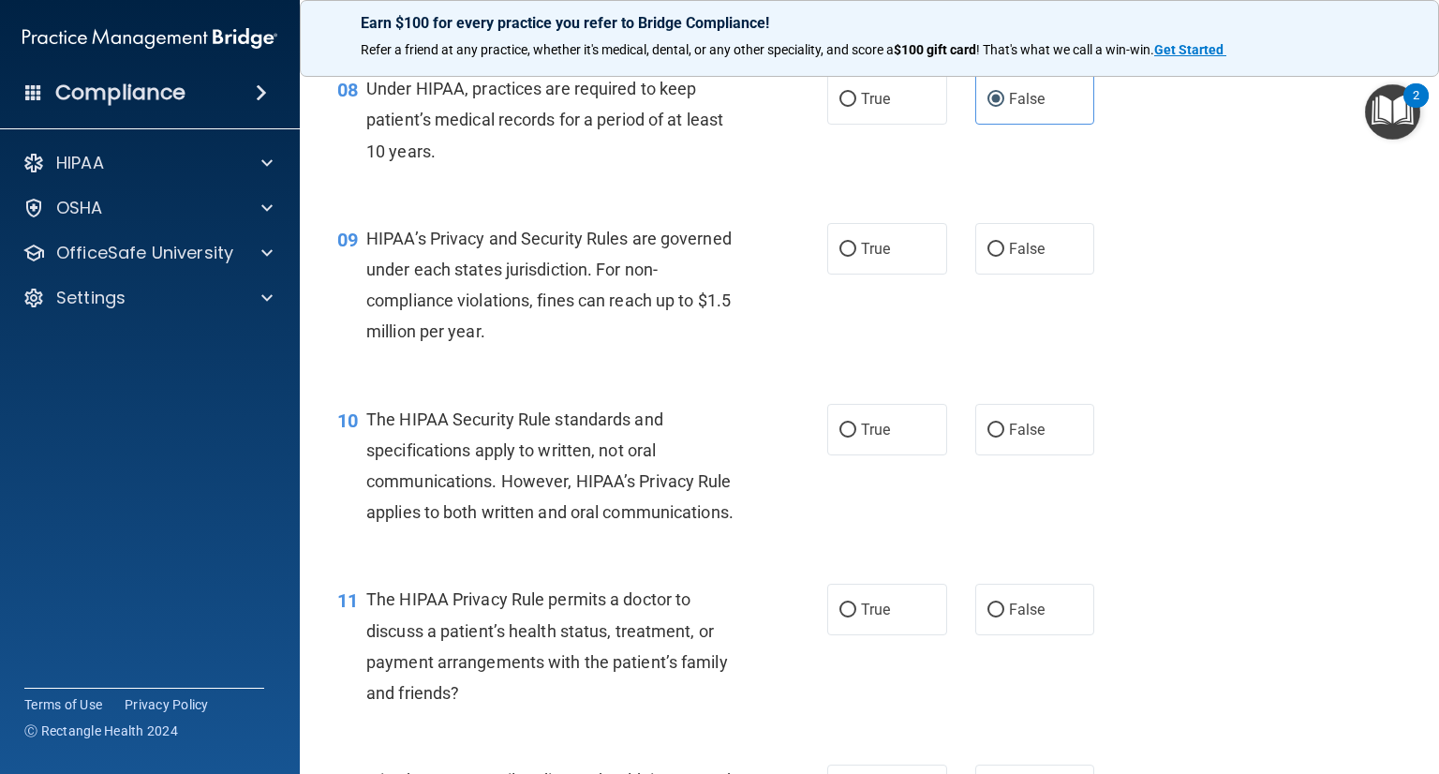
scroll to position [1311, 0]
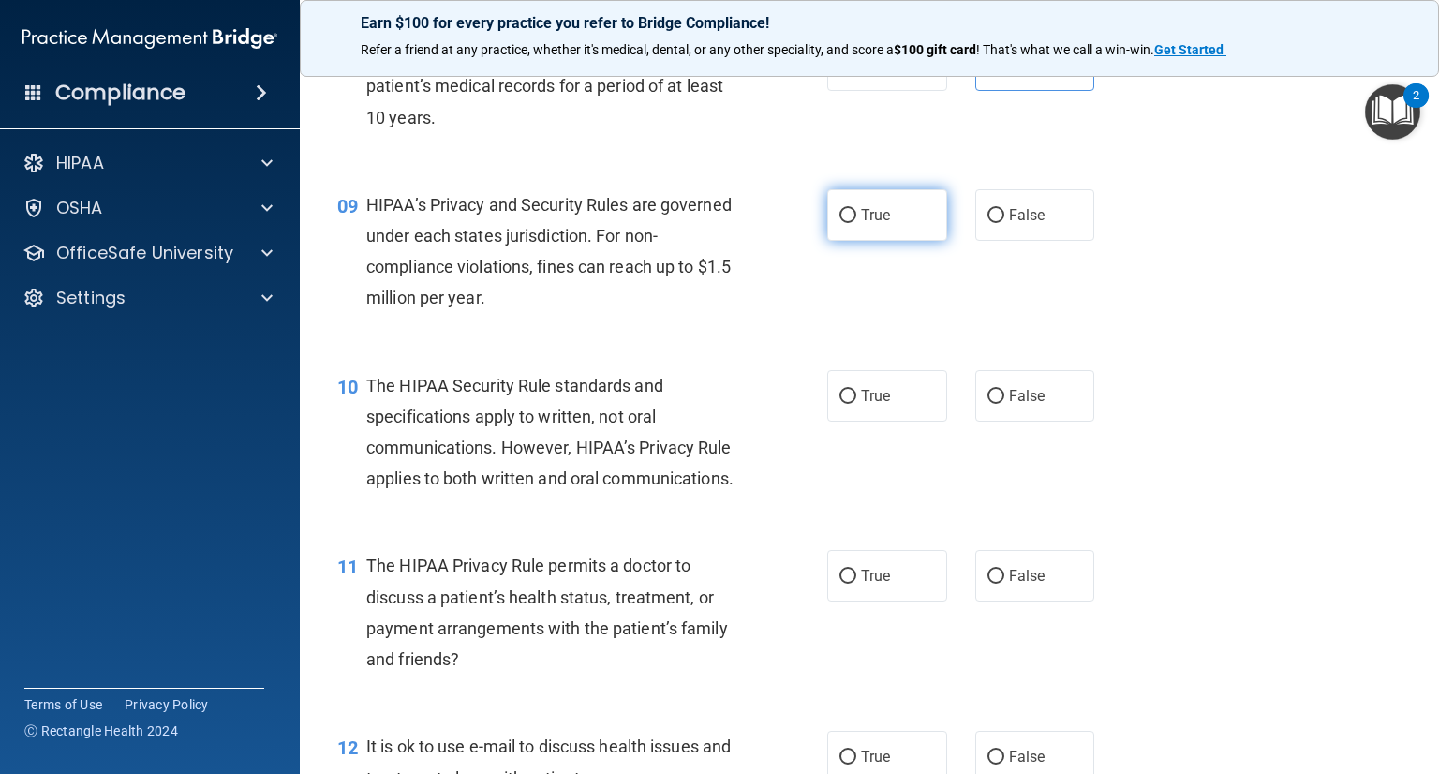
click at [835, 241] on label "True" at bounding box center [887, 215] width 120 height 52
click at [839, 223] on input "True" at bounding box center [847, 216] width 17 height 14
radio input "true"
click at [1003, 421] on label "False" at bounding box center [1035, 396] width 120 height 52
click at [1003, 404] on input "False" at bounding box center [995, 397] width 17 height 14
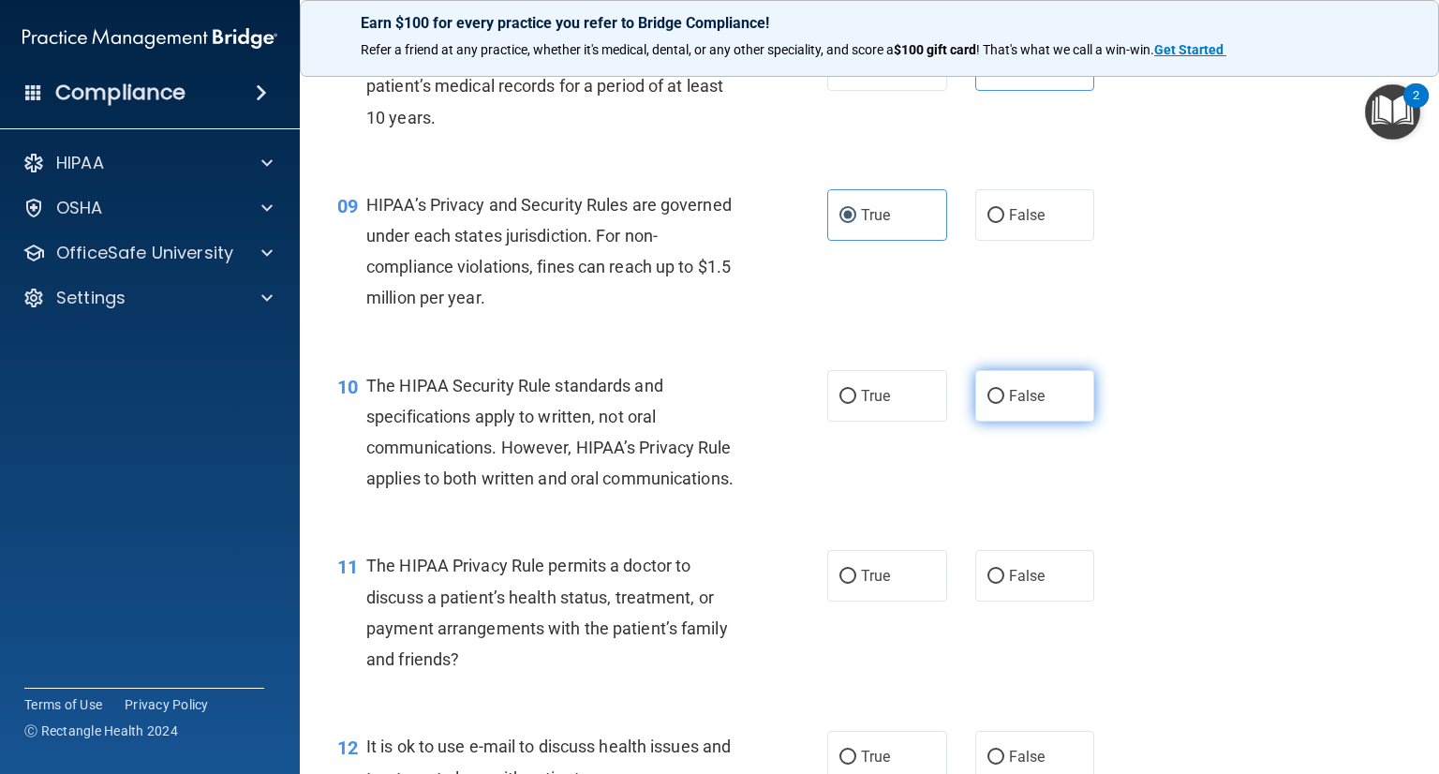
radio input "true"
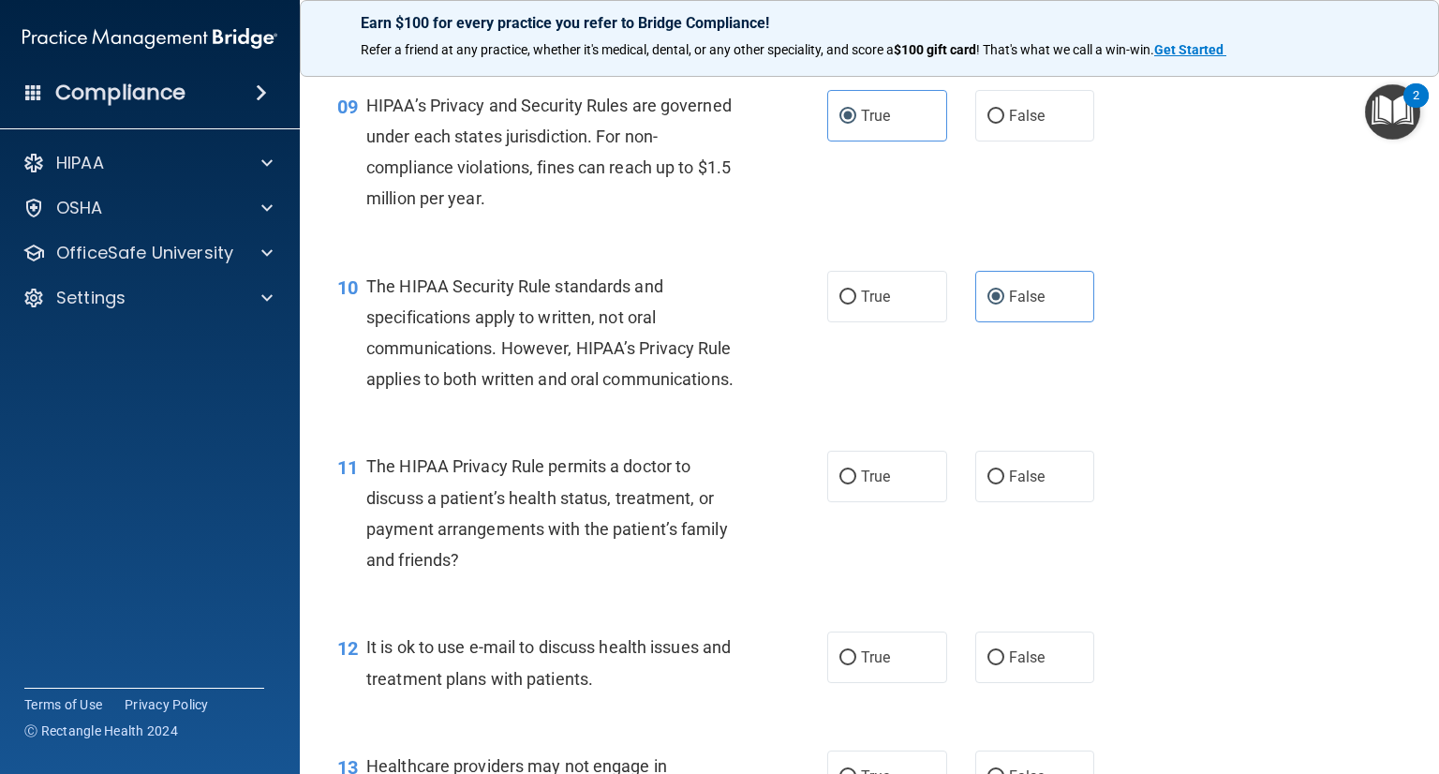
scroll to position [1498, 0]
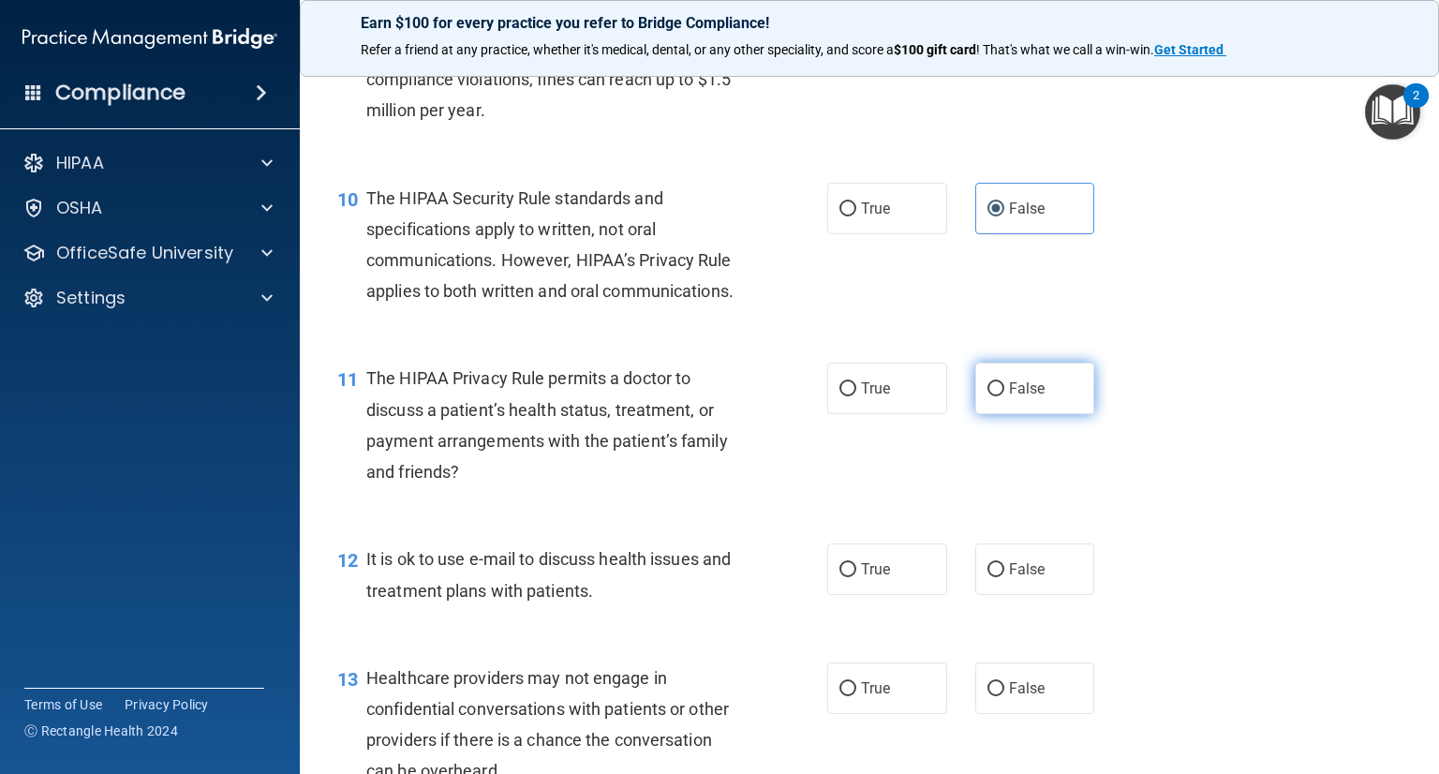
click at [1009, 397] on span "False" at bounding box center [1027, 388] width 37 height 18
click at [1004, 396] on input "False" at bounding box center [995, 389] width 17 height 14
radio input "true"
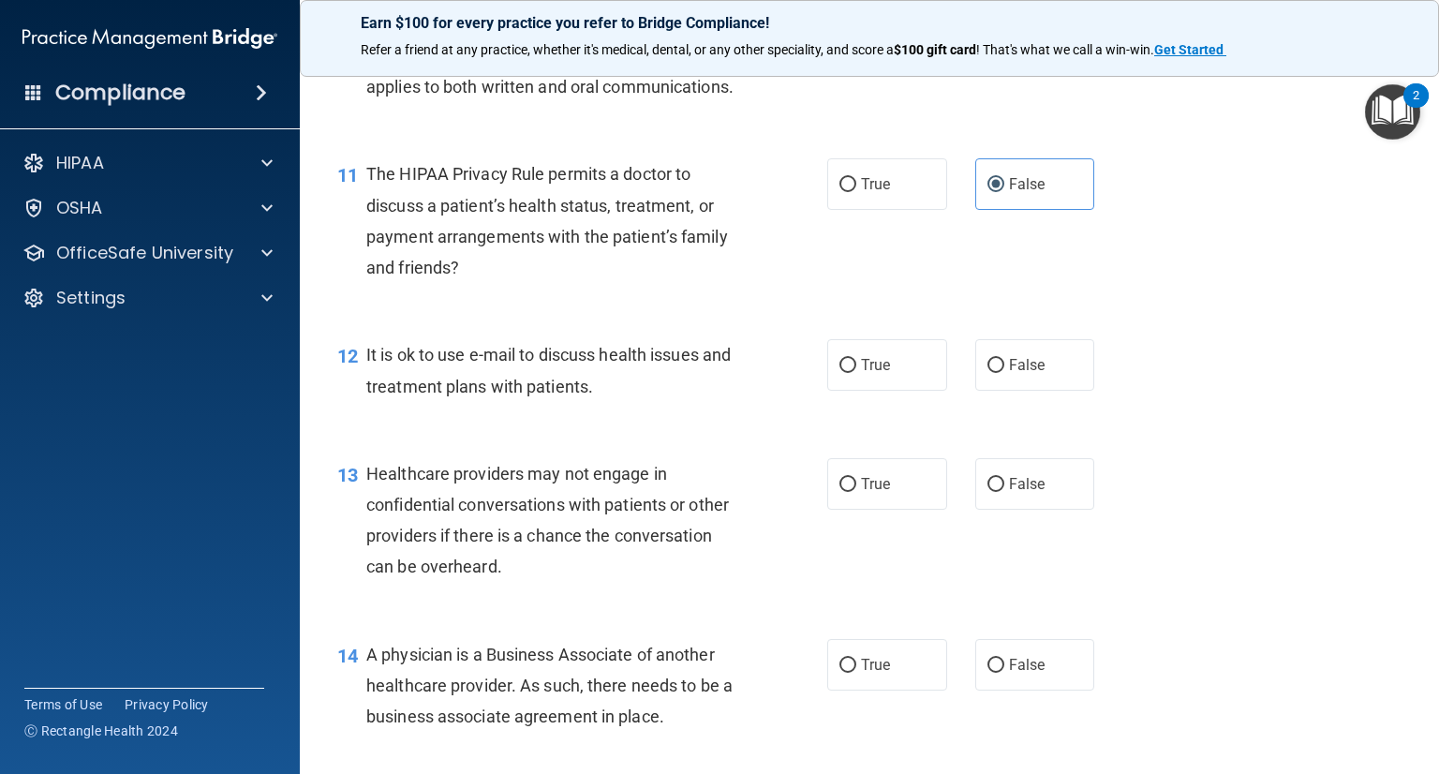
scroll to position [1779, 0]
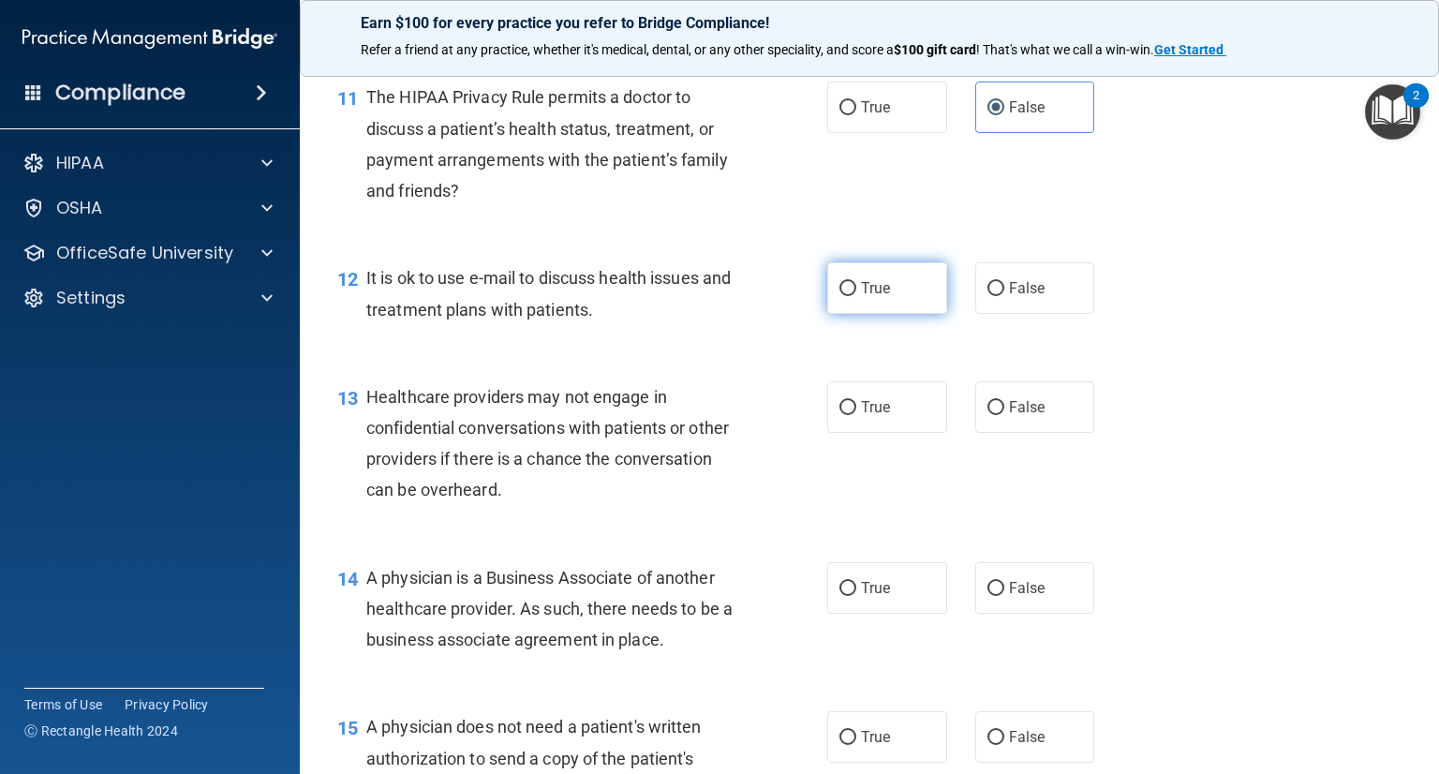
click at [907, 314] on label "True" at bounding box center [887, 288] width 120 height 52
click at [856, 296] on input "True" at bounding box center [847, 289] width 17 height 14
radio input "true"
click at [919, 433] on label "True" at bounding box center [887, 407] width 120 height 52
click at [856, 415] on input "True" at bounding box center [847, 408] width 17 height 14
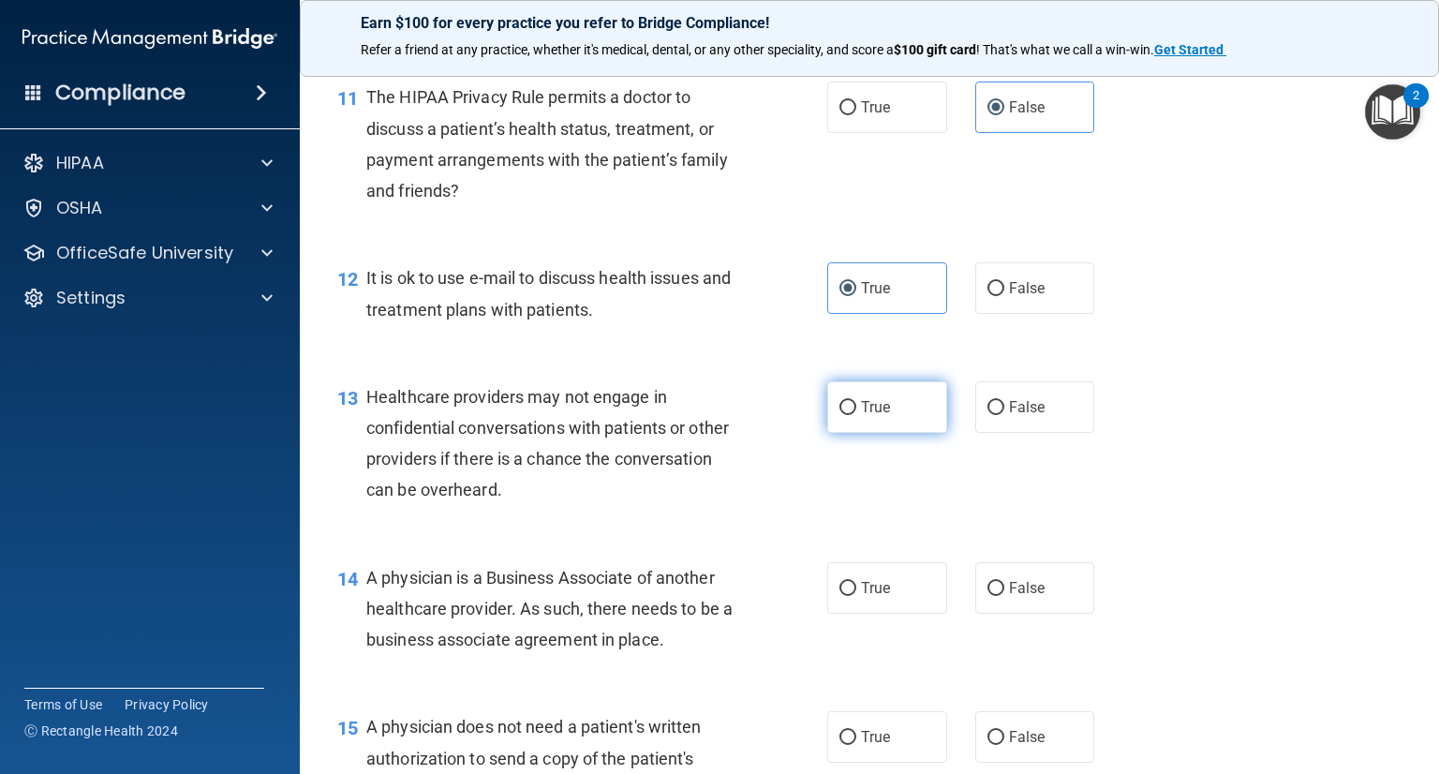
radio input "true"
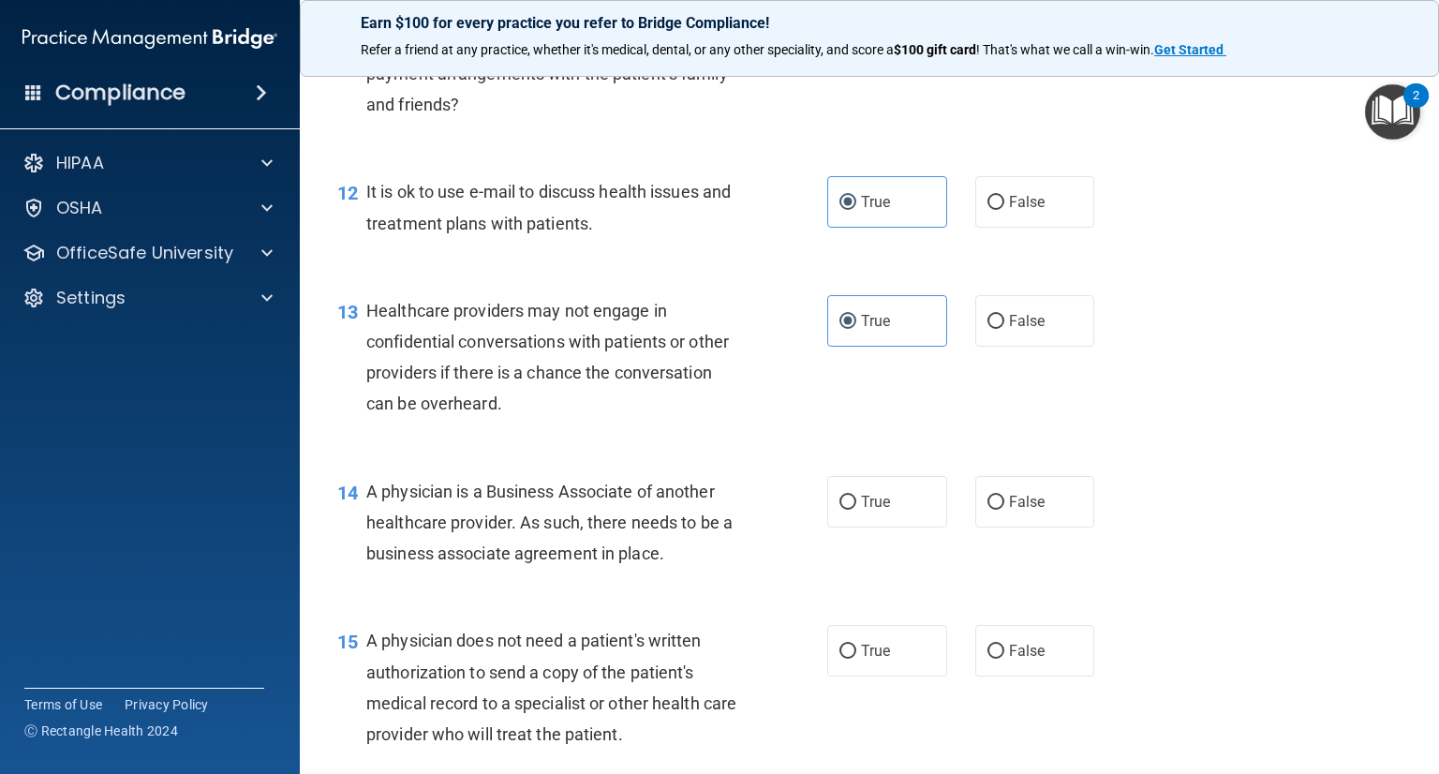
scroll to position [1873, 0]
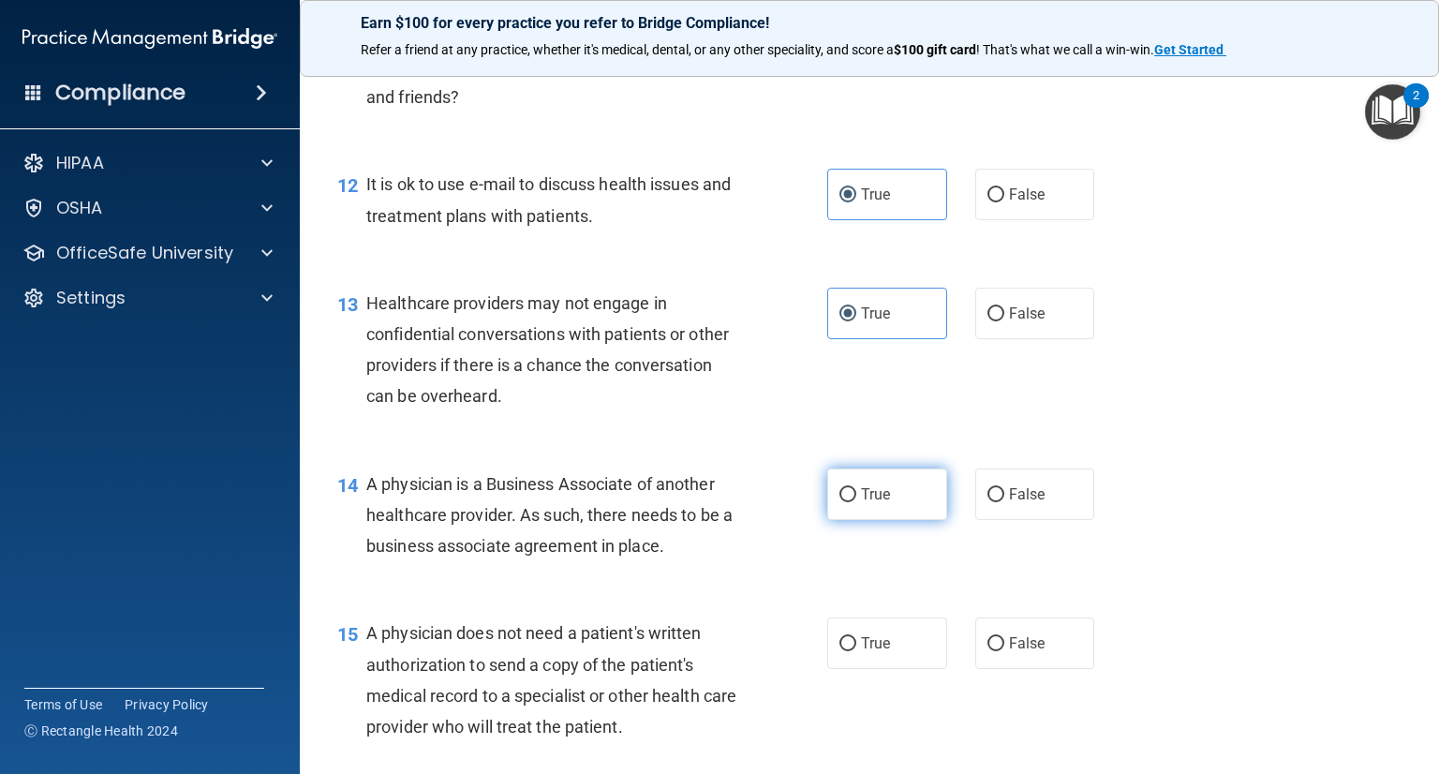
click at [880, 503] on span "True" at bounding box center [875, 494] width 29 height 18
click at [856, 502] on input "True" at bounding box center [847, 495] width 17 height 14
radio input "true"
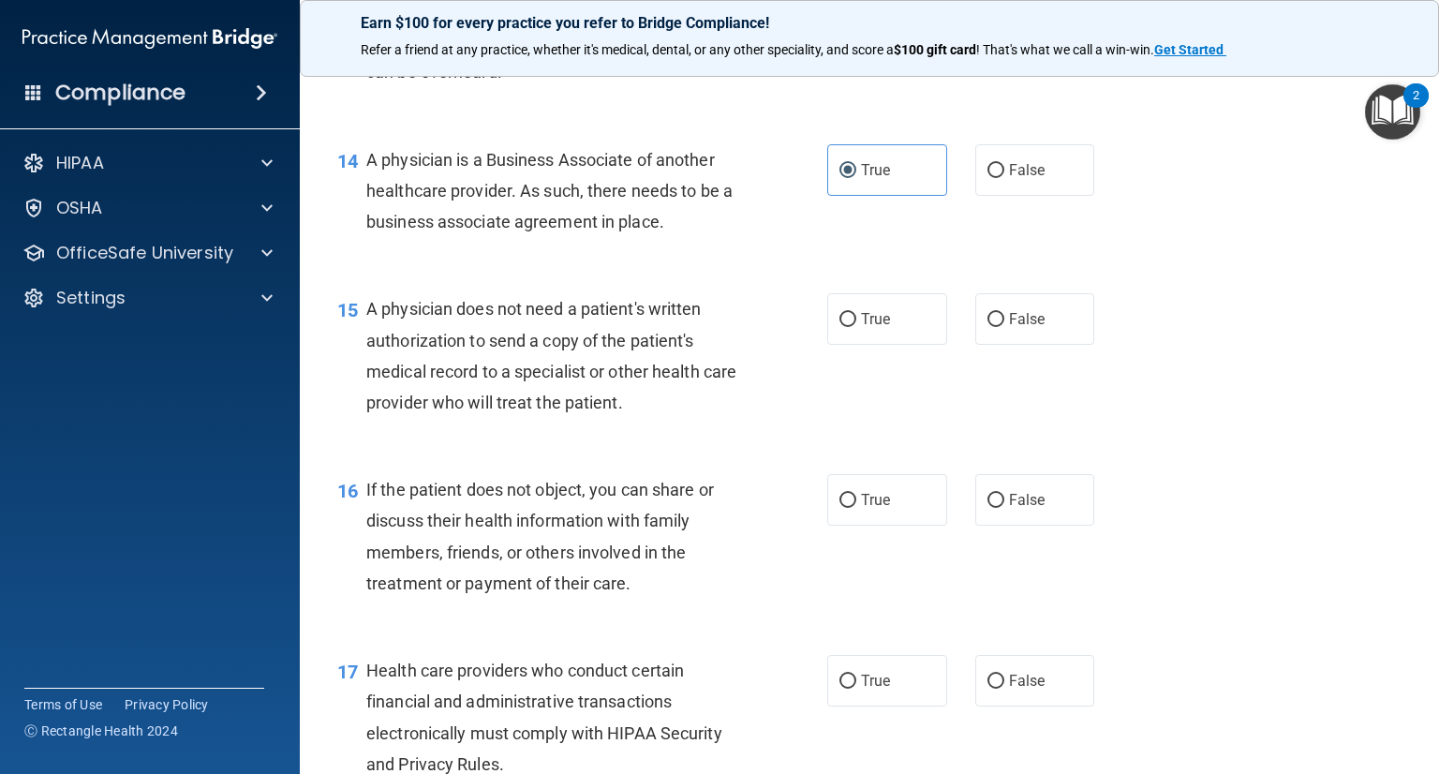
scroll to position [2248, 0]
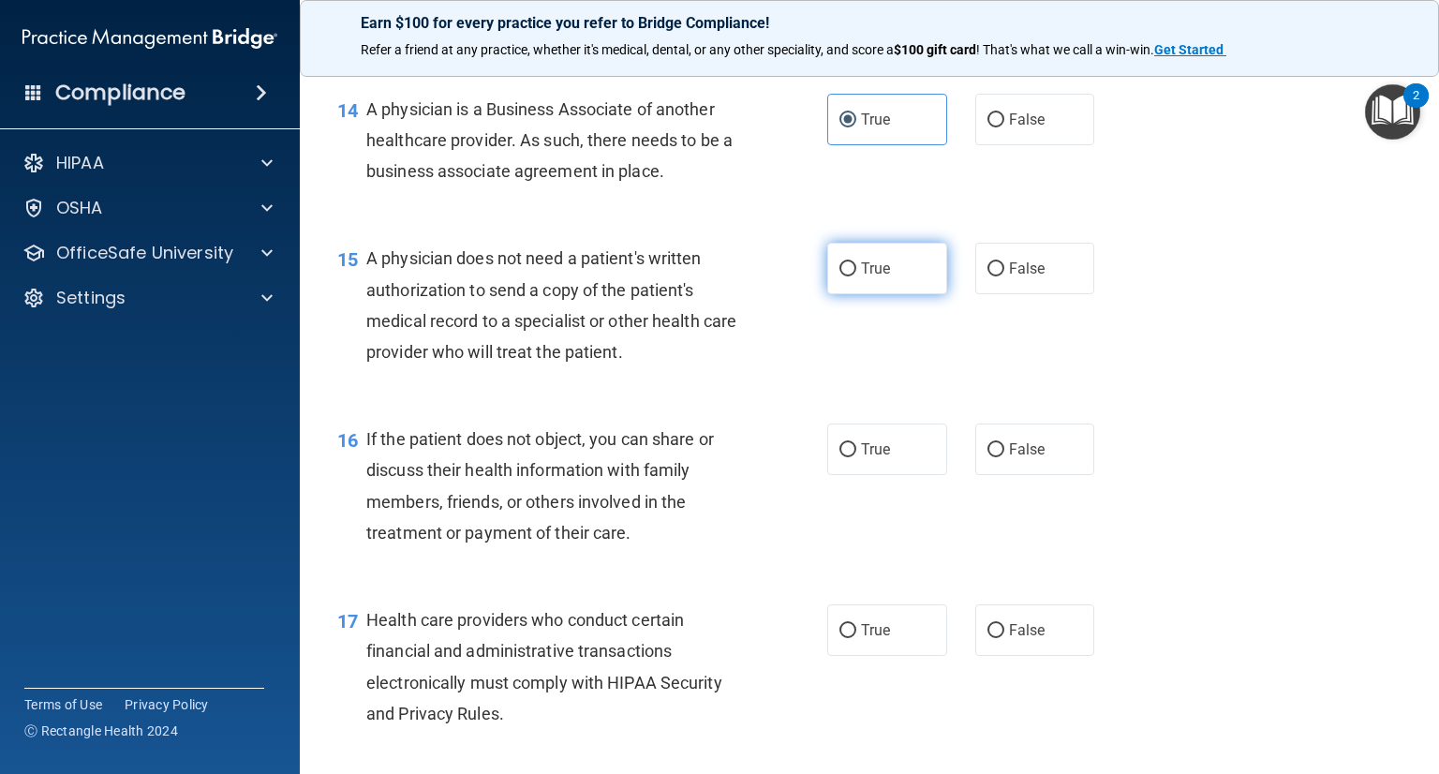
click at [904, 294] on label "True" at bounding box center [887, 269] width 120 height 52
click at [856, 276] on input "True" at bounding box center [847, 269] width 17 height 14
radio input "true"
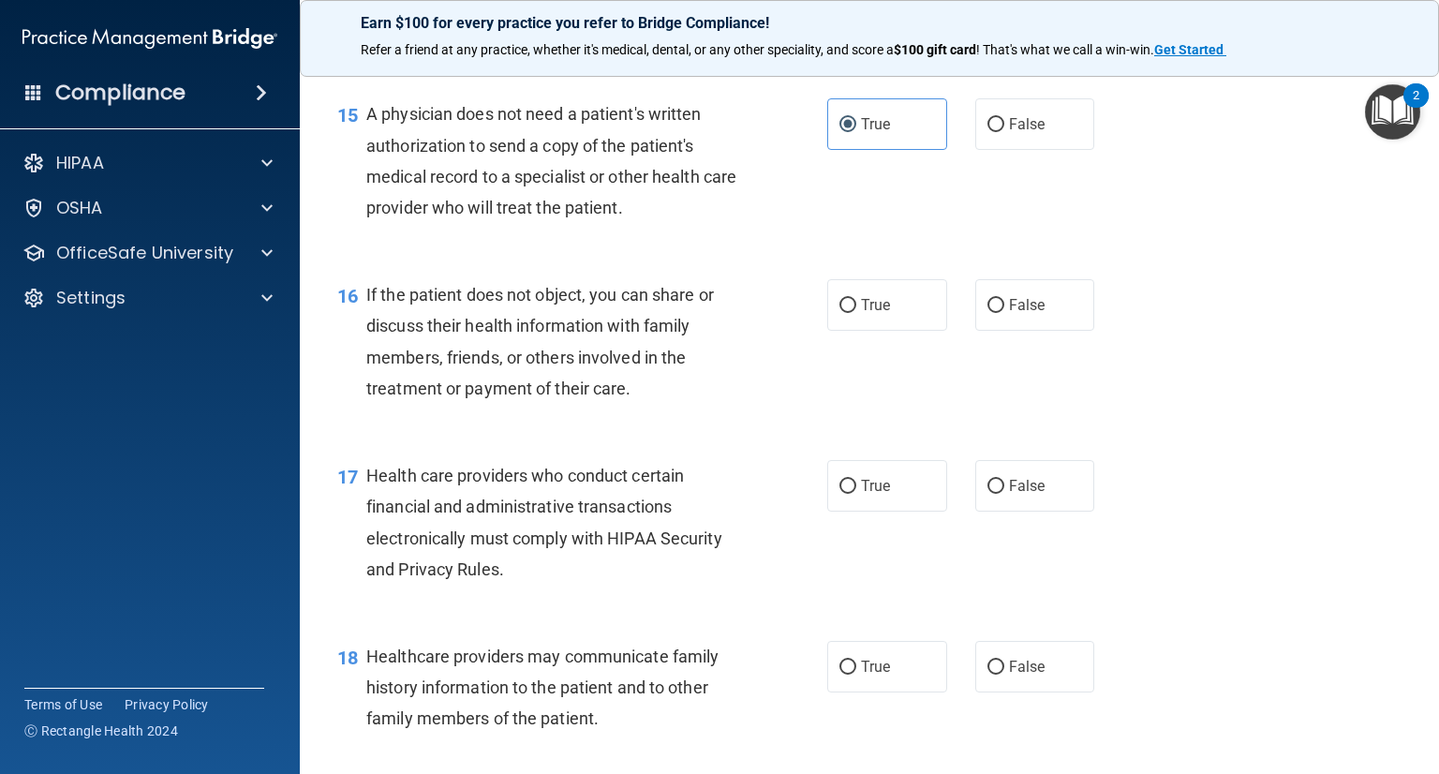
scroll to position [2435, 0]
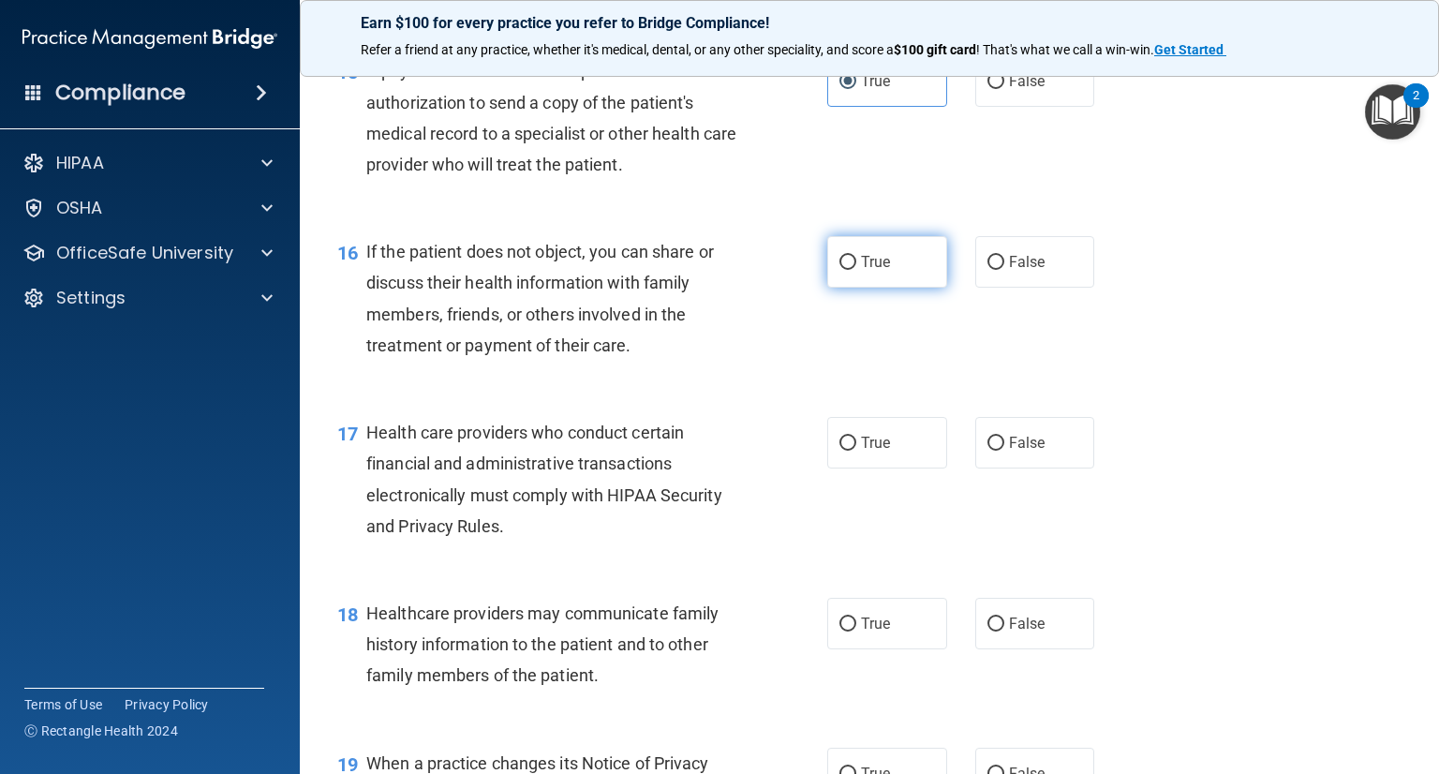
click at [914, 288] on label "True" at bounding box center [887, 262] width 120 height 52
click at [856, 270] on input "True" at bounding box center [847, 263] width 17 height 14
radio input "true"
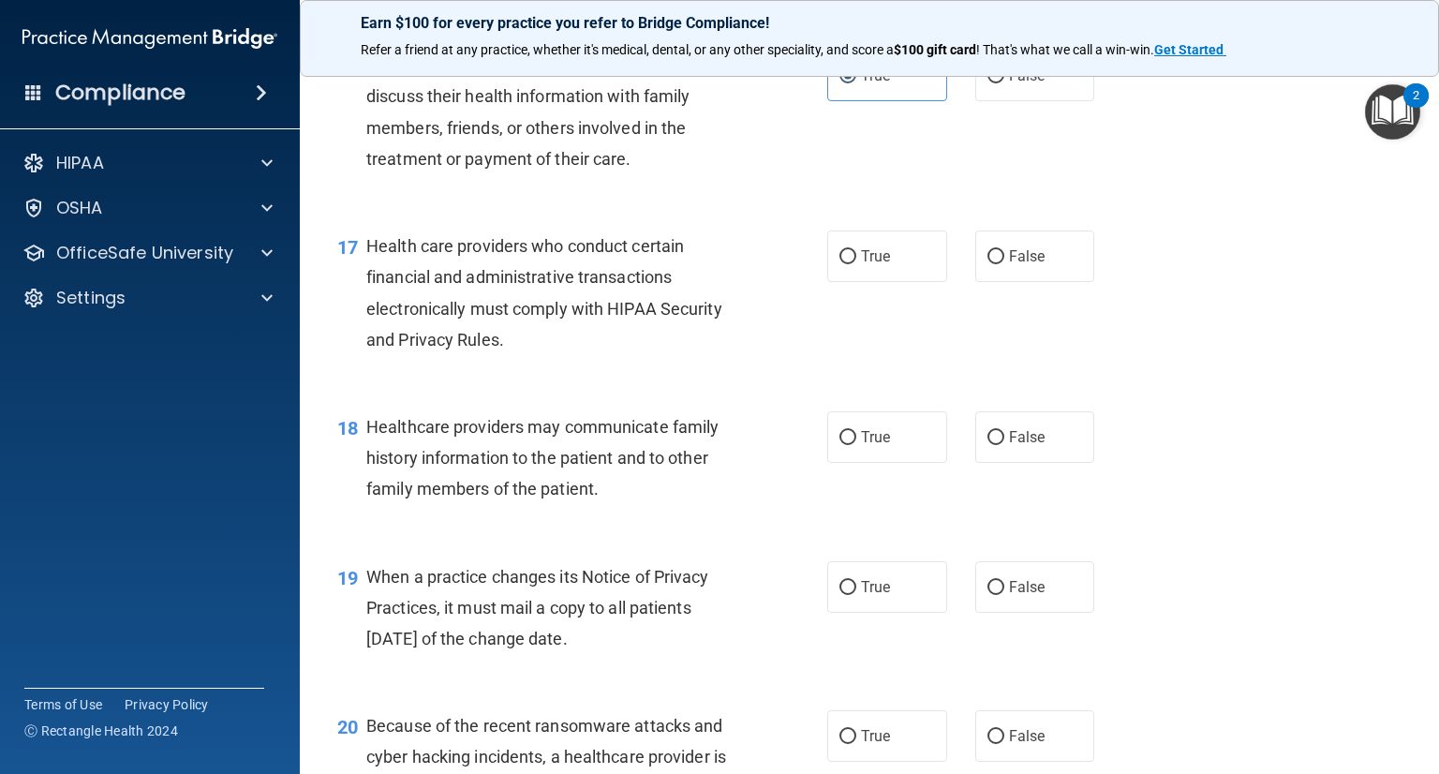
scroll to position [2622, 0]
click at [888, 281] on label "True" at bounding box center [887, 255] width 120 height 52
click at [856, 263] on input "True" at bounding box center [847, 256] width 17 height 14
radio input "true"
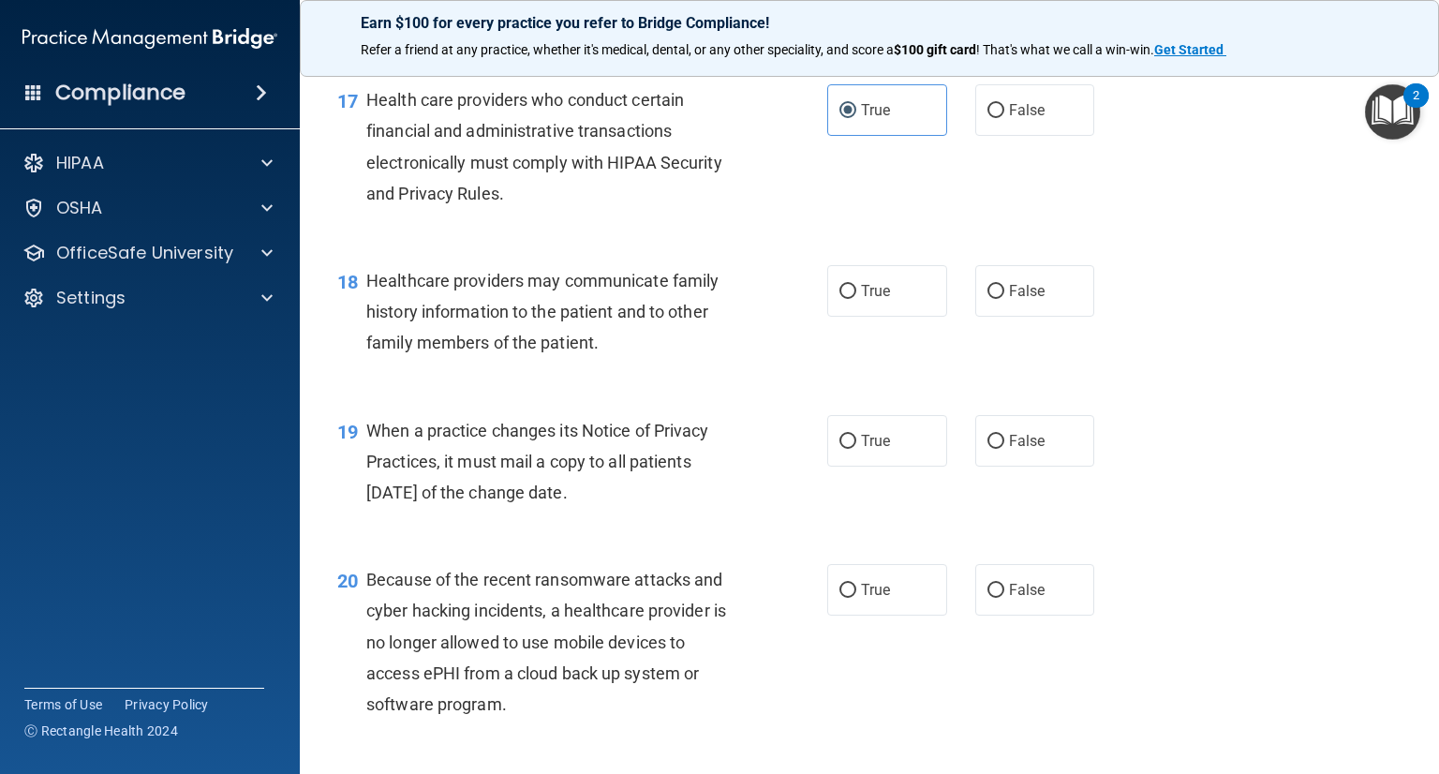
scroll to position [2810, 0]
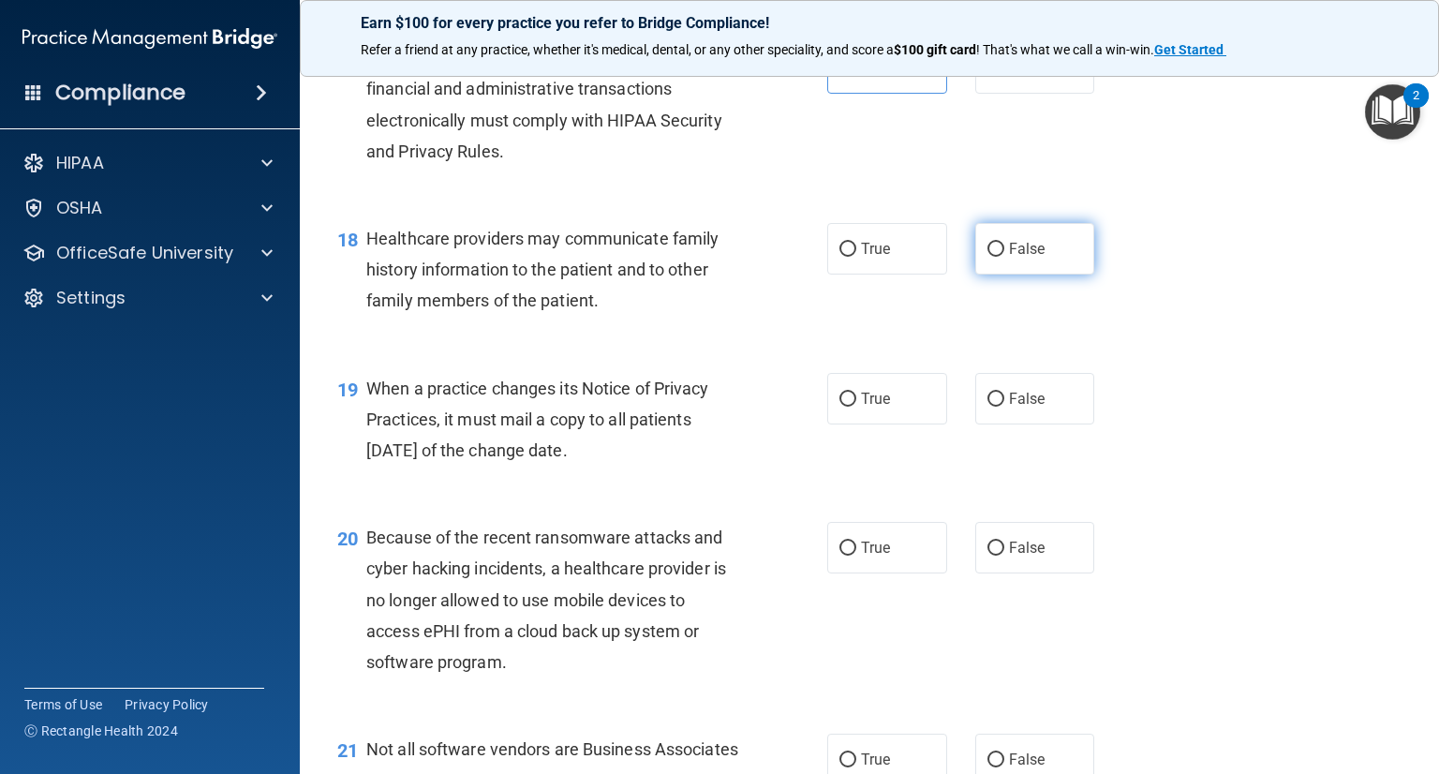
click at [1029, 274] on label "False" at bounding box center [1035, 249] width 120 height 52
click at [1004, 257] on input "False" at bounding box center [995, 250] width 17 height 14
radio input "true"
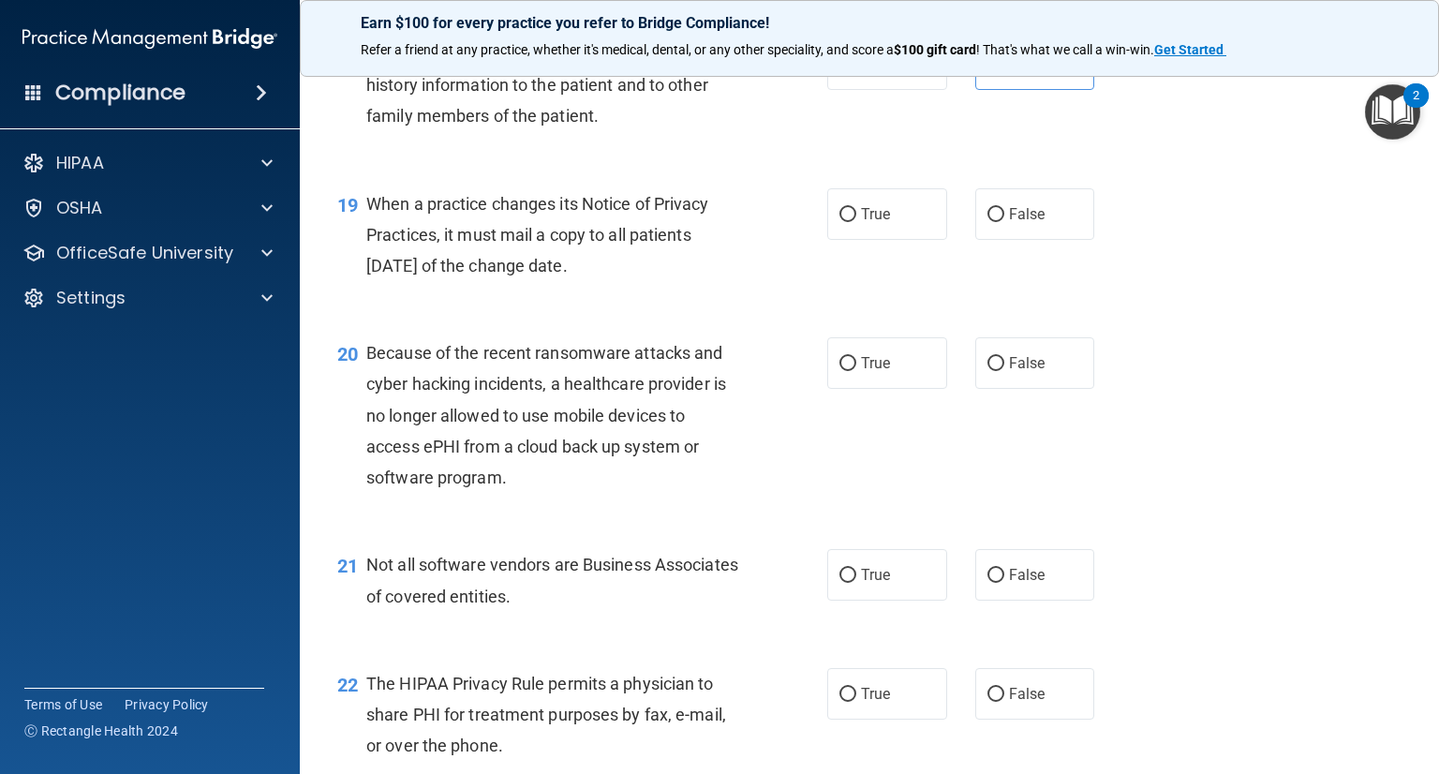
scroll to position [2997, 0]
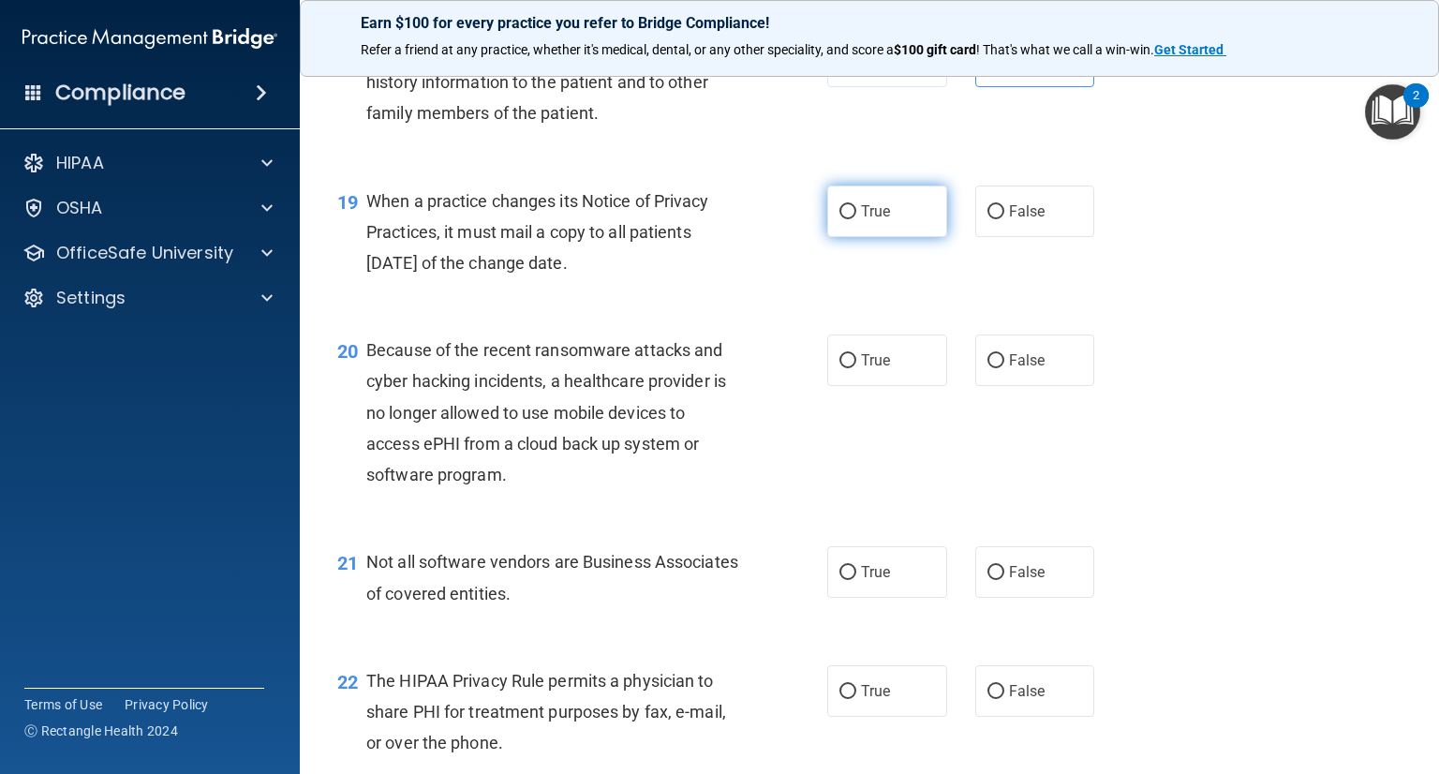
click at [861, 220] on span "True" at bounding box center [875, 211] width 29 height 18
click at [853, 219] on input "True" at bounding box center [847, 212] width 17 height 14
radio input "true"
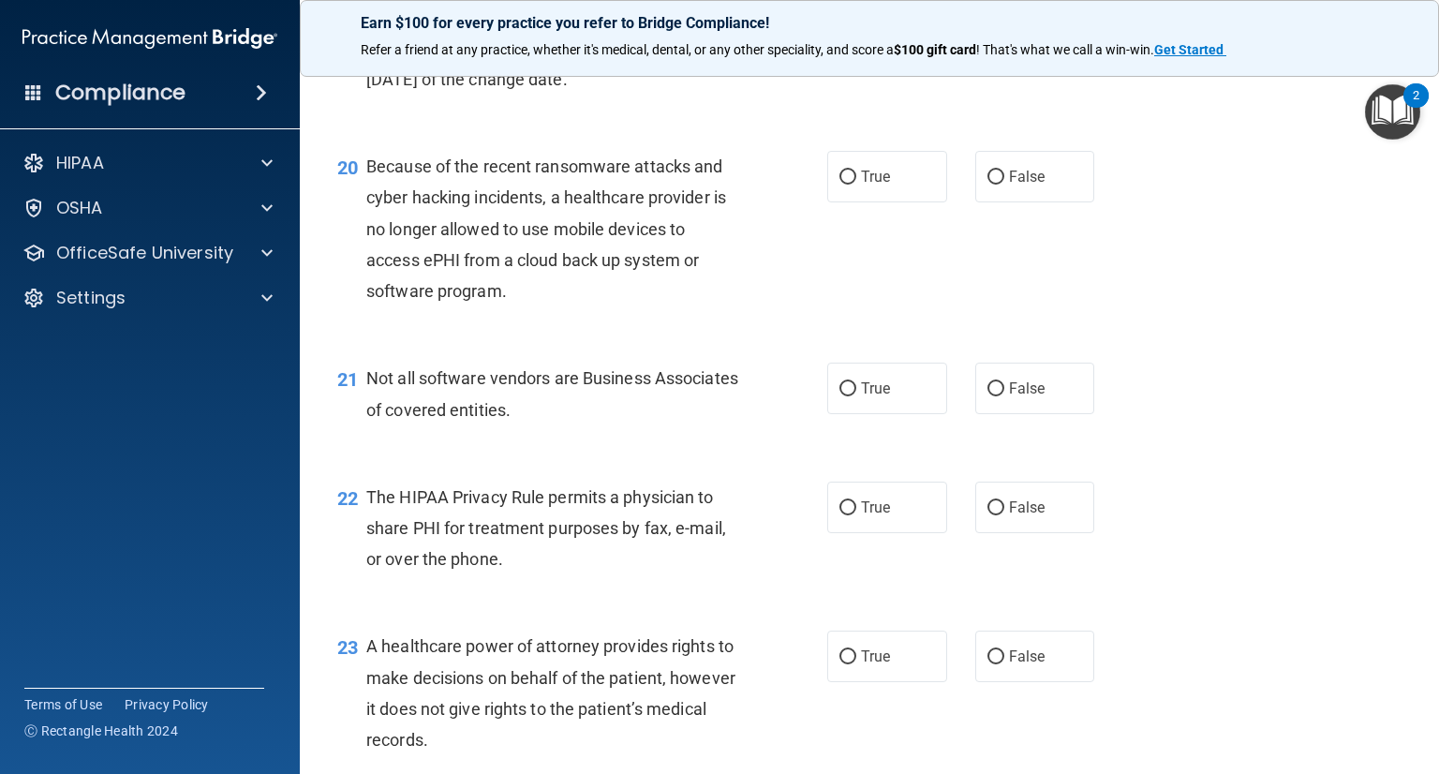
scroll to position [3184, 0]
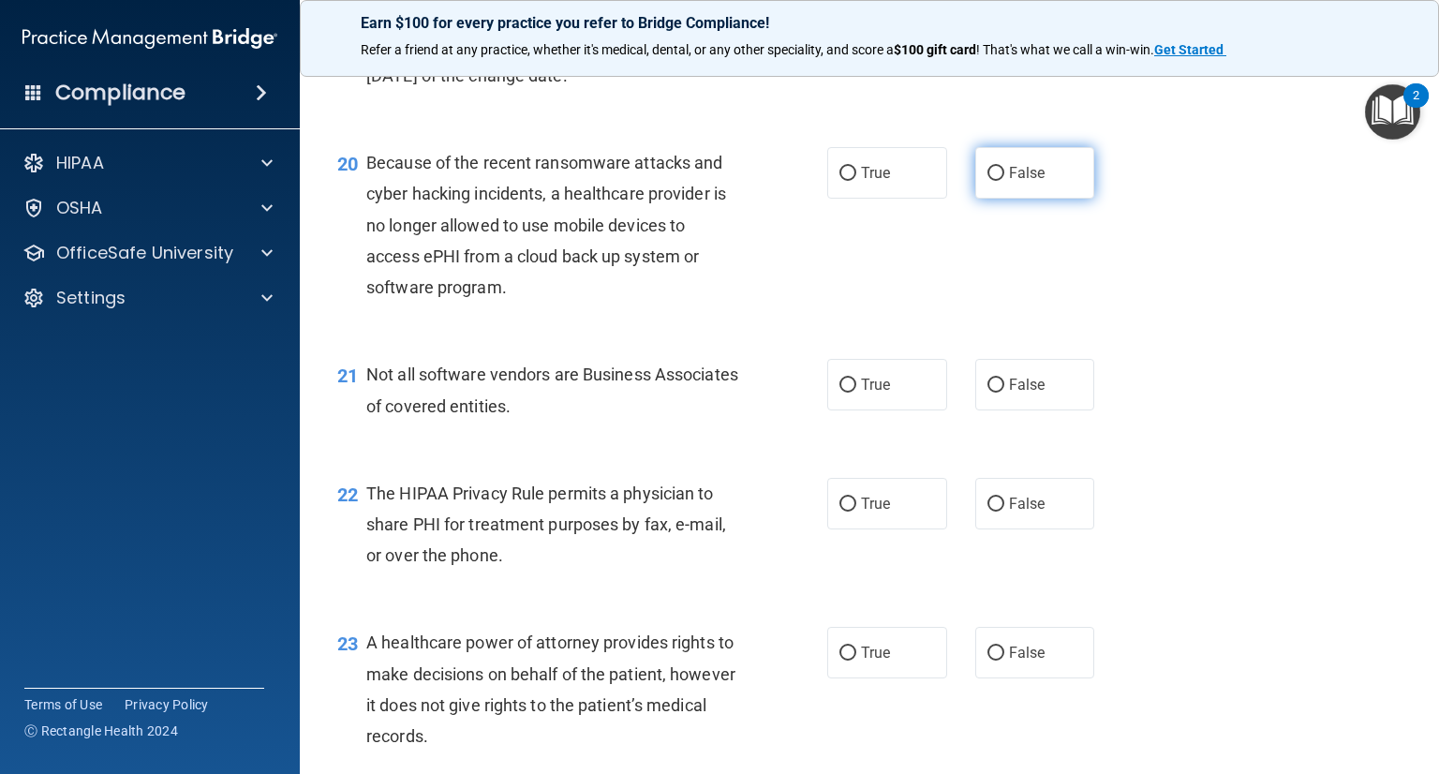
click at [1013, 182] on span "False" at bounding box center [1027, 173] width 37 height 18
click at [1004, 181] on input "False" at bounding box center [995, 174] width 17 height 14
radio input "true"
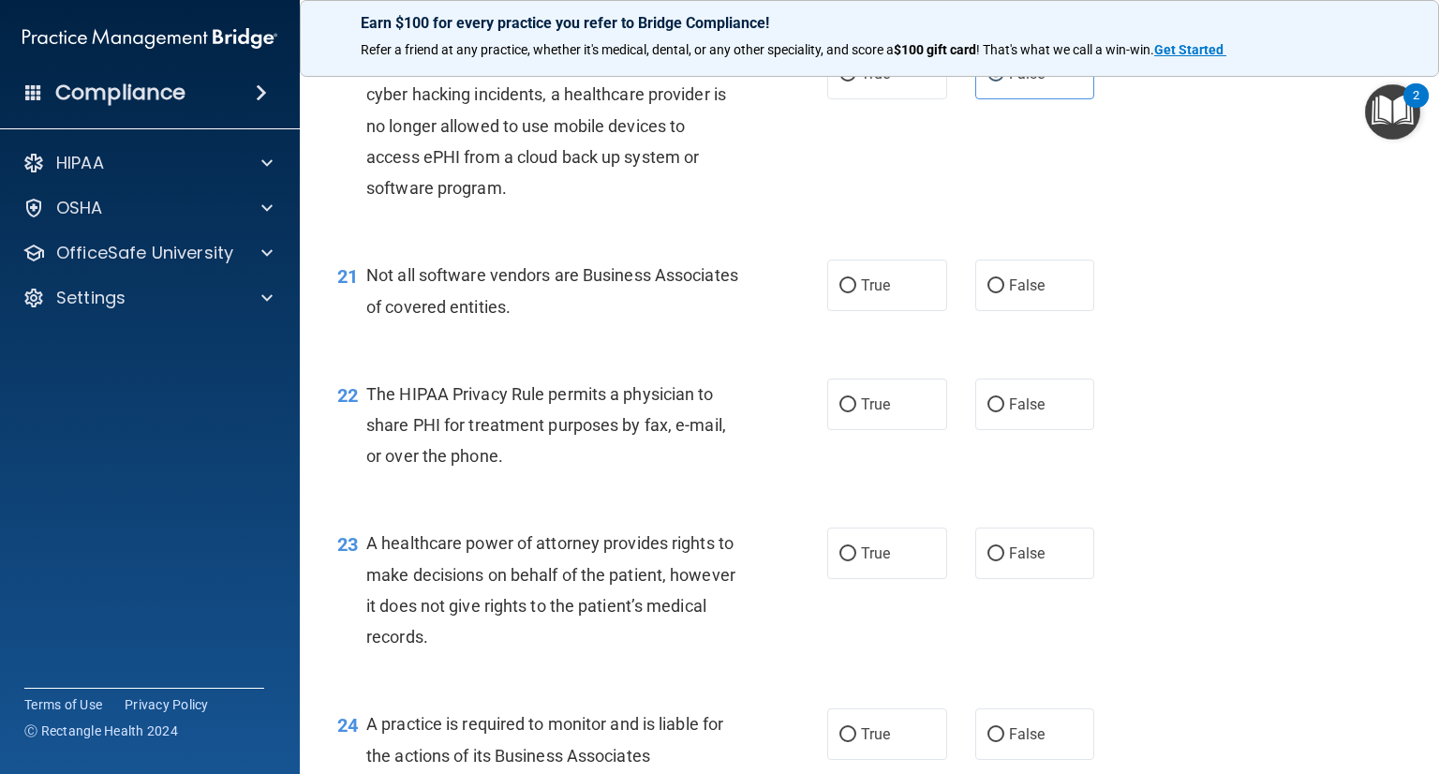
scroll to position [3372, 0]
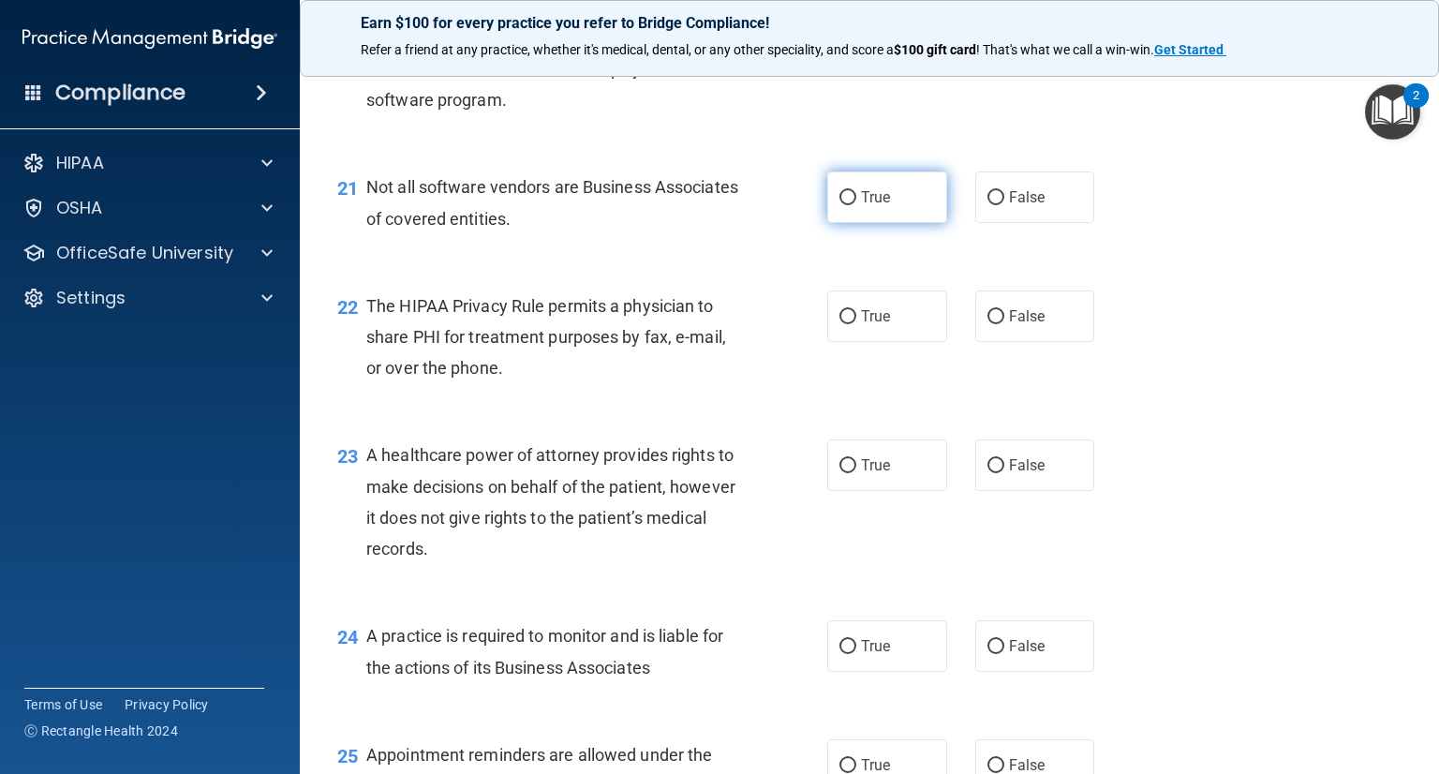
click at [902, 223] on label "True" at bounding box center [887, 197] width 120 height 52
click at [856, 205] on input "True" at bounding box center [847, 198] width 17 height 14
radio input "true"
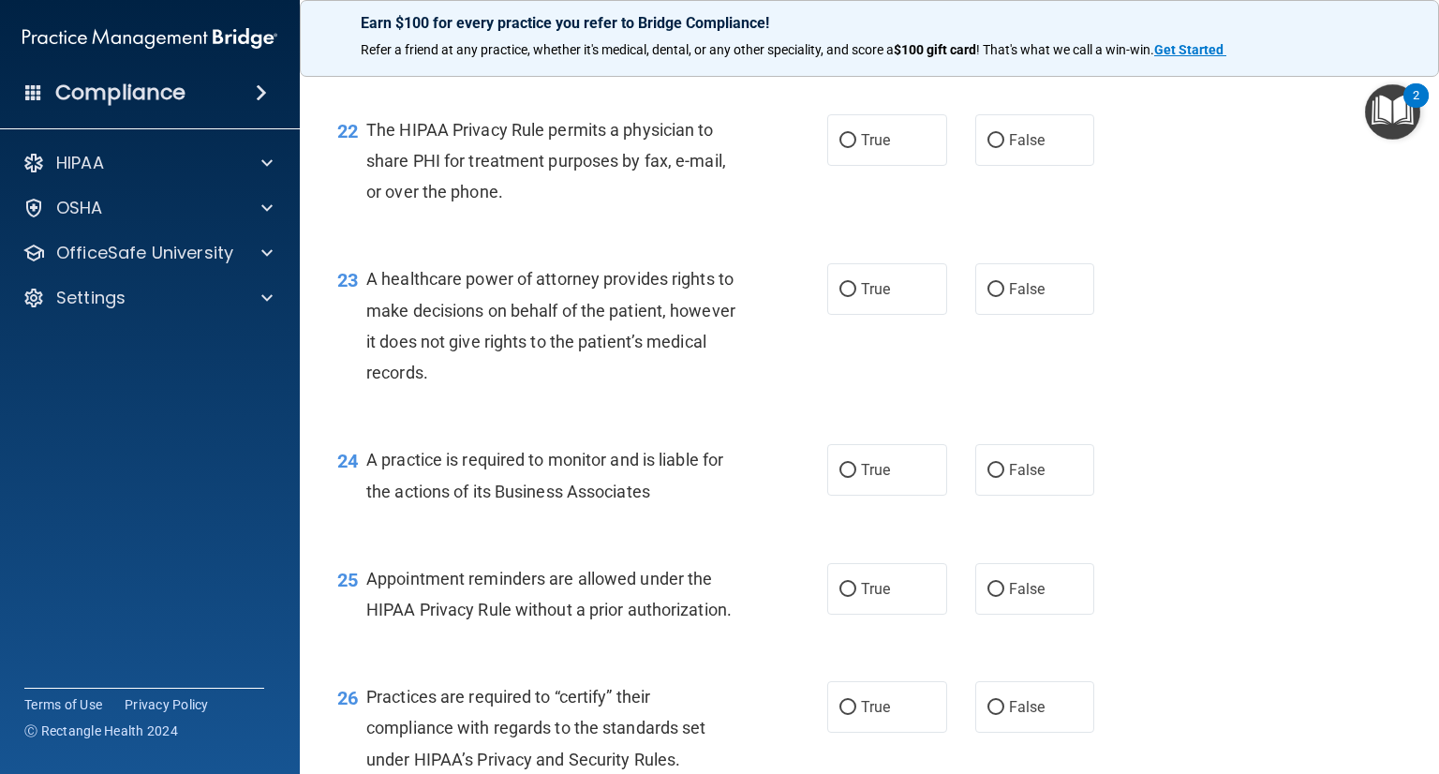
scroll to position [3559, 0]
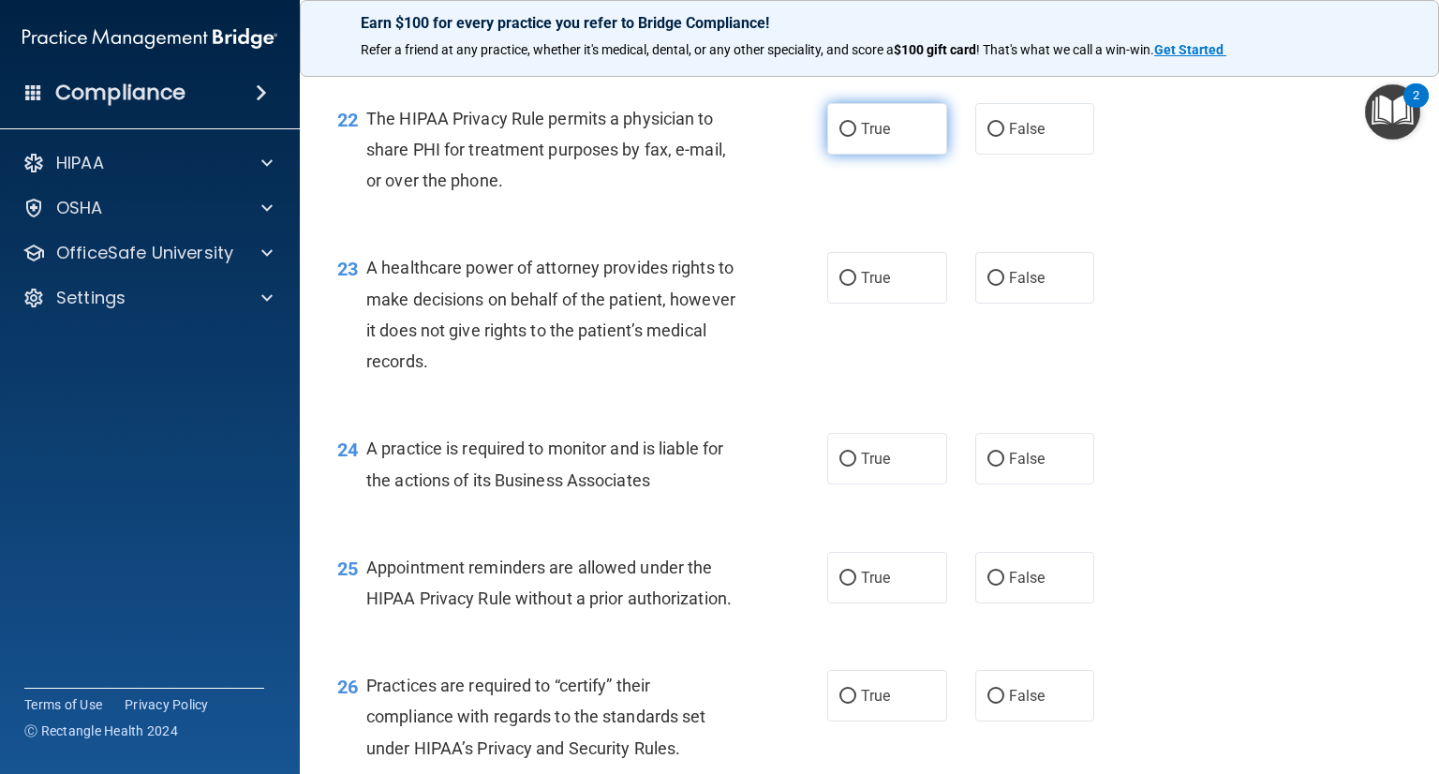
click at [847, 155] on label "True" at bounding box center [887, 129] width 120 height 52
click at [847, 137] on input "True" at bounding box center [847, 130] width 17 height 14
radio input "true"
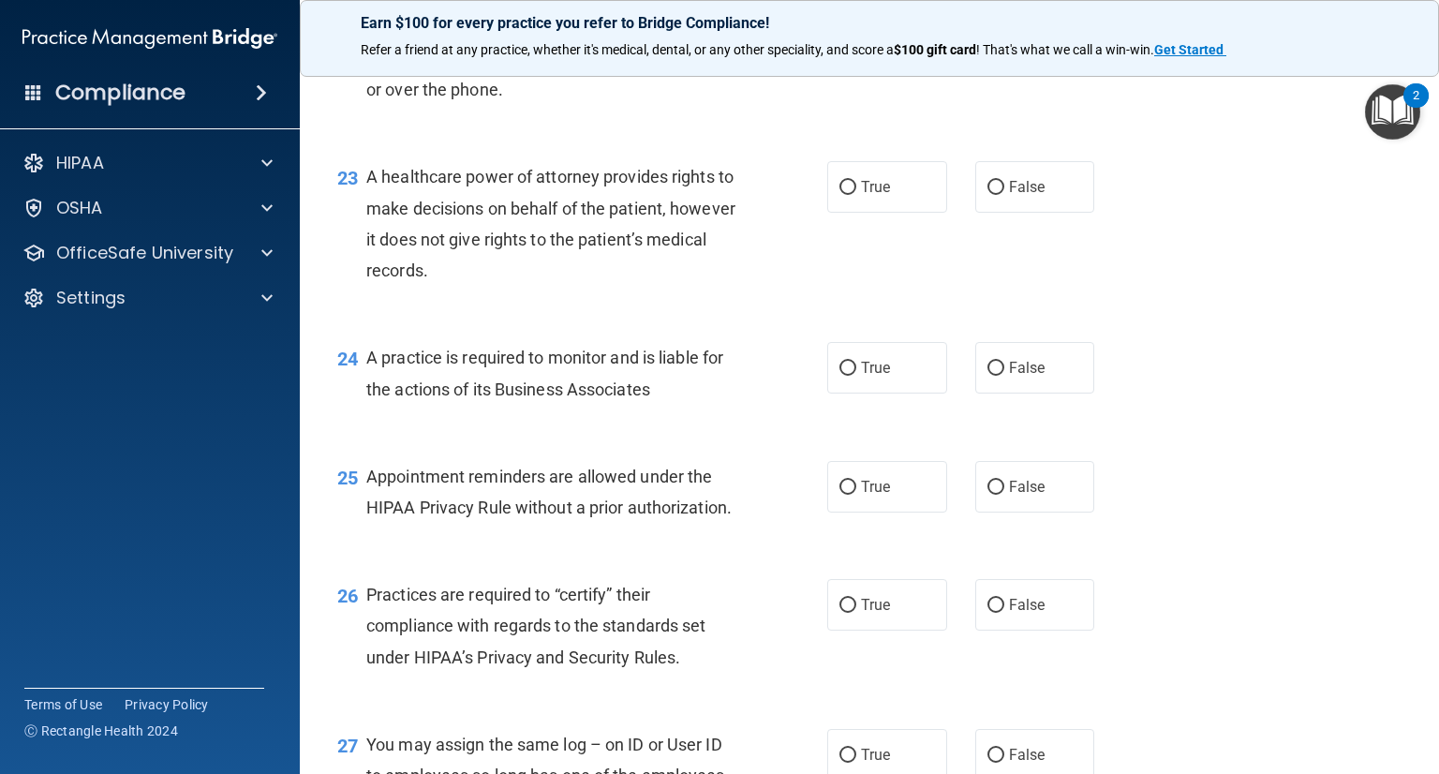
scroll to position [3653, 0]
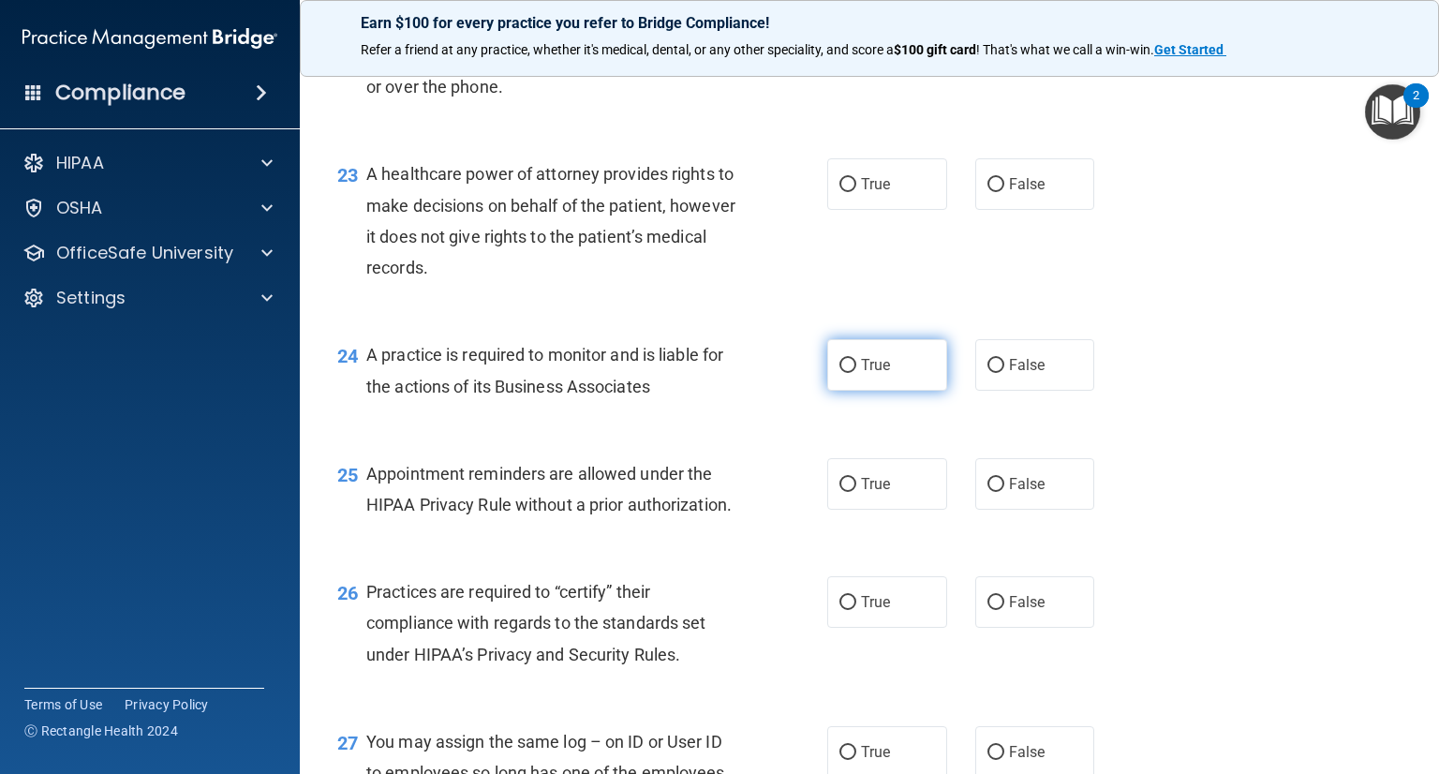
click at [835, 391] on label "True" at bounding box center [887, 365] width 120 height 52
click at [839, 373] on input "True" at bounding box center [847, 366] width 17 height 14
radio input "true"
click at [1034, 193] on span "False" at bounding box center [1027, 184] width 37 height 18
click at [1004, 192] on input "False" at bounding box center [995, 185] width 17 height 14
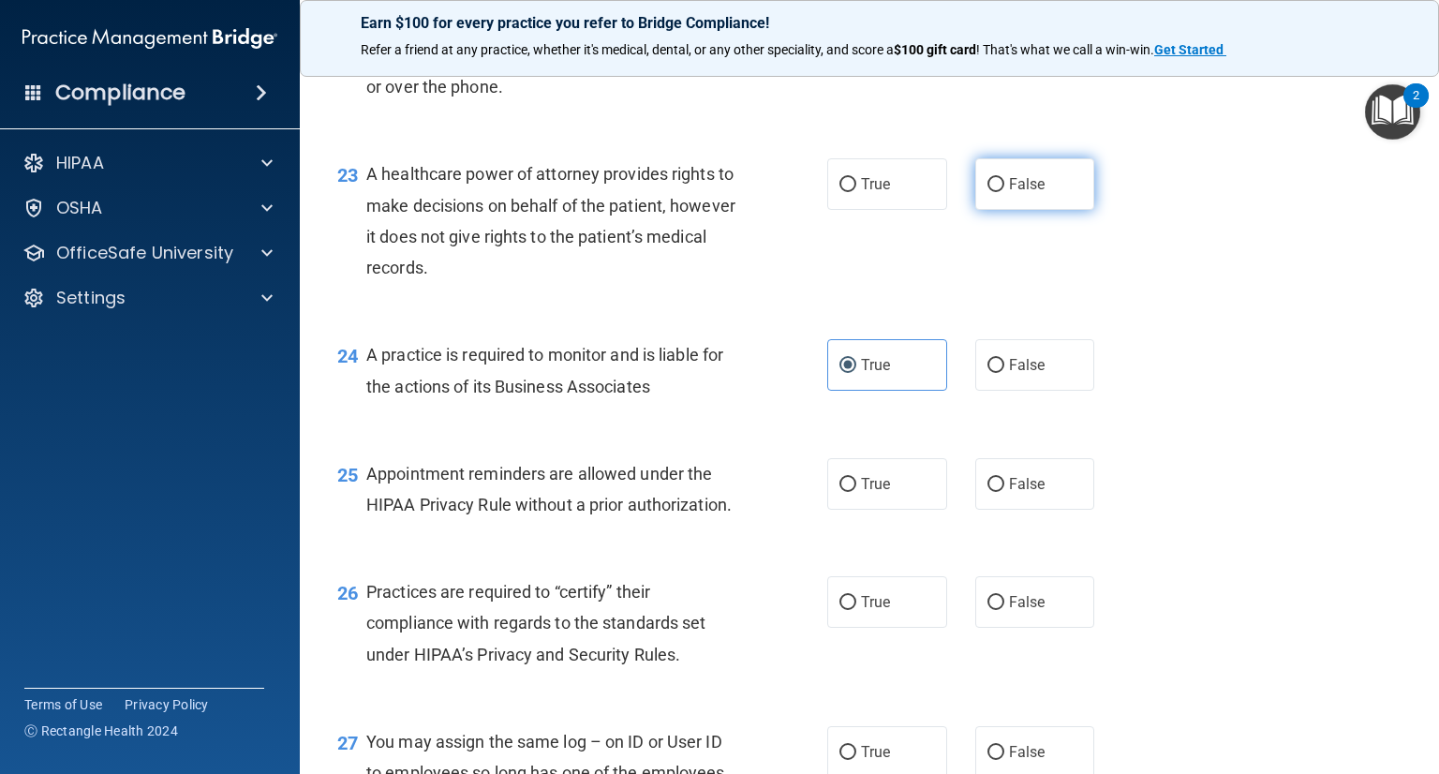
radio input "true"
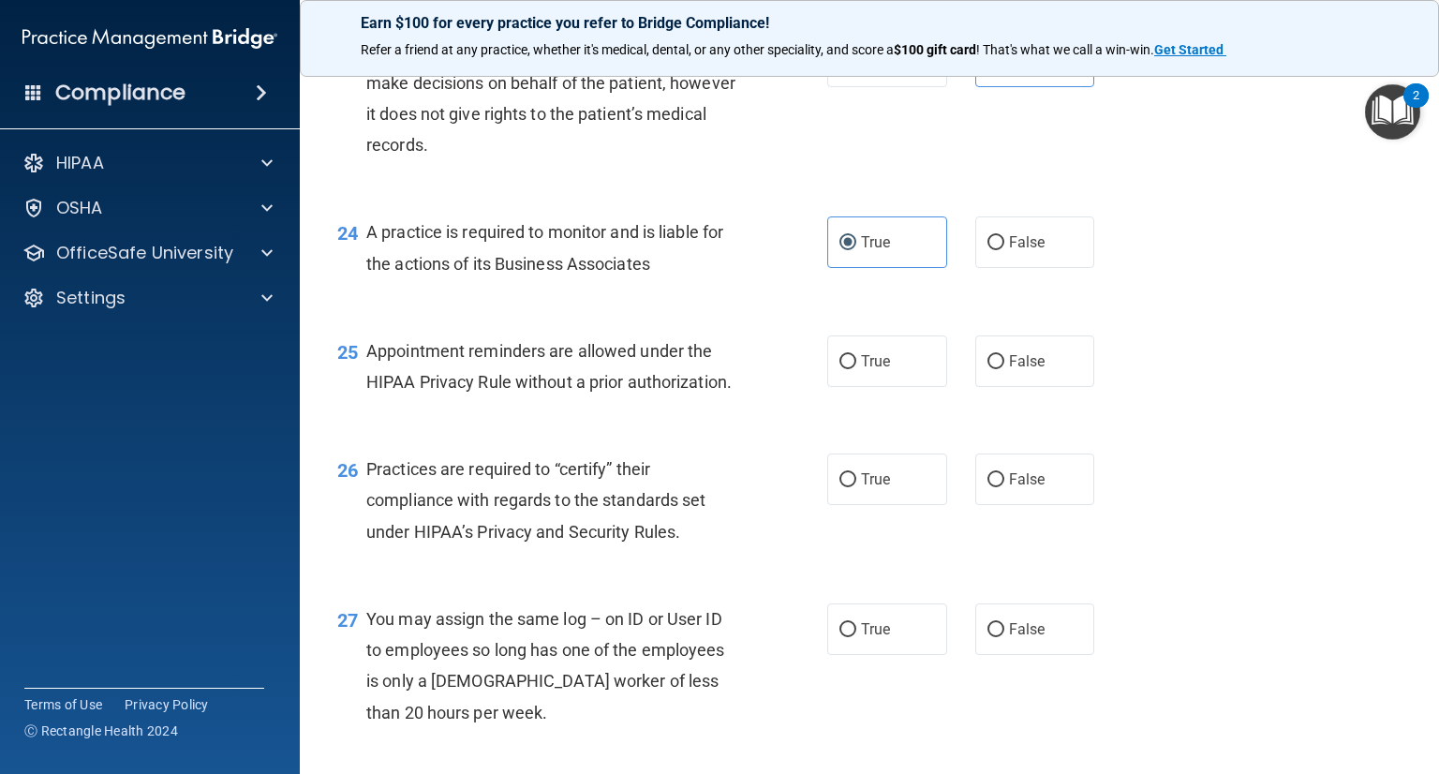
scroll to position [3840, 0]
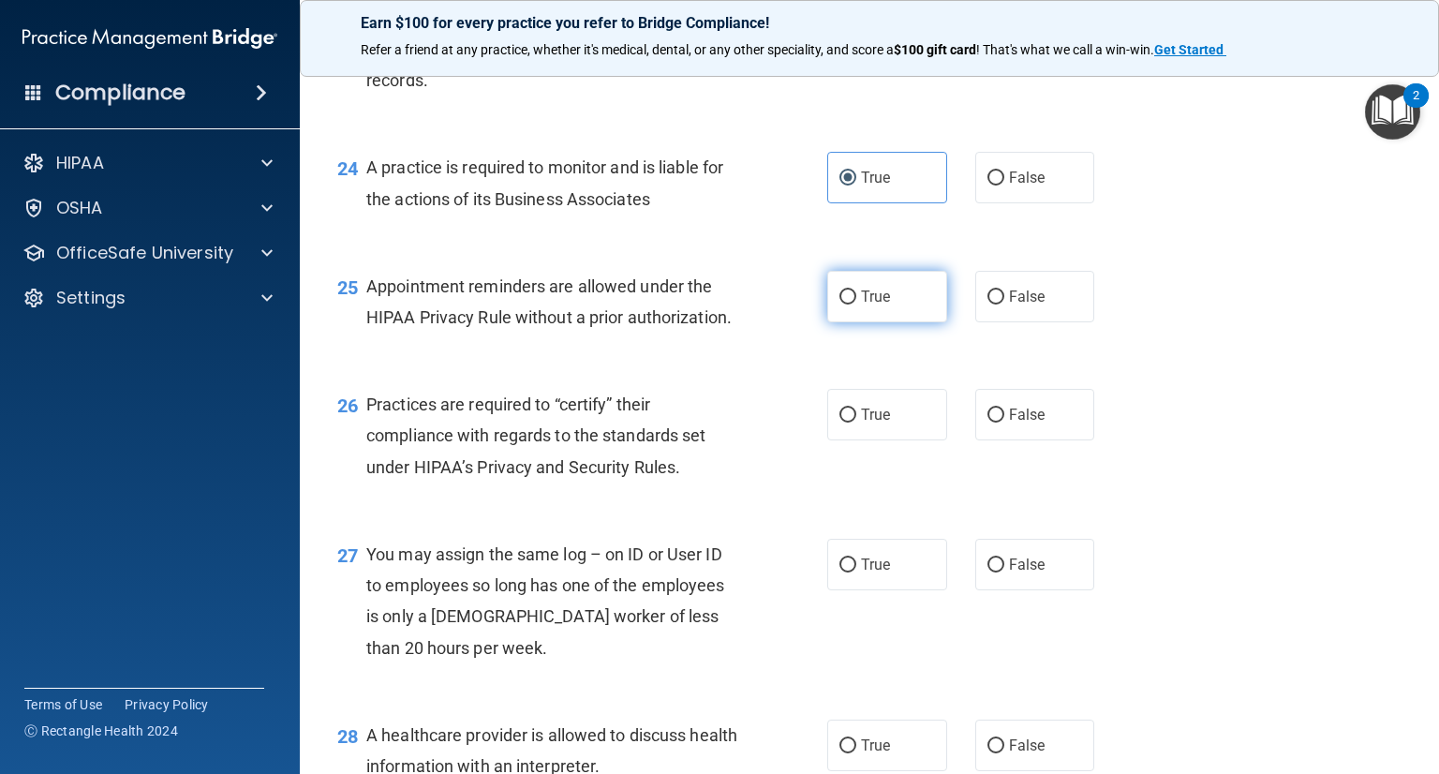
click at [891, 322] on label "True" at bounding box center [887, 297] width 120 height 52
click at [856, 304] on input "True" at bounding box center [847, 297] width 17 height 14
radio input "true"
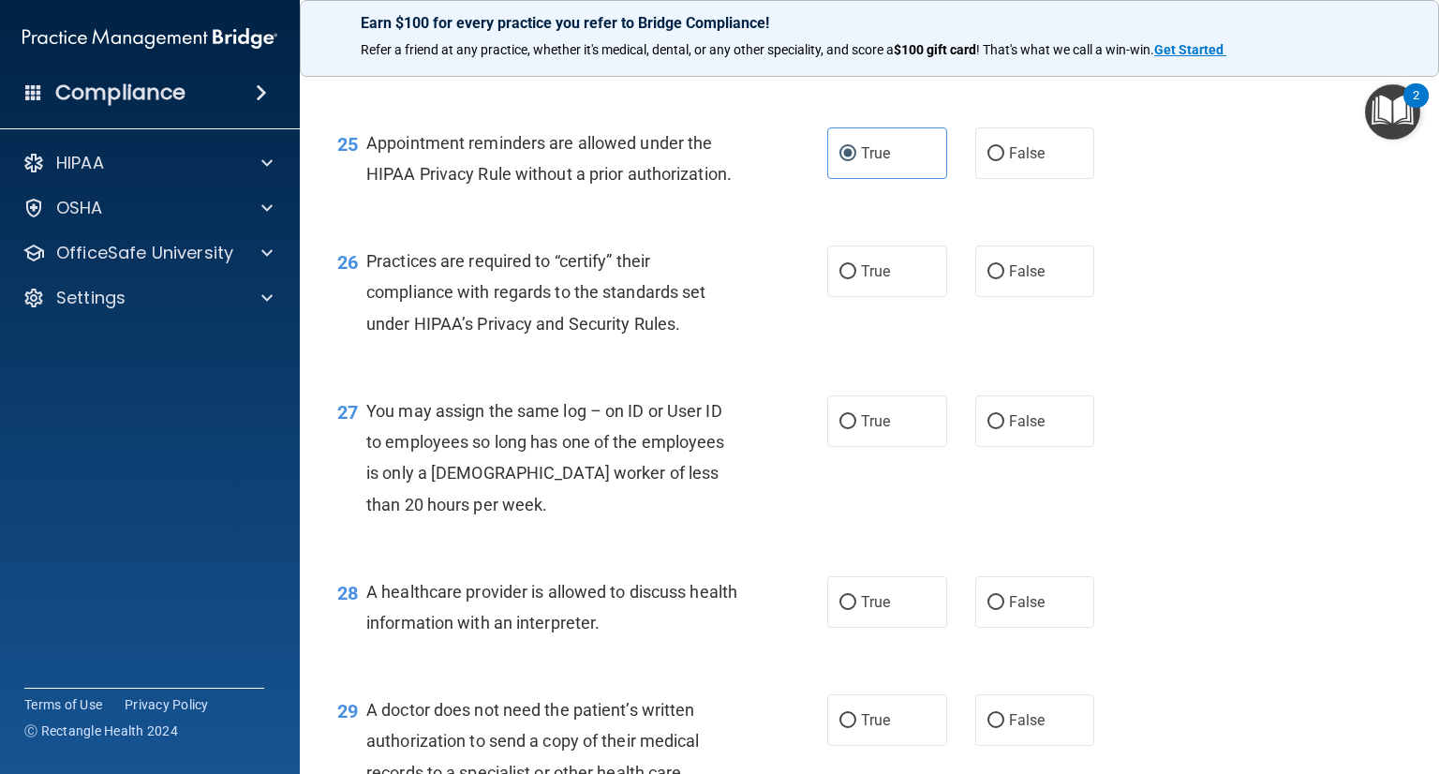
scroll to position [4027, 0]
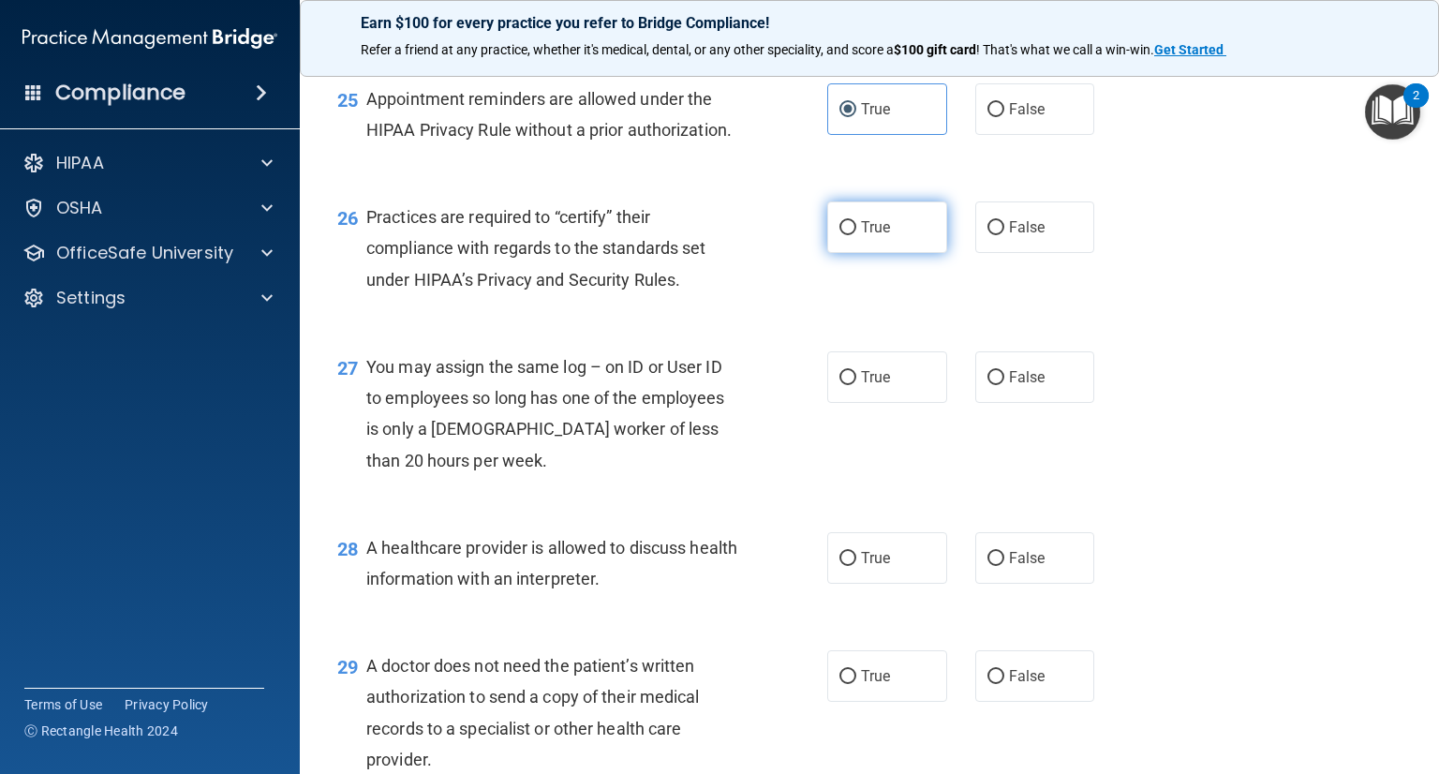
click at [851, 253] on label "True" at bounding box center [887, 227] width 120 height 52
click at [851, 235] on input "True" at bounding box center [847, 228] width 17 height 14
radio input "true"
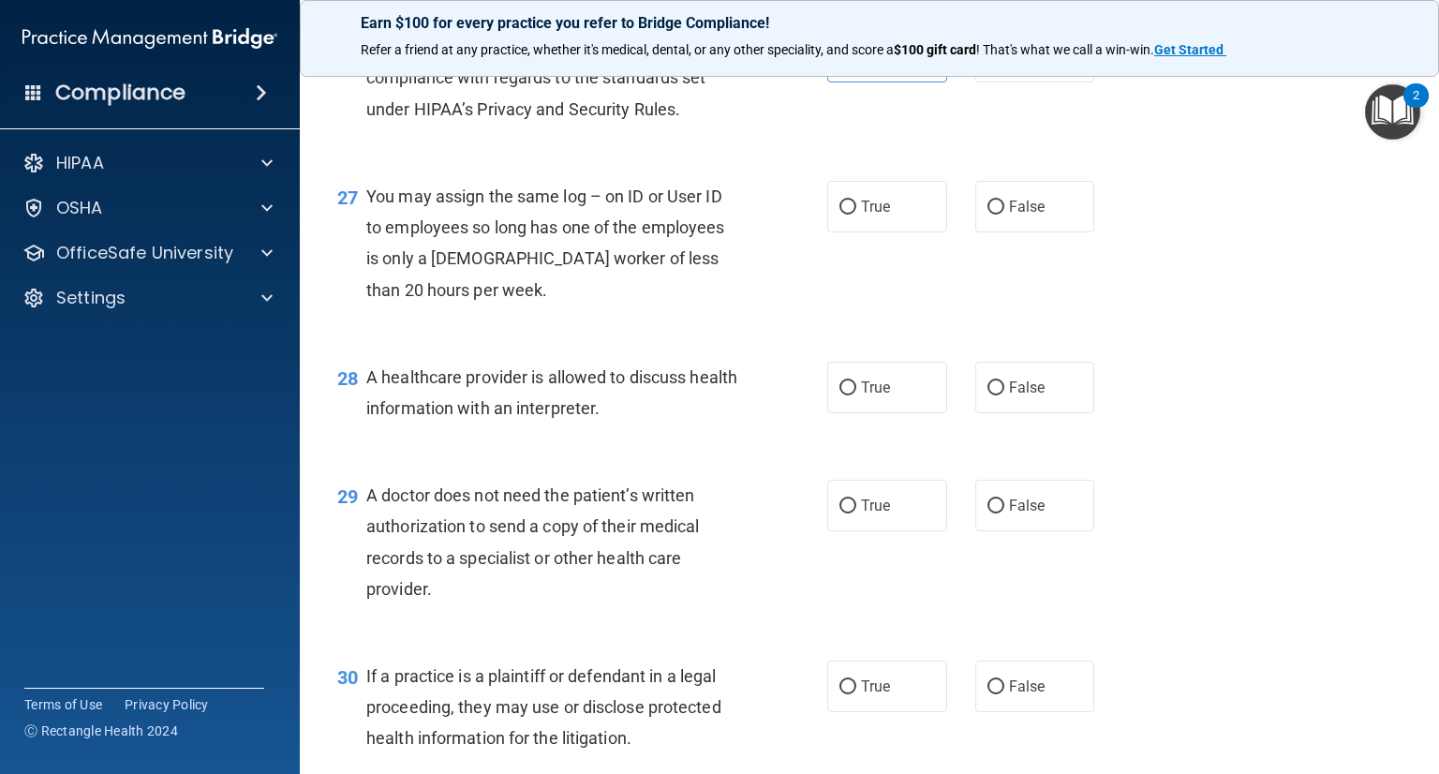
scroll to position [4214, 0]
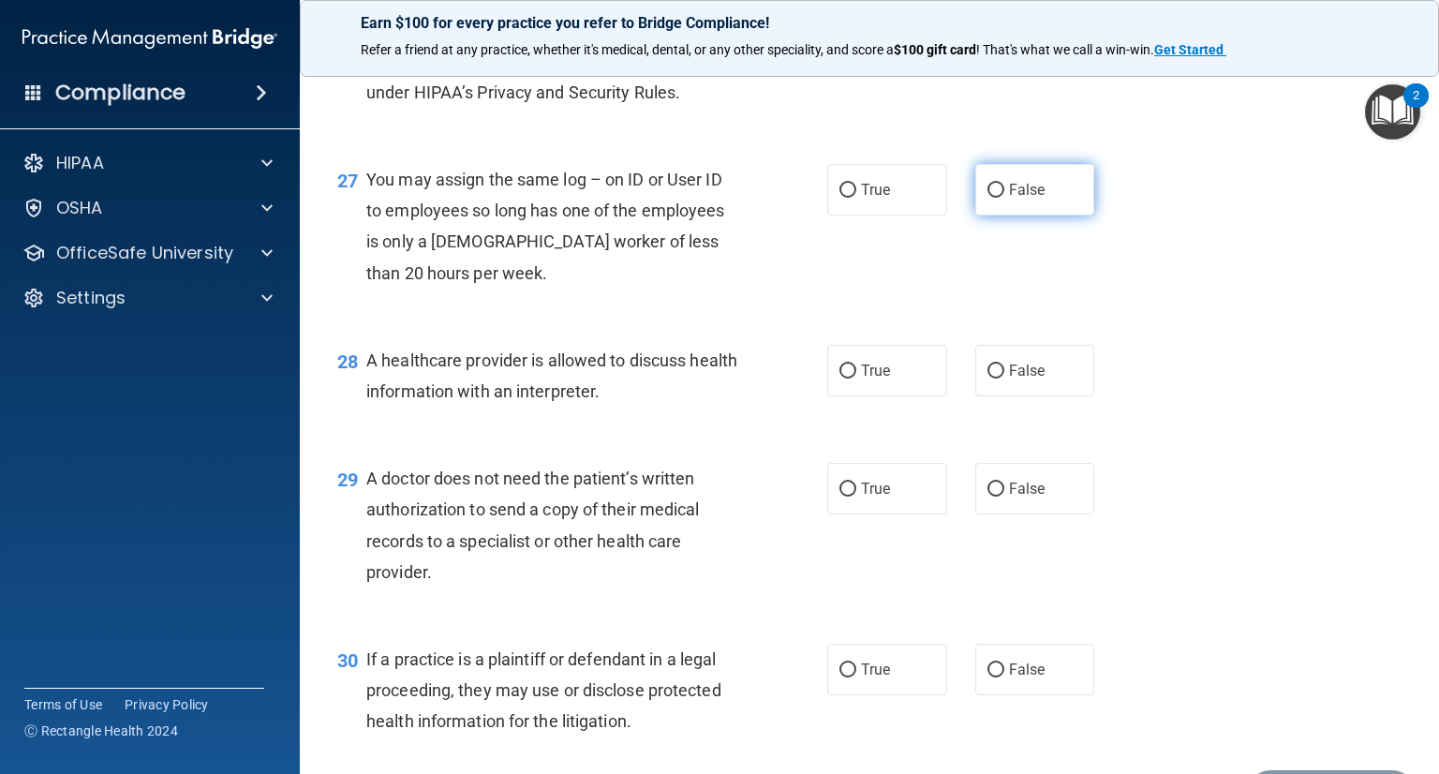
click at [1067, 215] on label "False" at bounding box center [1035, 190] width 120 height 52
click at [1004, 198] on input "False" at bounding box center [995, 191] width 17 height 14
radio input "true"
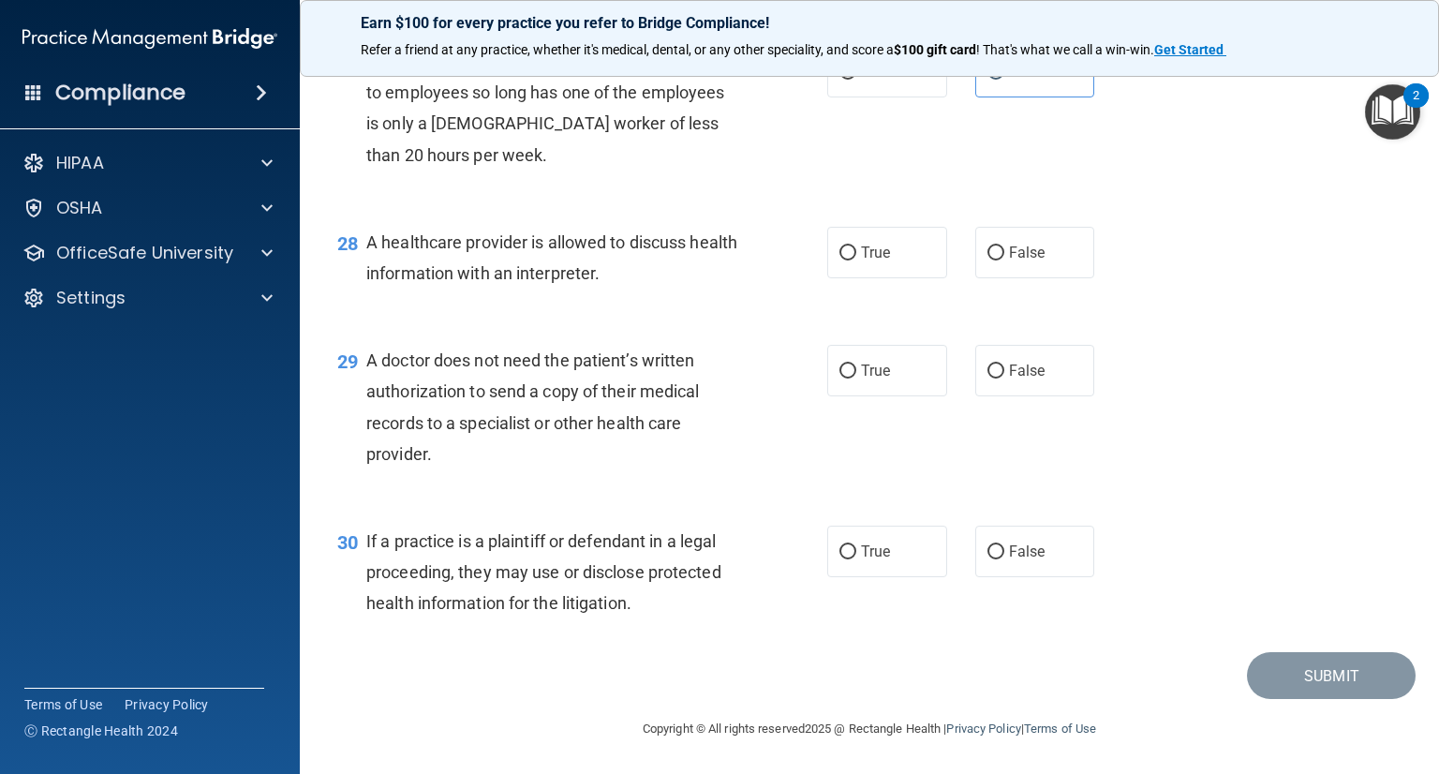
scroll to position [4395, 0]
click at [887, 259] on label "True" at bounding box center [887, 253] width 120 height 52
click at [856, 259] on input "True" at bounding box center [847, 253] width 17 height 14
radio input "true"
click at [891, 361] on label "True" at bounding box center [887, 371] width 120 height 52
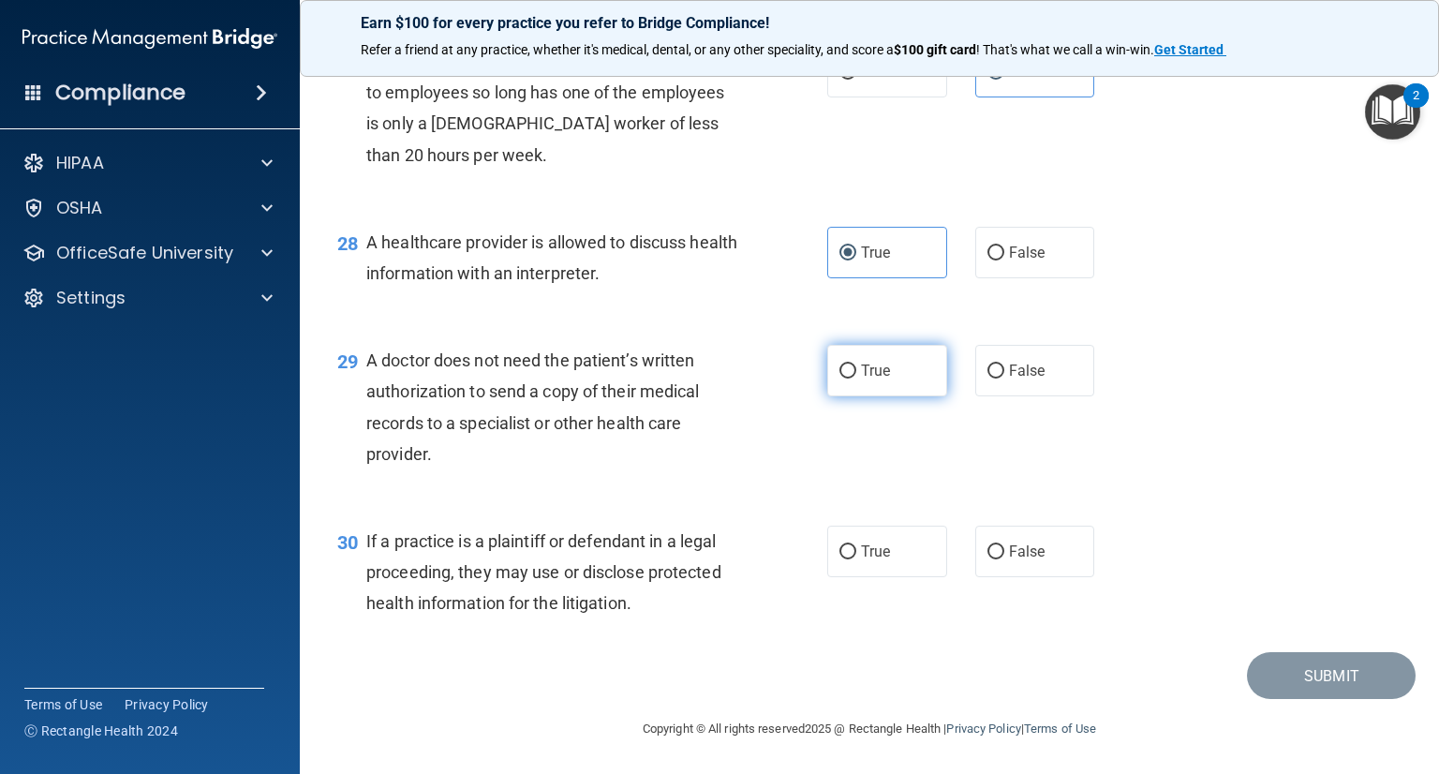
click at [856, 364] on input "True" at bounding box center [847, 371] width 17 height 14
radio input "true"
drag, startPoint x: 883, startPoint y: 553, endPoint x: 942, endPoint y: 553, distance: 59.0
click at [886, 553] on label "True" at bounding box center [887, 551] width 120 height 52
click at [856, 553] on input "True" at bounding box center [847, 552] width 17 height 14
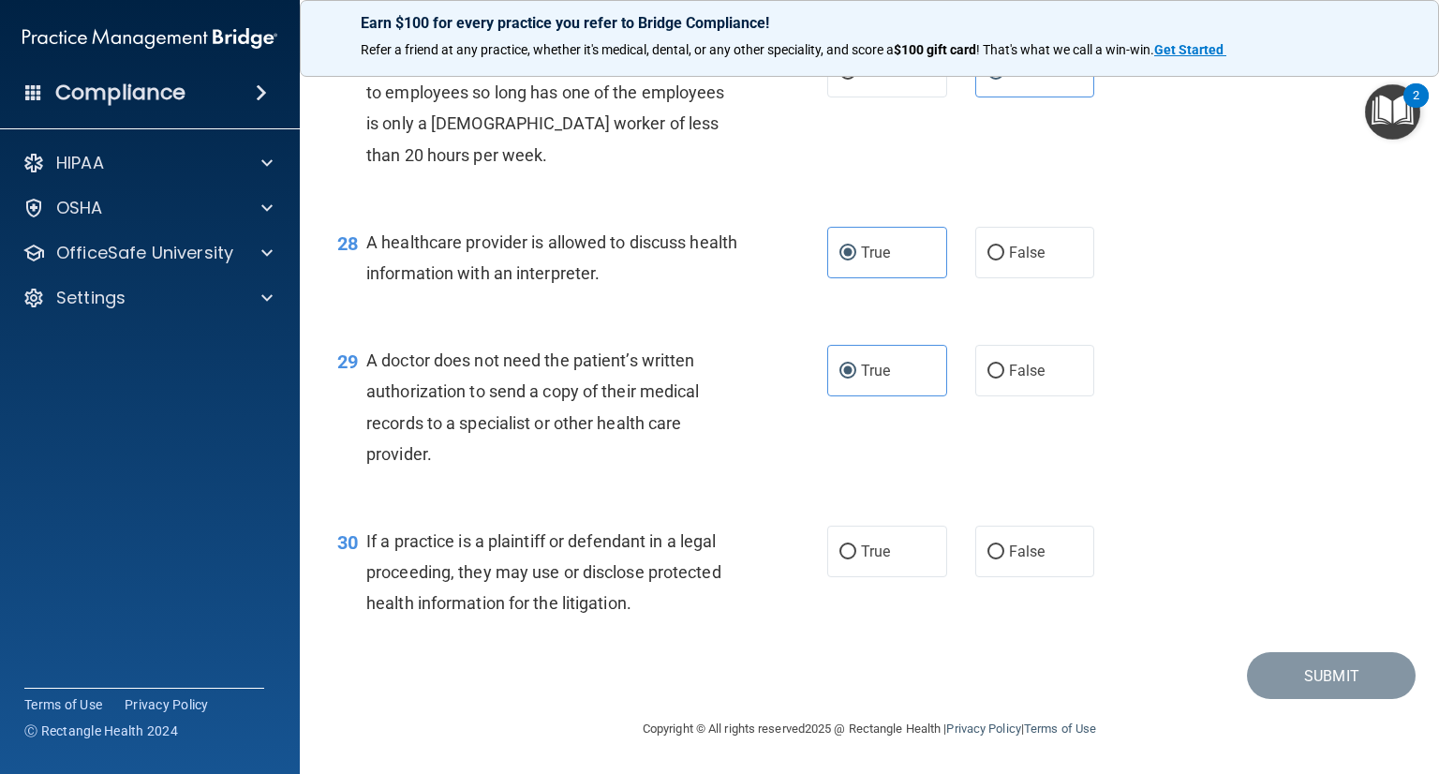
radio input "true"
click at [1317, 677] on button "Submit" at bounding box center [1331, 676] width 169 height 48
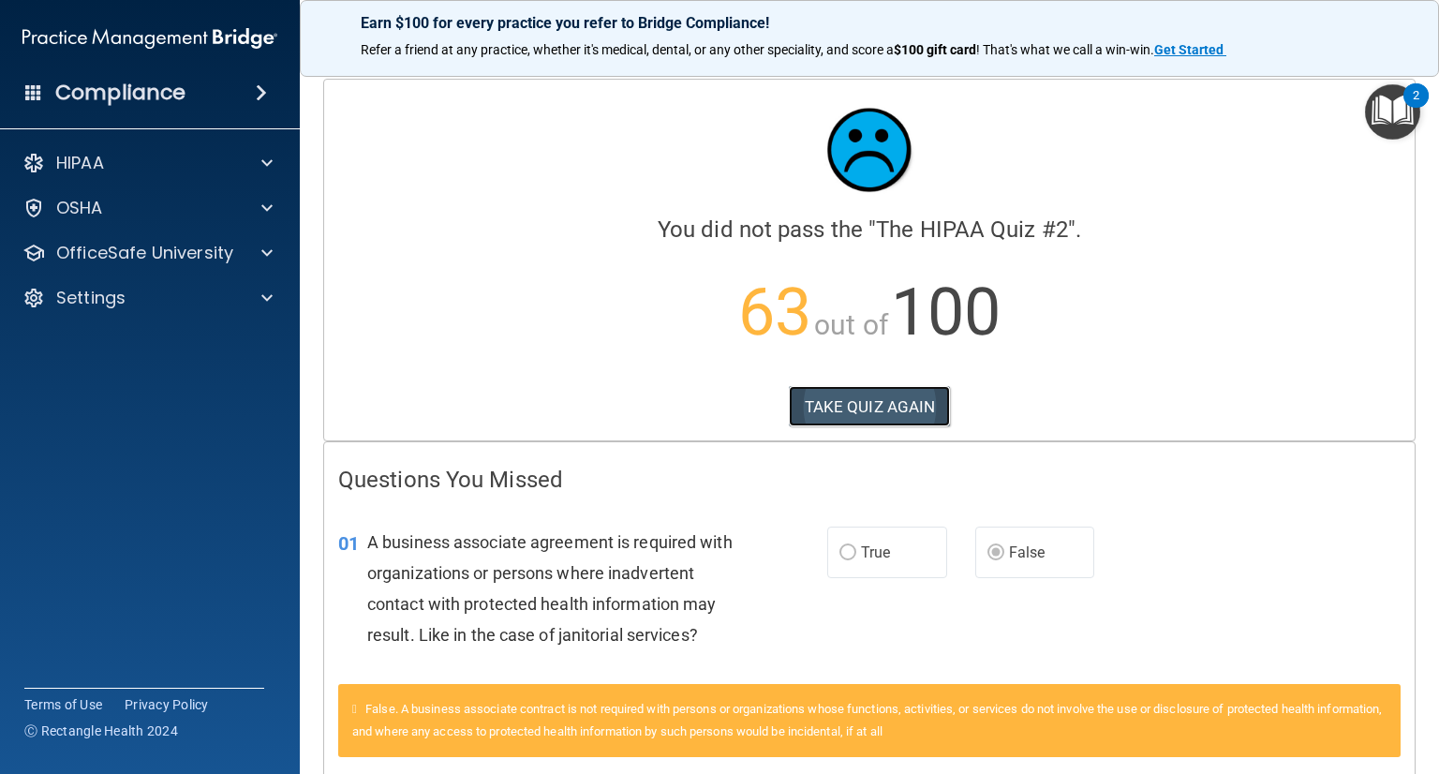
click at [861, 417] on button "TAKE QUIZ AGAIN" at bounding box center [870, 406] width 162 height 41
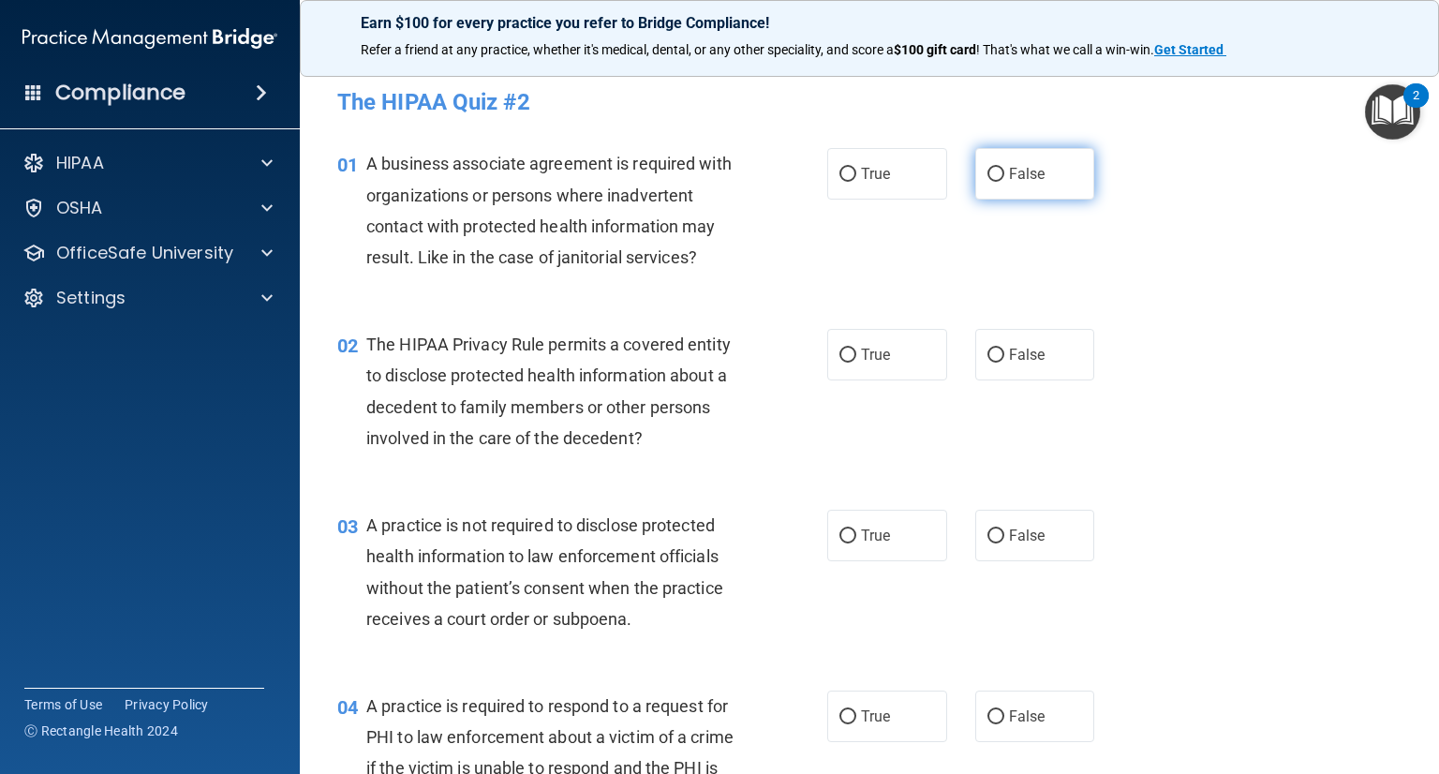
click at [1048, 170] on label "False" at bounding box center [1035, 174] width 120 height 52
click at [1004, 170] on input "False" at bounding box center [995, 175] width 17 height 14
radio input "true"
click at [882, 360] on span "True" at bounding box center [875, 355] width 29 height 18
click at [856, 360] on input "True" at bounding box center [847, 355] width 17 height 14
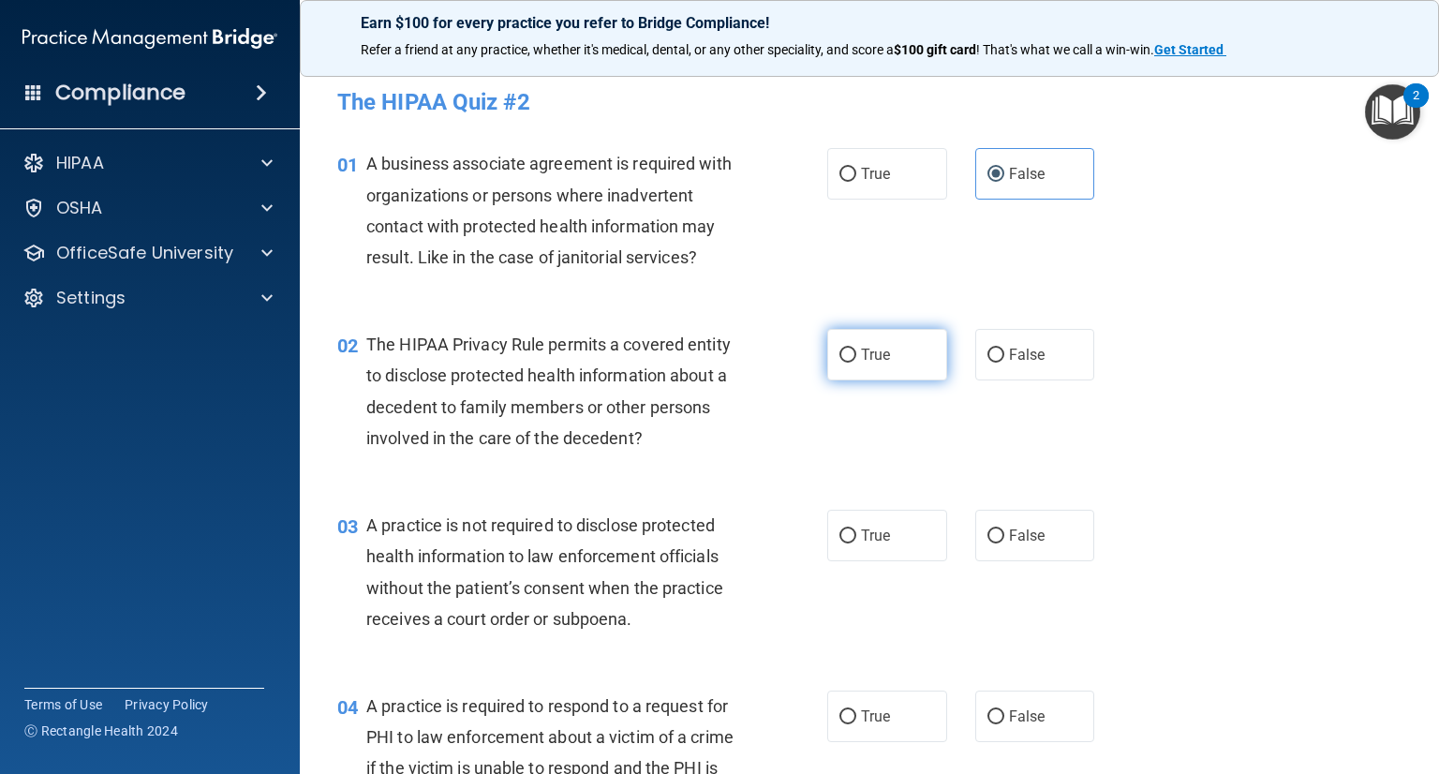
radio input "true"
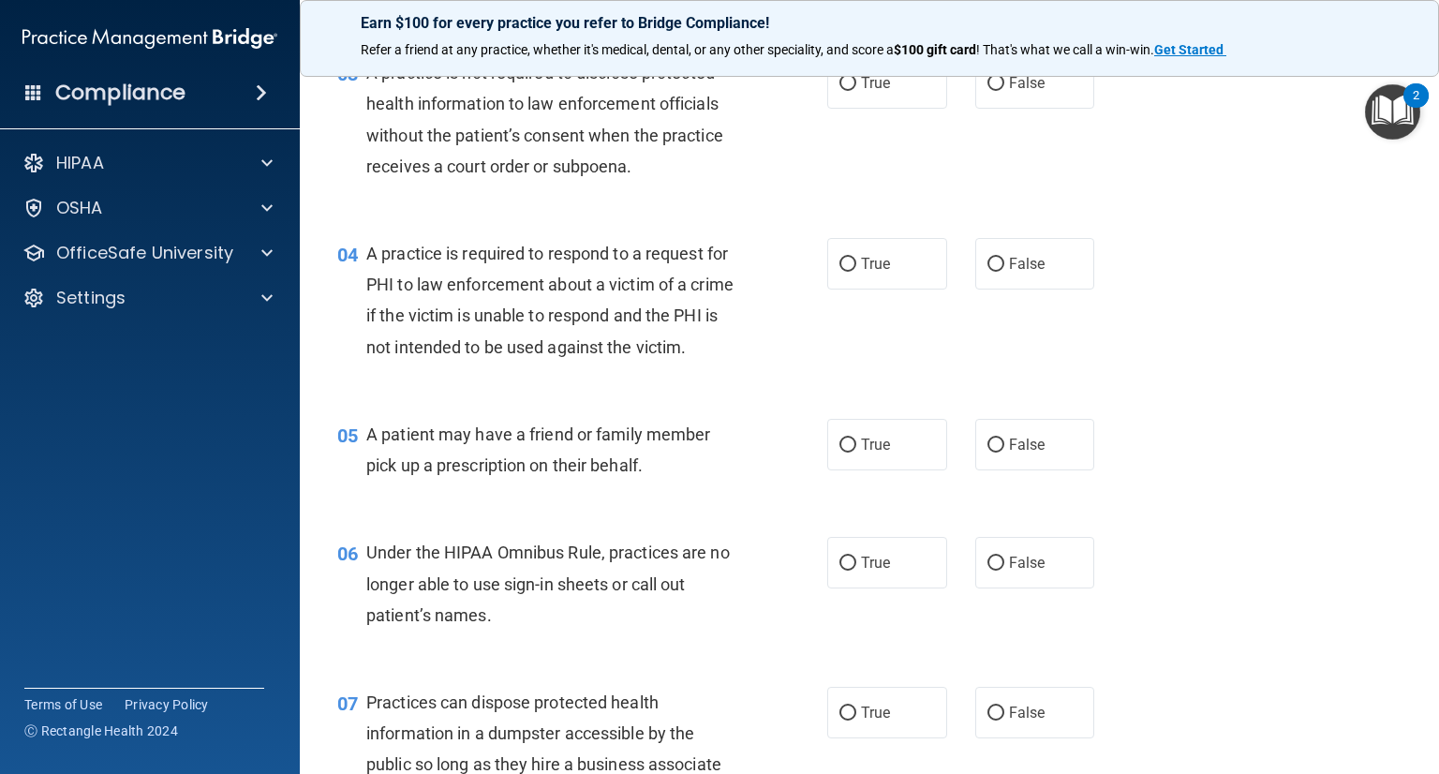
scroll to position [468, 0]
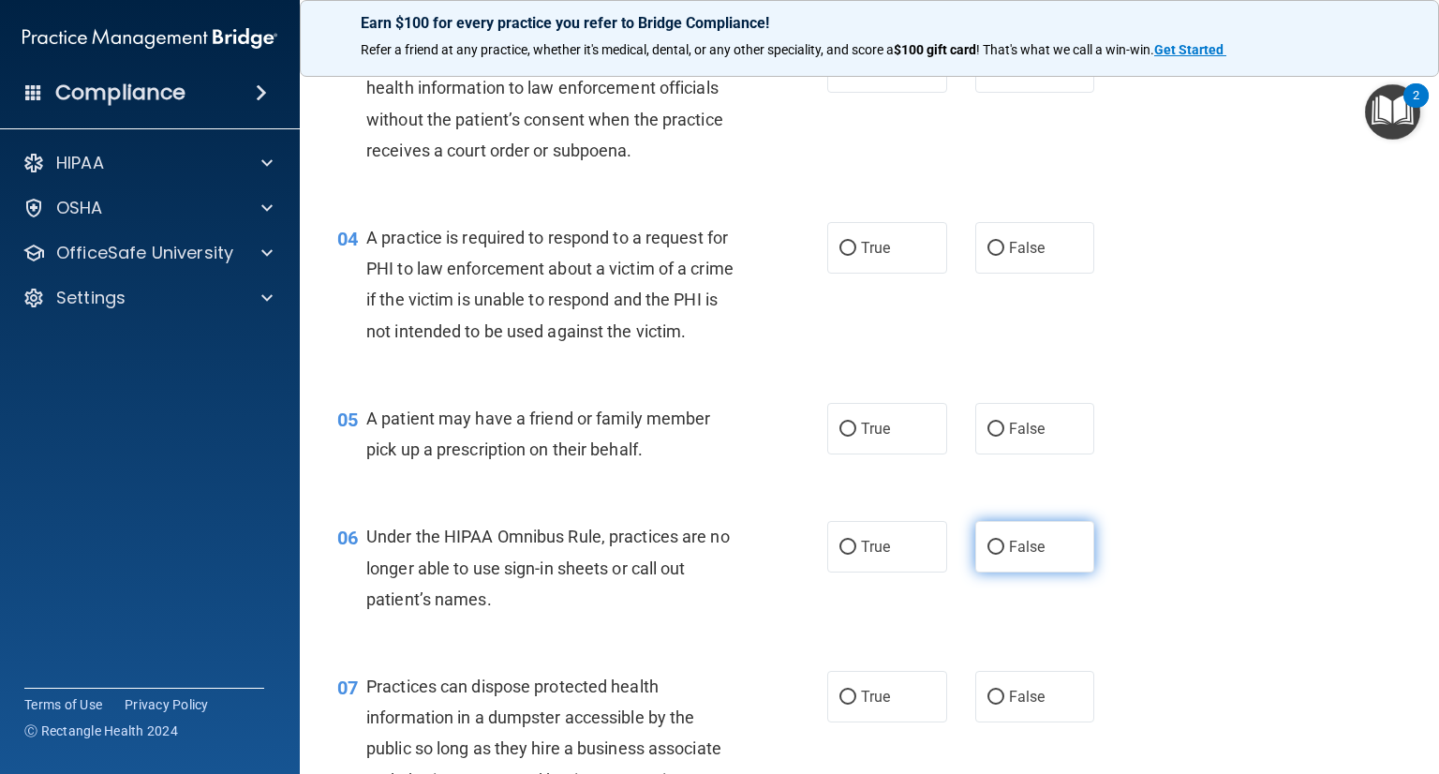
click at [1018, 555] on span "False" at bounding box center [1027, 547] width 37 height 18
click at [1004, 554] on input "False" at bounding box center [995, 547] width 17 height 14
radio input "true"
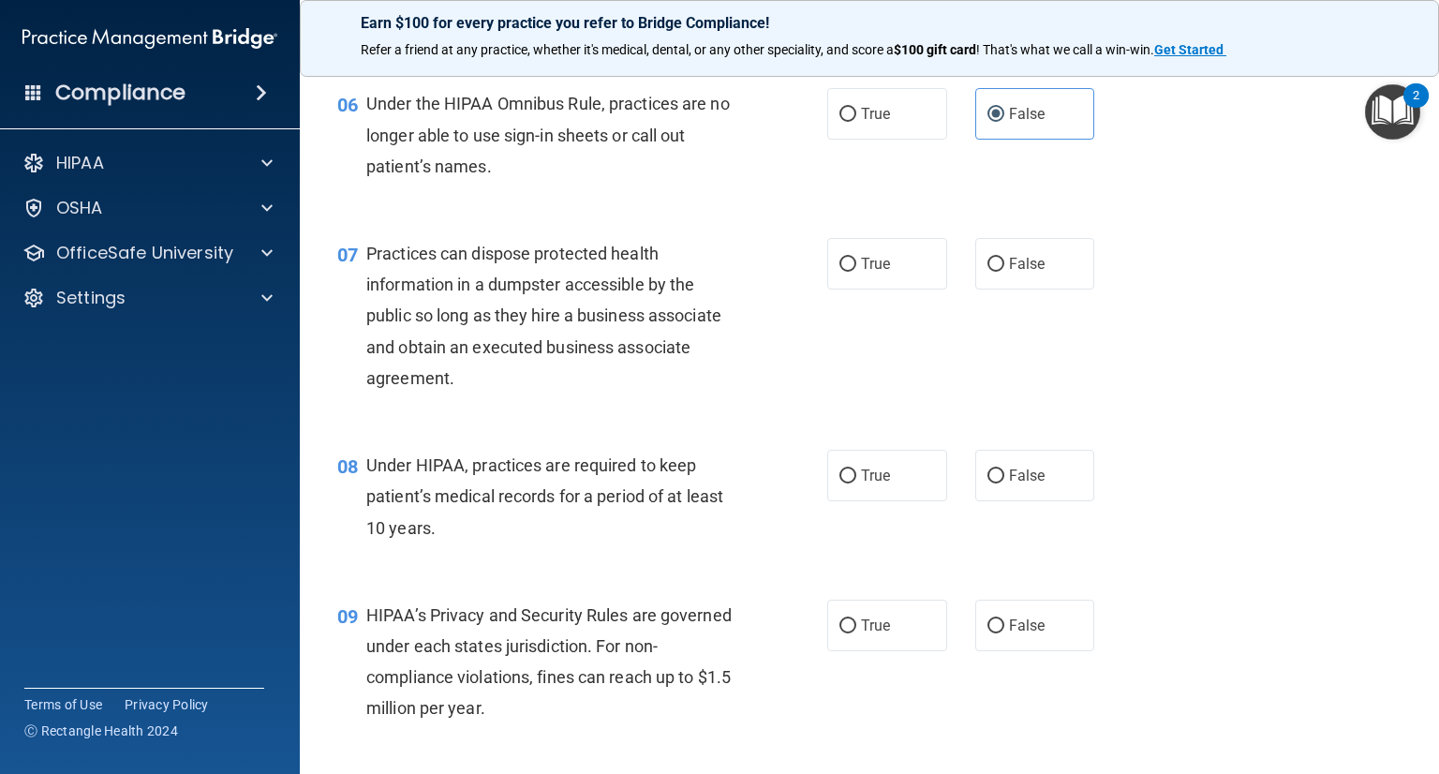
scroll to position [937, 0]
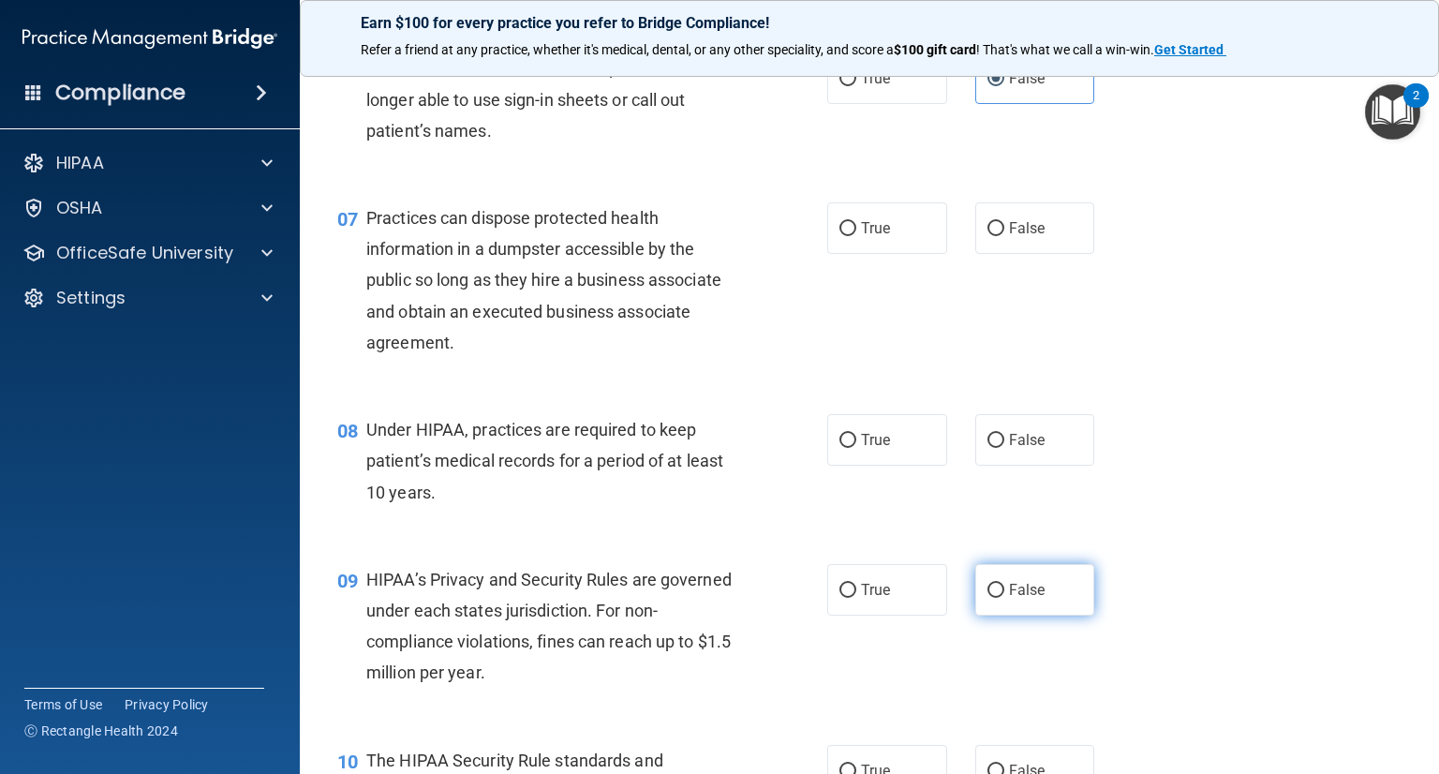
click at [1024, 598] on span "False" at bounding box center [1027, 590] width 37 height 18
click at [1004, 598] on input "False" at bounding box center [995, 590] width 17 height 14
radio input "true"
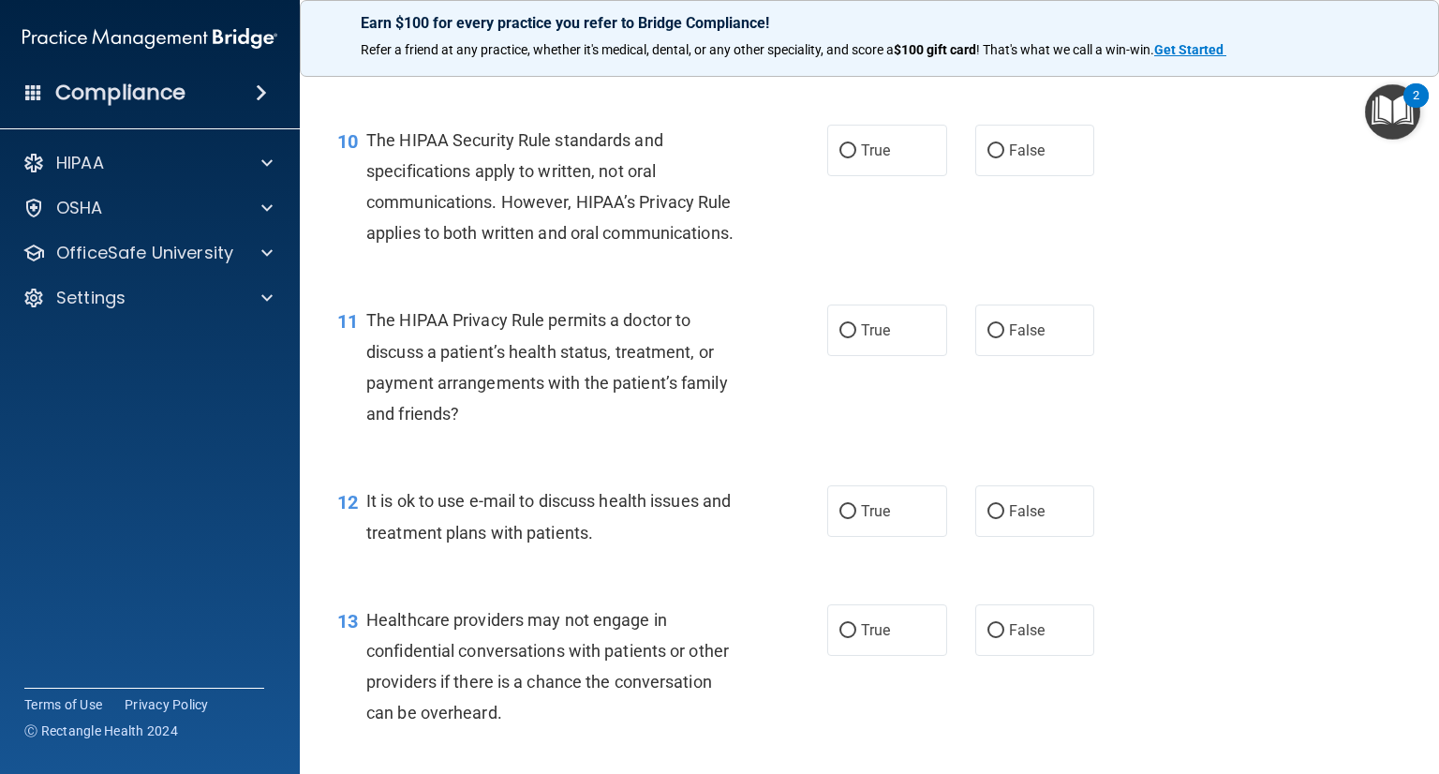
scroll to position [1592, 0]
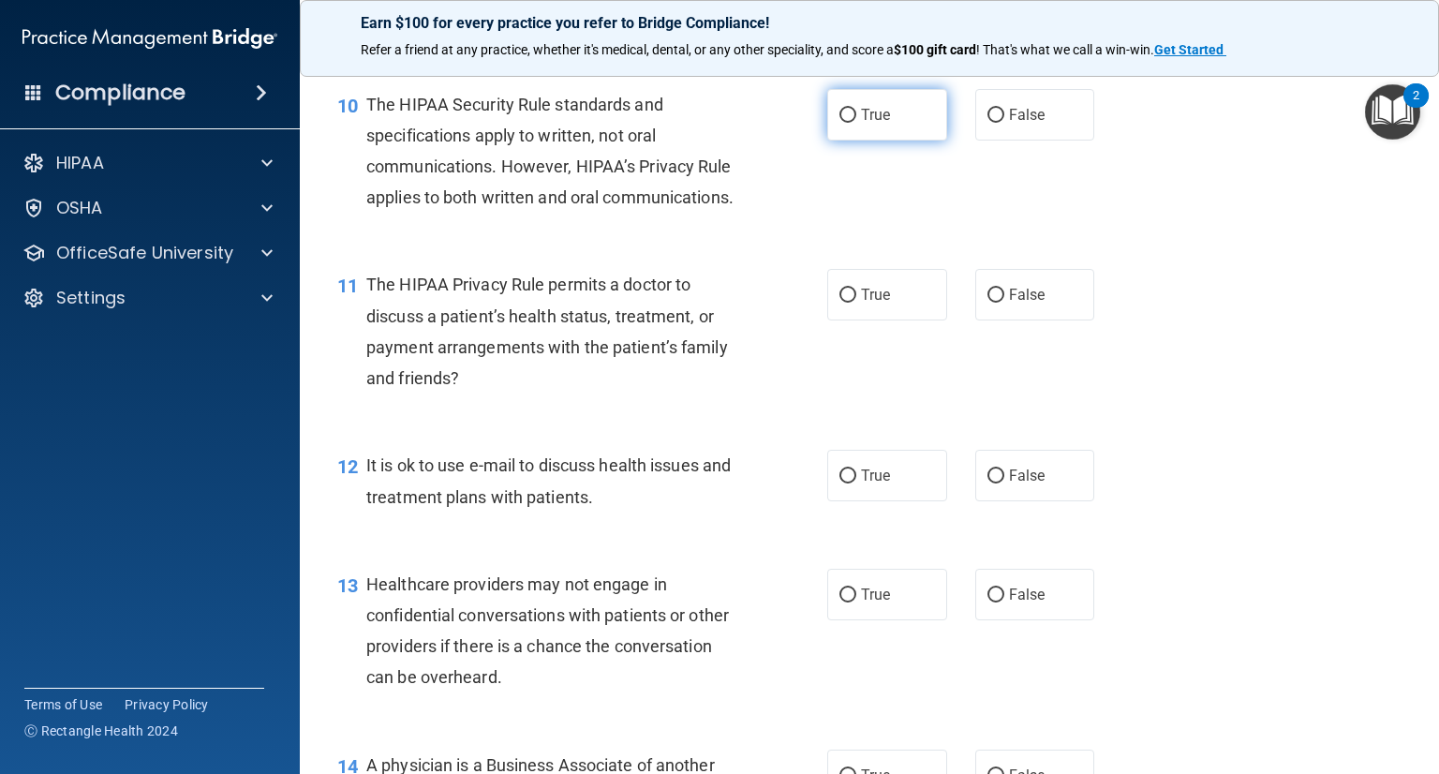
click at [878, 124] on span "True" at bounding box center [875, 115] width 29 height 18
click at [856, 123] on input "True" at bounding box center [847, 116] width 17 height 14
radio input "true"
drag, startPoint x: 878, startPoint y: 353, endPoint x: 952, endPoint y: 350, distance: 75.0
click at [878, 303] on span "True" at bounding box center [875, 295] width 29 height 18
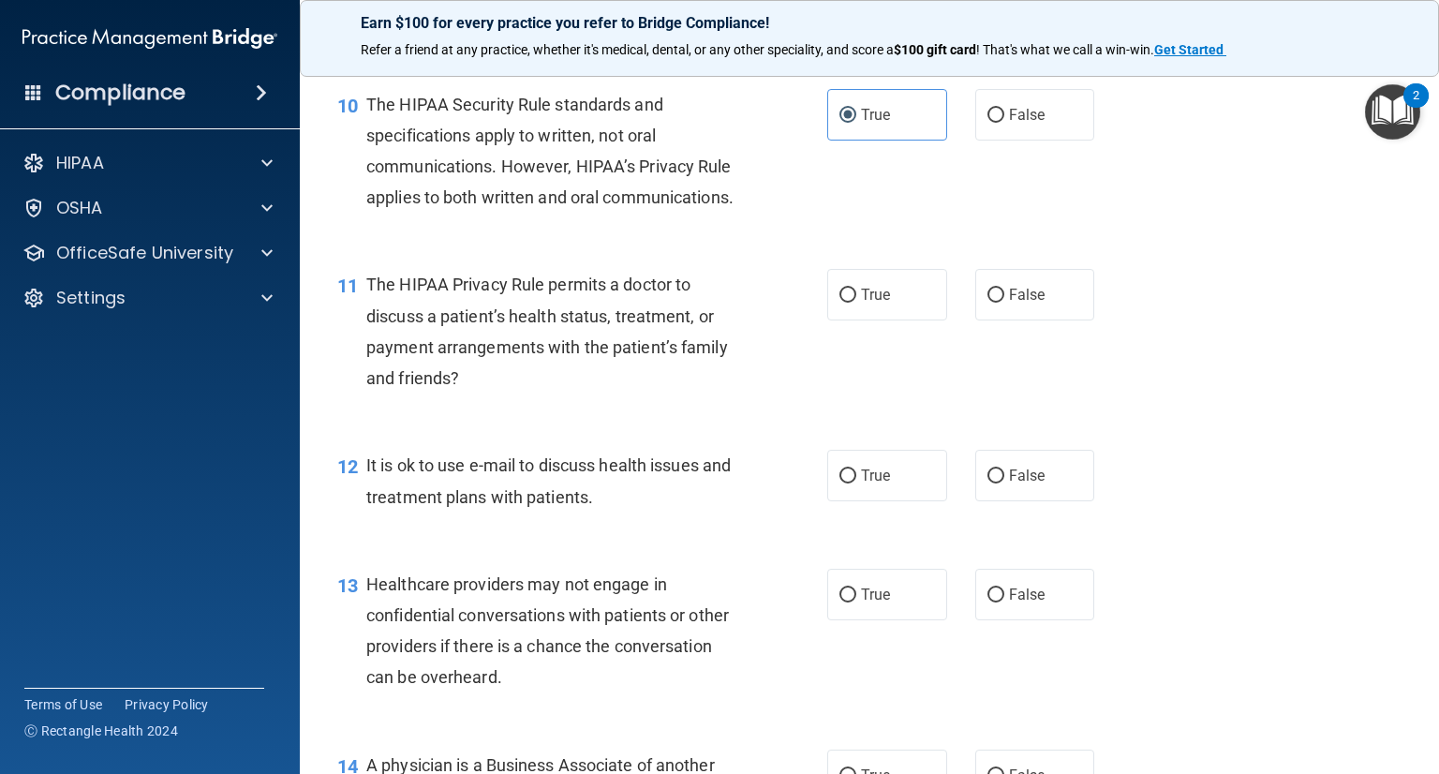
click at [856, 303] on input "True" at bounding box center [847, 295] width 17 height 14
radio input "true"
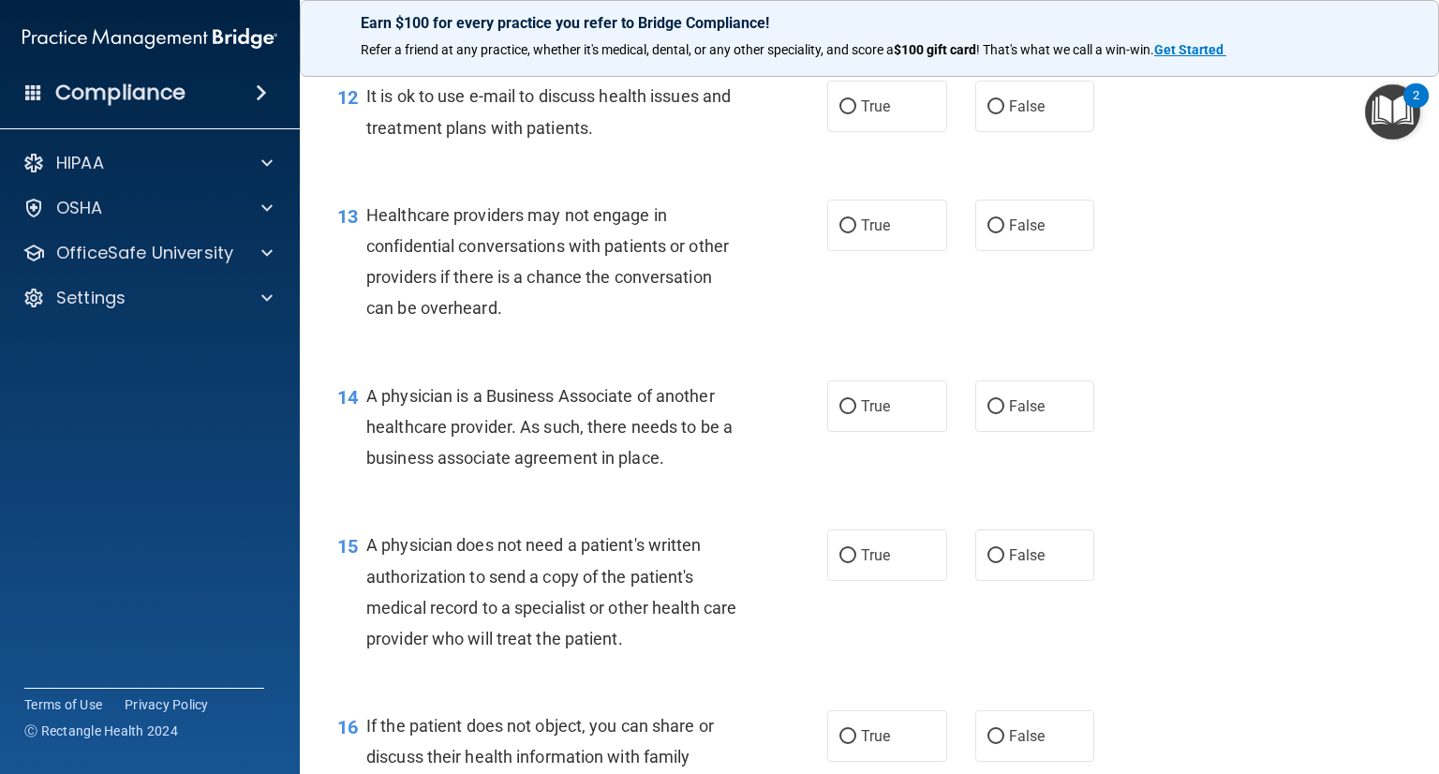
scroll to position [1967, 0]
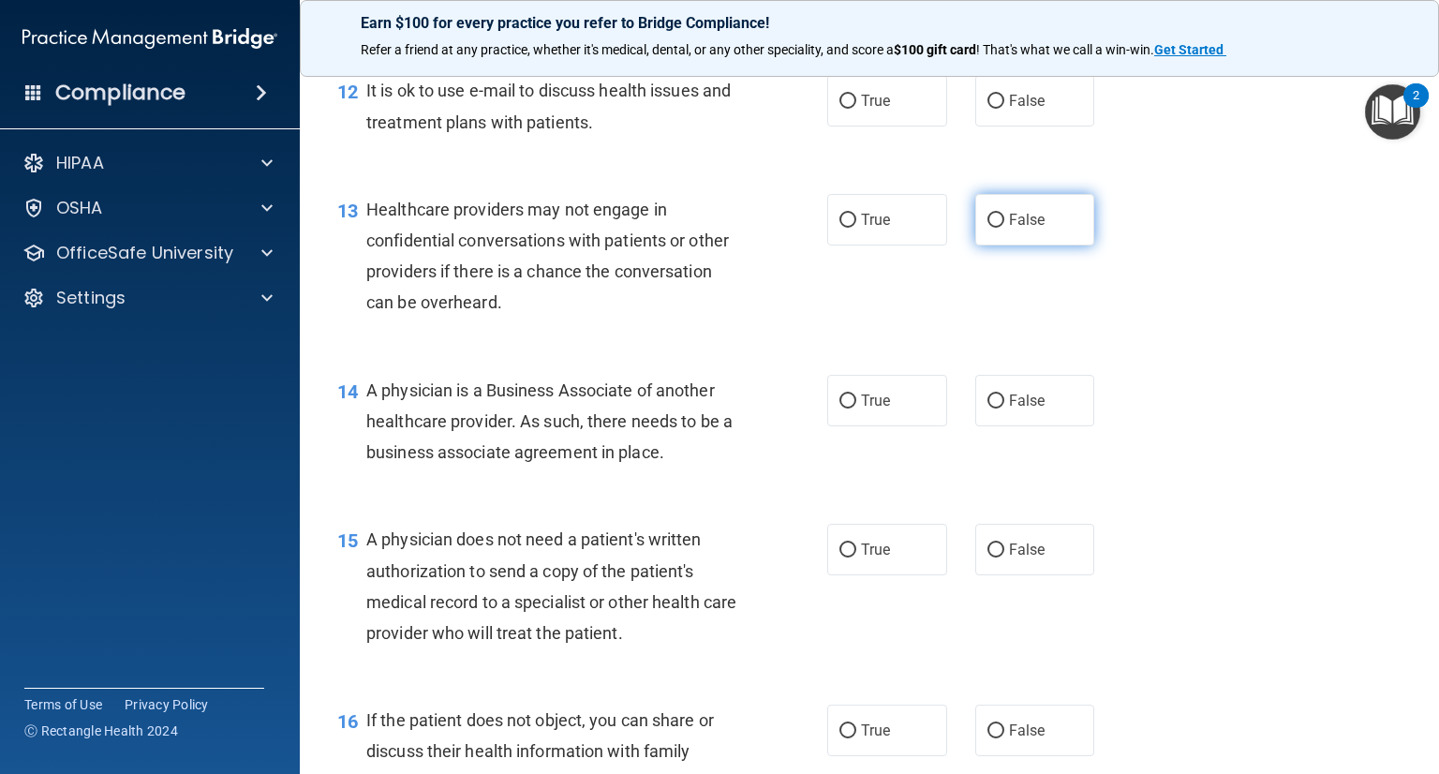
drag, startPoint x: 1016, startPoint y: 258, endPoint x: 1032, endPoint y: 259, distance: 15.9
click at [1018, 245] on label "False" at bounding box center [1035, 220] width 120 height 52
click at [987, 228] on input "False" at bounding box center [995, 221] width 17 height 14
radio input "true"
click at [1038, 351] on div "13 Healthcare providers may not engage in confidential conversations with patie…" at bounding box center [869, 260] width 1092 height 181
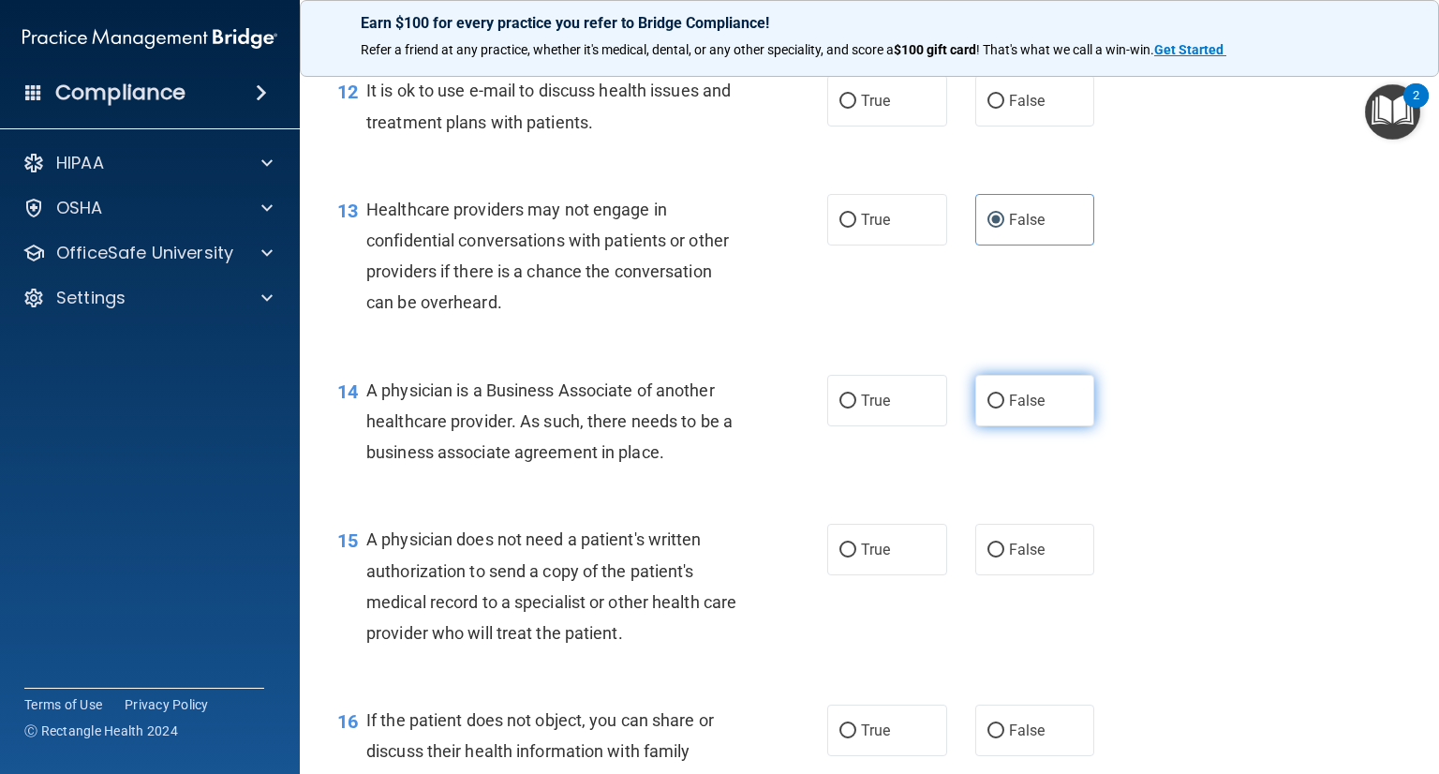
click at [1020, 409] on span "False" at bounding box center [1027, 400] width 37 height 18
click at [1004, 408] on input "False" at bounding box center [995, 401] width 17 height 14
radio input "true"
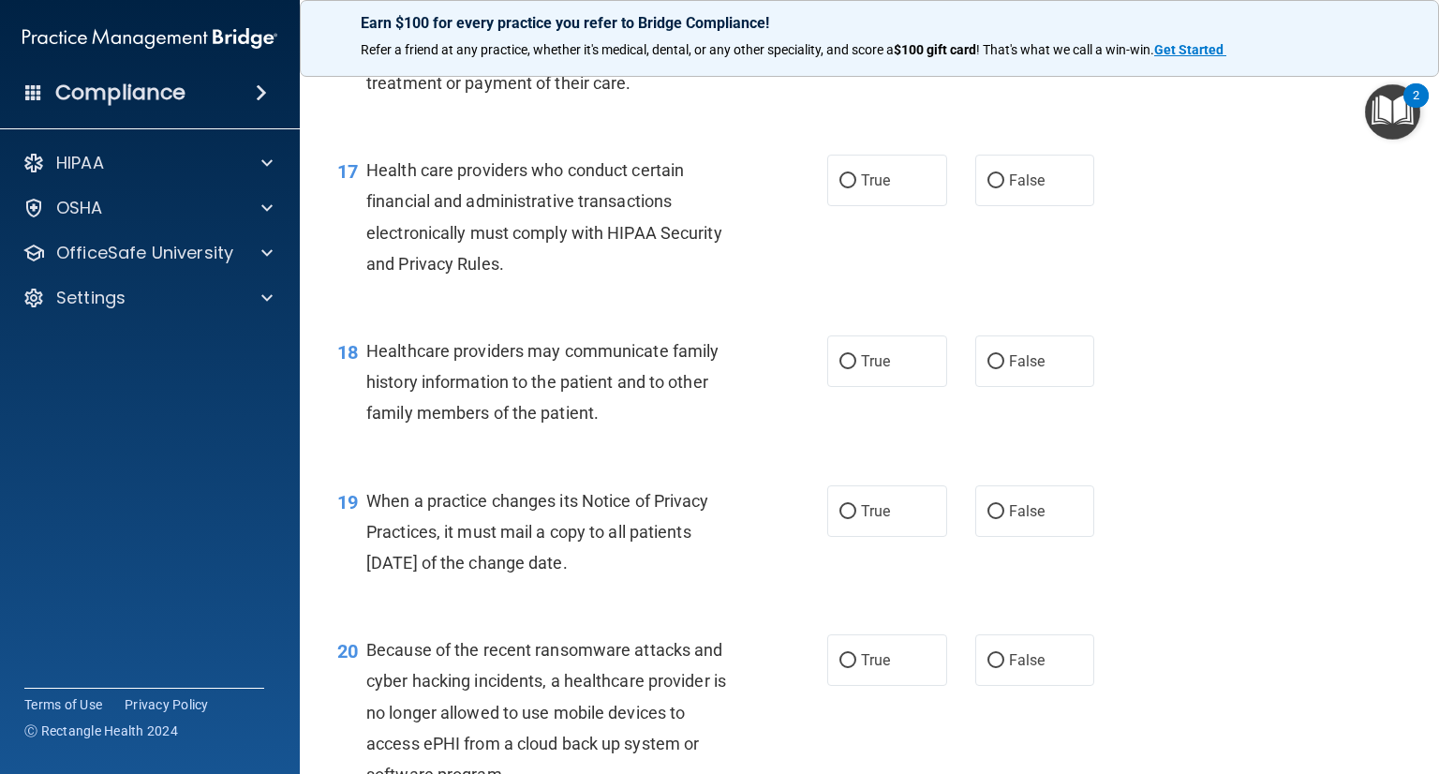
scroll to position [2716, 0]
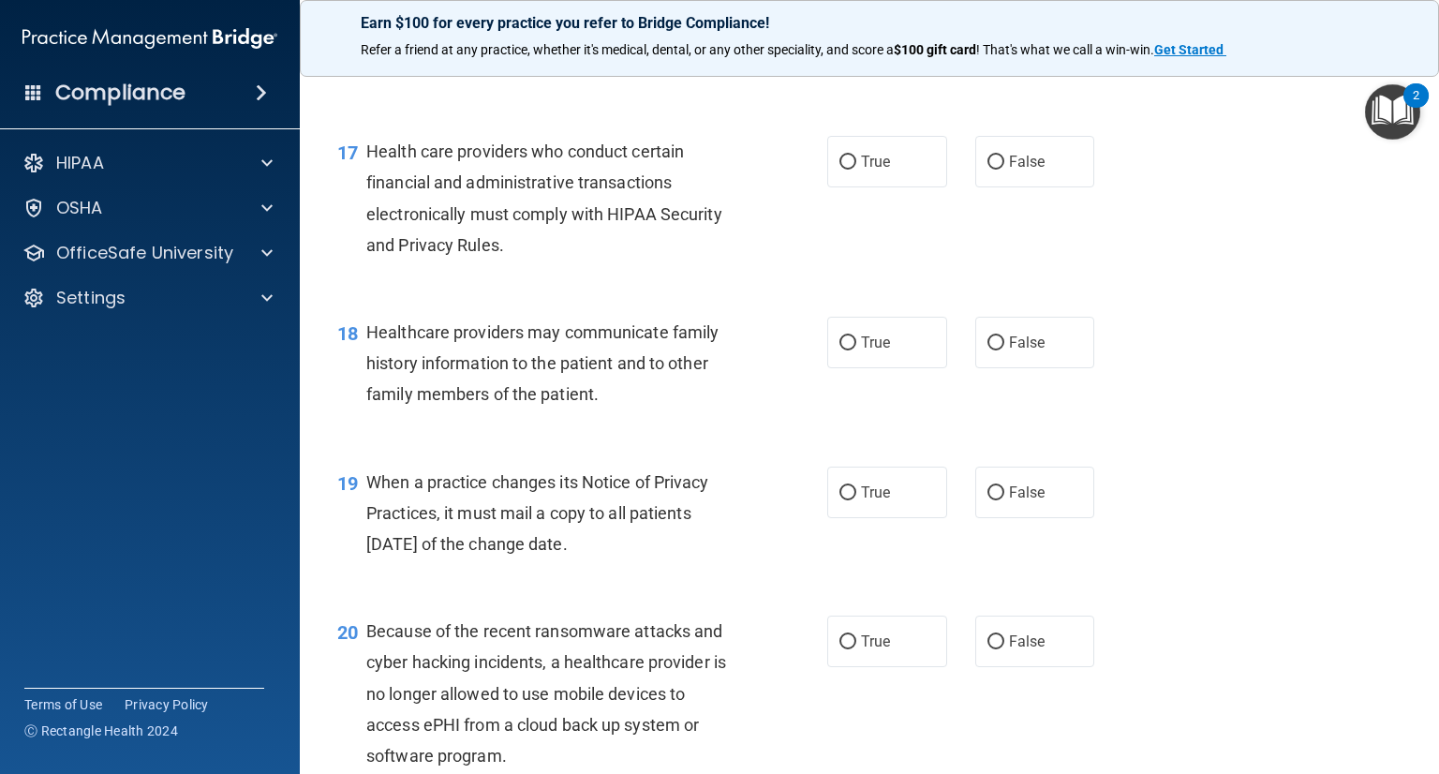
drag, startPoint x: 1064, startPoint y: 548, endPoint x: 1197, endPoint y: 509, distance: 138.4
click at [1064, 518] on label "False" at bounding box center [1035, 492] width 120 height 52
click at [1004, 500] on input "False" at bounding box center [995, 493] width 17 height 14
radio input "true"
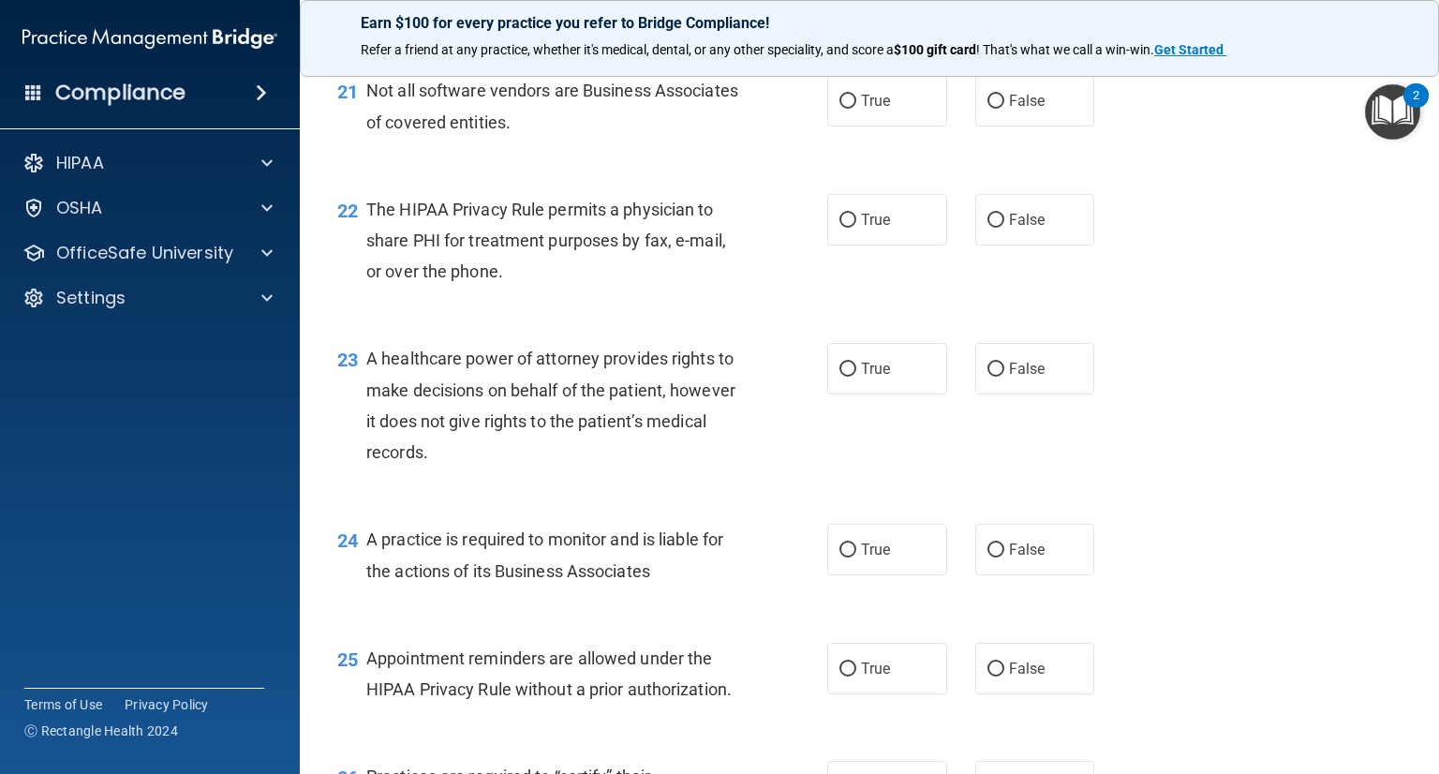
scroll to position [3559, 0]
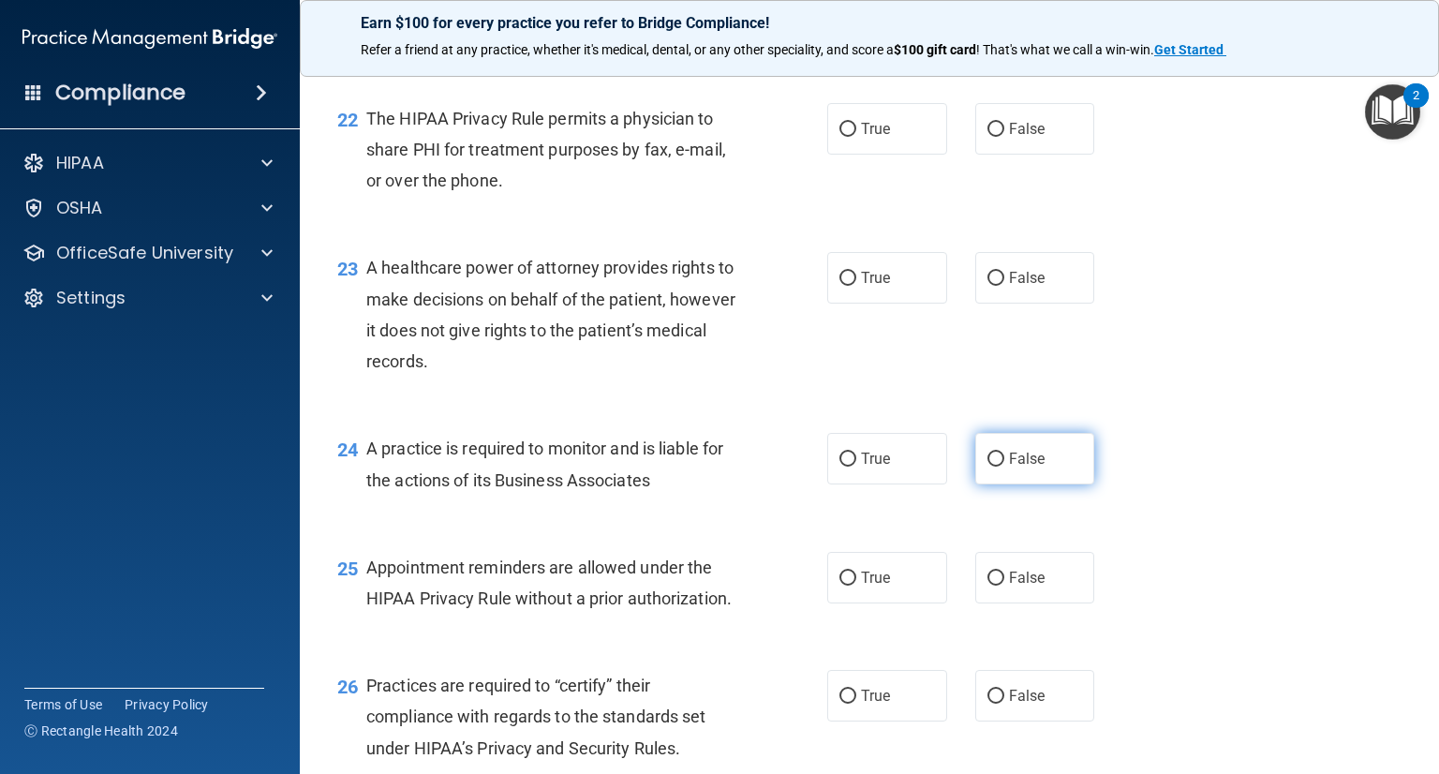
click at [1036, 484] on label "False" at bounding box center [1035, 459] width 120 height 52
click at [1004, 466] on input "False" at bounding box center [995, 459] width 17 height 14
radio input "true"
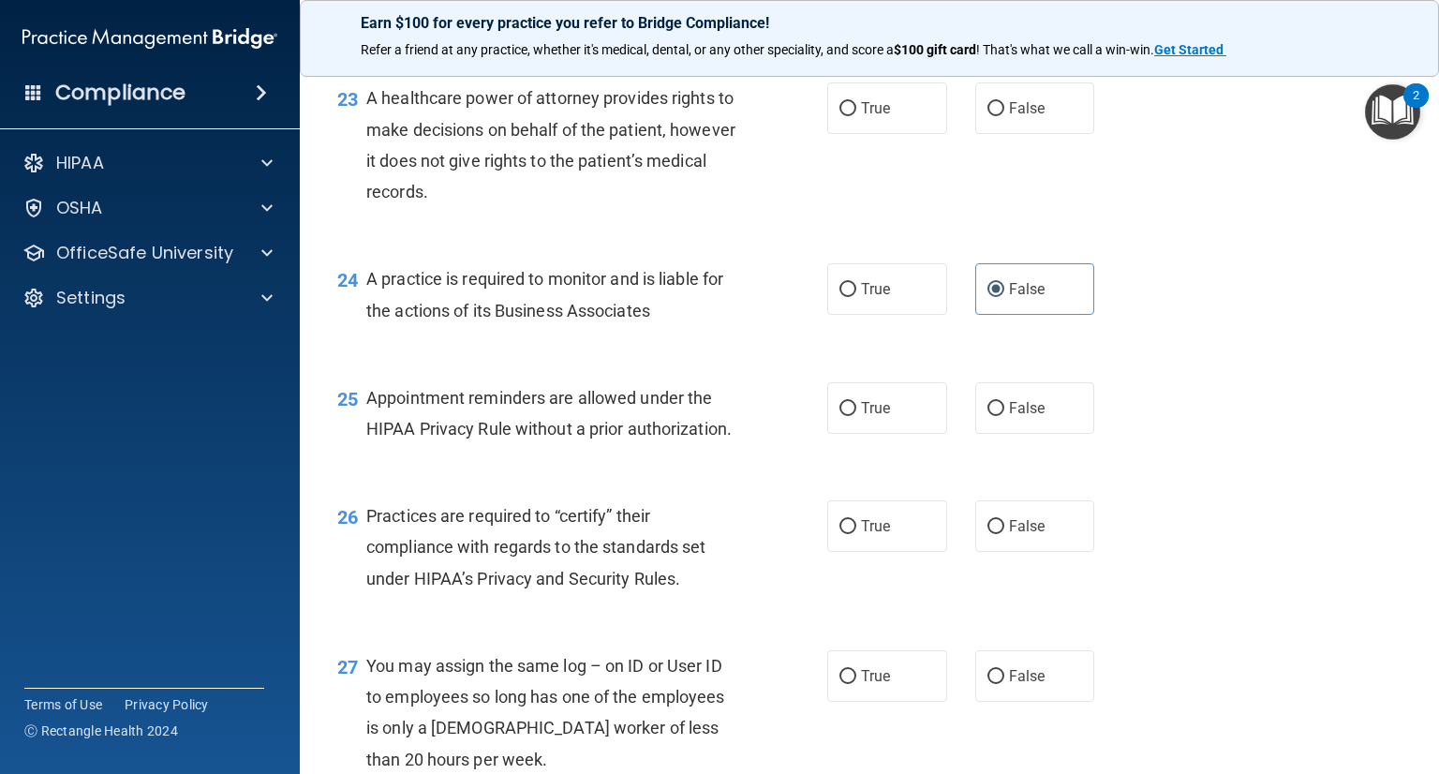
scroll to position [3933, 0]
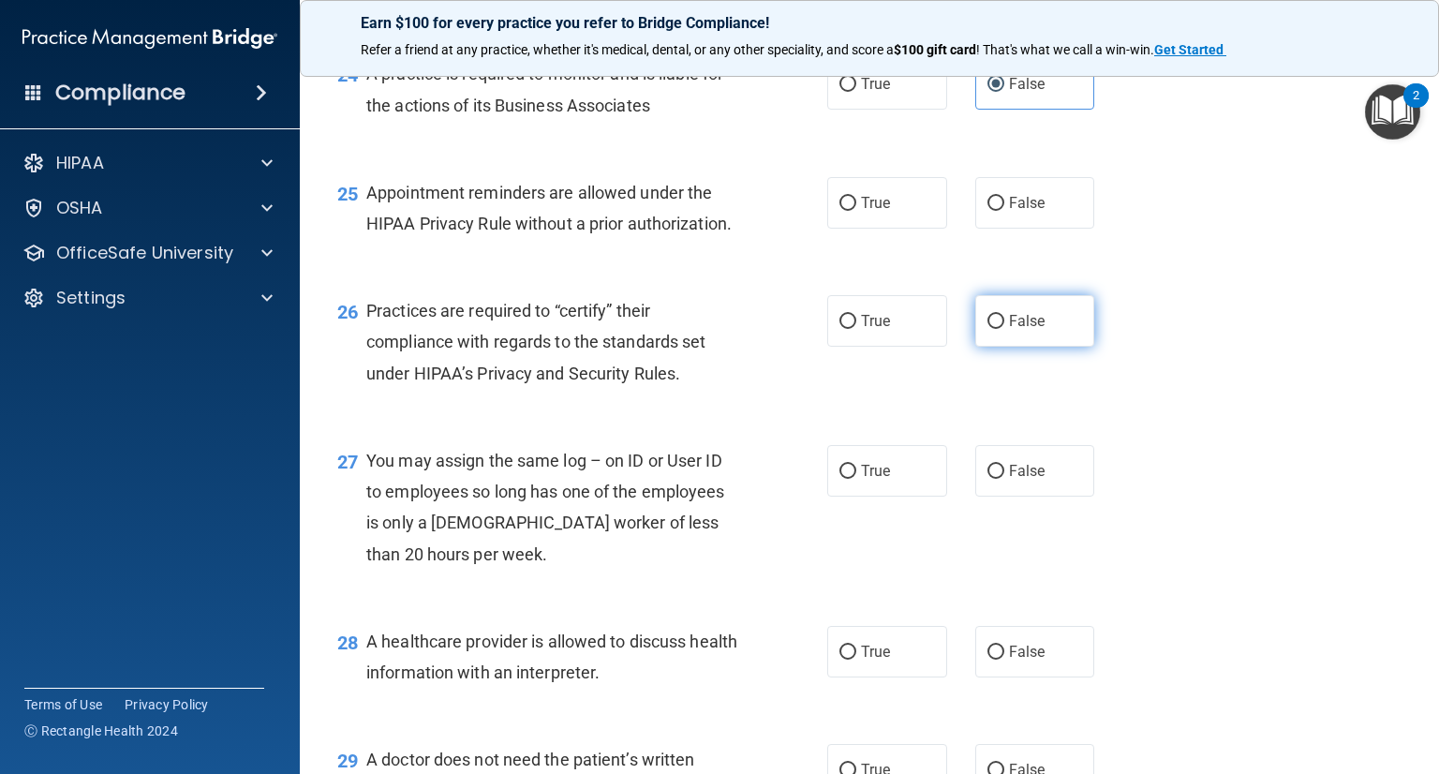
click at [1026, 330] on span "False" at bounding box center [1027, 321] width 37 height 18
click at [1004, 329] on input "False" at bounding box center [995, 322] width 17 height 14
radio input "true"
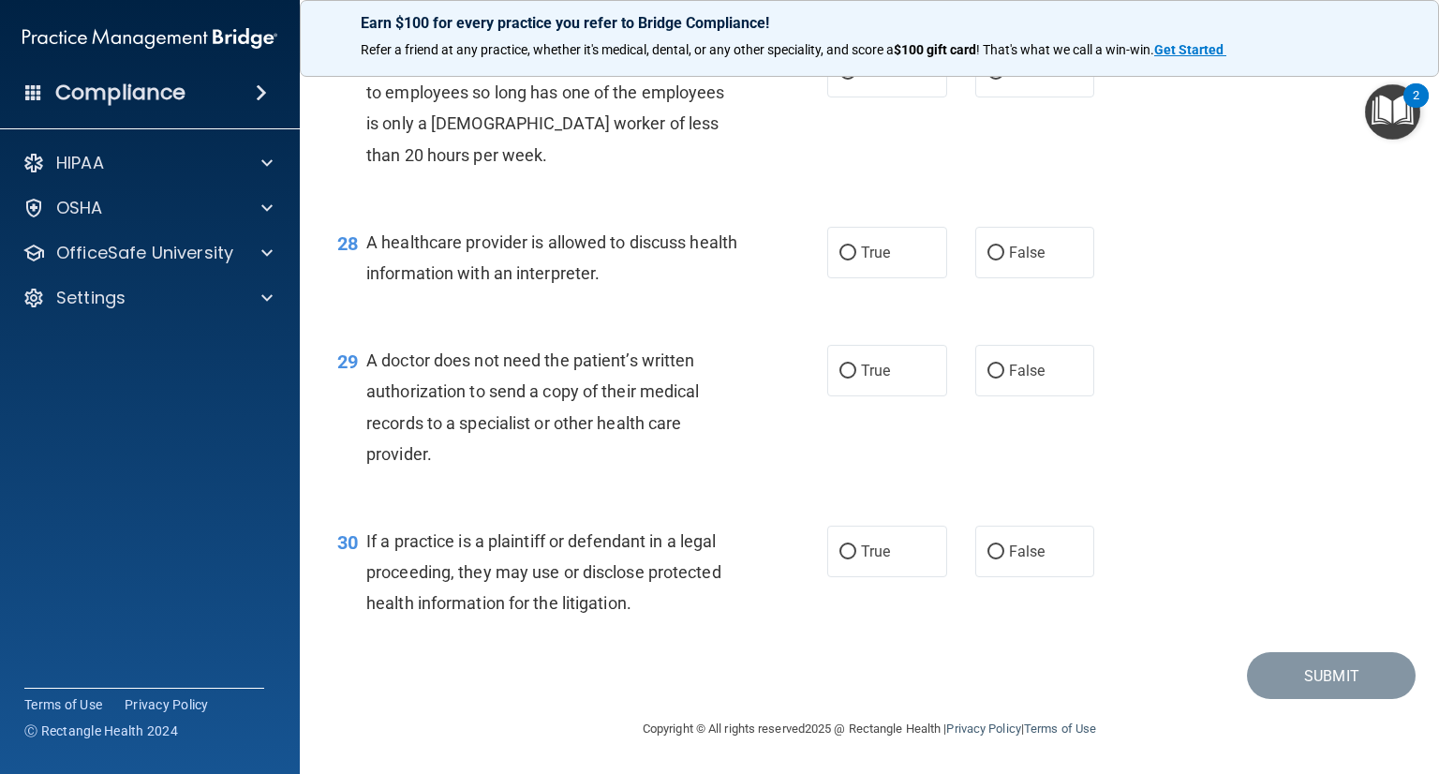
scroll to position [4395, 0]
click at [899, 568] on label "True" at bounding box center [887, 551] width 120 height 52
click at [856, 559] on input "True" at bounding box center [847, 552] width 17 height 14
radio input "true"
click at [865, 365] on span "True" at bounding box center [875, 371] width 29 height 18
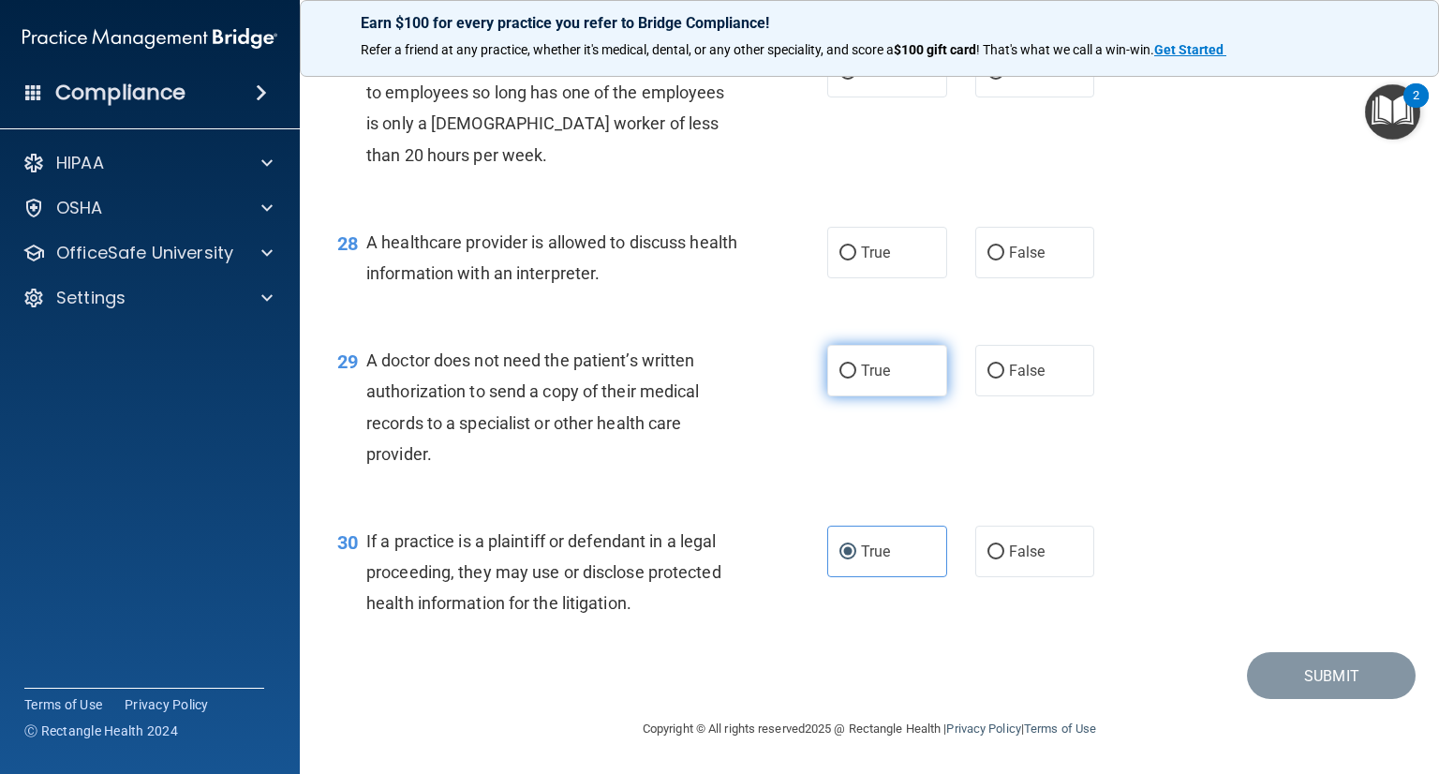
click at [856, 365] on input "True" at bounding box center [847, 371] width 17 height 14
radio input "true"
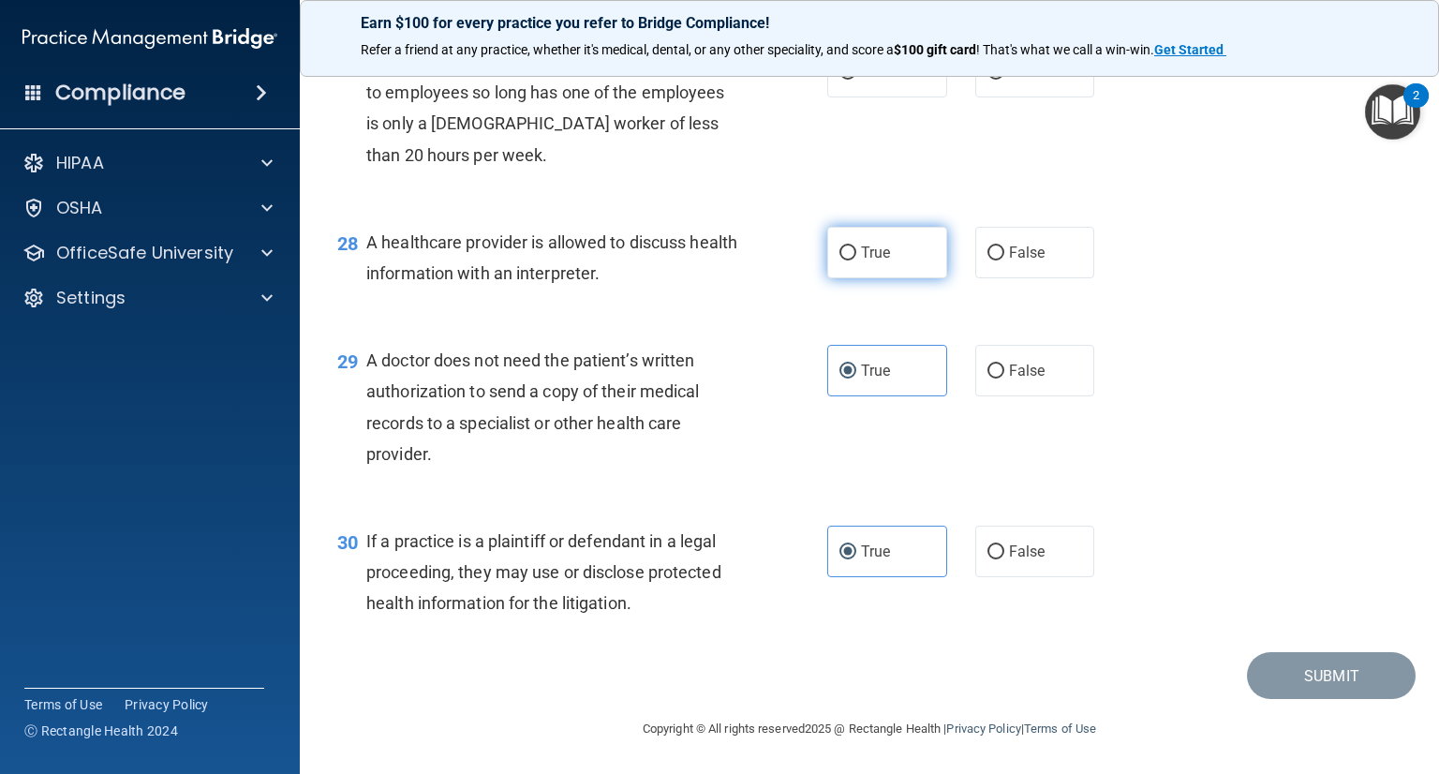
click at [896, 252] on label "True" at bounding box center [887, 253] width 120 height 52
click at [856, 252] on input "True" at bounding box center [847, 253] width 17 height 14
radio input "true"
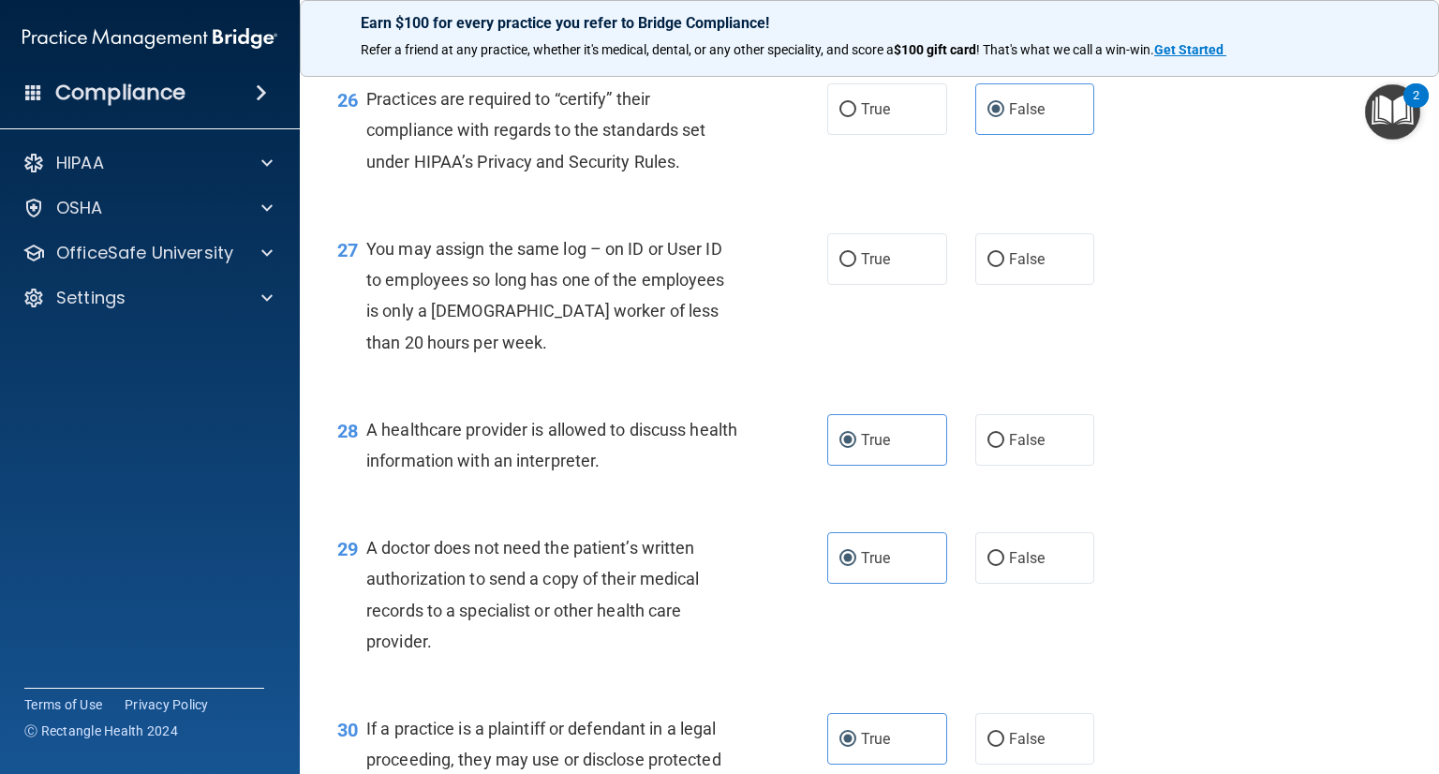
scroll to position [4114, 0]
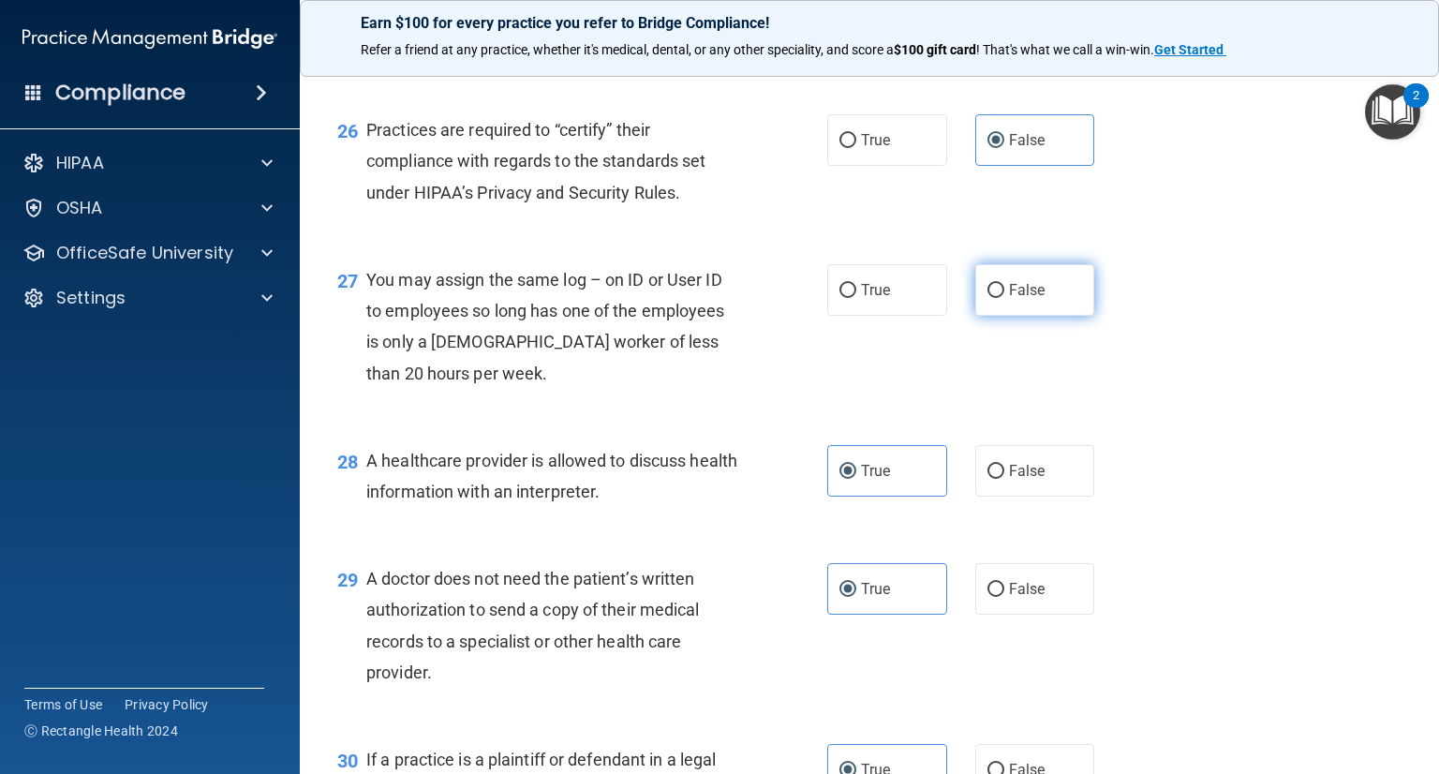
click at [1045, 316] on label "False" at bounding box center [1035, 290] width 120 height 52
click at [1004, 298] on input "False" at bounding box center [995, 291] width 17 height 14
radio input "true"
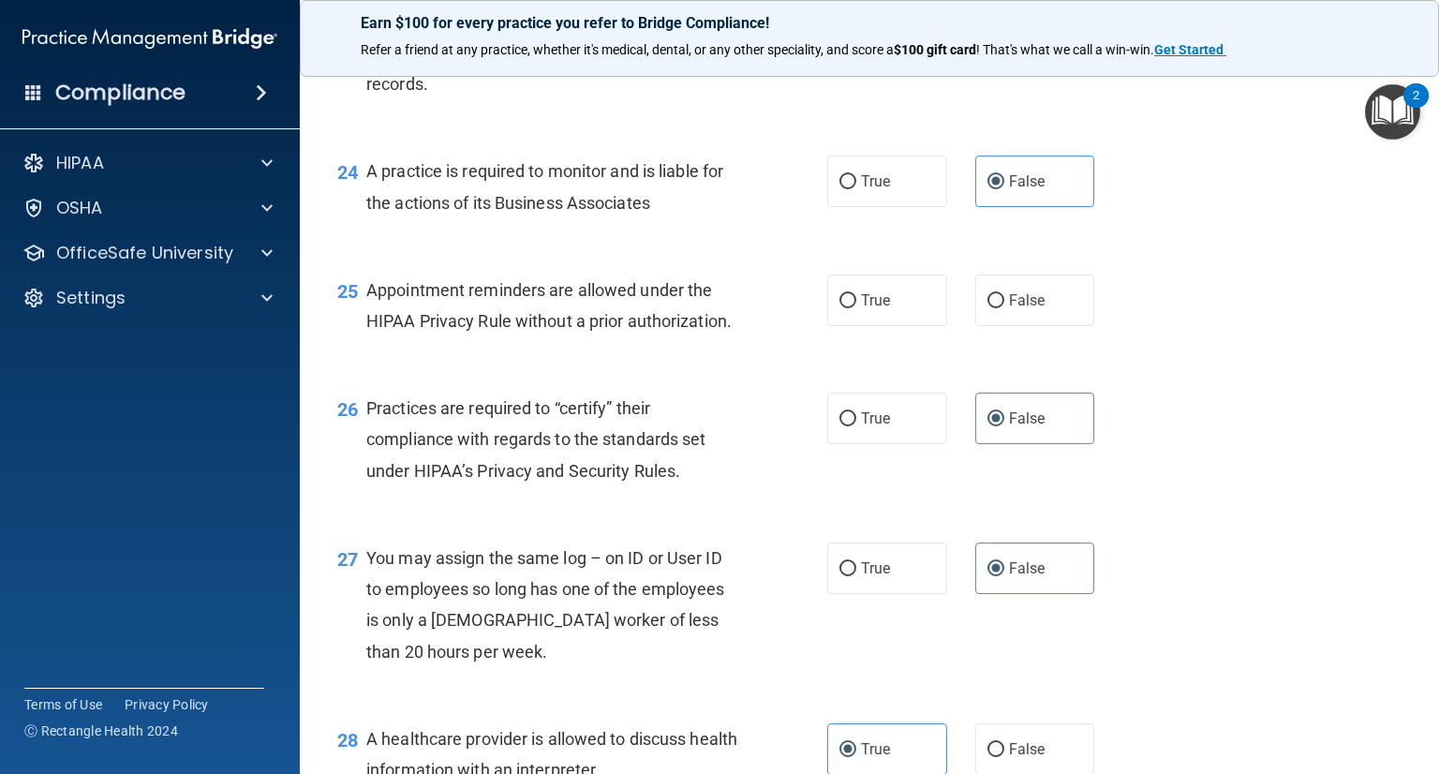
scroll to position [3833, 0]
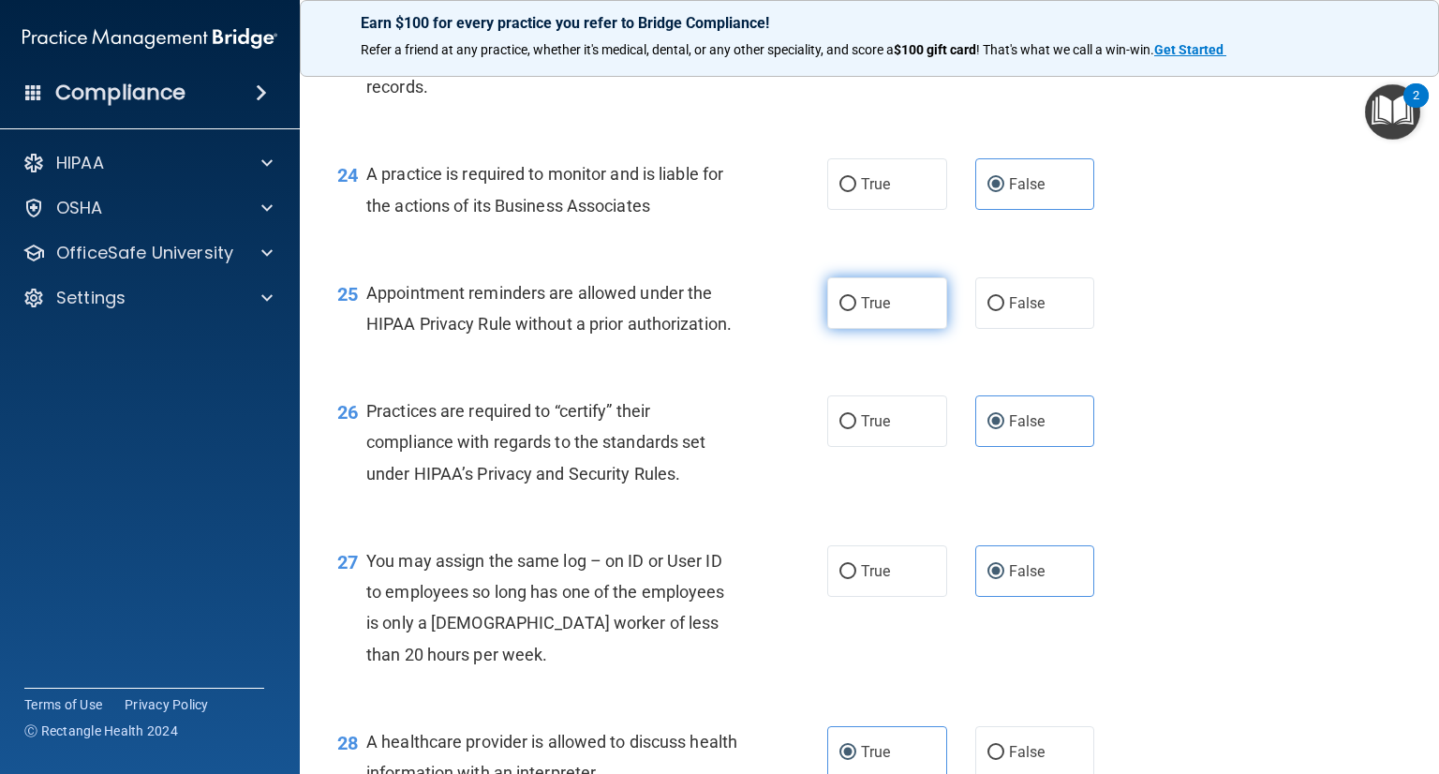
click at [913, 329] on label "True" at bounding box center [887, 303] width 120 height 52
click at [856, 311] on input "True" at bounding box center [847, 304] width 17 height 14
radio input "true"
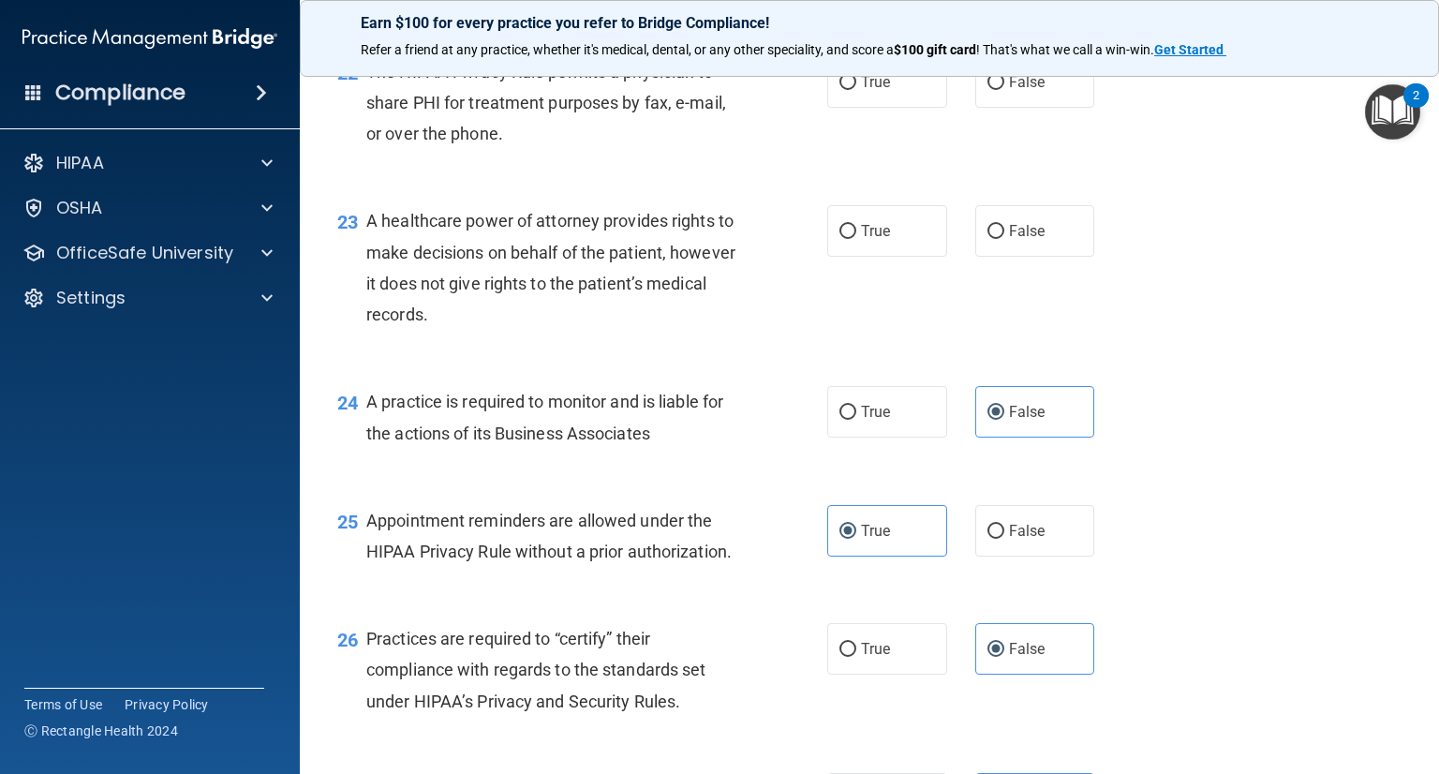
scroll to position [3552, 0]
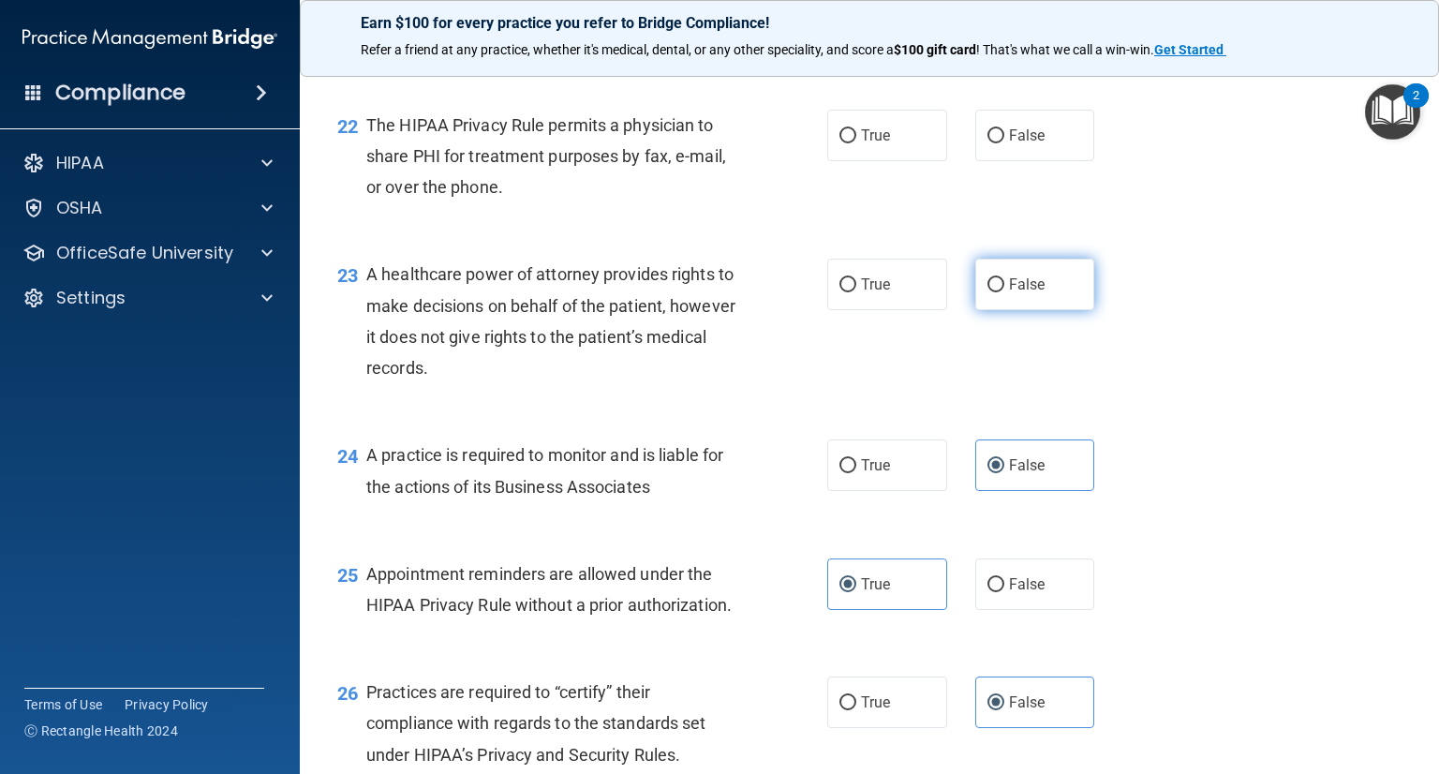
click at [1024, 293] on span "False" at bounding box center [1027, 284] width 37 height 18
click at [1004, 292] on input "False" at bounding box center [995, 285] width 17 height 14
radio input "true"
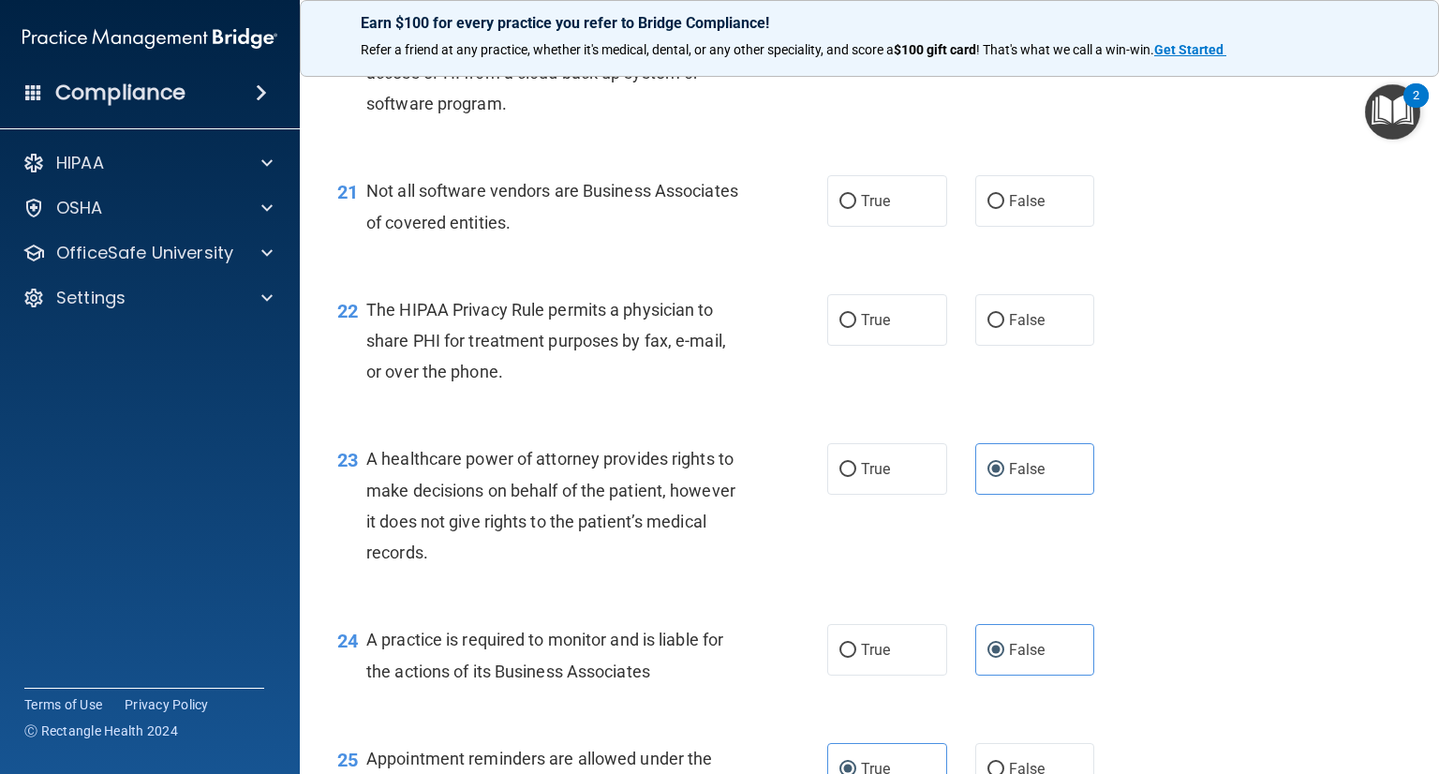
scroll to position [3365, 0]
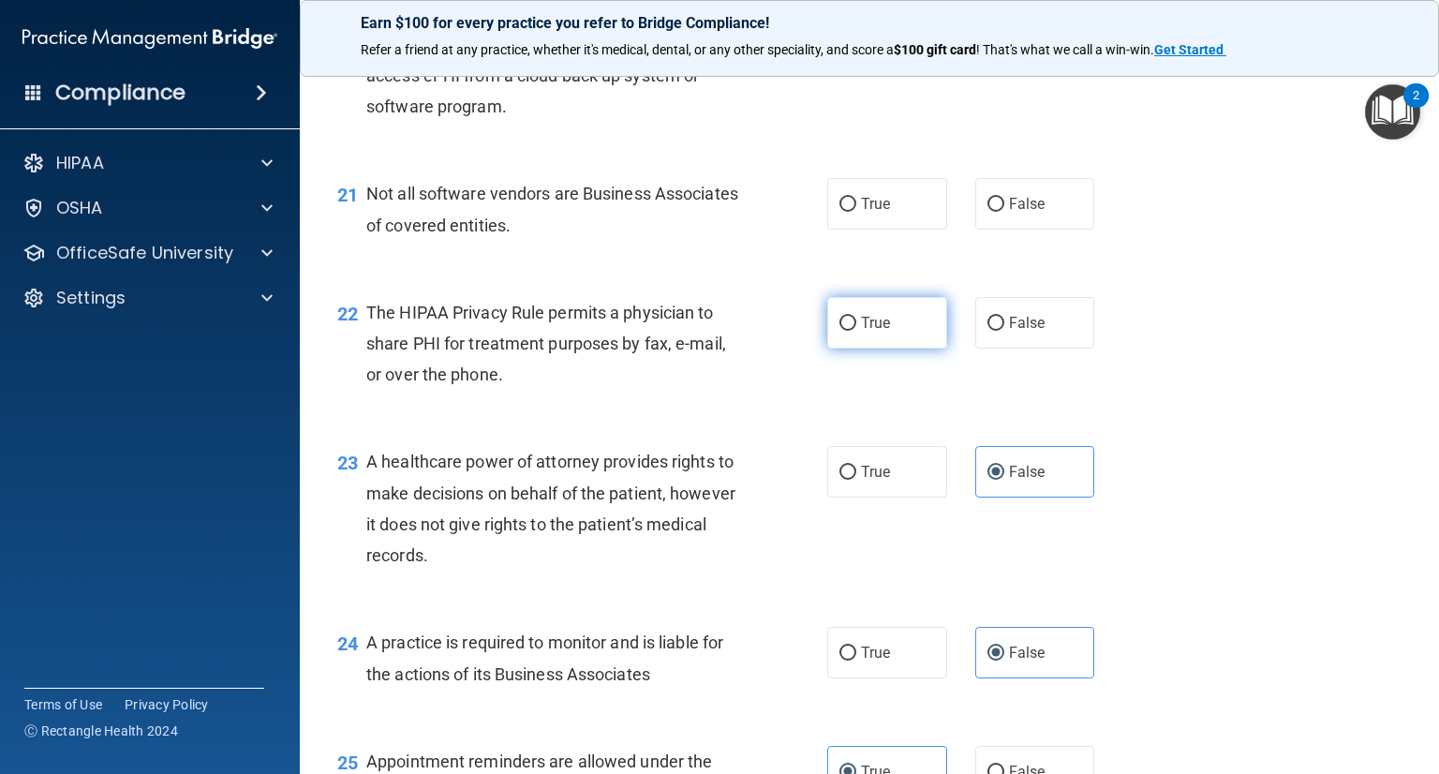
click at [911, 348] on label "True" at bounding box center [887, 323] width 120 height 52
click at [856, 331] on input "True" at bounding box center [847, 324] width 17 height 14
radio input "true"
click at [899, 229] on label "True" at bounding box center [887, 204] width 120 height 52
click at [856, 212] on input "True" at bounding box center [847, 205] width 17 height 14
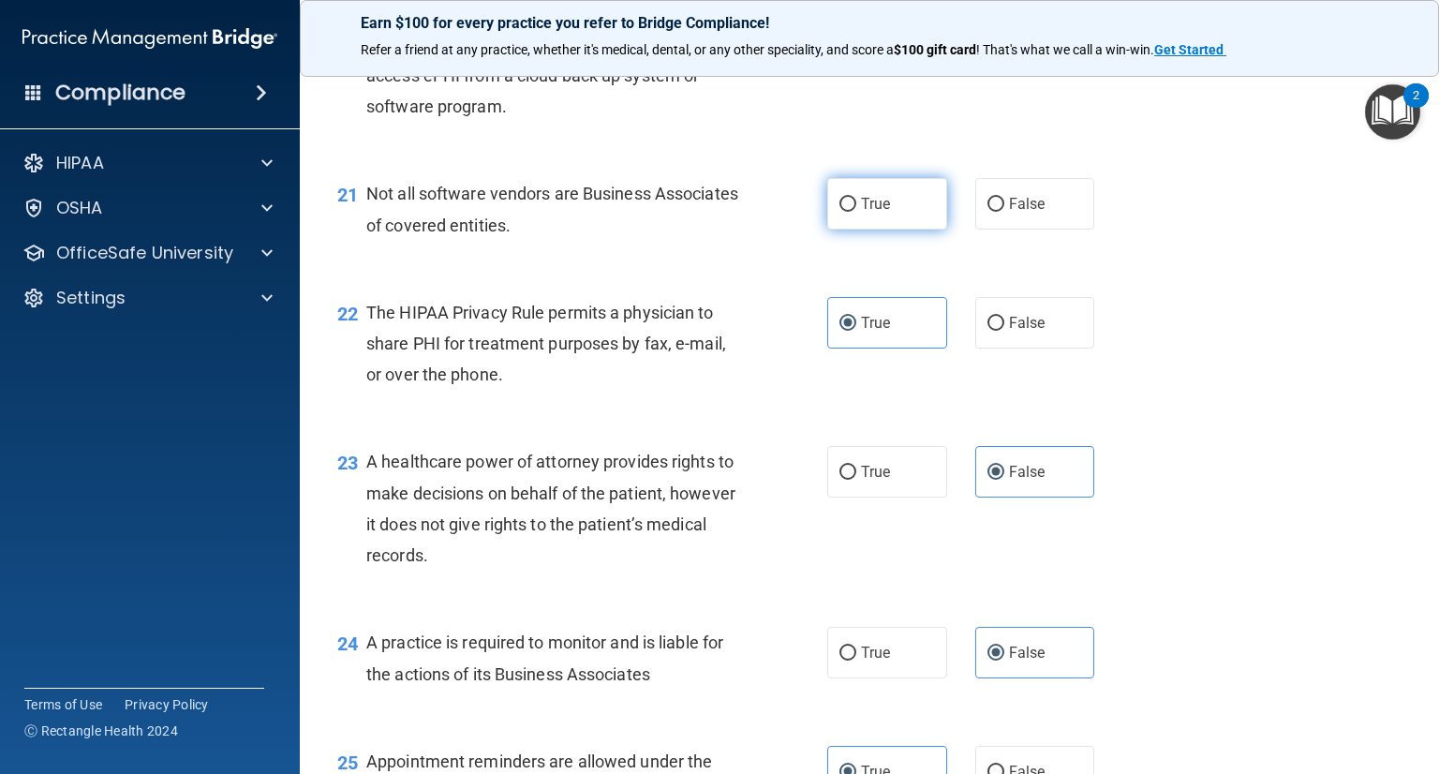
radio input "true"
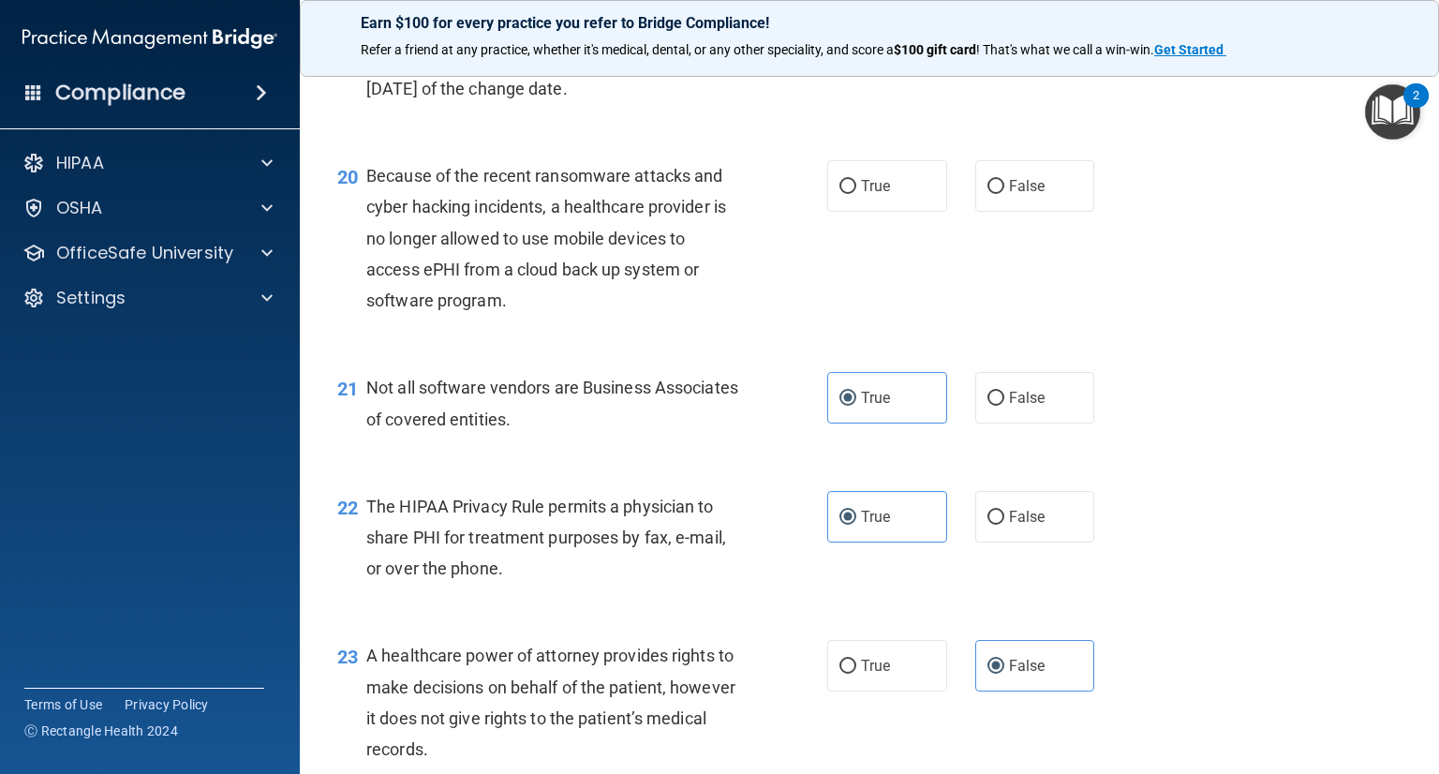
scroll to position [3084, 0]
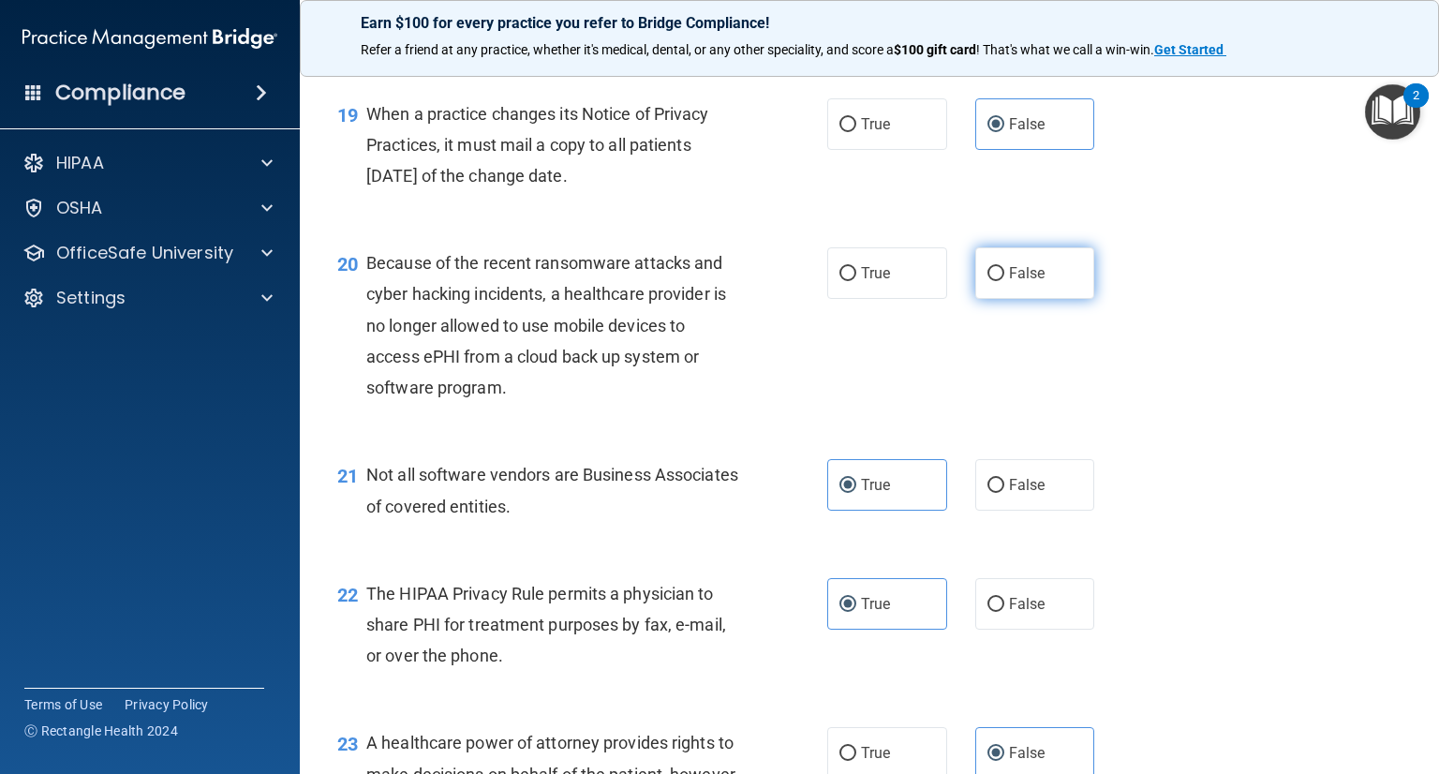
click at [1055, 299] on label "False" at bounding box center [1035, 273] width 120 height 52
click at [1004, 281] on input "False" at bounding box center [995, 274] width 17 height 14
radio input "true"
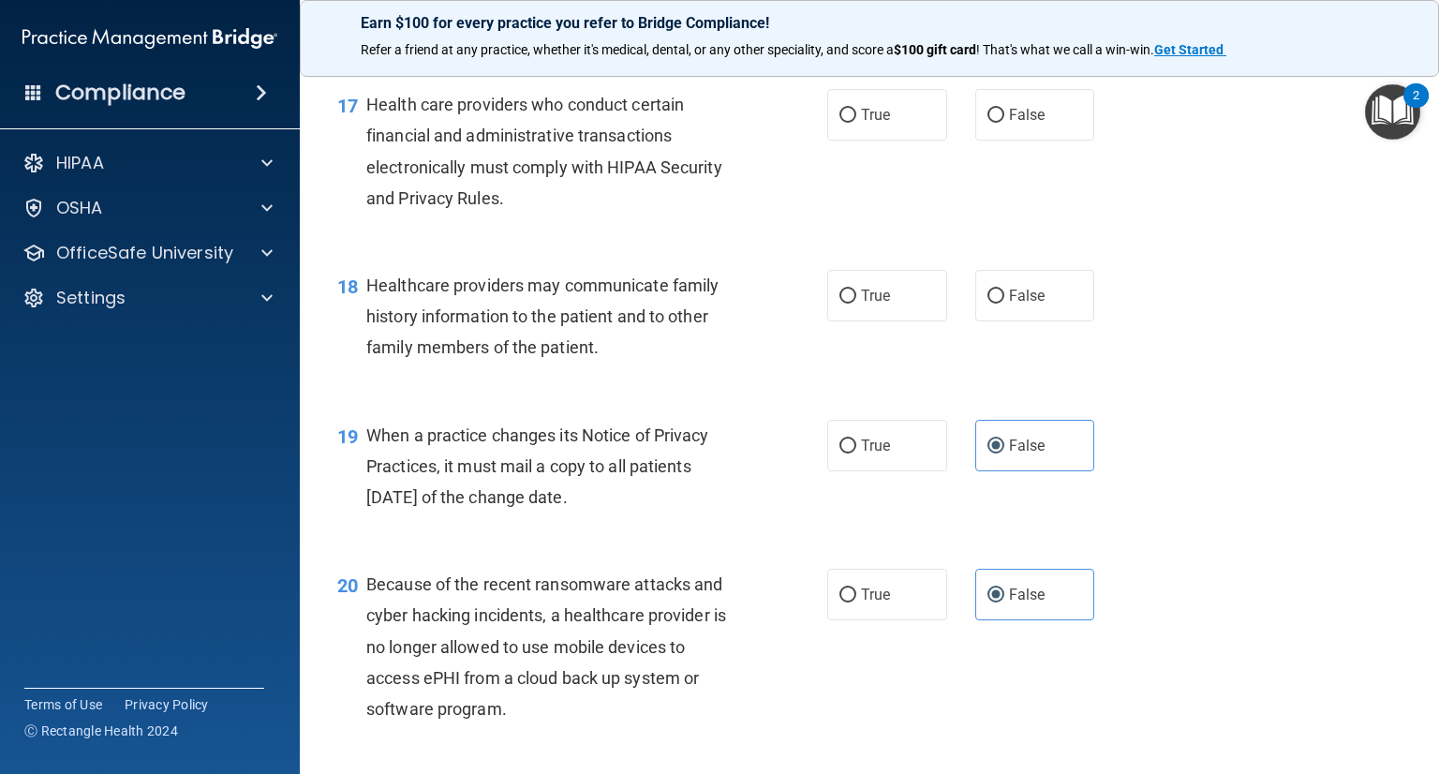
scroll to position [2709, 0]
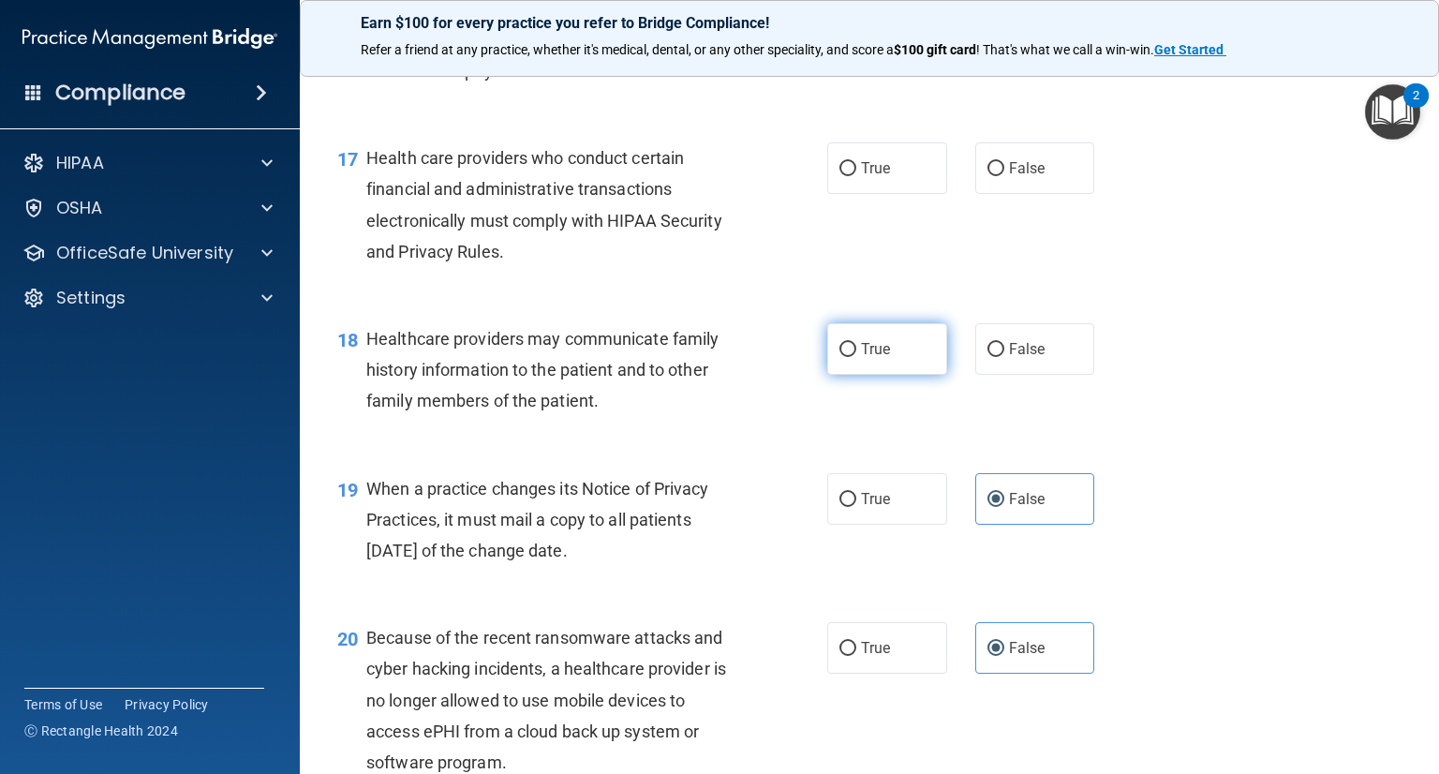
click at [866, 358] on span "True" at bounding box center [875, 349] width 29 height 18
click at [856, 357] on input "True" at bounding box center [847, 350] width 17 height 14
radio input "true"
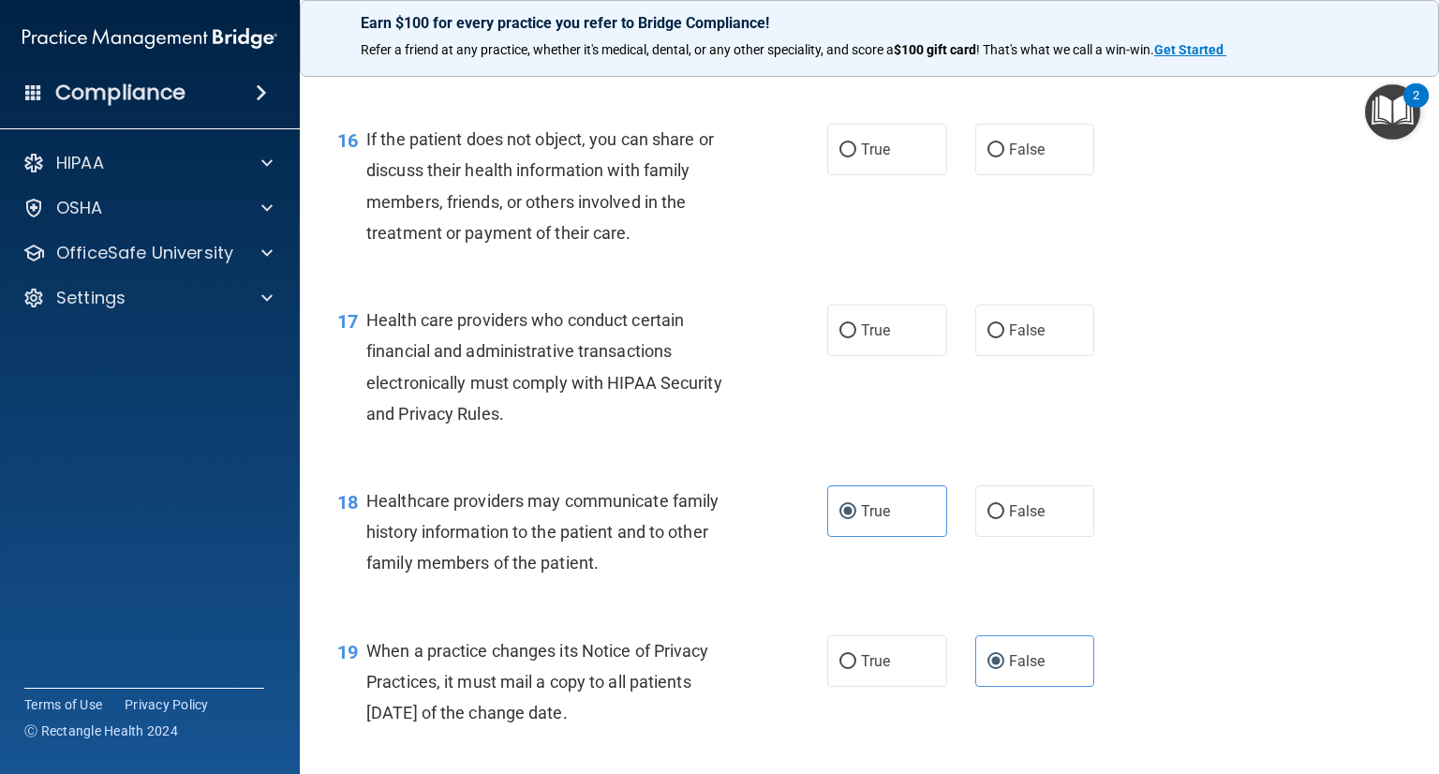
scroll to position [2522, 0]
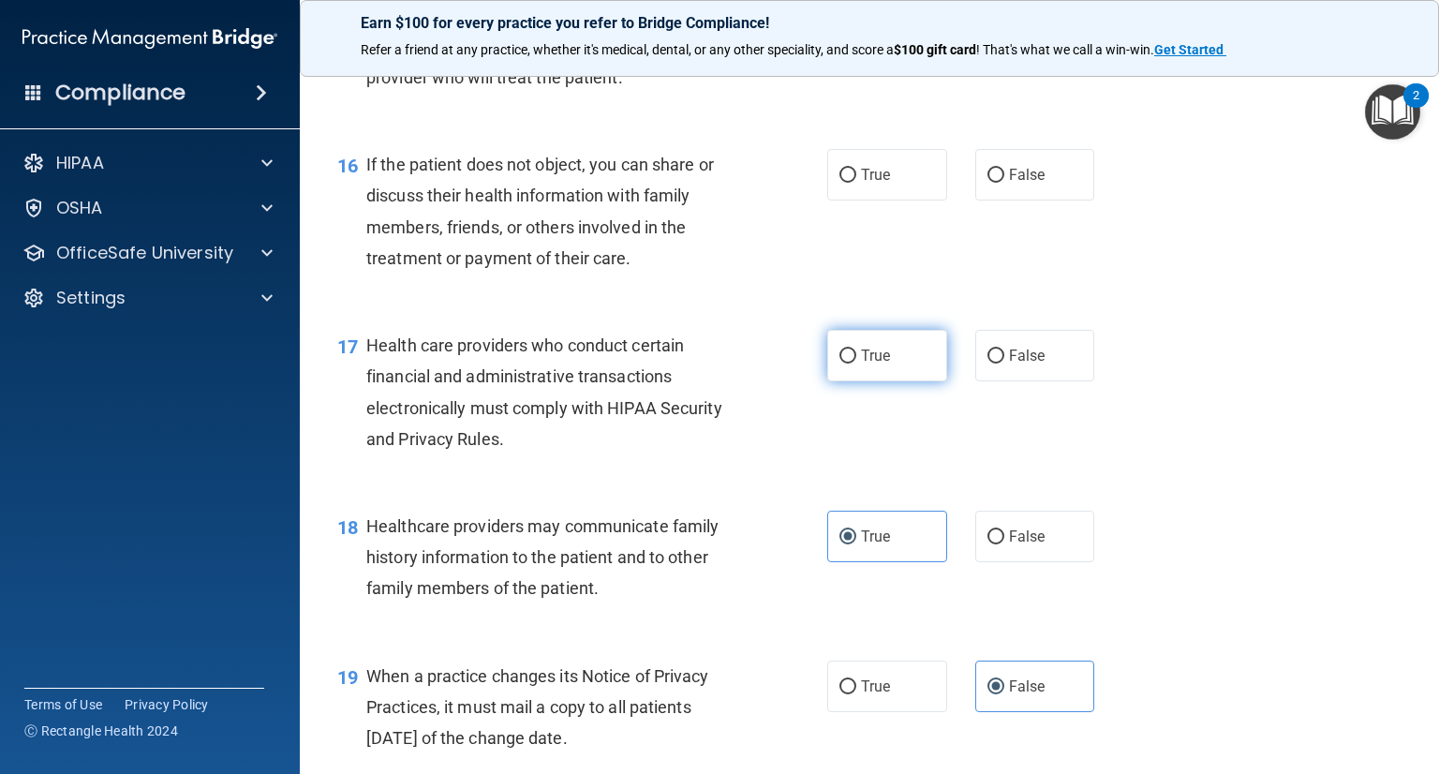
click at [894, 381] on label "True" at bounding box center [887, 356] width 120 height 52
click at [856, 363] on input "True" at bounding box center [847, 356] width 17 height 14
radio input "true"
click at [436, 273] on div "If the patient does not object, you can share or discuss their health informati…" at bounding box center [560, 211] width 389 height 125
click at [868, 200] on label "True" at bounding box center [887, 175] width 120 height 52
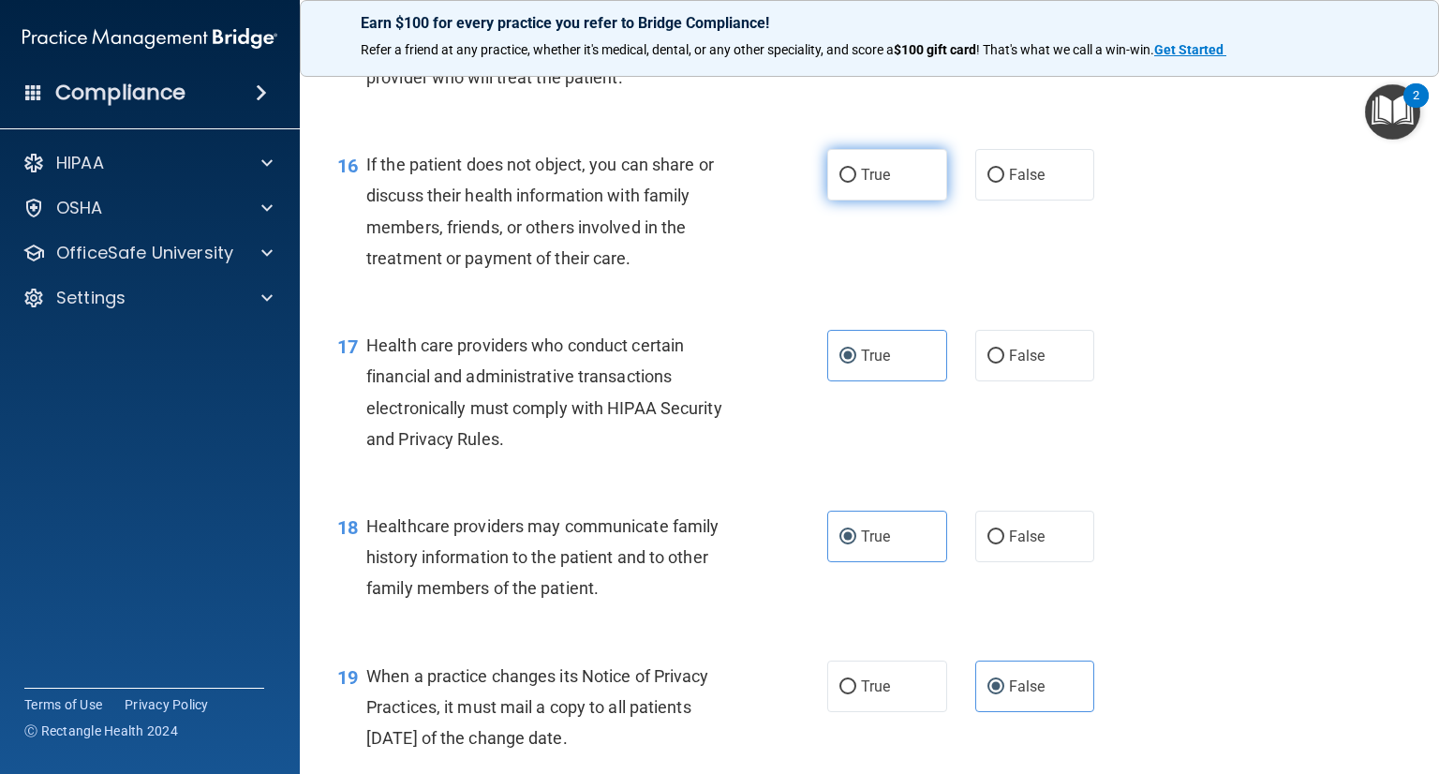
click at [856, 183] on input "True" at bounding box center [847, 176] width 17 height 14
radio input "true"
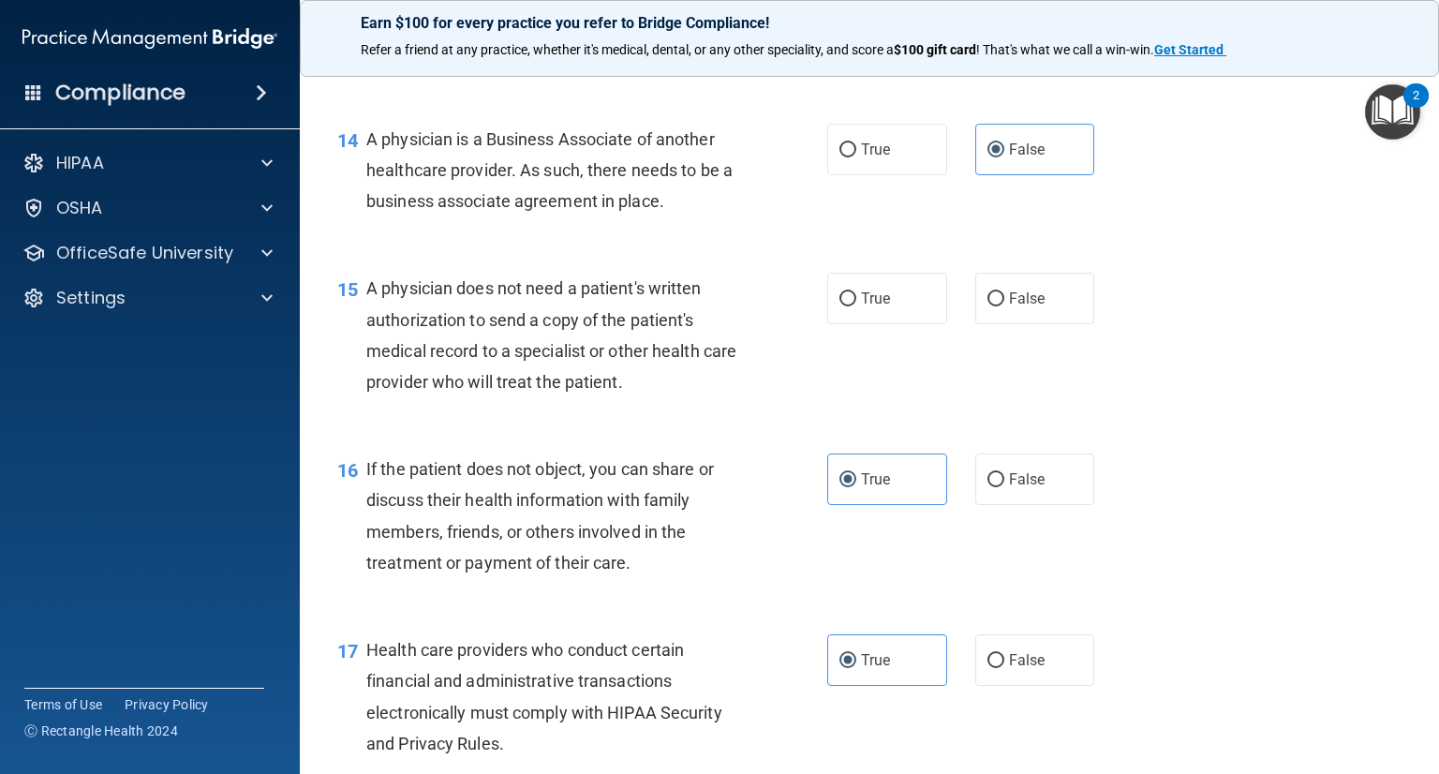
scroll to position [2147, 0]
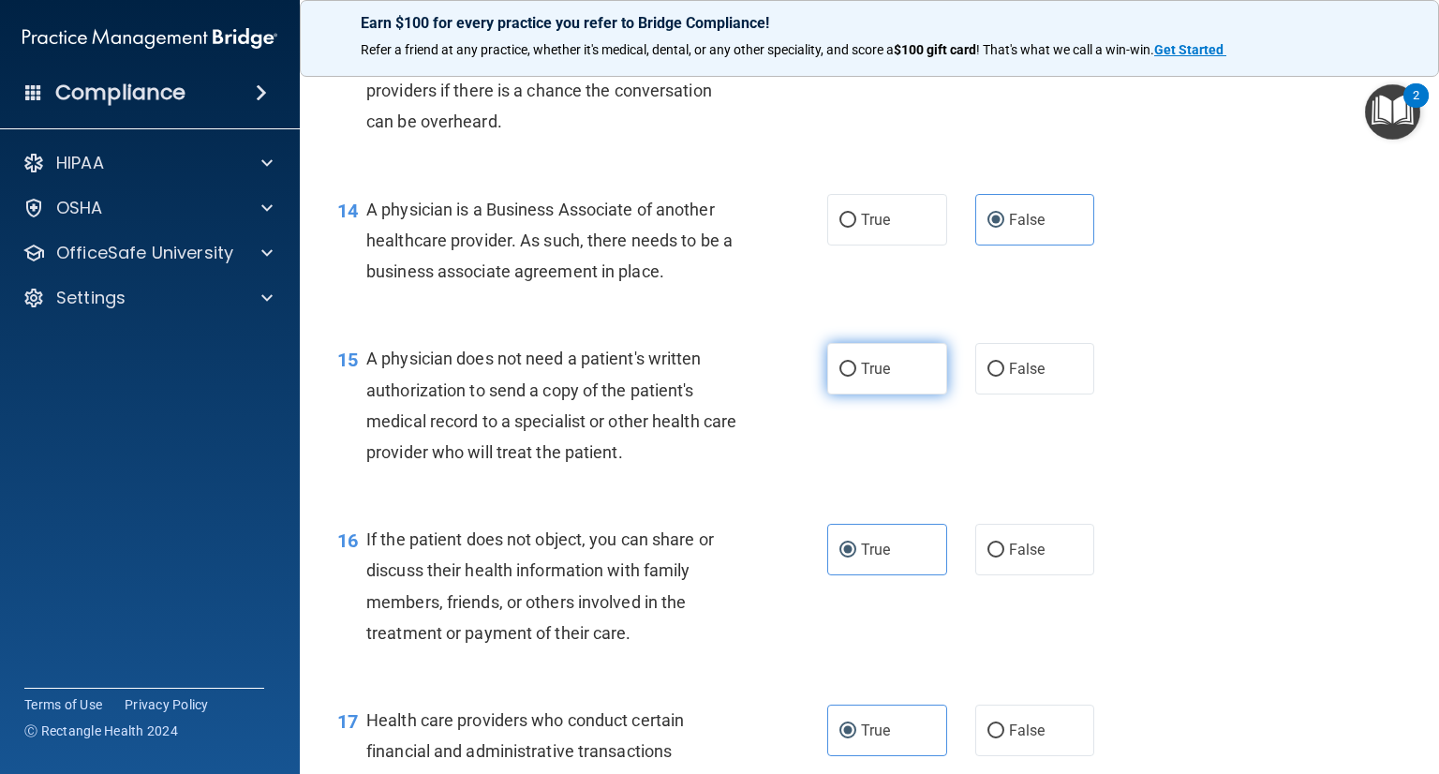
click at [891, 394] on label "True" at bounding box center [887, 369] width 120 height 52
click at [856, 376] on input "True" at bounding box center [847, 369] width 17 height 14
radio input "true"
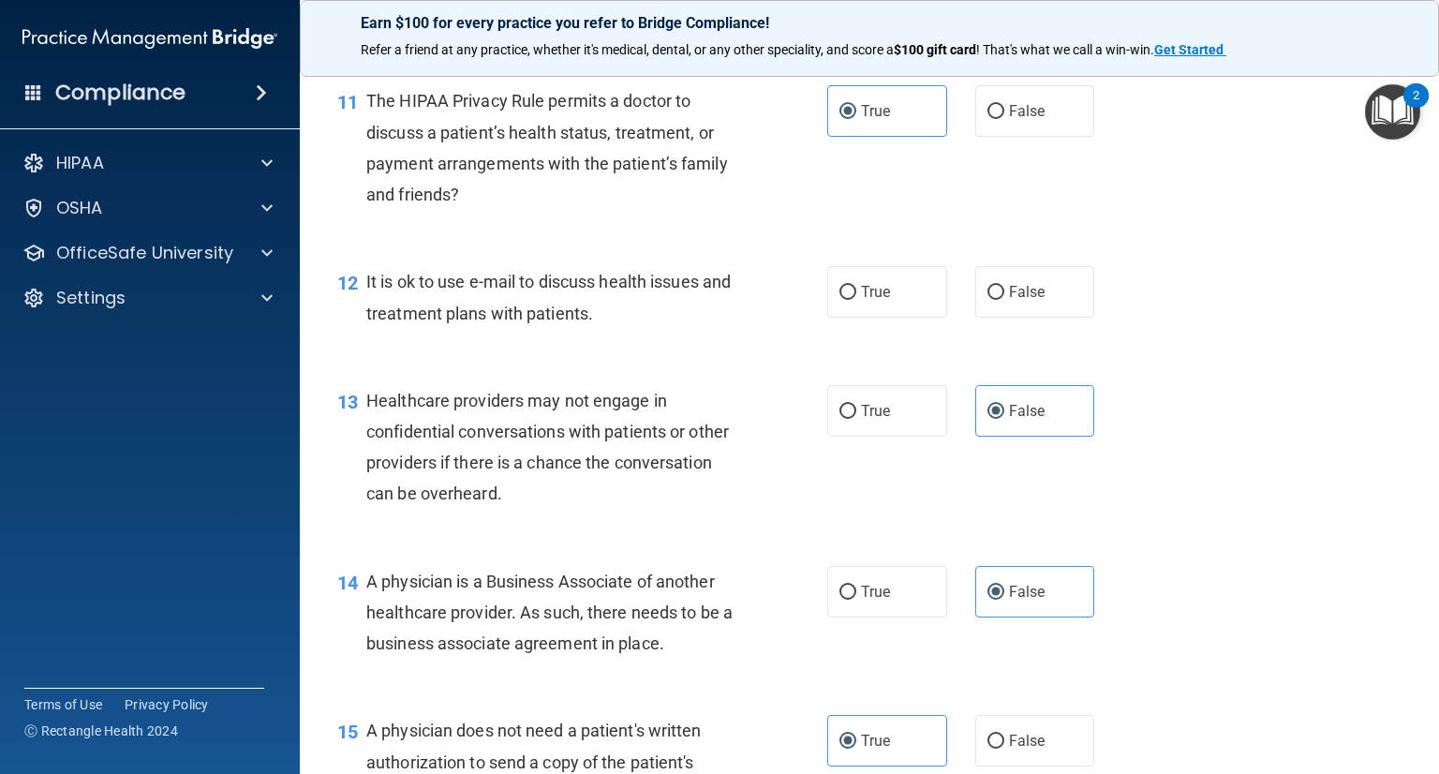
scroll to position [1773, 0]
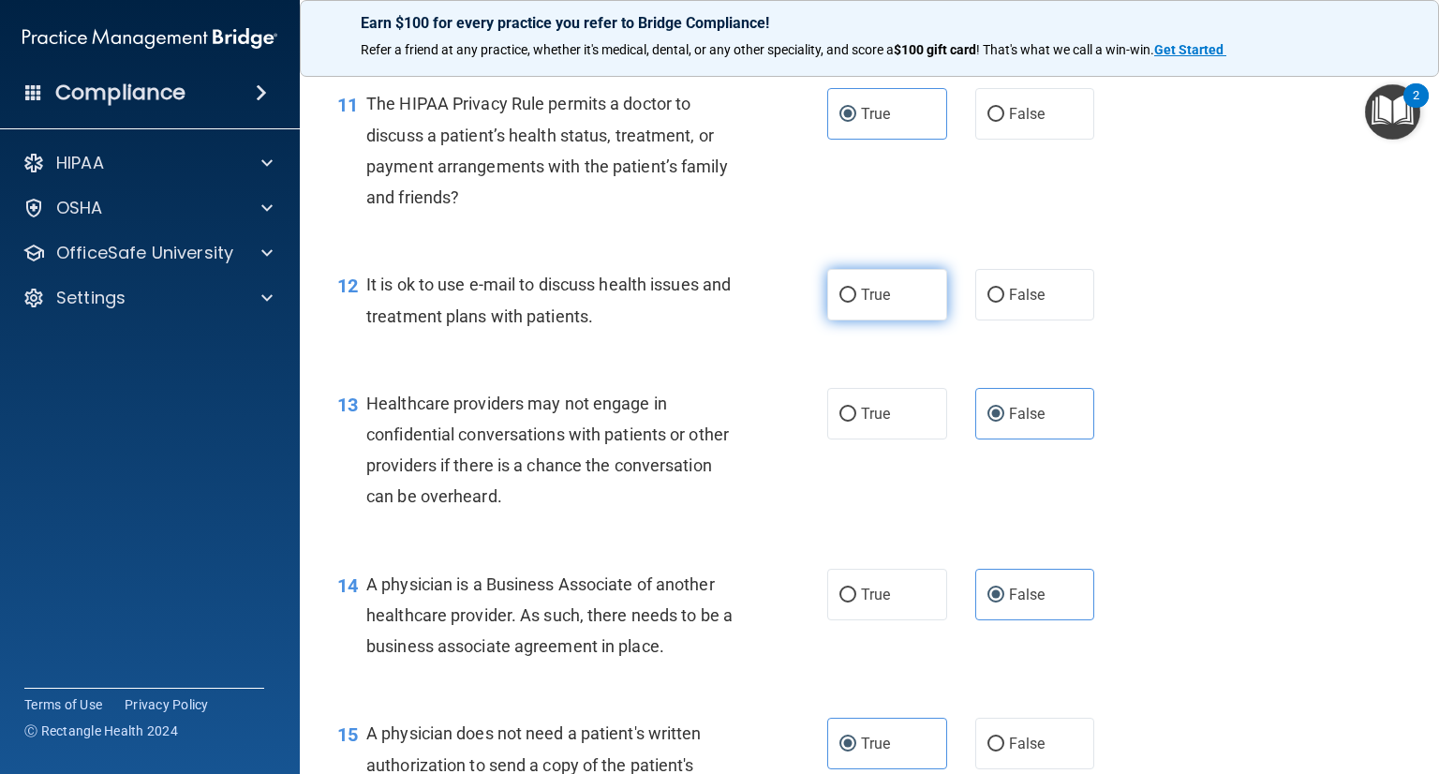
click at [883, 320] on label "True" at bounding box center [887, 295] width 120 height 52
click at [856, 303] on input "True" at bounding box center [847, 295] width 17 height 14
radio input "true"
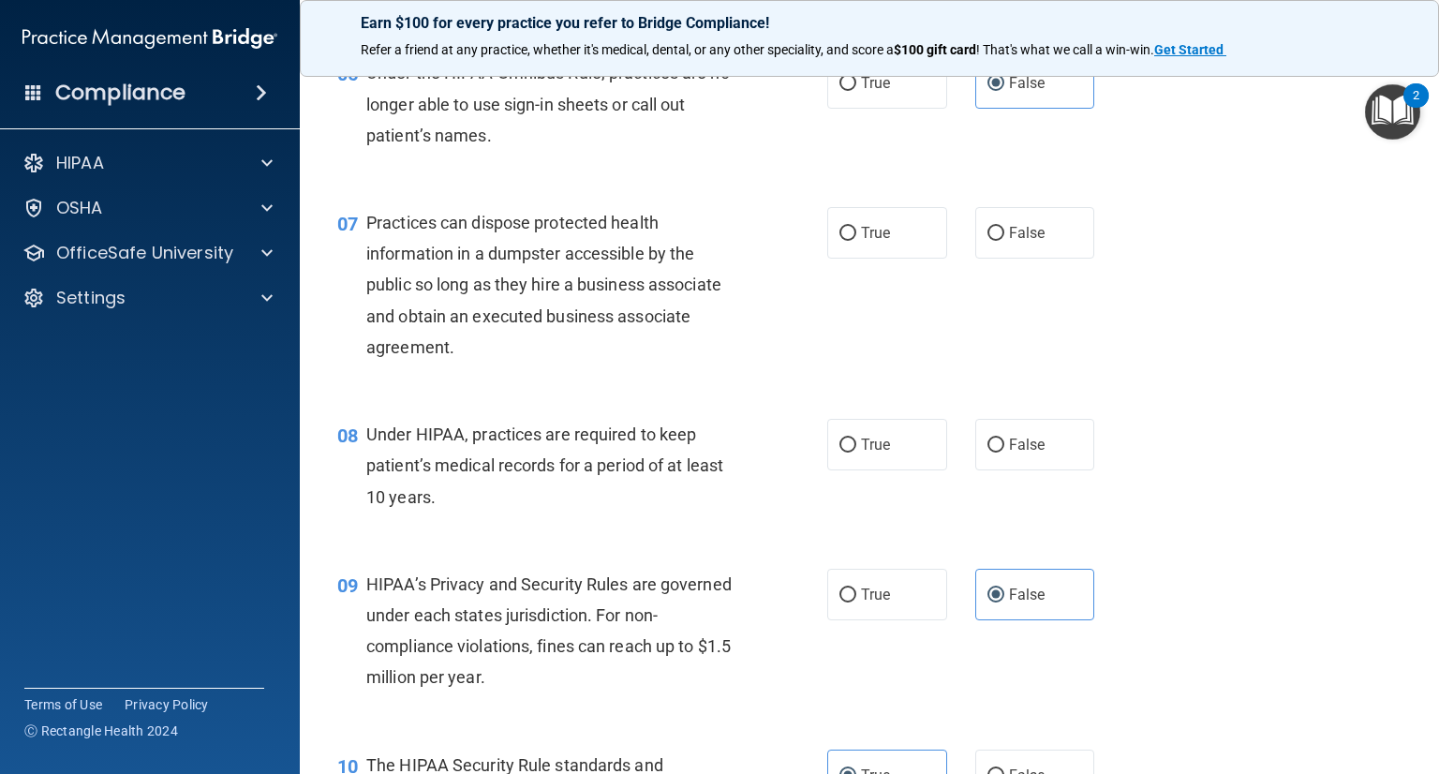
scroll to position [930, 0]
click at [1037, 472] on label "False" at bounding box center [1035, 447] width 120 height 52
click at [1004, 454] on input "False" at bounding box center [995, 447] width 17 height 14
radio input "true"
click at [1015, 260] on label "False" at bounding box center [1035, 235] width 120 height 52
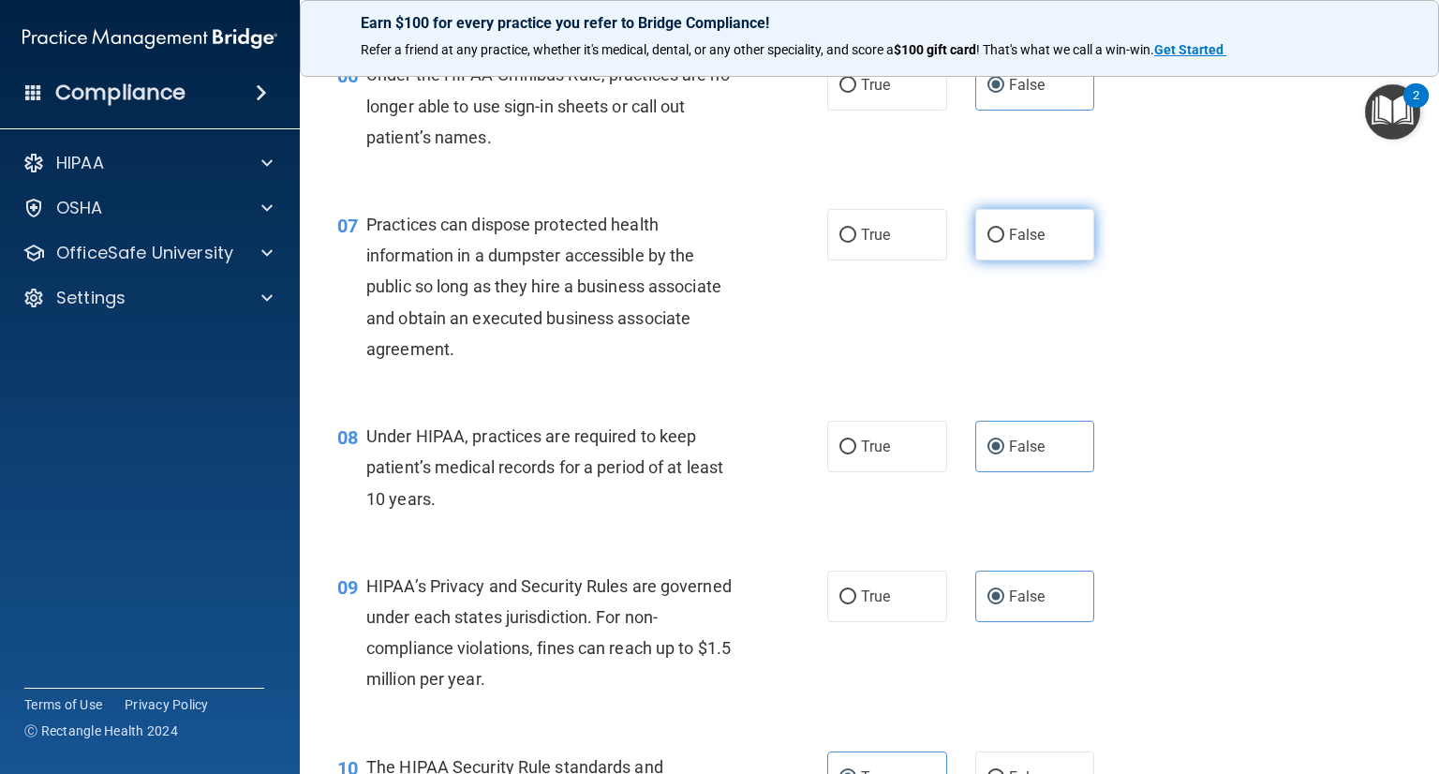
click at [1004, 243] on input "False" at bounding box center [995, 236] width 17 height 14
radio input "true"
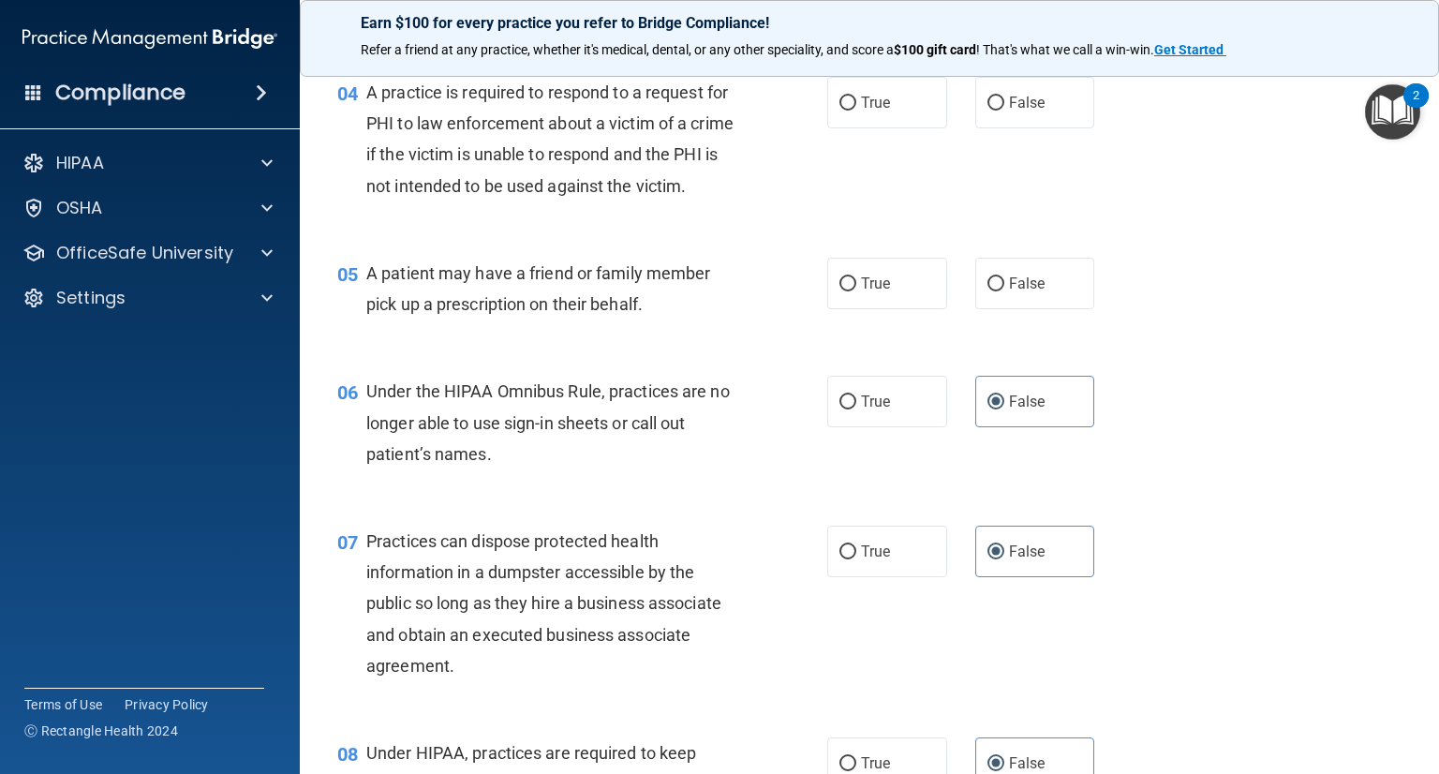
scroll to position [462, 0]
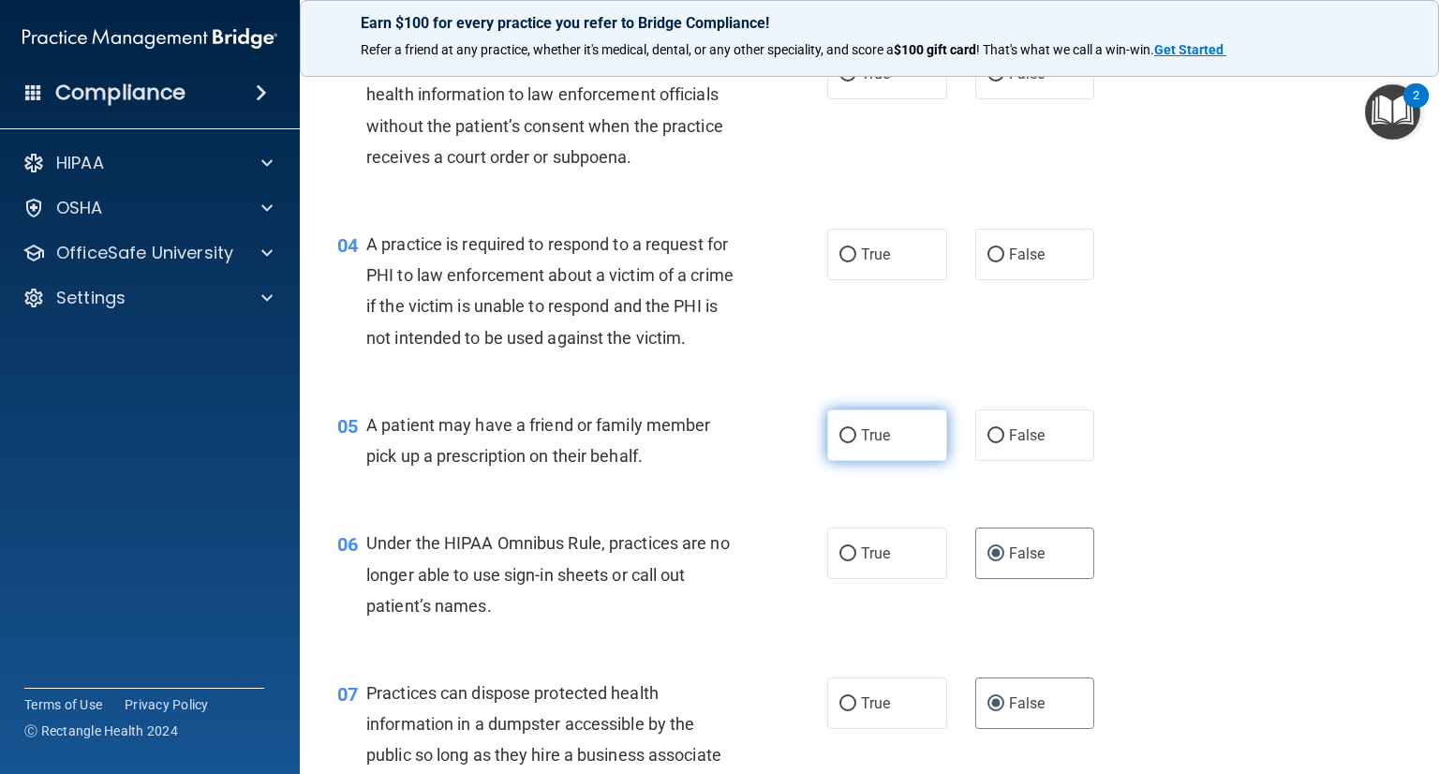
click at [887, 459] on label "True" at bounding box center [887, 435] width 120 height 52
click at [856, 443] on input "True" at bounding box center [847, 436] width 17 height 14
radio input "true"
click at [876, 265] on label "True" at bounding box center [887, 255] width 120 height 52
click at [856, 262] on input "True" at bounding box center [847, 255] width 17 height 14
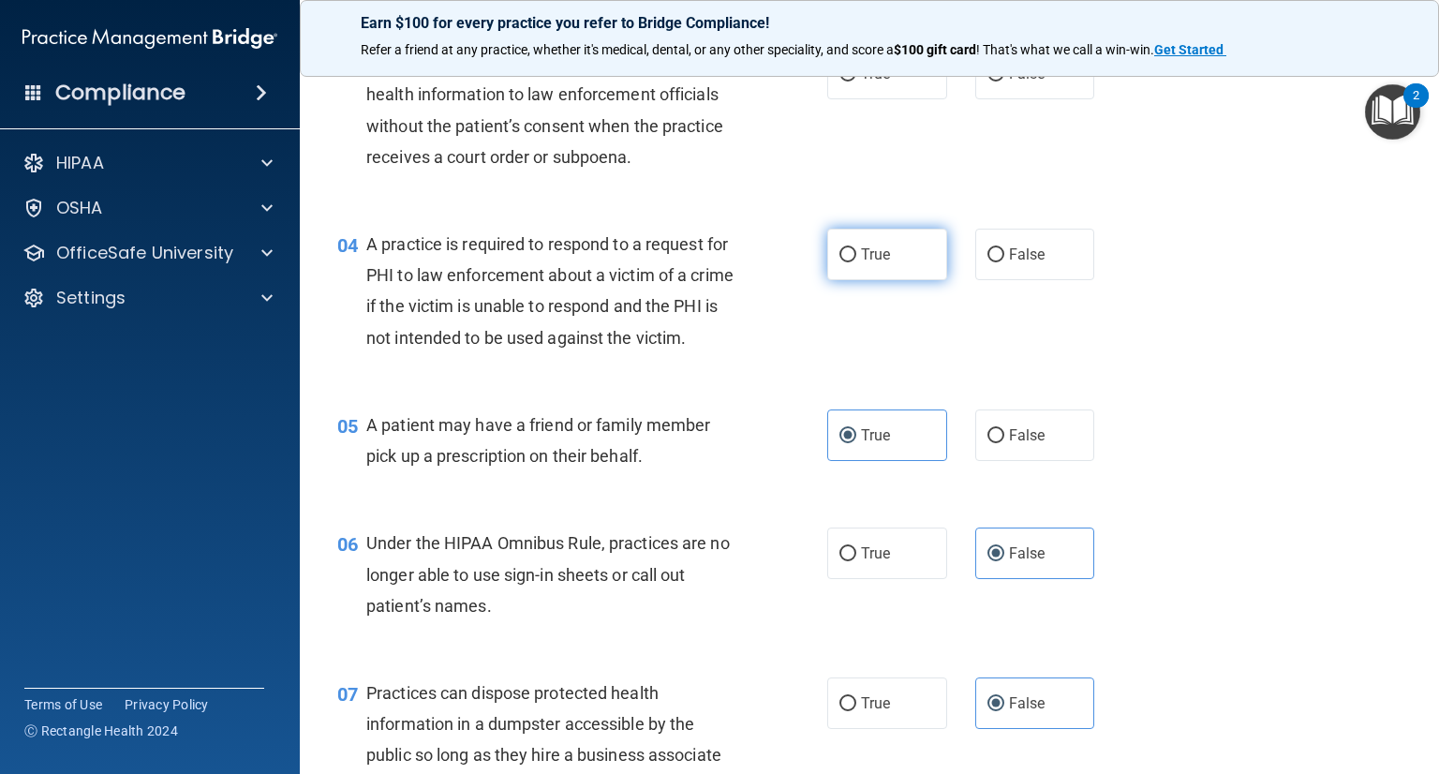
radio input "true"
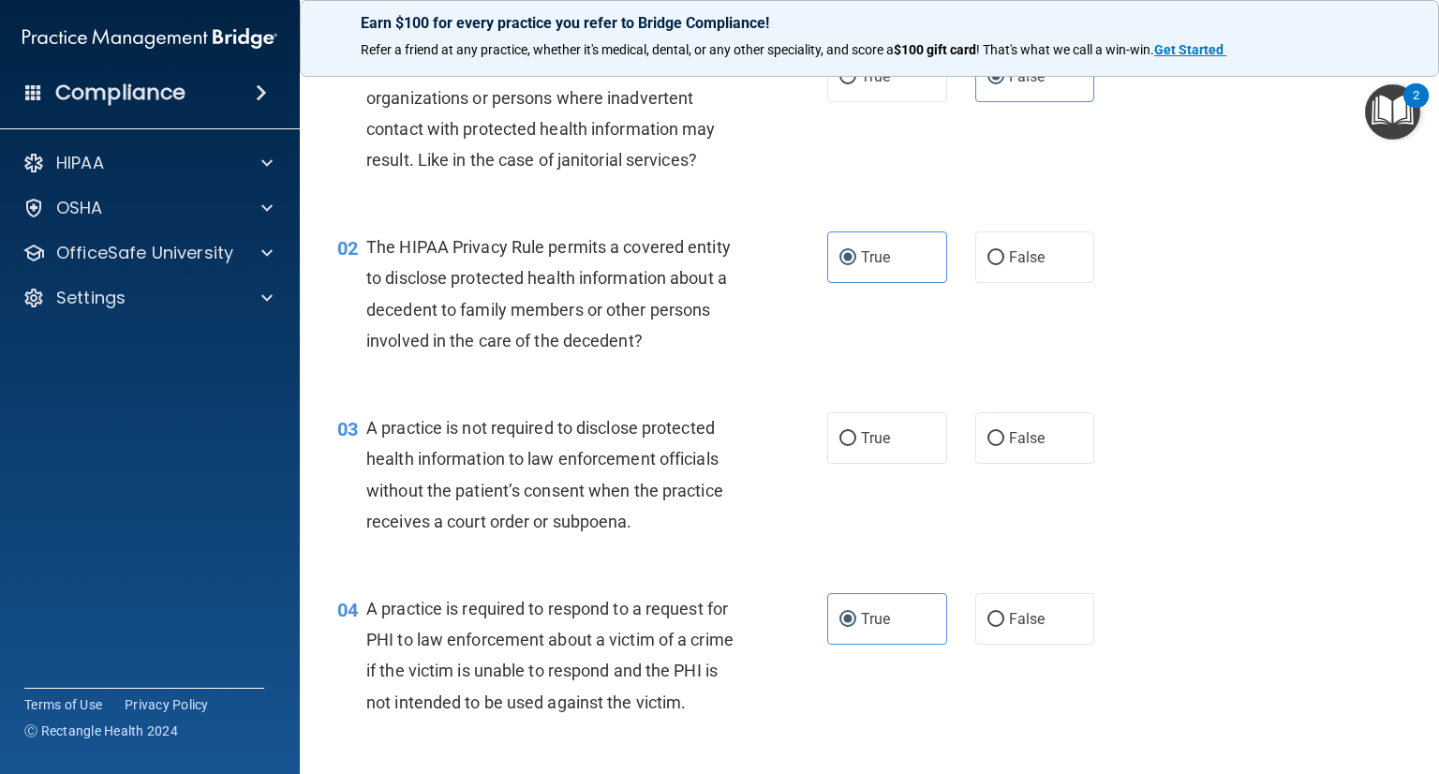
scroll to position [87, 0]
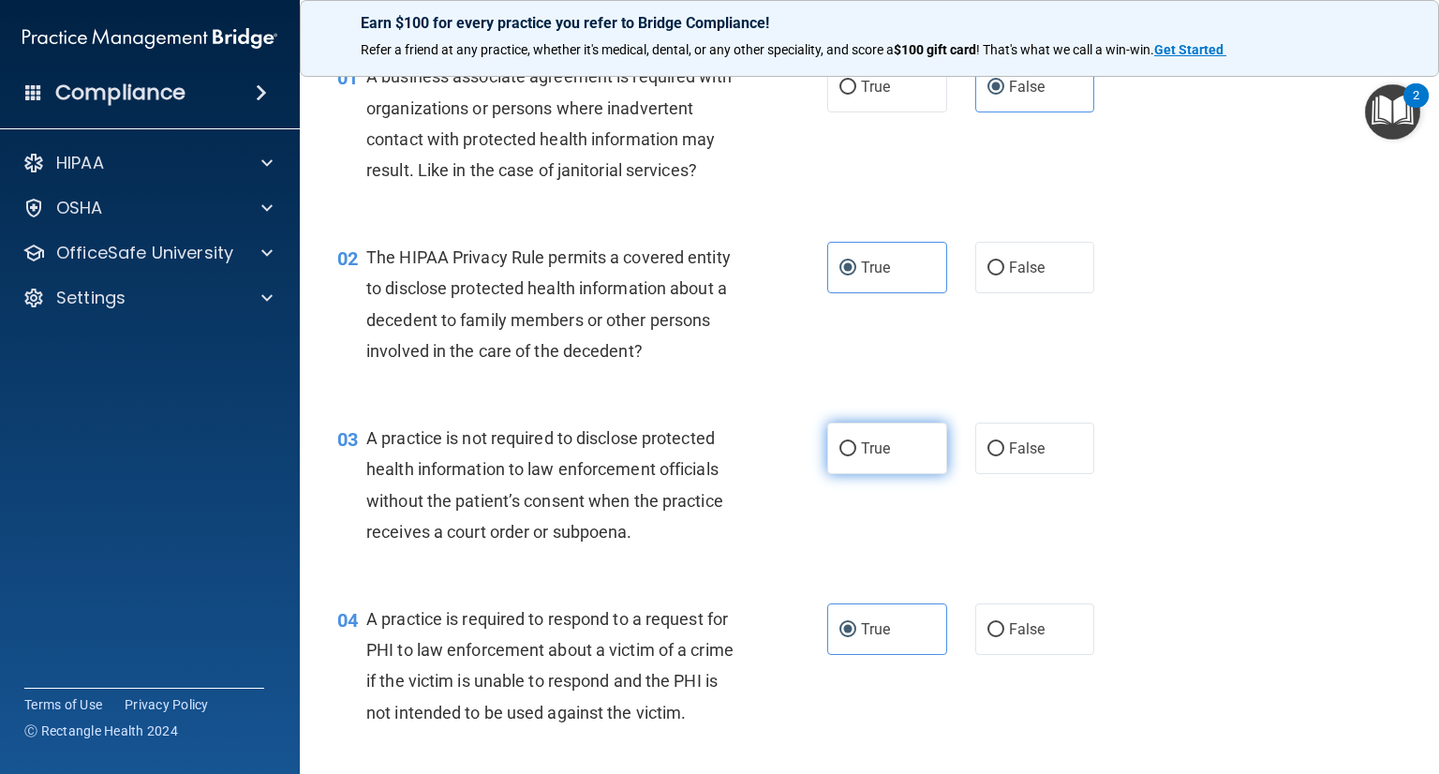
click at [883, 466] on label "True" at bounding box center [887, 448] width 120 height 52
click at [856, 456] on input "True" at bounding box center [847, 449] width 17 height 14
radio input "true"
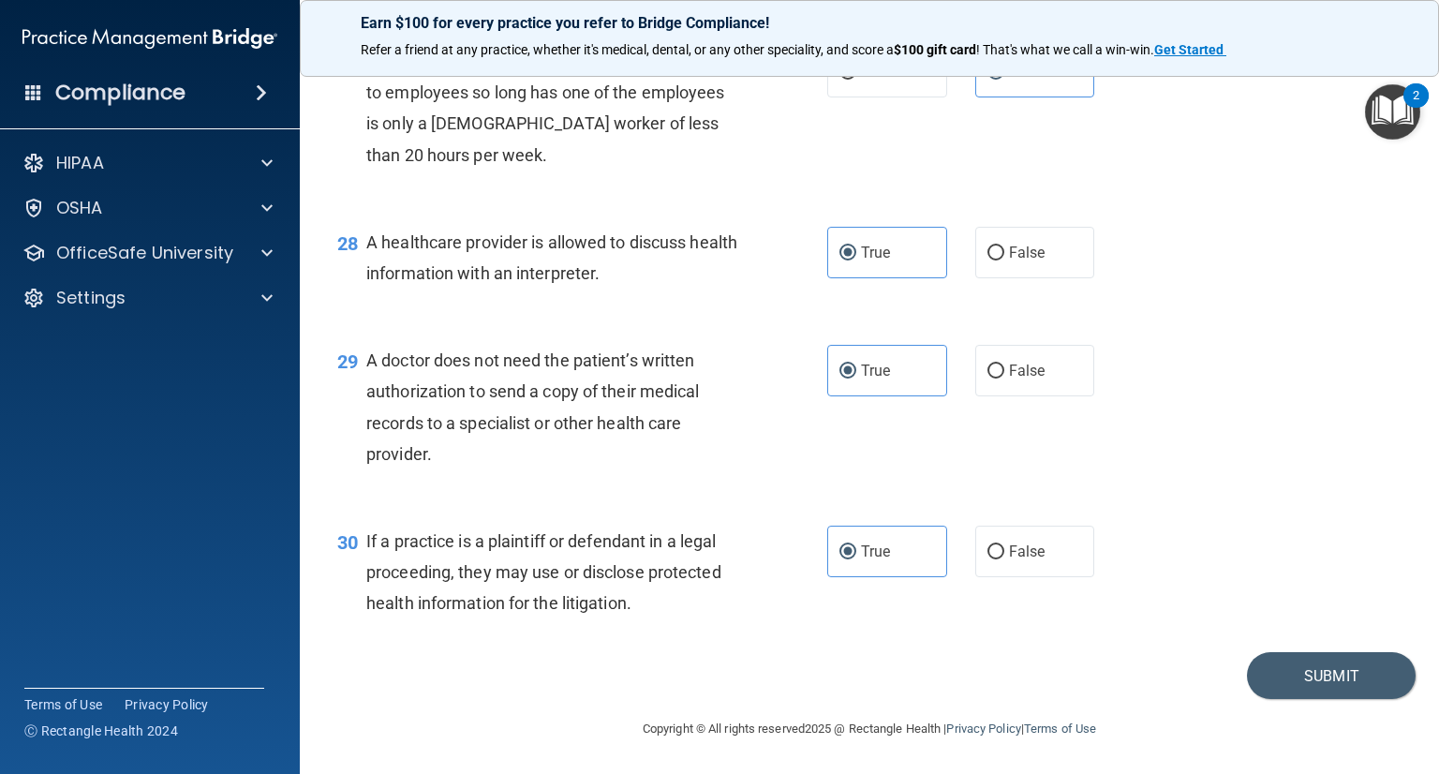
scroll to position [4395, 0]
click at [1360, 682] on button "Submit" at bounding box center [1331, 676] width 169 height 48
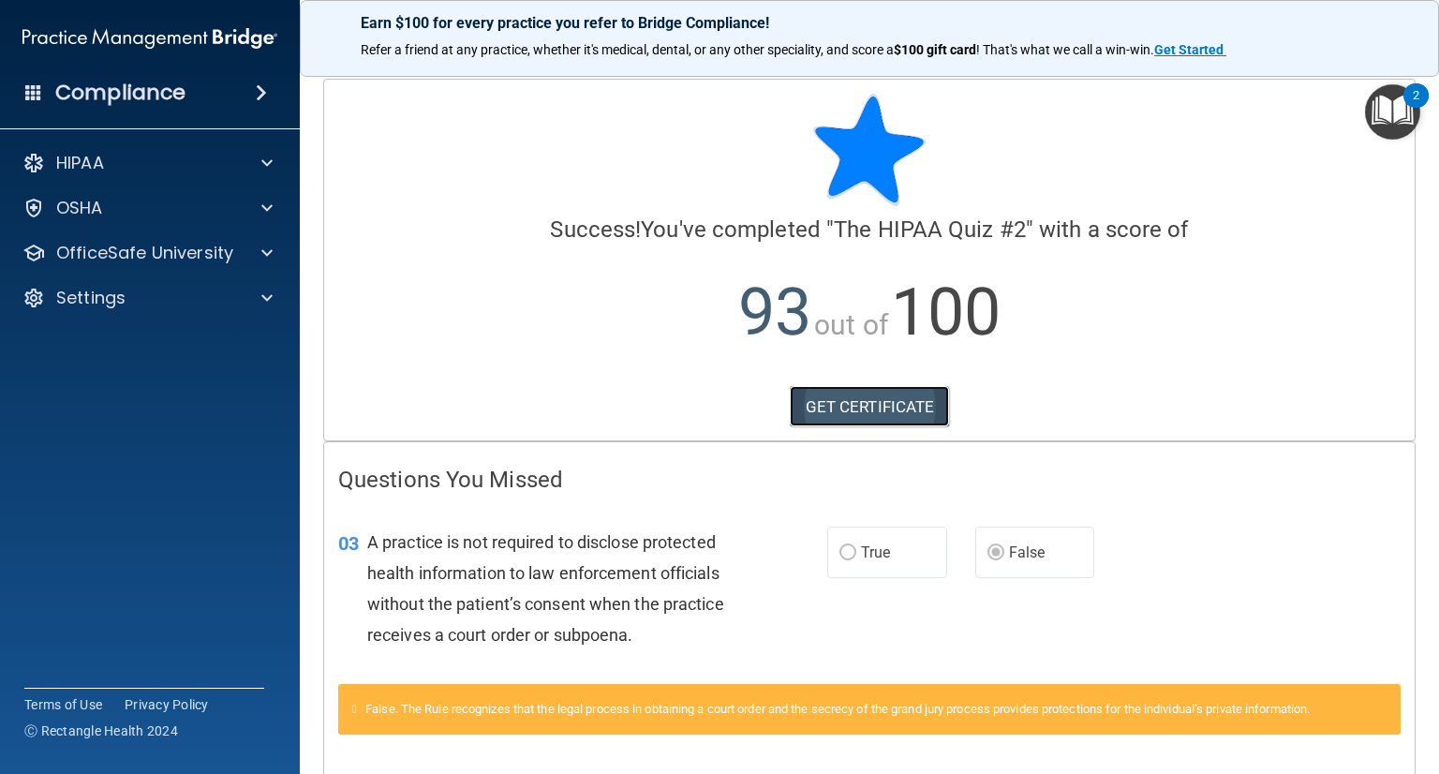
click at [856, 404] on link "GET CERTIFICATE" at bounding box center [870, 406] width 160 height 41
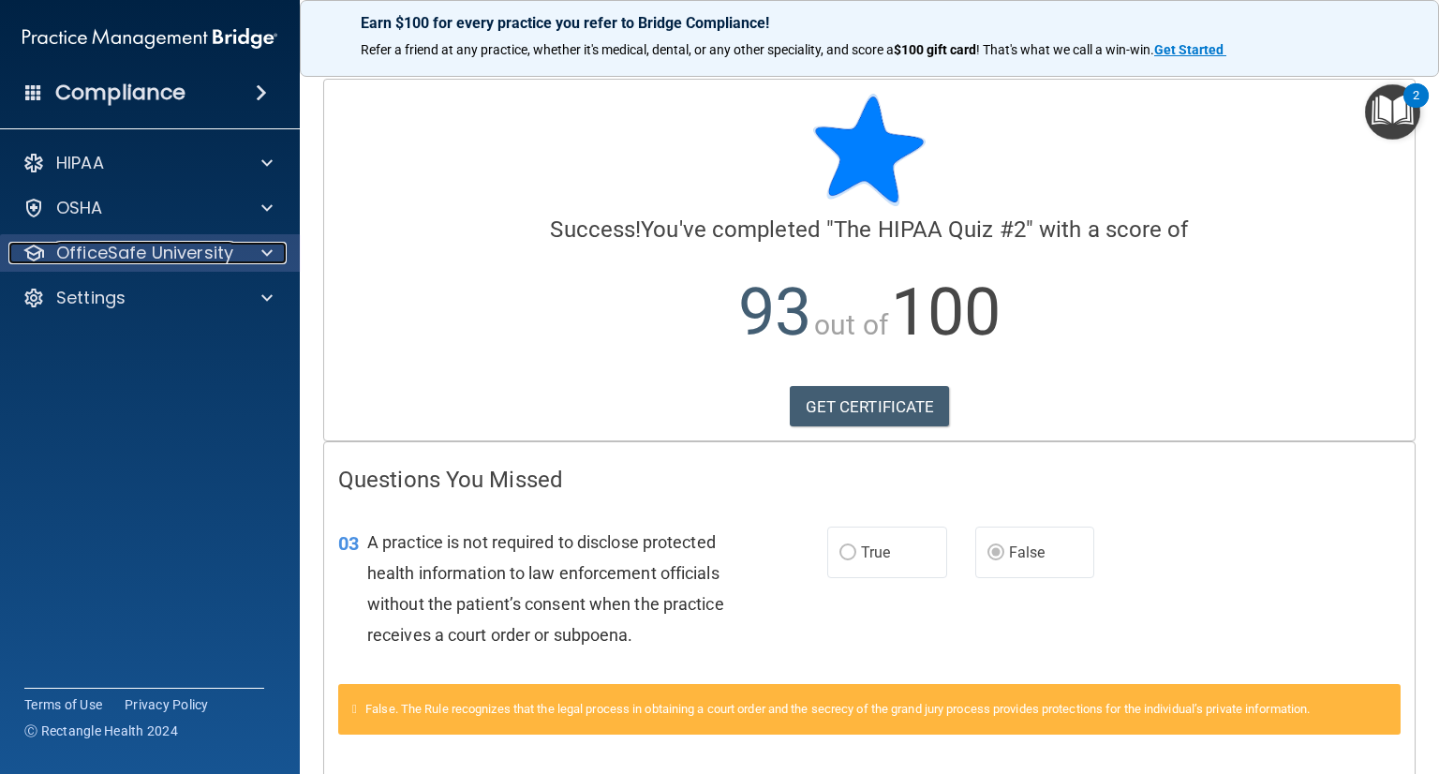
click at [117, 242] on p "OfficeSafe University" at bounding box center [144, 253] width 177 height 22
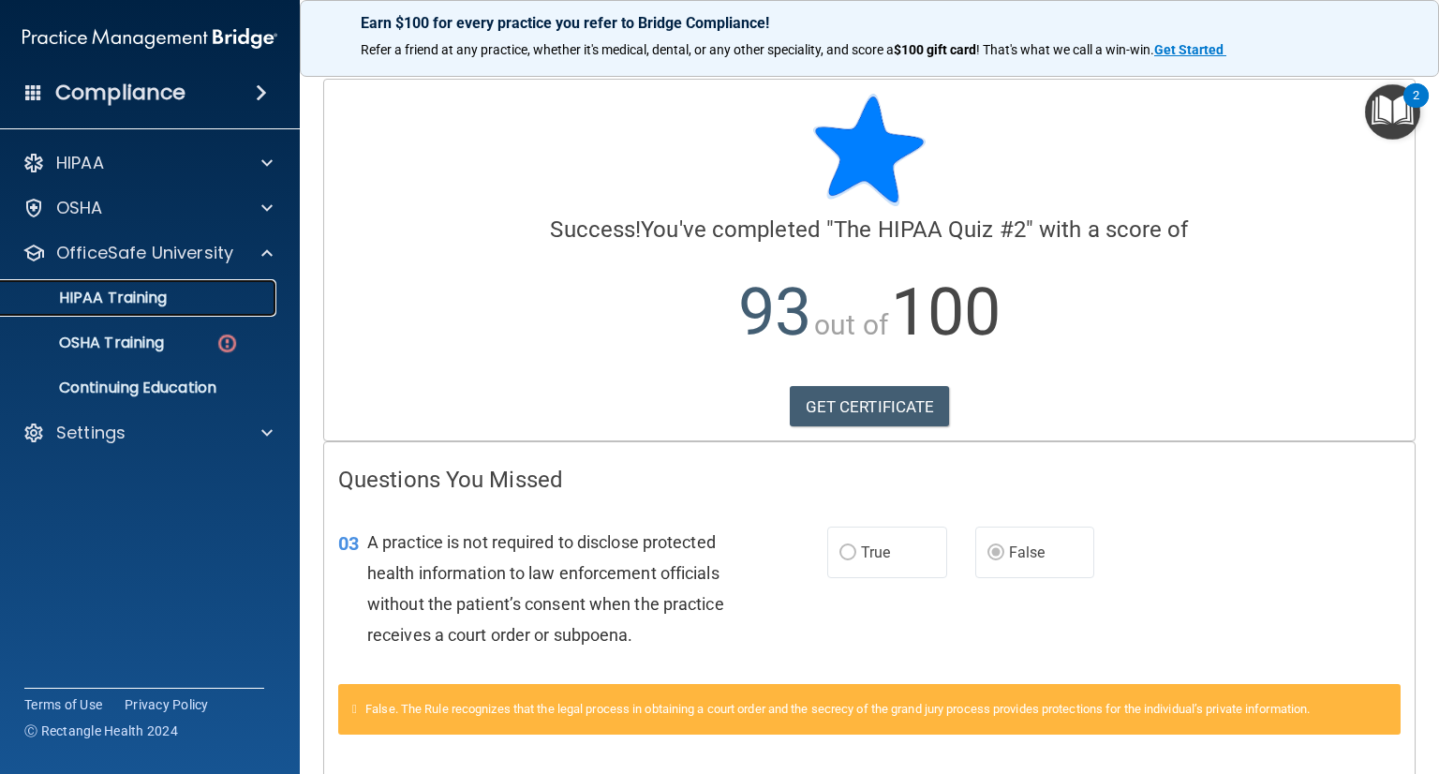
click at [113, 284] on link "HIPAA Training" at bounding box center [128, 297] width 295 height 37
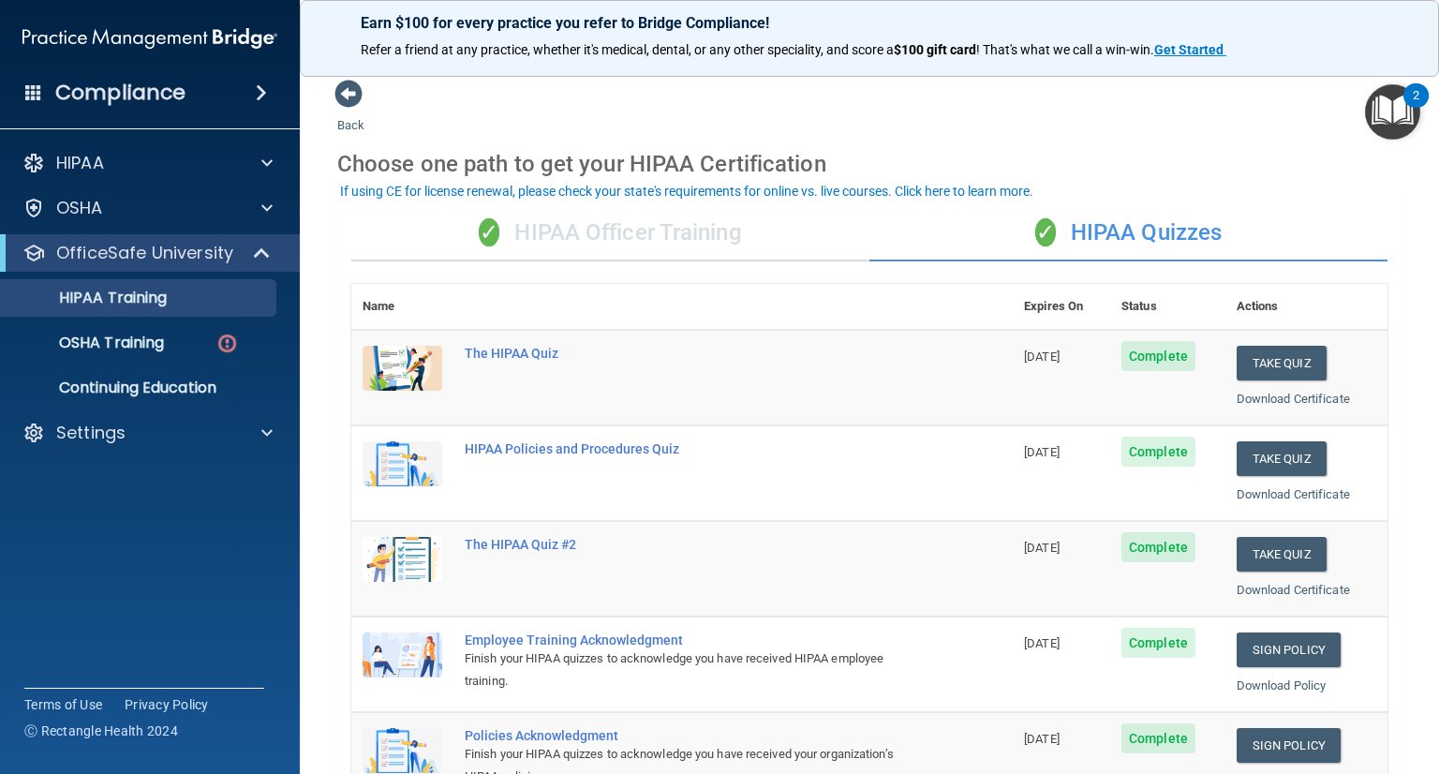
click at [608, 237] on div "✓ HIPAA Officer Training" at bounding box center [610, 233] width 518 height 56
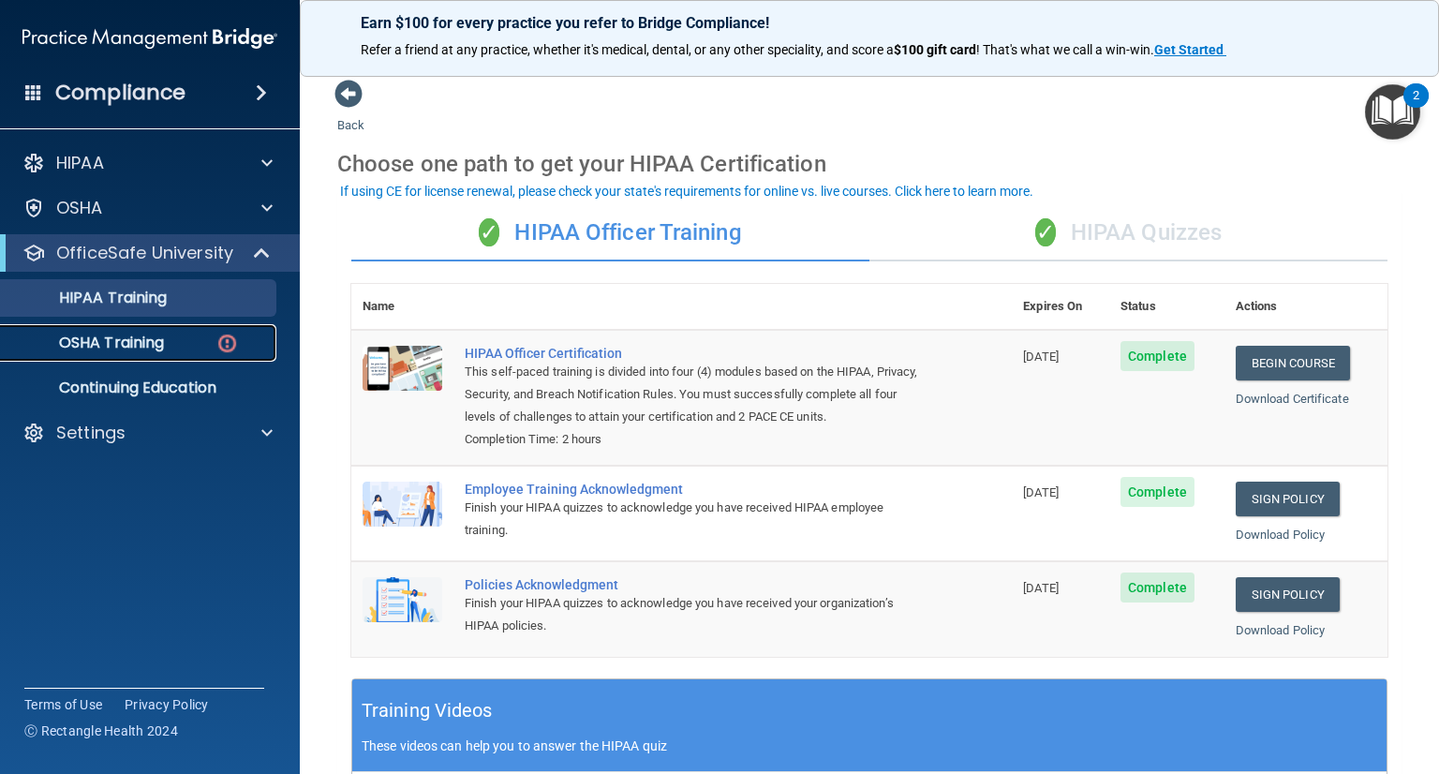
click at [131, 338] on p "OSHA Training" at bounding box center [88, 342] width 152 height 19
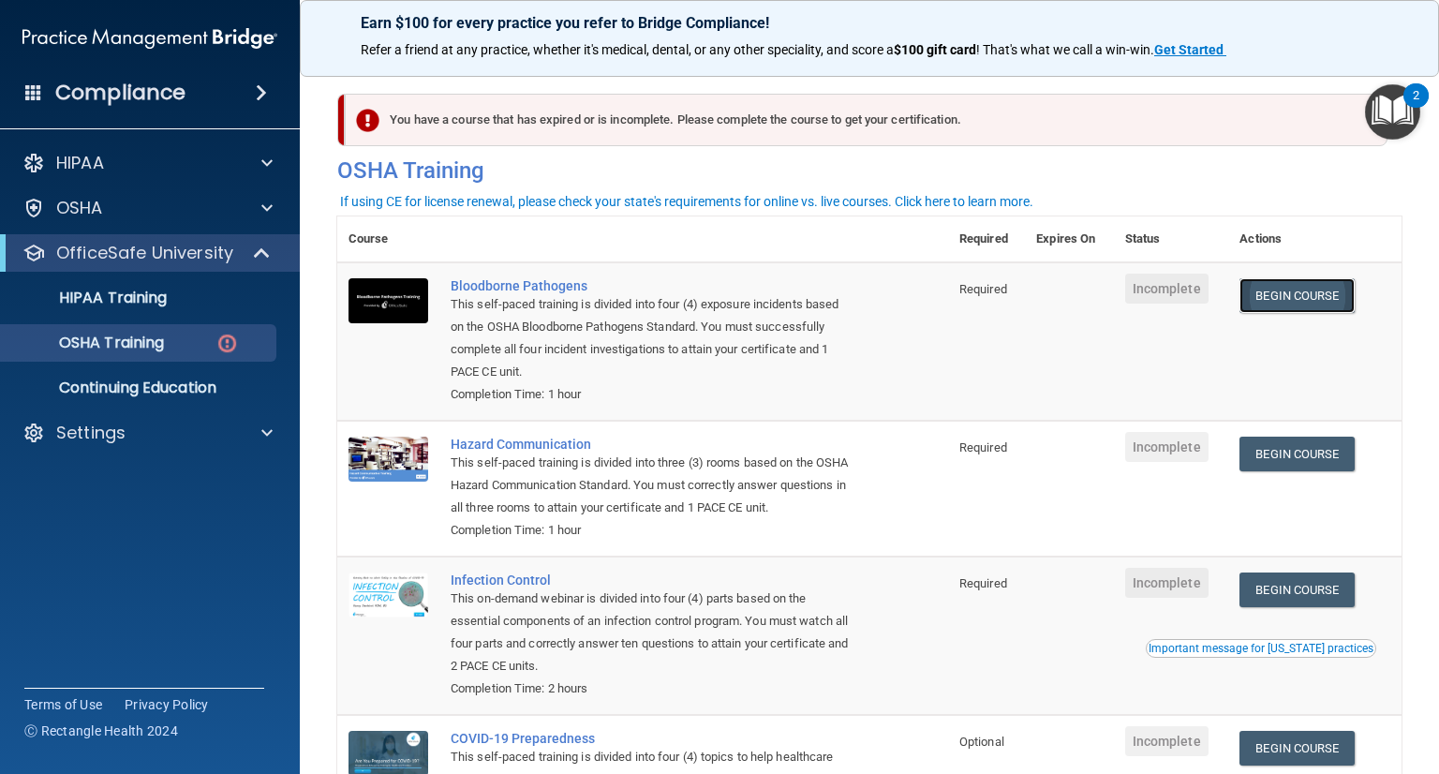
click at [1285, 288] on link "Begin Course" at bounding box center [1296, 295] width 114 height 35
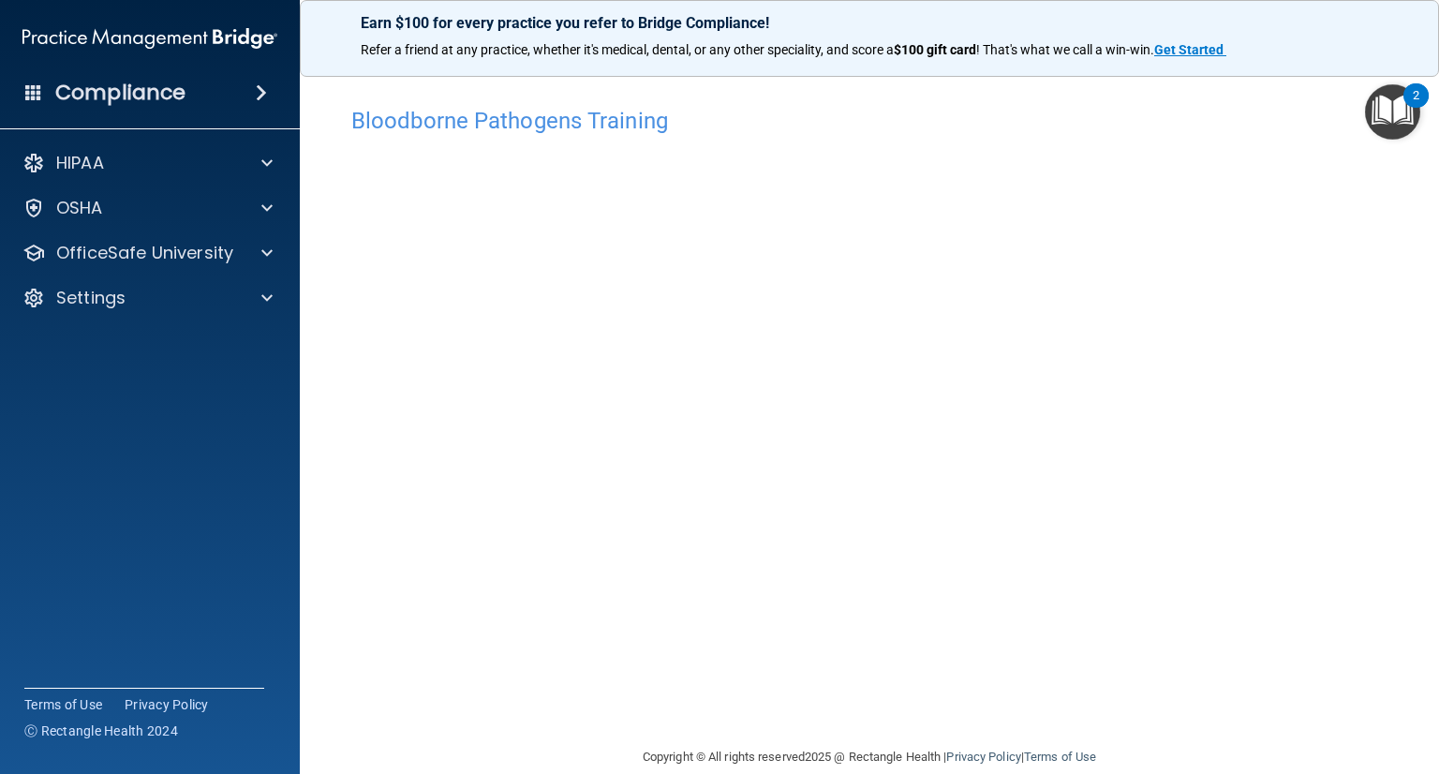
click at [1390, 280] on main "Bloodborne Pathogens Training This course doesn’t expire until . Are you sure y…" at bounding box center [869, 417] width 1139 height 714
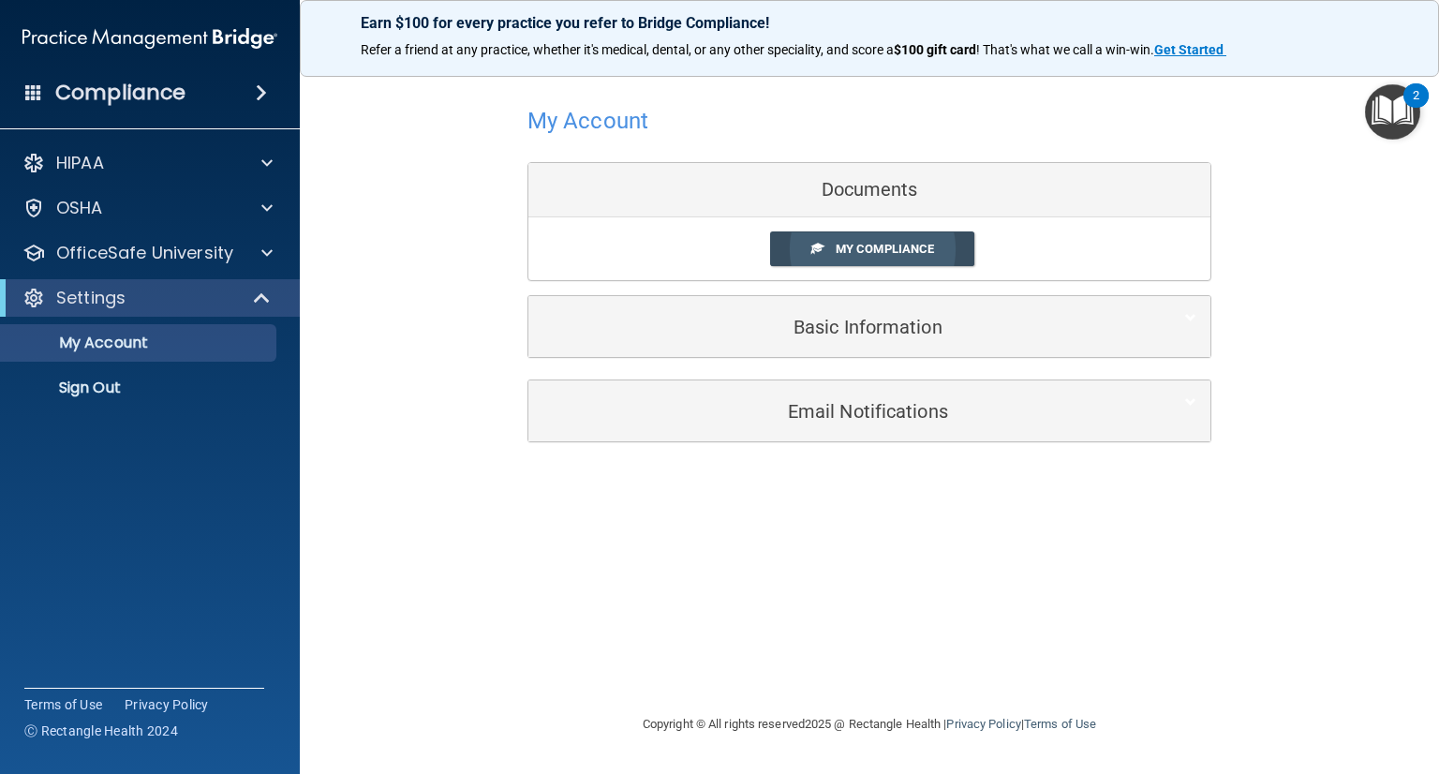
click at [819, 264] on link "My Compliance" at bounding box center [872, 248] width 205 height 35
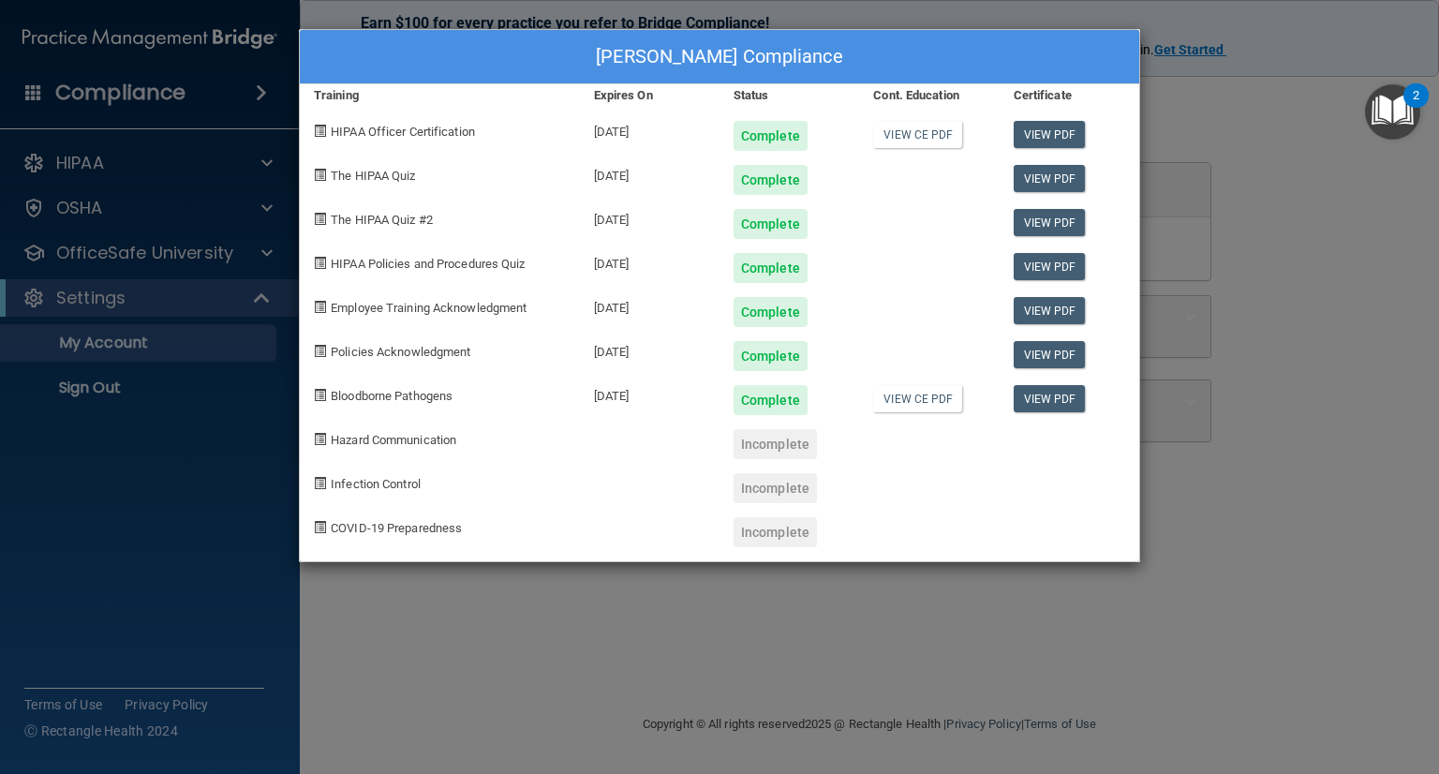
click at [1314, 236] on div "[PERSON_NAME] Compliance Training Expires On Status Cont. Education Certificate…" at bounding box center [719, 387] width 1439 height 774
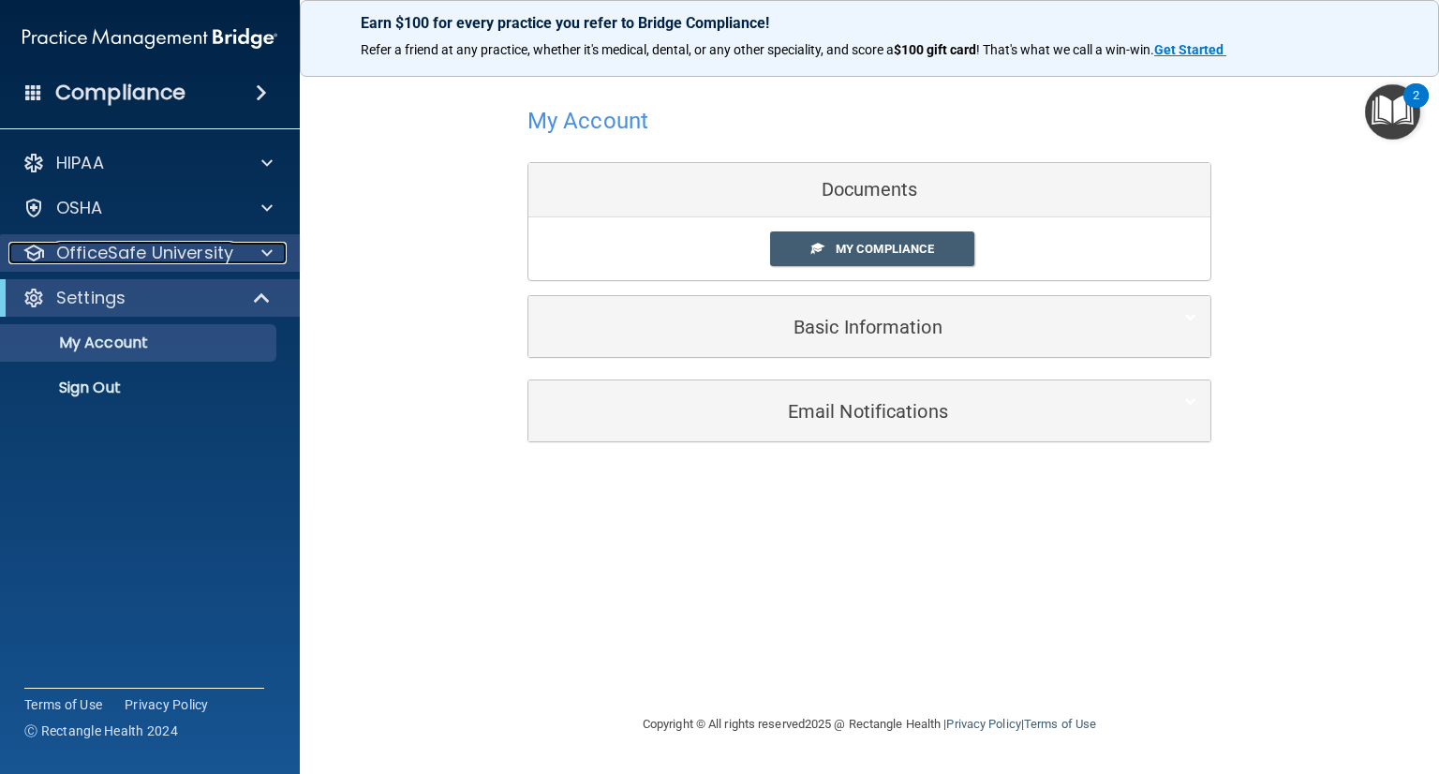
click at [176, 262] on p "OfficeSafe University" at bounding box center [144, 253] width 177 height 22
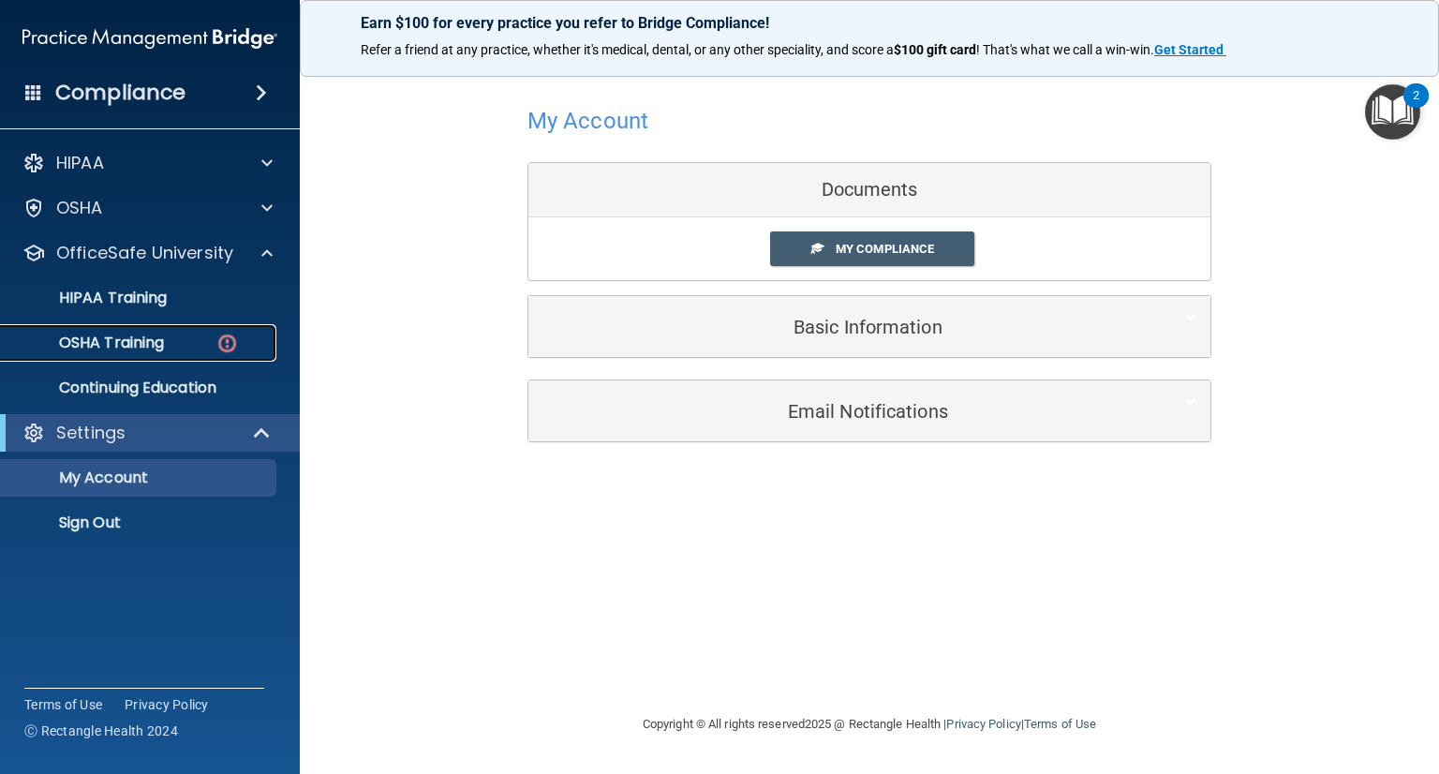
click at [144, 341] on p "OSHA Training" at bounding box center [88, 342] width 152 height 19
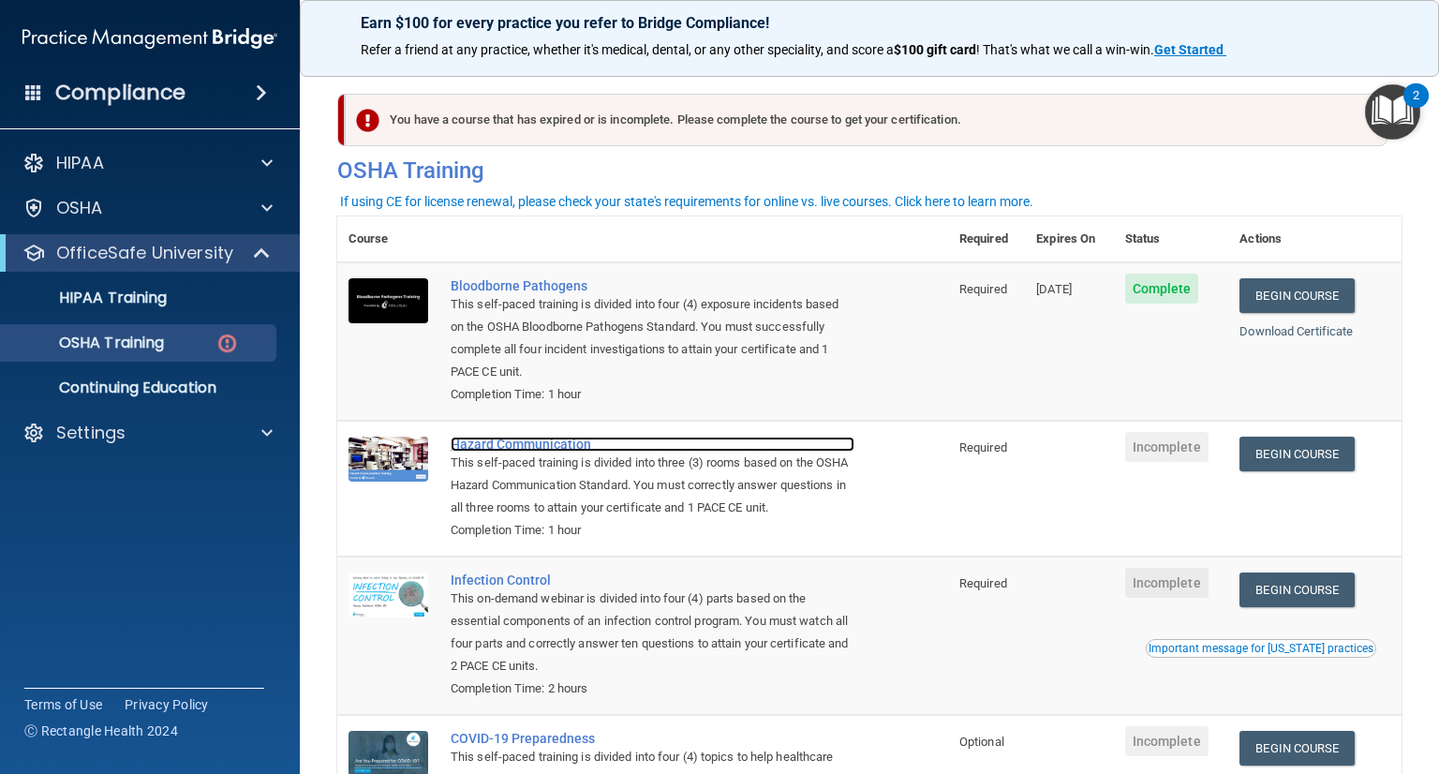
click at [509, 447] on div "Hazard Communication" at bounding box center [652, 443] width 404 height 15
click at [1295, 447] on link "Begin Course" at bounding box center [1296, 453] width 114 height 35
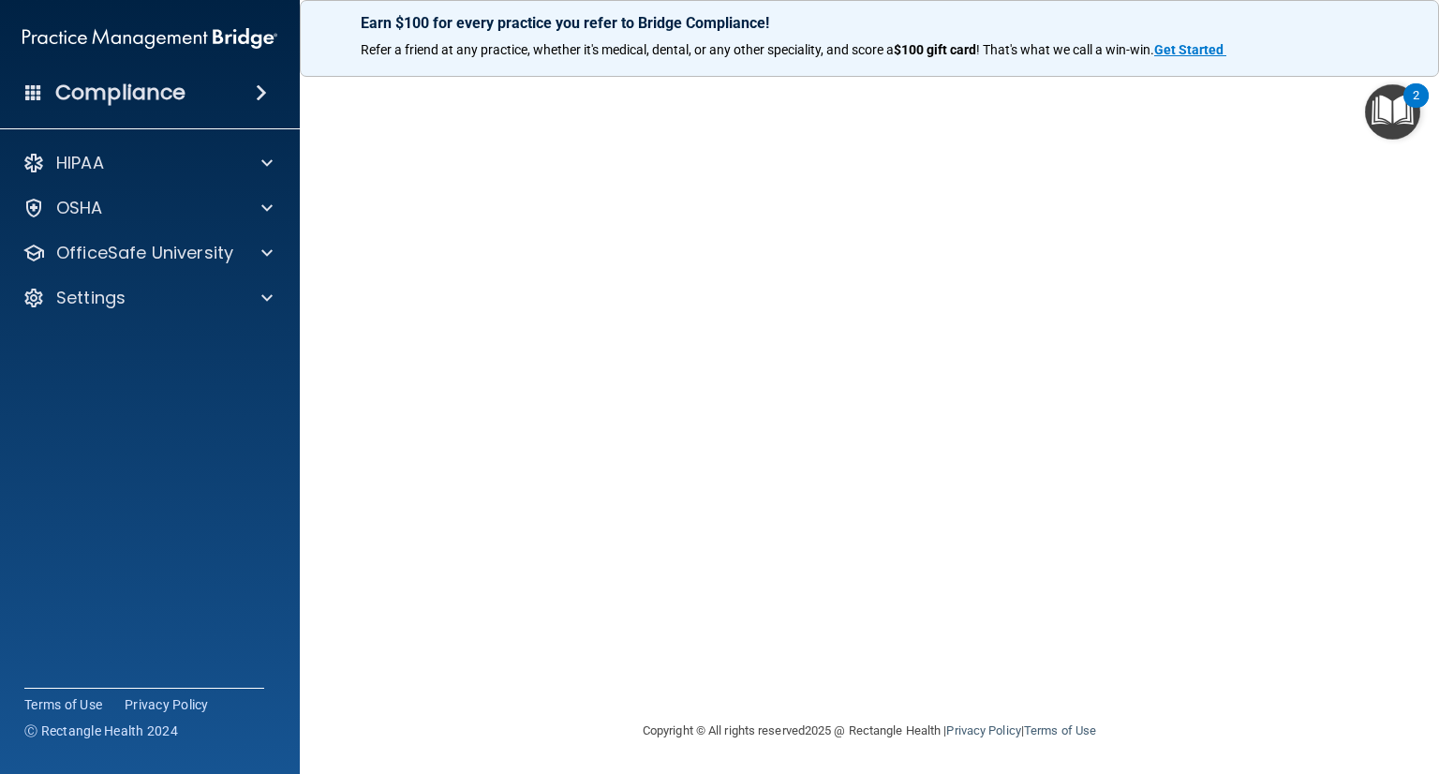
scroll to position [71, 0]
click at [1373, 346] on div "Hazard Communication Training This course doesn’t expire until . Are you sure y…" at bounding box center [869, 372] width 1064 height 690
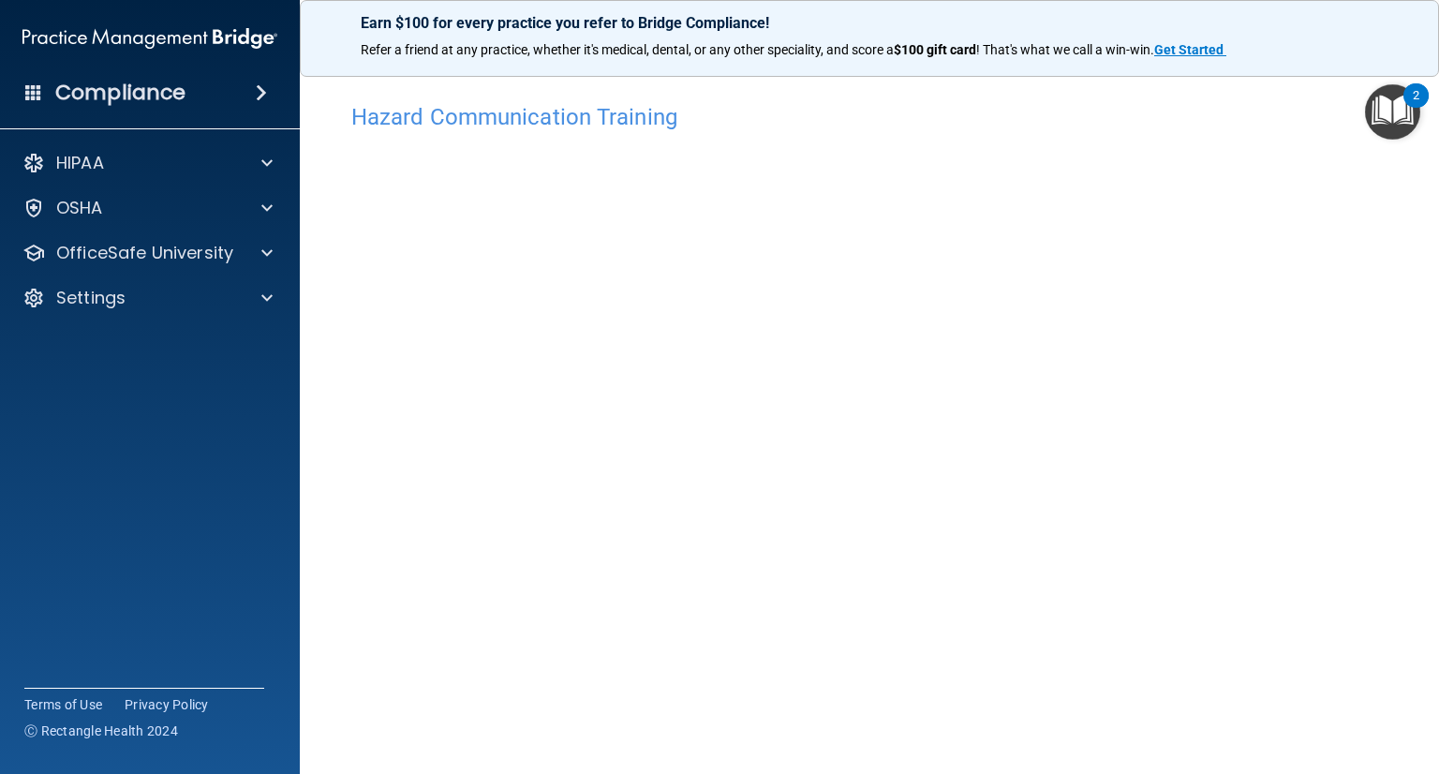
scroll to position [0, 0]
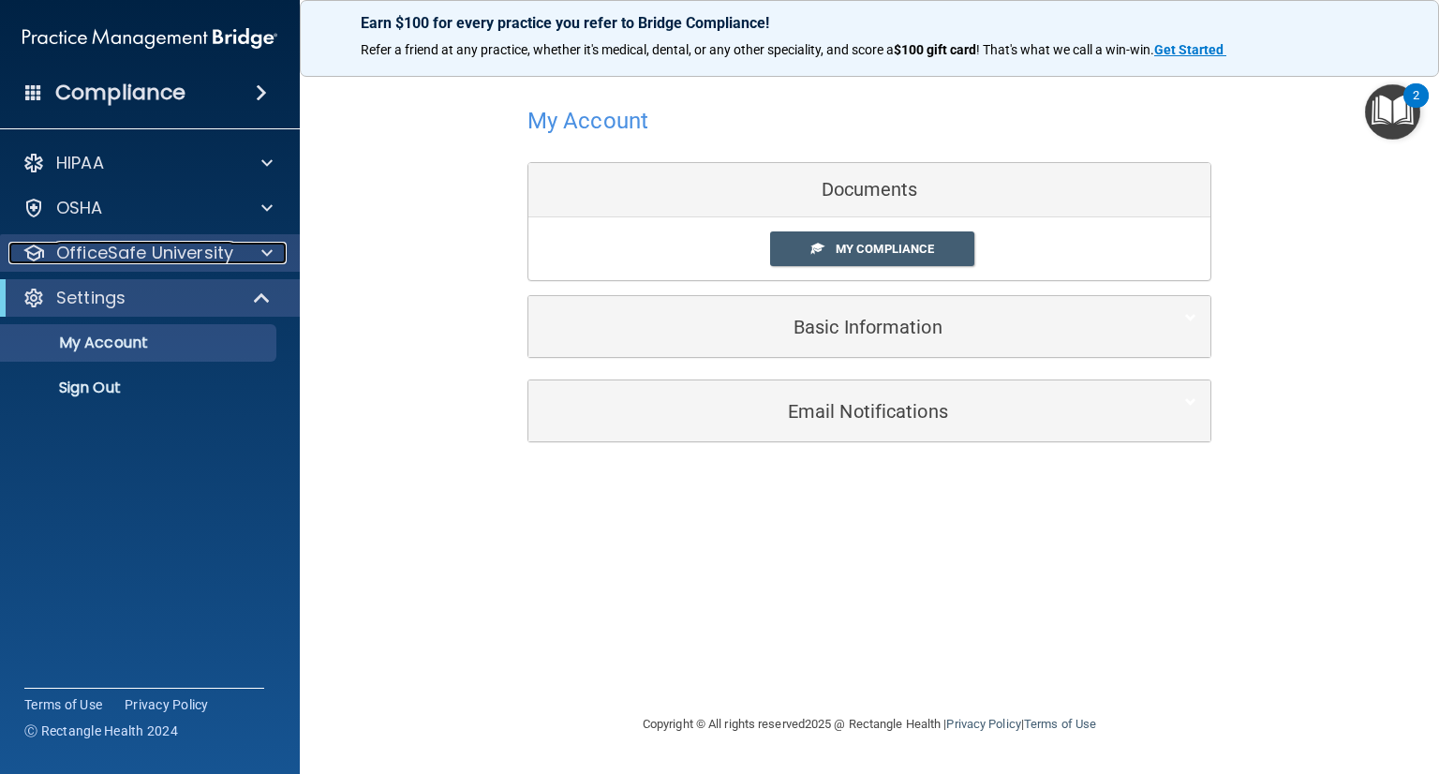
click at [172, 247] on p "OfficeSafe University" at bounding box center [144, 253] width 177 height 22
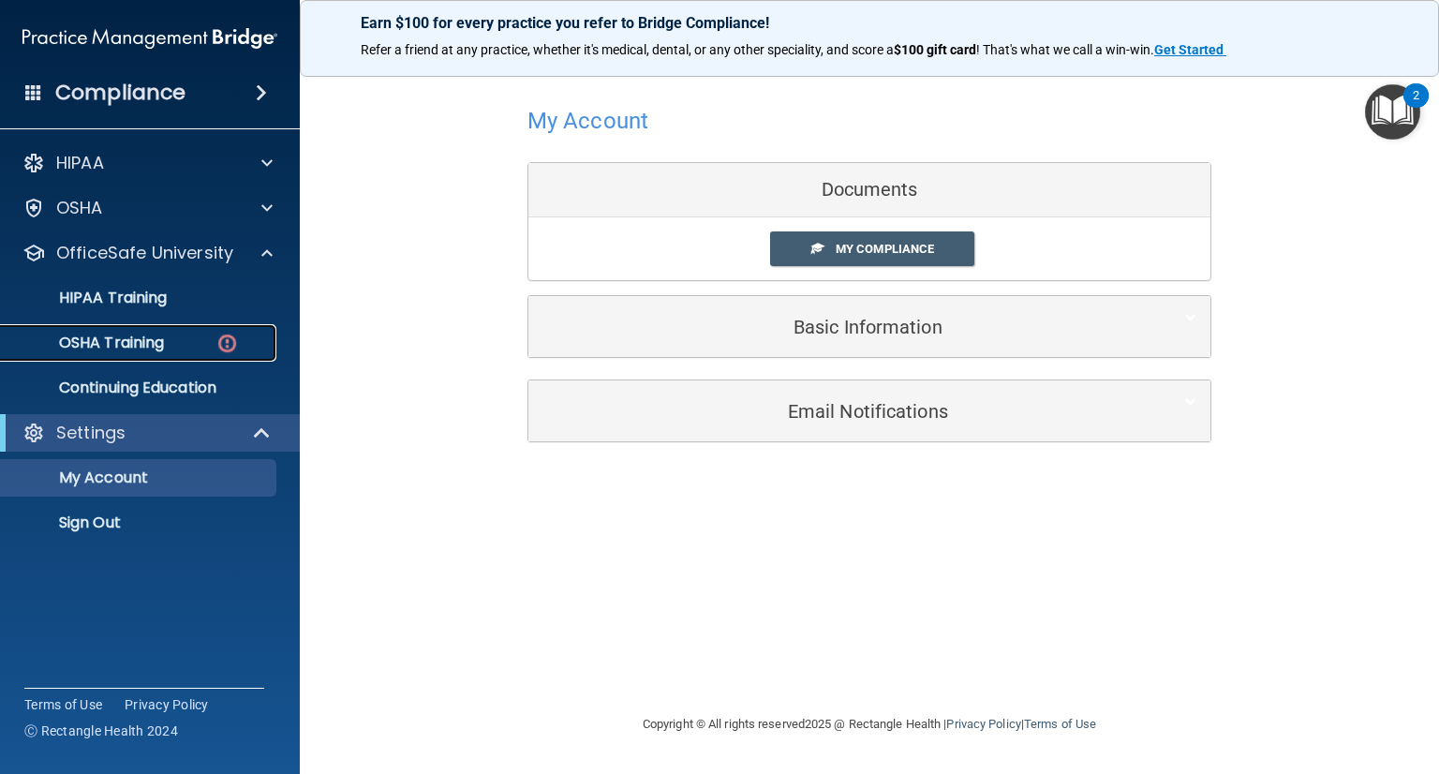
click at [134, 339] on p "OSHA Training" at bounding box center [88, 342] width 152 height 19
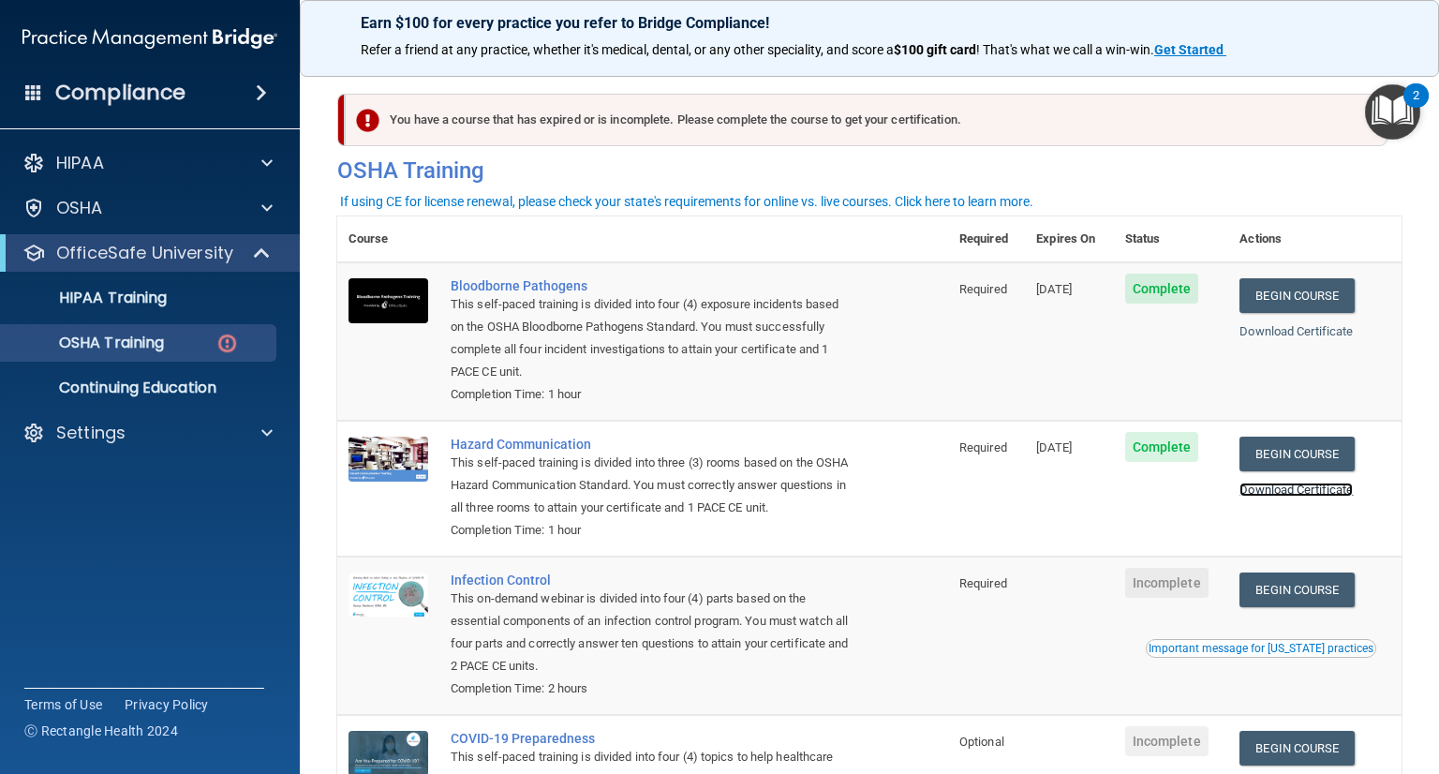
click at [1286, 494] on link "Download Certificate" at bounding box center [1295, 489] width 113 height 14
click at [1283, 333] on link "Download Certificate" at bounding box center [1295, 331] width 113 height 14
click at [193, 394] on p "Continuing Education" at bounding box center [140, 387] width 256 height 19
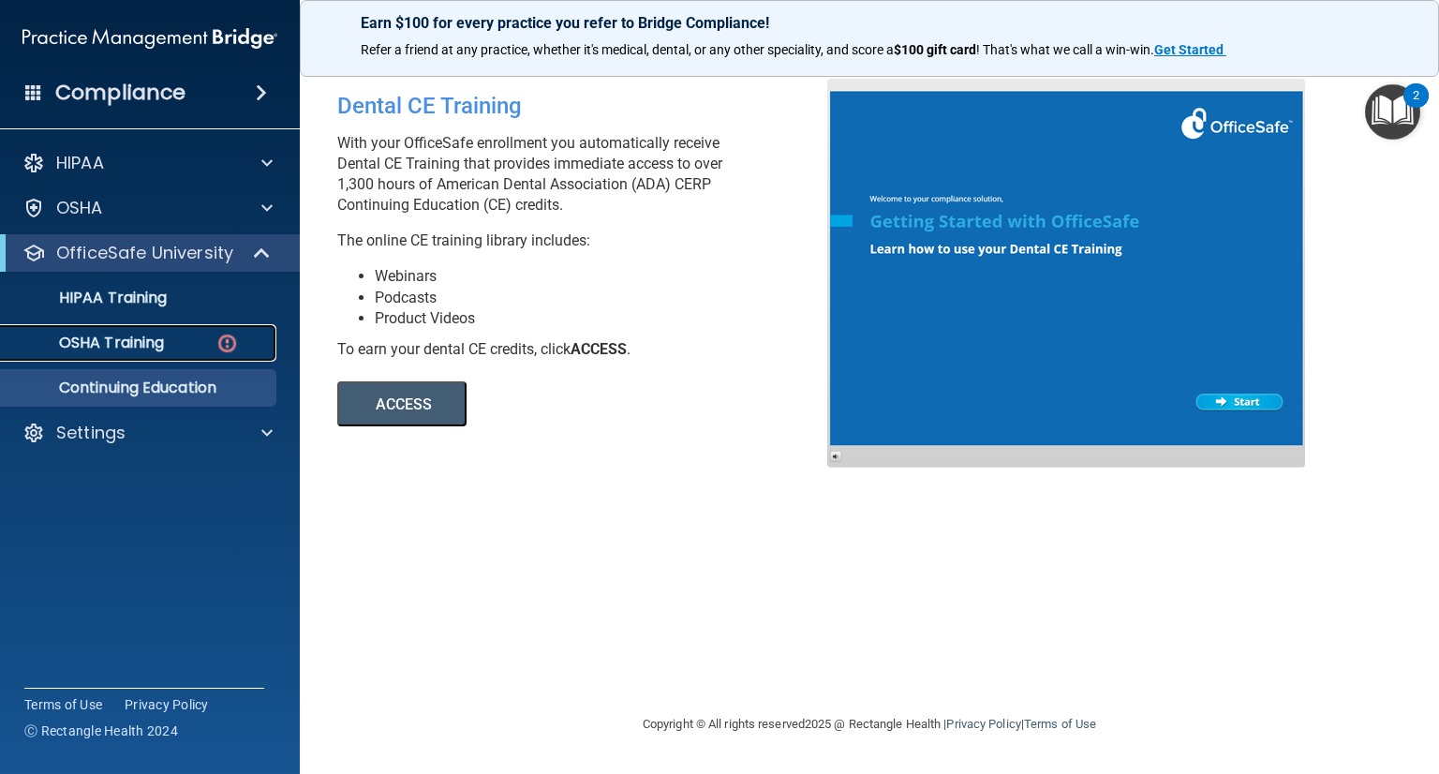
click at [99, 346] on p "OSHA Training" at bounding box center [88, 342] width 152 height 19
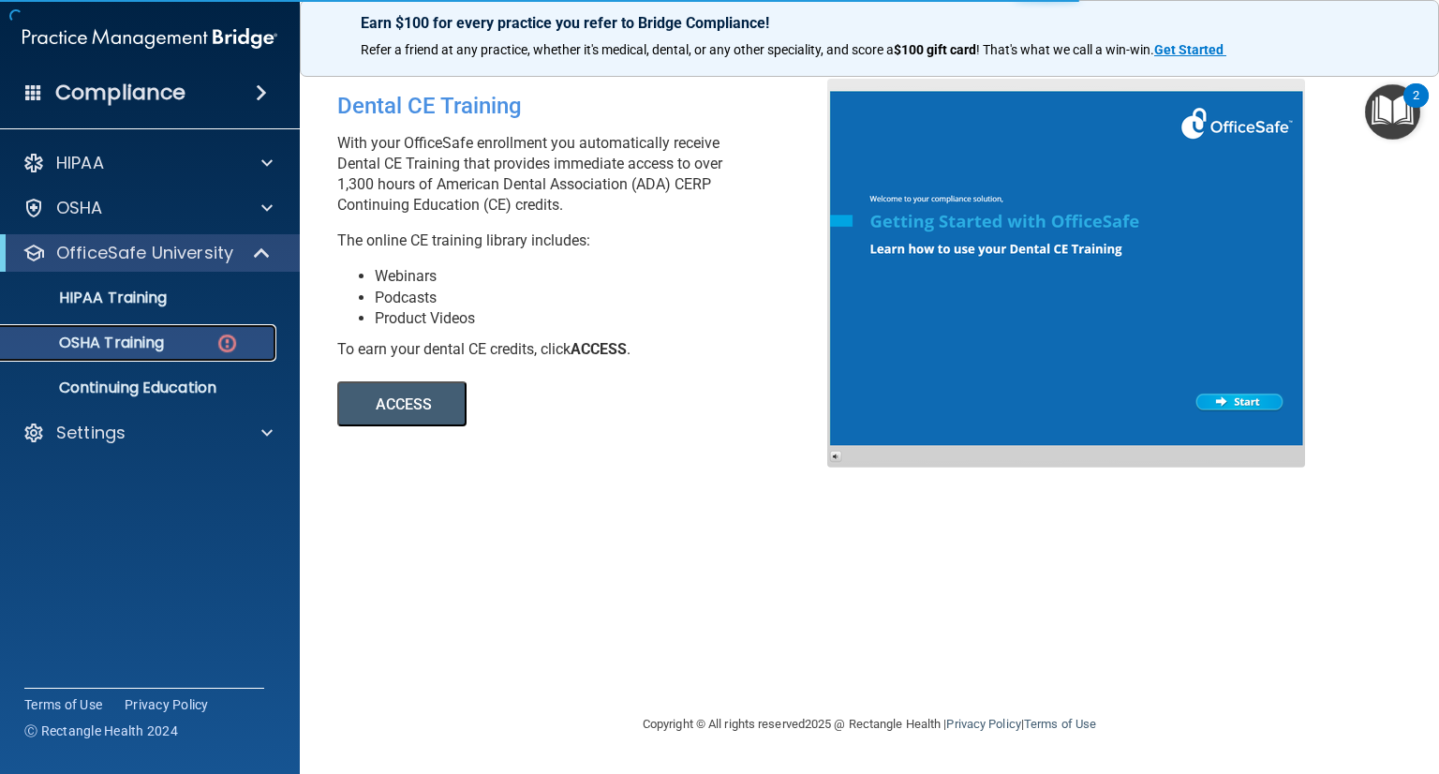
click at [102, 346] on p "OSHA Training" at bounding box center [88, 342] width 152 height 19
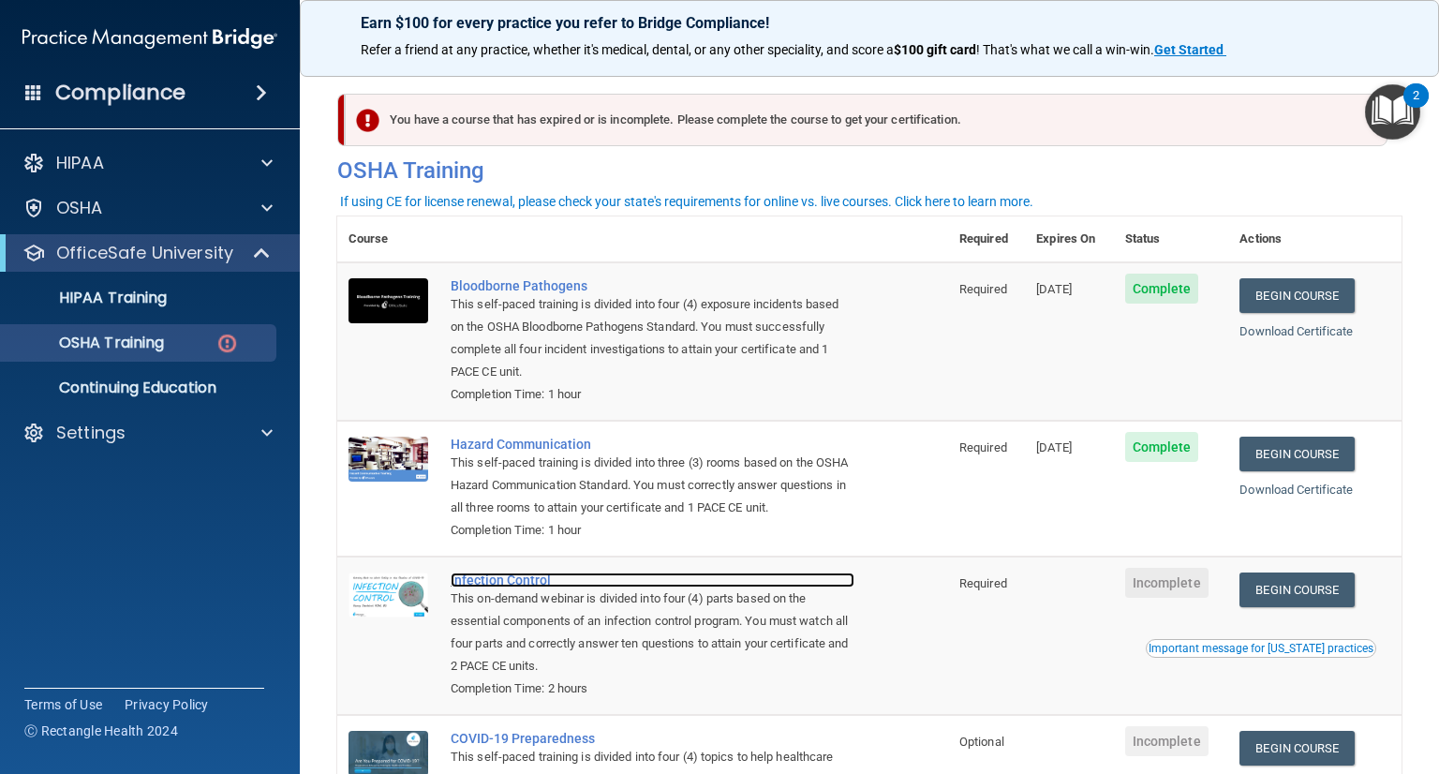
click at [523, 587] on div "Infection Control" at bounding box center [652, 579] width 404 height 15
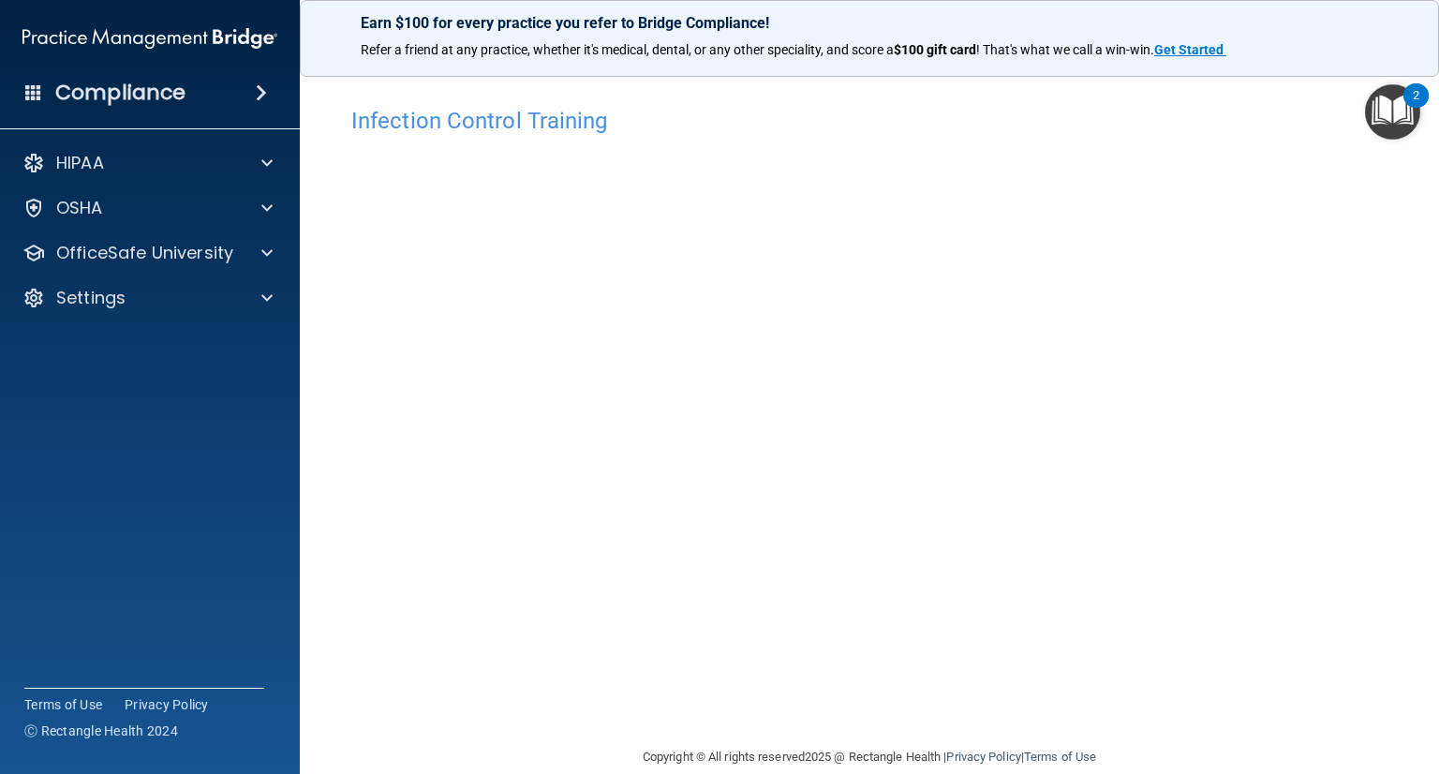
scroll to position [28, 0]
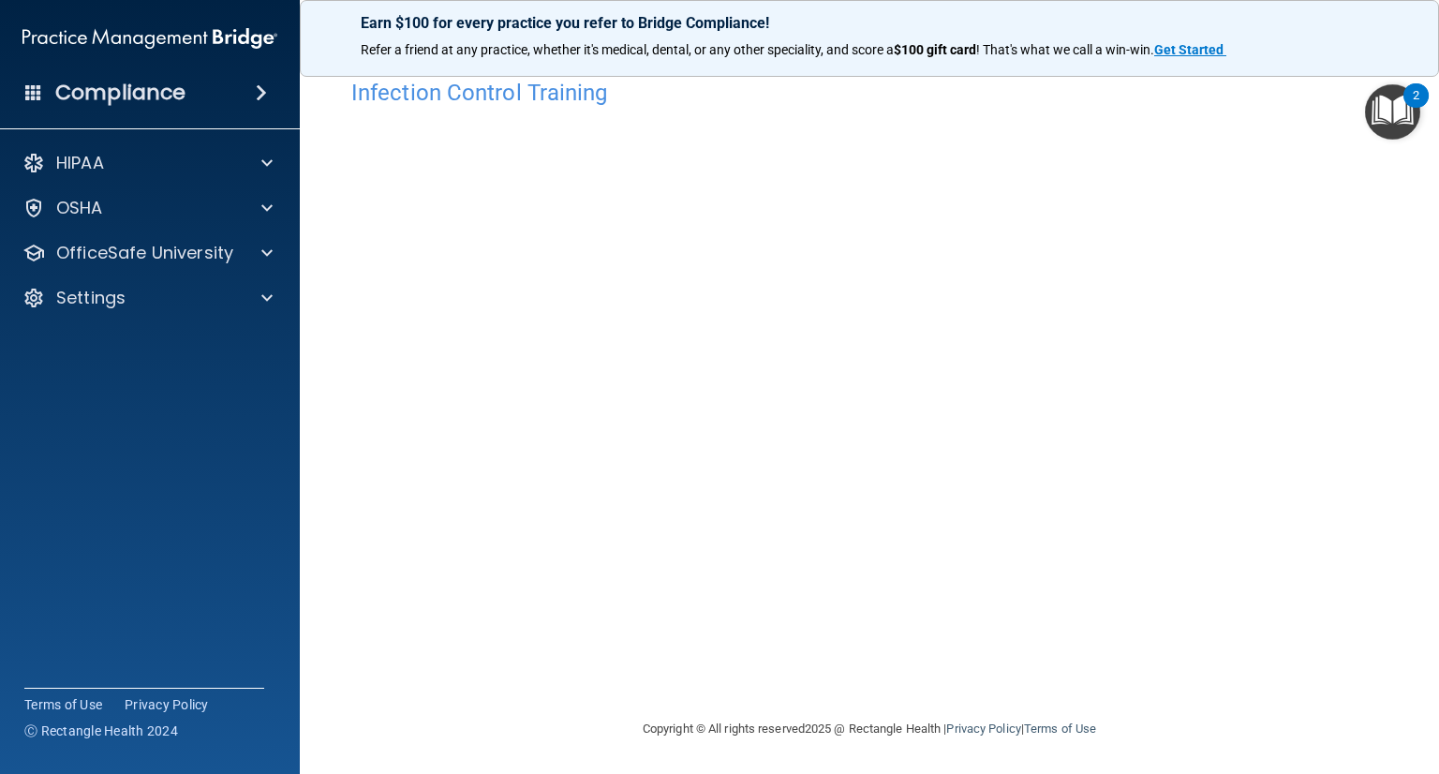
click at [1396, 107] on img "Open Resource Center, 2 new notifications" at bounding box center [1392, 111] width 55 height 55
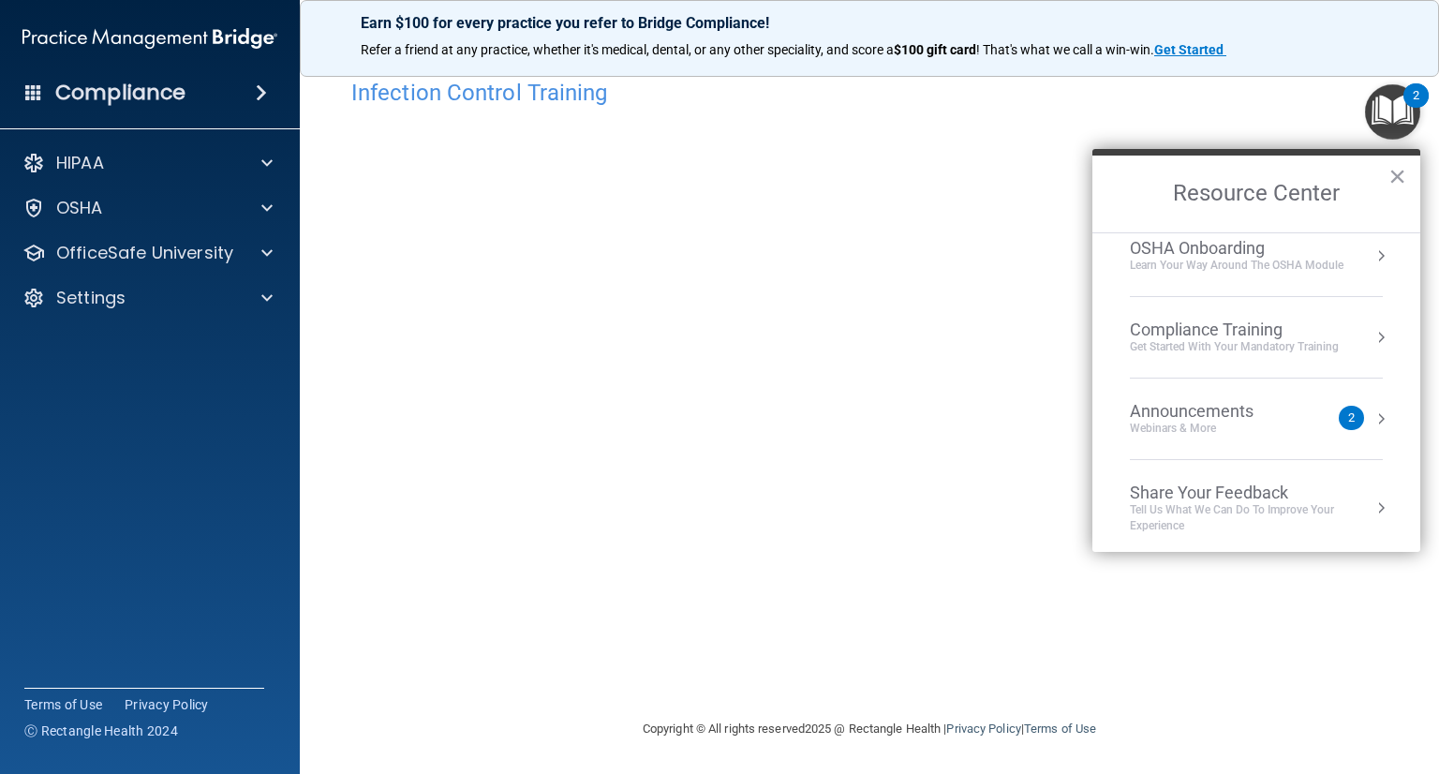
scroll to position [102, 0]
click at [1348, 415] on div "2" at bounding box center [1351, 415] width 7 height 0
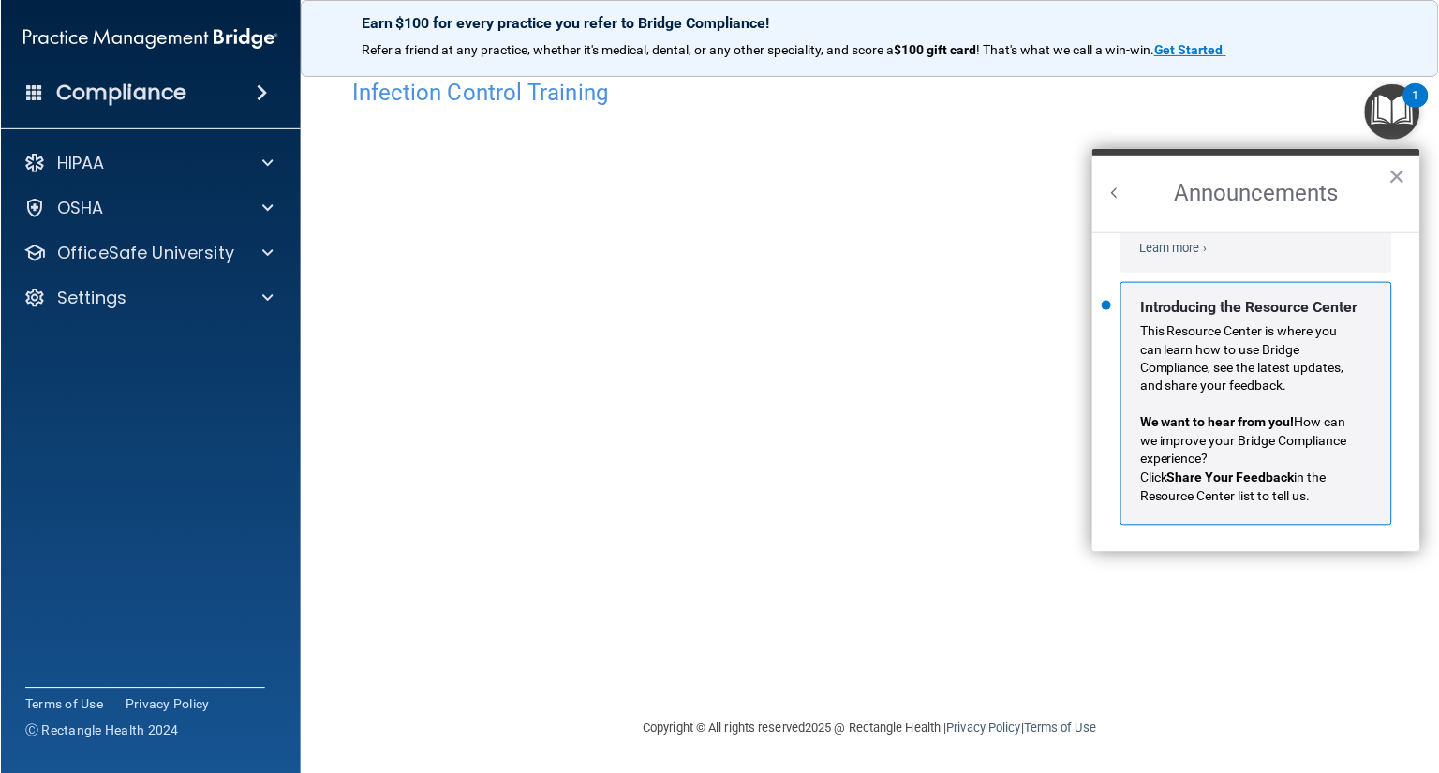
scroll to position [306, 0]
click at [1399, 173] on button "×" at bounding box center [1397, 176] width 18 height 30
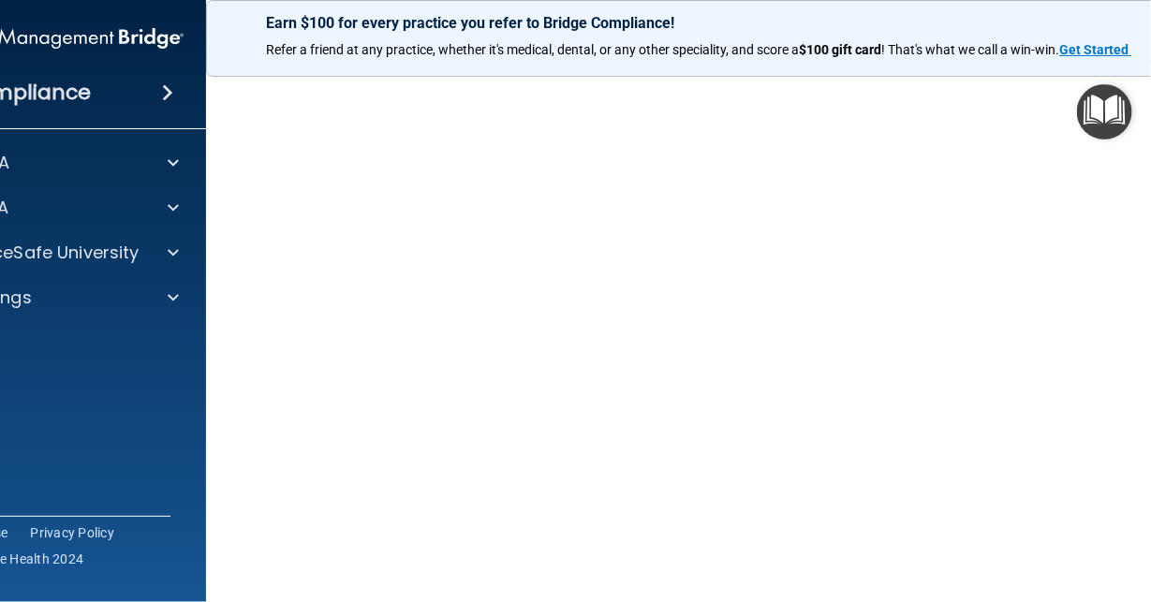
scroll to position [106, 0]
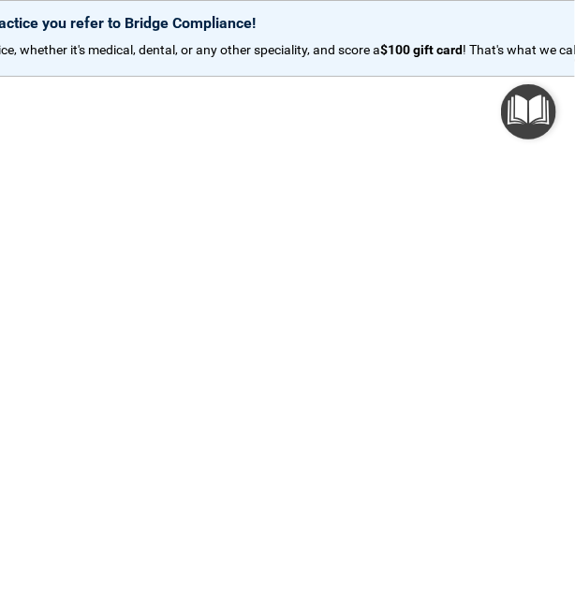
click at [391, 14] on p "Earn $100 for every practice you refer to Bridge Compliance!" at bounding box center [287, 23] width 880 height 18
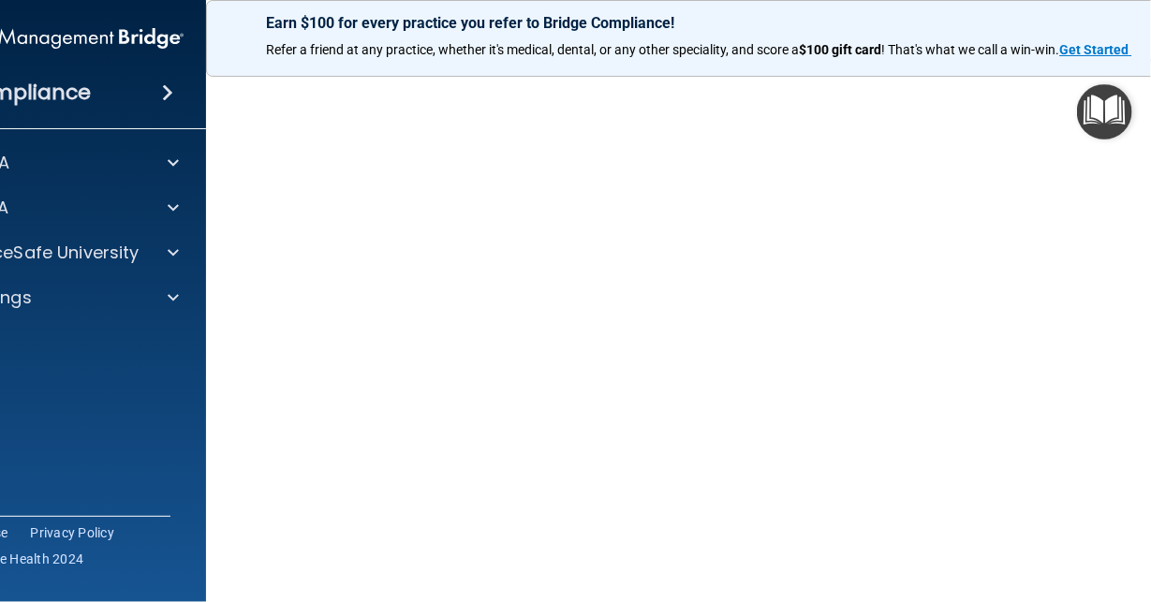
scroll to position [106, 0]
click at [54, 97] on h4 "Compliance" at bounding box center [27, 93] width 130 height 26
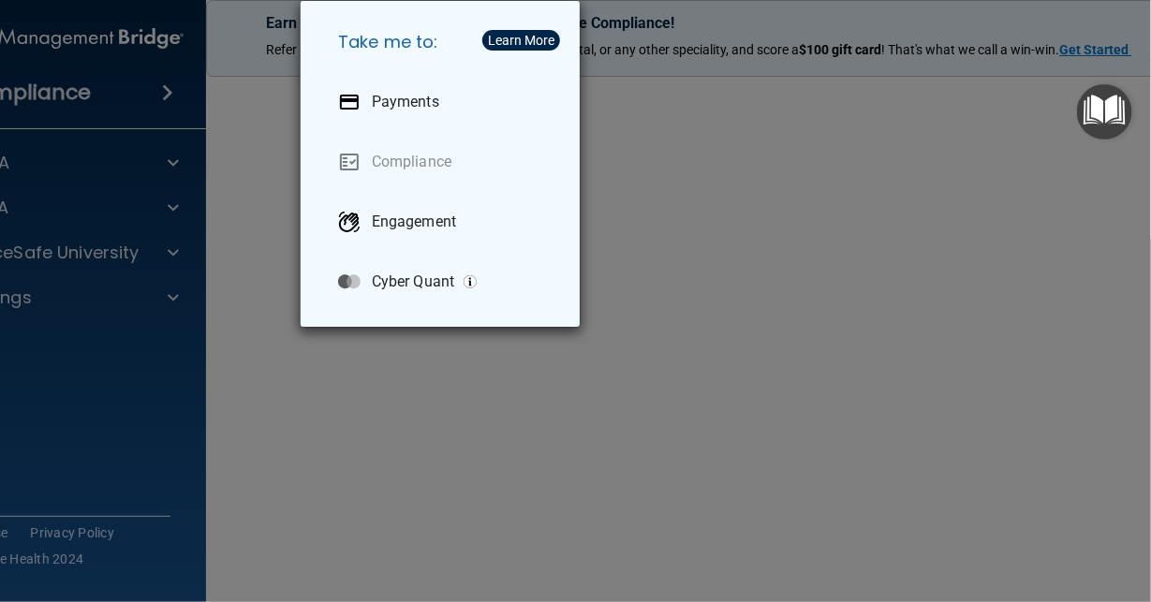
click at [53, 95] on div "Take me to: Payments Compliance Engagement Cyber Quant" at bounding box center [575, 301] width 1151 height 602
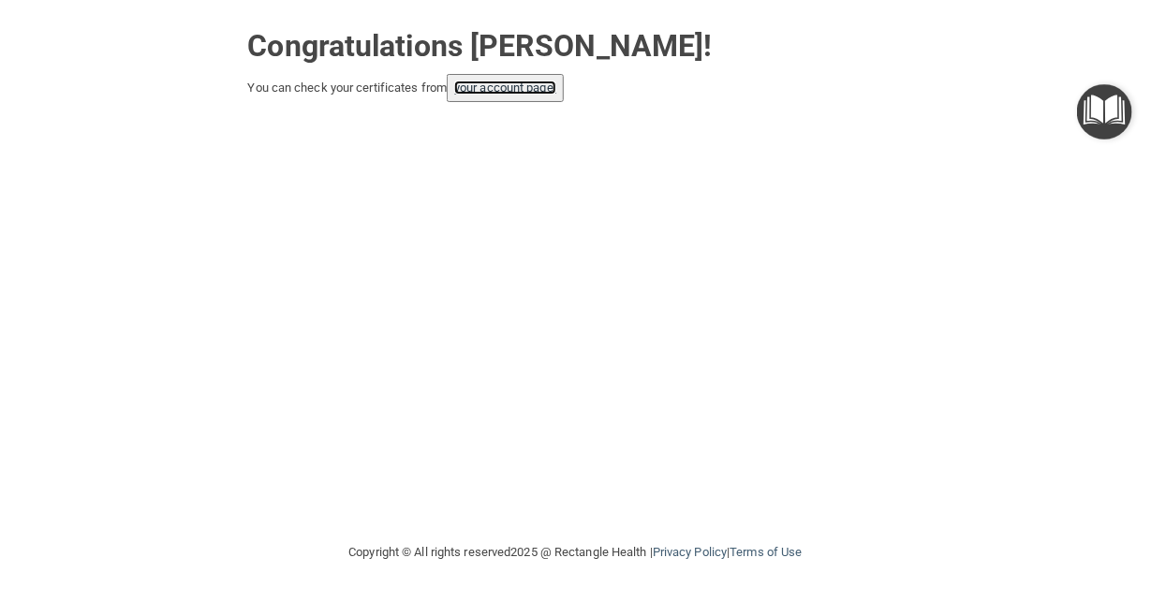
click at [541, 89] on link "your account page!" at bounding box center [505, 88] width 102 height 14
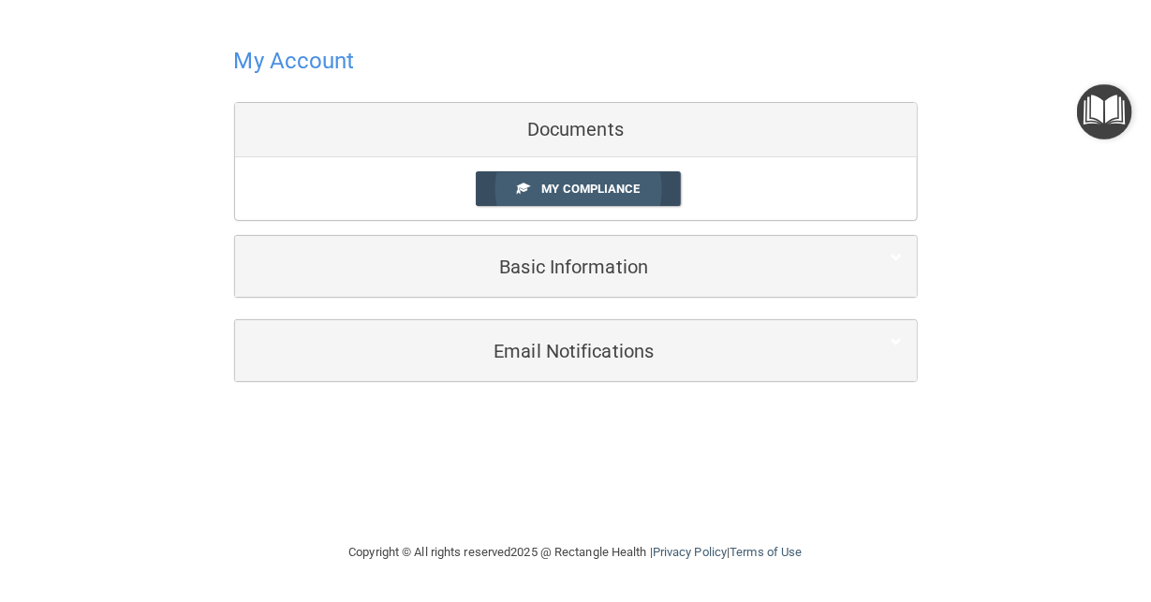
click at [523, 184] on span at bounding box center [523, 188] width 12 height 12
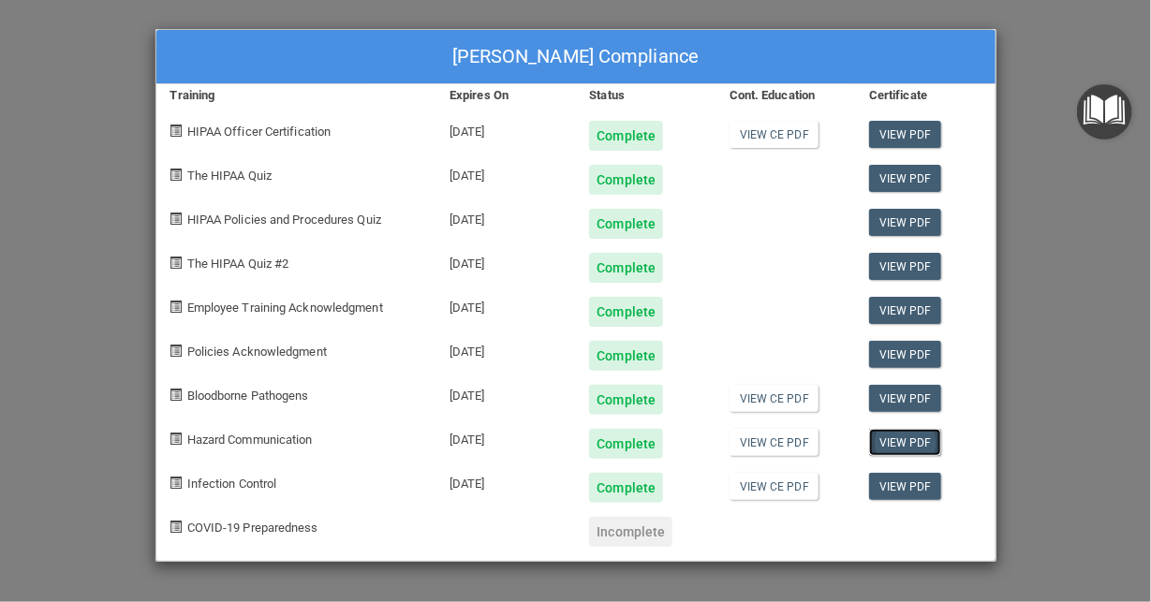
click at [908, 441] on link "View PDF" at bounding box center [905, 442] width 72 height 27
click at [789, 486] on link "View CE PDF" at bounding box center [774, 486] width 89 height 27
click at [176, 525] on span at bounding box center [176, 527] width 12 height 12
drag, startPoint x: 251, startPoint y: 52, endPoint x: 367, endPoint y: 25, distance: 119.1
click at [253, 52] on div "Angie Abshere's Compliance" at bounding box center [575, 57] width 839 height 54
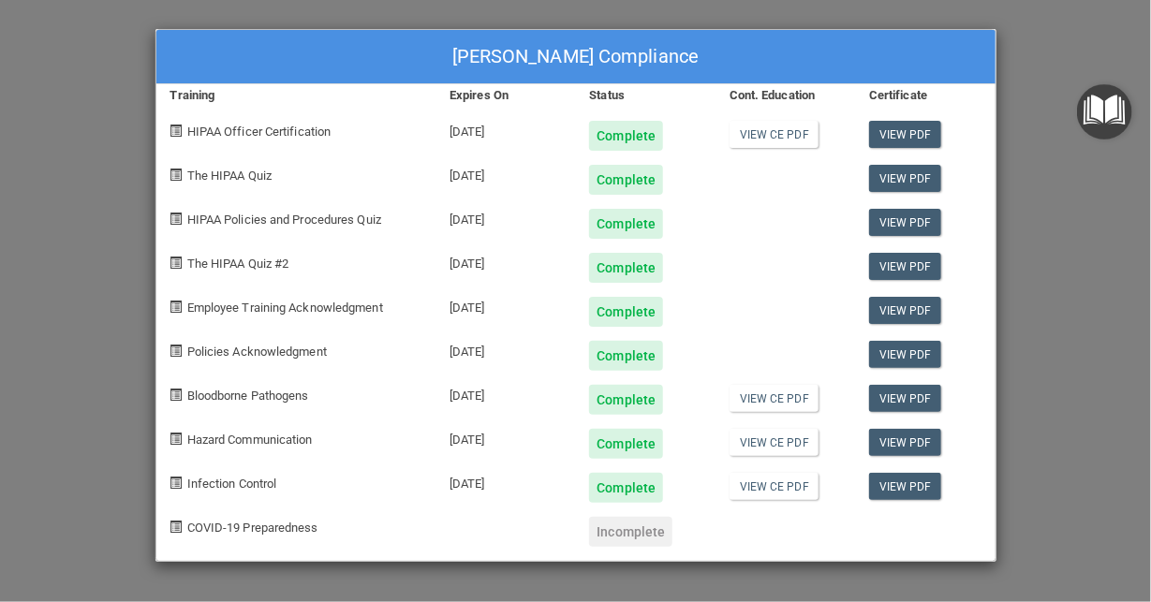
click at [1101, 95] on img "Open Resource Center" at bounding box center [1104, 111] width 55 height 55
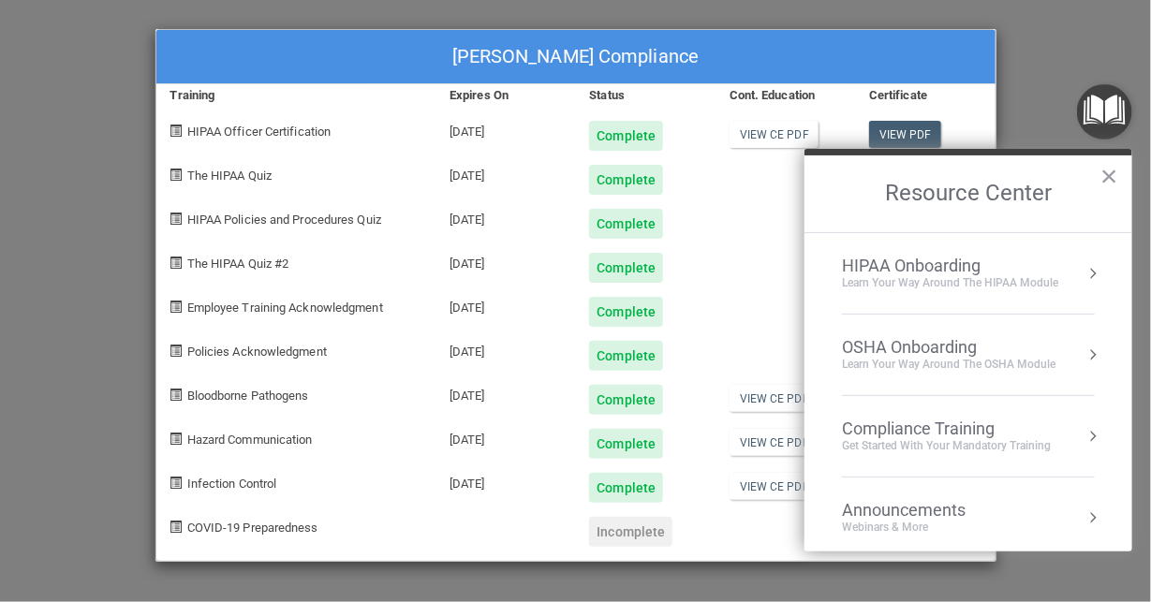
click at [1046, 38] on div "Angie Abshere's Compliance Training Expires On Status Cont. Education Certifica…" at bounding box center [575, 301] width 1151 height 602
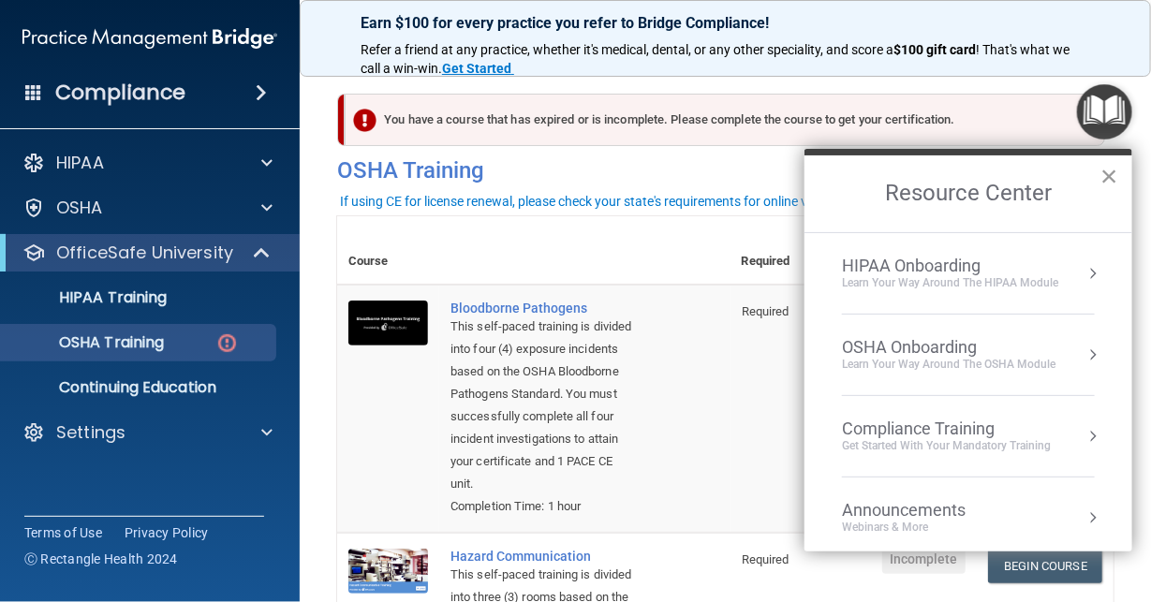
click at [1105, 173] on button "×" at bounding box center [1109, 176] width 18 height 30
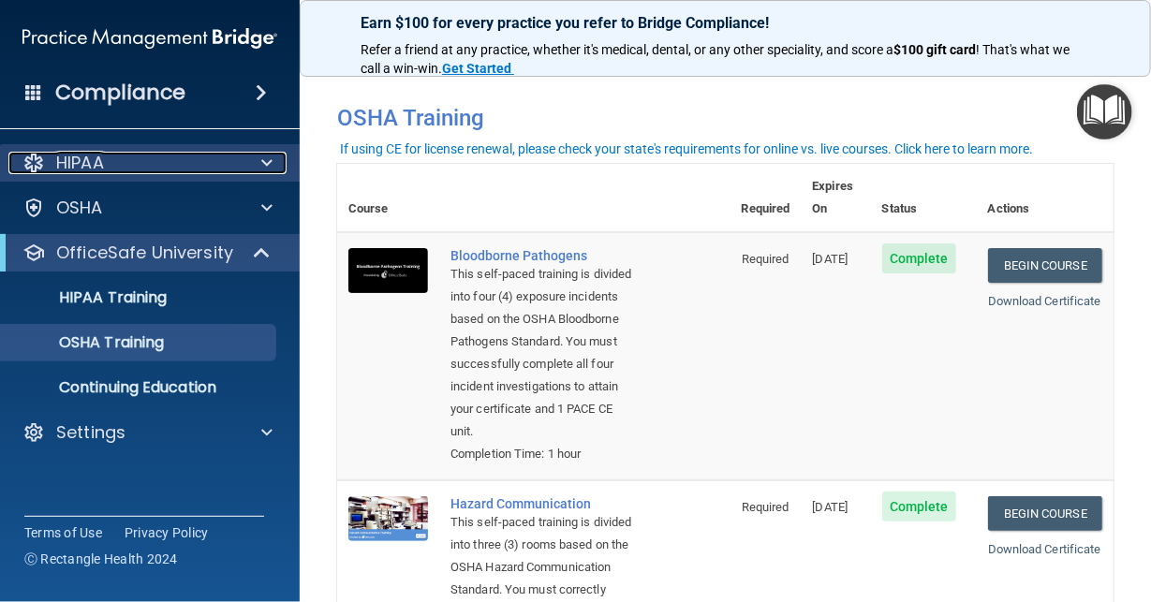
click at [272, 161] on span at bounding box center [266, 163] width 11 height 22
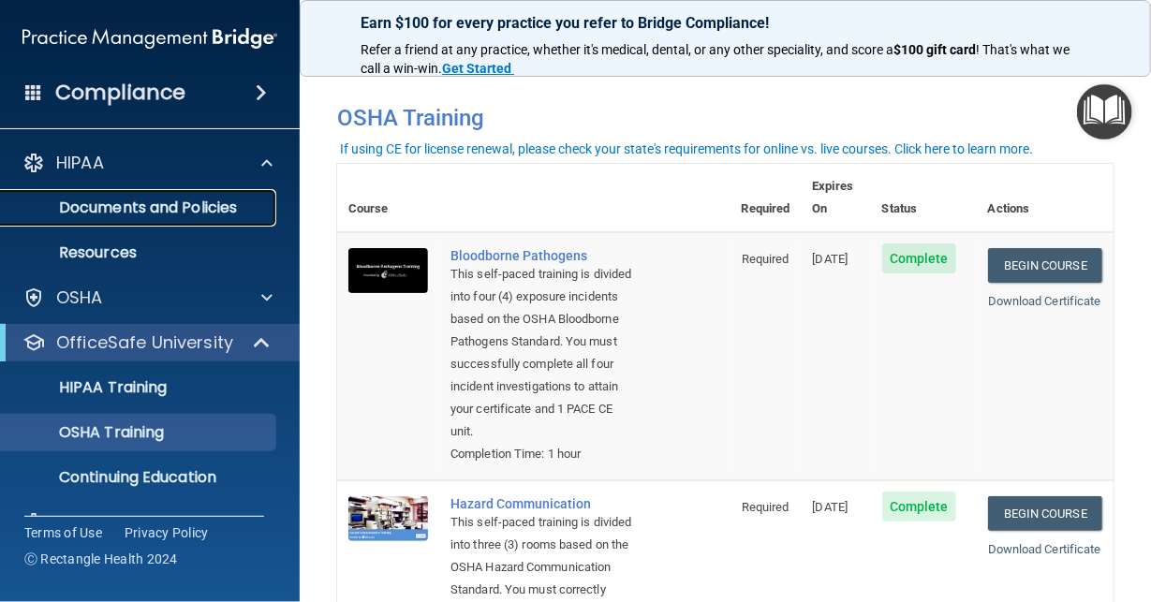
click at [80, 205] on p "Documents and Policies" at bounding box center [140, 208] width 256 height 19
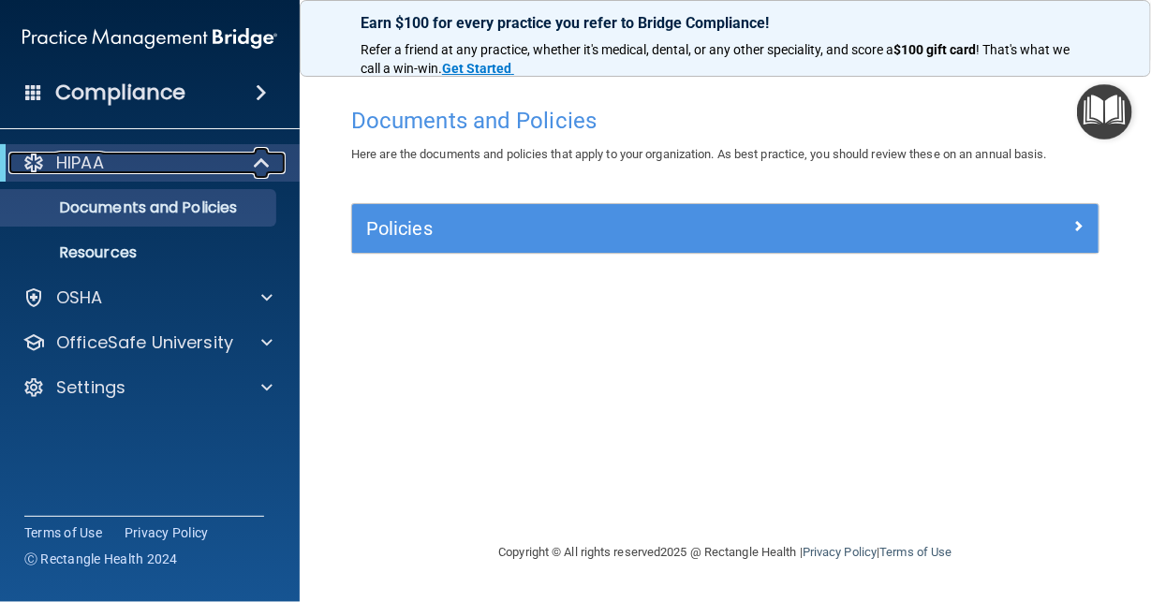
drag, startPoint x: 120, startPoint y: 165, endPoint x: 105, endPoint y: 152, distance: 19.9
click at [120, 164] on div "HIPAA" at bounding box center [123, 163] width 231 height 22
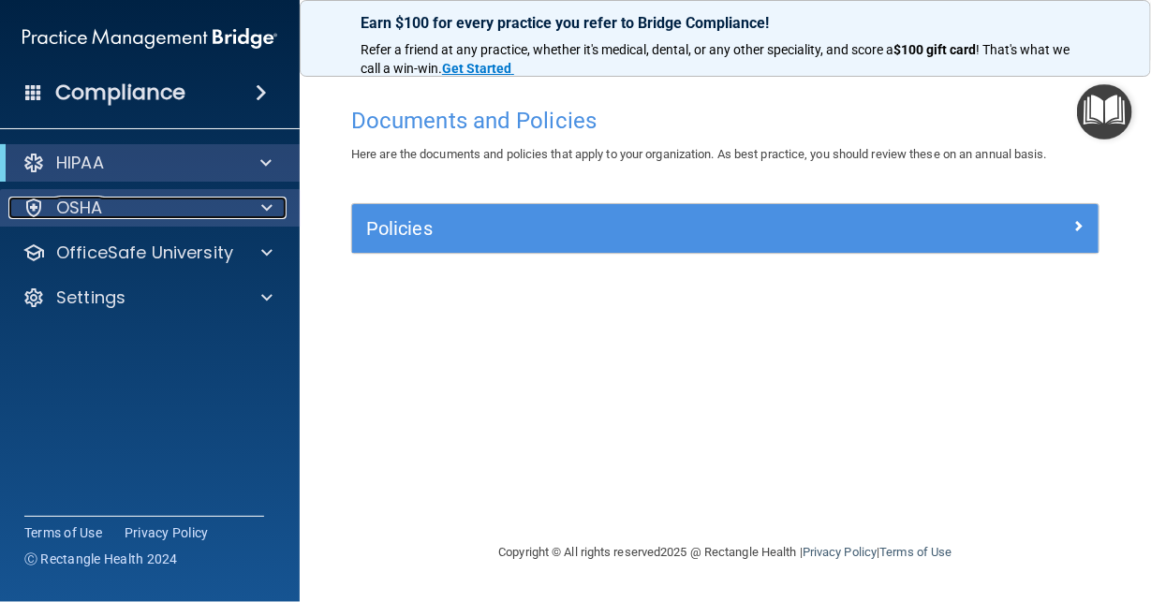
click at [65, 205] on p "OSHA" at bounding box center [79, 208] width 47 height 22
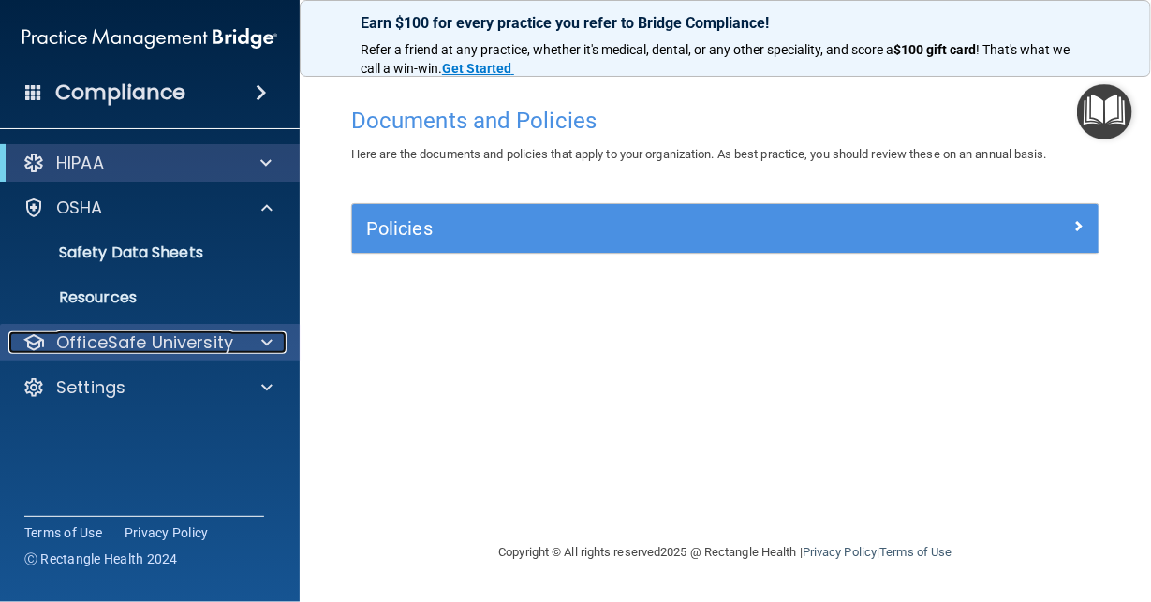
click at [103, 348] on p "OfficeSafe University" at bounding box center [144, 343] width 177 height 22
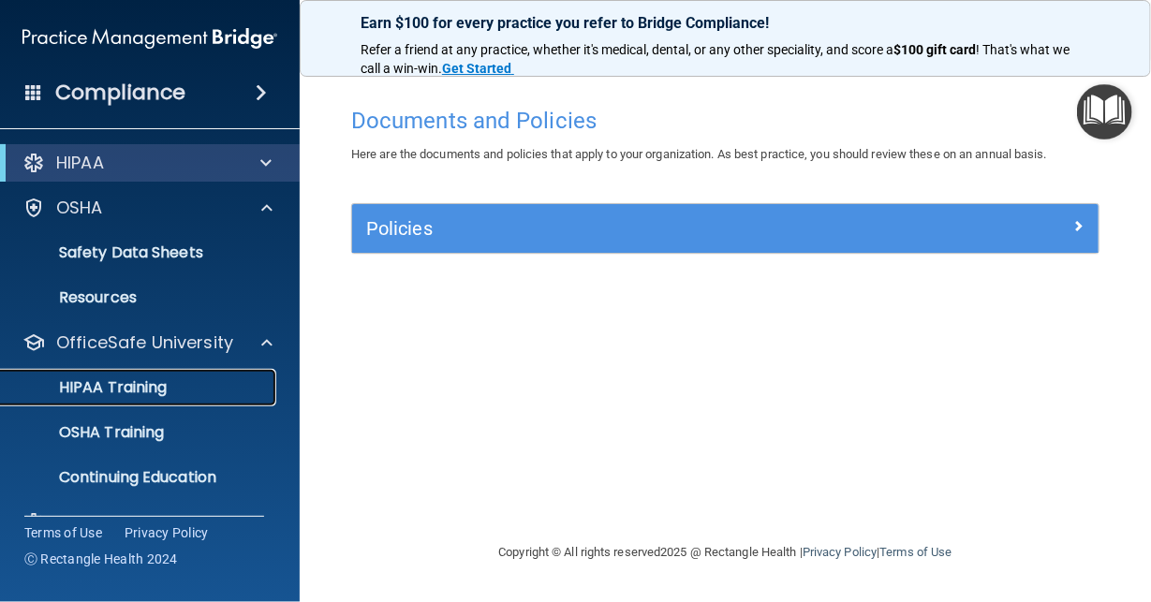
click at [79, 394] on p "HIPAA Training" at bounding box center [89, 387] width 155 height 19
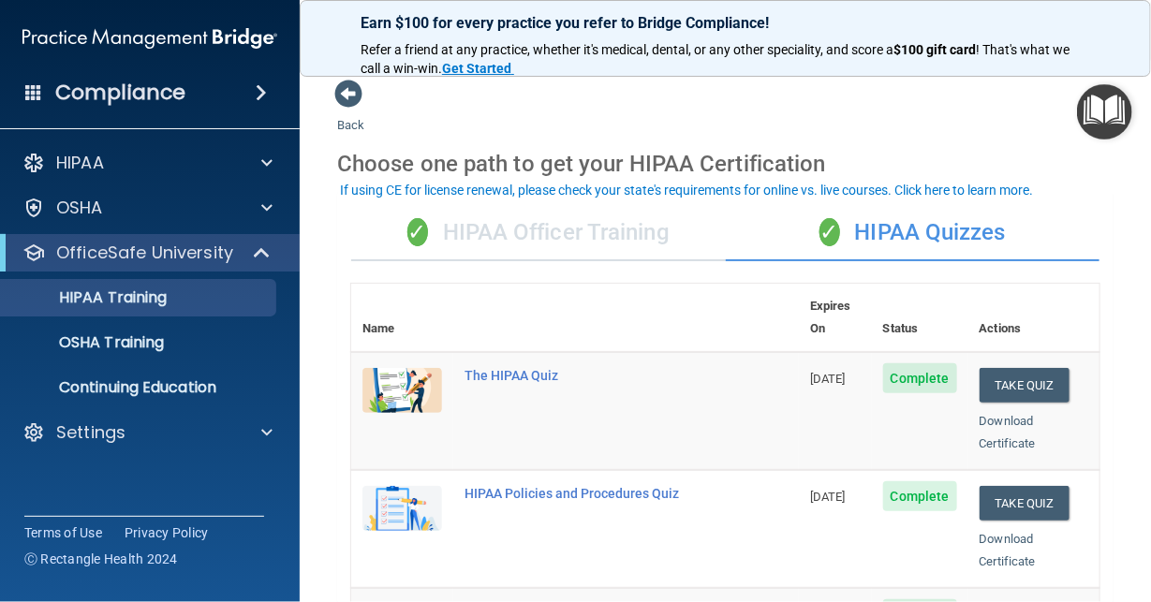
click at [452, 226] on div "✓ HIPAA Officer Training" at bounding box center [538, 233] width 375 height 56
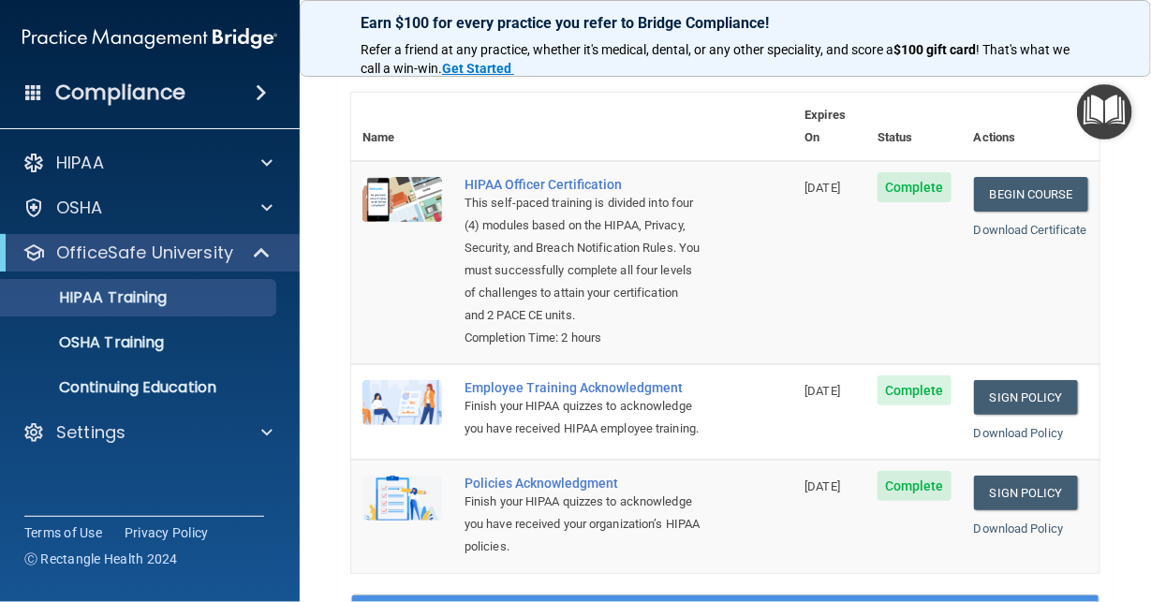
scroll to position [187, 0]
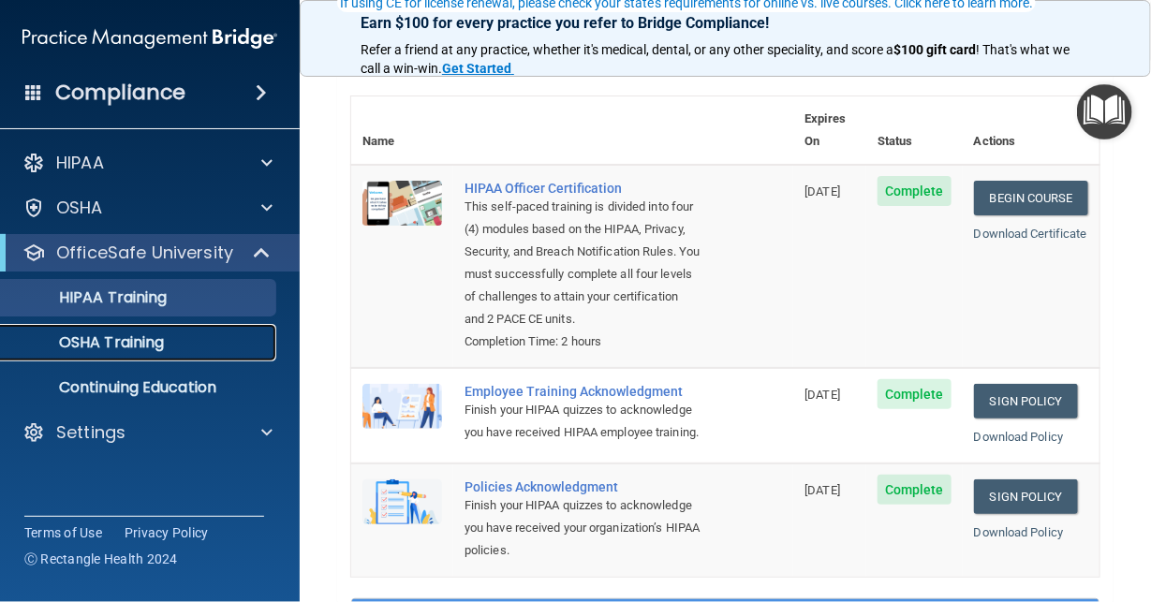
click at [125, 333] on p "OSHA Training" at bounding box center [88, 342] width 152 height 19
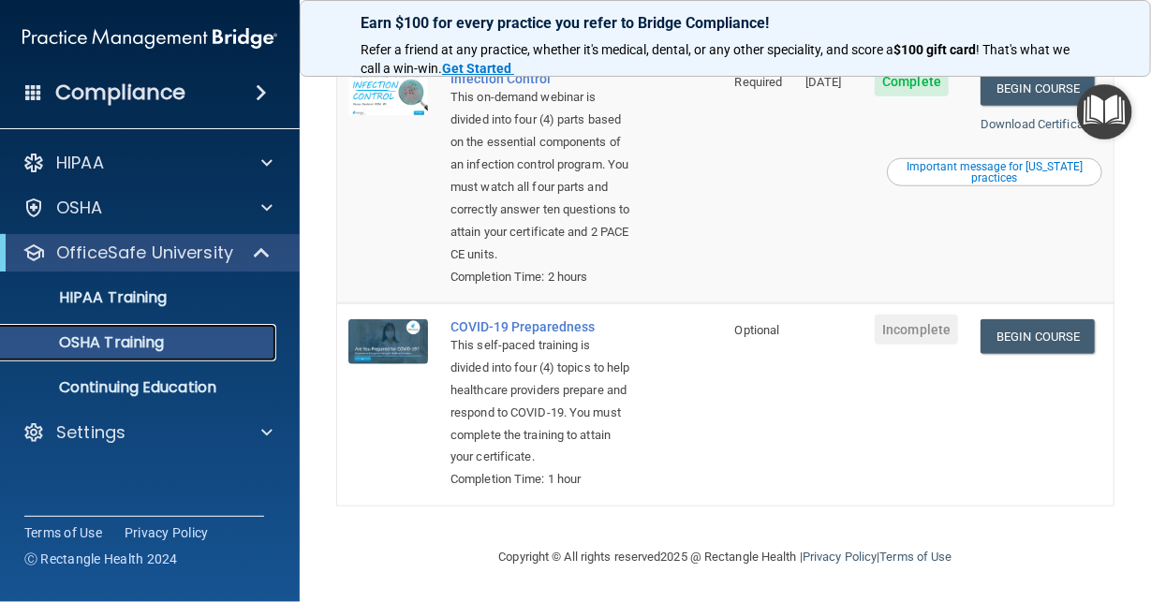
scroll to position [788, 0]
click at [1028, 319] on link "Begin Course" at bounding box center [1038, 336] width 114 height 35
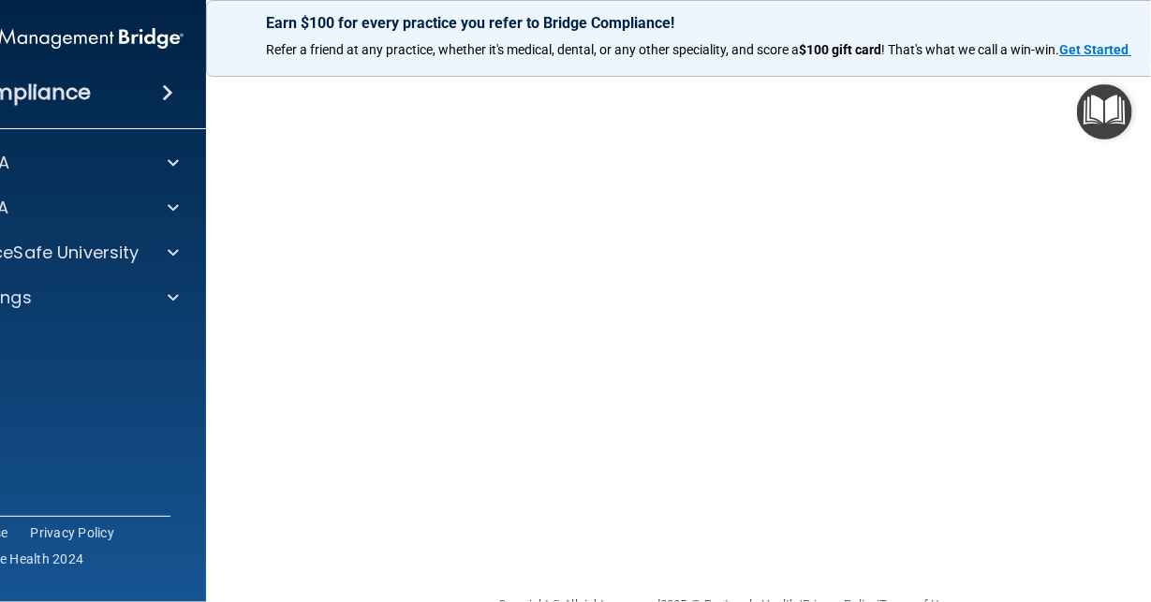
scroll to position [58, 0]
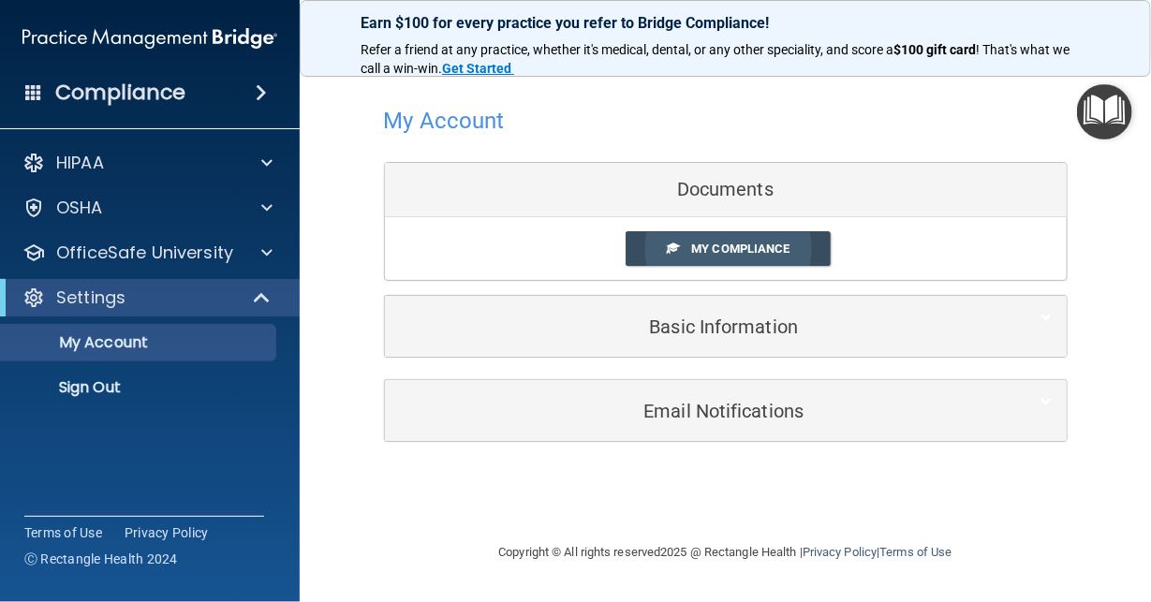
click at [764, 254] on span "My Compliance" at bounding box center [740, 249] width 98 height 14
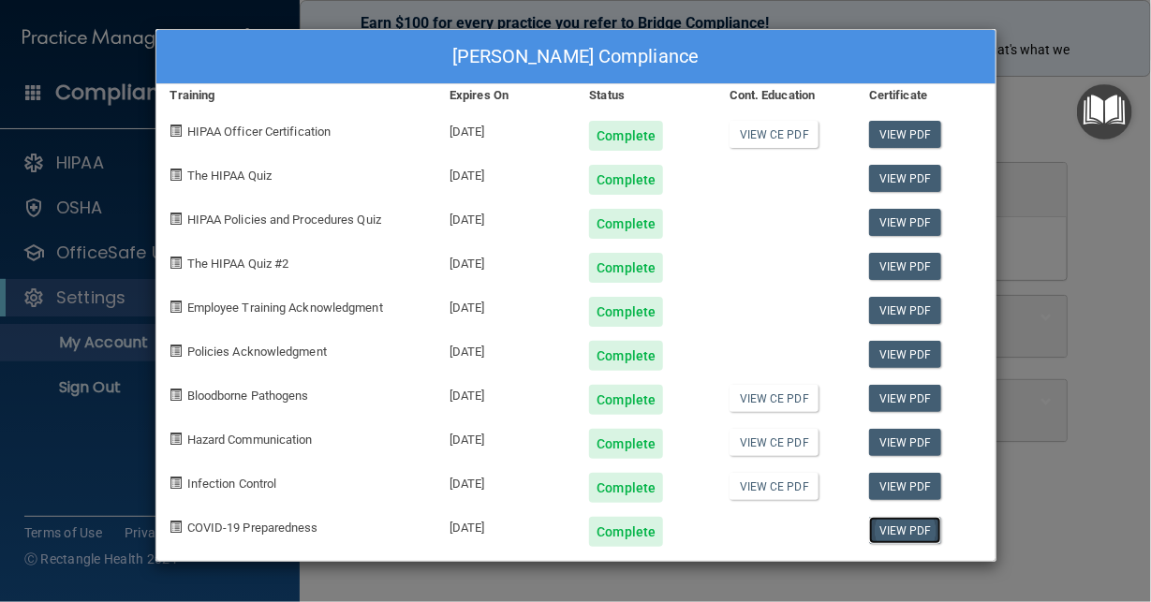
click at [925, 529] on link "View PDF" at bounding box center [905, 530] width 72 height 27
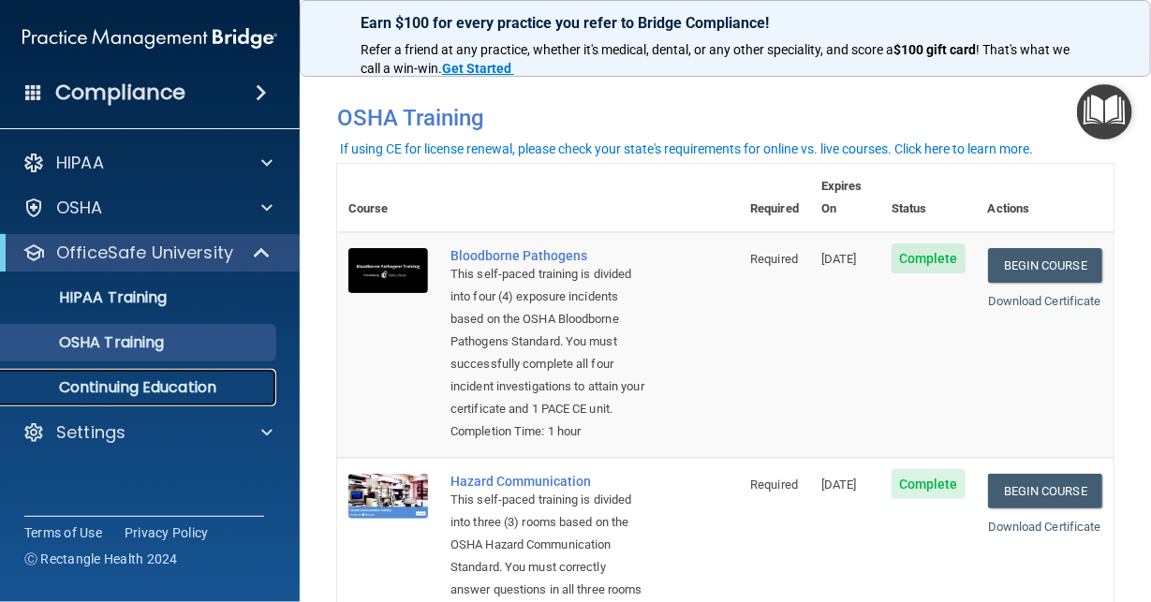
click at [163, 389] on p "Continuing Education" at bounding box center [140, 387] width 256 height 19
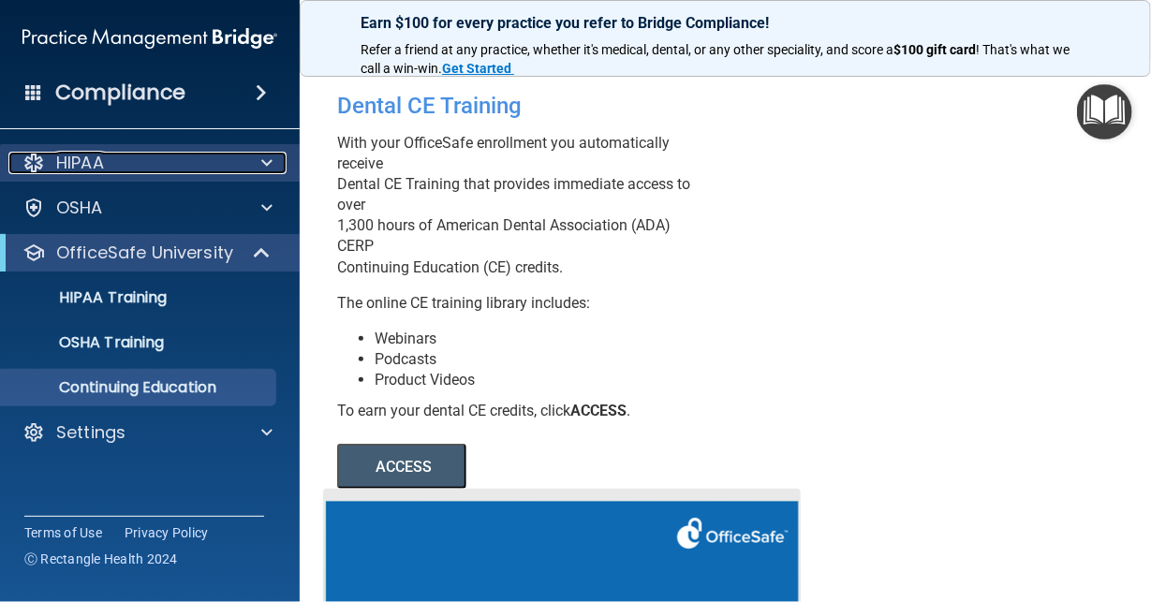
click at [83, 168] on p "HIPAA" at bounding box center [80, 163] width 48 height 22
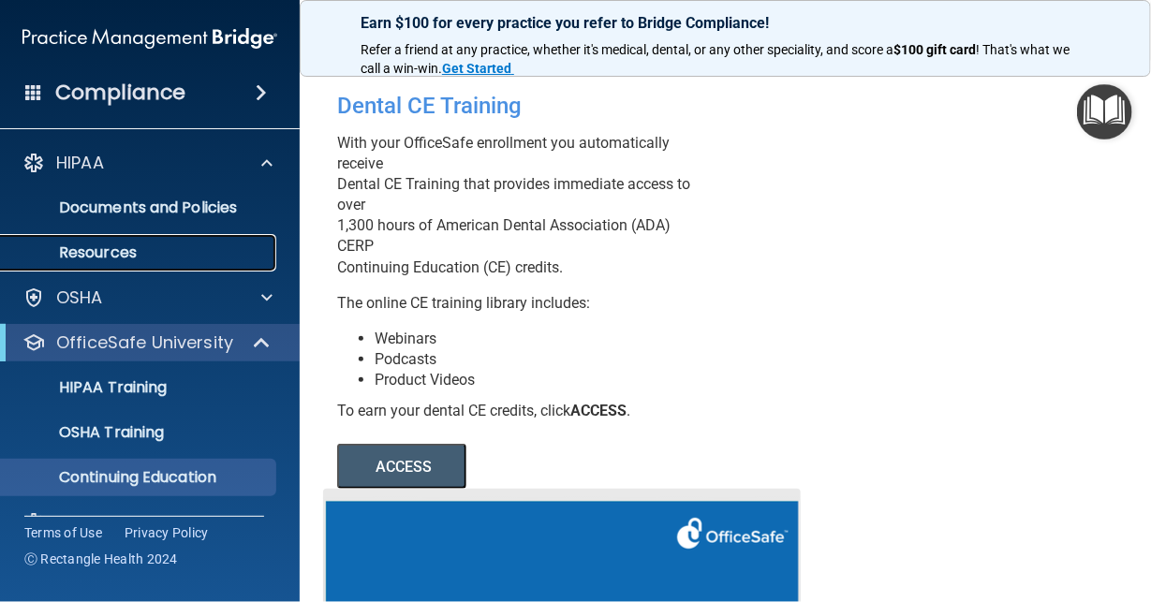
click at [143, 247] on p "Resources" at bounding box center [140, 253] width 256 height 19
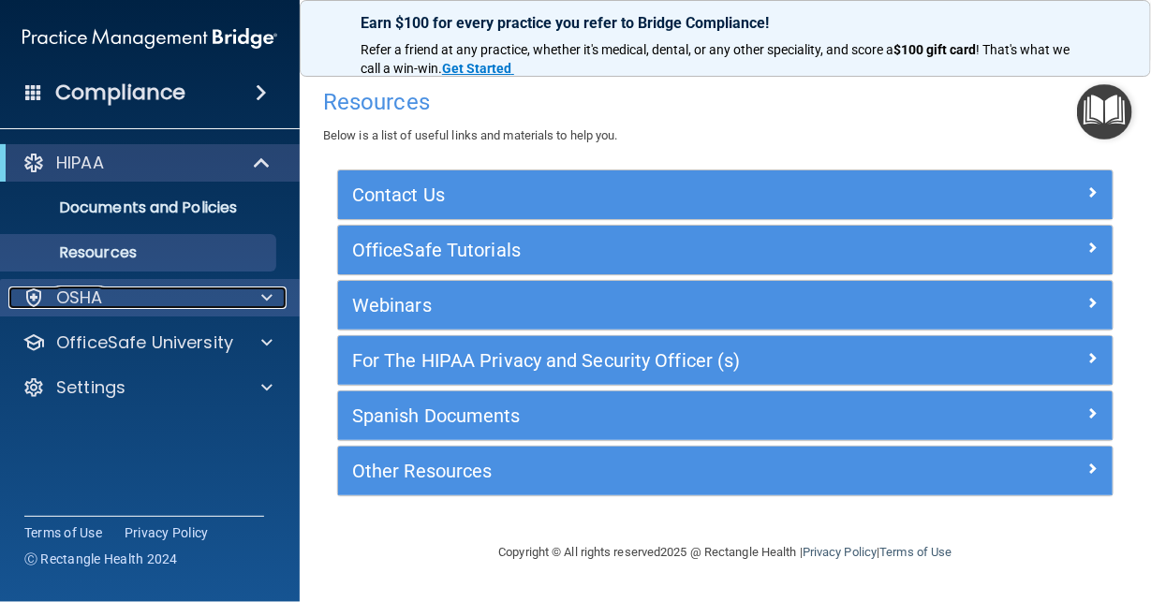
click at [95, 307] on p "OSHA" at bounding box center [79, 298] width 47 height 22
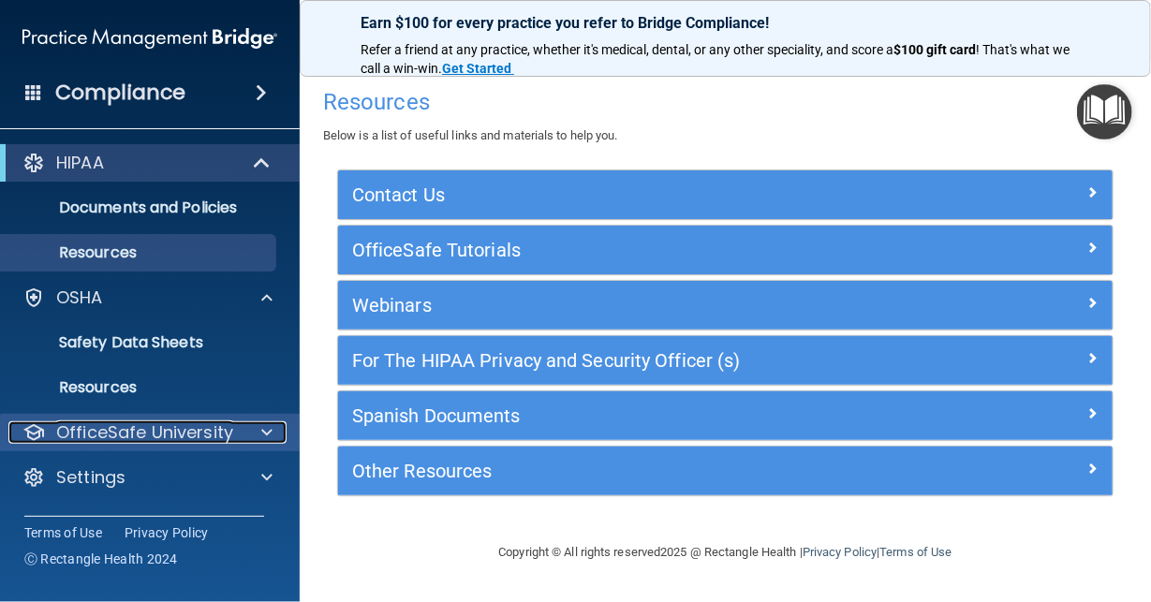
click at [82, 441] on p "OfficeSafe University" at bounding box center [144, 432] width 177 height 22
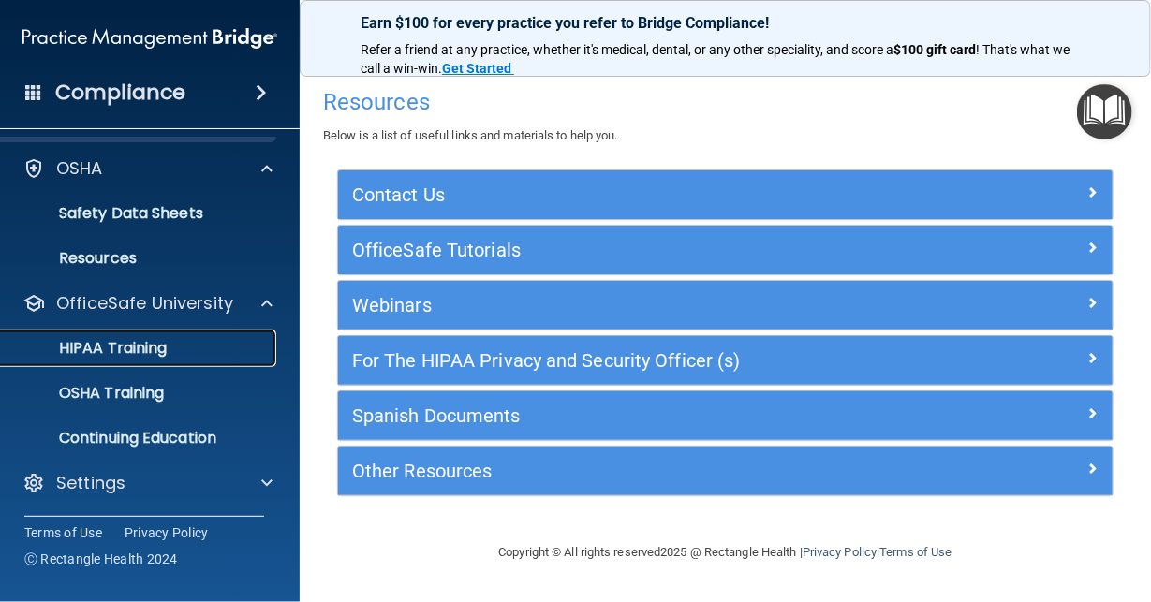
click at [155, 349] on p "HIPAA Training" at bounding box center [89, 348] width 155 height 19
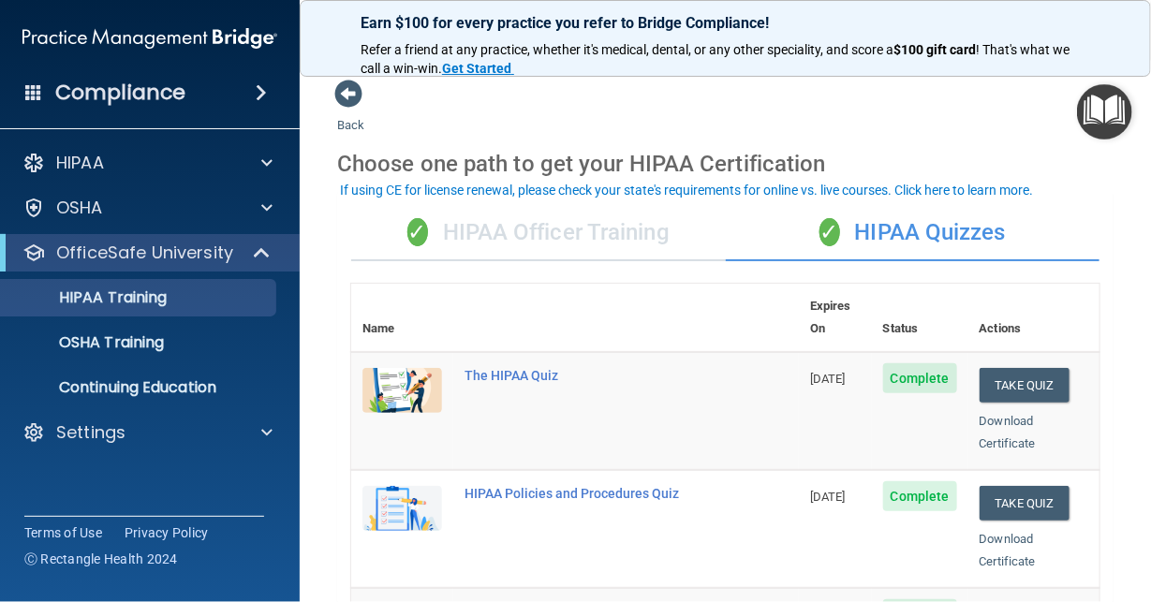
click at [591, 236] on div "✓ HIPAA Officer Training" at bounding box center [538, 233] width 375 height 56
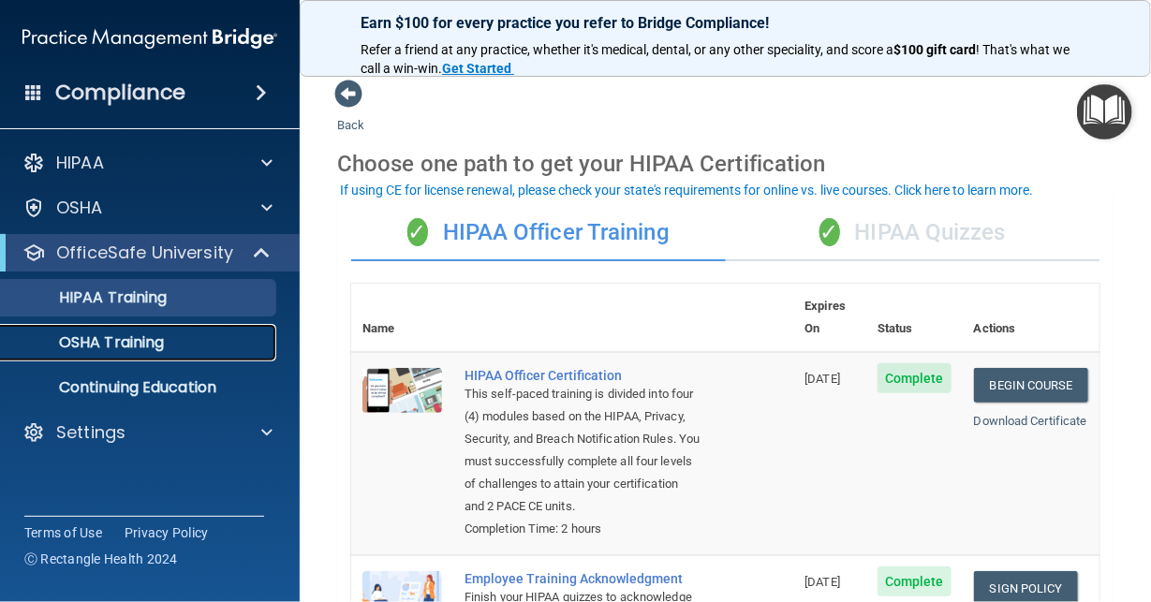
click at [151, 345] on p "OSHA Training" at bounding box center [88, 342] width 152 height 19
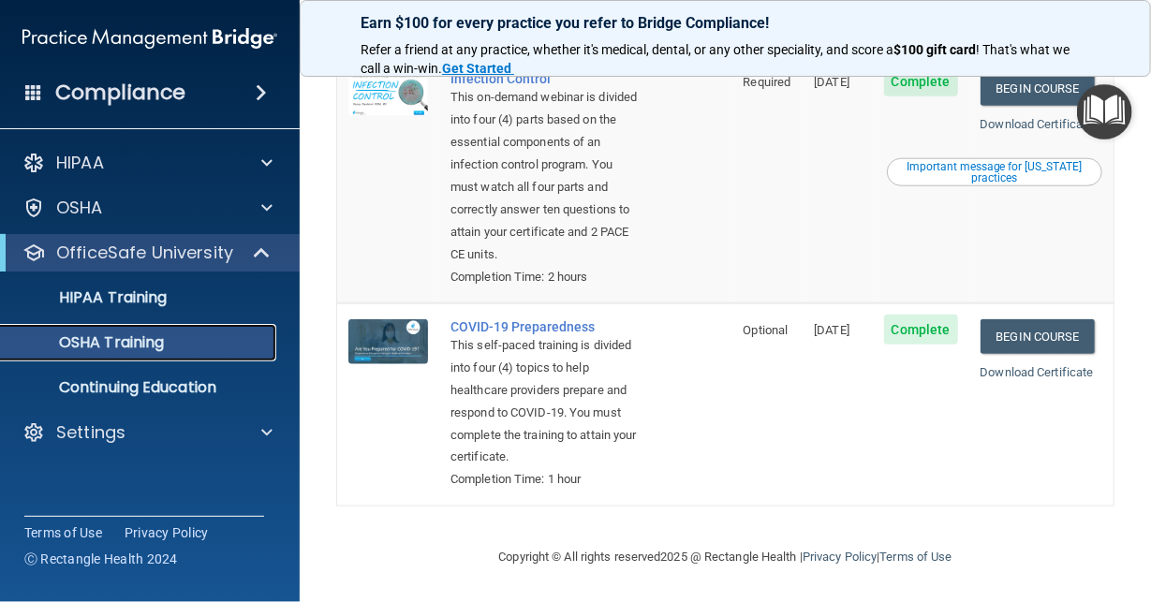
scroll to position [749, 0]
click at [125, 97] on h4 "Compliance" at bounding box center [120, 93] width 130 height 26
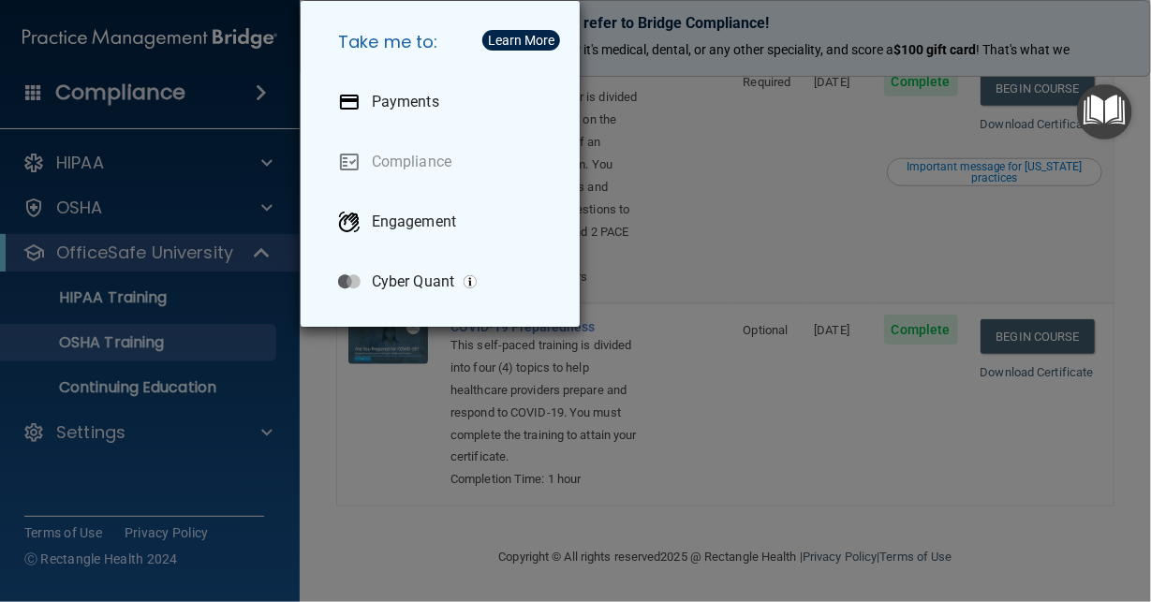
click at [104, 158] on div "Take me to: Payments Compliance Engagement Cyber Quant" at bounding box center [575, 301] width 1151 height 602
